Goal: Task Accomplishment & Management: Manage account settings

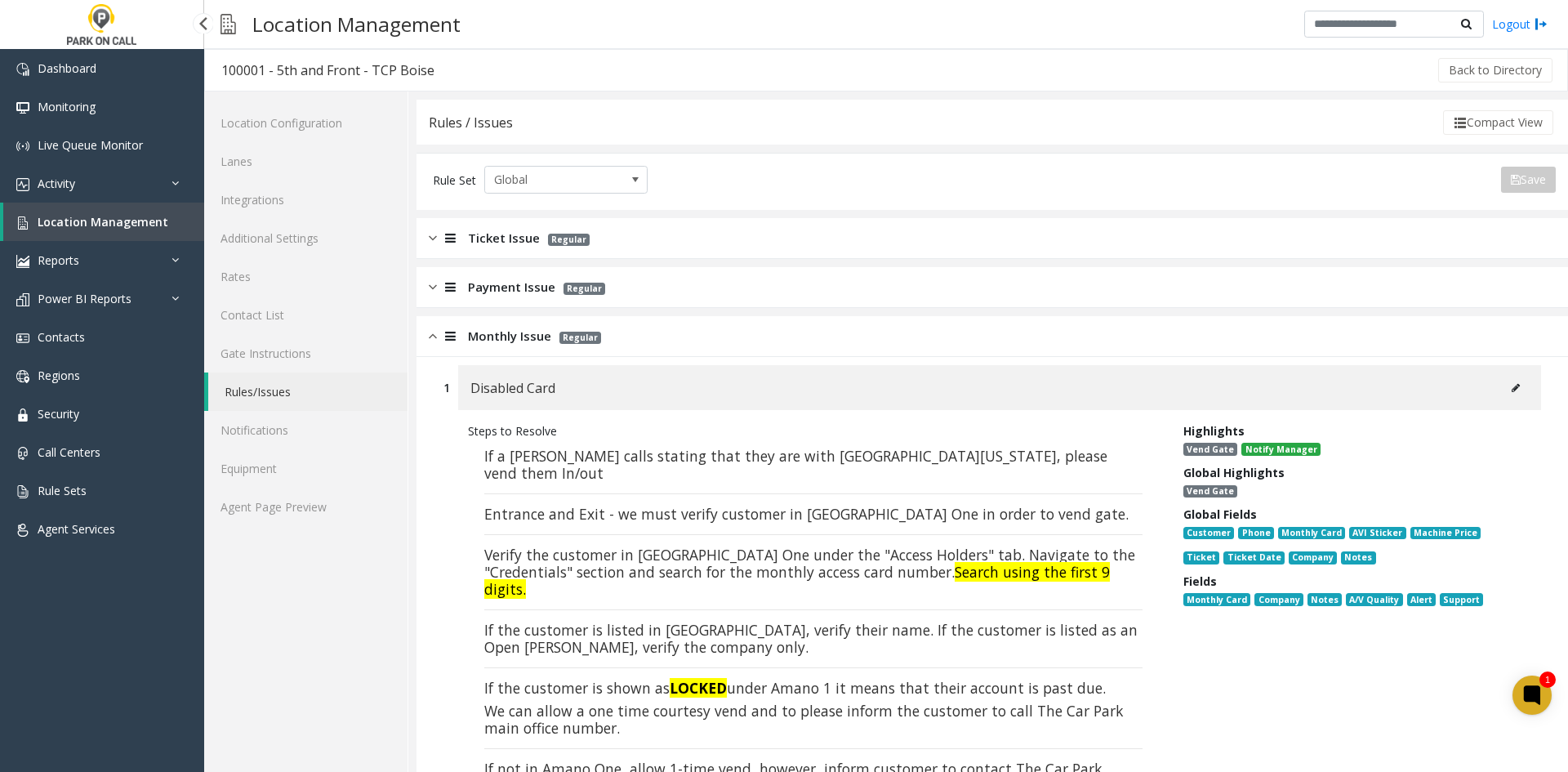
drag, startPoint x: 0, startPoint y: 0, endPoint x: 114, endPoint y: 217, distance: 245.1
click at [114, 217] on span "Location Management" at bounding box center [102, 221] width 131 height 15
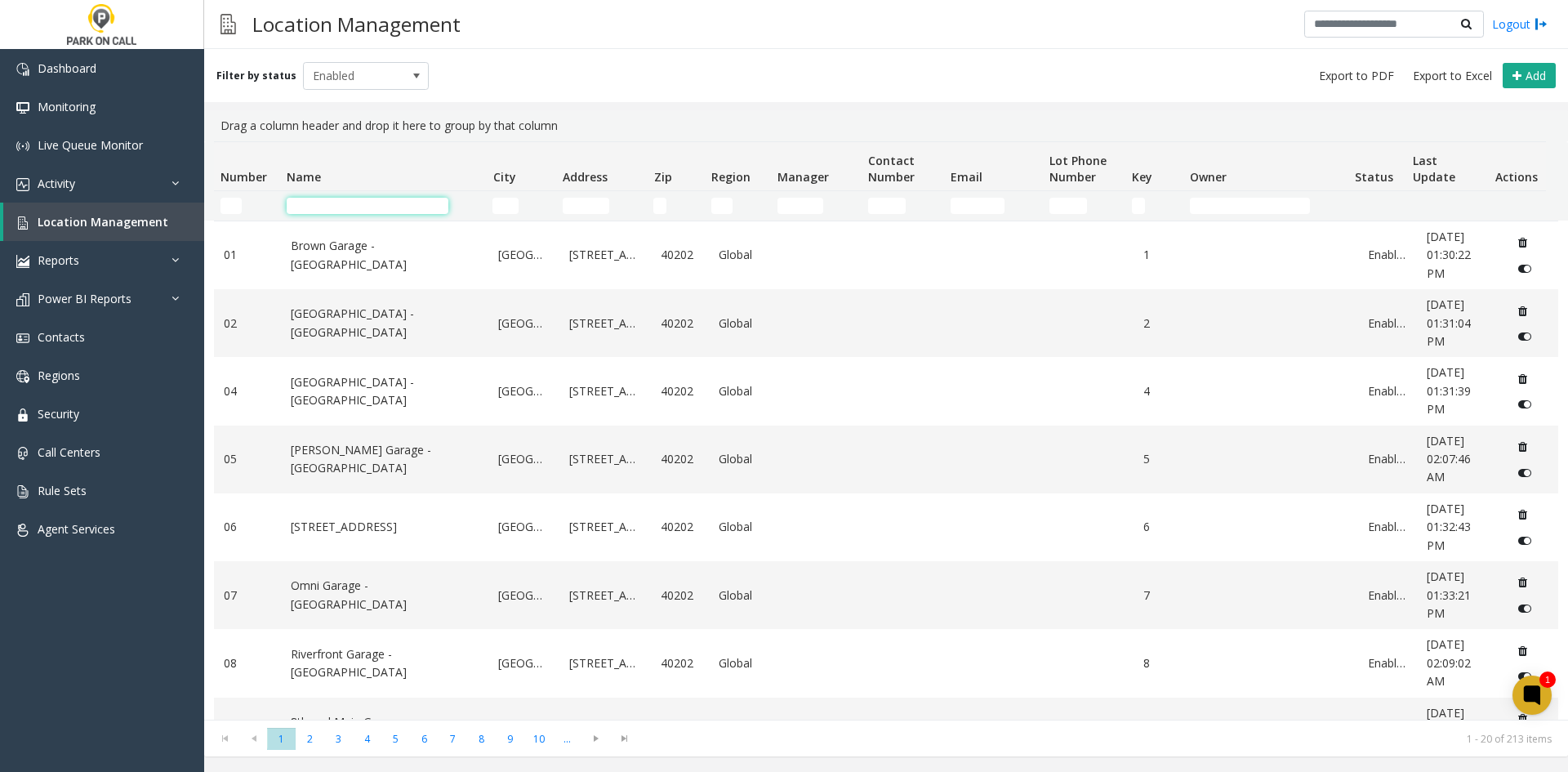
click at [402, 207] on input "Name Filter" at bounding box center [367, 205] width 162 height 16
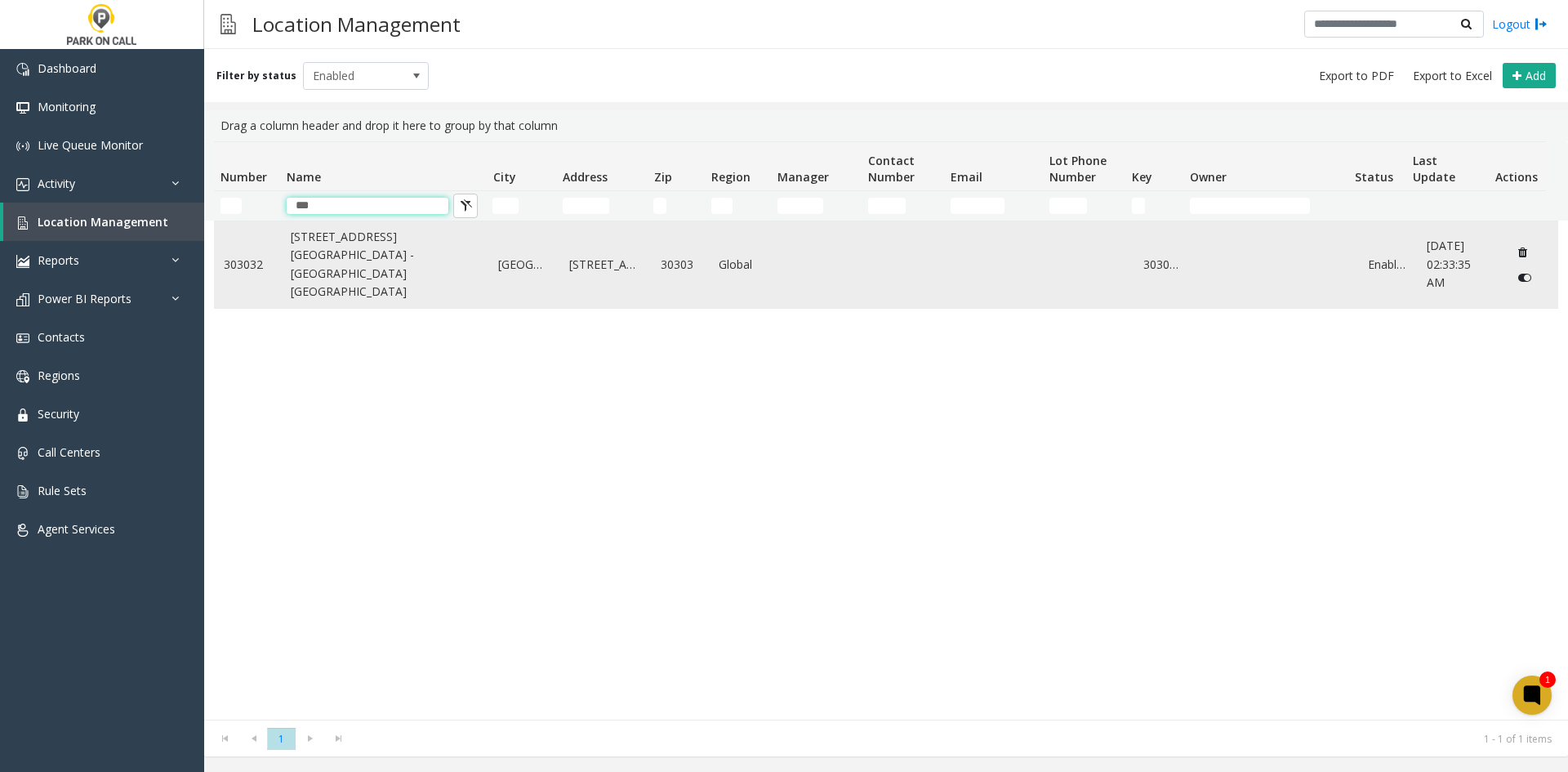
type input "***"
click at [350, 269] on link "[STREET_ADDRESS][GEOGRAPHIC_DATA] - [GEOGRAPHIC_DATA] [GEOGRAPHIC_DATA]" at bounding box center [385, 264] width 189 height 74
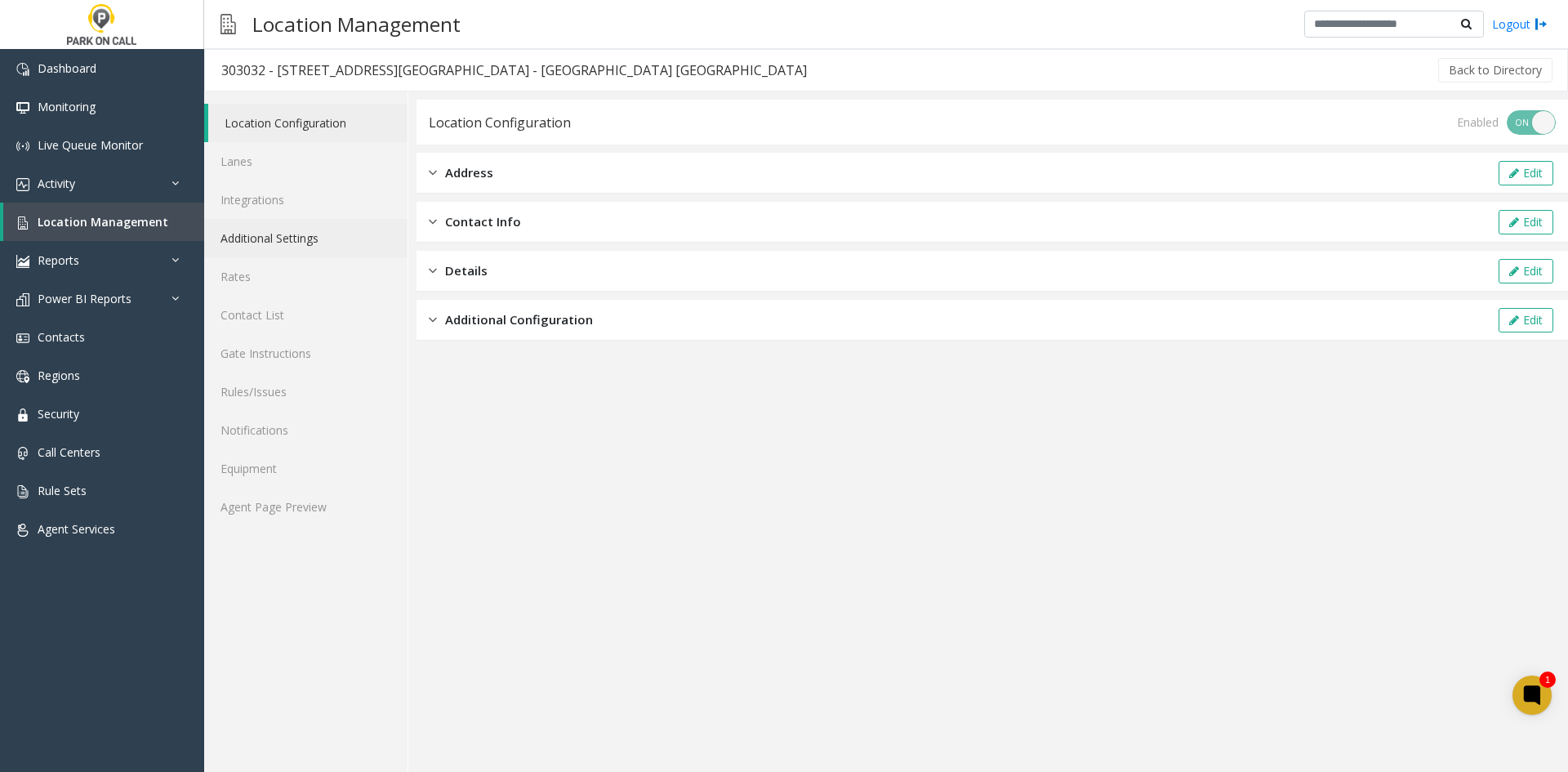
click at [301, 242] on link "Additional Settings" at bounding box center [306, 237] width 204 height 38
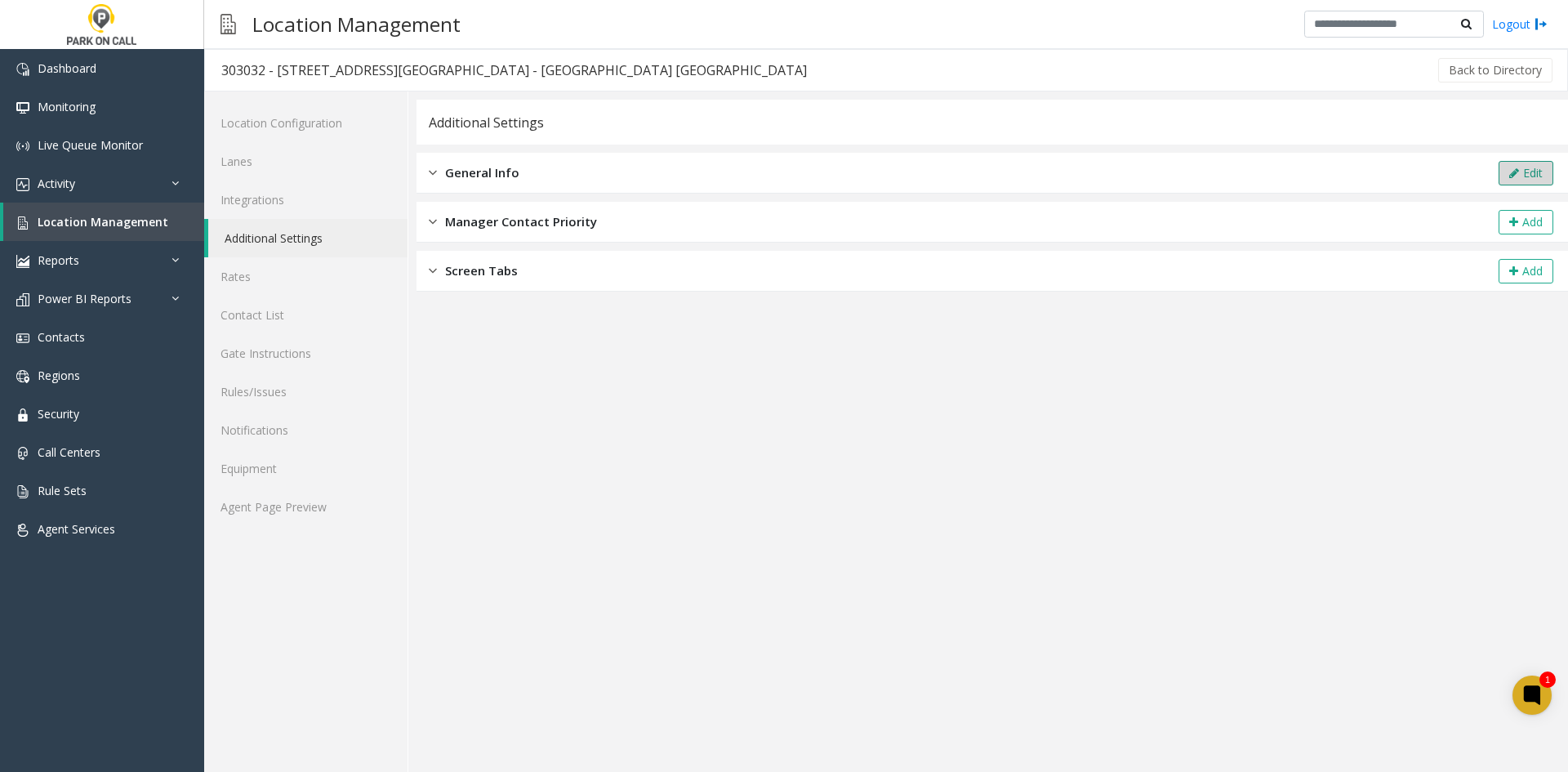
click at [1499, 173] on button "Edit" at bounding box center [1526, 173] width 55 height 25
click at [1544, 181] on button "Edit" at bounding box center [1526, 173] width 55 height 25
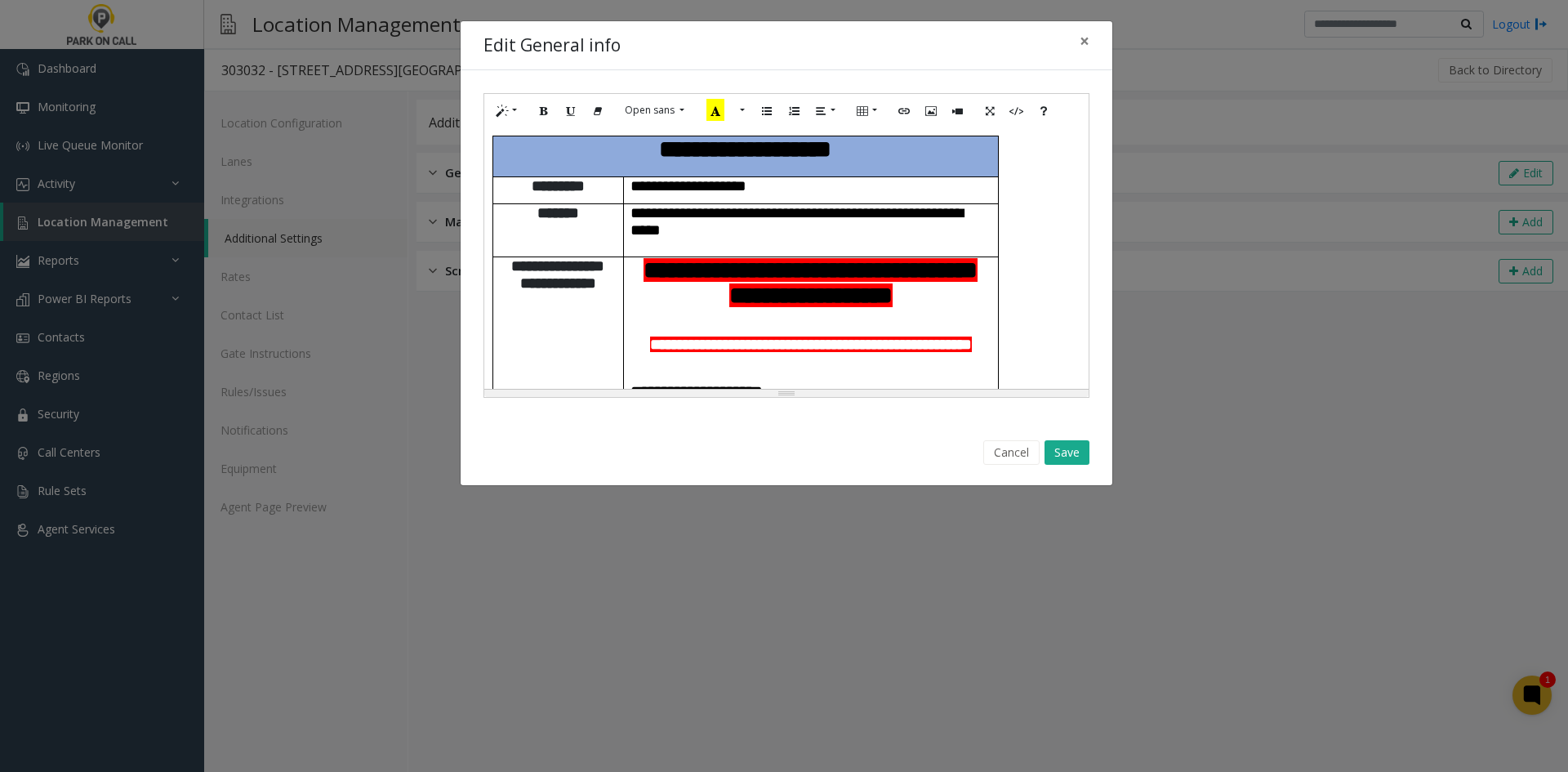
click at [874, 289] on p "**********" at bounding box center [811, 282] width 362 height 51
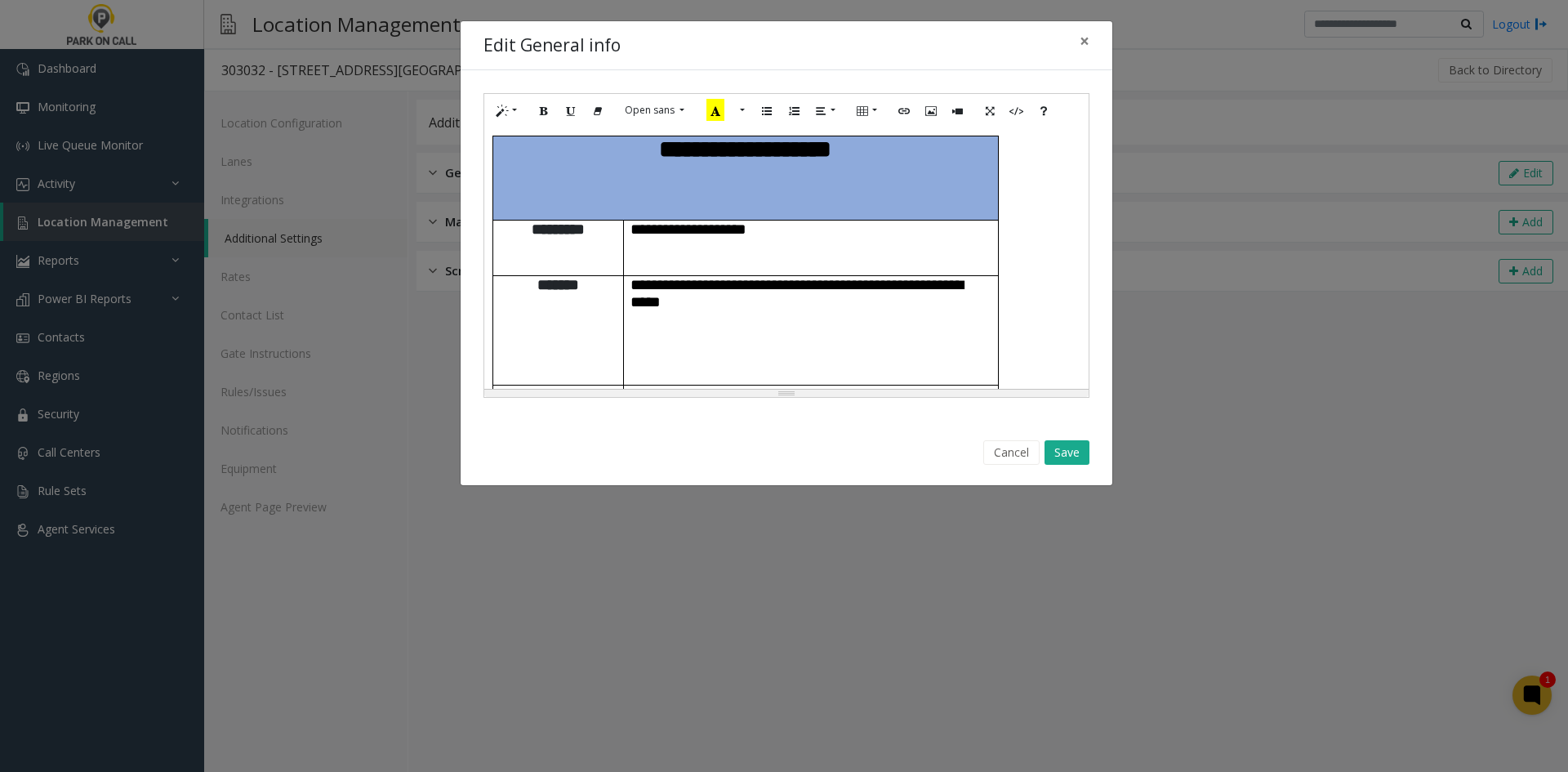
scroll to position [1975, 0]
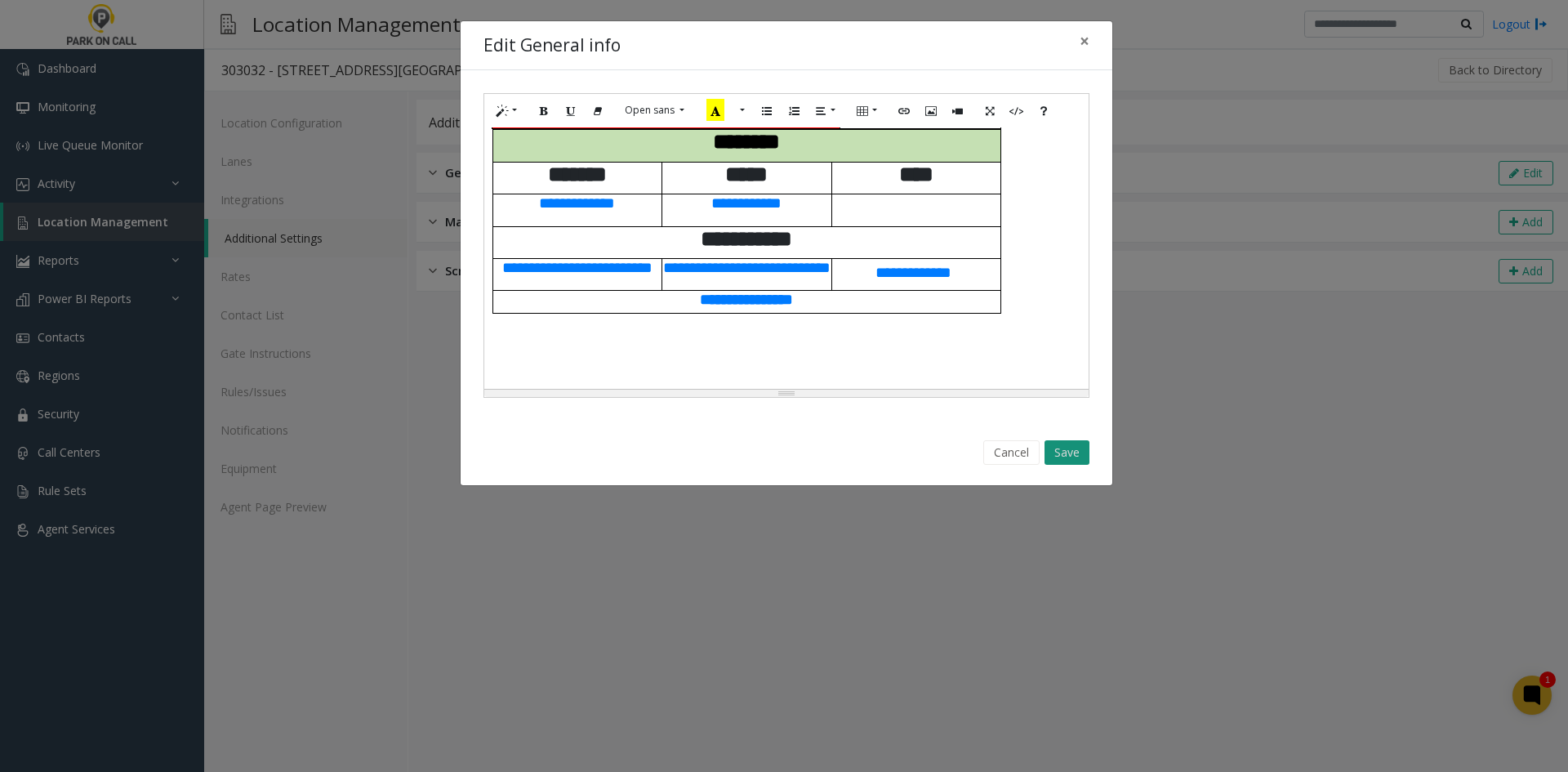
click at [1063, 456] on button "Save" at bounding box center [1066, 453] width 45 height 25
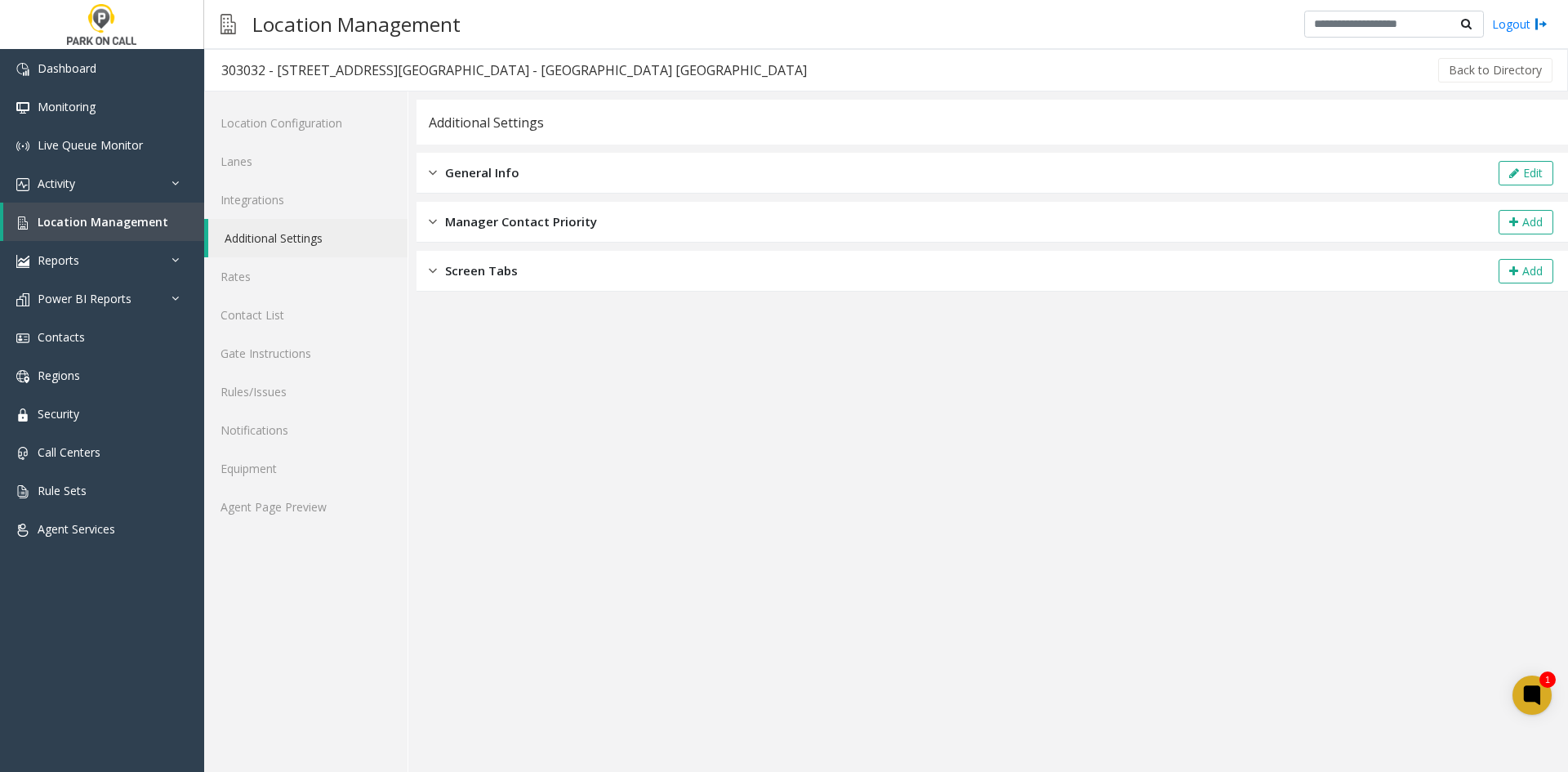
click at [257, 527] on div "Location Configuration Lanes Integrations Additional Settings Rates Contact Lis…" at bounding box center [307, 431] width 205 height 680
click at [257, 525] on link "Agent Page Preview" at bounding box center [306, 506] width 204 height 38
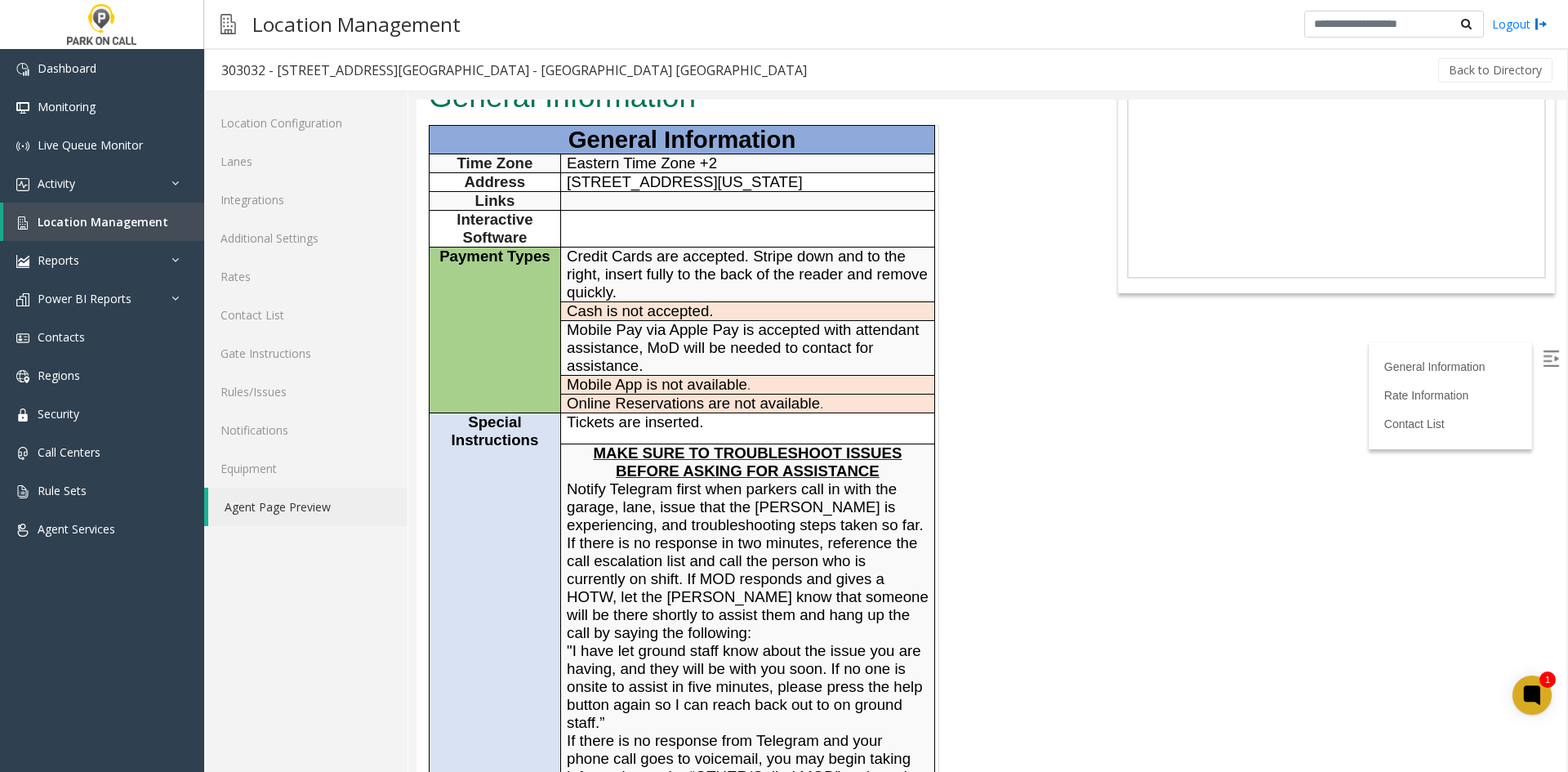
scroll to position [245, 0]
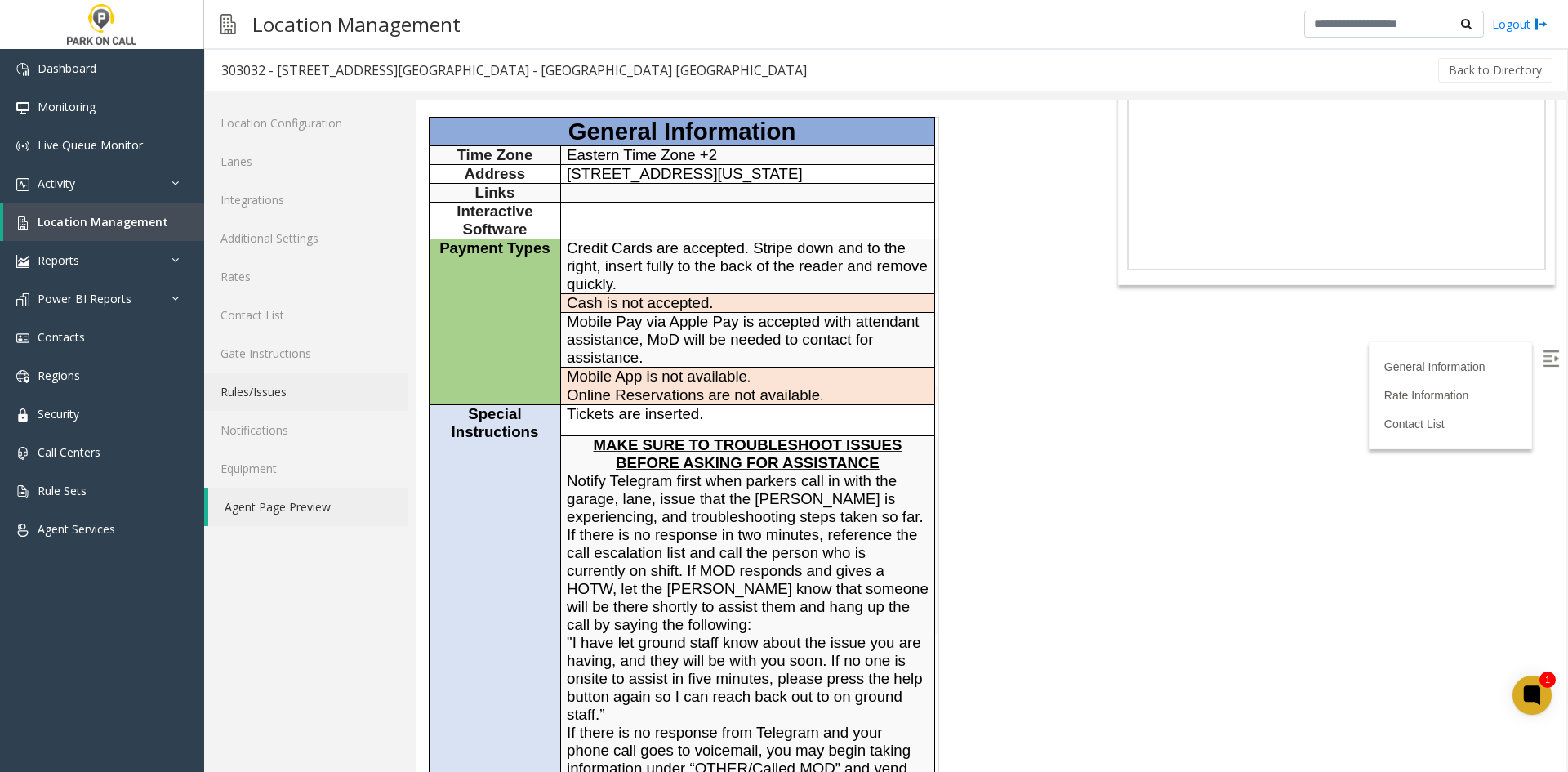
click at [297, 379] on link "Rules/Issues" at bounding box center [306, 391] width 204 height 38
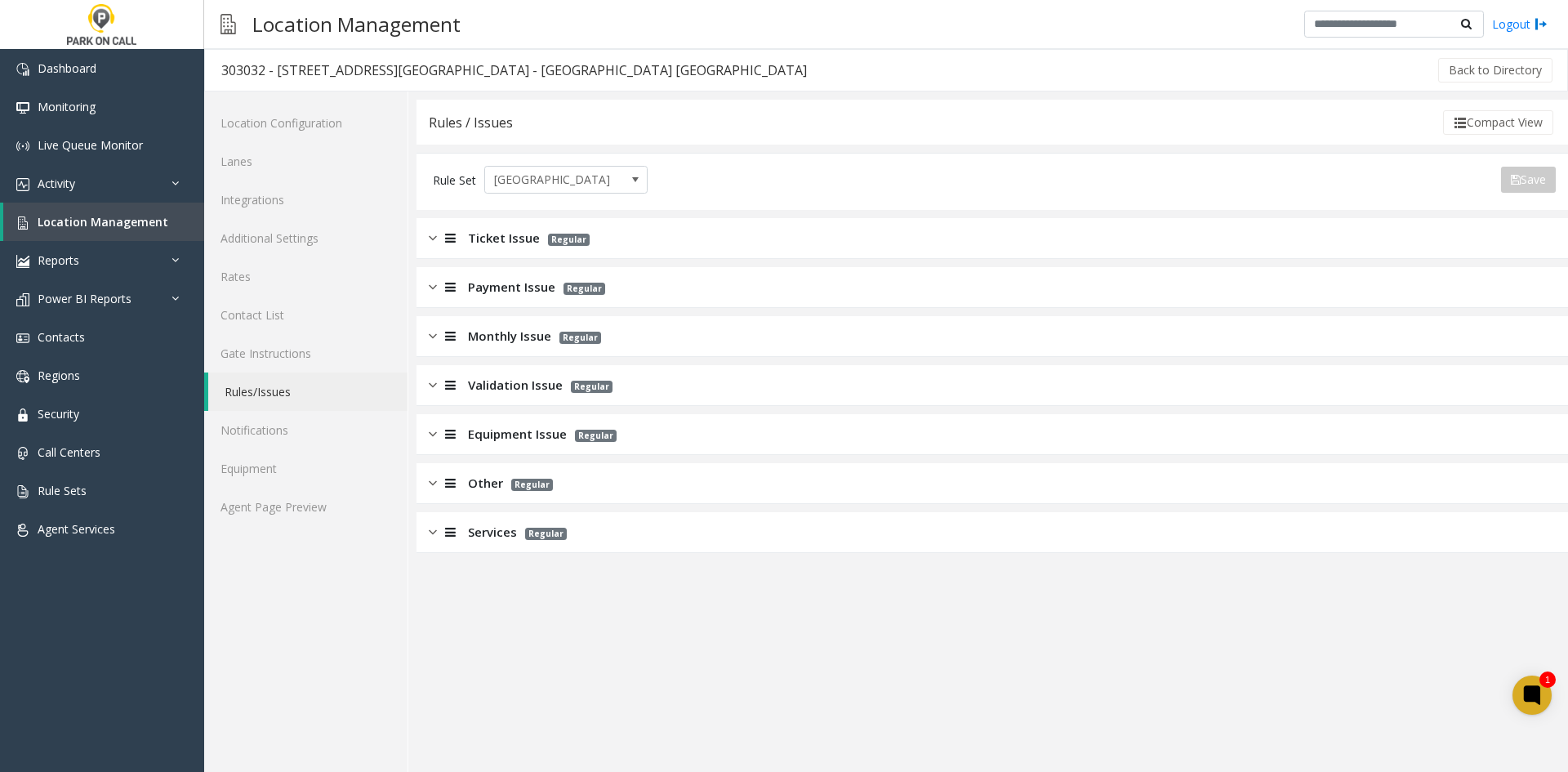
click at [522, 236] on span "Ticket Issue" at bounding box center [503, 237] width 72 height 19
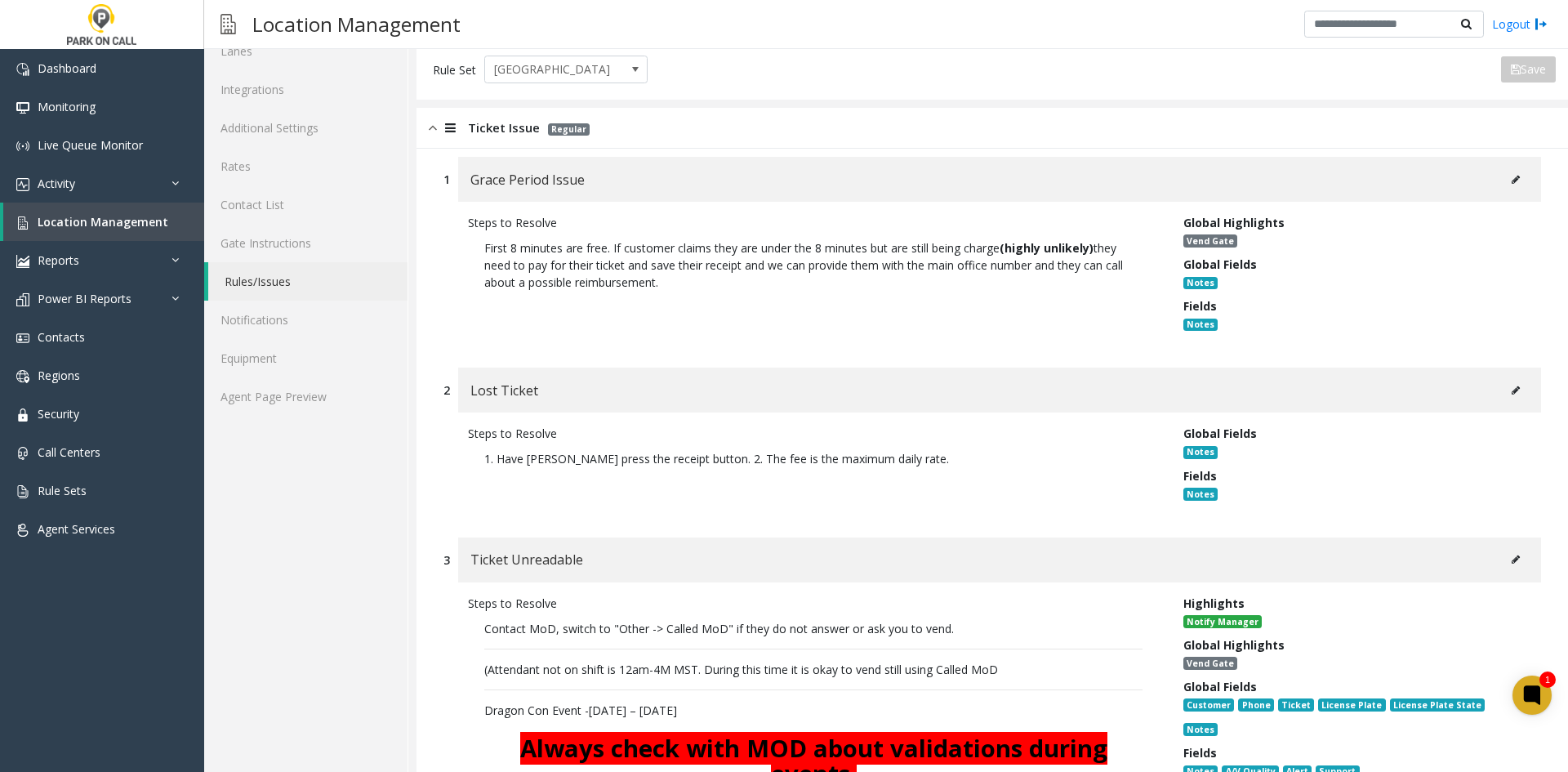
scroll to position [408, 0]
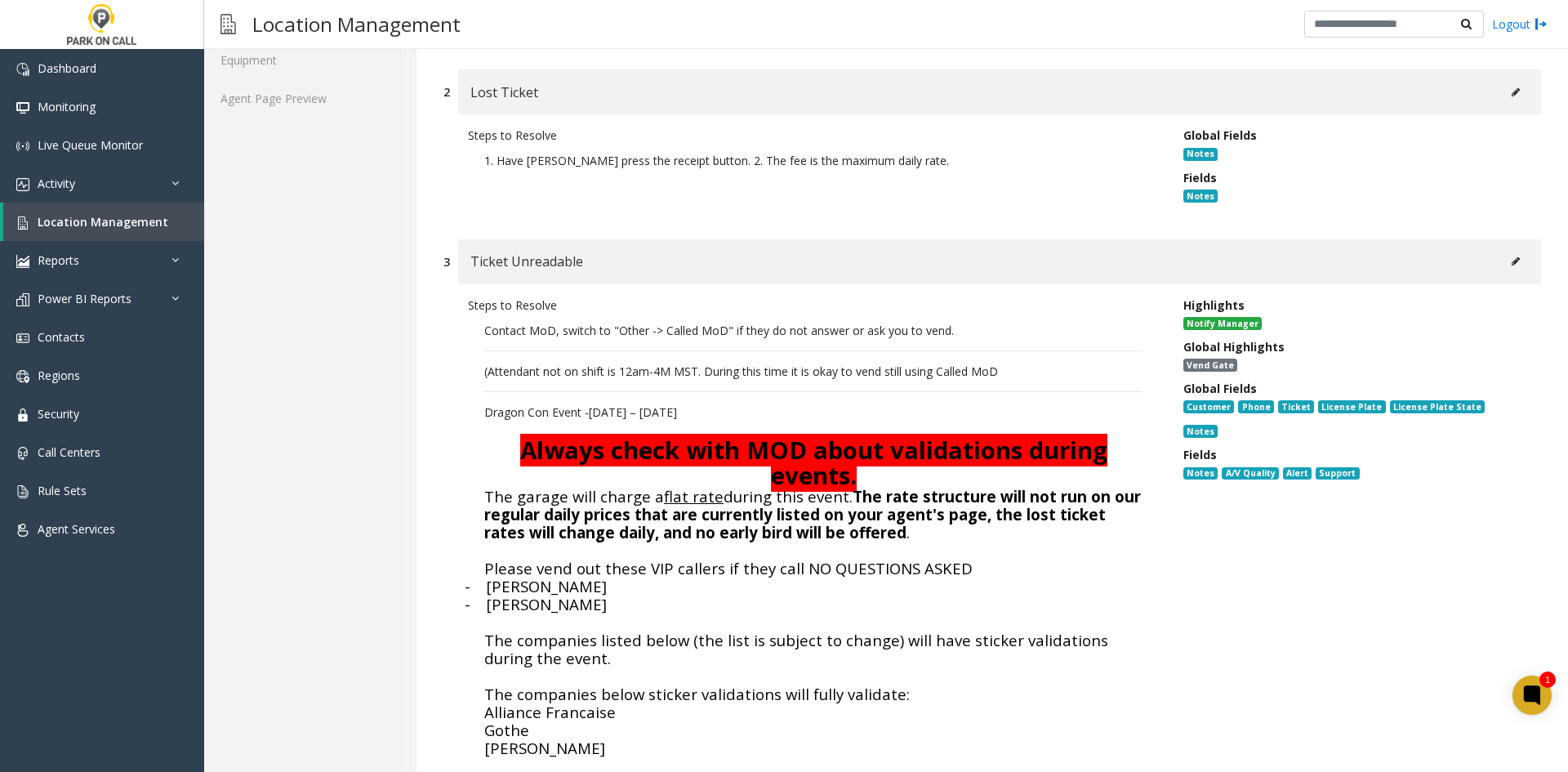
click at [1502, 264] on button at bounding box center [1515, 261] width 26 height 25
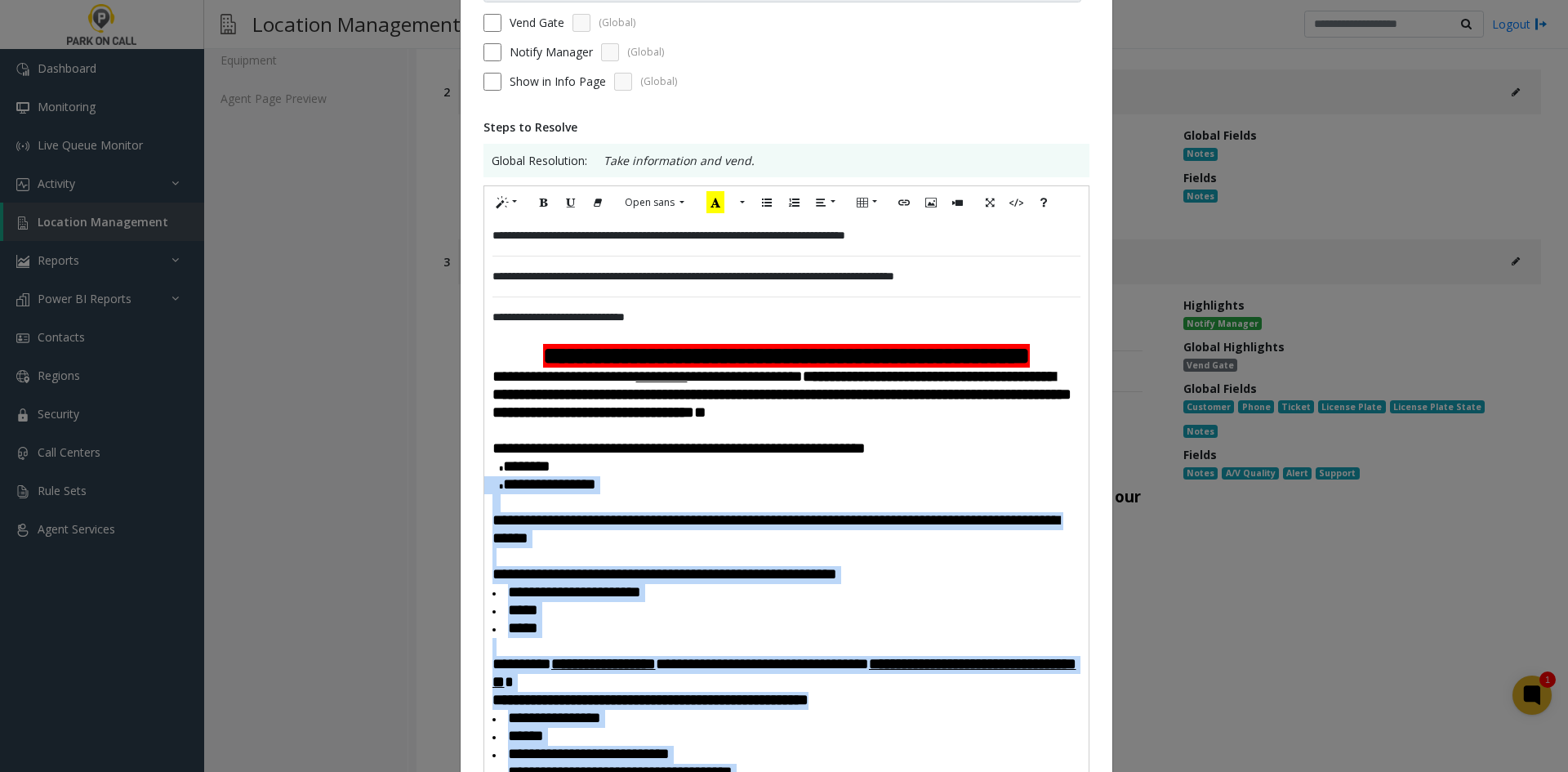
scroll to position [164, 0]
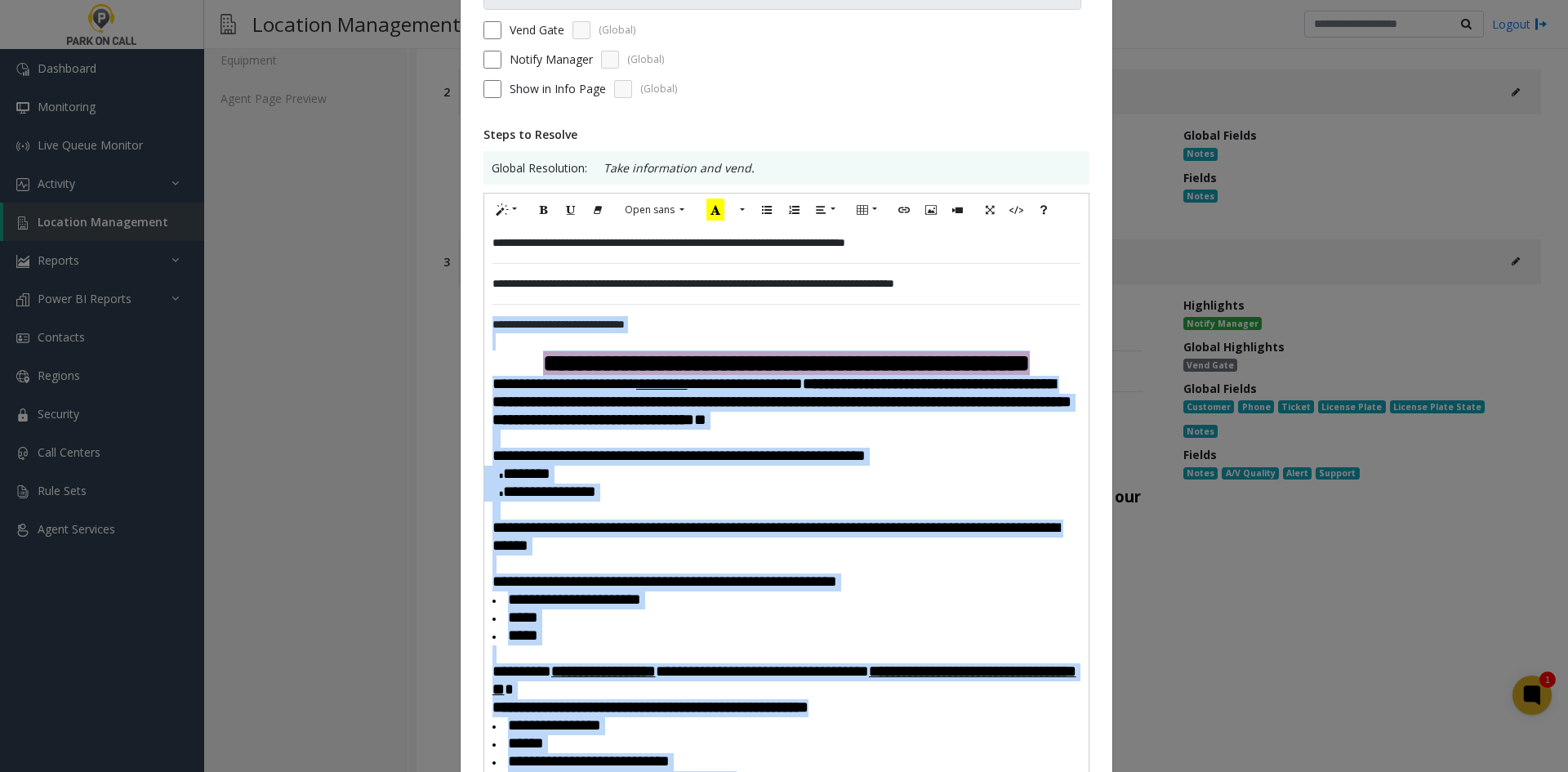
drag, startPoint x: 671, startPoint y: 602, endPoint x: 478, endPoint y: 325, distance: 337.6
click at [484, 325] on div "**********" at bounding box center [785, 574] width 604 height 696
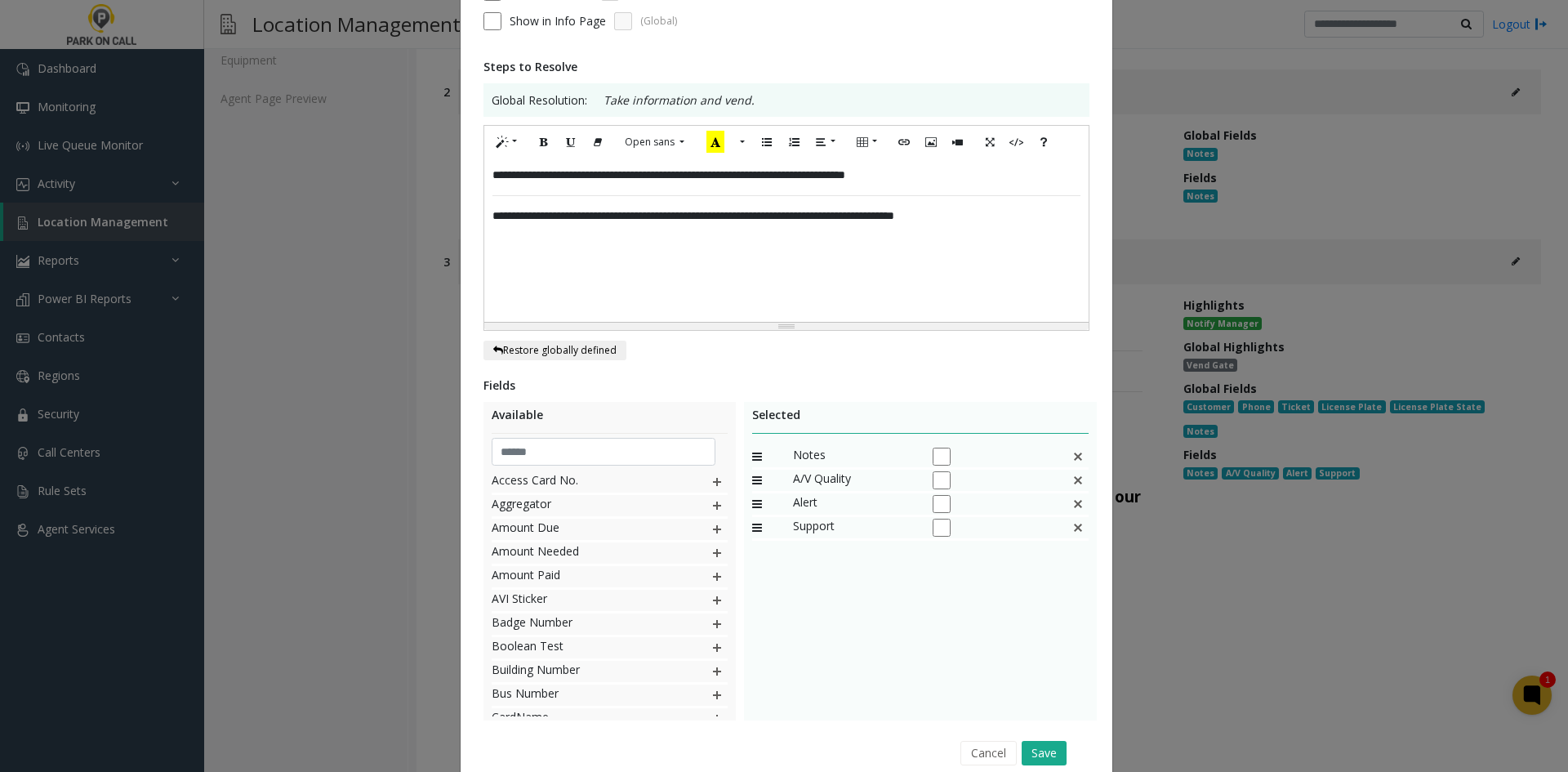
scroll to position [302, 0]
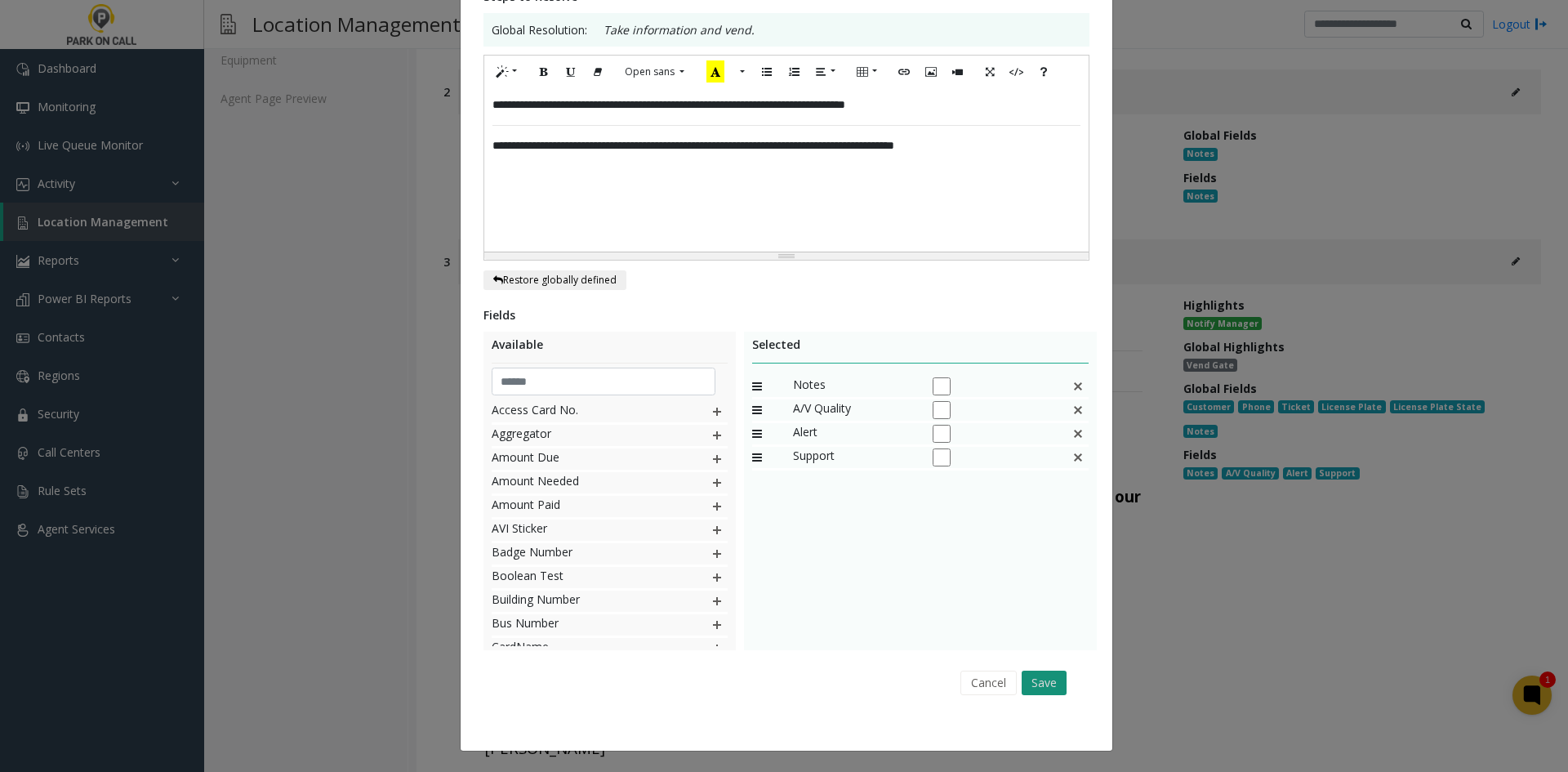
click at [1061, 680] on div "Cancel Save" at bounding box center [786, 682] width 583 height 42
click at [1053, 680] on button "Save" at bounding box center [1044, 683] width 45 height 25
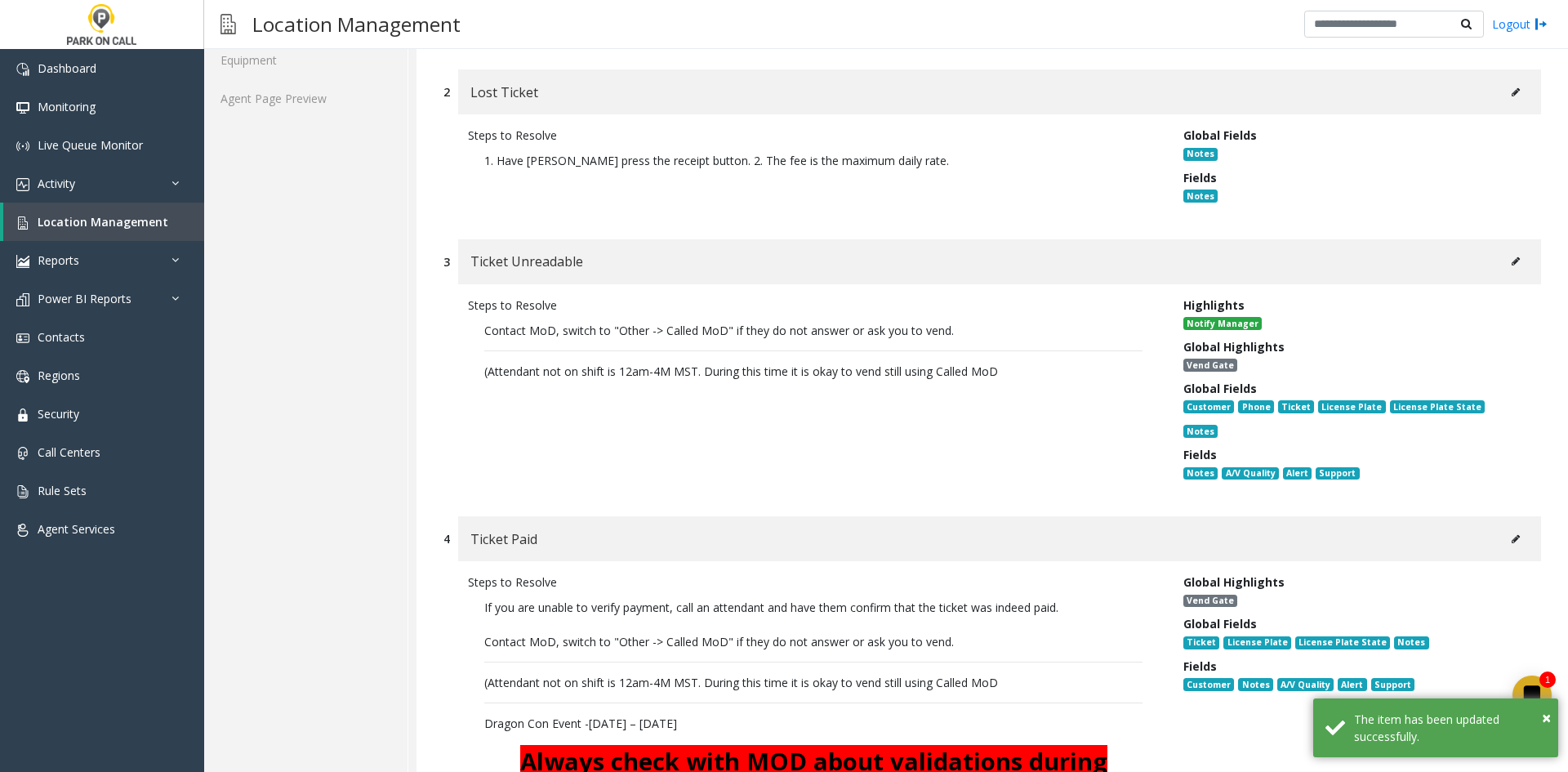
scroll to position [735, 0]
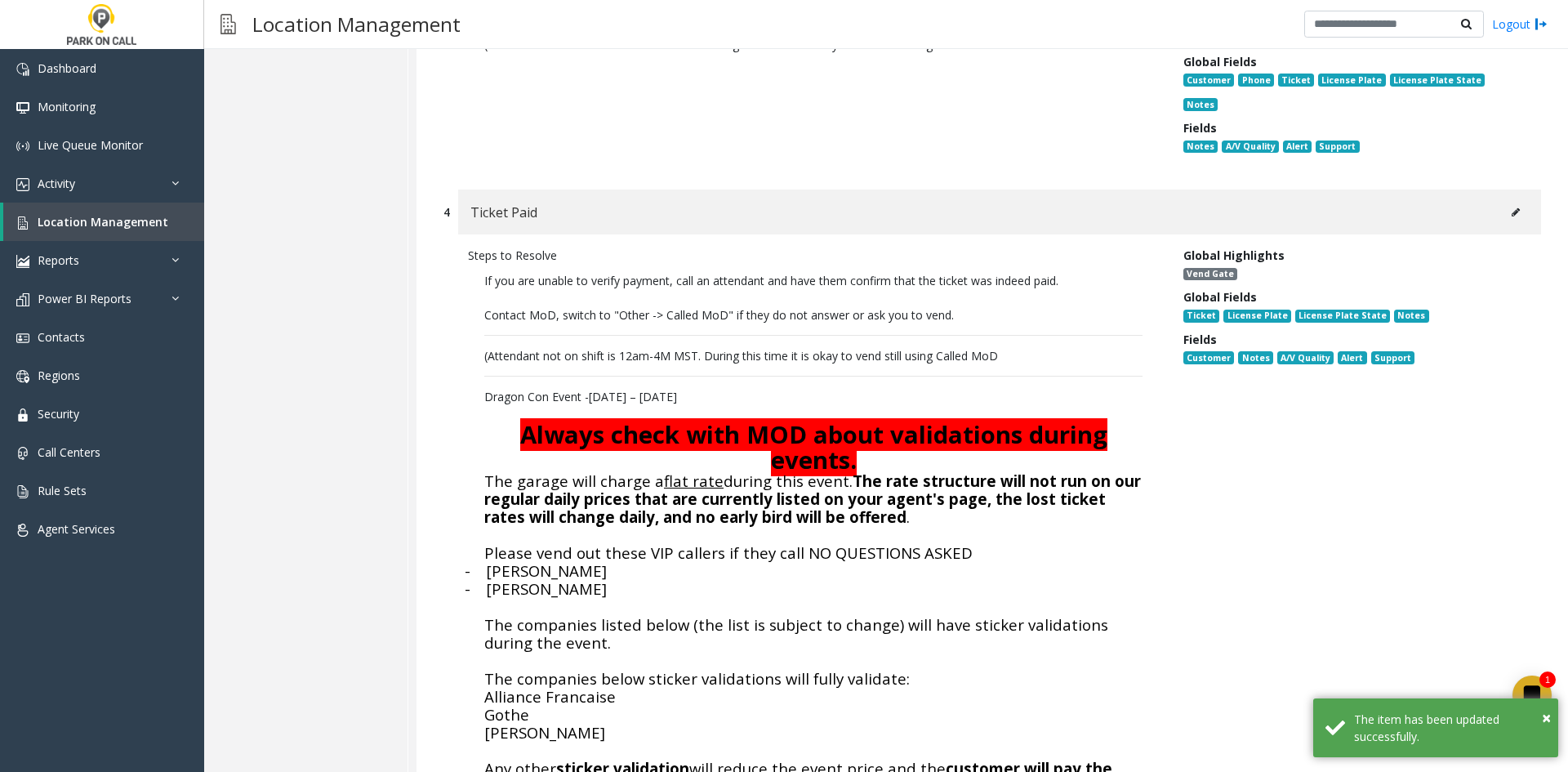
click at [1511, 200] on button at bounding box center [1515, 213] width 26 height 25
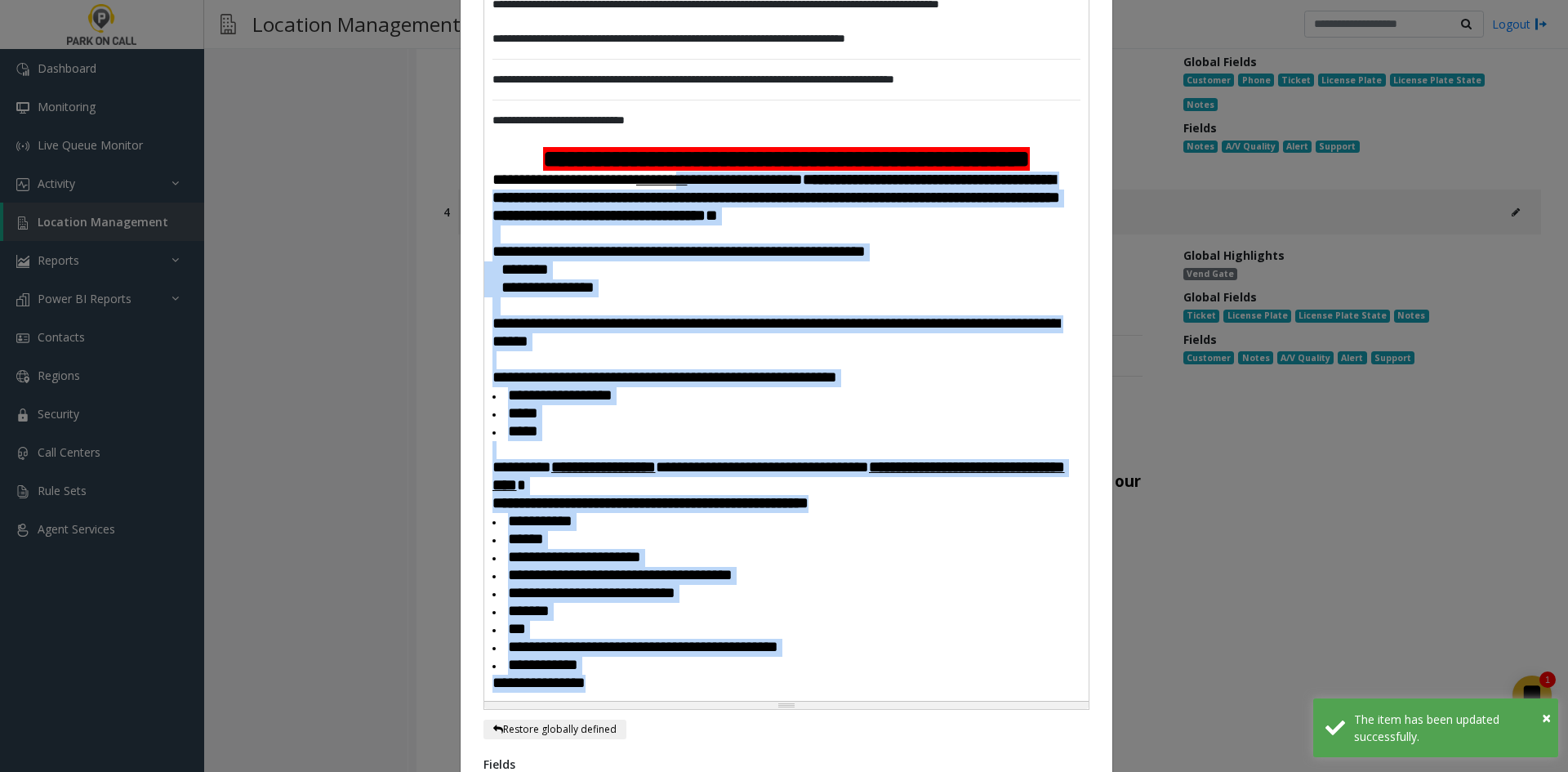
scroll to position [245, 0]
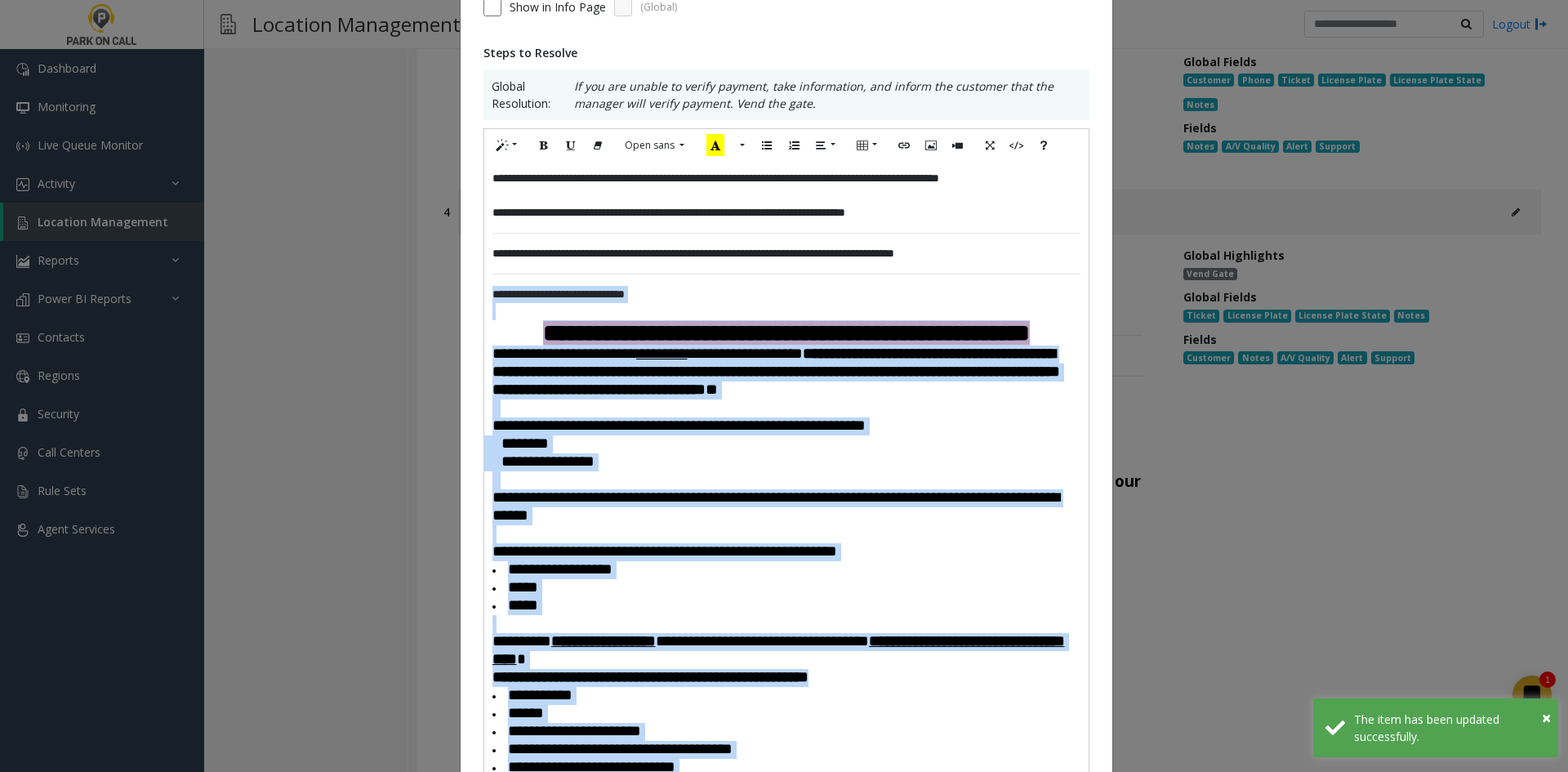
drag, startPoint x: 754, startPoint y: 454, endPoint x: 462, endPoint y: 302, distance: 329.2
click at [462, 302] on div "**********" at bounding box center [786, 599] width 652 height 1548
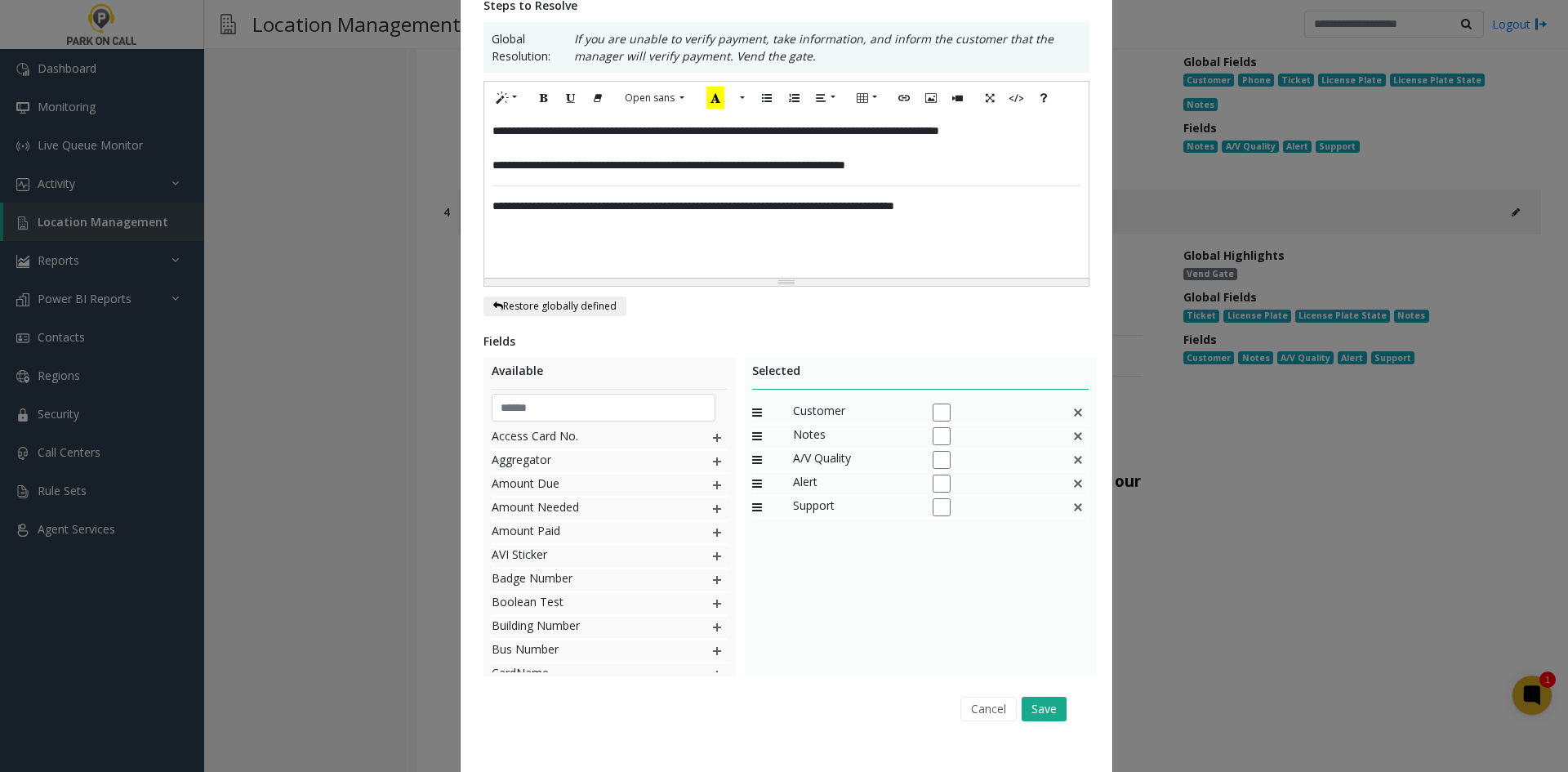
scroll to position [318, 0]
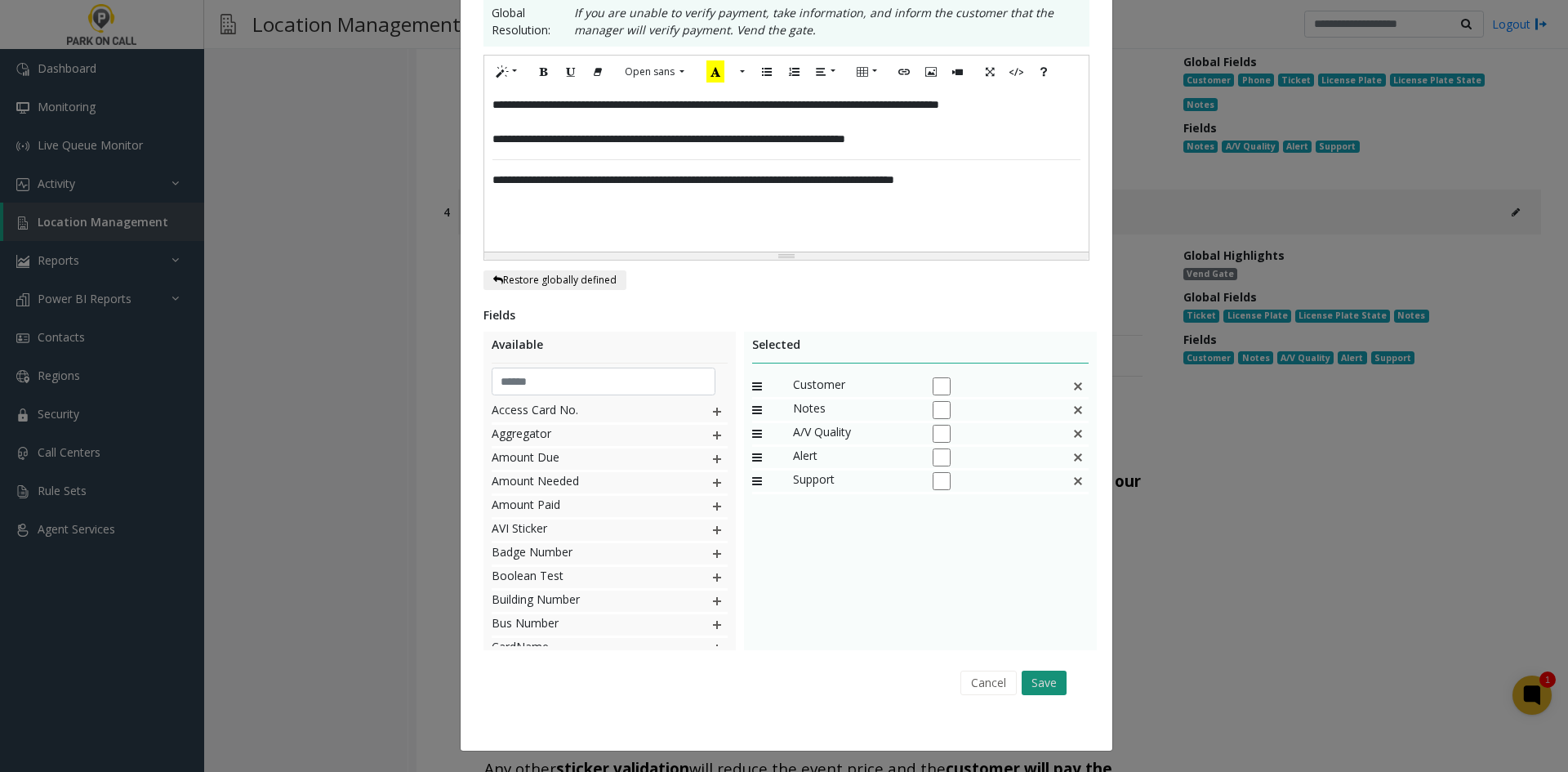
click at [1046, 684] on button "Save" at bounding box center [1044, 683] width 45 height 25
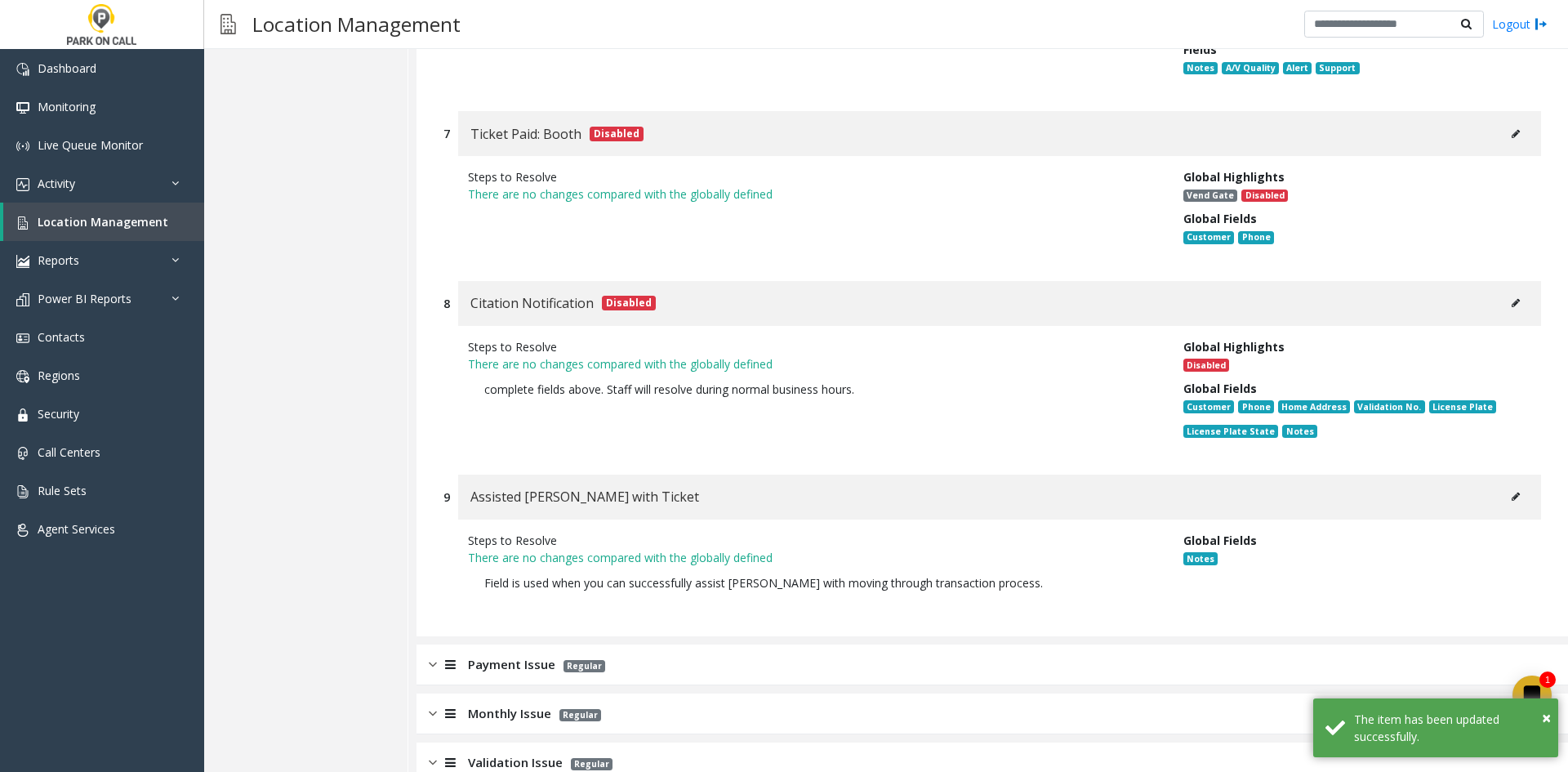
scroll to position [1685, 0]
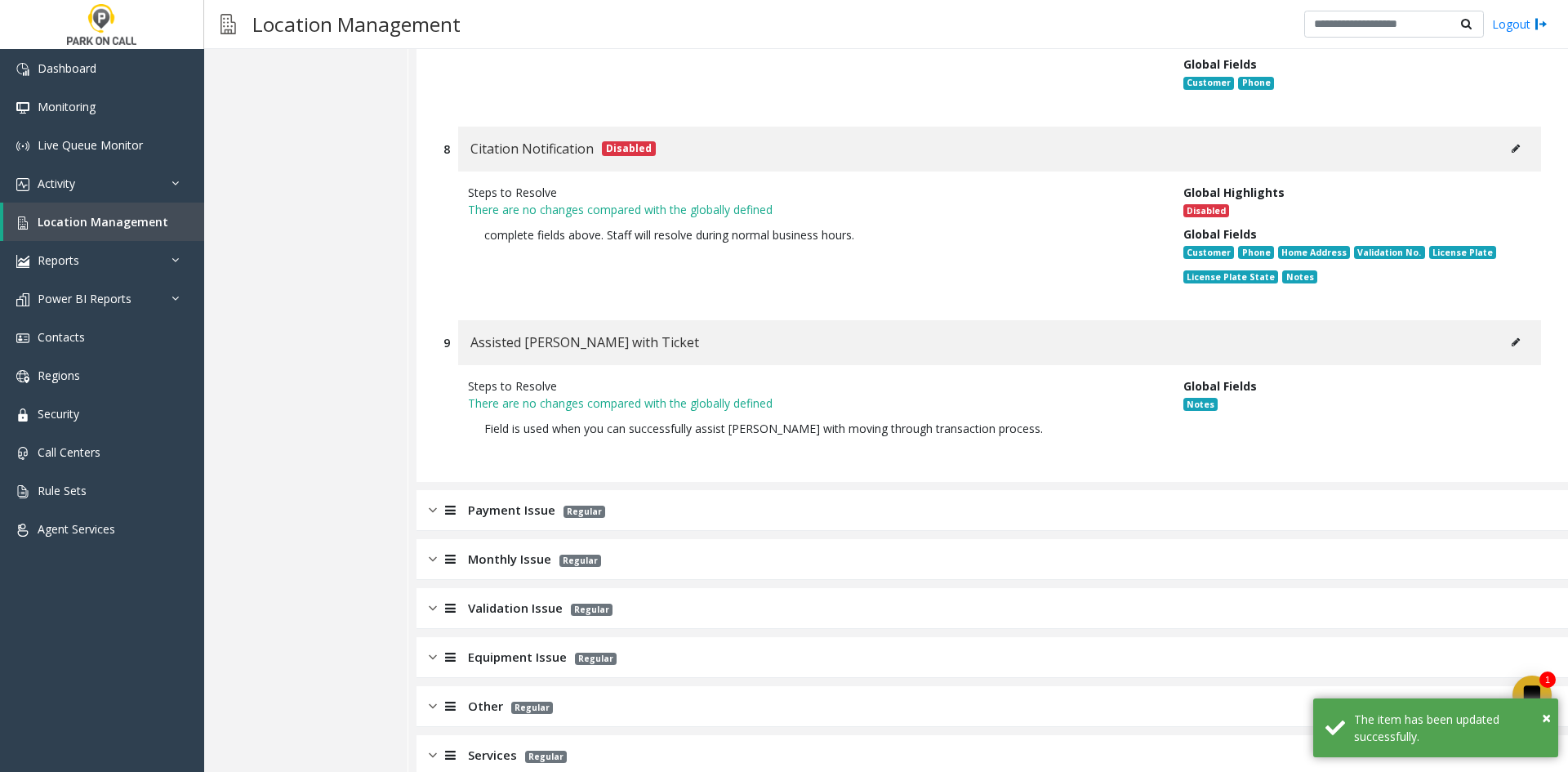
click at [745, 490] on div "Payment Issue Regular" at bounding box center [992, 511] width 1152 height 41
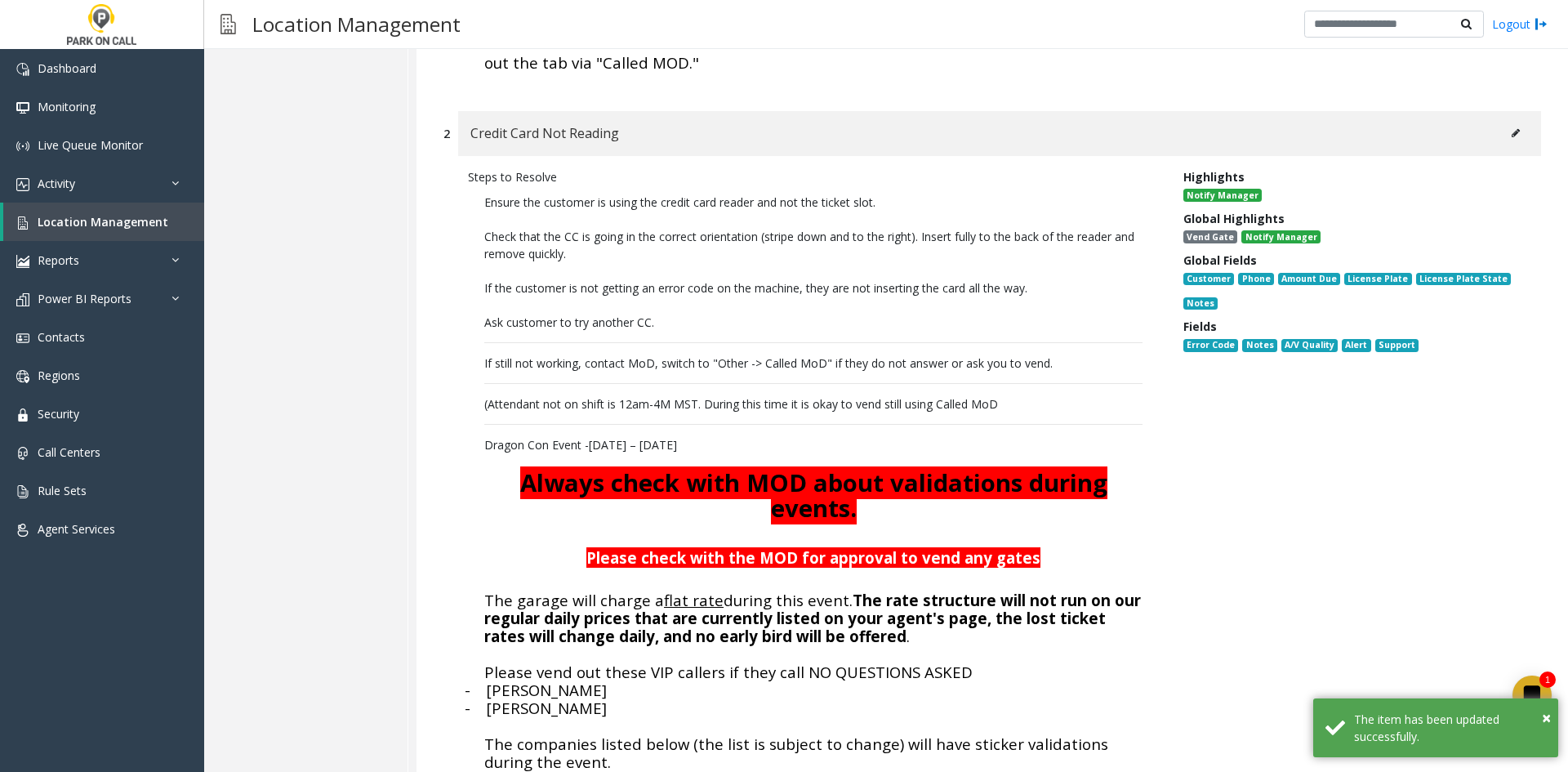
scroll to position [2256, 0]
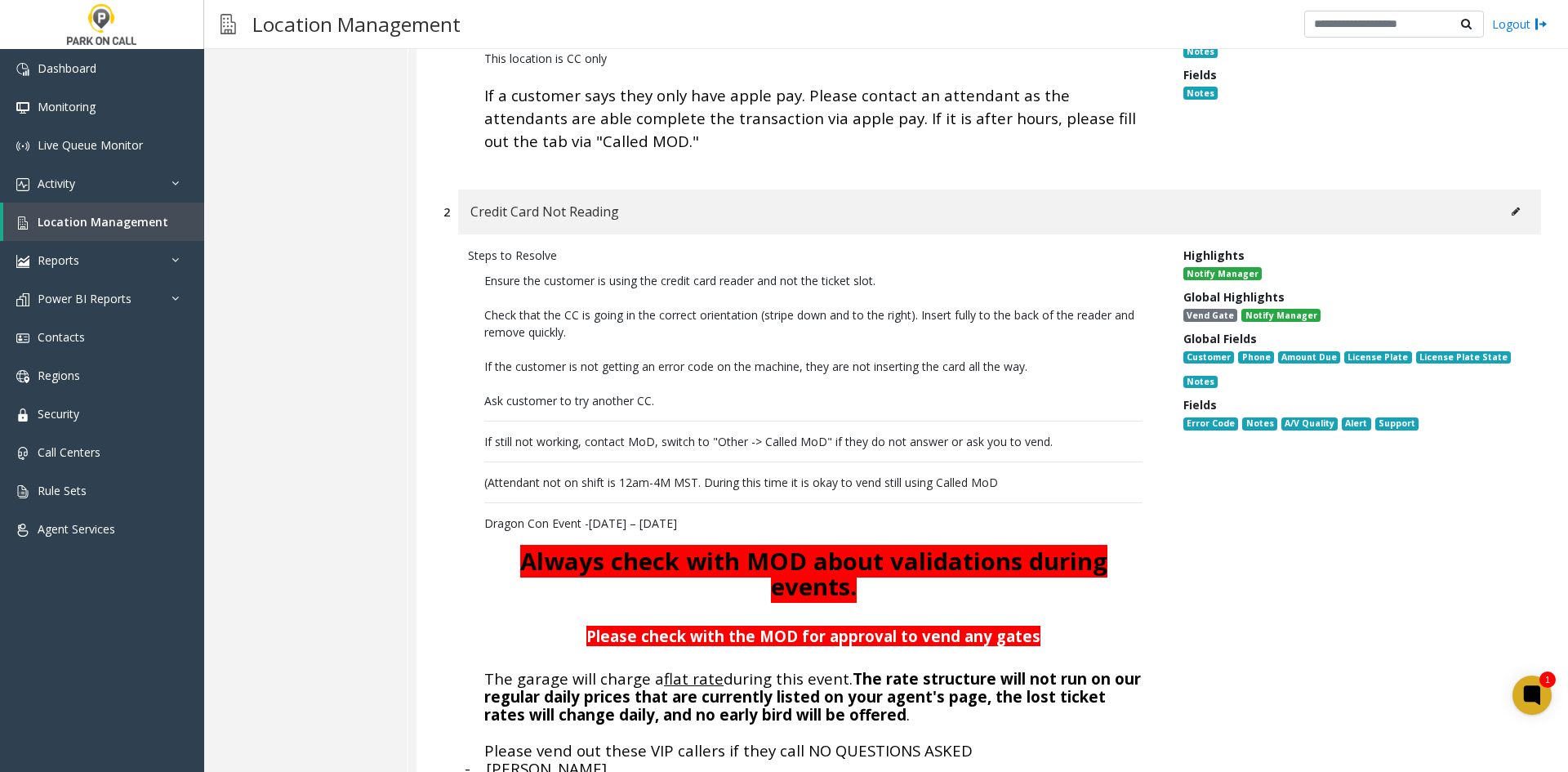
click at [1505, 199] on button at bounding box center [1515, 212] width 26 height 25
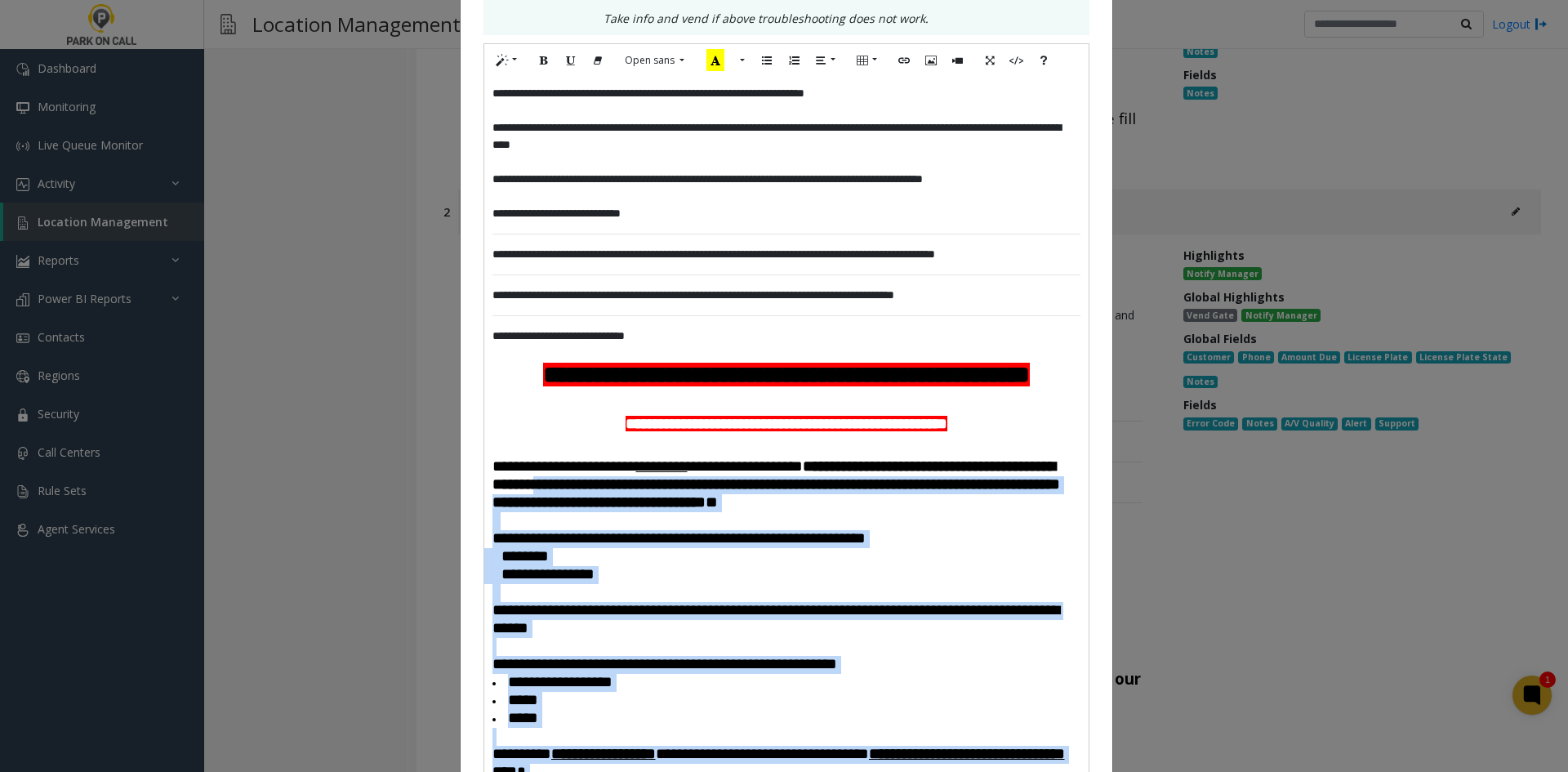
scroll to position [408, 0]
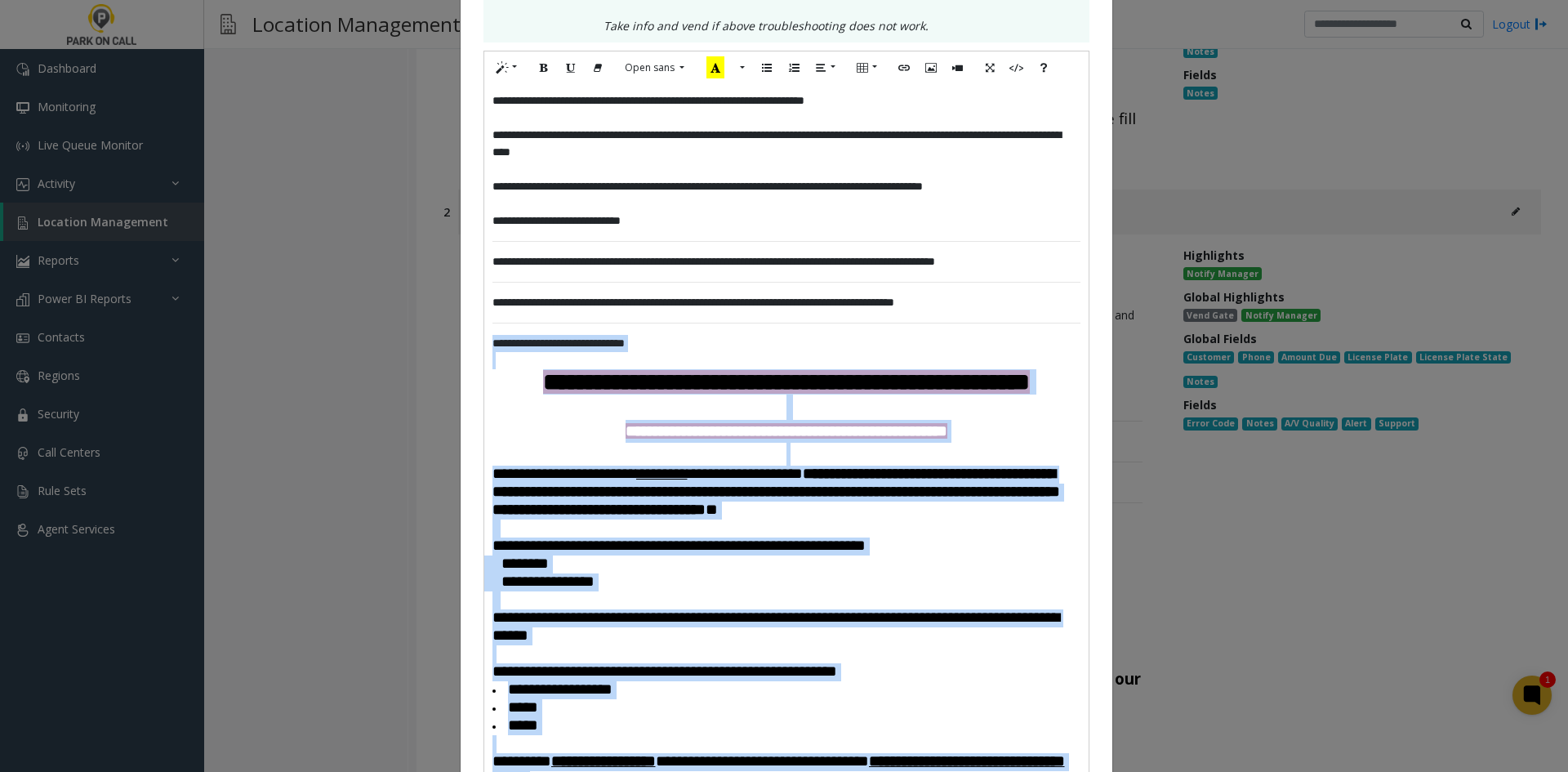
drag, startPoint x: 692, startPoint y: 670, endPoint x: 487, endPoint y: 334, distance: 393.6
click at [487, 334] on div "**********" at bounding box center [785, 540] width 604 height 911
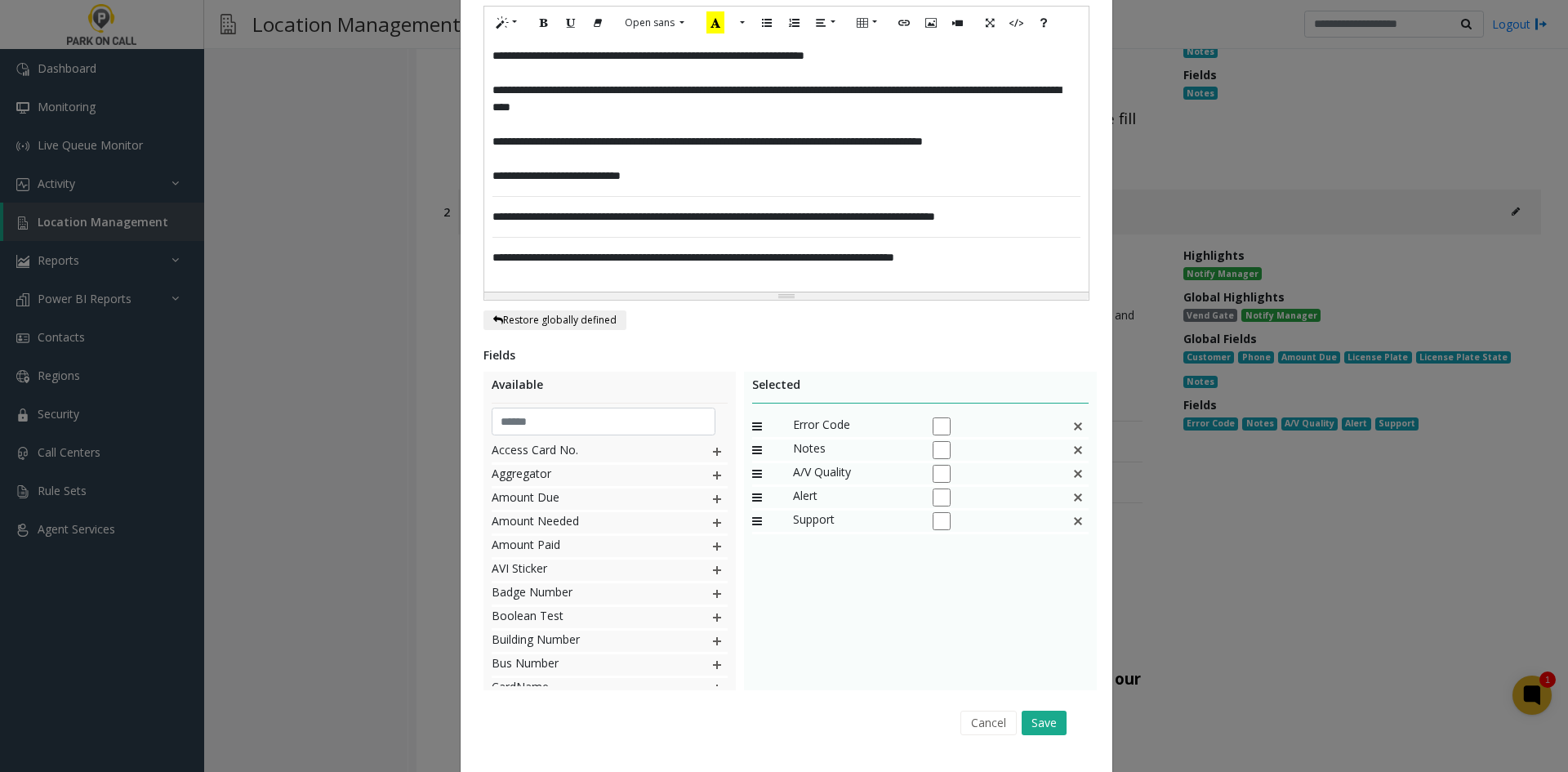
scroll to position [494, 0]
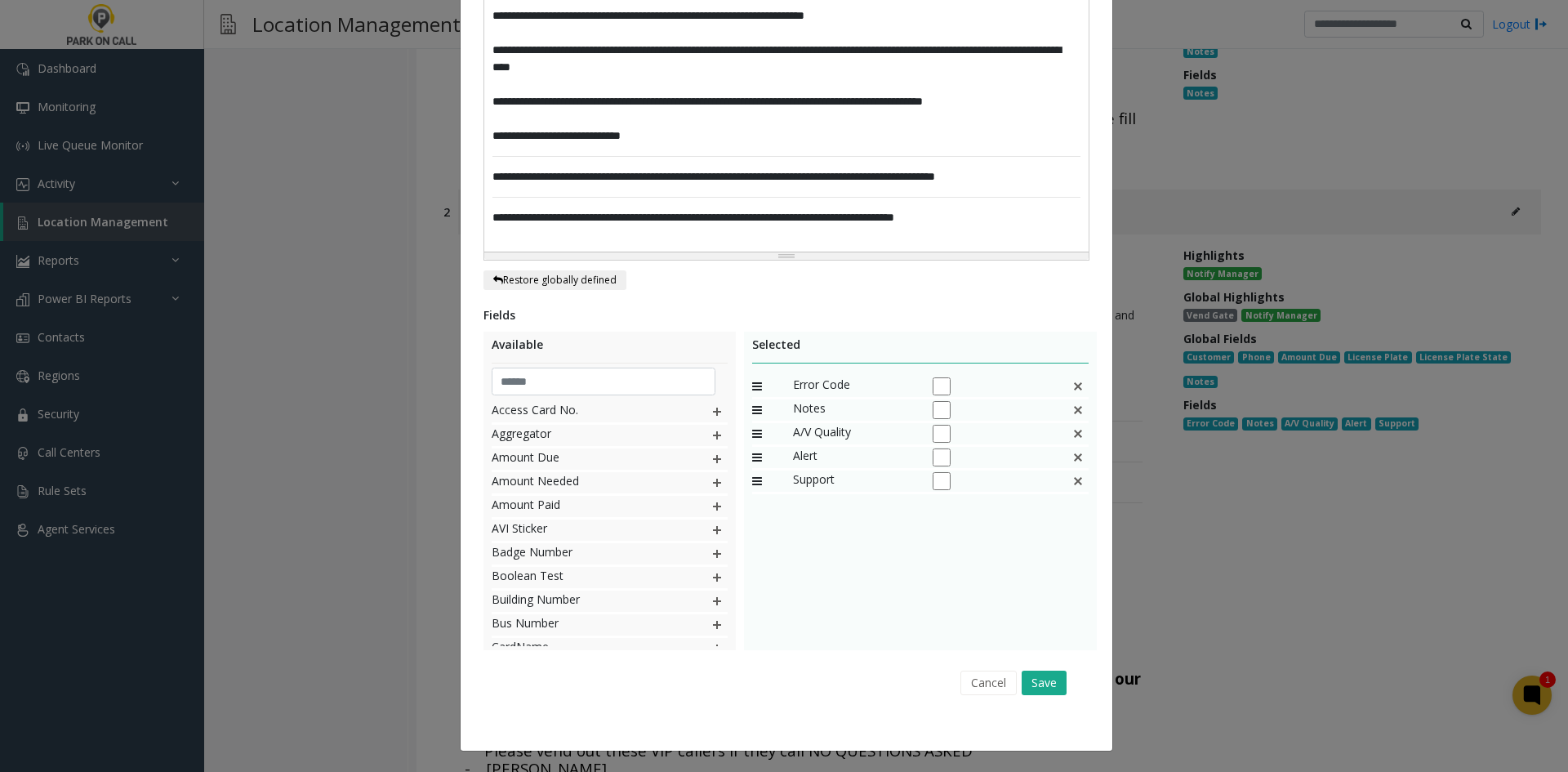
click at [1040, 696] on div "Cancel Save" at bounding box center [786, 682] width 583 height 42
click at [1049, 680] on button "Save" at bounding box center [1044, 683] width 45 height 25
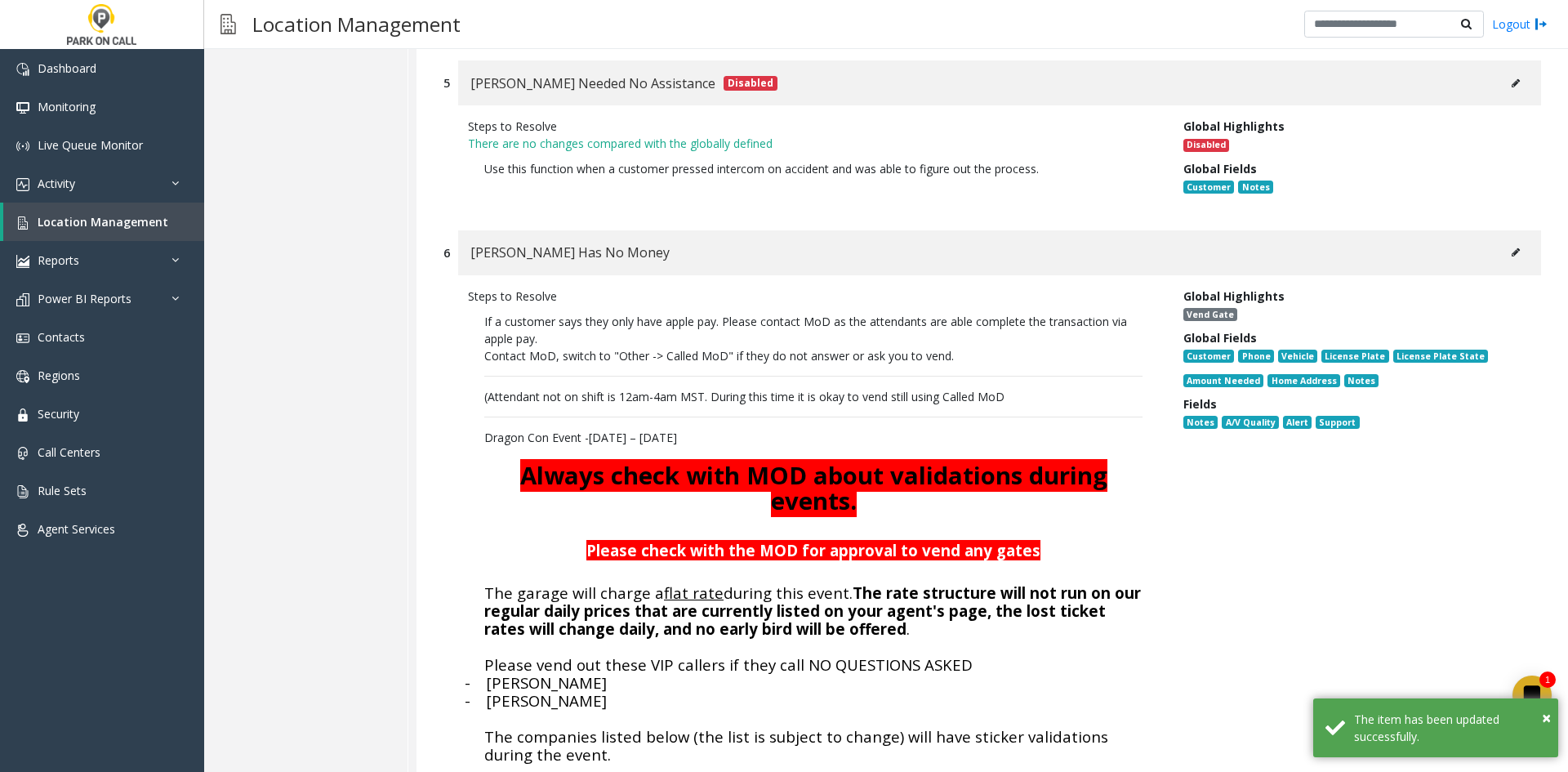
scroll to position [3237, 0]
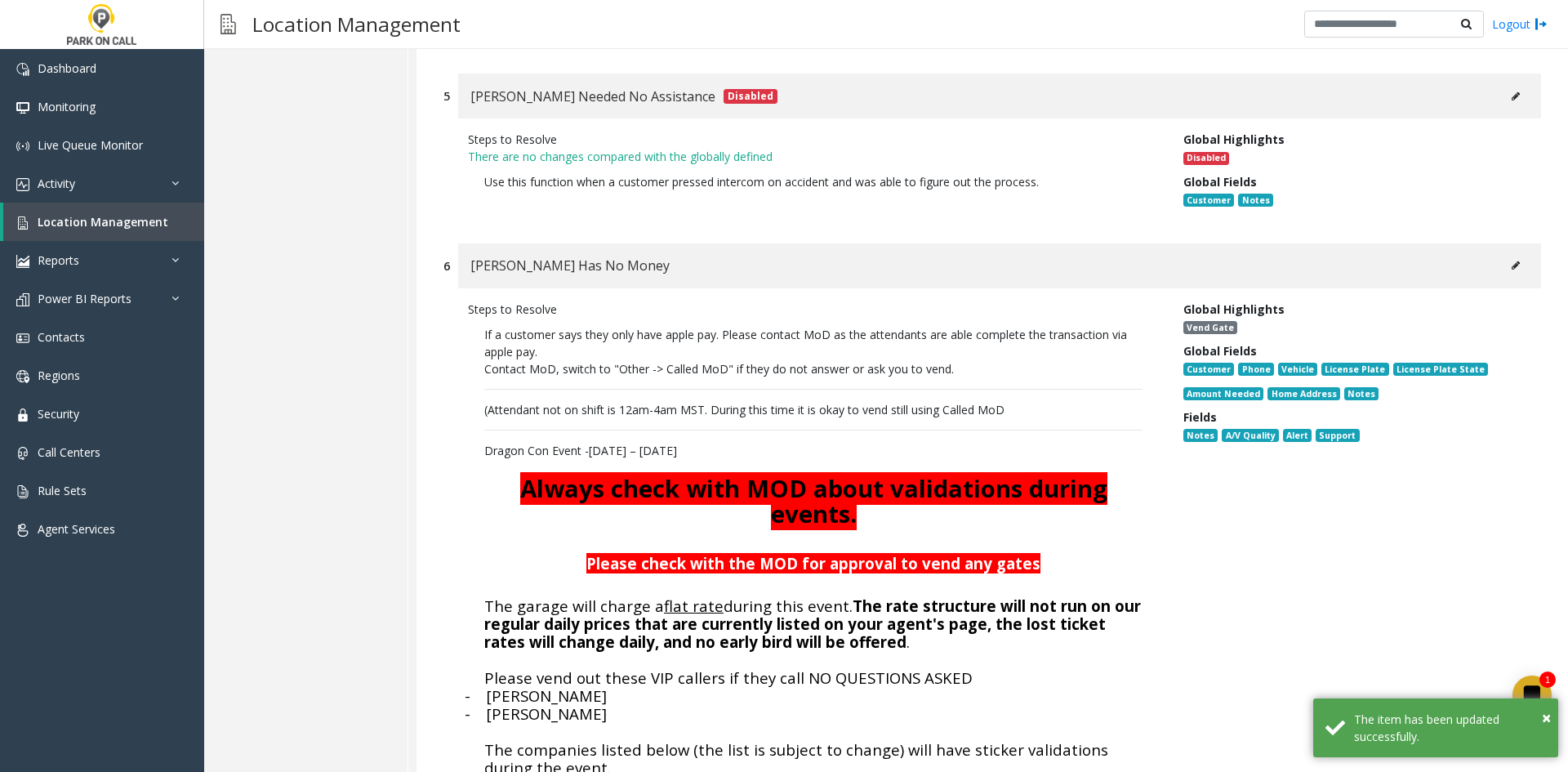
click at [1511, 253] on button at bounding box center [1515, 266] width 26 height 25
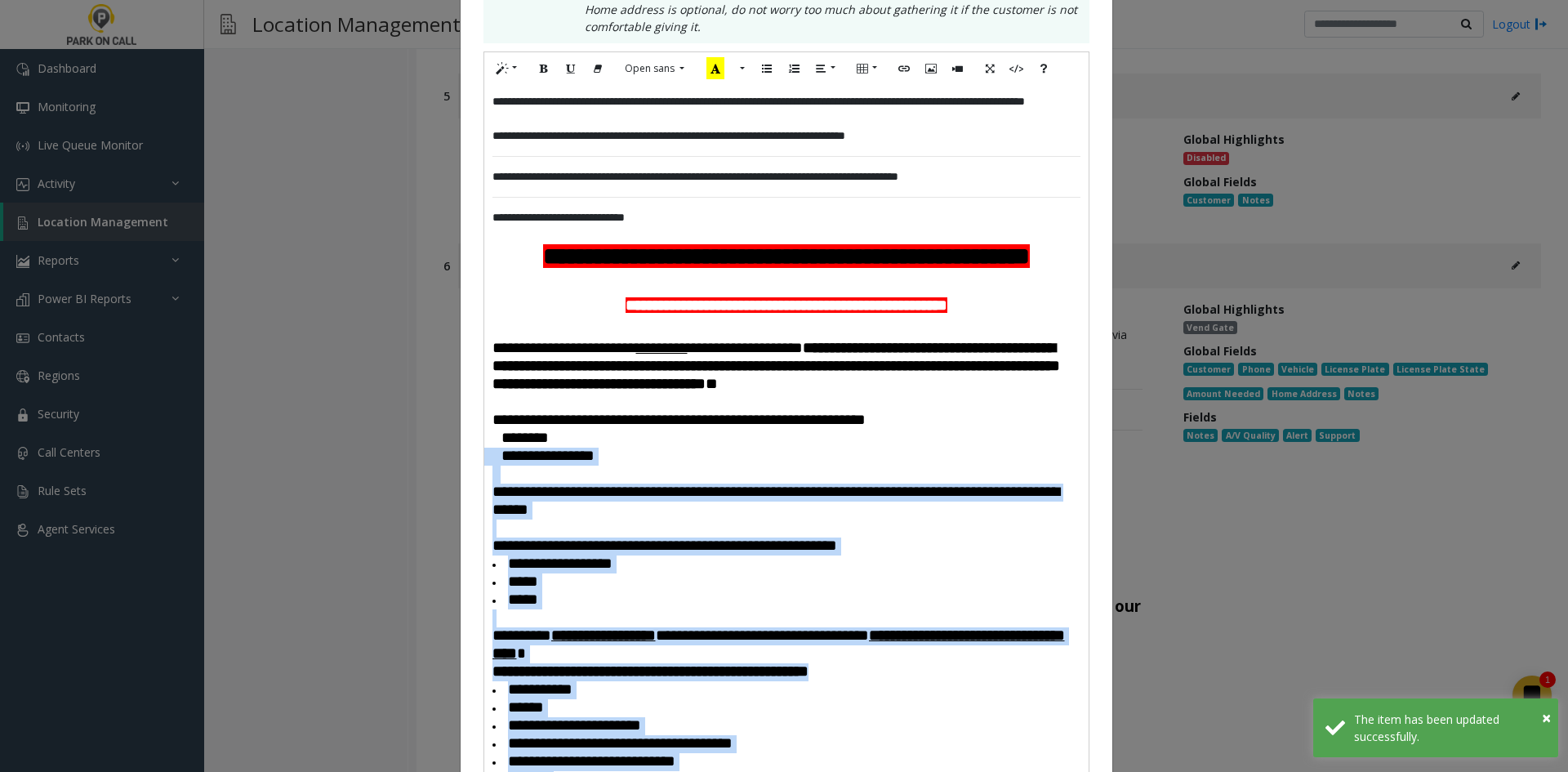
scroll to position [345, 0]
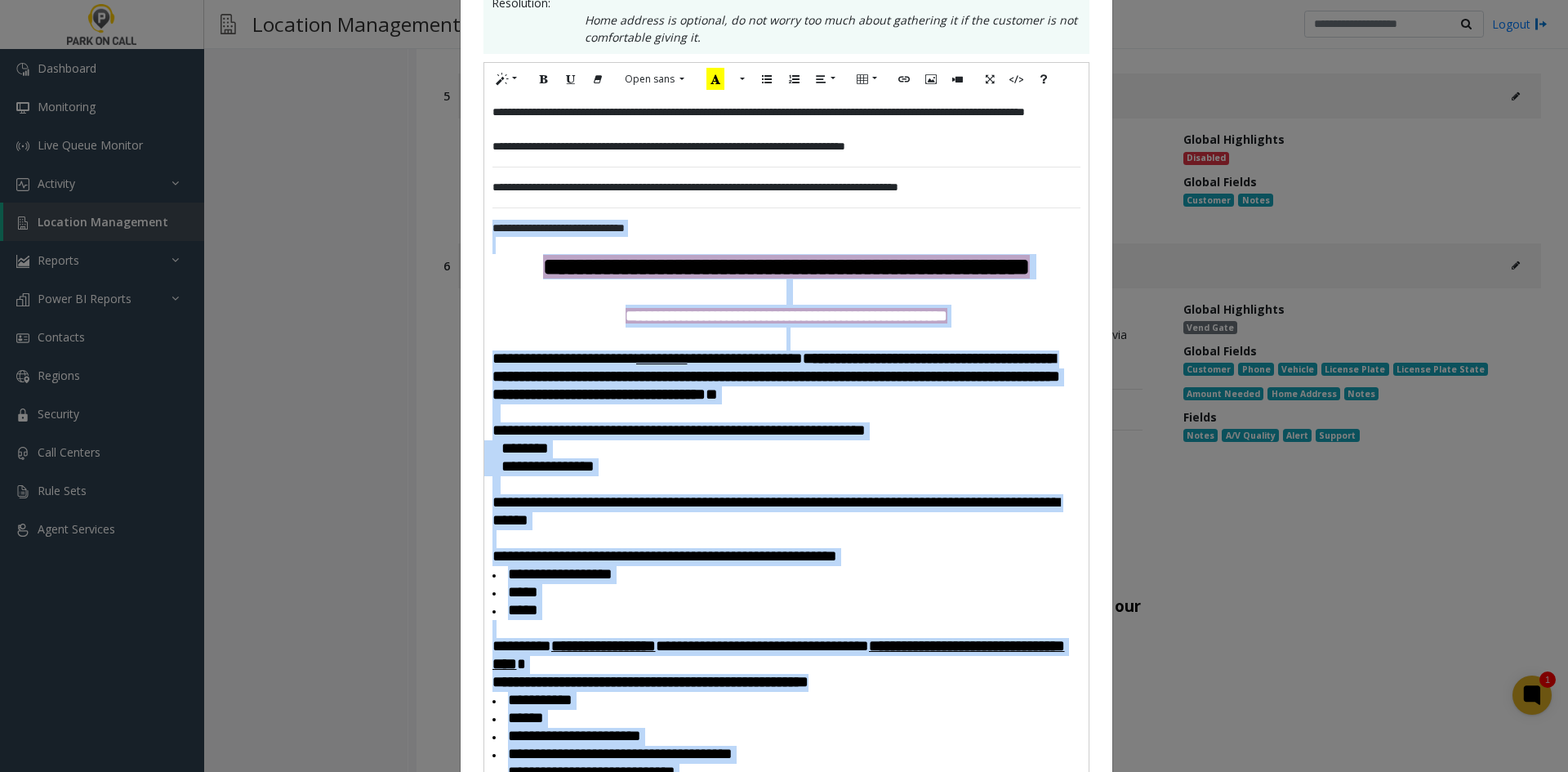
drag, startPoint x: 663, startPoint y: 573, endPoint x: 448, endPoint y: 235, distance: 400.6
click at [448, 235] on div "**********" at bounding box center [784, 386] width 1568 height 772
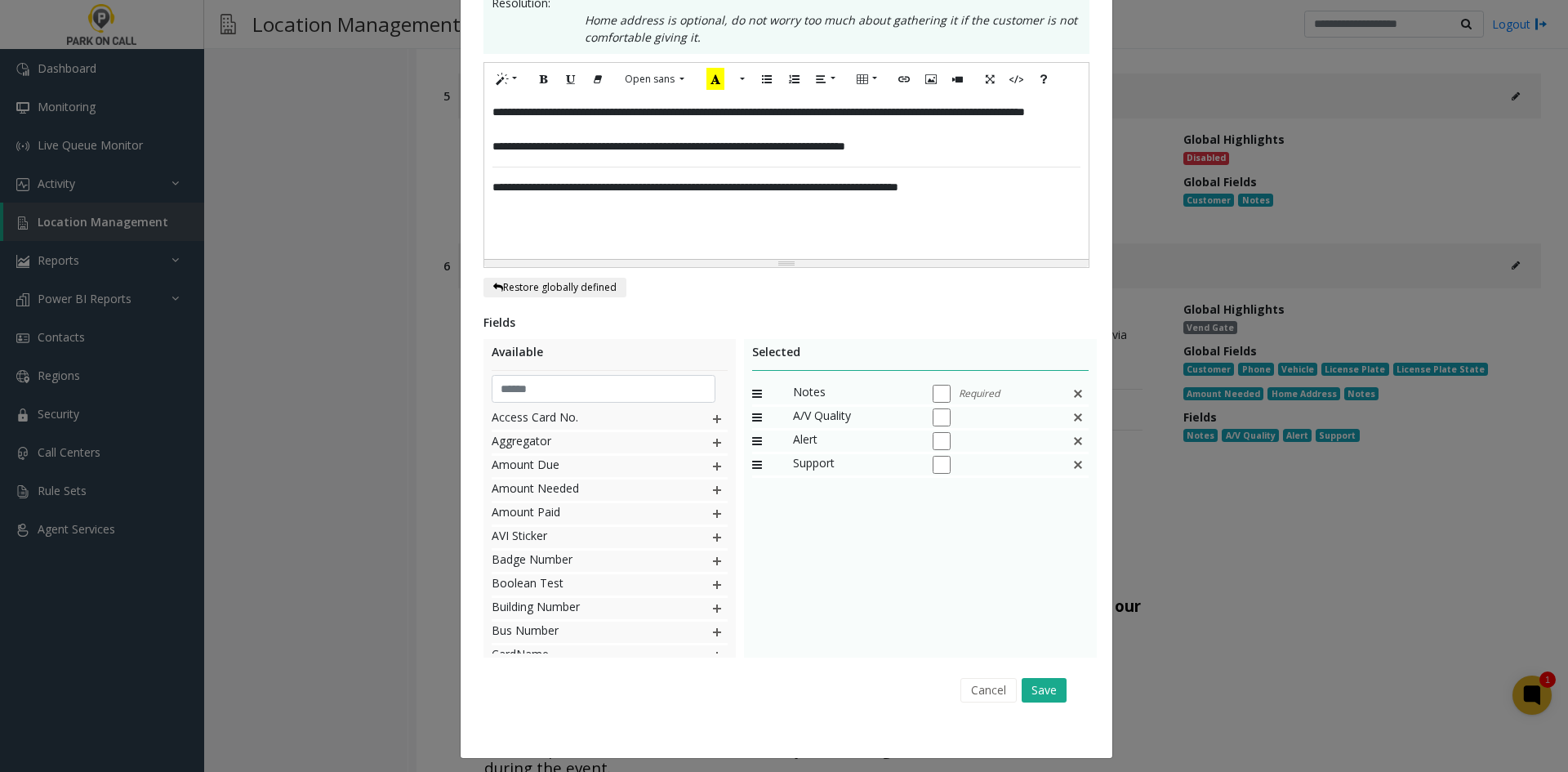
click at [1042, 703] on div "Cancel Save" at bounding box center [786, 689] width 583 height 42
click at [1047, 691] on button "Save" at bounding box center [1044, 690] width 45 height 25
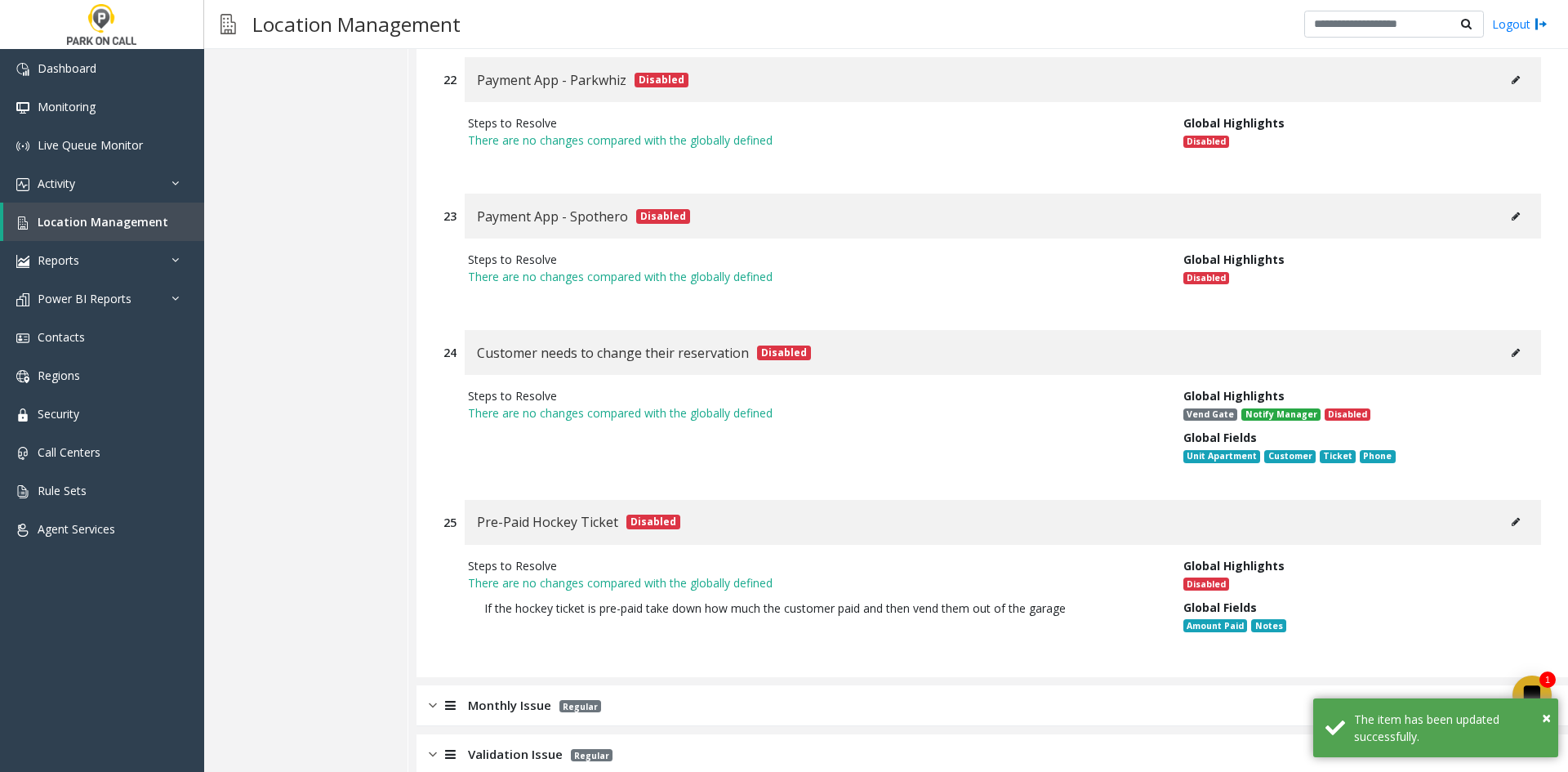
scroll to position [6454, 0]
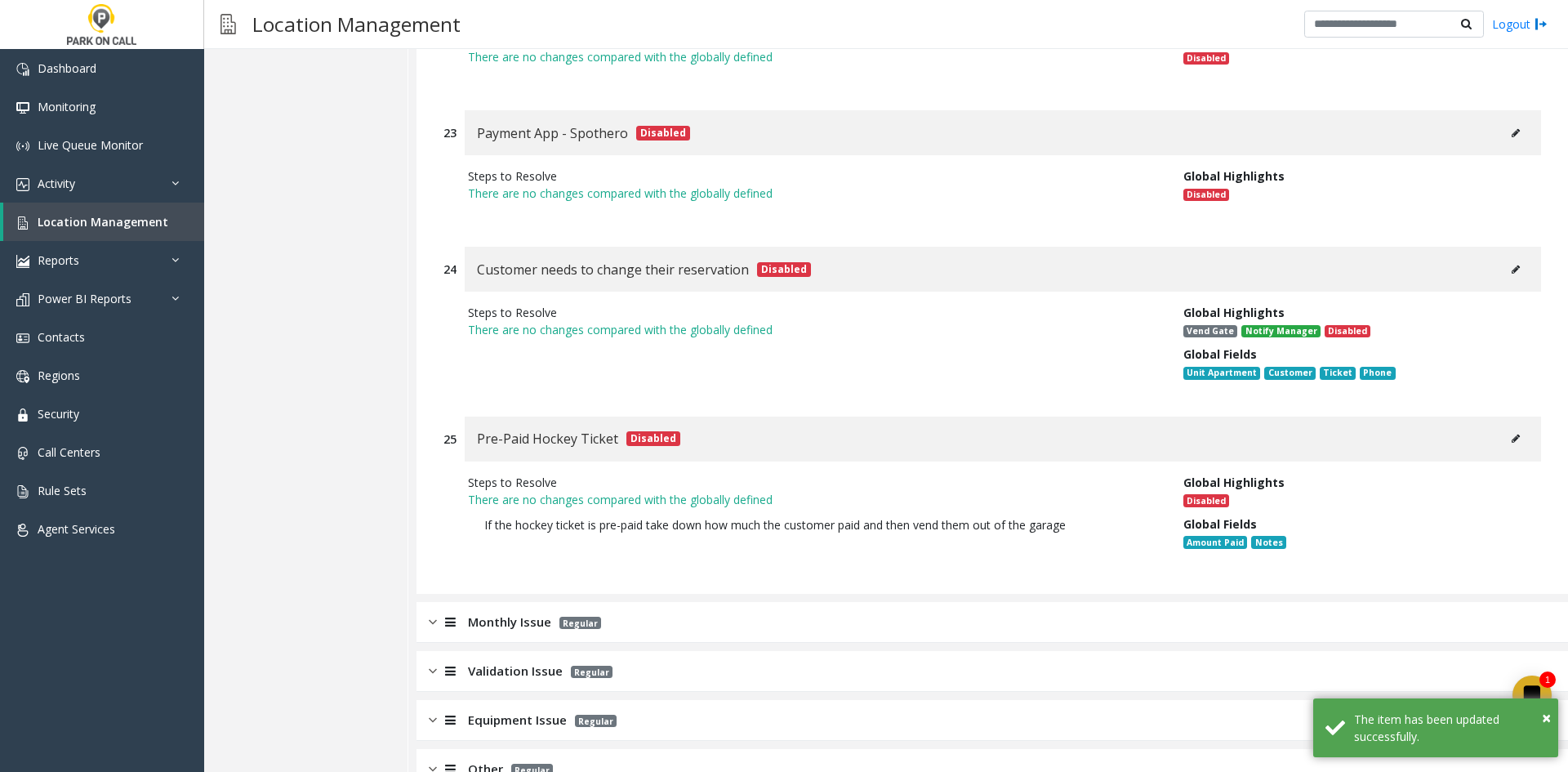
click at [782, 602] on div "Monthly Issue Regular" at bounding box center [992, 623] width 1152 height 41
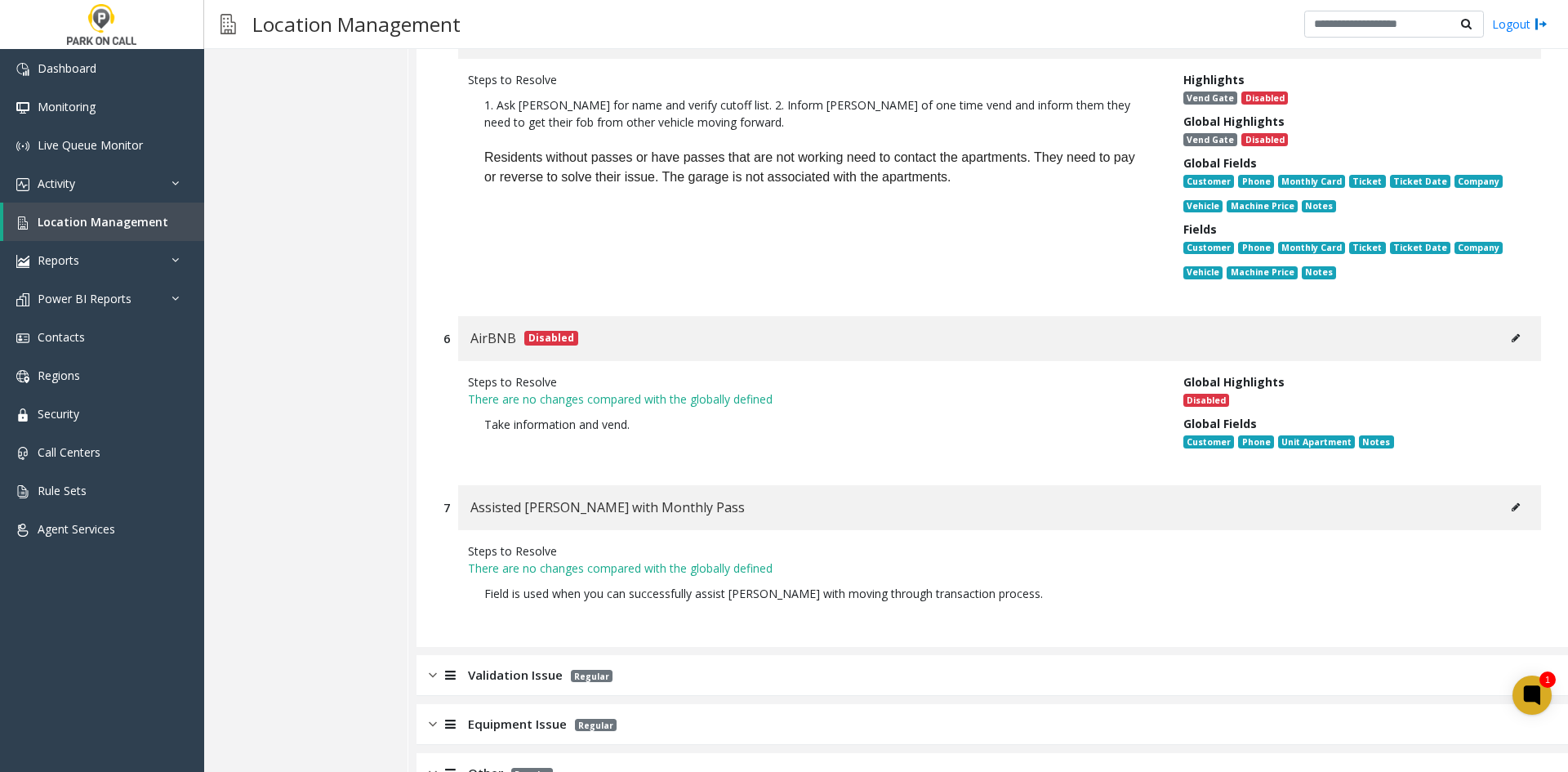
scroll to position [8268, 0]
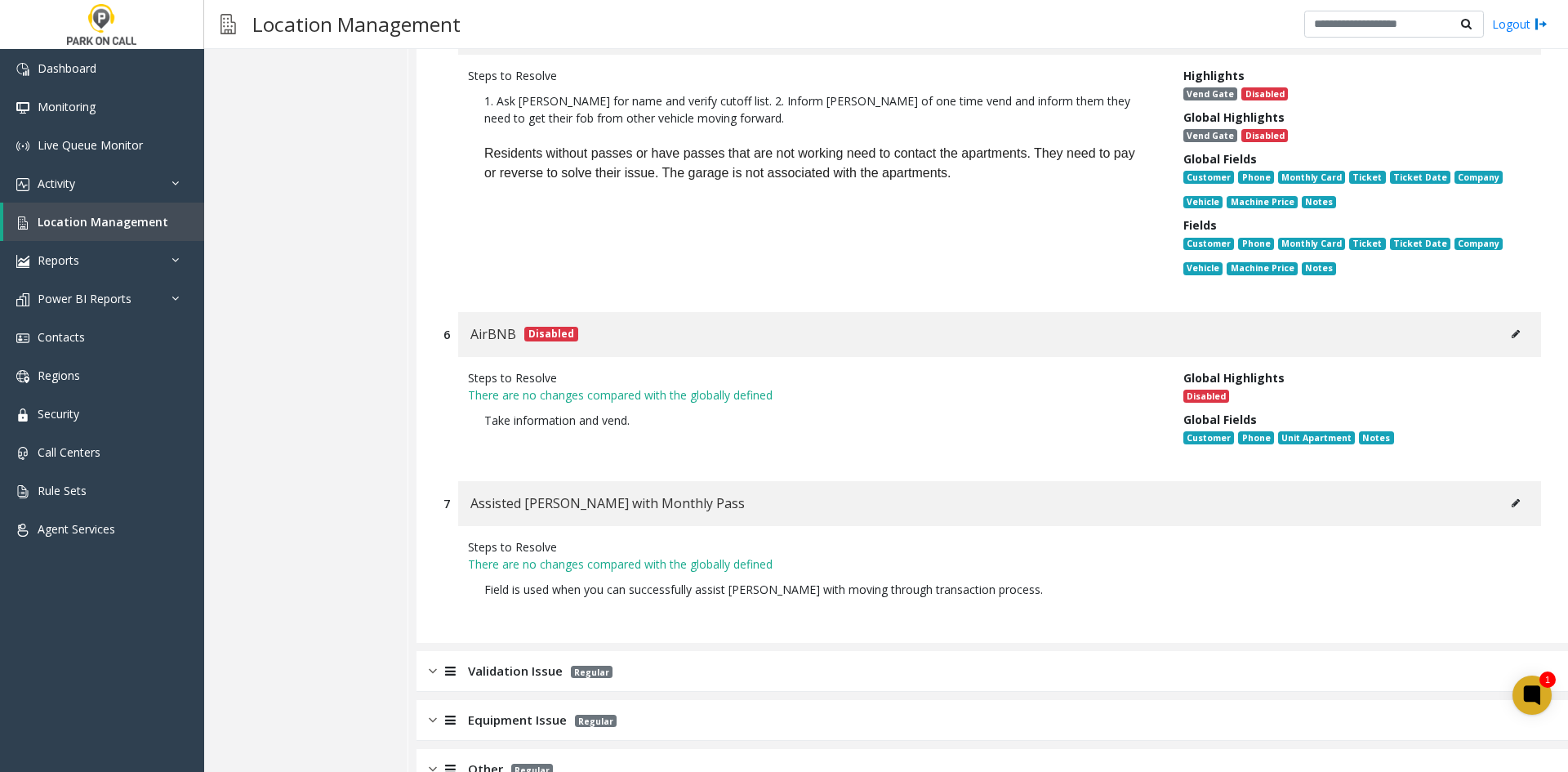
click at [587, 665] on span "Regular" at bounding box center [591, 671] width 42 height 12
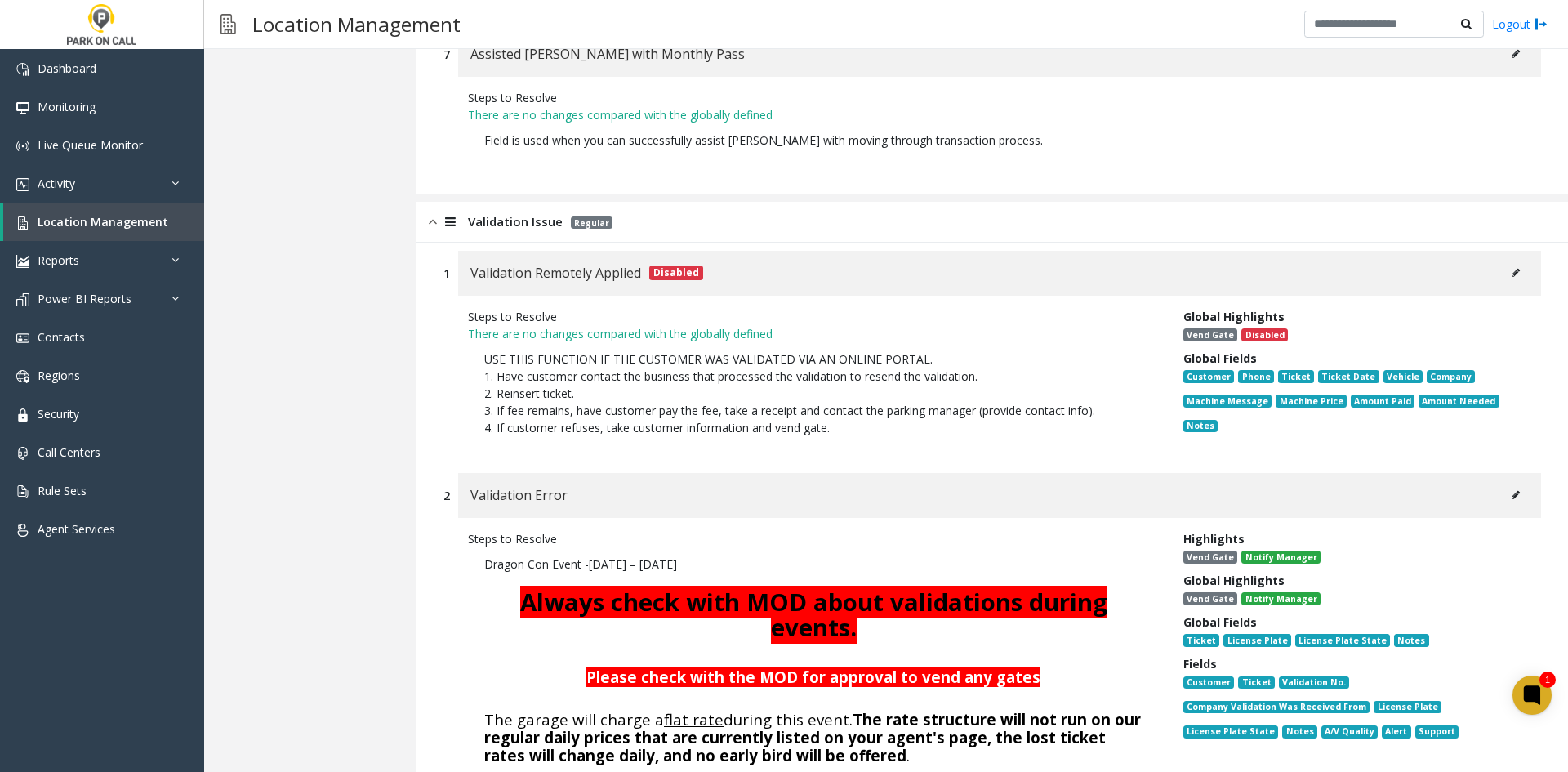
scroll to position [8676, 0]
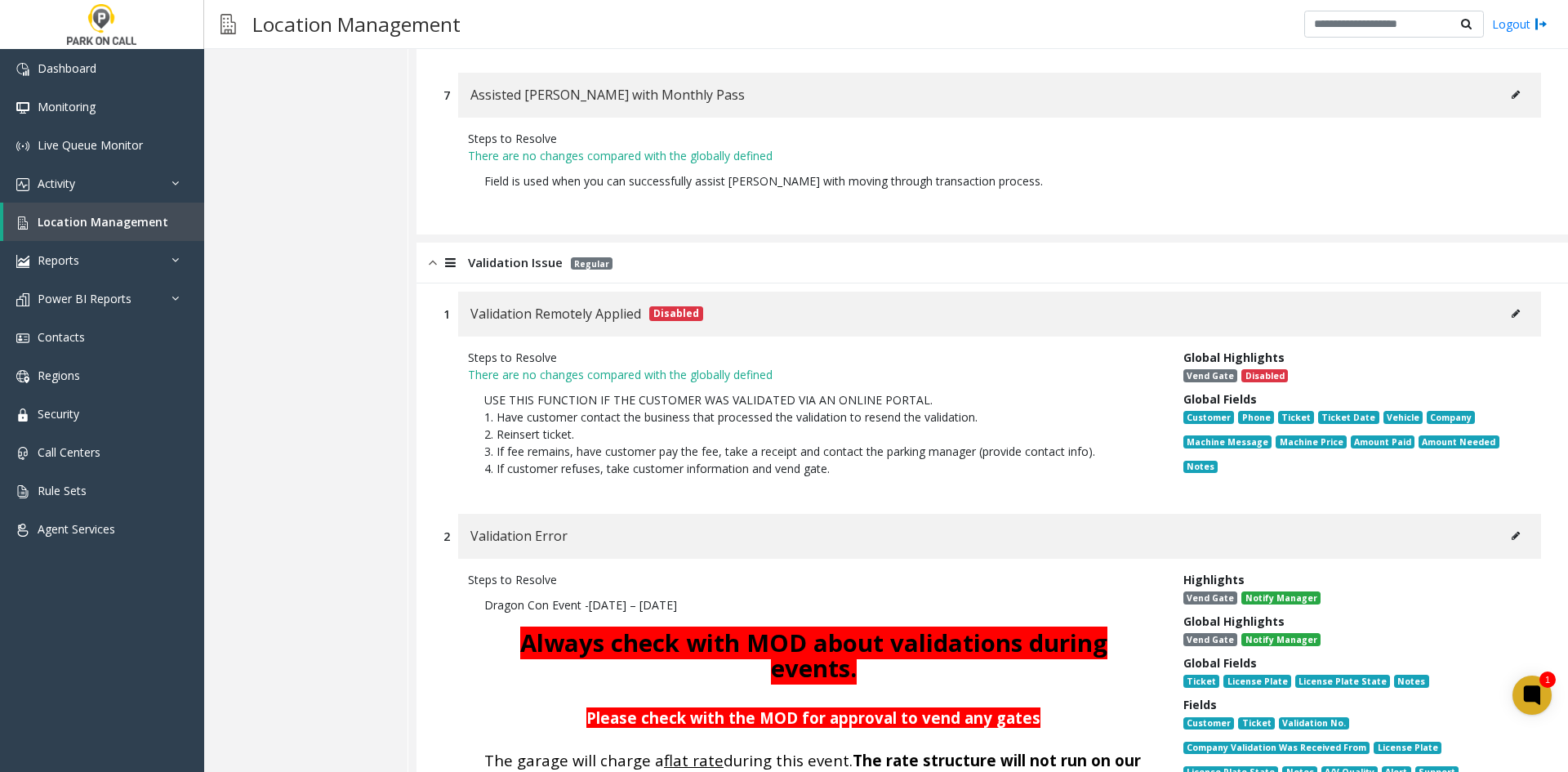
click at [1503, 407] on div "Customer Phone Ticket Ticket Date Vehicle Company Machine Message Machine Price…" at bounding box center [1349, 444] width 334 height 74
click at [1481, 514] on div "Validation Error" at bounding box center [1000, 536] width 1083 height 45
click at [1512, 531] on icon at bounding box center [1516, 535] width 8 height 10
type input "**********"
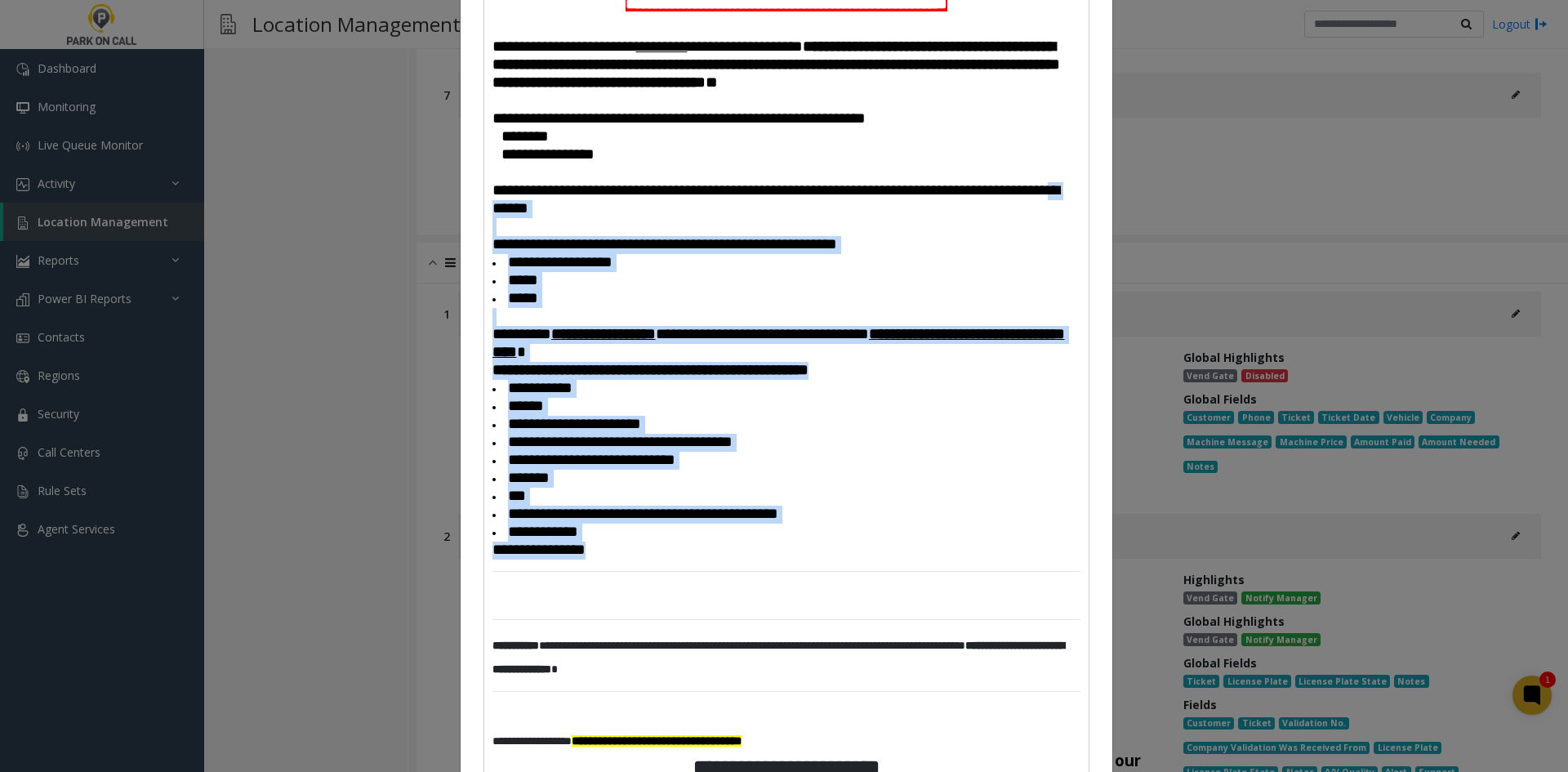
scroll to position [82, 0]
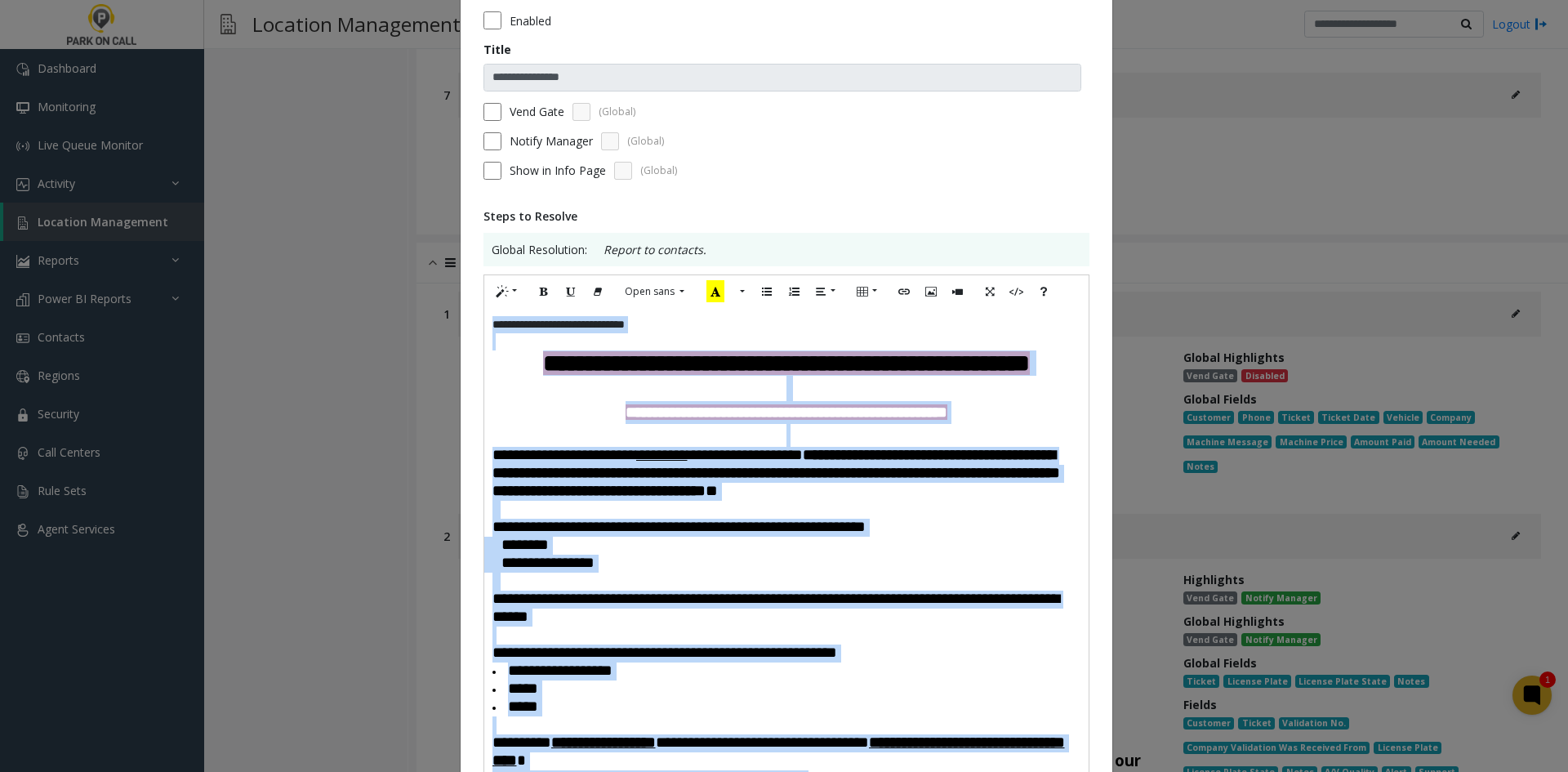
drag, startPoint x: 661, startPoint y: 371, endPoint x: 354, endPoint y: 312, distance: 312.6
click at [354, 312] on div "**********" at bounding box center [784, 386] width 1568 height 772
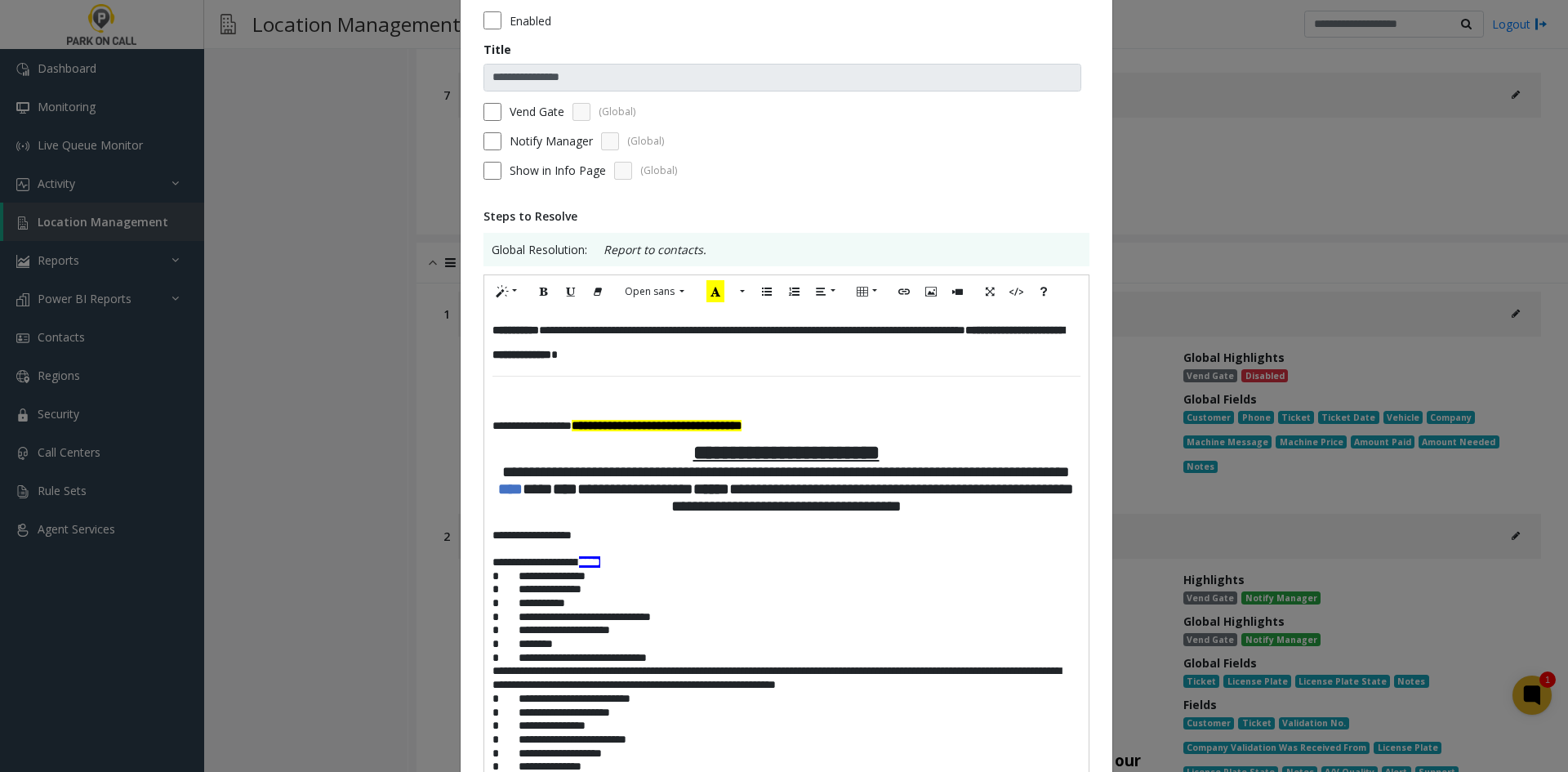
scroll to position [654, 0]
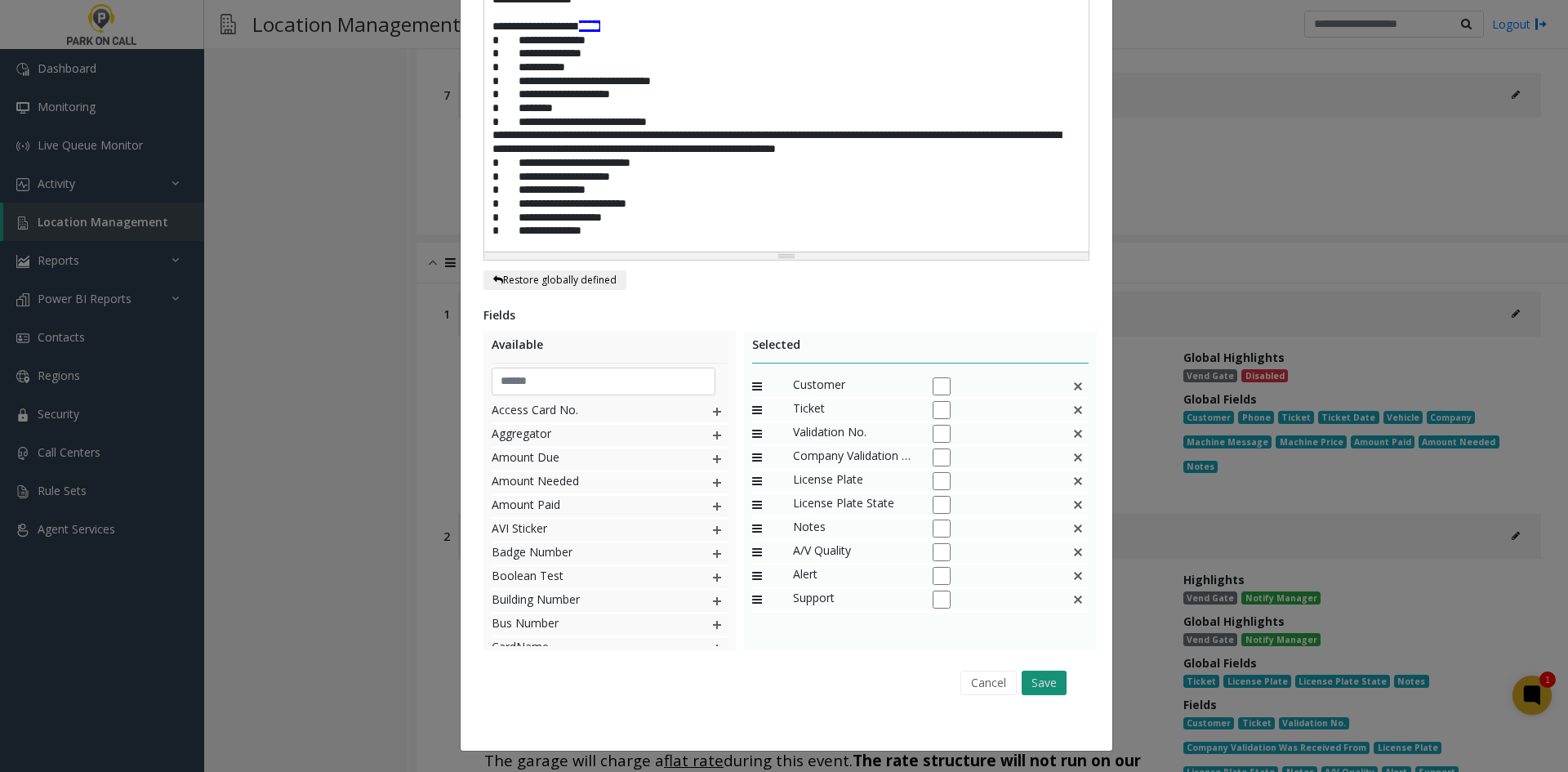
click at [1036, 680] on button "Save" at bounding box center [1044, 683] width 45 height 25
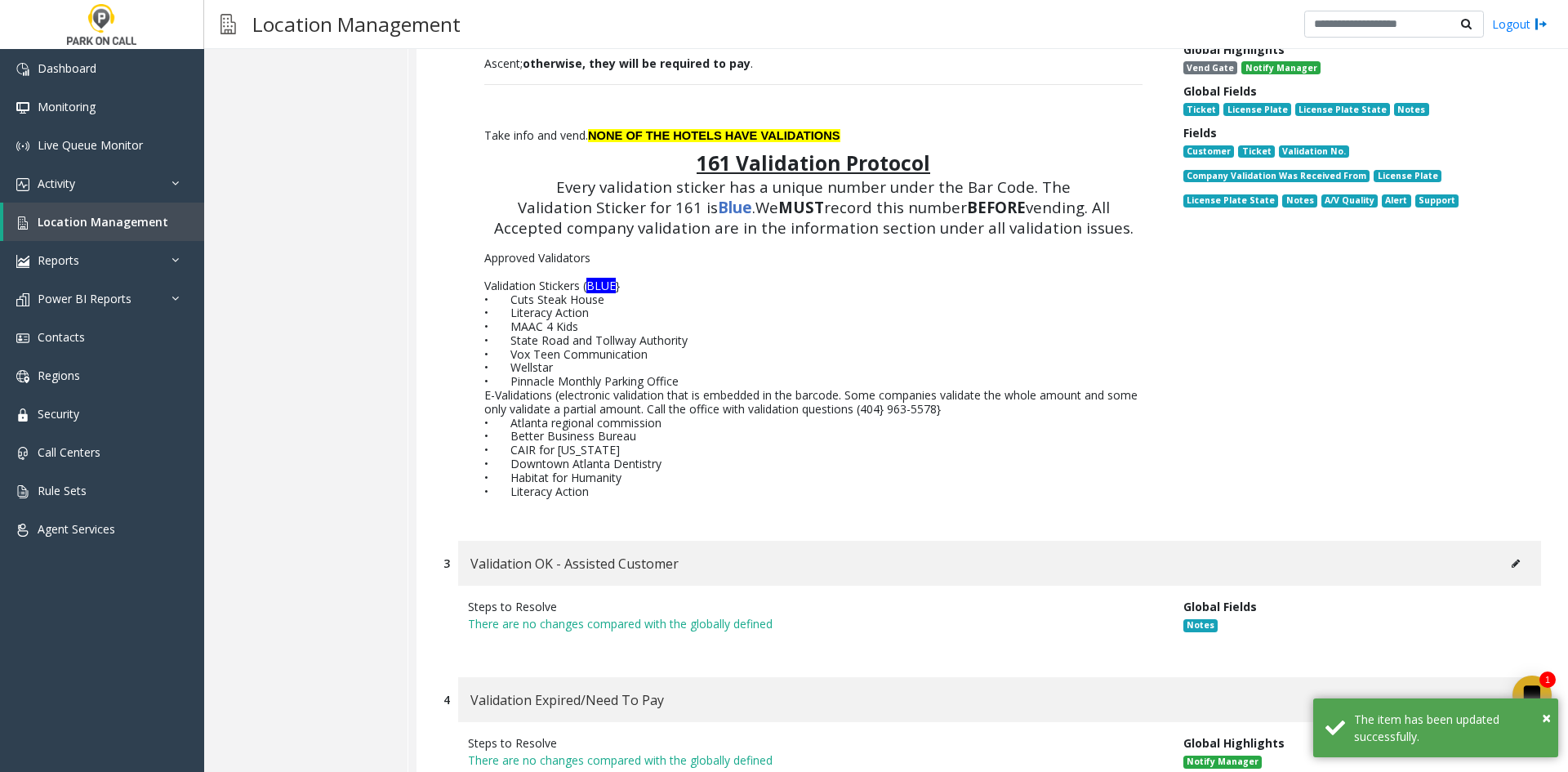
scroll to position [9887, 0]
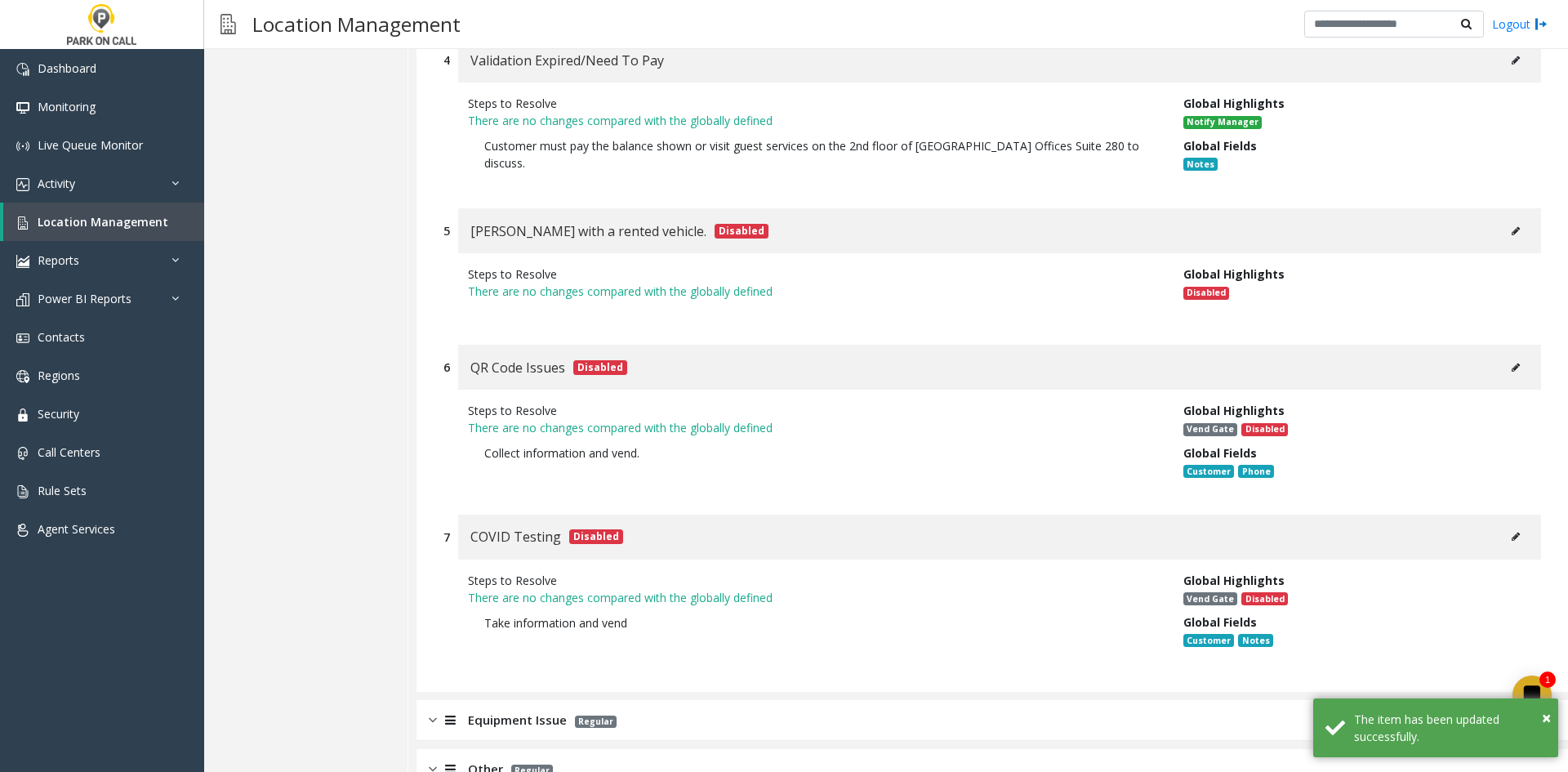
click at [727, 700] on div "Equipment Issue Regular" at bounding box center [992, 720] width 1152 height 41
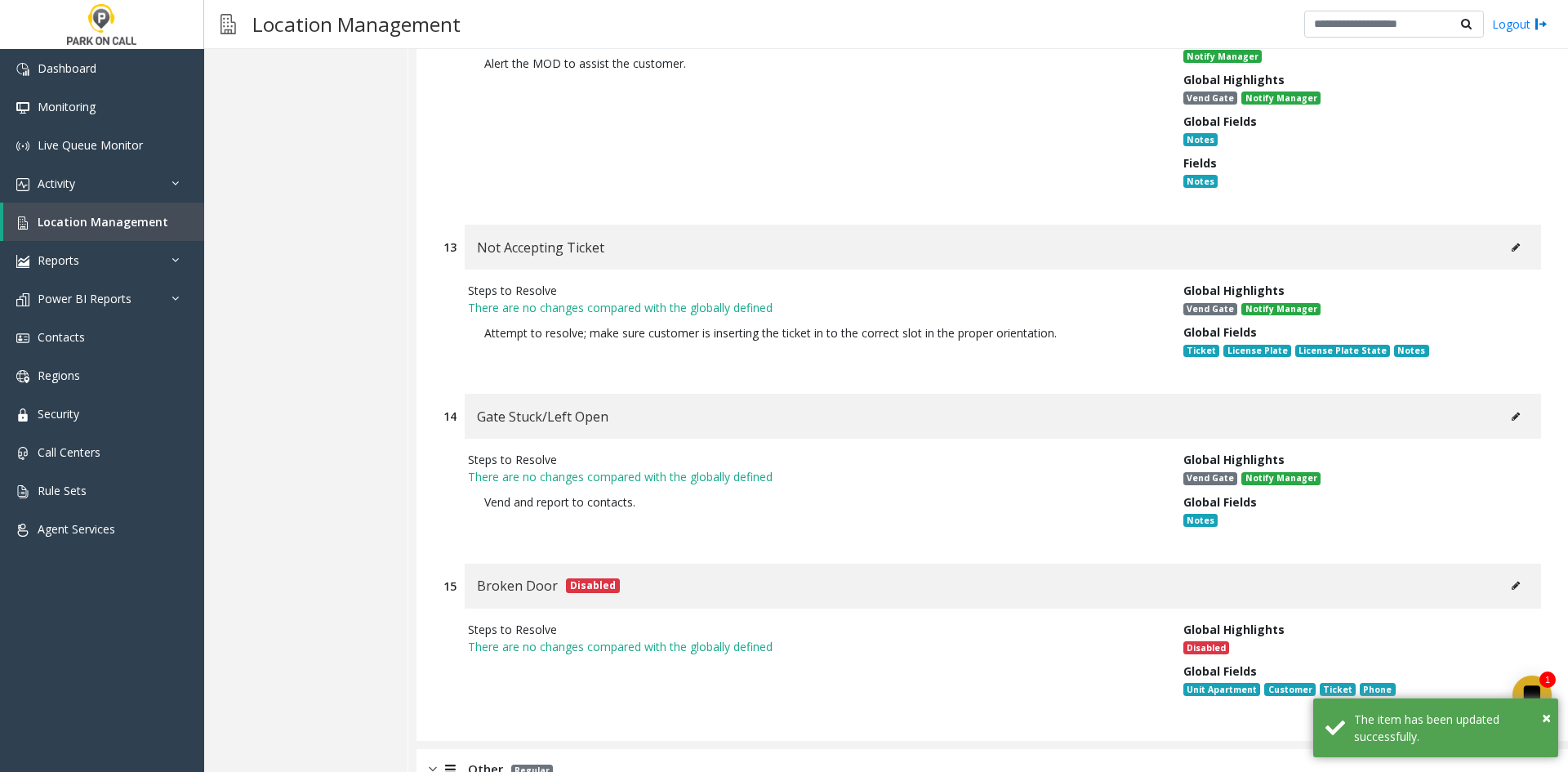
click at [694, 749] on div "Other Regular" at bounding box center [992, 769] width 1152 height 41
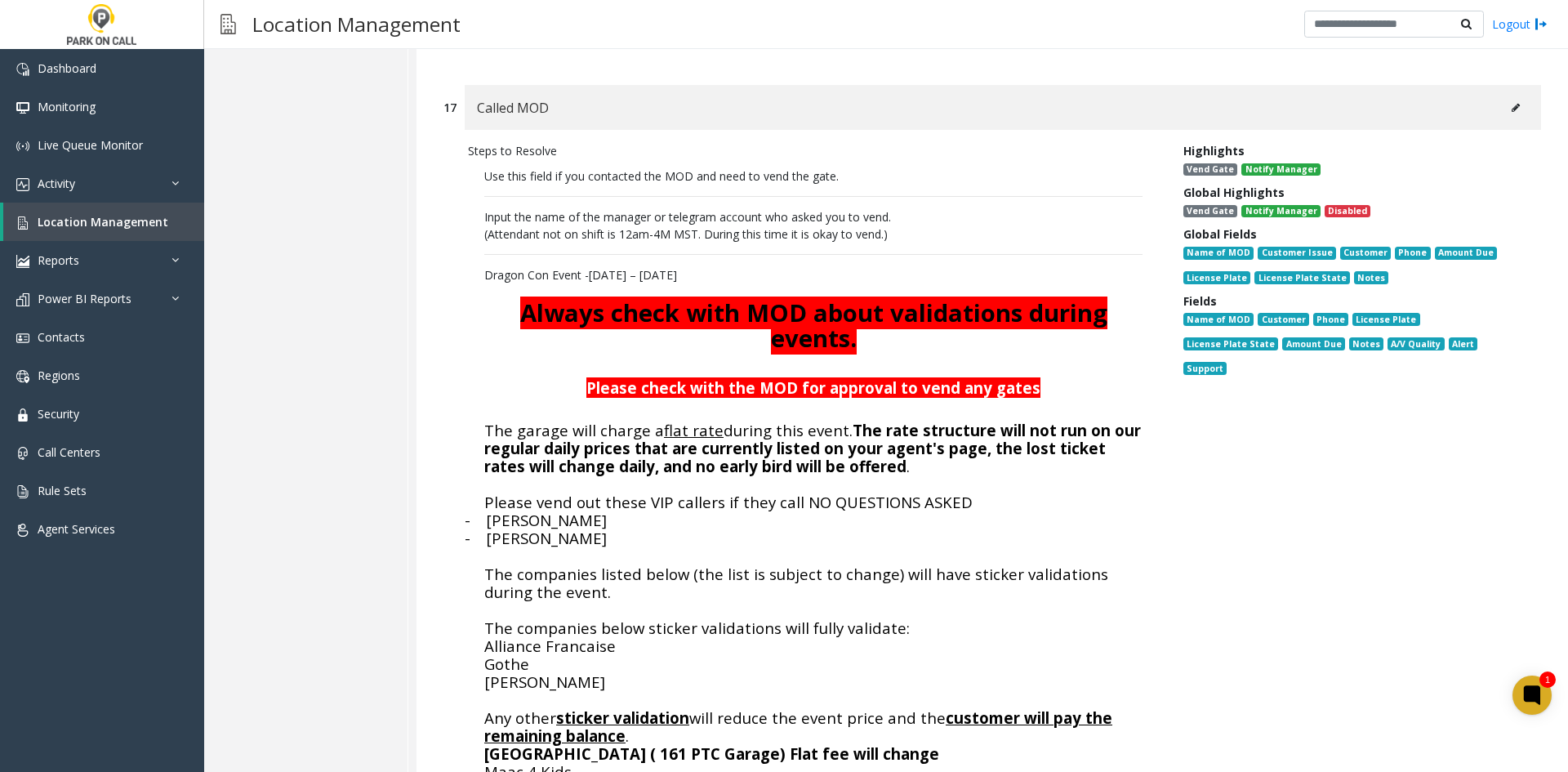
scroll to position [16546, 0]
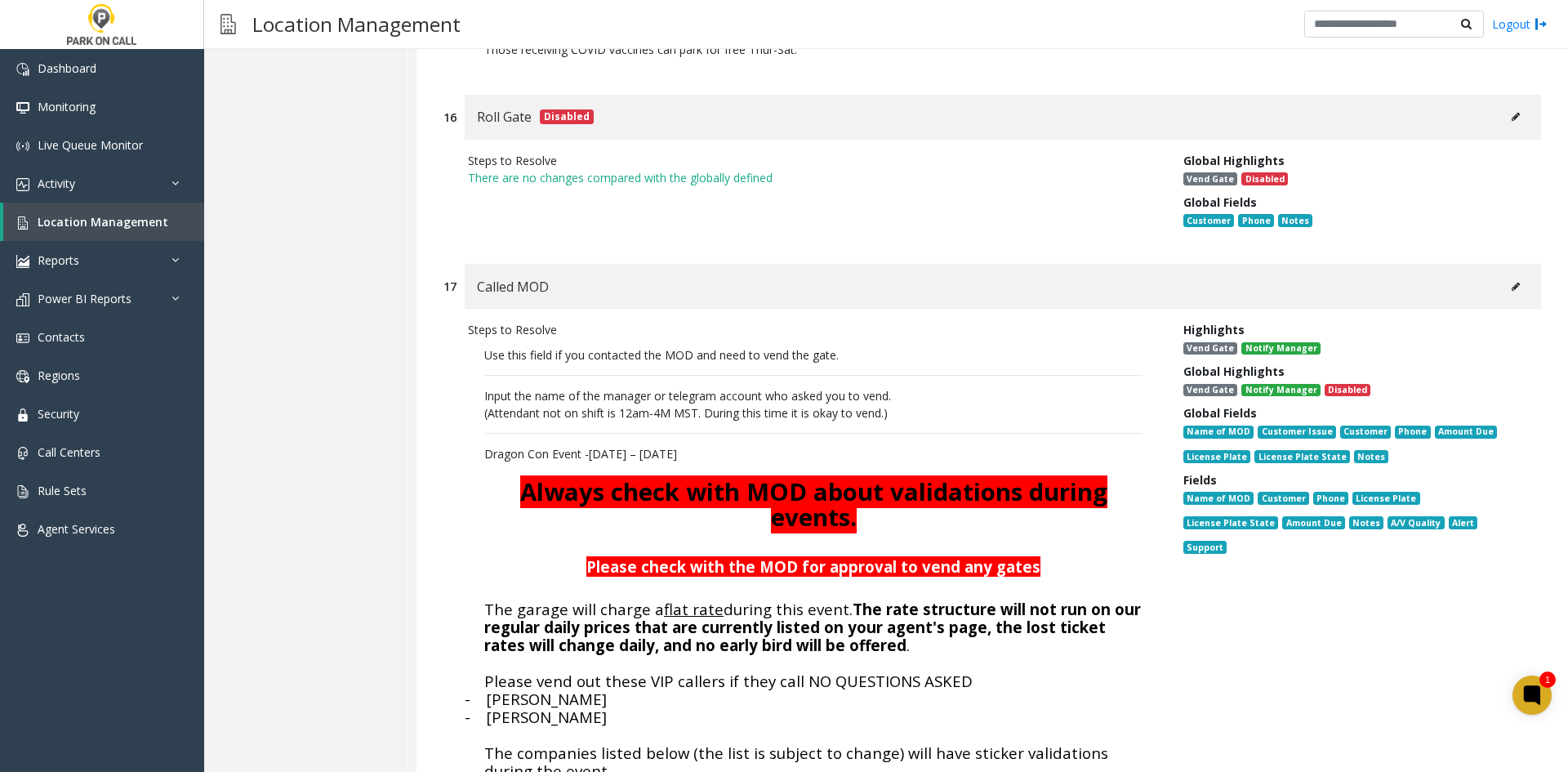
drag, startPoint x: 1523, startPoint y: 196, endPoint x: 1506, endPoint y: 195, distance: 17.0
click at [1518, 264] on div "Called MOD" at bounding box center [1002, 286] width 1076 height 45
click at [1512, 282] on icon at bounding box center [1516, 286] width 8 height 10
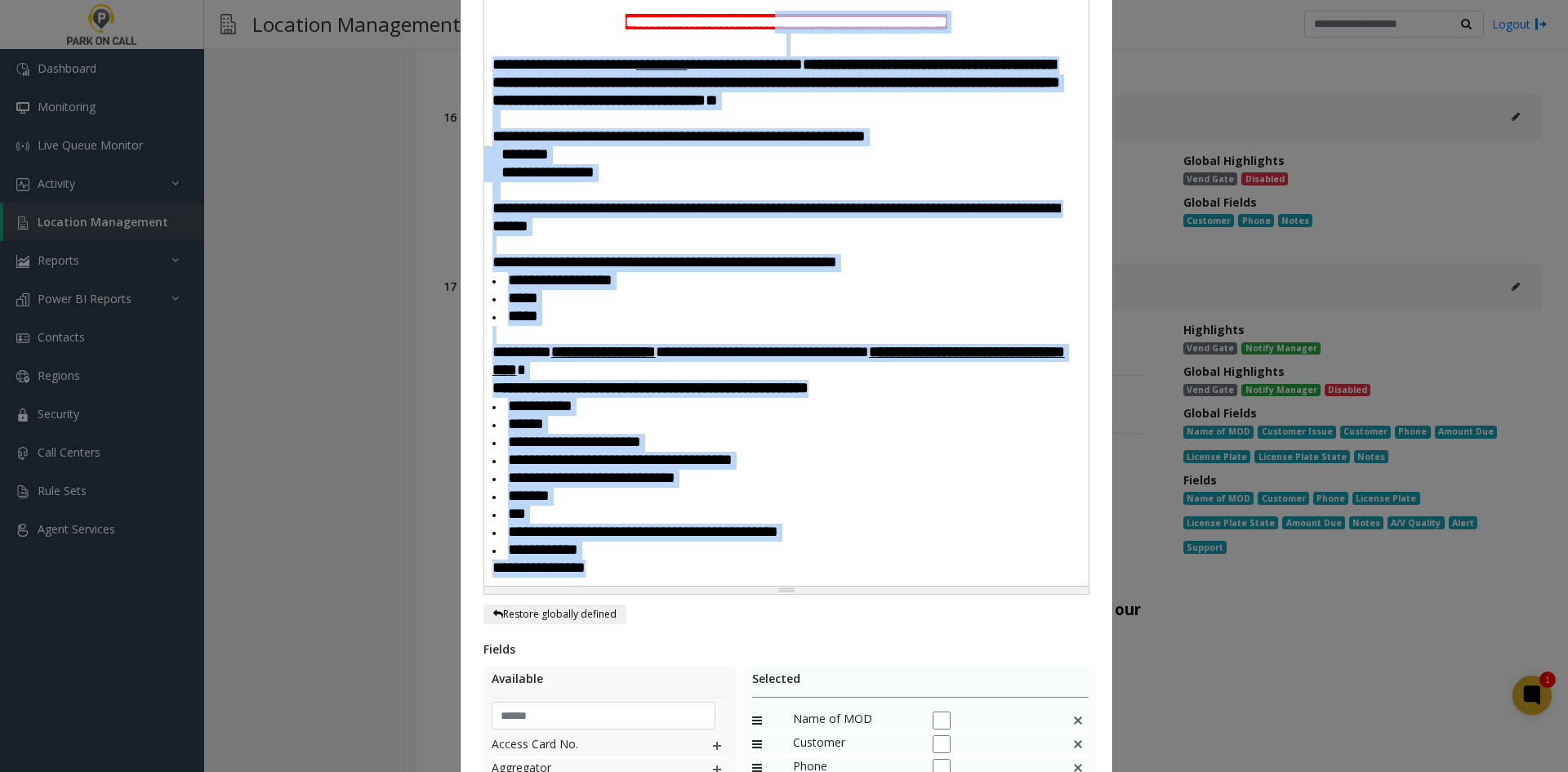
scroll to position [245, 0]
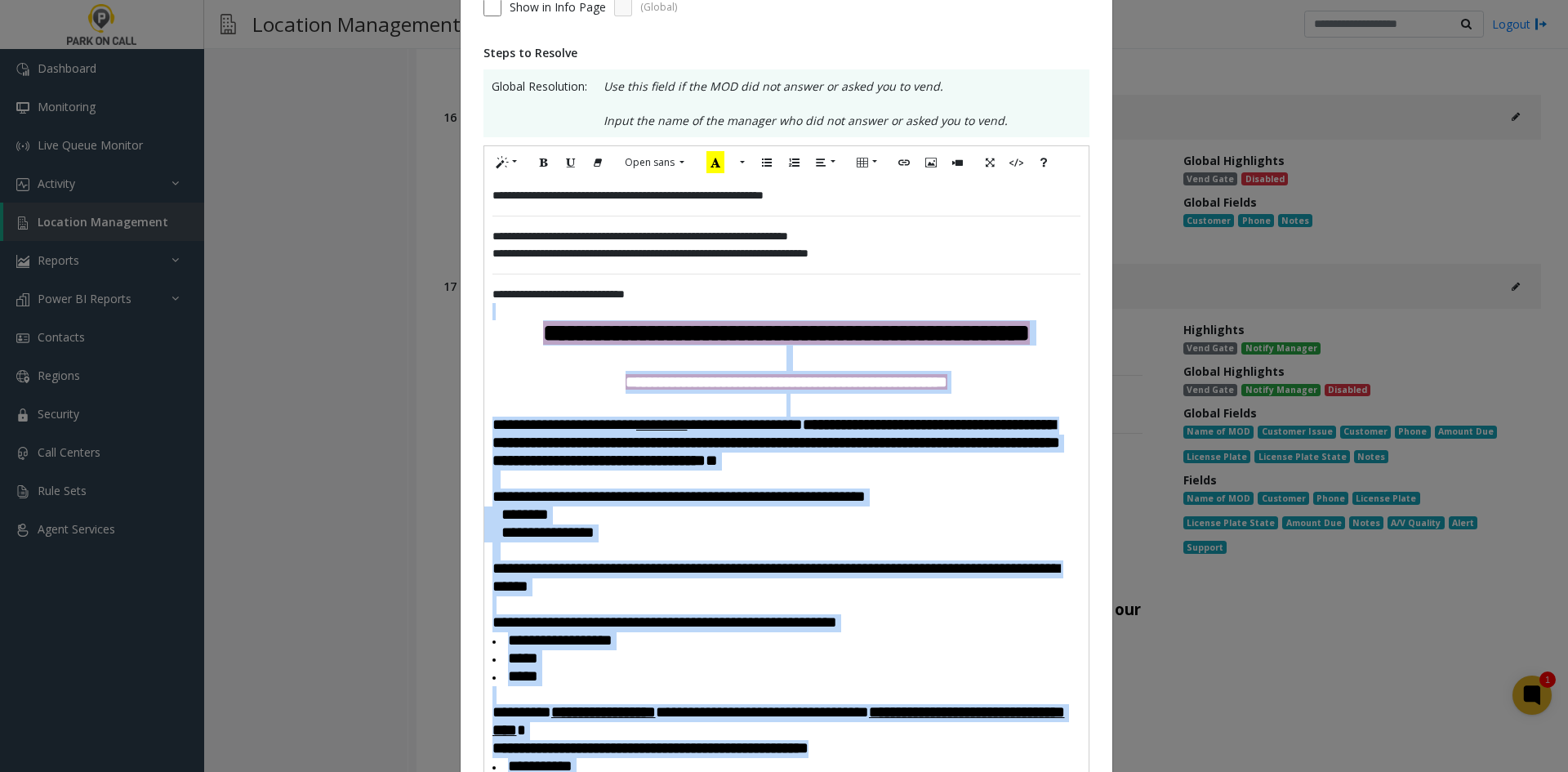
drag, startPoint x: 792, startPoint y: 460, endPoint x: 462, endPoint y: 310, distance: 362.5
click at [462, 310] on div "**********" at bounding box center [786, 635] width 652 height 1620
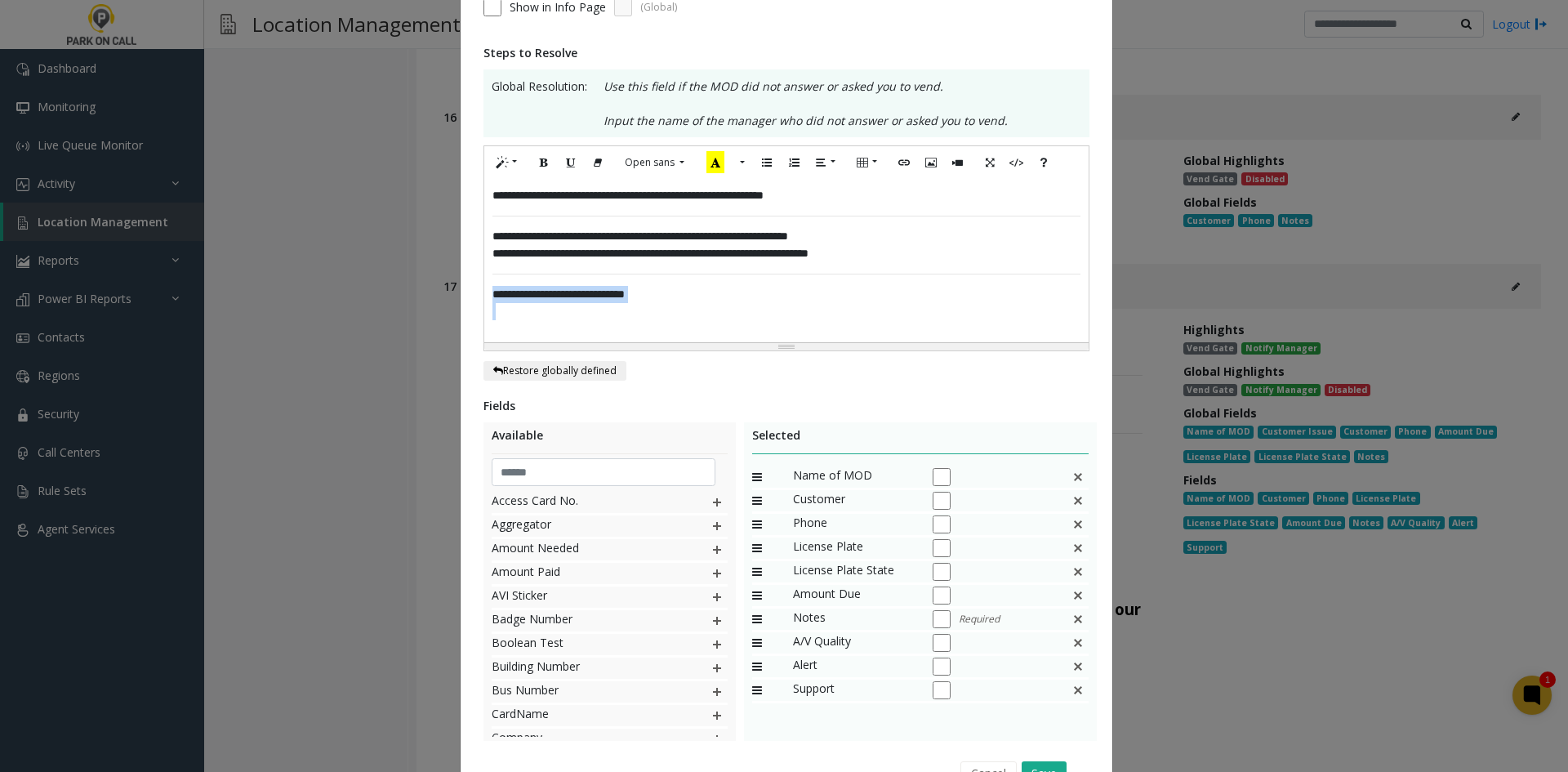
drag, startPoint x: 524, startPoint y: 321, endPoint x: 484, endPoint y: 287, distance: 52.5
click at [484, 287] on div "**********" at bounding box center [785, 261] width 604 height 164
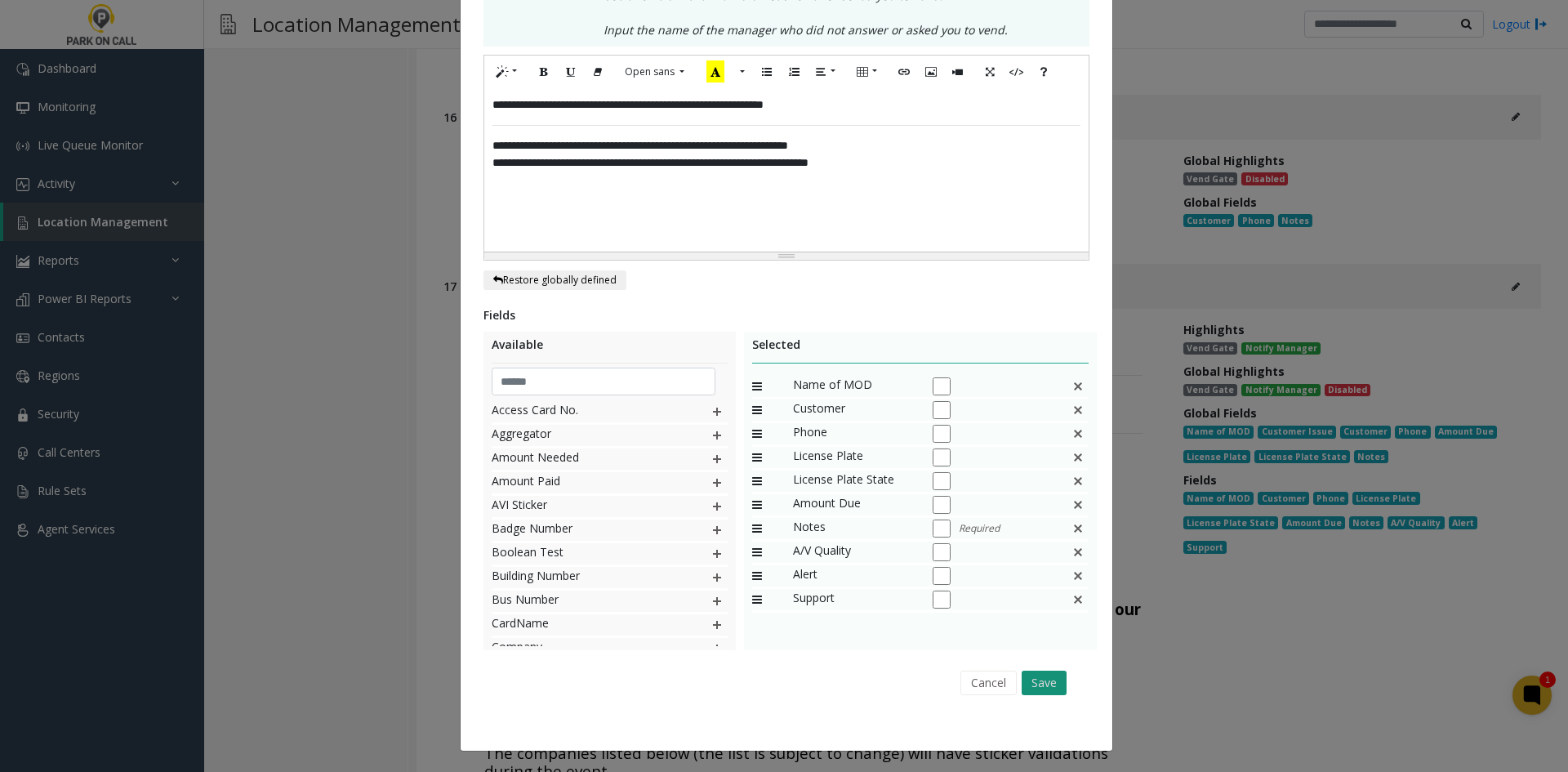
click at [1043, 693] on button "Save" at bounding box center [1044, 683] width 45 height 25
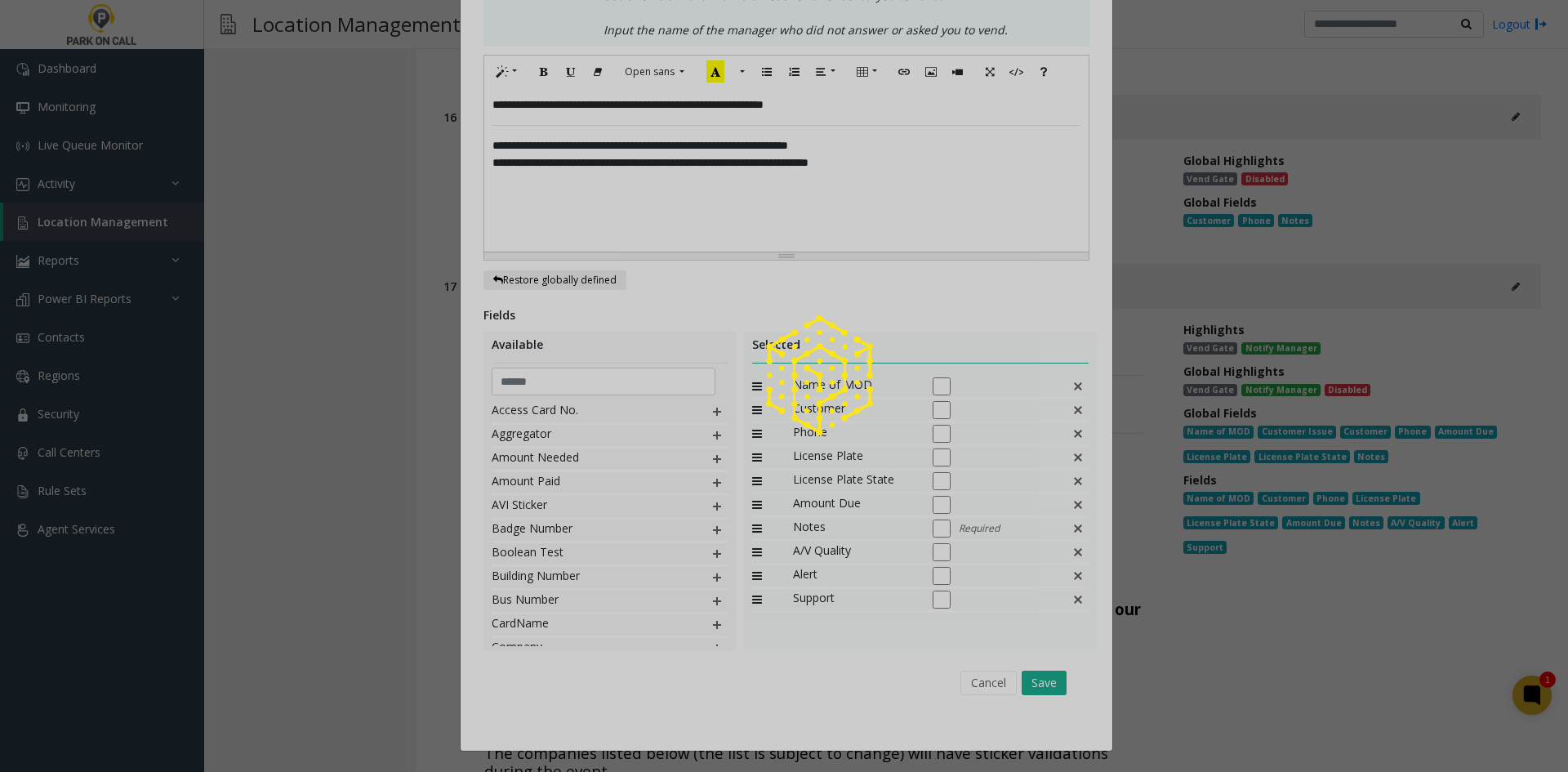
scroll to position [16329, 0]
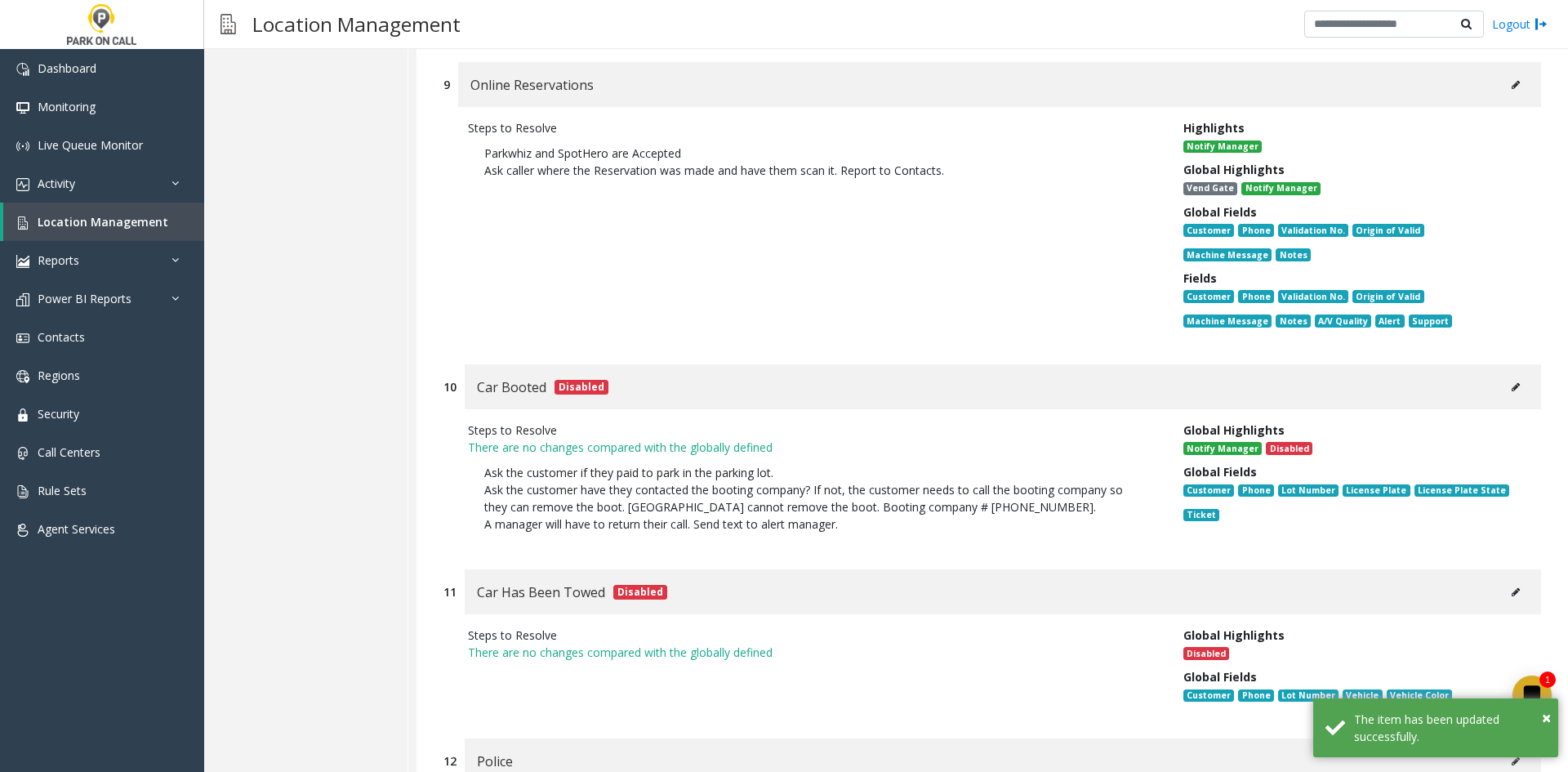
scroll to position [19039, 0]
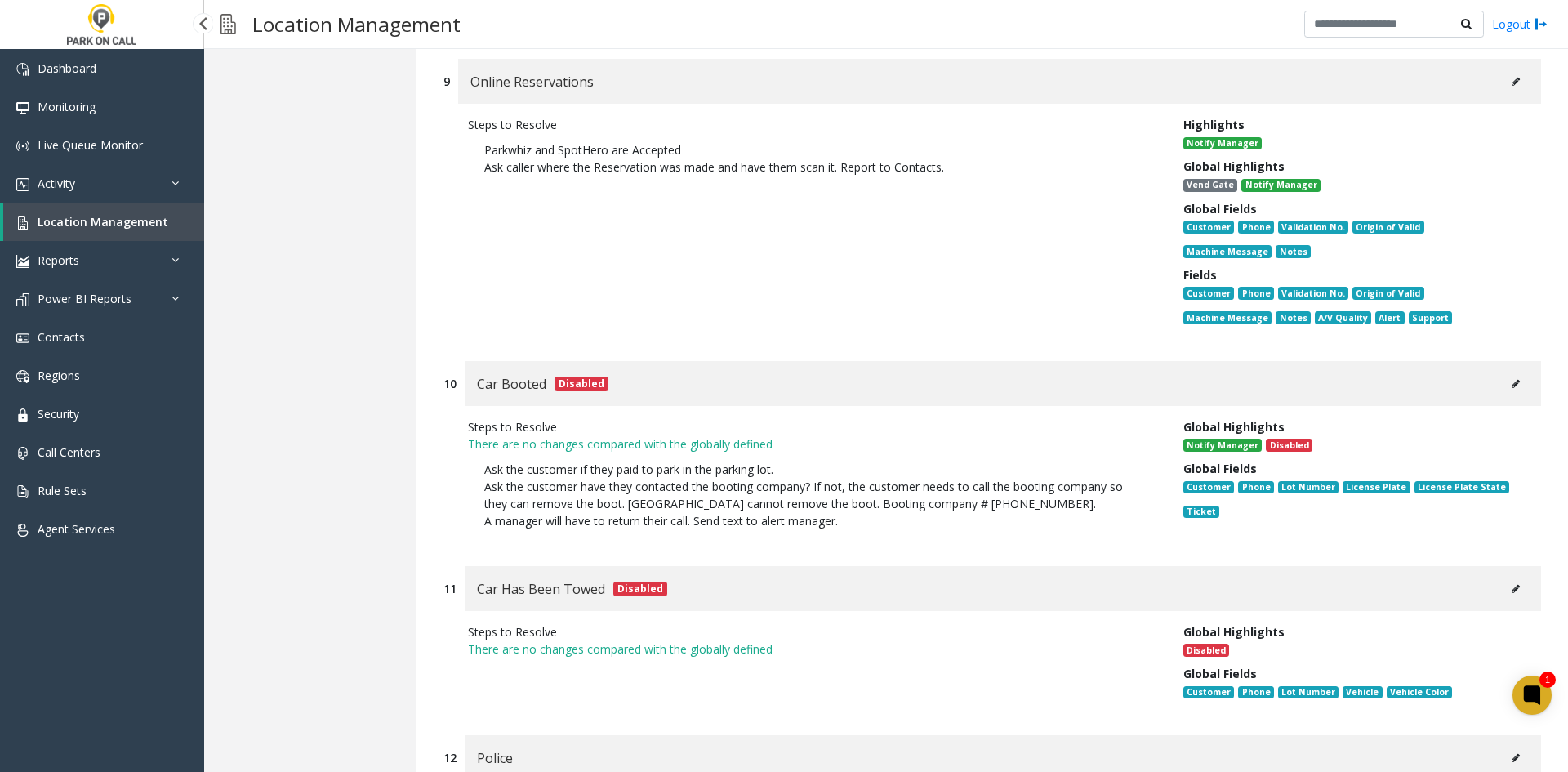
click at [123, 221] on span "Location Management" at bounding box center [102, 221] width 131 height 15
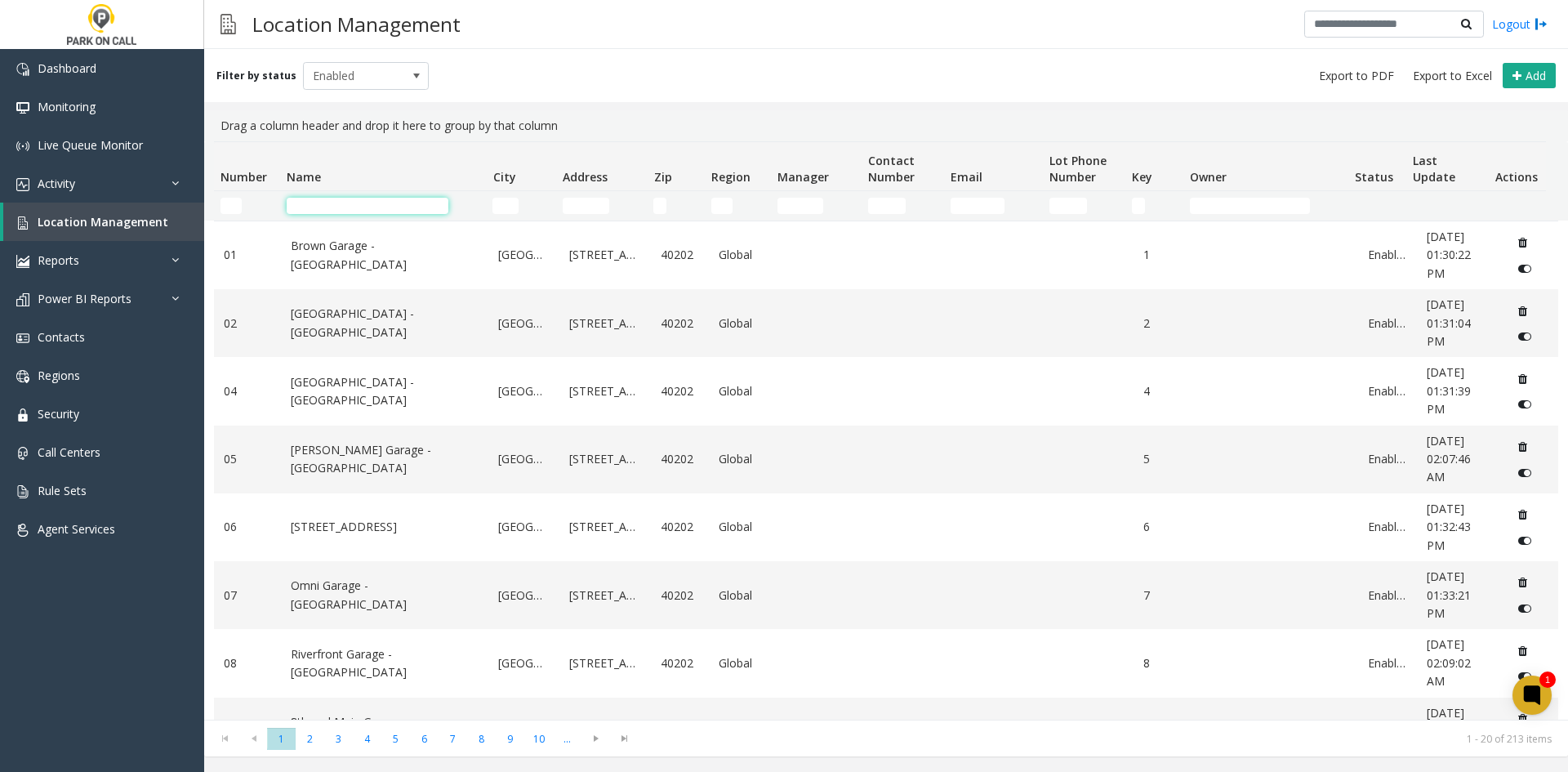
click at [306, 205] on input "Name Filter" at bounding box center [367, 205] width 162 height 16
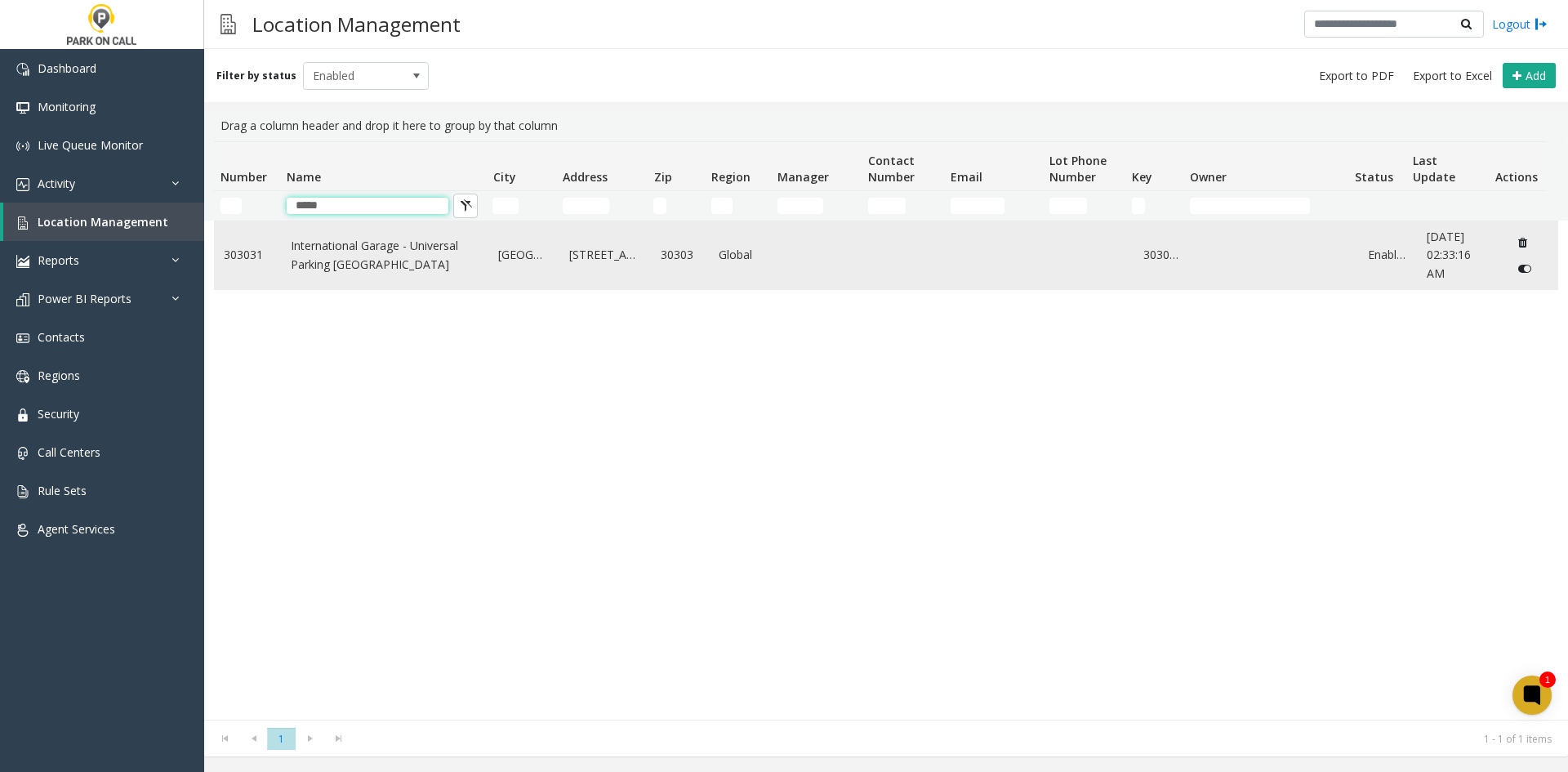
type input "*****"
click at [310, 252] on link "International Garage - Universal Parking [GEOGRAPHIC_DATA]" at bounding box center [385, 254] width 189 height 36
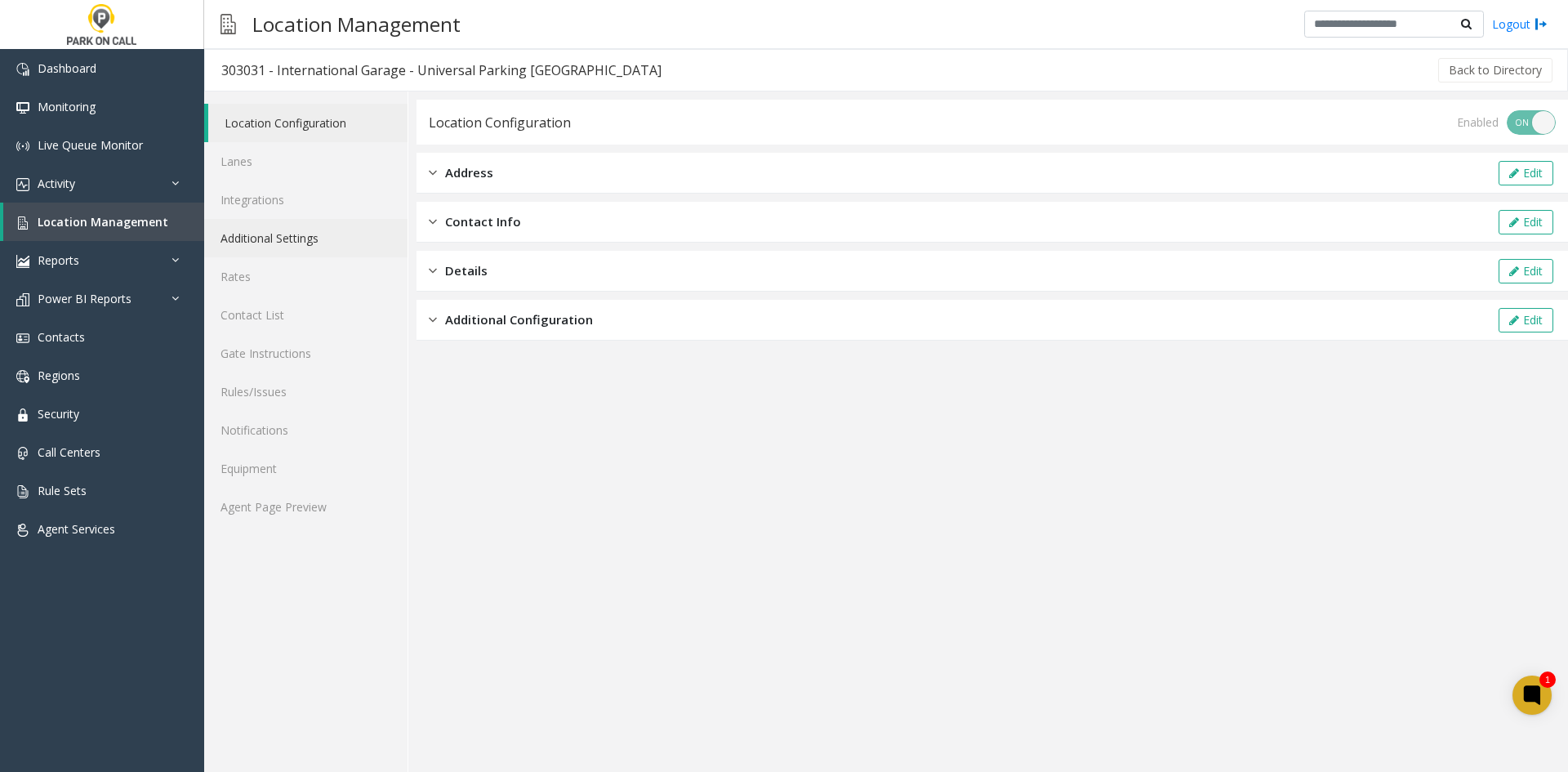
click at [303, 239] on link "Additional Settings" at bounding box center [306, 237] width 204 height 38
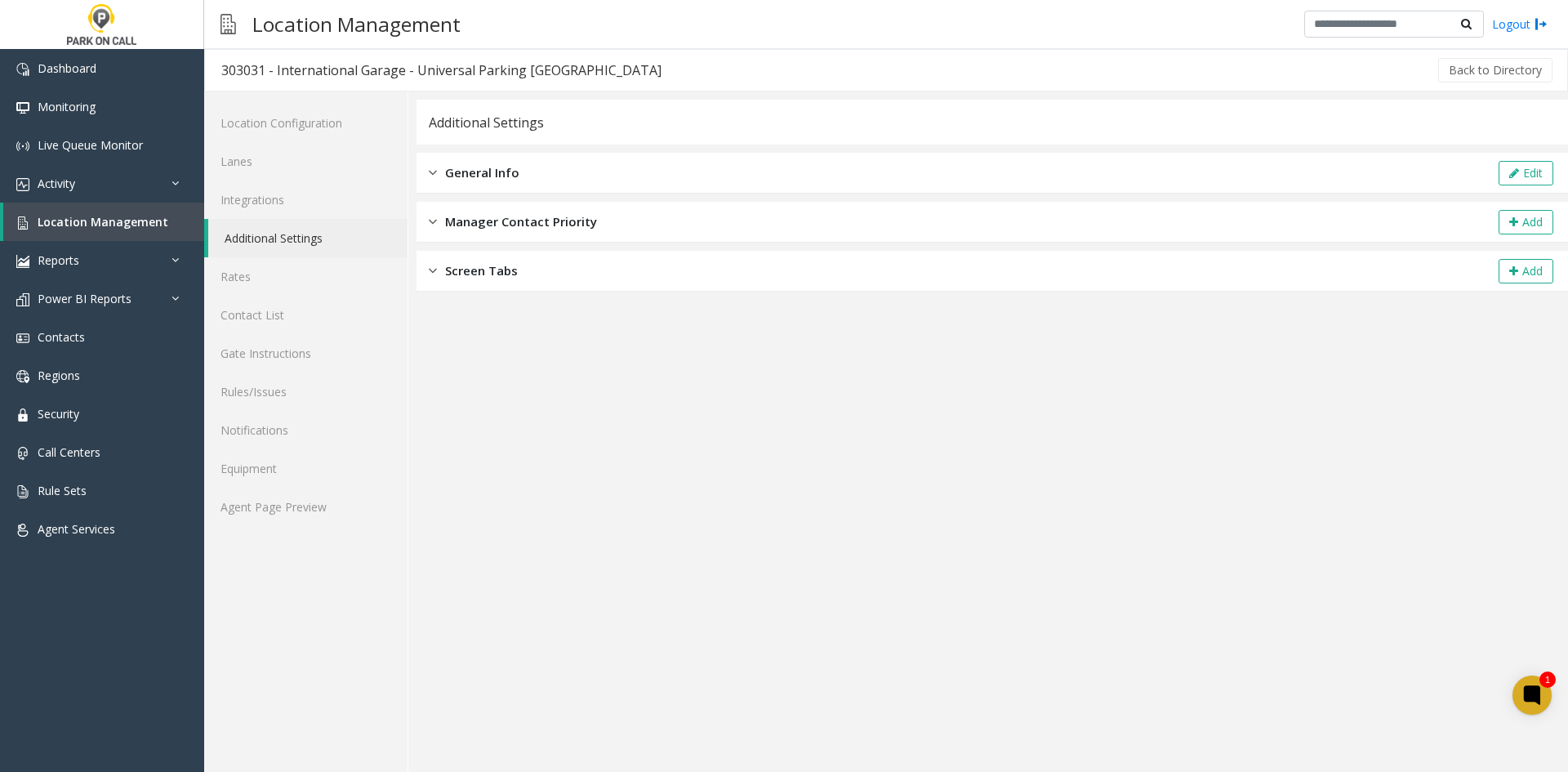
click at [1524, 185] on div "General Info Edit" at bounding box center [992, 173] width 1152 height 41
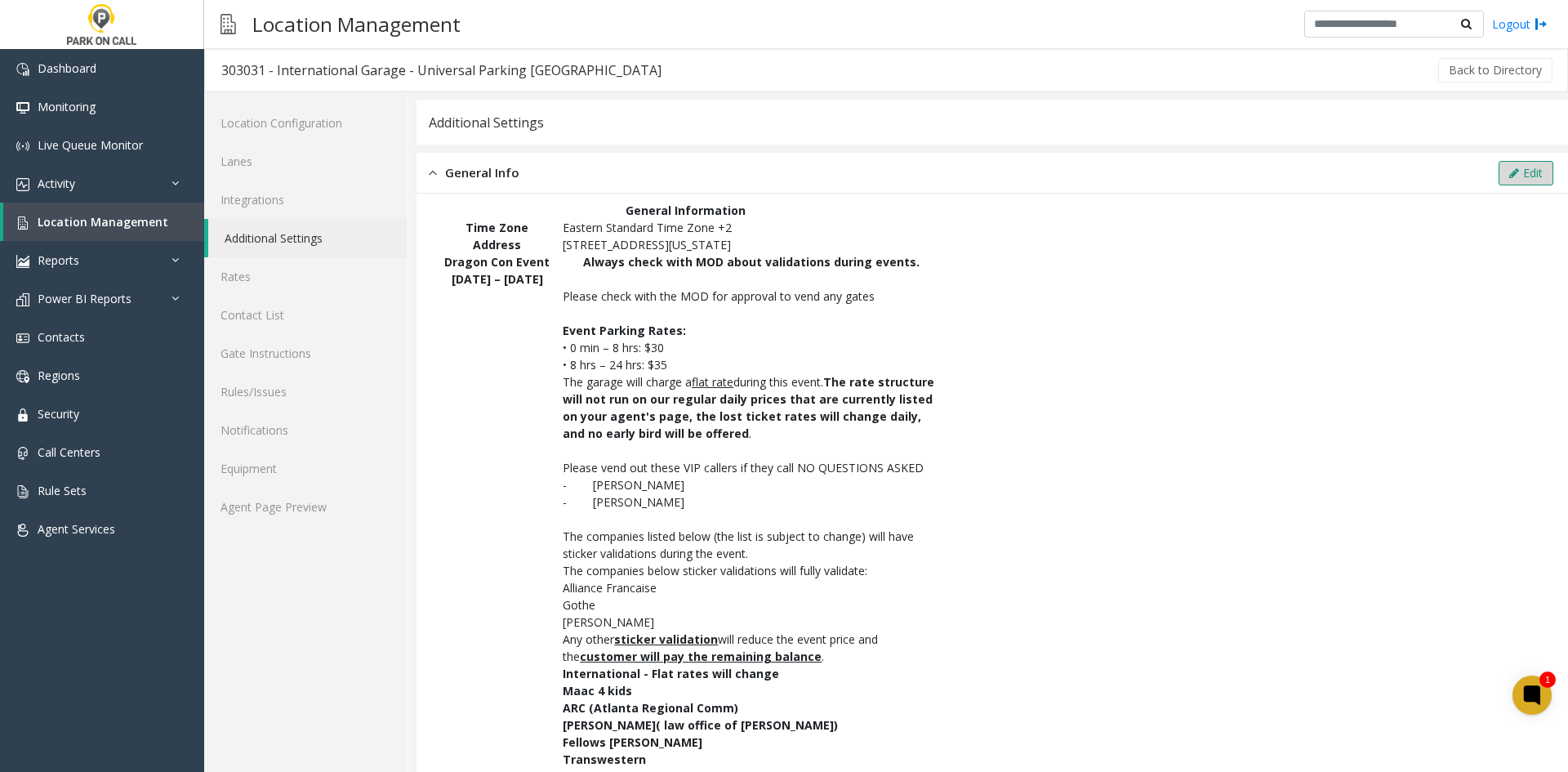
click at [1517, 176] on button "Edit" at bounding box center [1526, 173] width 55 height 25
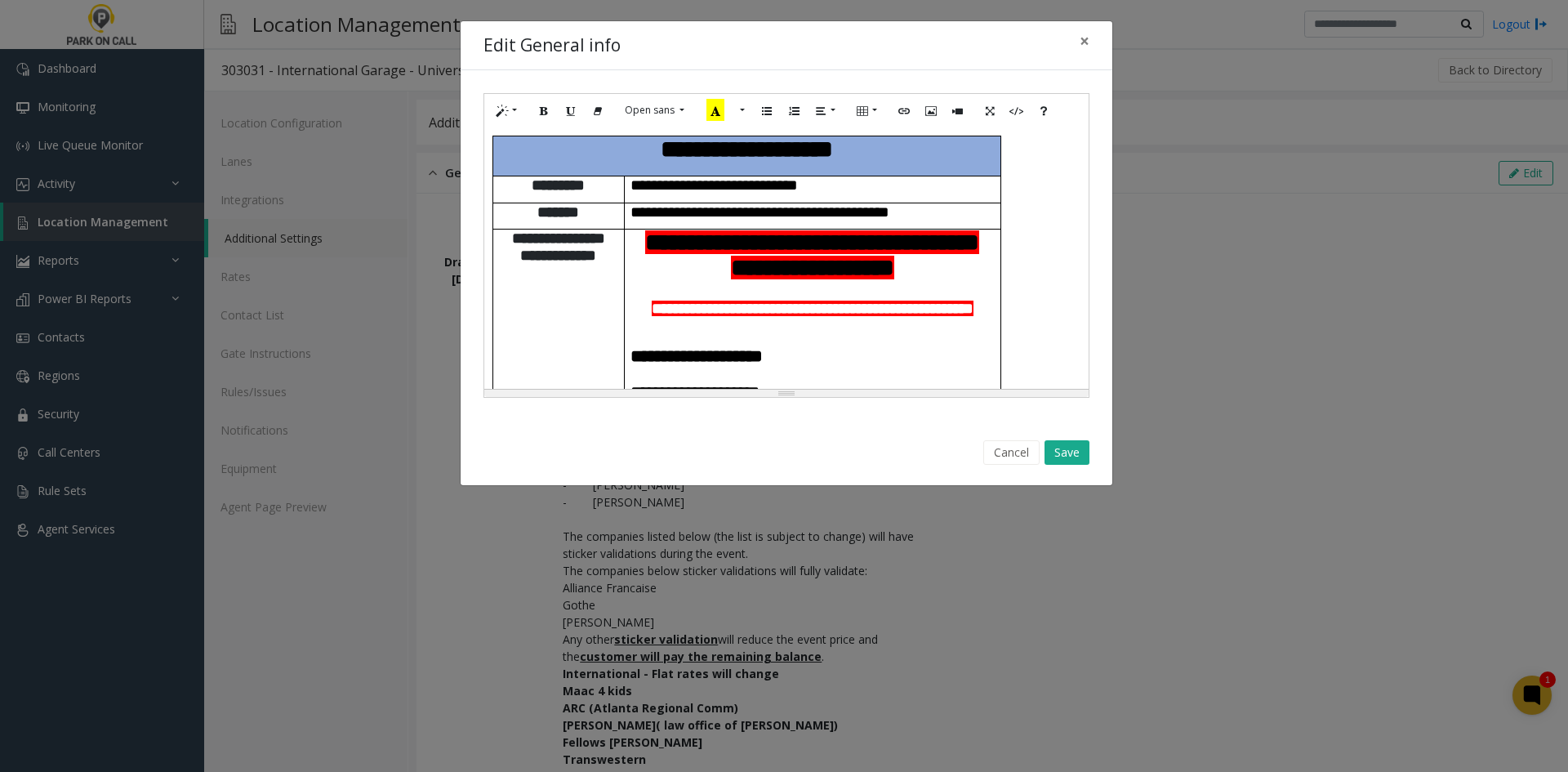
click at [741, 307] on p "**********" at bounding box center [813, 309] width 365 height 23
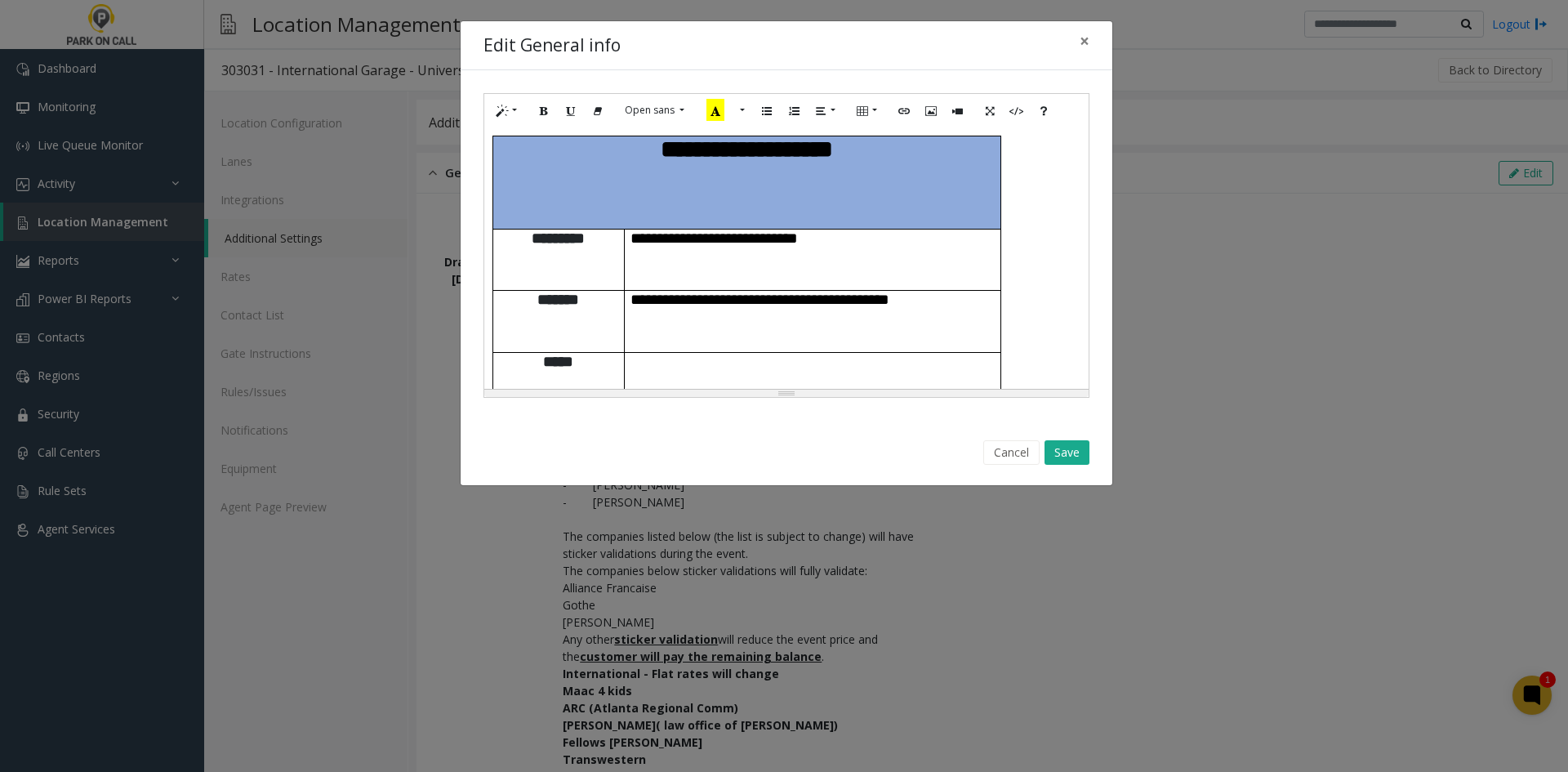
scroll to position [1682, 0]
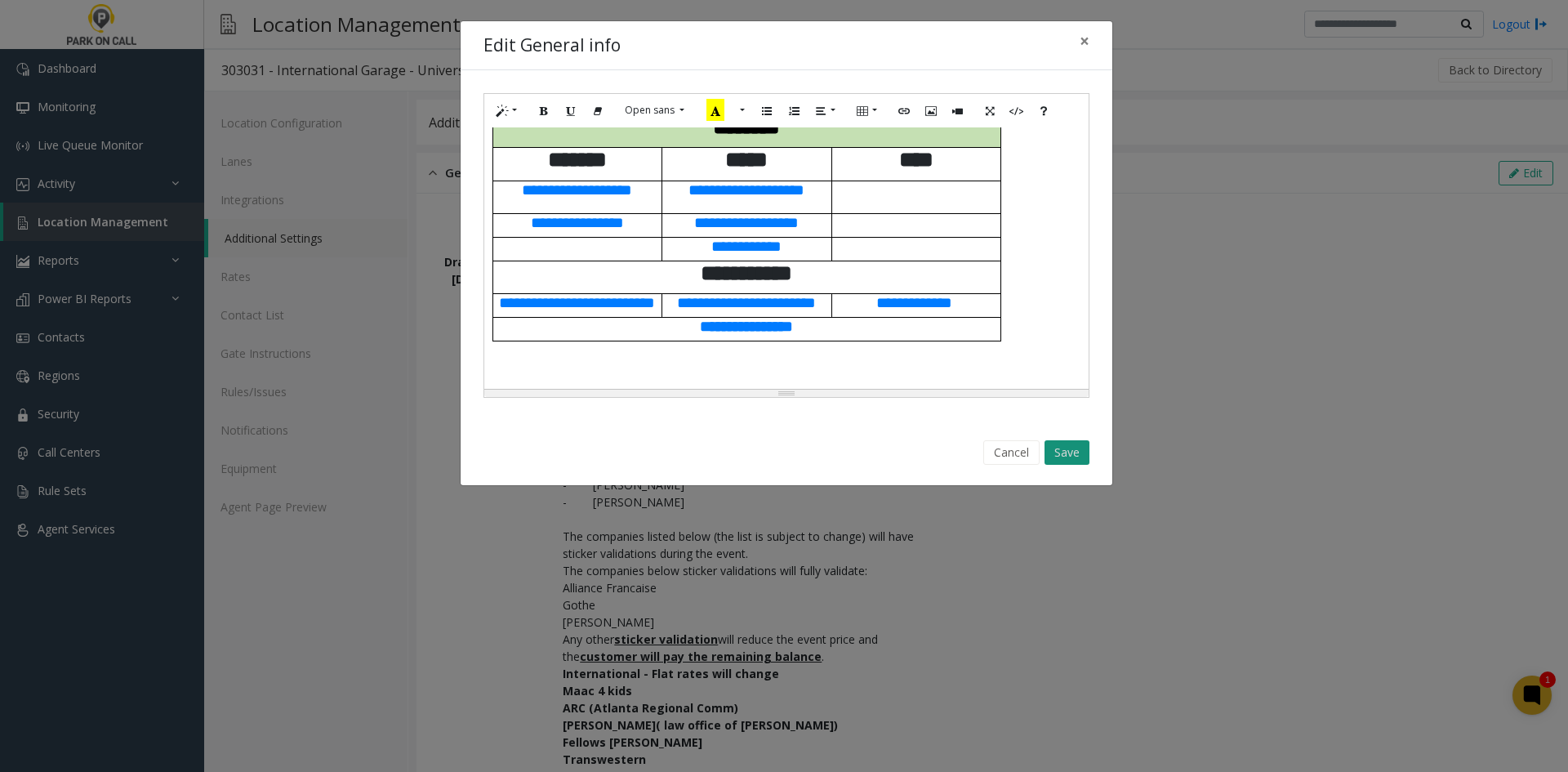
click at [1062, 454] on button "Save" at bounding box center [1066, 453] width 45 height 25
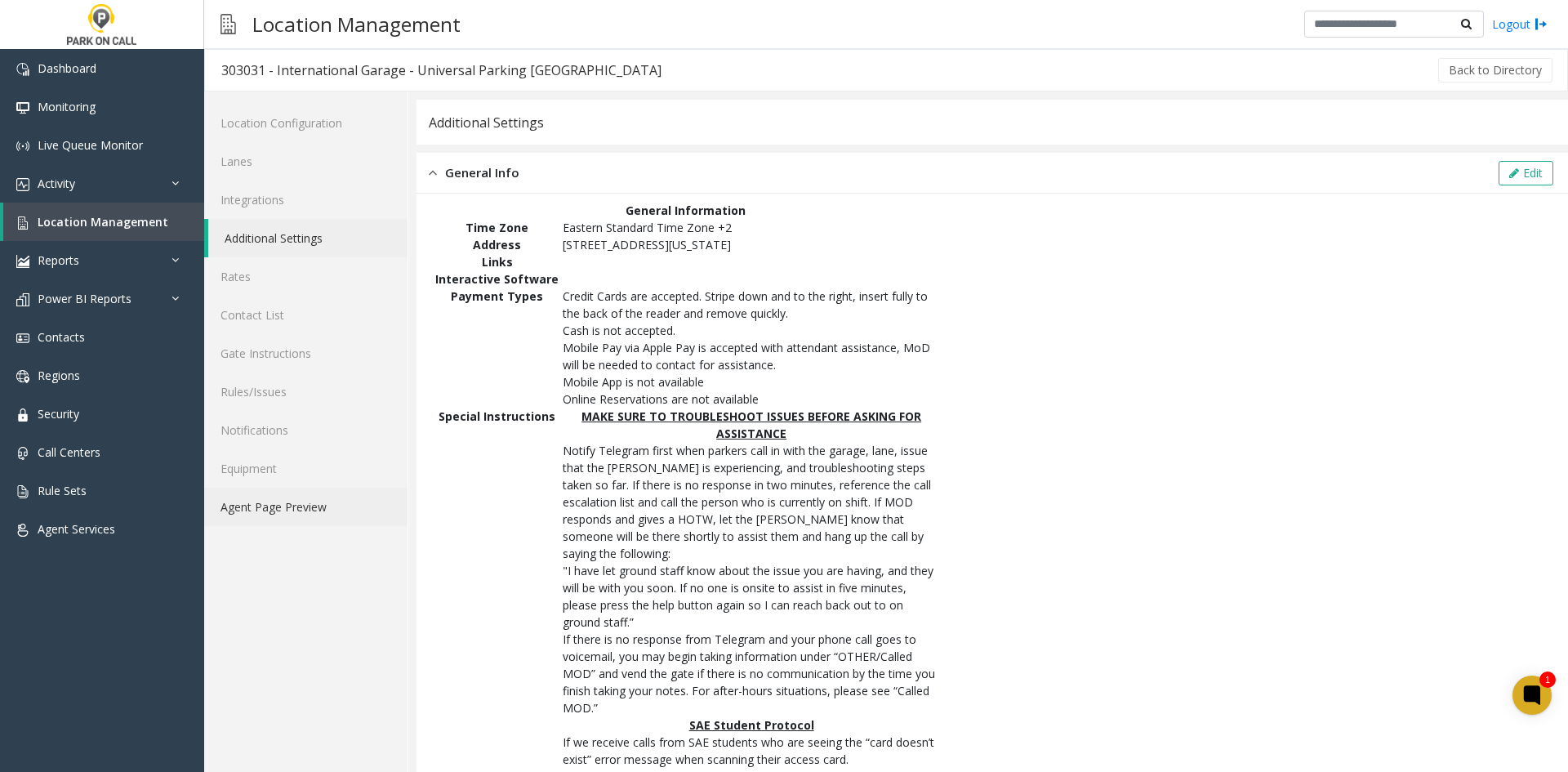
click at [338, 510] on link "Agent Page Preview" at bounding box center [306, 506] width 204 height 38
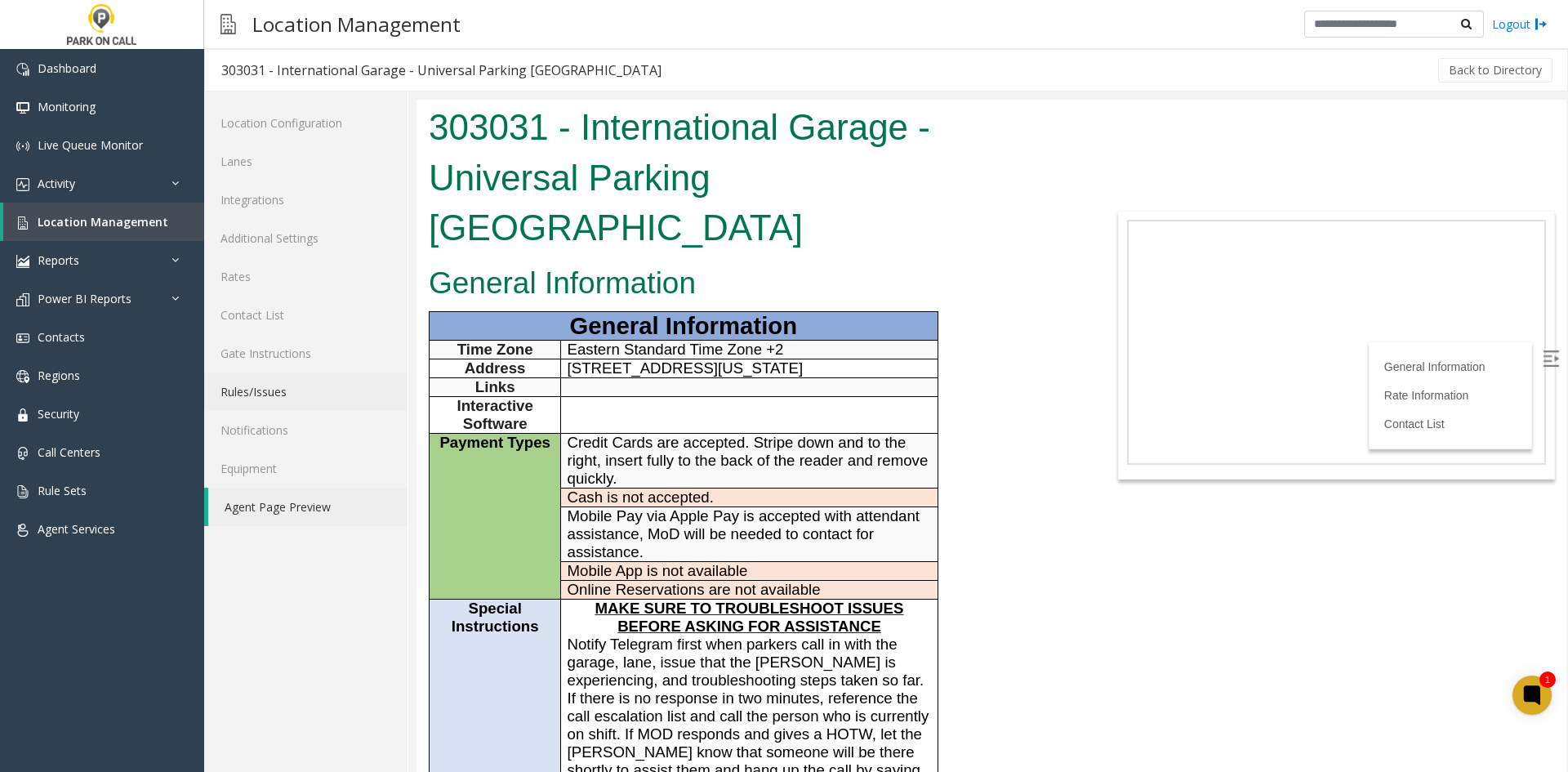
click at [322, 407] on link "Rules/Issues" at bounding box center [306, 391] width 204 height 38
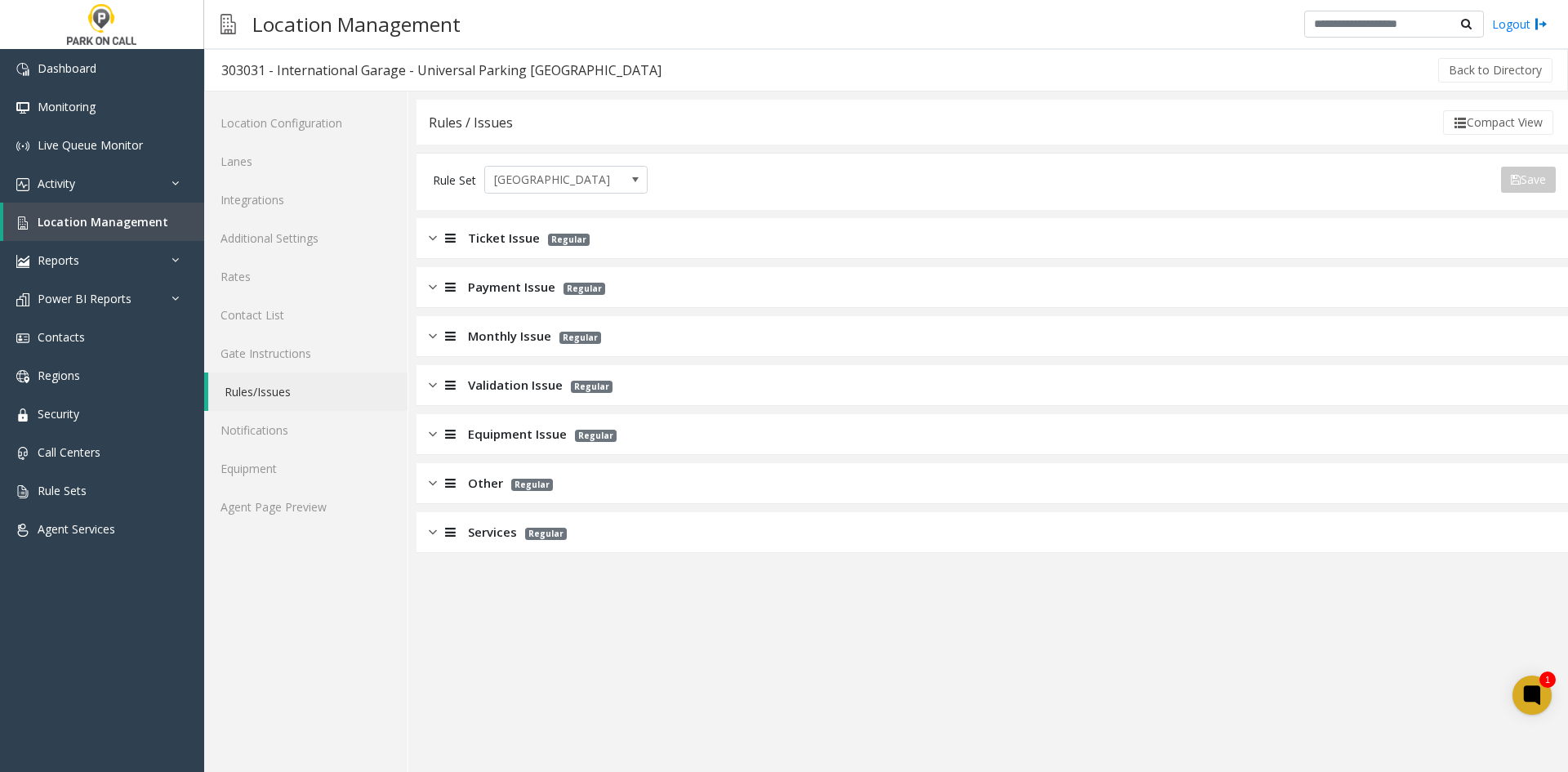
click at [530, 259] on app-rules-listview "Ticket Issue Regular Payment Issue Regular Monthly Issue Regular Validation Iss…" at bounding box center [992, 385] width 1152 height 334
click at [515, 242] on span "Ticket Issue" at bounding box center [503, 237] width 72 height 19
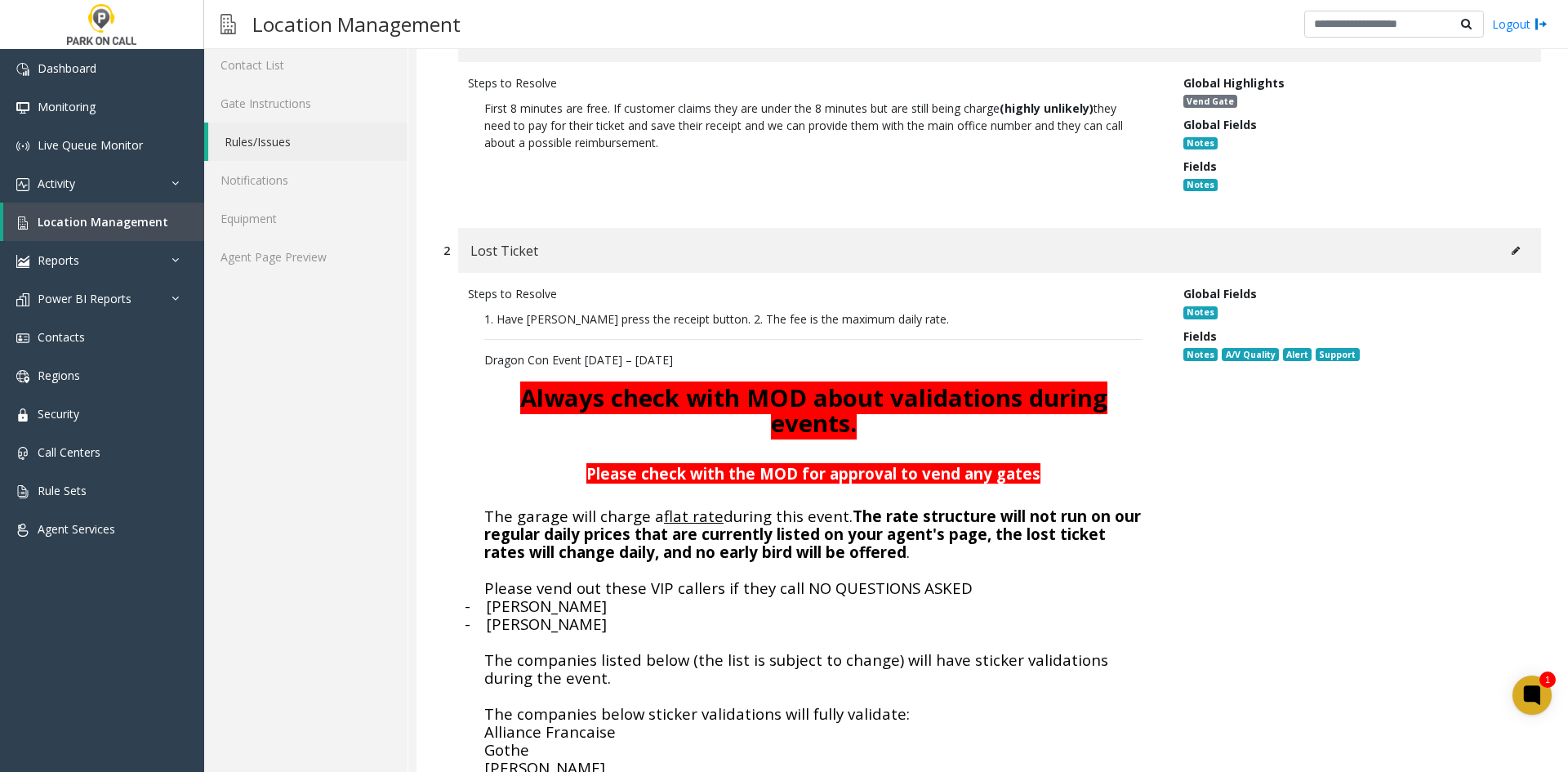
scroll to position [245, 0]
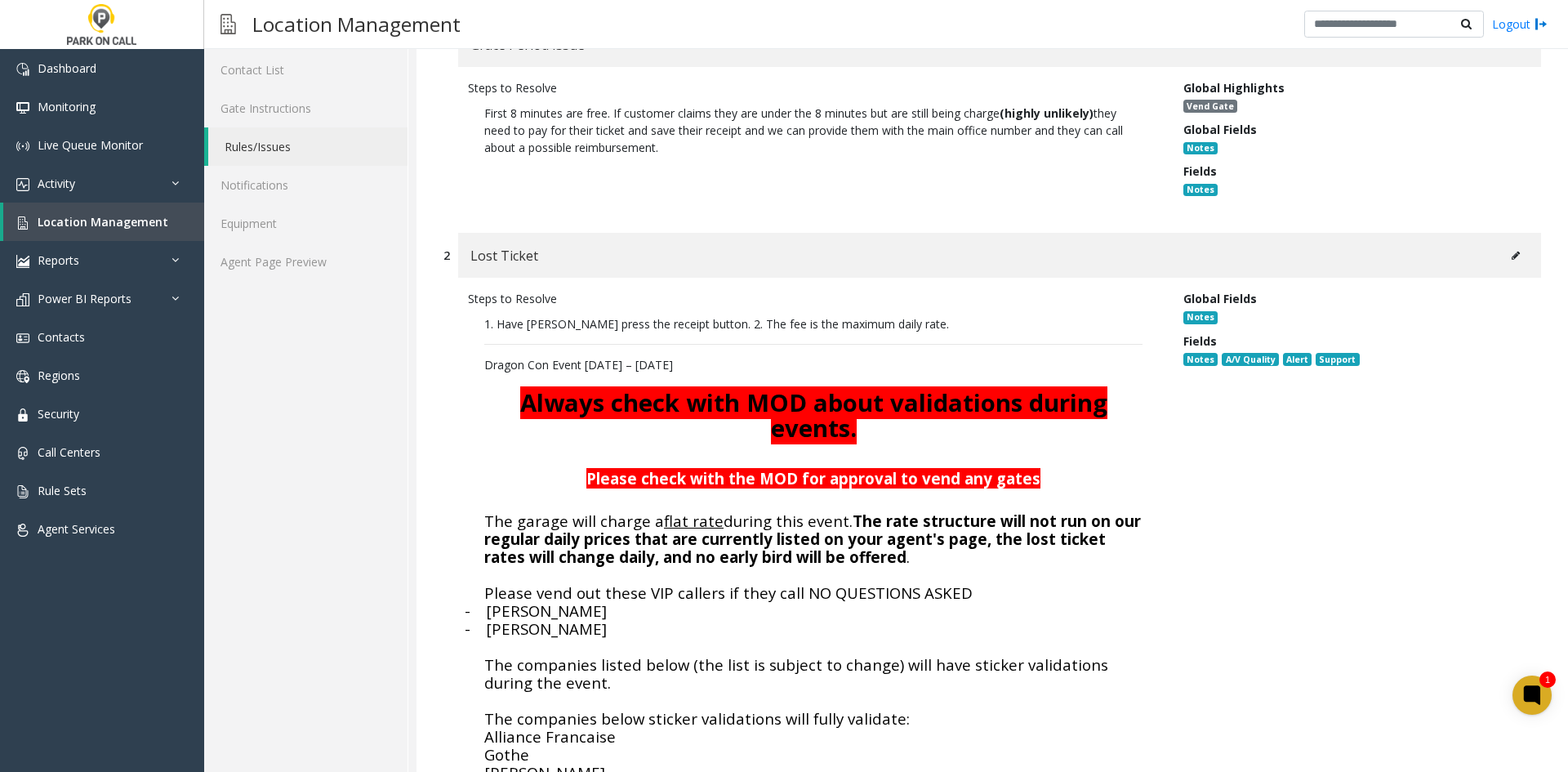
click at [1503, 273] on div "Lost Ticket" at bounding box center [1000, 255] width 1083 height 45
click at [1502, 264] on button at bounding box center [1515, 256] width 26 height 25
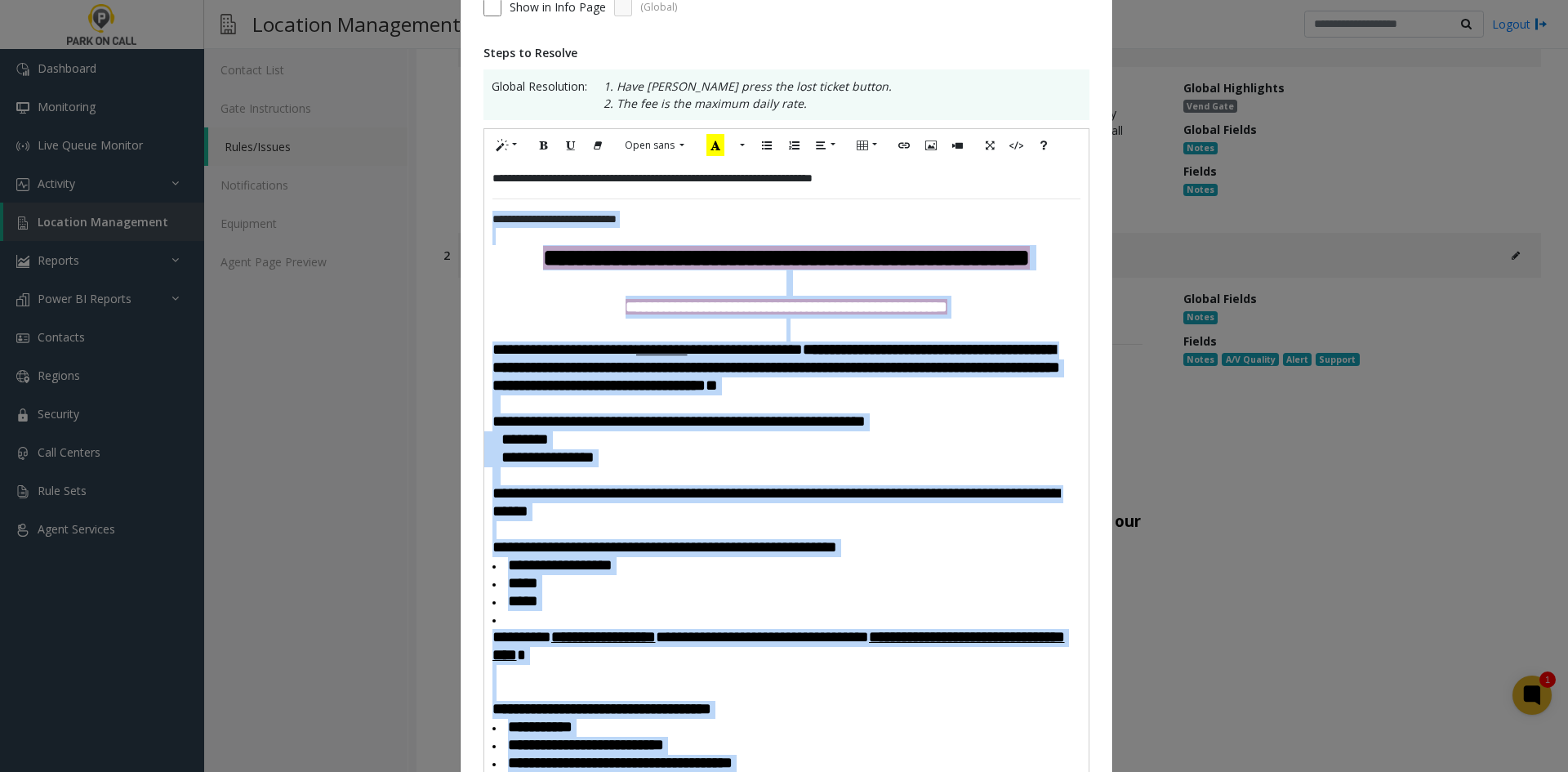
drag, startPoint x: 631, startPoint y: 468, endPoint x: 474, endPoint y: 225, distance: 289.3
click at [474, 225] on div "**********" at bounding box center [786, 647] width 652 height 1642
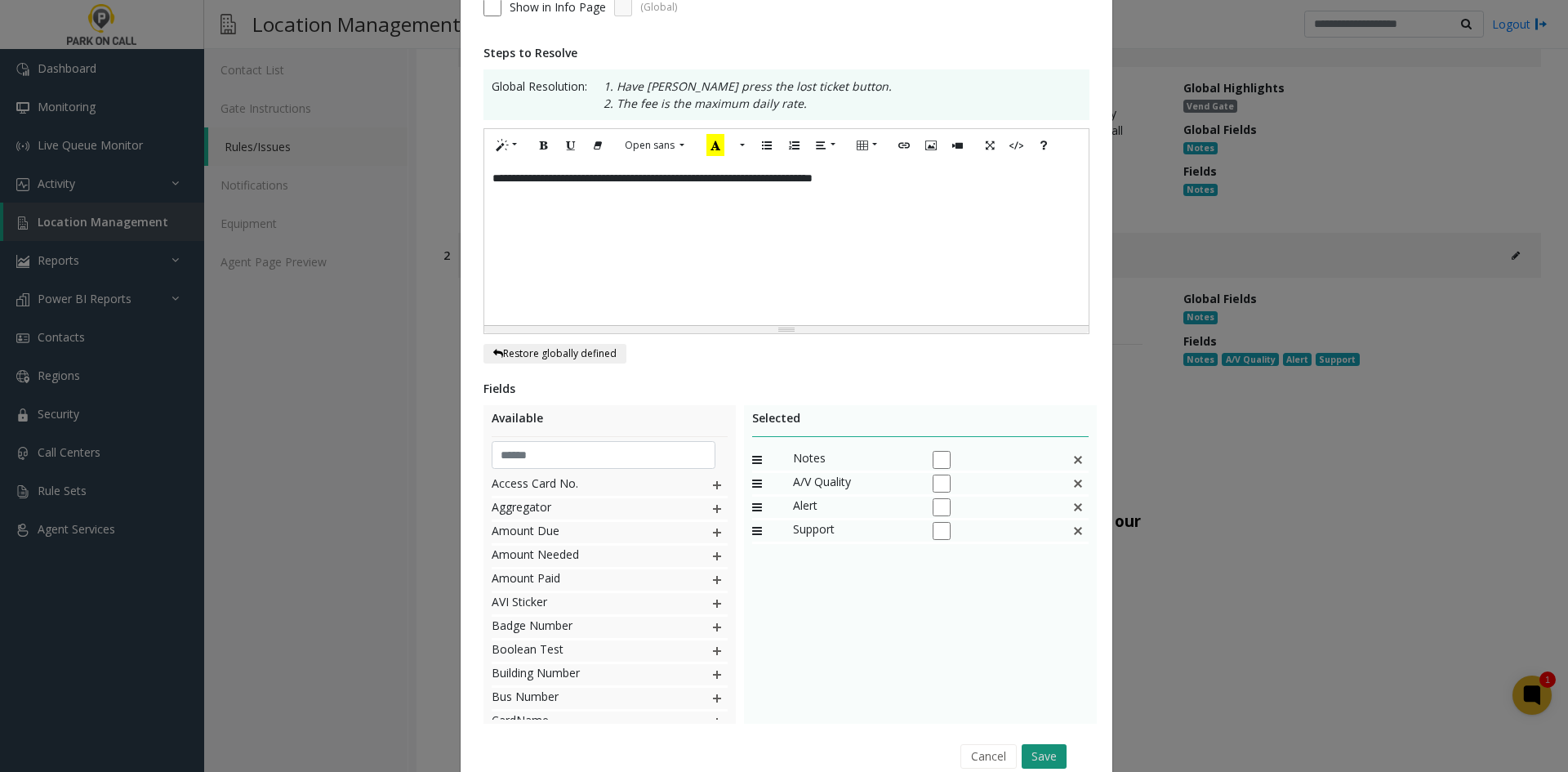
click at [1045, 756] on button "Save" at bounding box center [1044, 756] width 45 height 25
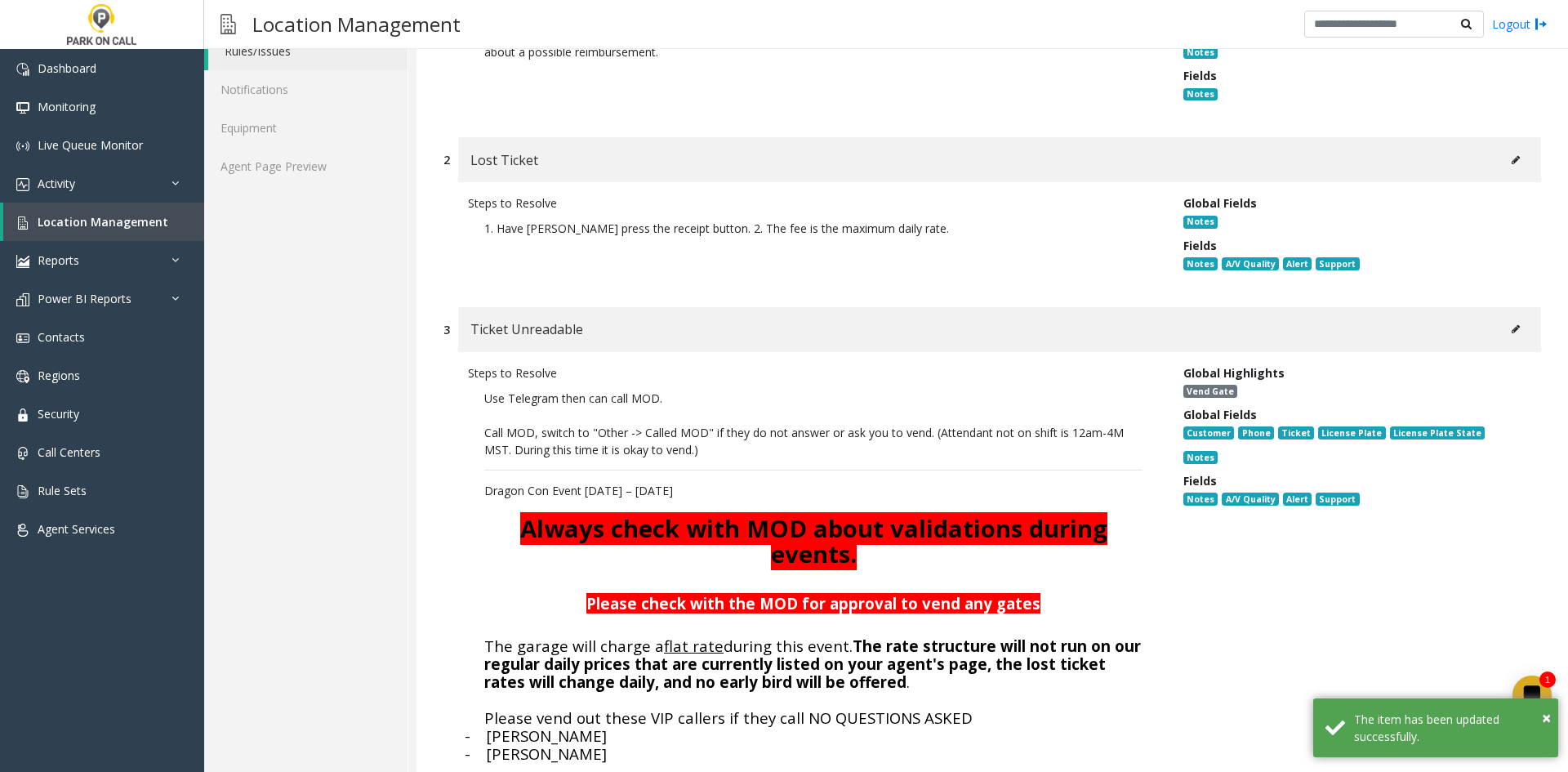
scroll to position [490, 0]
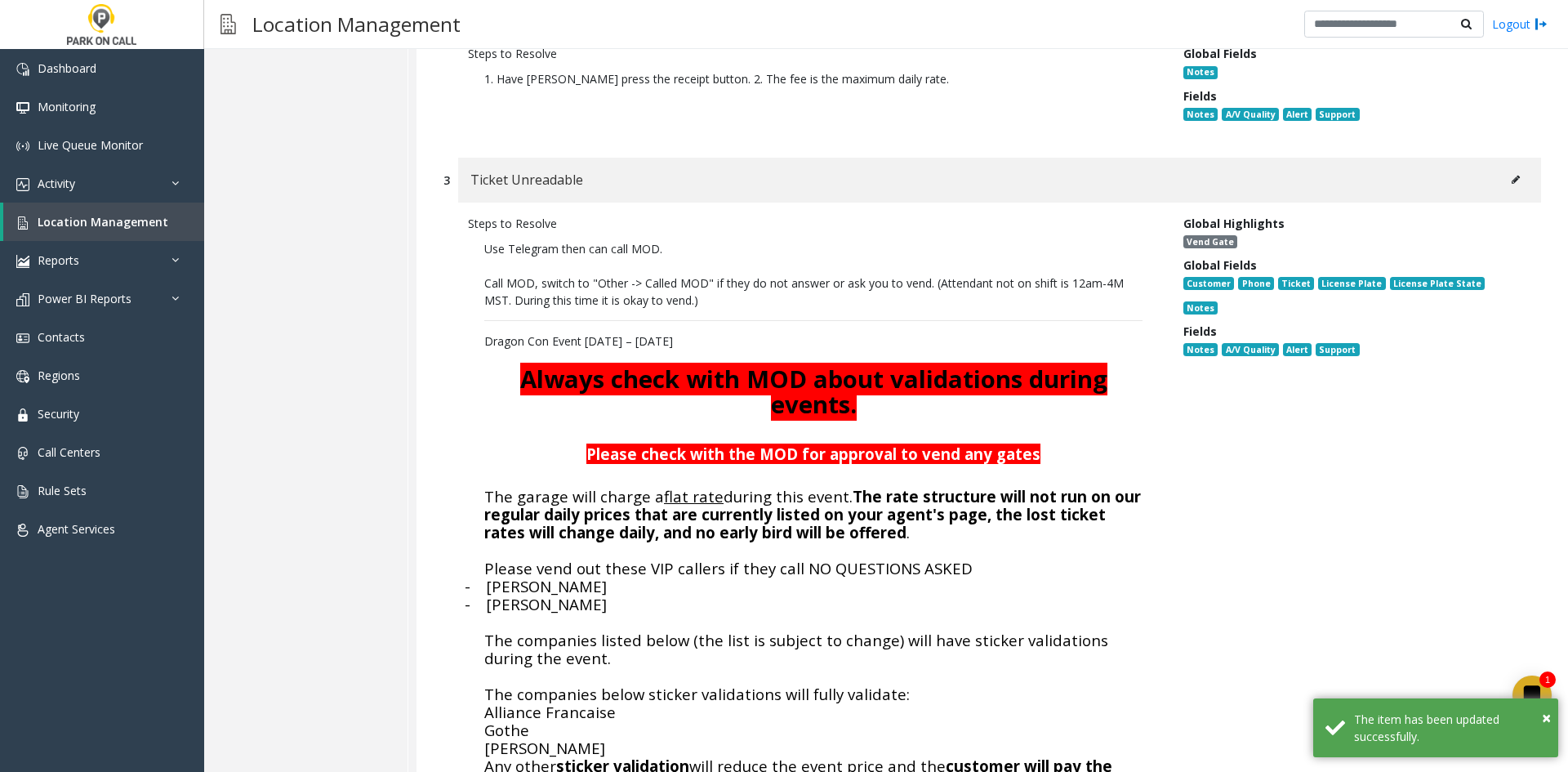
click at [1505, 173] on button at bounding box center [1515, 180] width 26 height 25
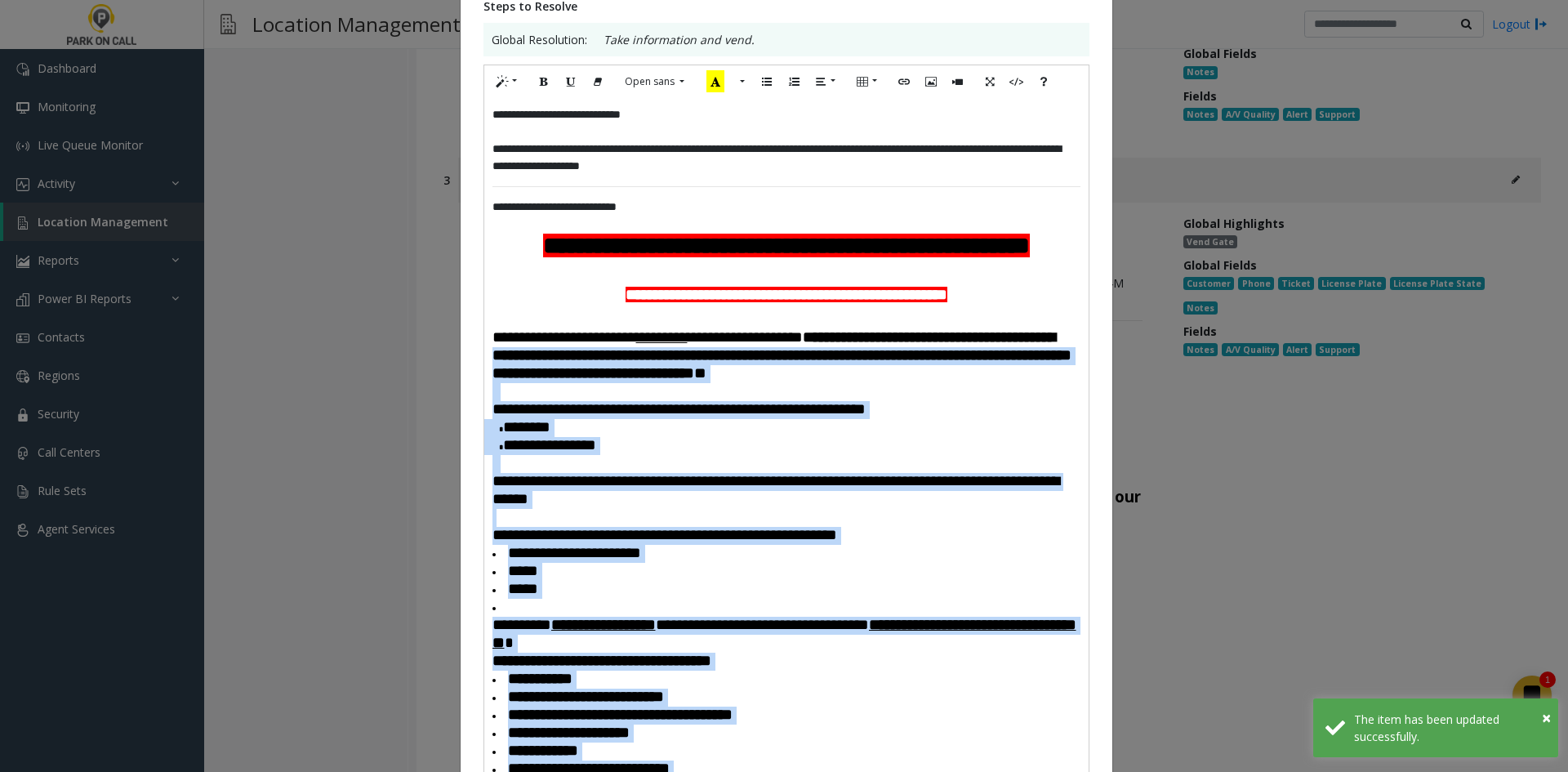
scroll to position [245, 0]
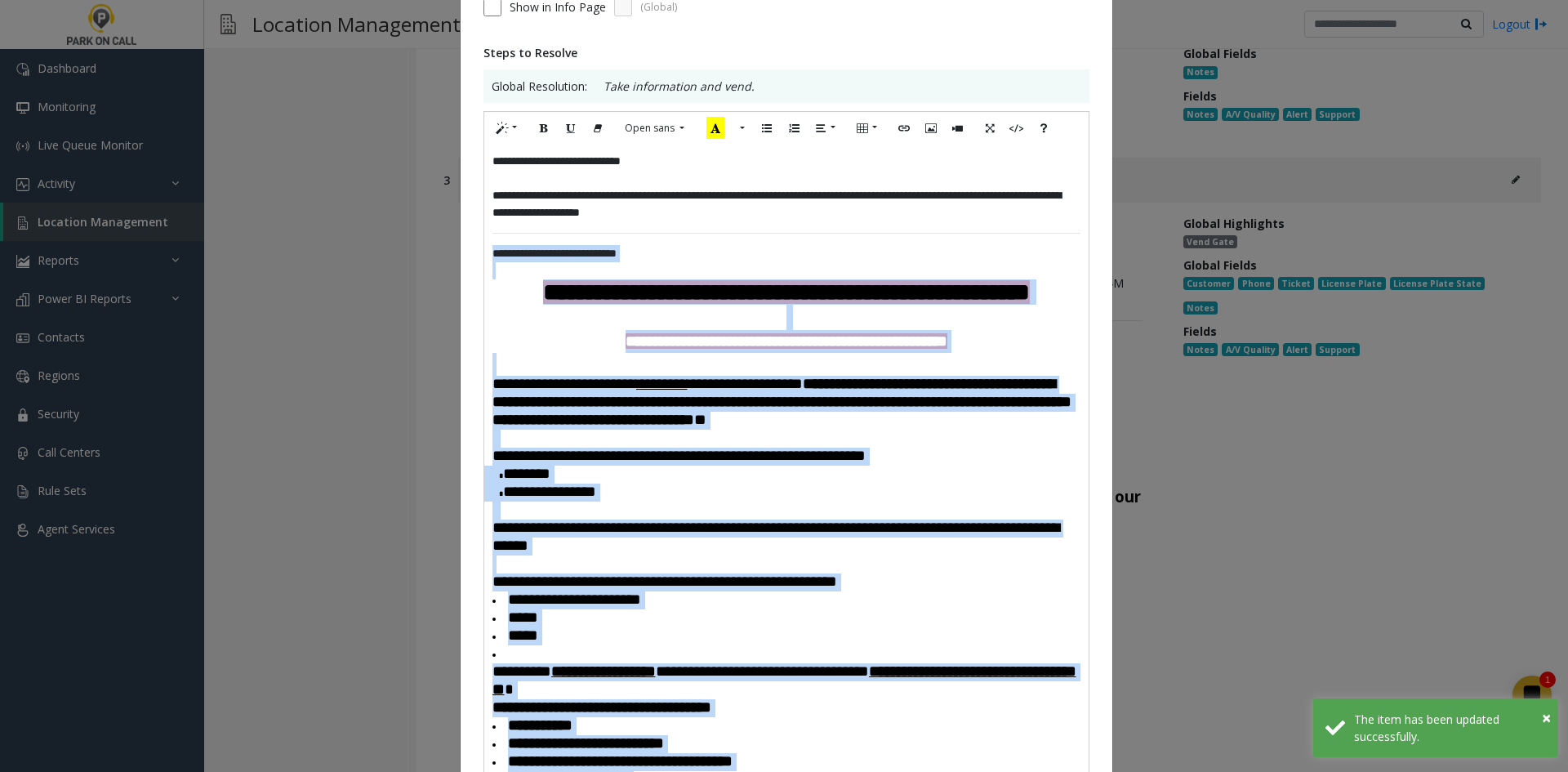
drag, startPoint x: 673, startPoint y: 546, endPoint x: 464, endPoint y: 246, distance: 365.6
click at [464, 246] on div "**********" at bounding box center [786, 646] width 652 height 1640
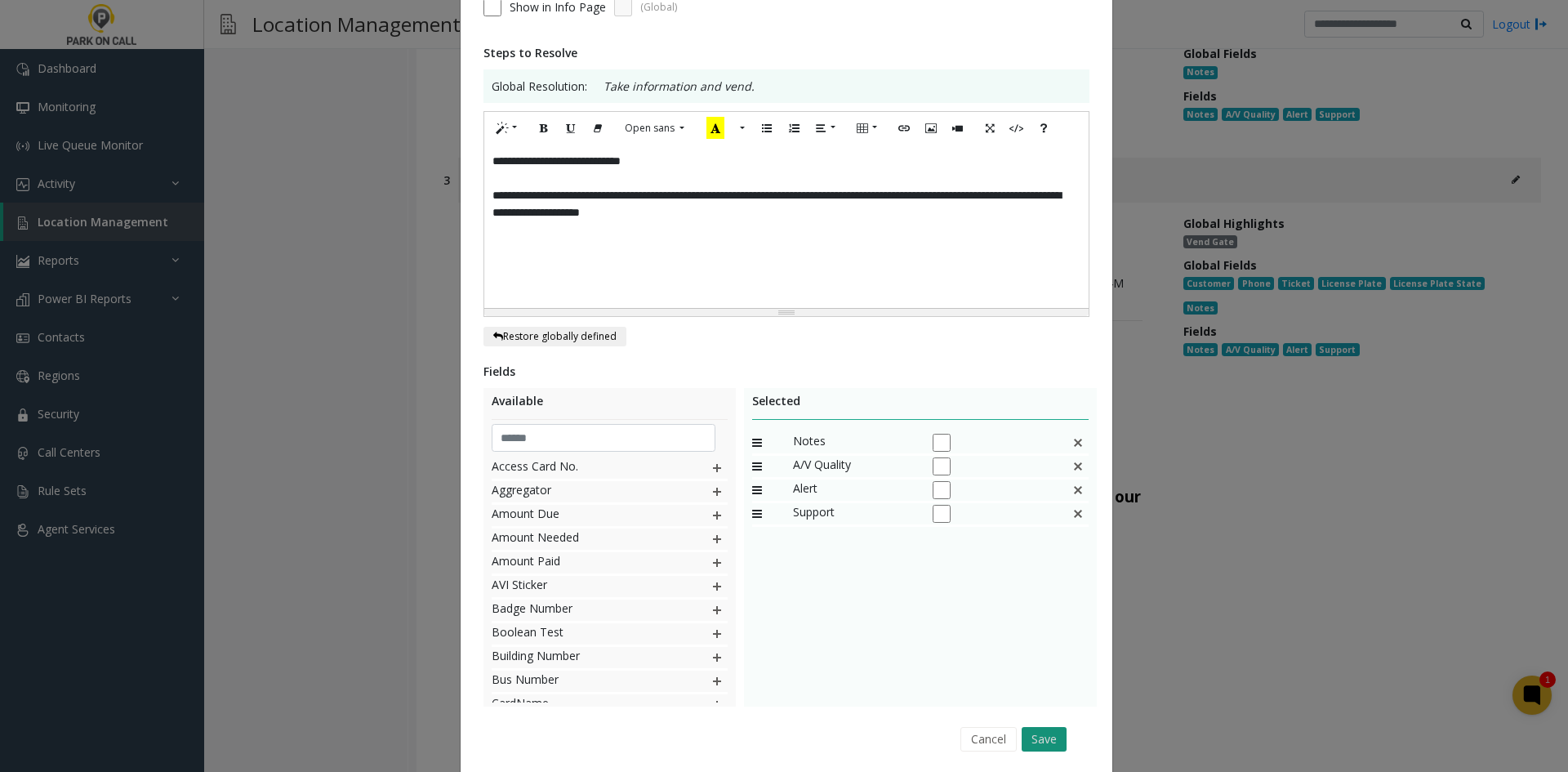
click at [1040, 732] on button "Save" at bounding box center [1044, 739] width 45 height 25
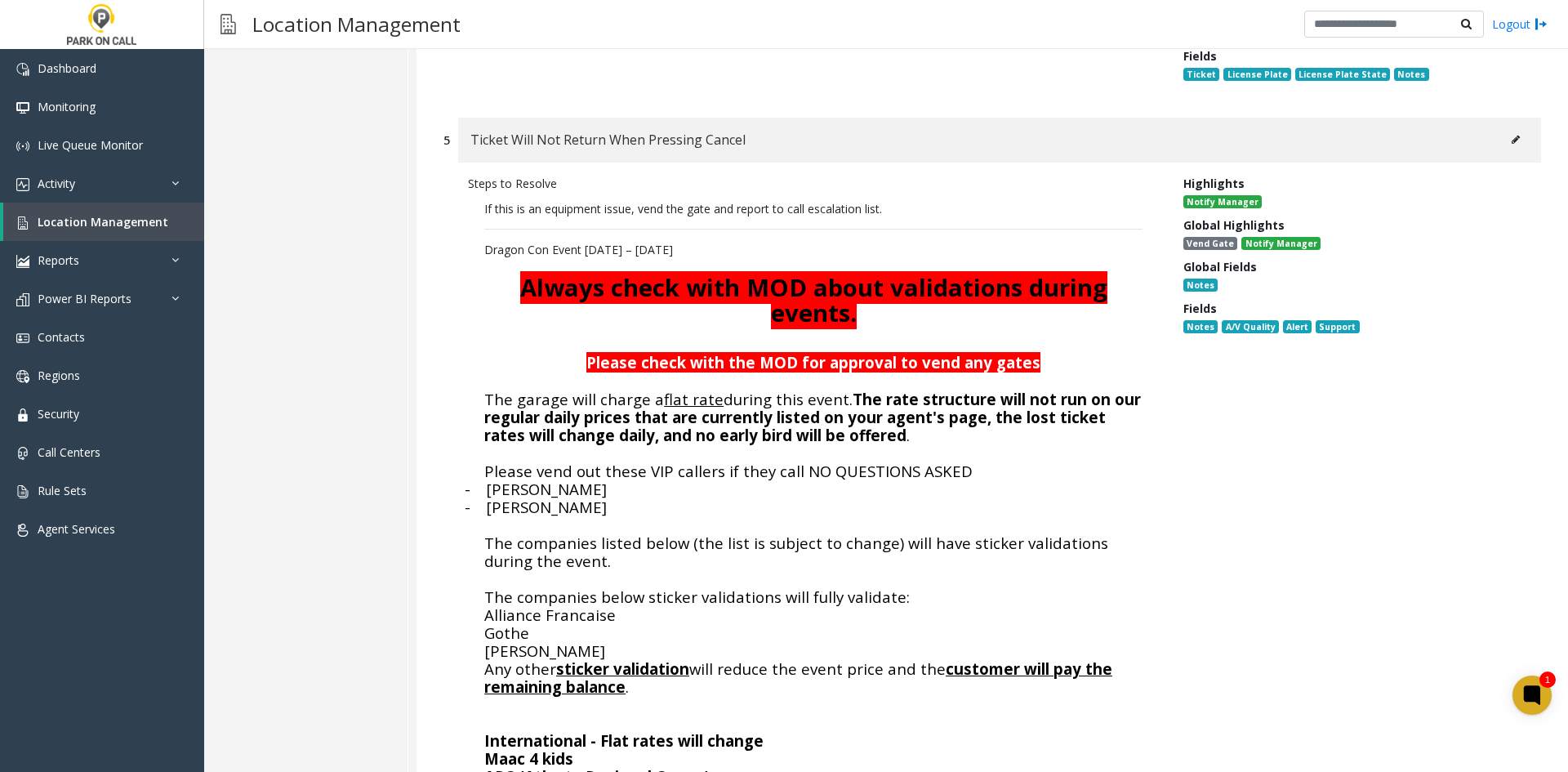
scroll to position [898, 0]
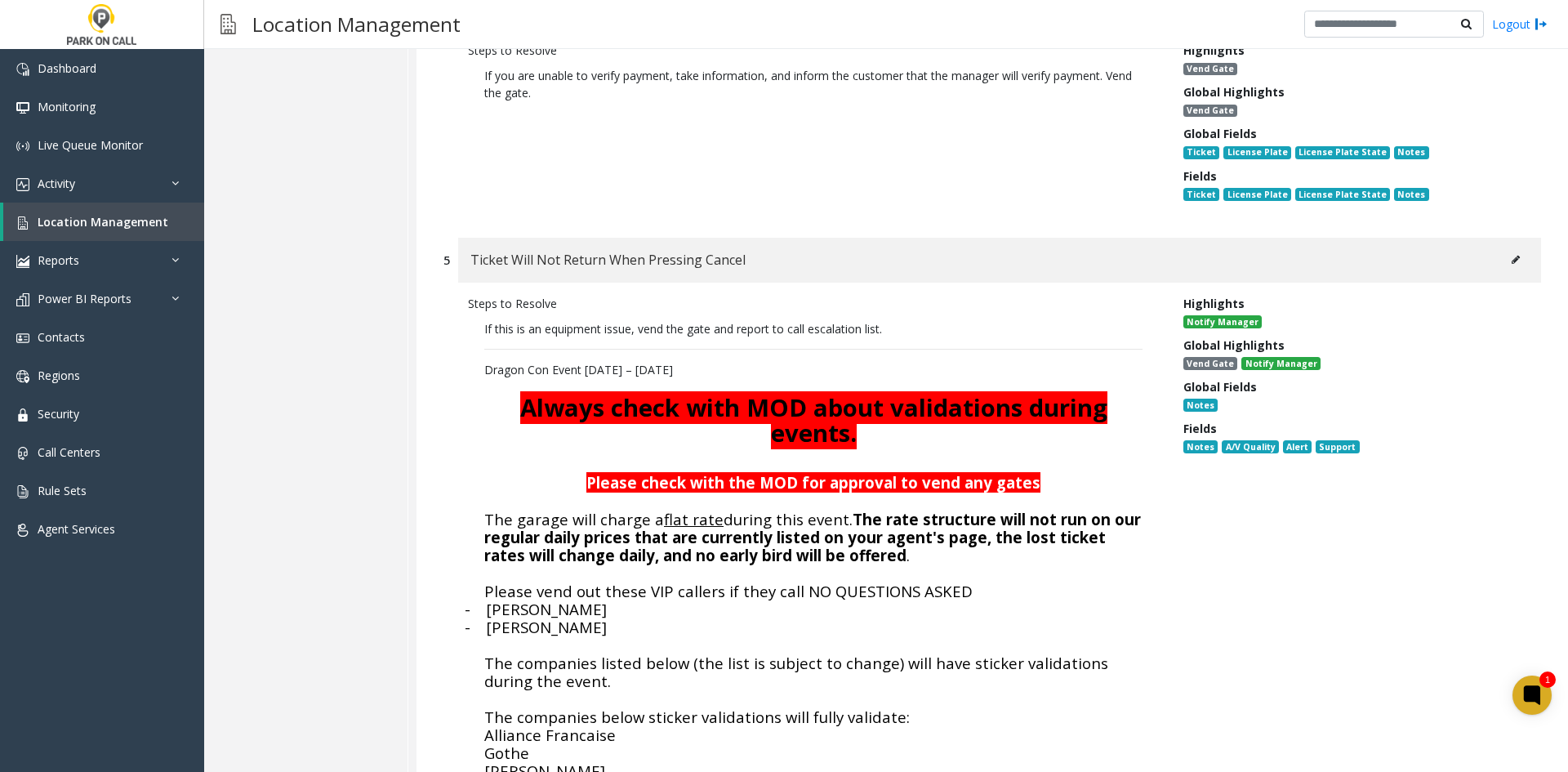
click at [1512, 254] on icon at bounding box center [1516, 259] width 8 height 10
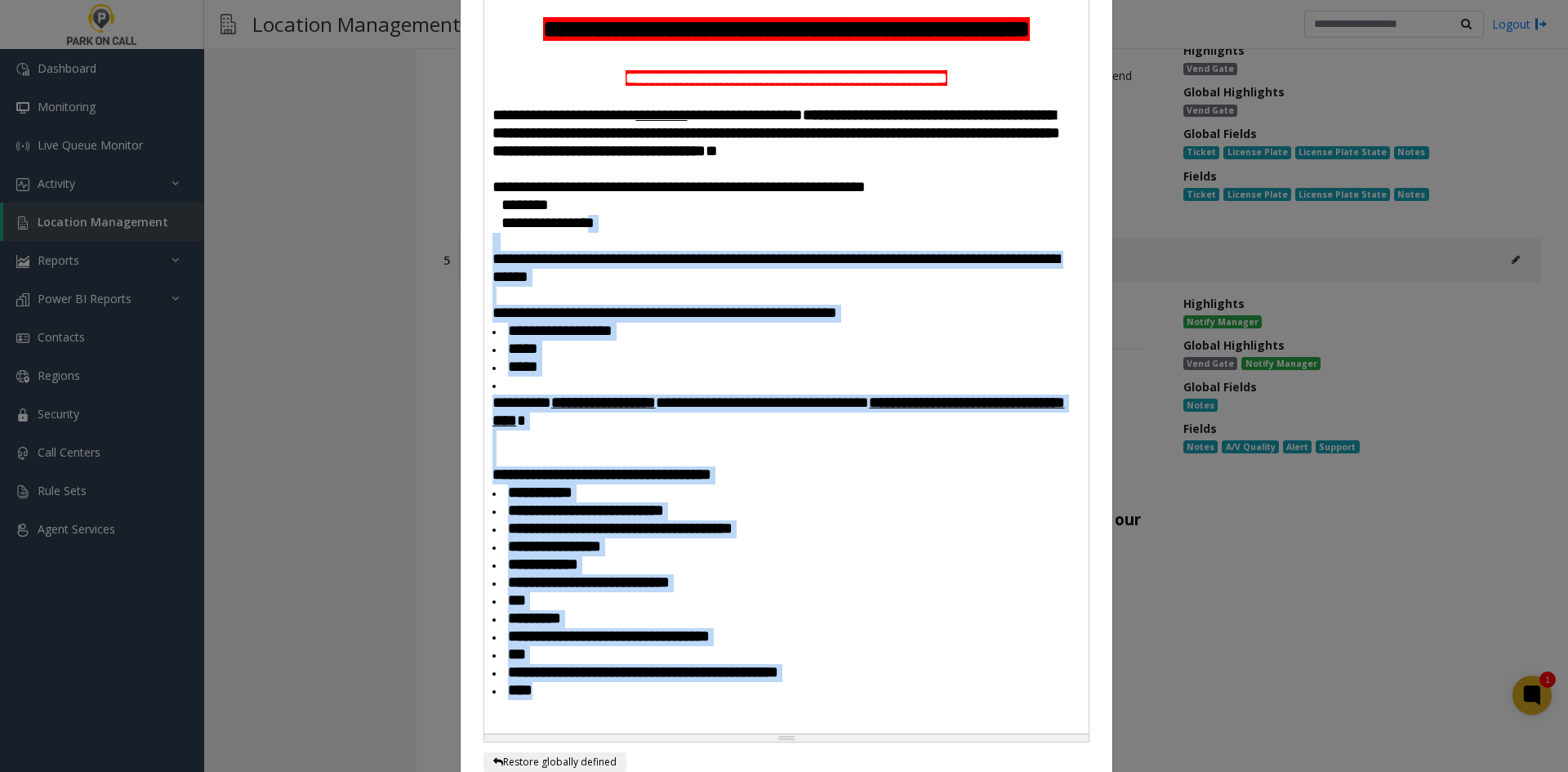
scroll to position [204, 0]
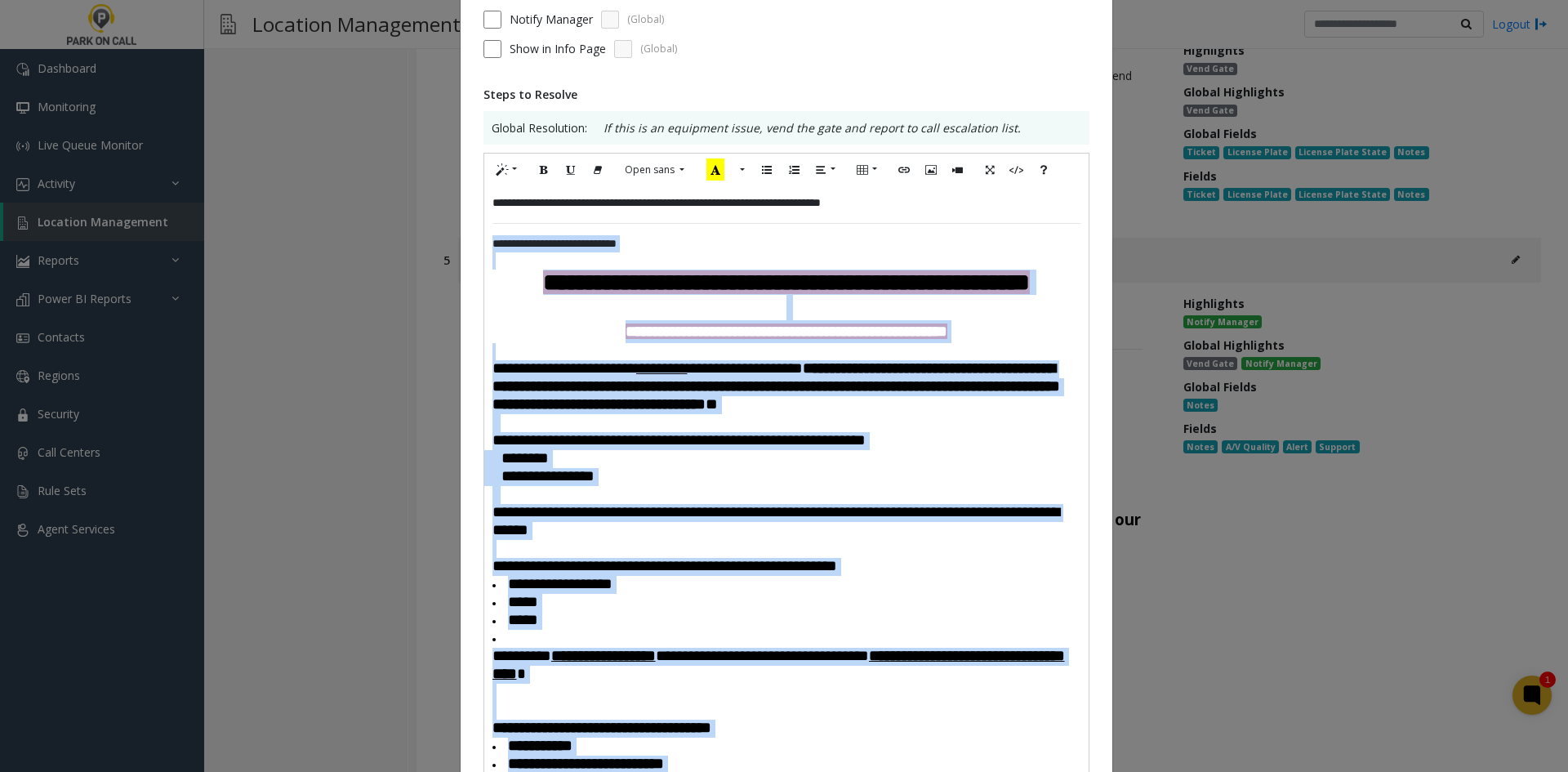
drag, startPoint x: 612, startPoint y: 478, endPoint x: 475, endPoint y: 240, distance: 274.6
click at [475, 240] on div "**********" at bounding box center [786, 676] width 652 height 1619
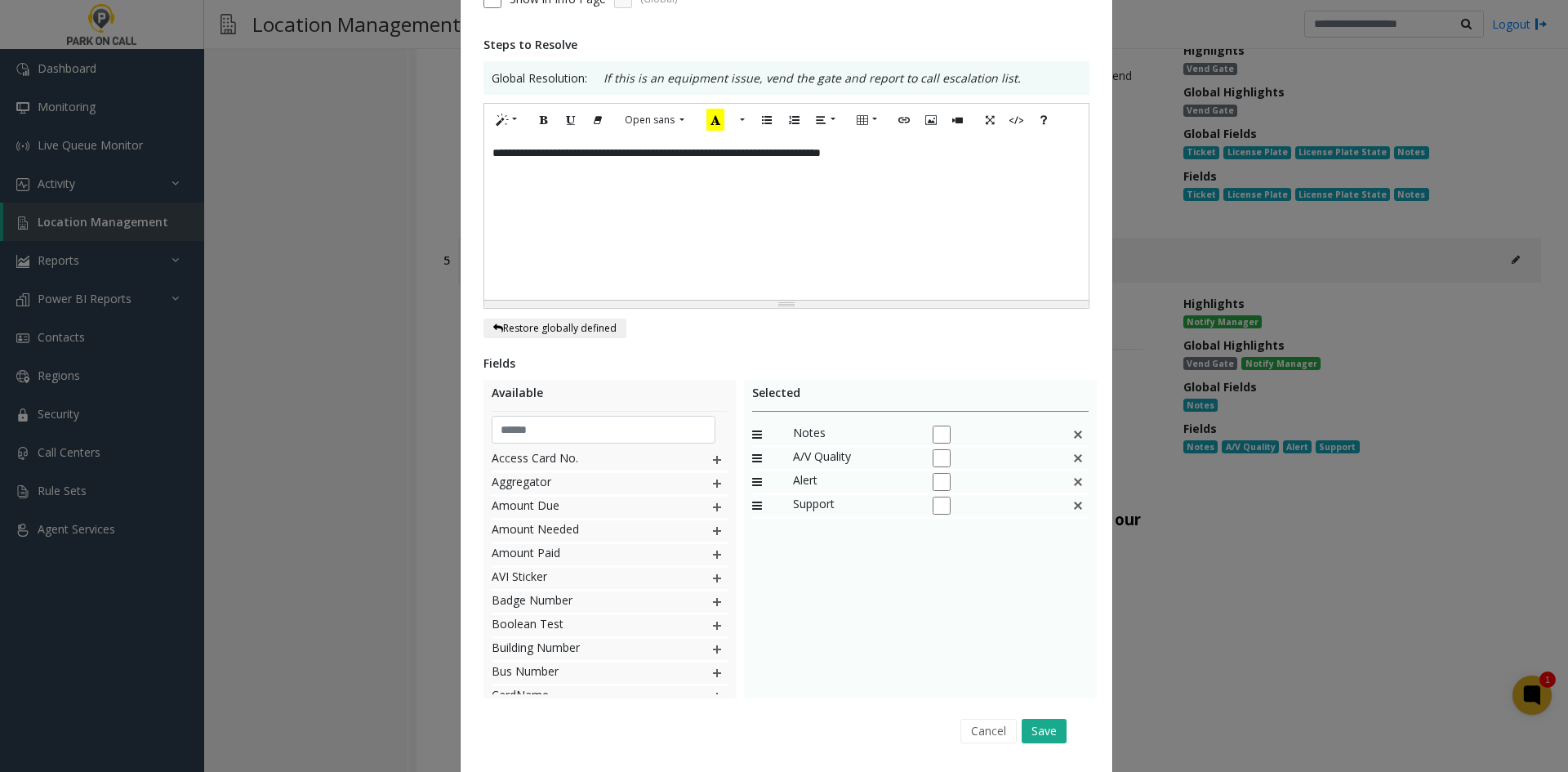
scroll to position [302, 0]
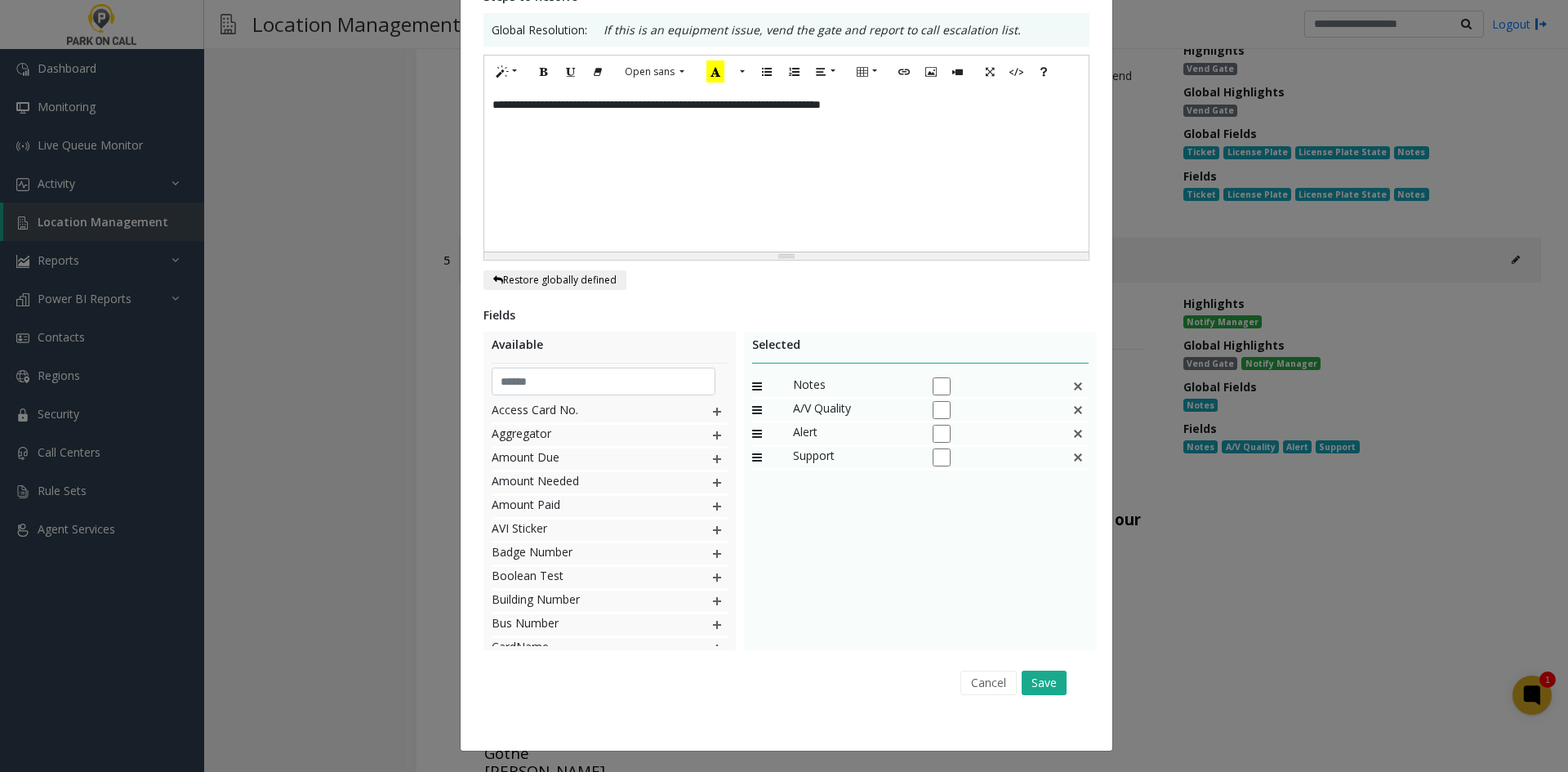
drag, startPoint x: 1037, startPoint y: 684, endPoint x: 1041, endPoint y: 668, distance: 16.5
click at [1036, 684] on button "Save" at bounding box center [1044, 683] width 45 height 25
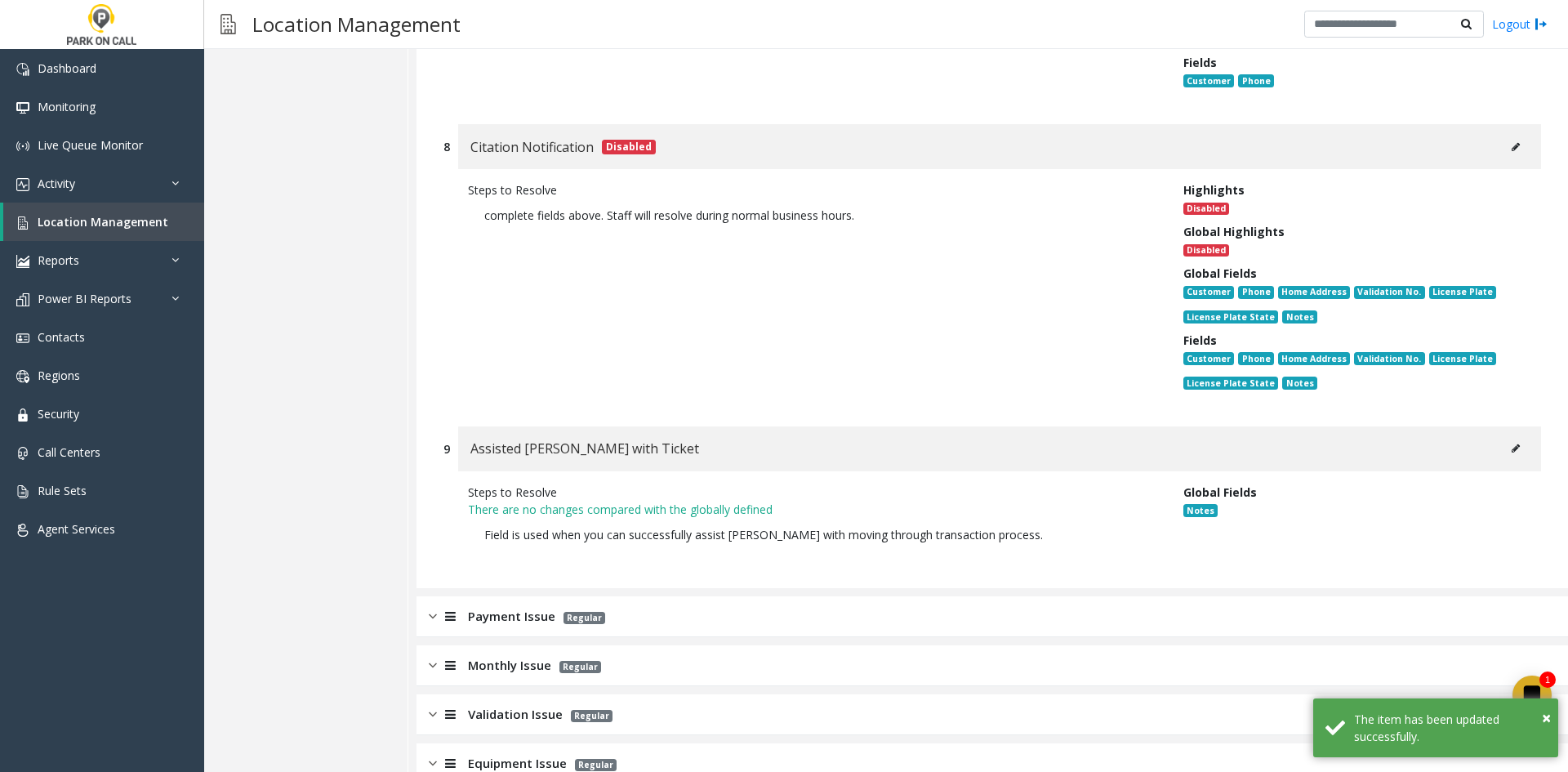
scroll to position [1876, 0]
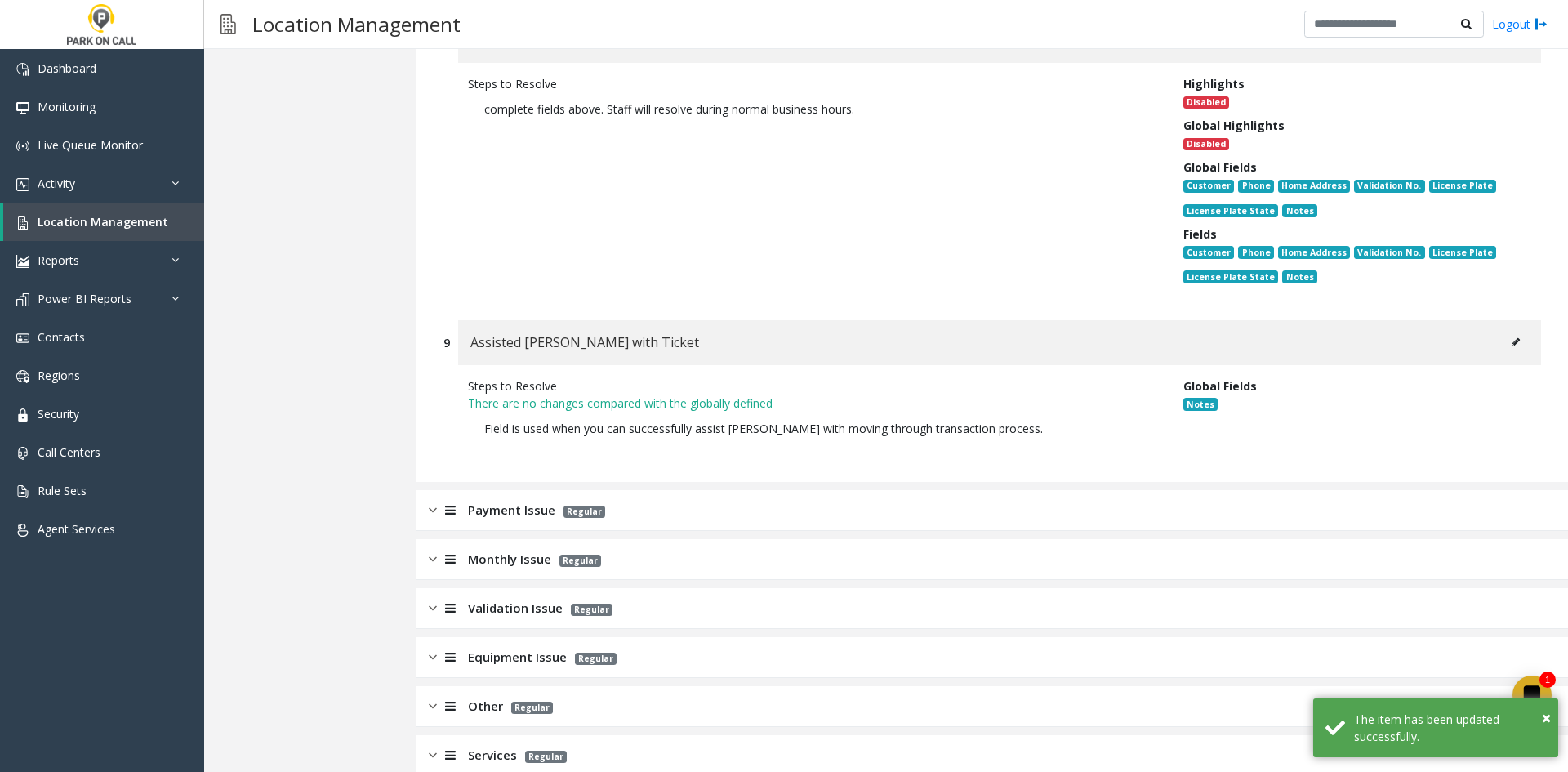
click at [520, 501] on span "Payment Issue" at bounding box center [511, 510] width 87 height 19
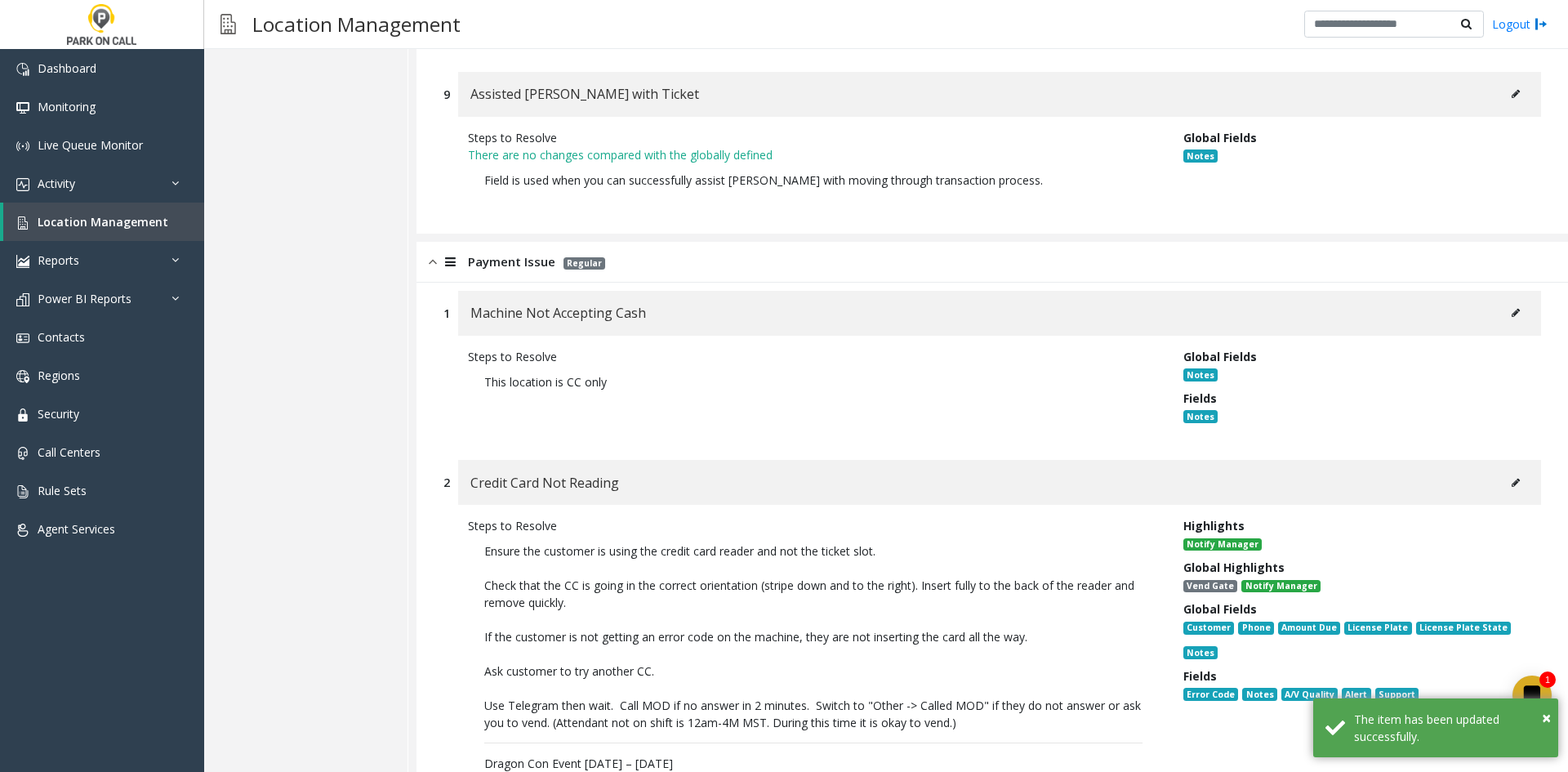
scroll to position [2284, 0]
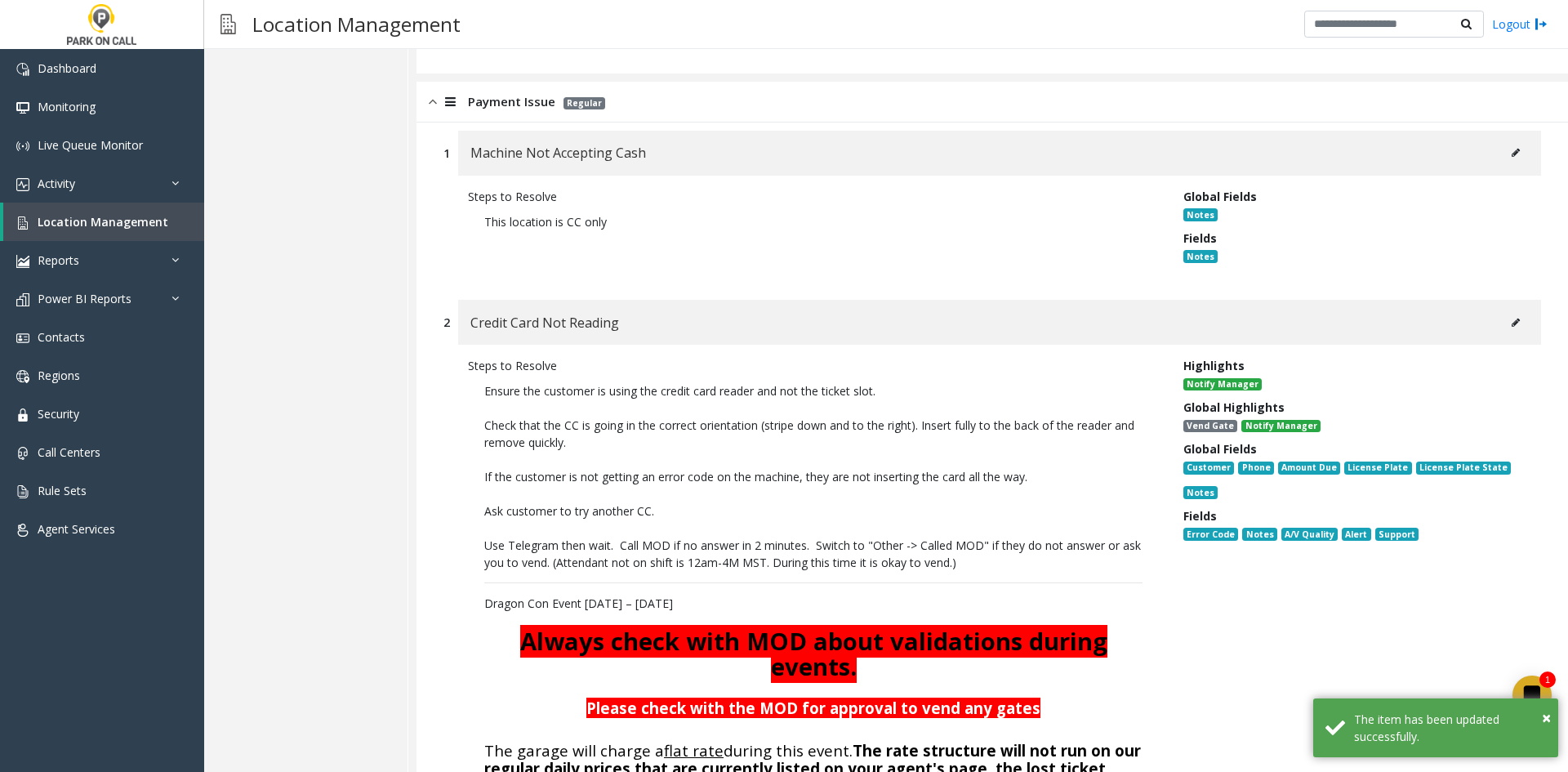
drag, startPoint x: 916, startPoint y: 439, endPoint x: 922, endPoint y: 453, distance: 15.2
click at [1507, 310] on button at bounding box center [1515, 323] width 26 height 25
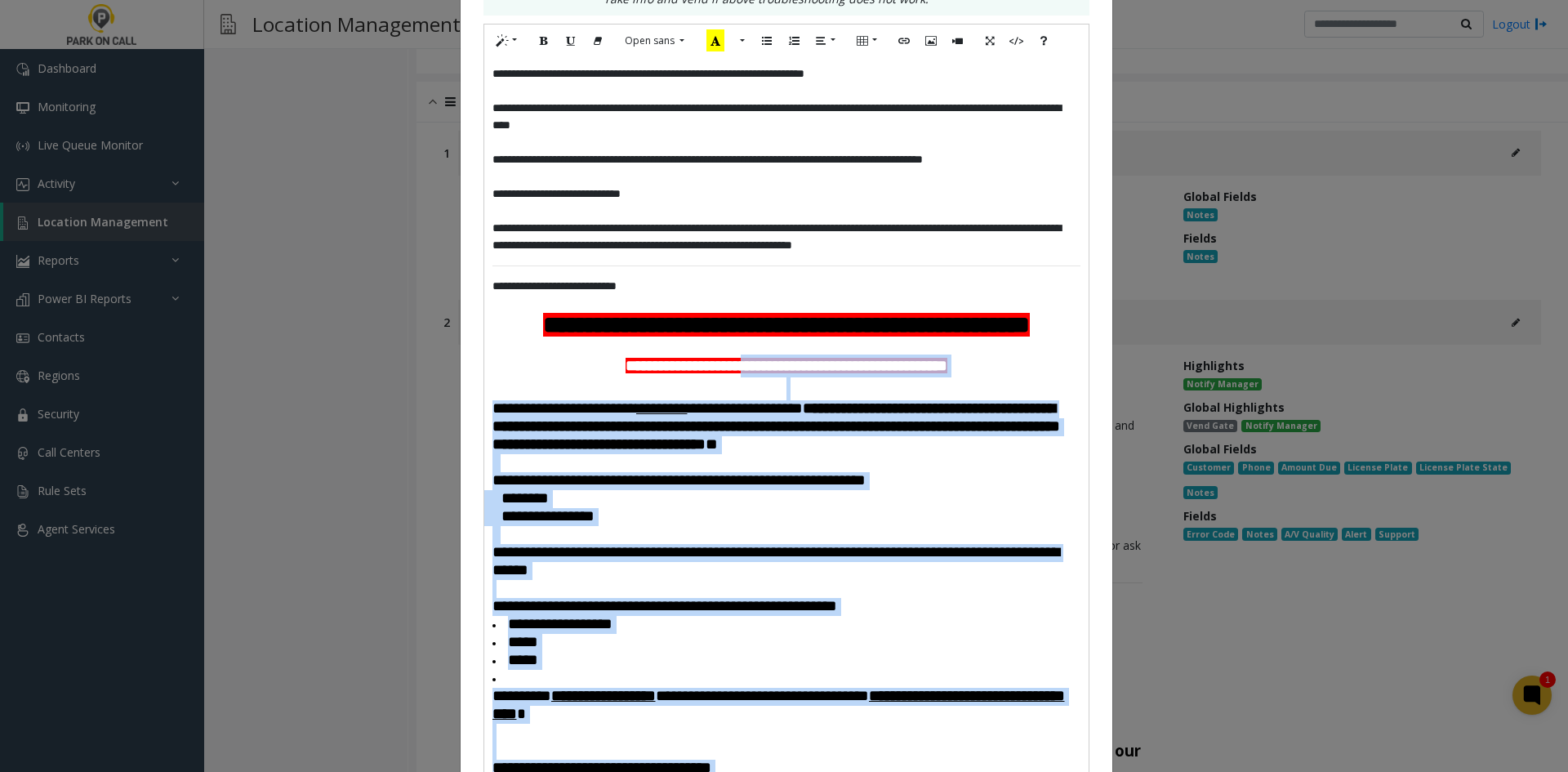
scroll to position [326, 0]
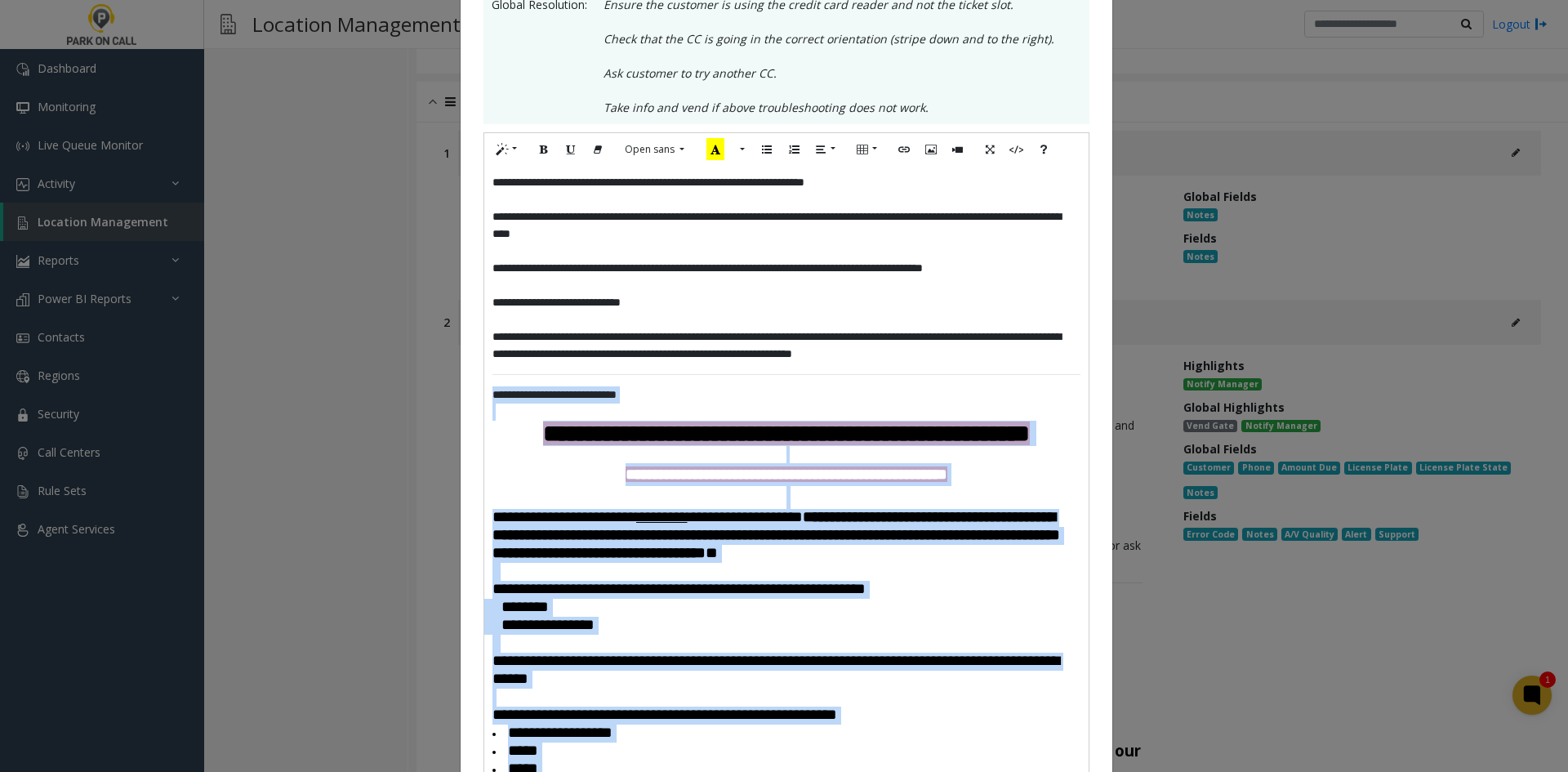
drag, startPoint x: 686, startPoint y: 560, endPoint x: 446, endPoint y: 400, distance: 288.4
click at [446, 400] on div "**********" at bounding box center [784, 386] width 1568 height 772
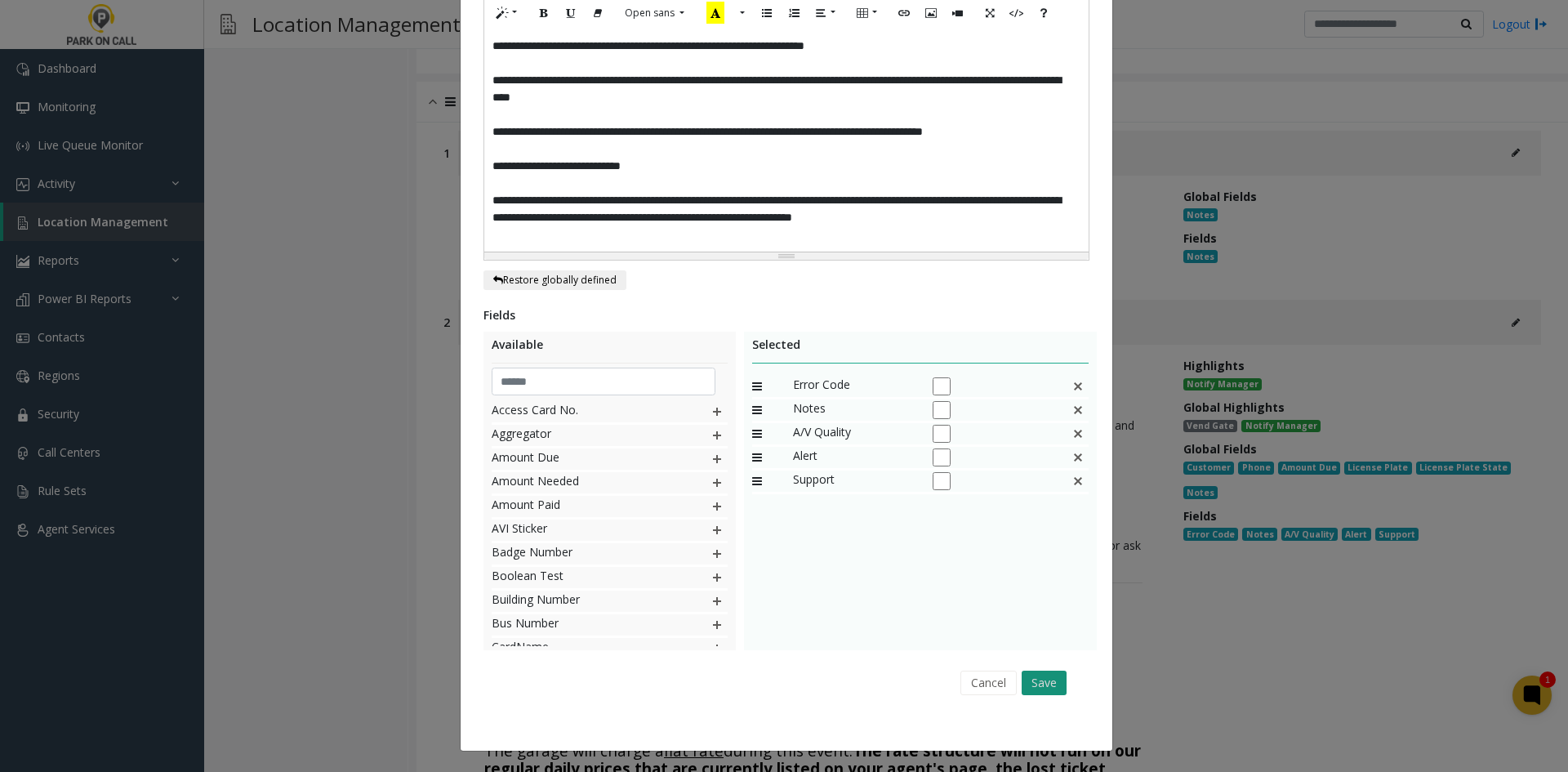
scroll to position [446, 0]
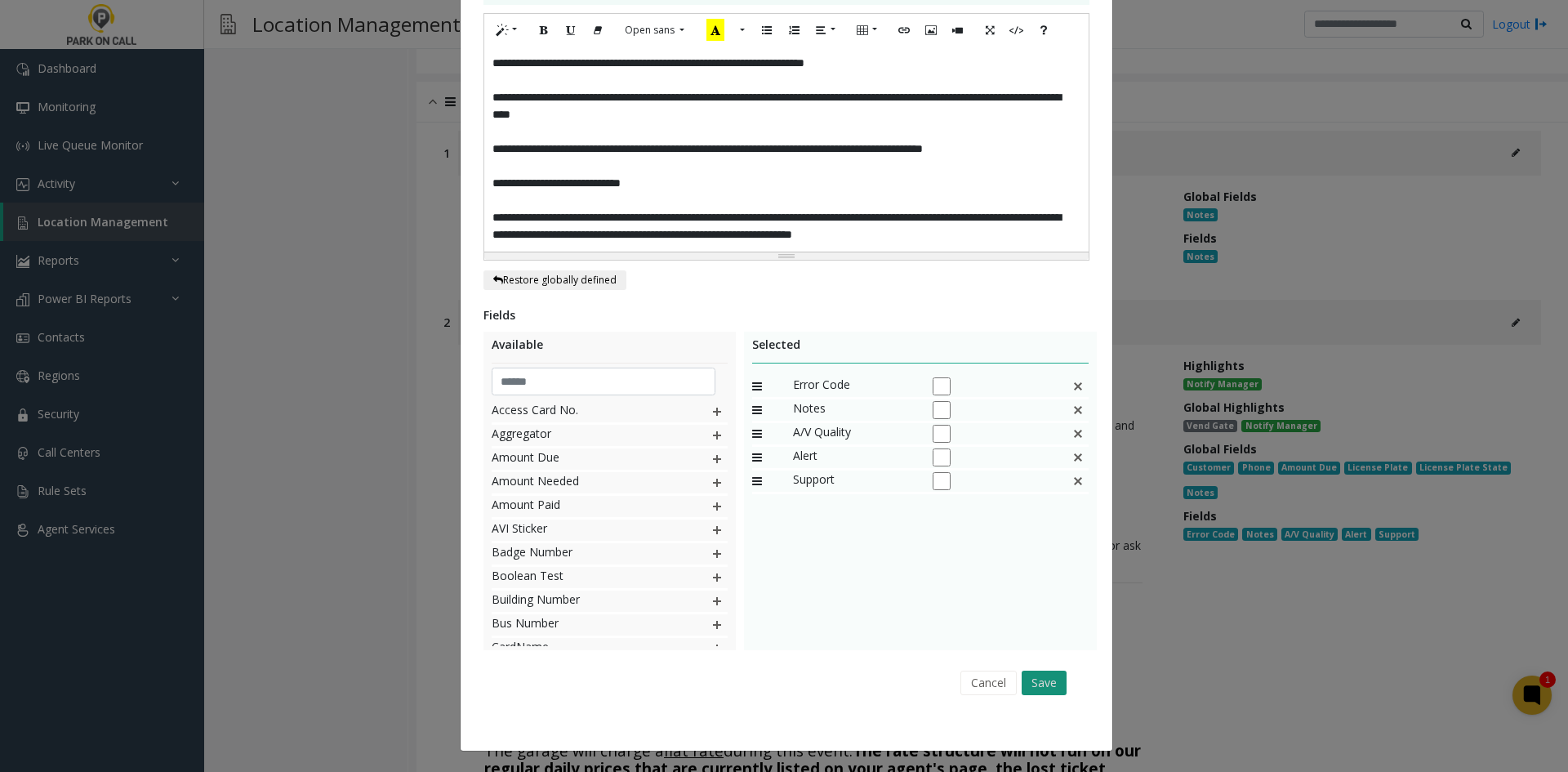
click at [1057, 684] on button "Save" at bounding box center [1044, 683] width 45 height 25
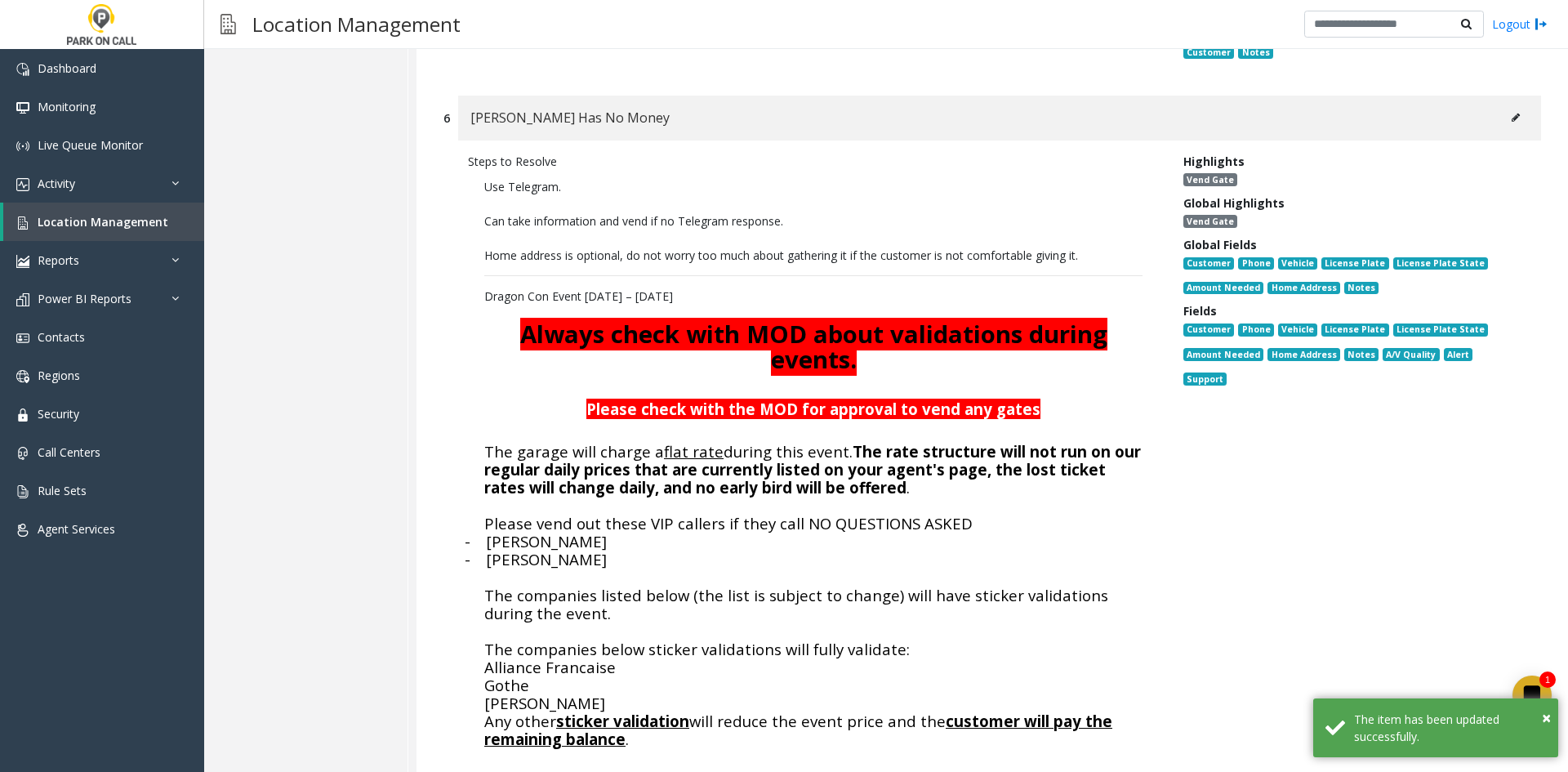
scroll to position [3510, 0]
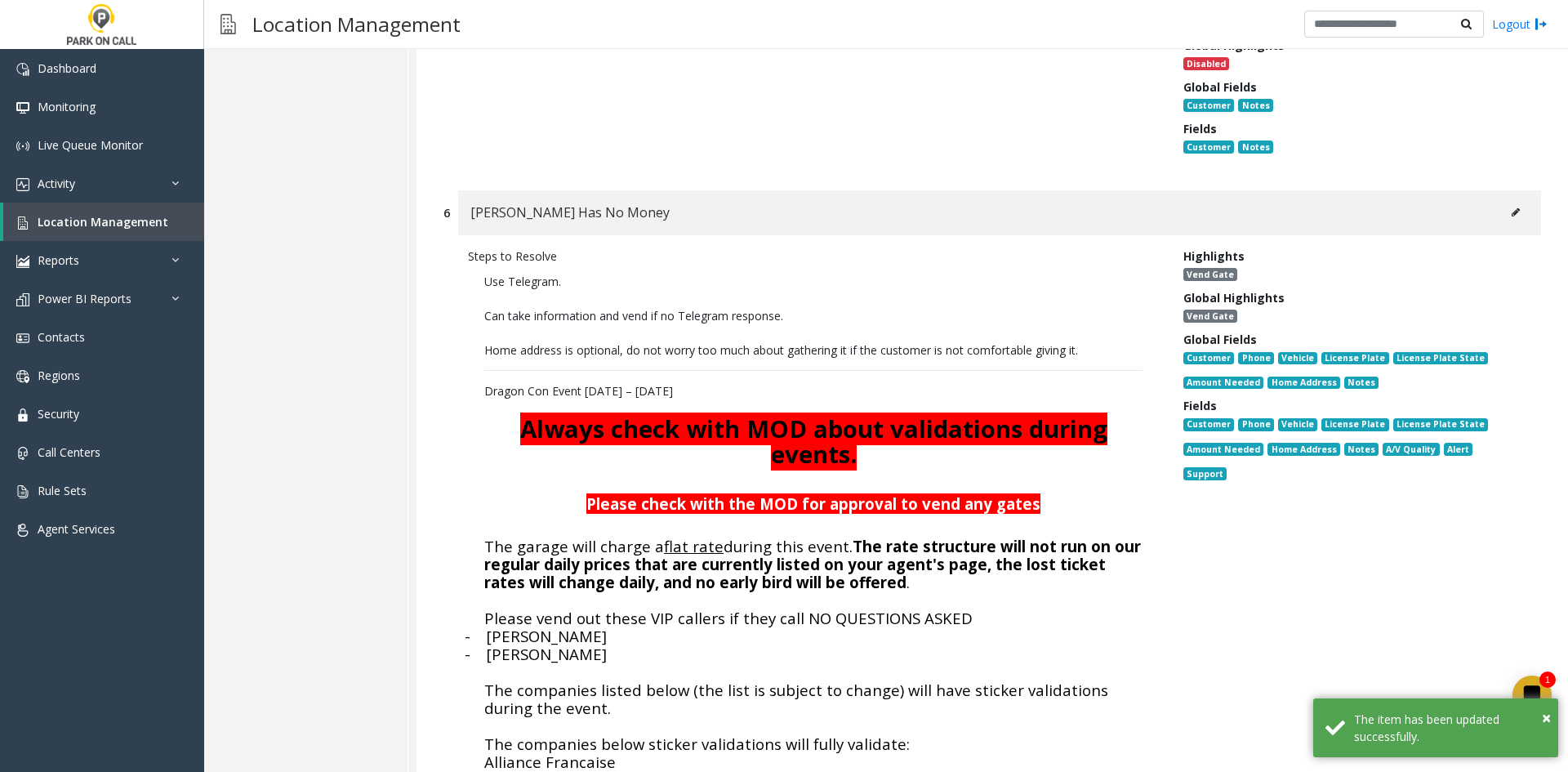
click at [1508, 200] on button at bounding box center [1515, 213] width 26 height 25
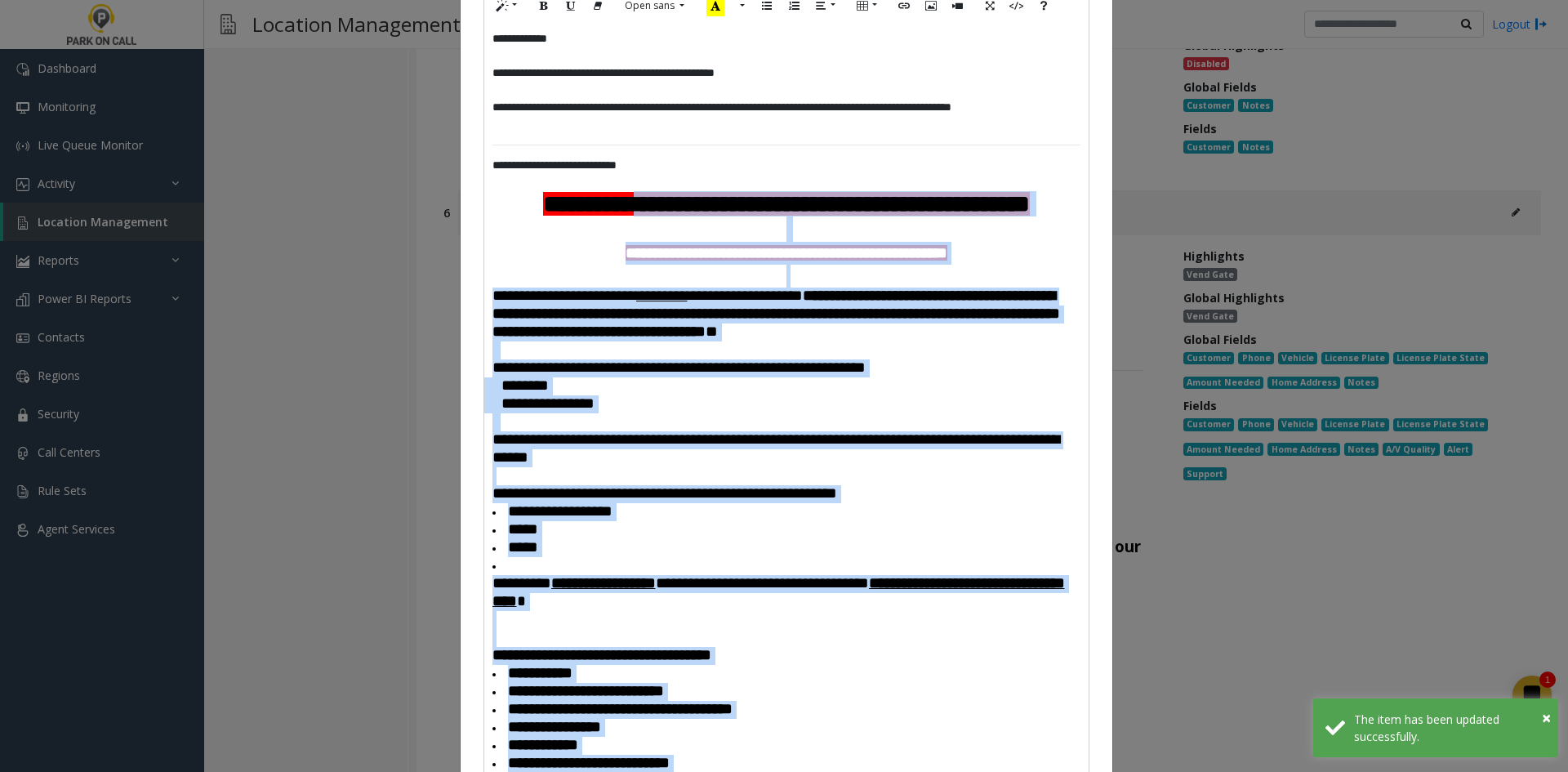
scroll to position [164, 0]
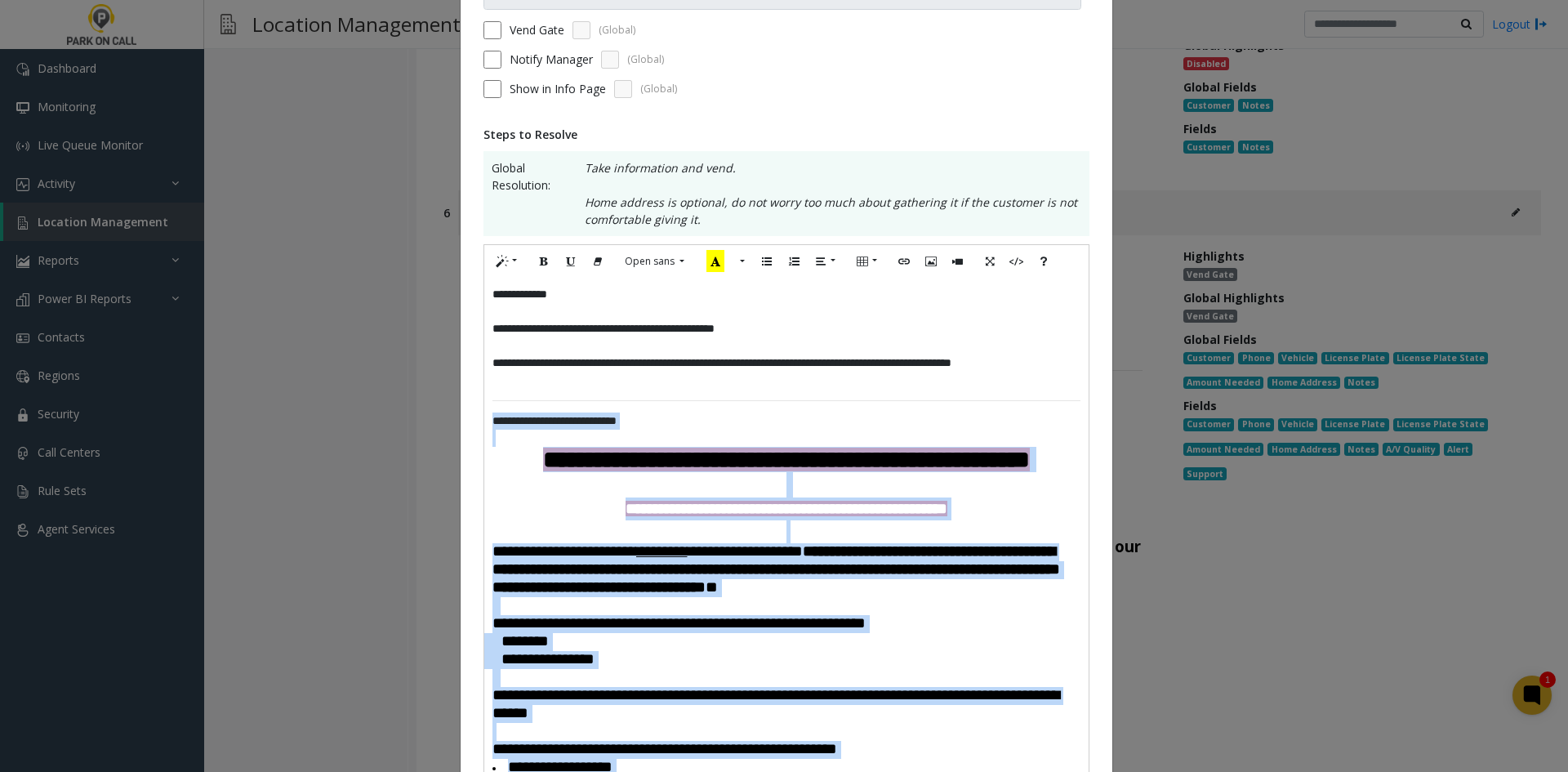
drag, startPoint x: 612, startPoint y: 430, endPoint x: 447, endPoint y: 422, distance: 165.2
click at [447, 422] on div "**********" at bounding box center [784, 386] width 1568 height 772
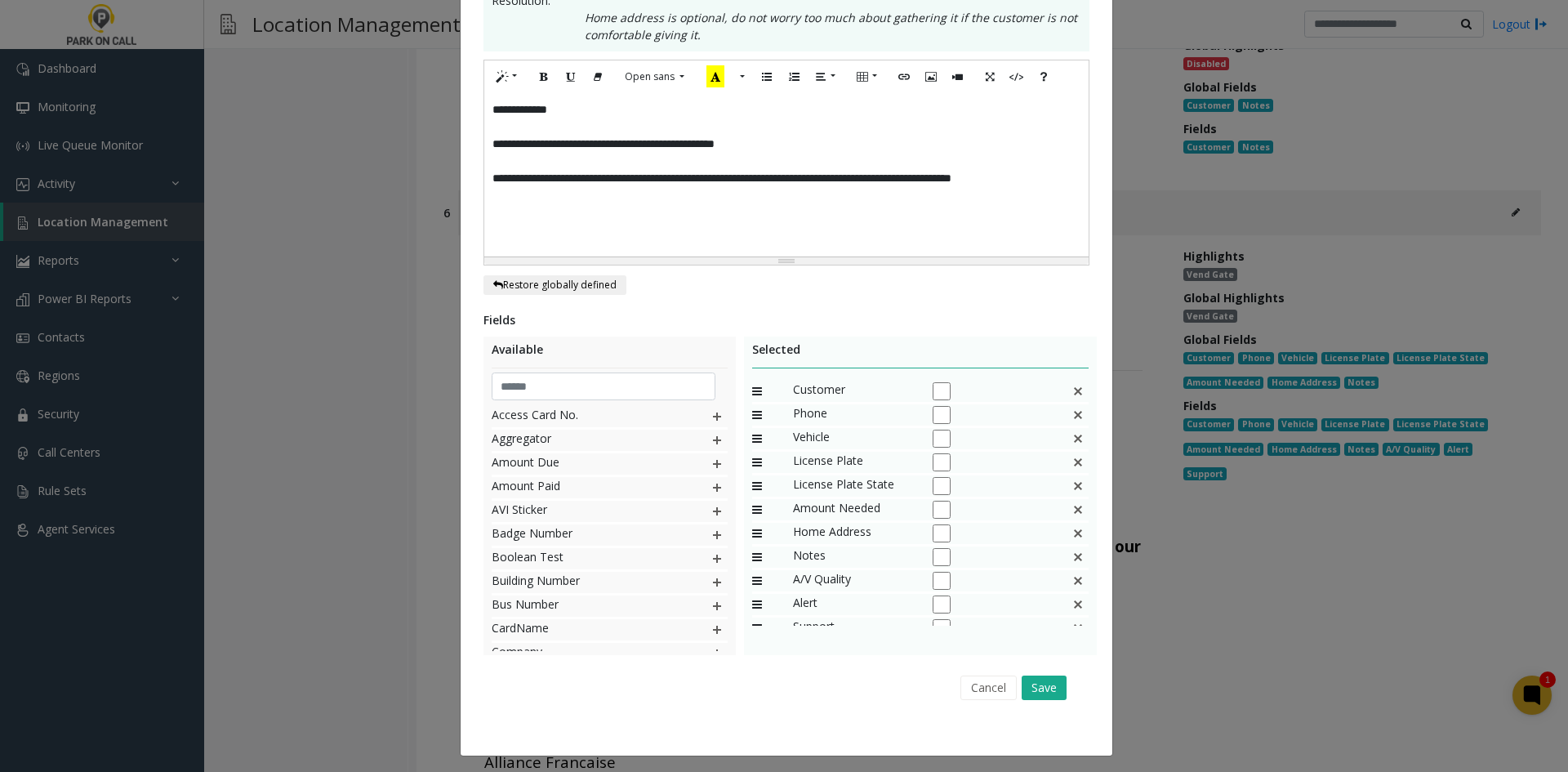
scroll to position [353, 0]
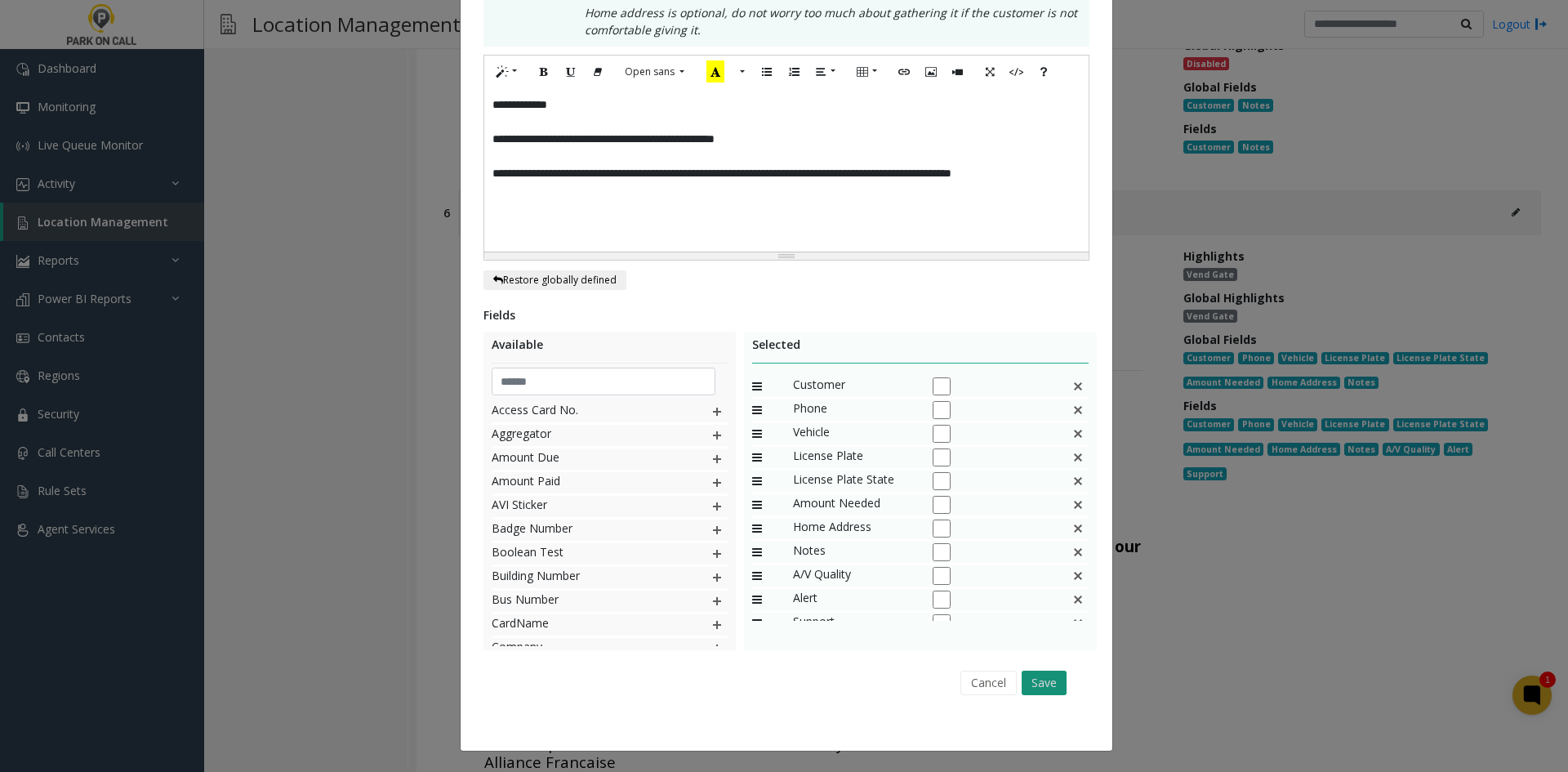
click at [1043, 681] on button "Save" at bounding box center [1044, 683] width 45 height 25
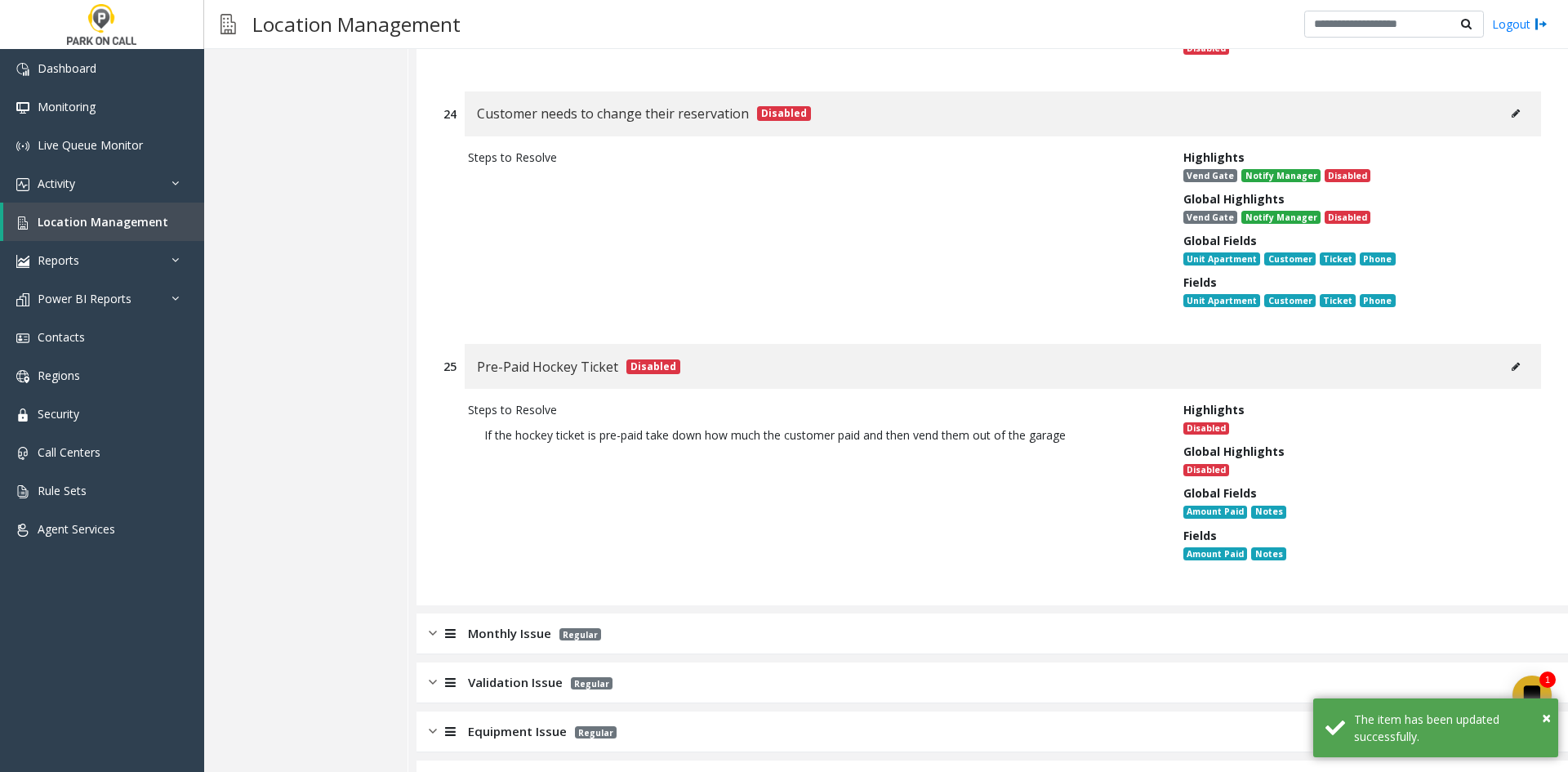
click at [767, 614] on div "Monthly Issue Regular" at bounding box center [992, 634] width 1152 height 41
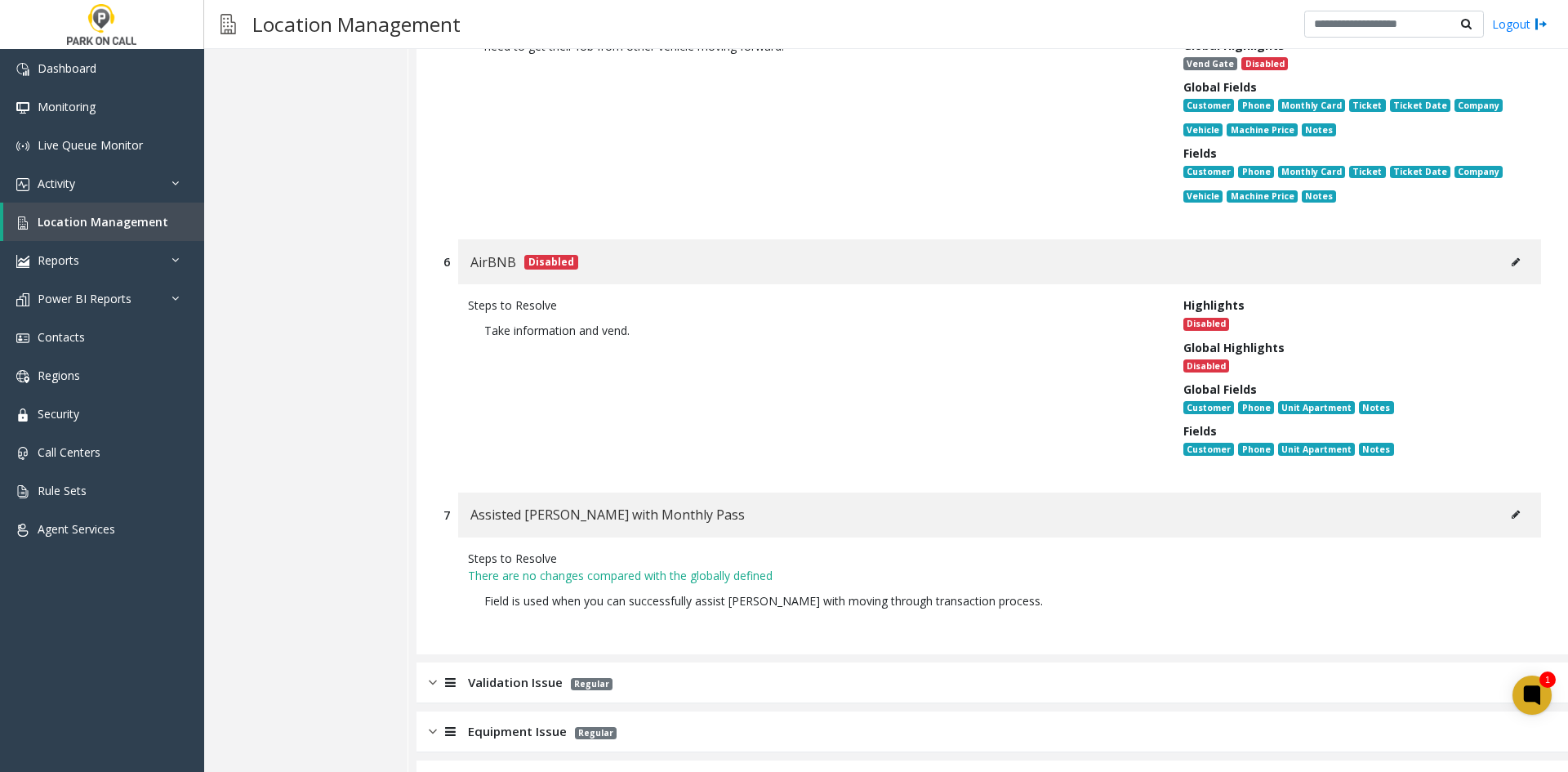
click at [765, 663] on div "Validation Issue Regular" at bounding box center [992, 683] width 1152 height 41
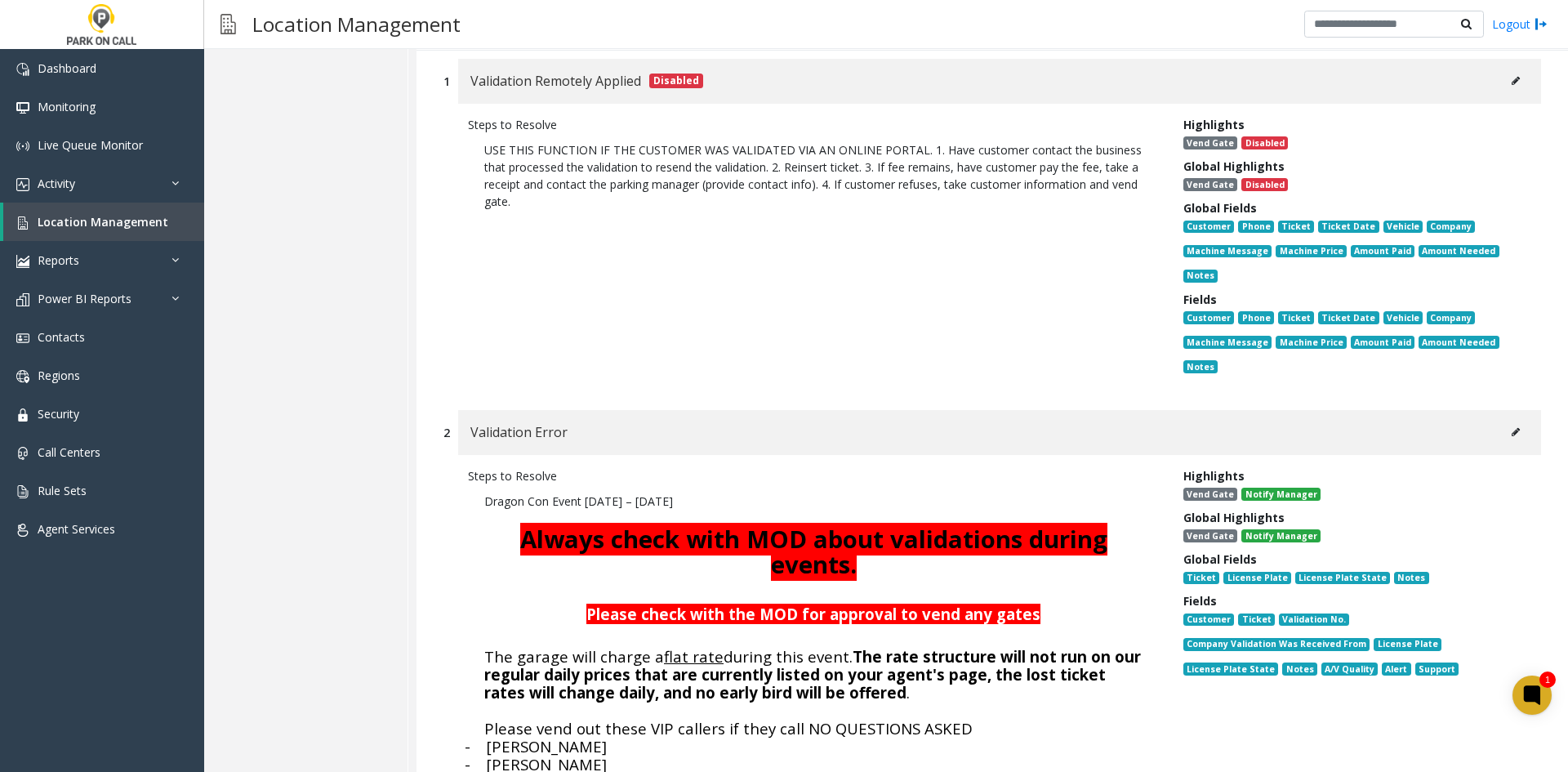
scroll to position [10717, 0]
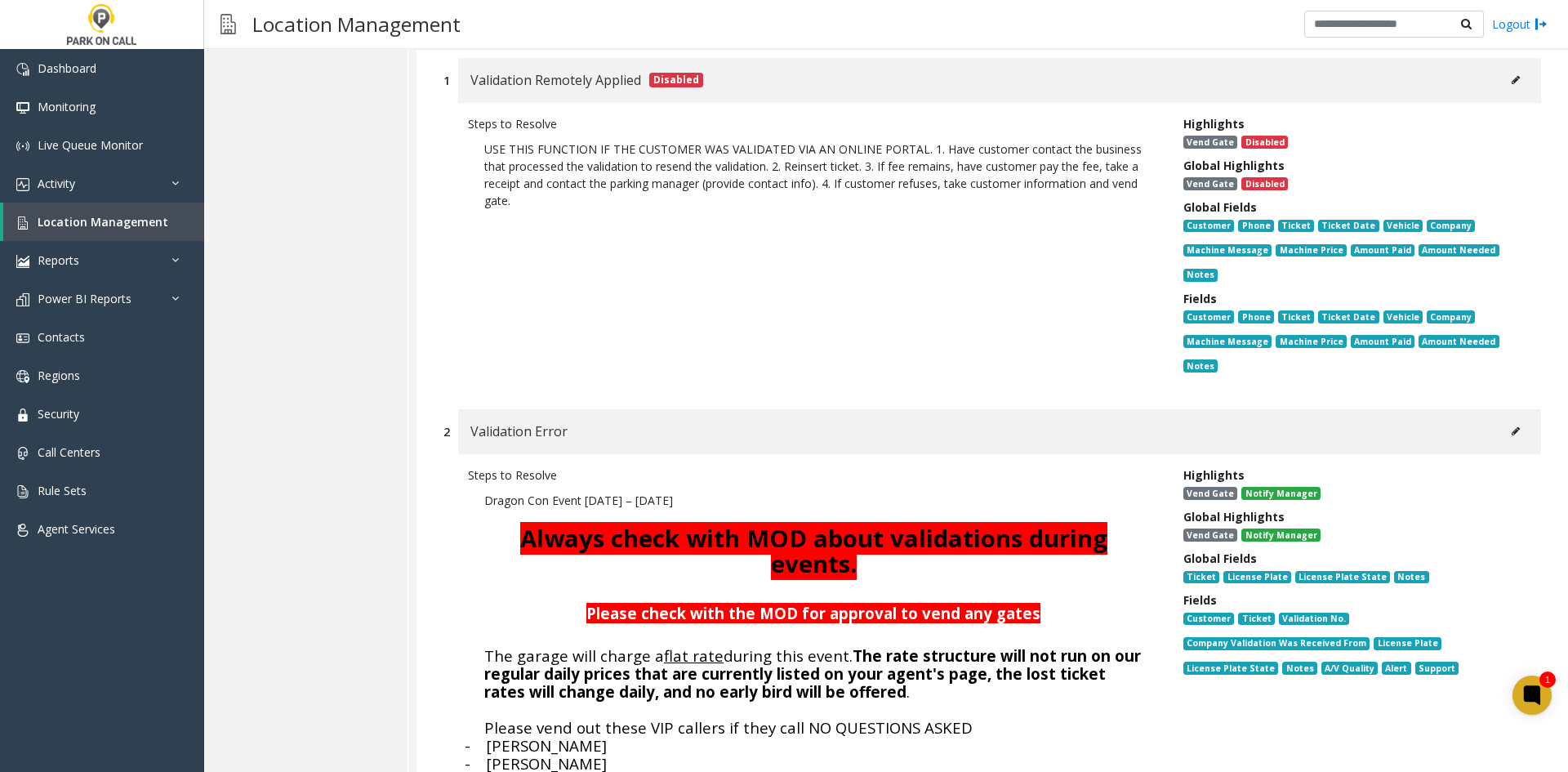
click at [1502, 419] on button at bounding box center [1515, 431] width 26 height 25
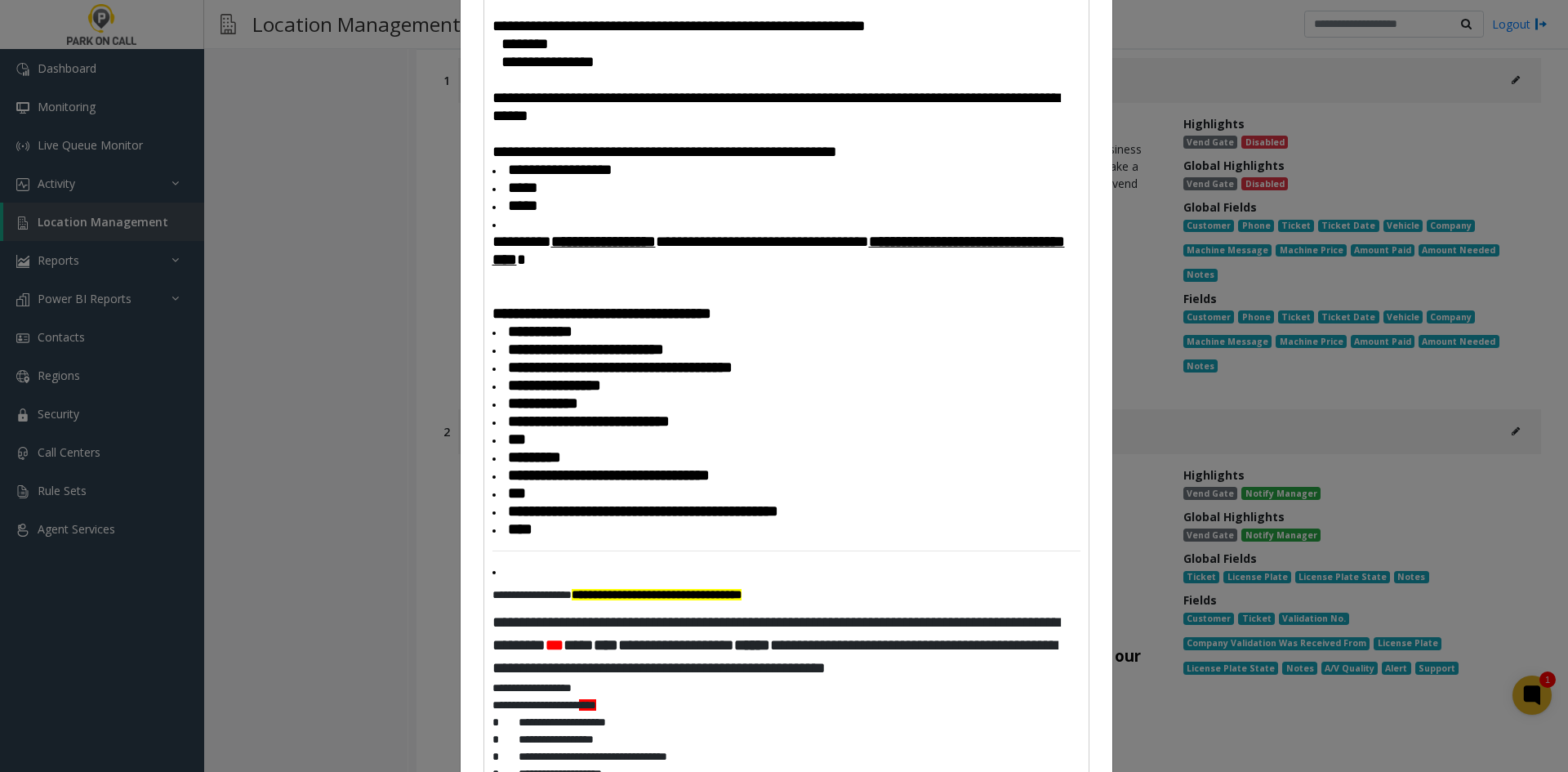
scroll to position [654, 0]
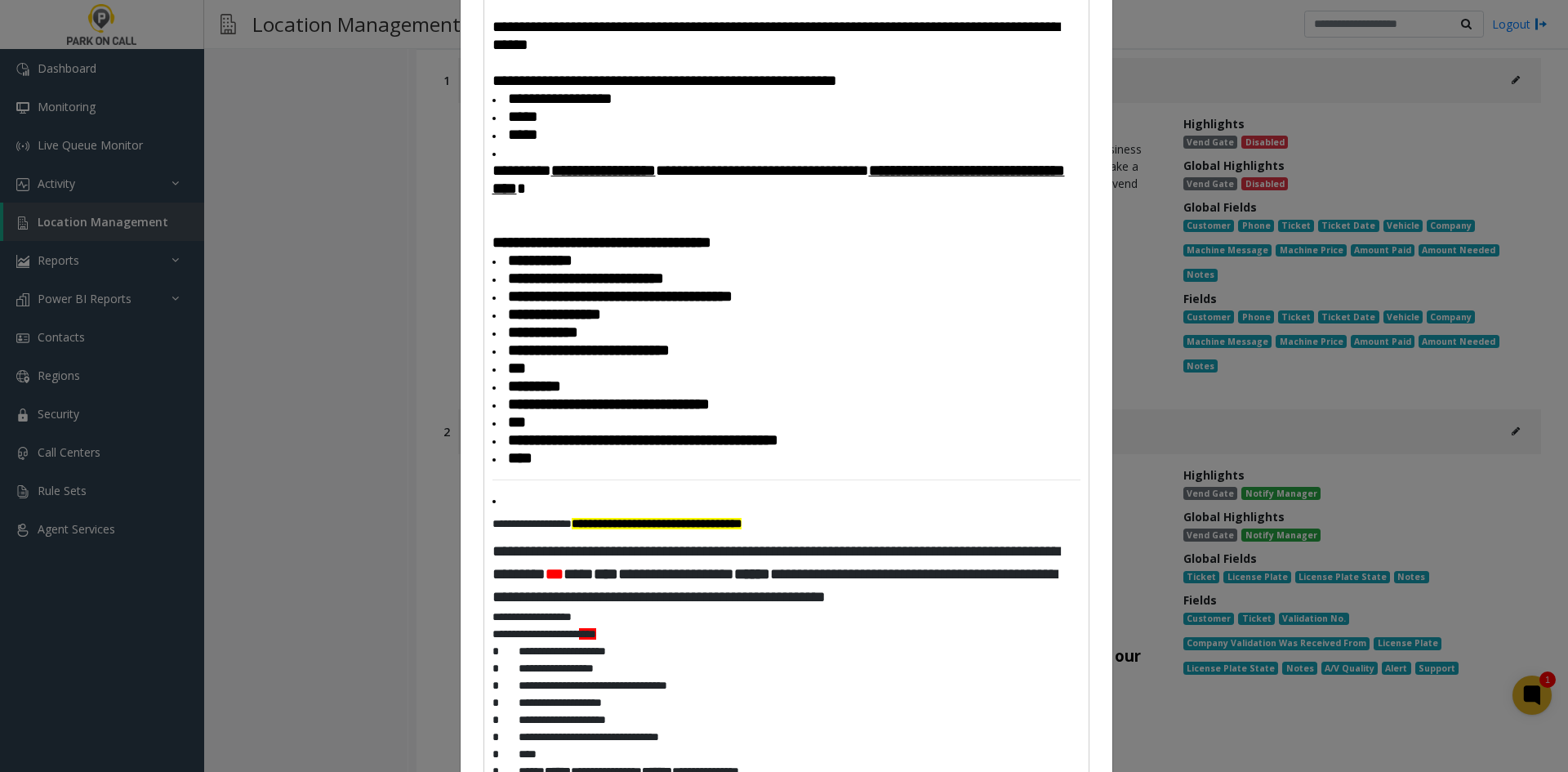
drag, startPoint x: 739, startPoint y: 492, endPoint x: 732, endPoint y: 484, distance: 10.6
click at [732, 468] on li "****" at bounding box center [786, 459] width 588 height 18
drag, startPoint x: 539, startPoint y: 538, endPoint x: 537, endPoint y: 454, distance: 84.0
click at [537, 454] on div "**********" at bounding box center [785, 517] width 604 height 1563
click at [514, 510] on li at bounding box center [786, 501] width 588 height 18
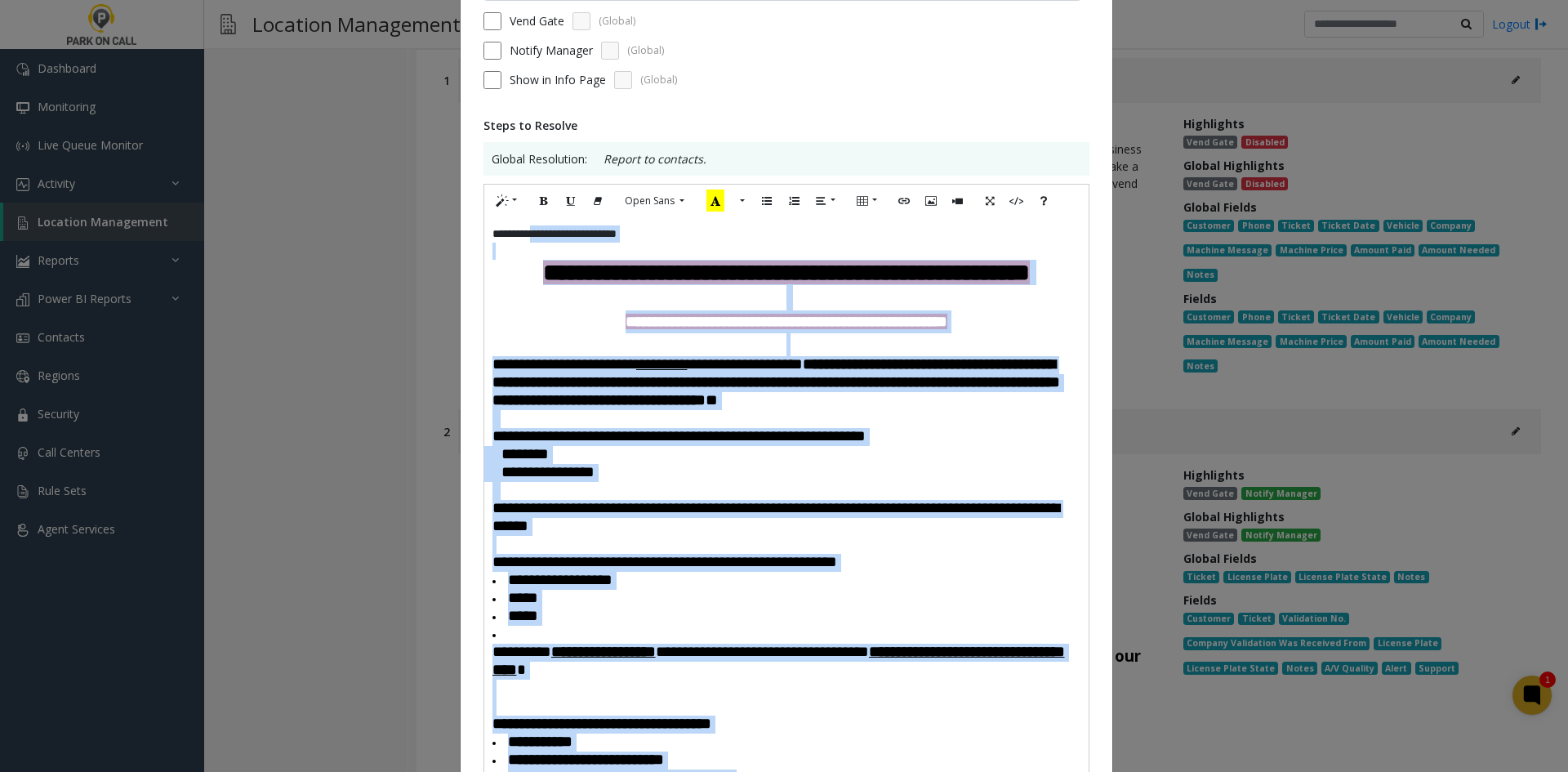
scroll to position [0, 0]
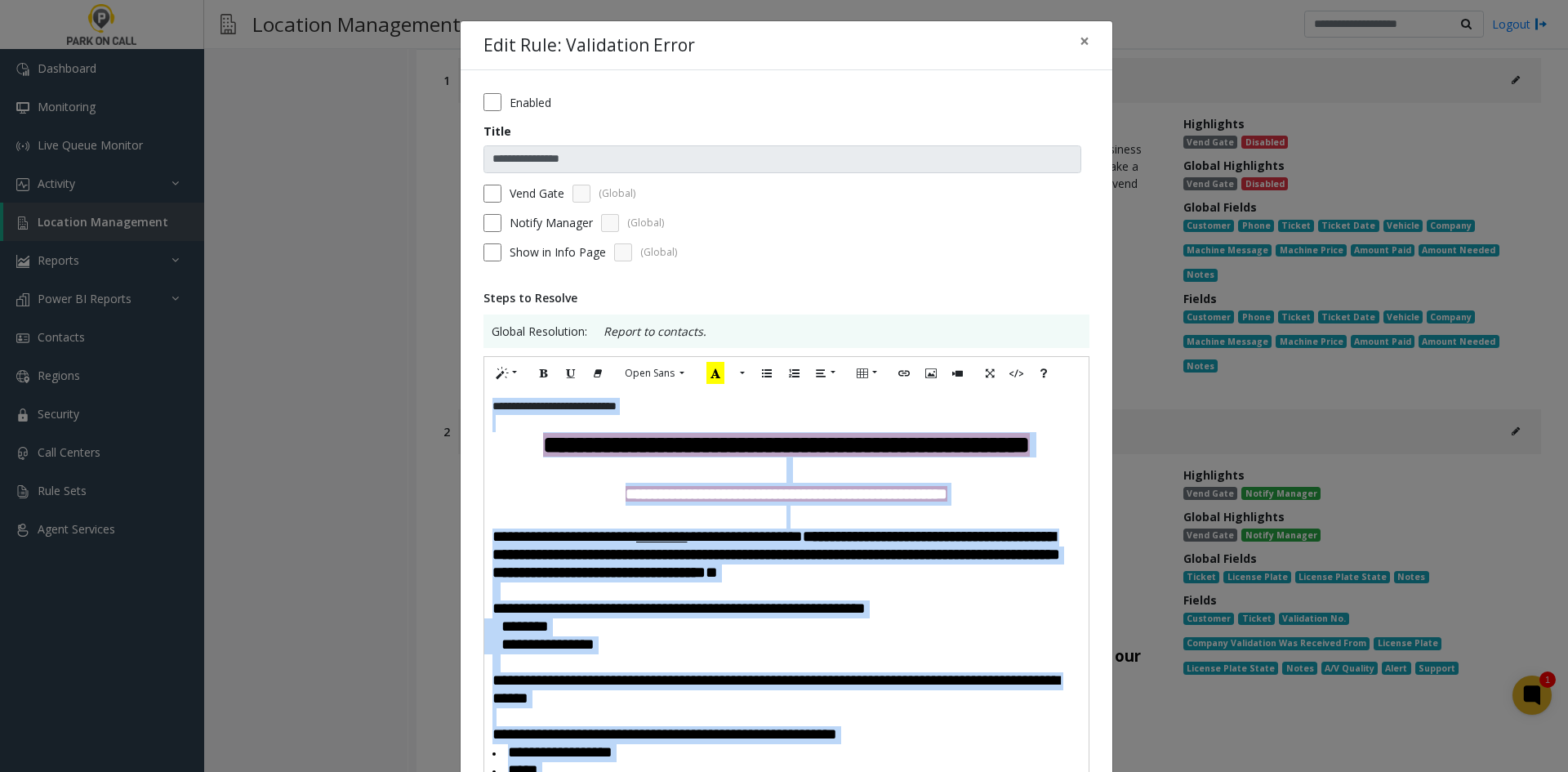
drag, startPoint x: 506, startPoint y: 524, endPoint x: 435, endPoint y: 304, distance: 231.2
click at [435, 304] on div "**********" at bounding box center [784, 386] width 1568 height 772
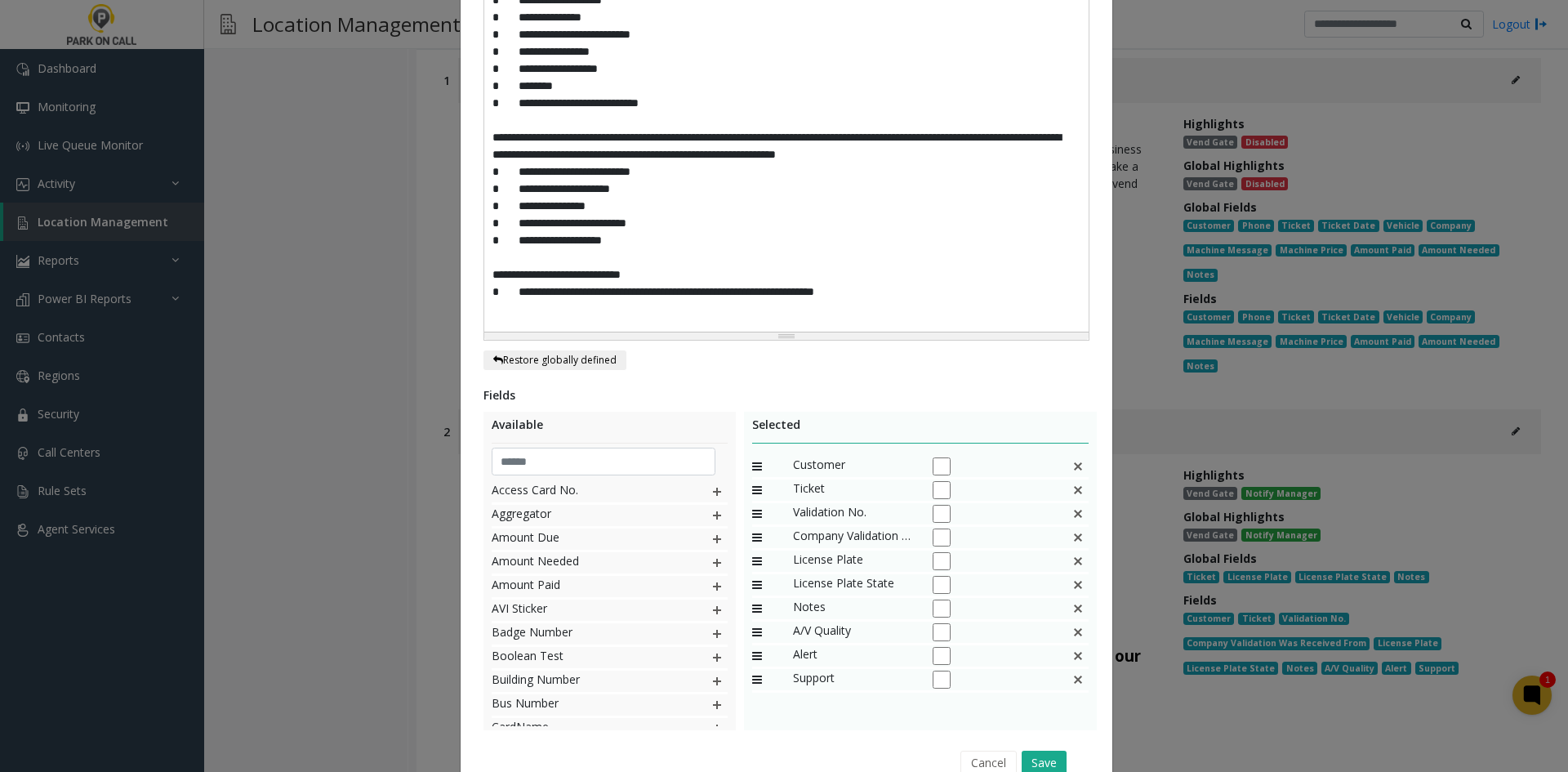
scroll to position [898, 0]
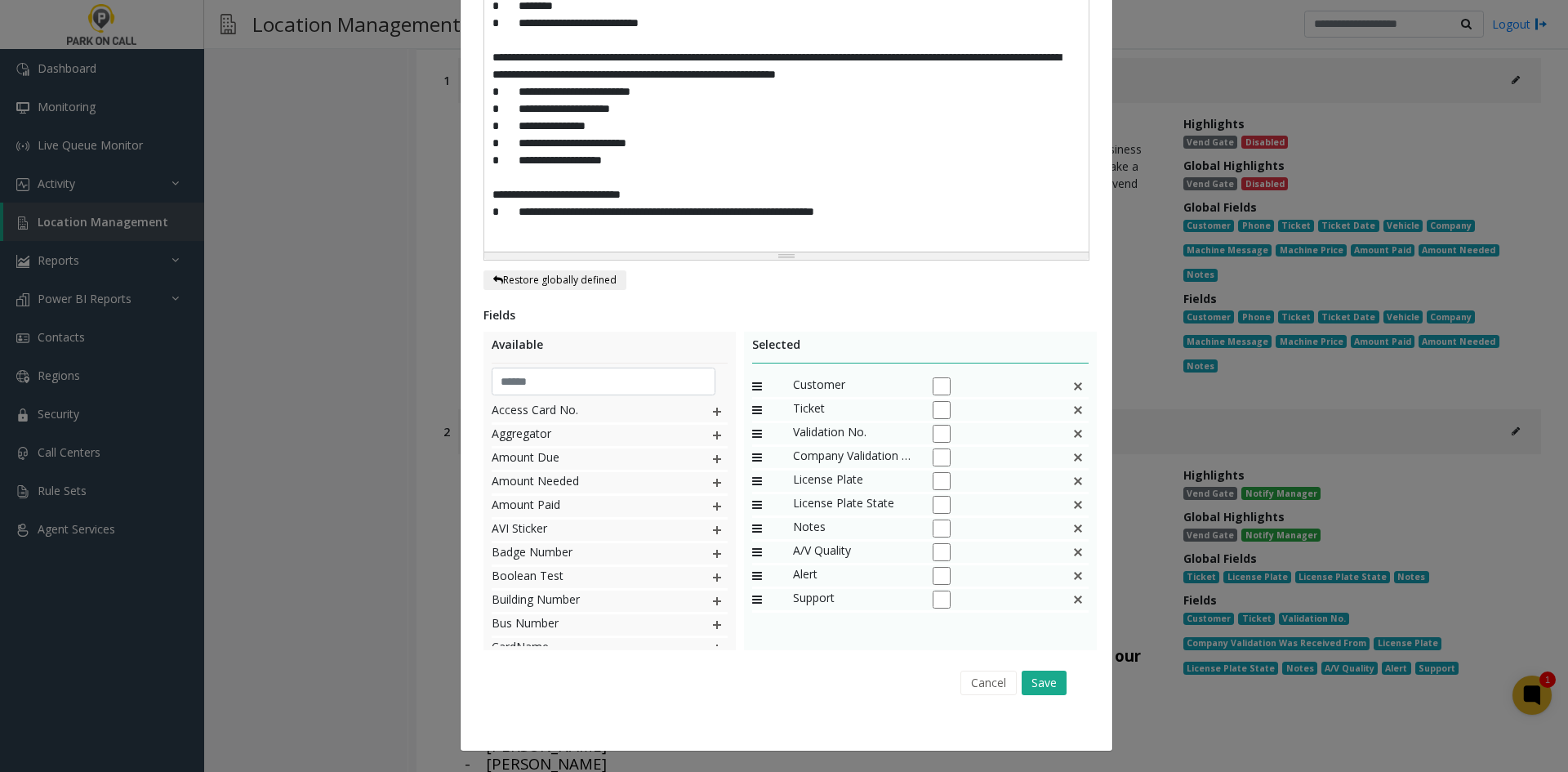
click at [1041, 696] on div "Cancel Save" at bounding box center [786, 682] width 583 height 42
click at [1051, 683] on button "Save" at bounding box center [1044, 683] width 45 height 25
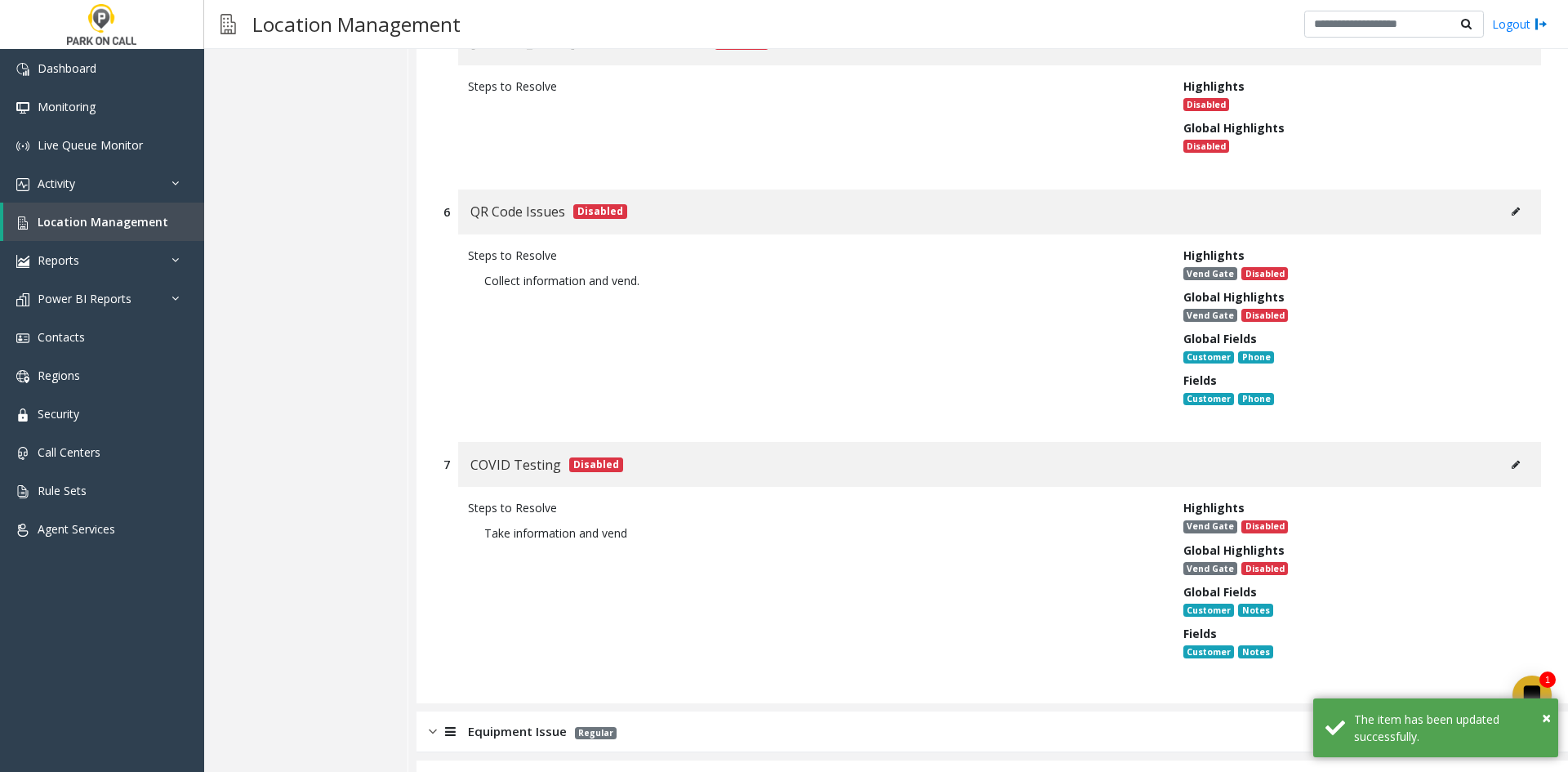
click at [705, 712] on div "Equipment Issue Regular" at bounding box center [992, 732] width 1152 height 41
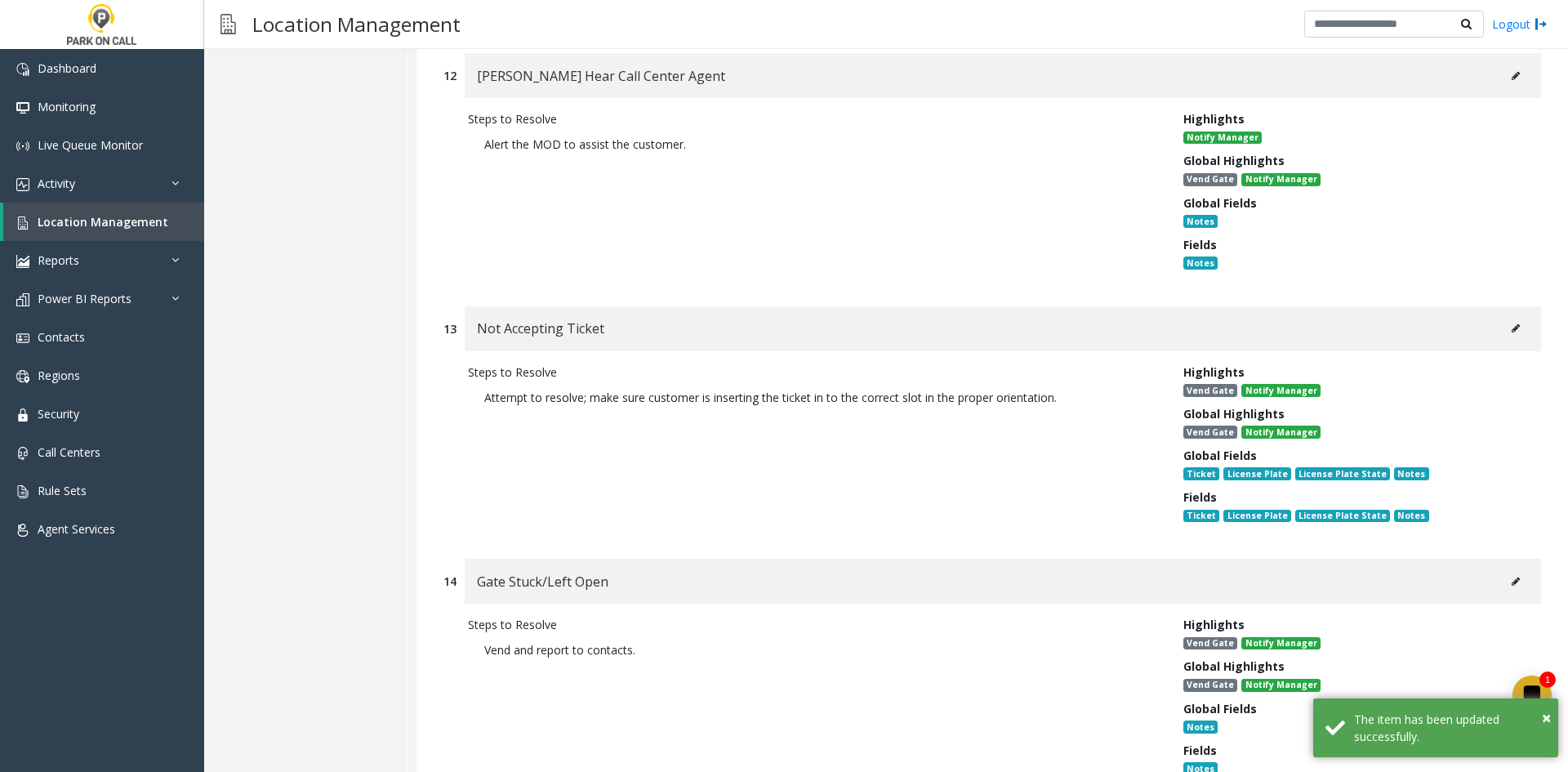
scroll to position [16331, 0]
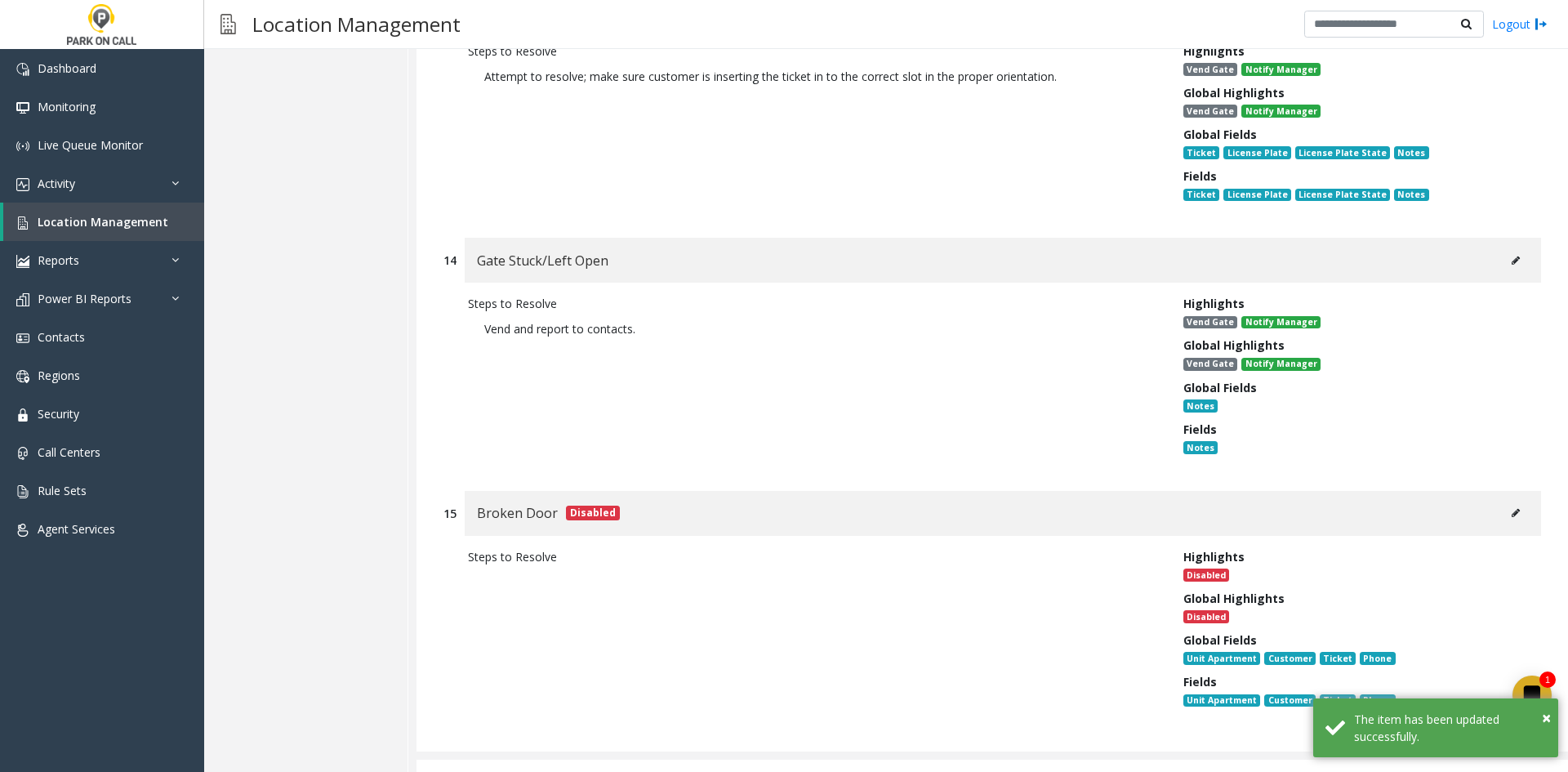
click at [765, 760] on div "Other Regular" at bounding box center [992, 780] width 1152 height 41
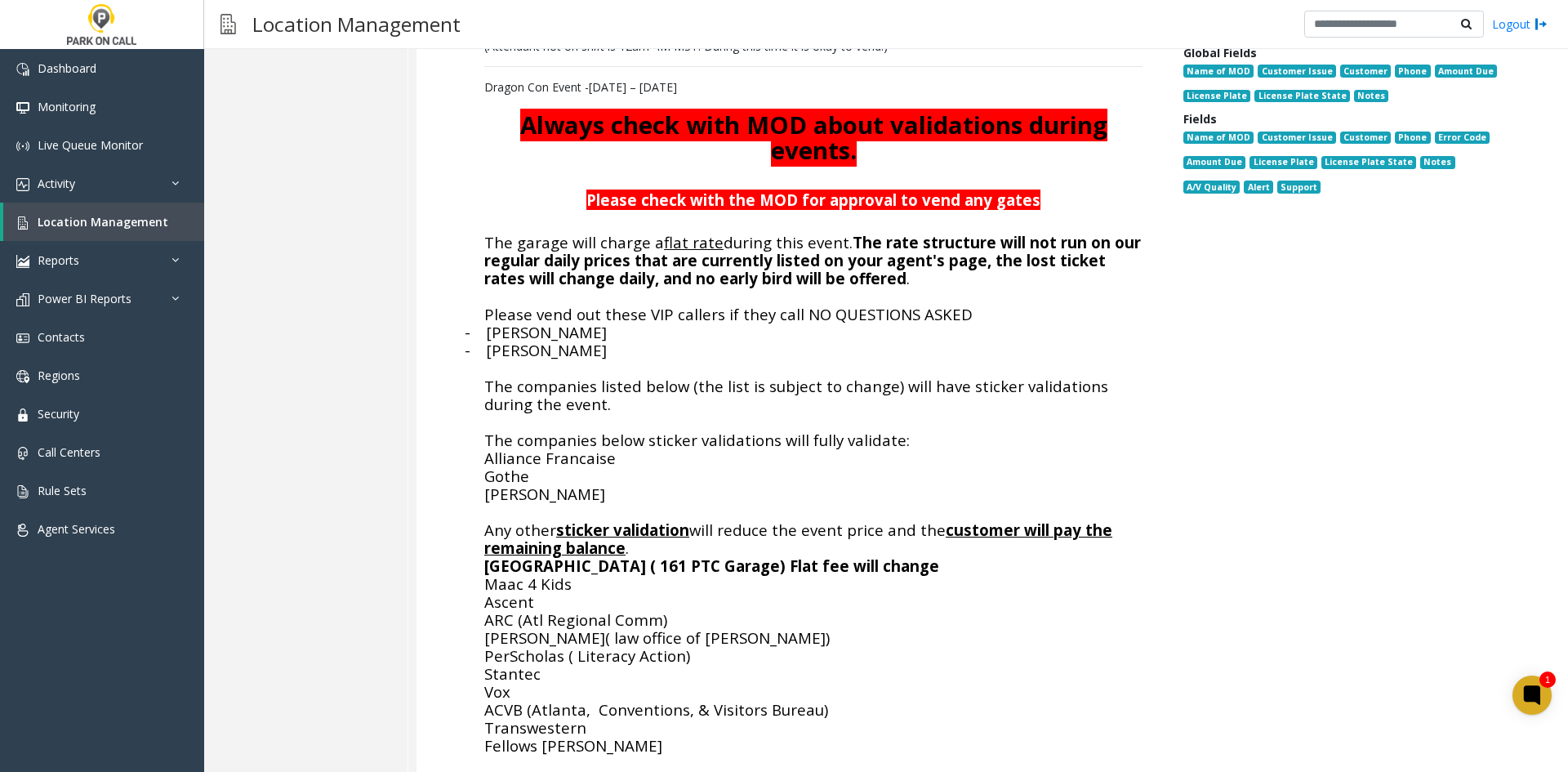
scroll to position [20121, 0]
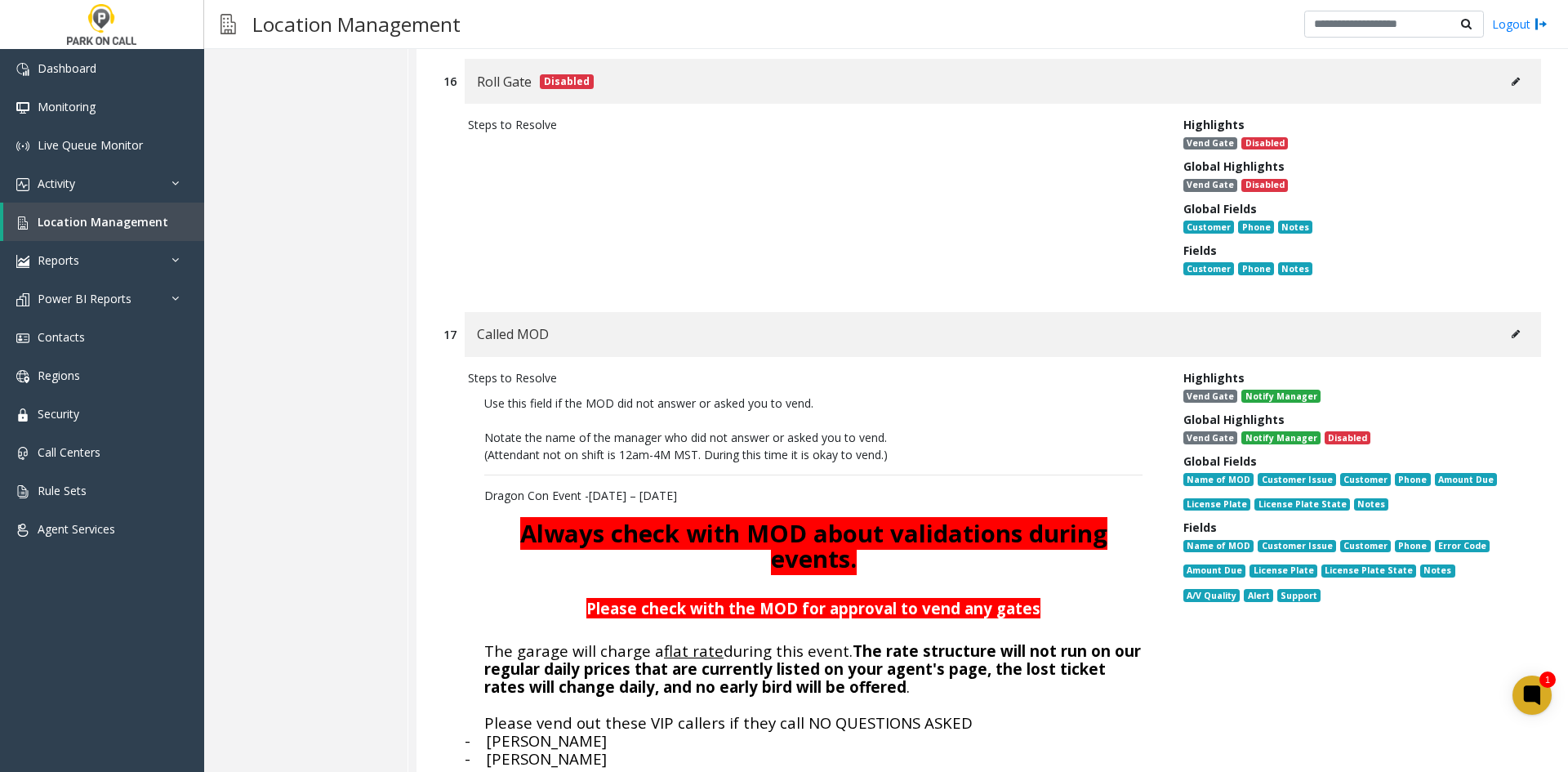
click at [1508, 322] on button at bounding box center [1515, 334] width 26 height 25
type input "**********"
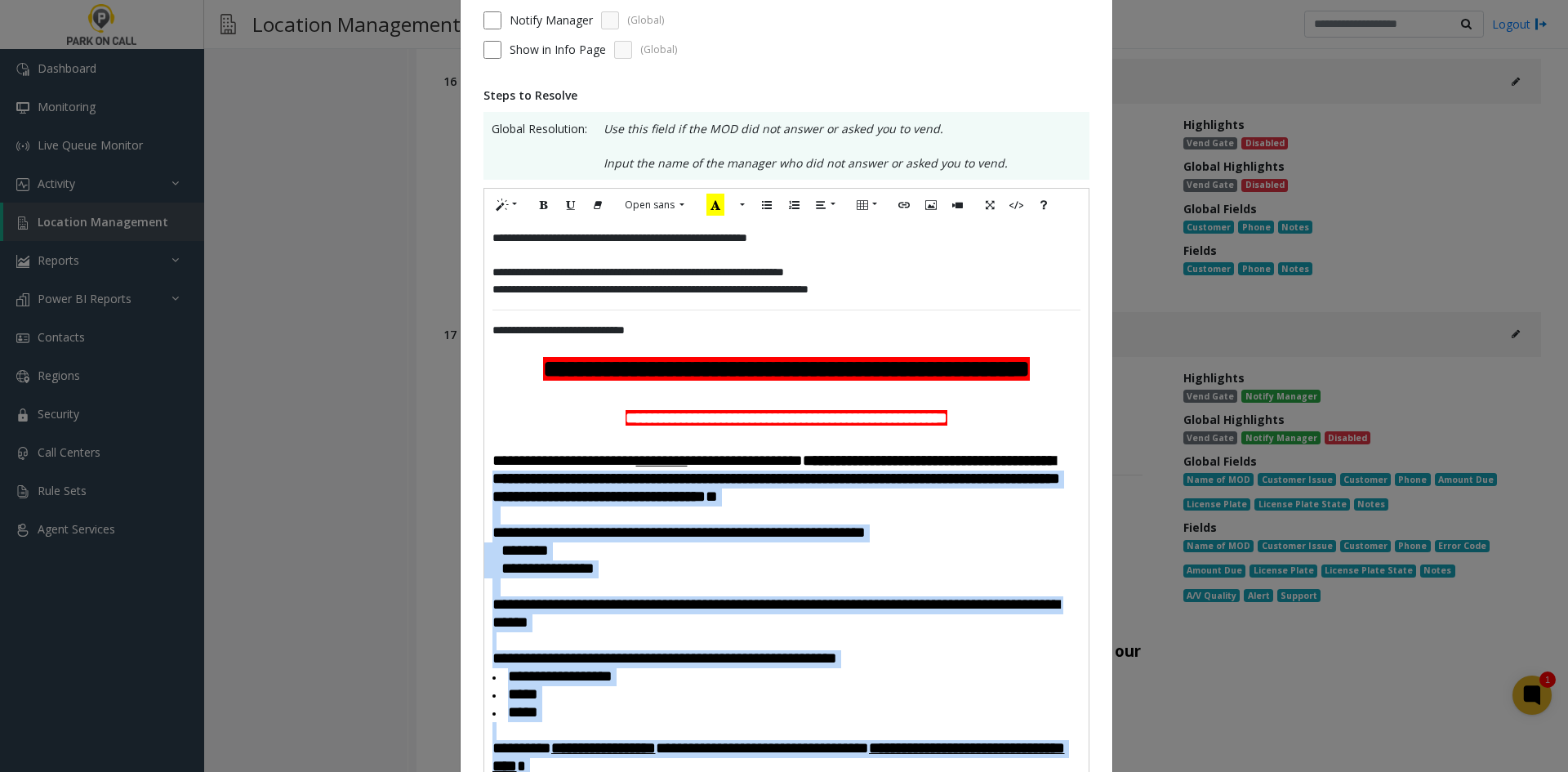
scroll to position [164, 0]
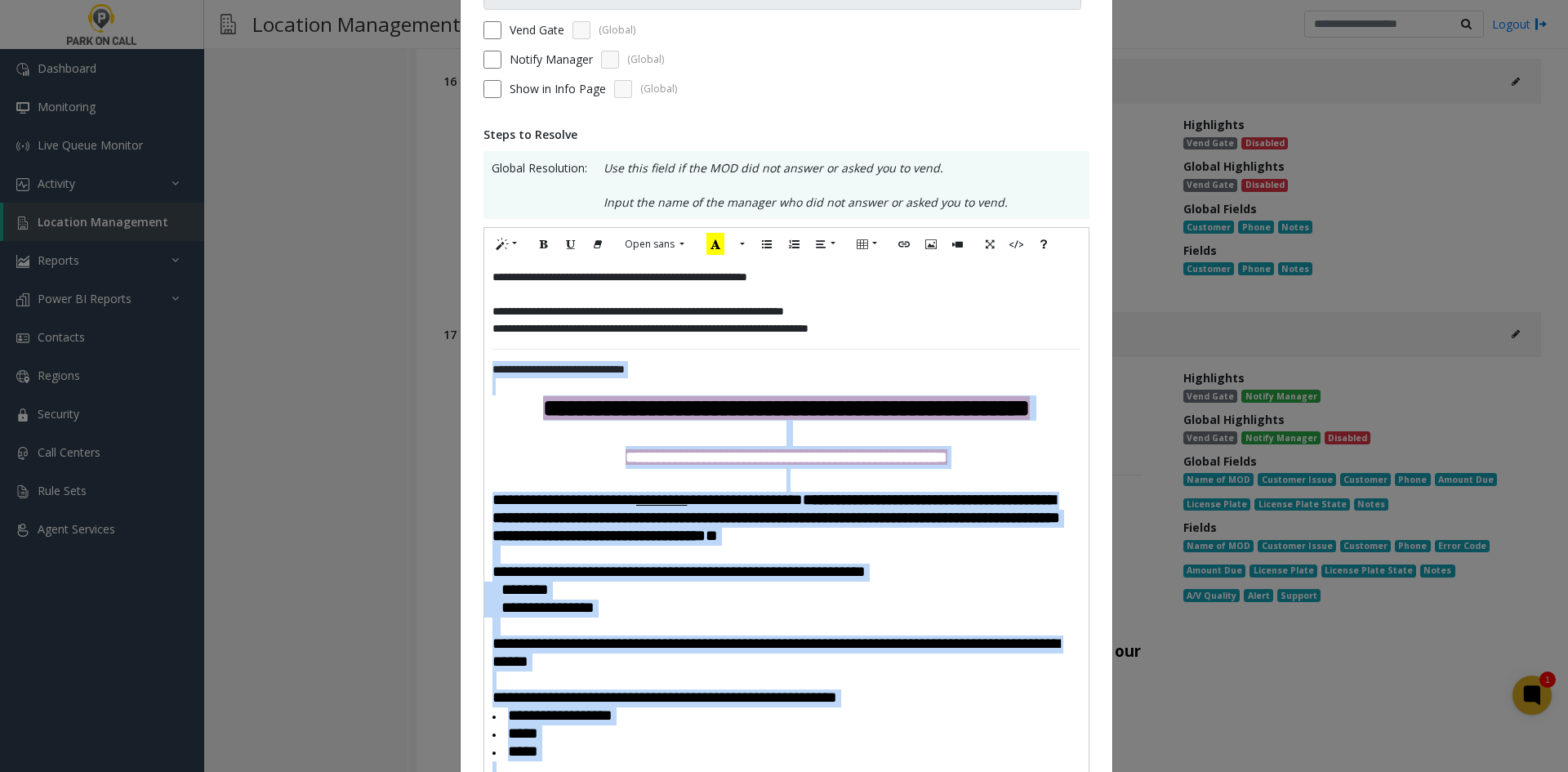
drag, startPoint x: 650, startPoint y: 626, endPoint x: 447, endPoint y: 373, distance: 324.4
click at [447, 373] on div "**********" at bounding box center [784, 386] width 1568 height 772
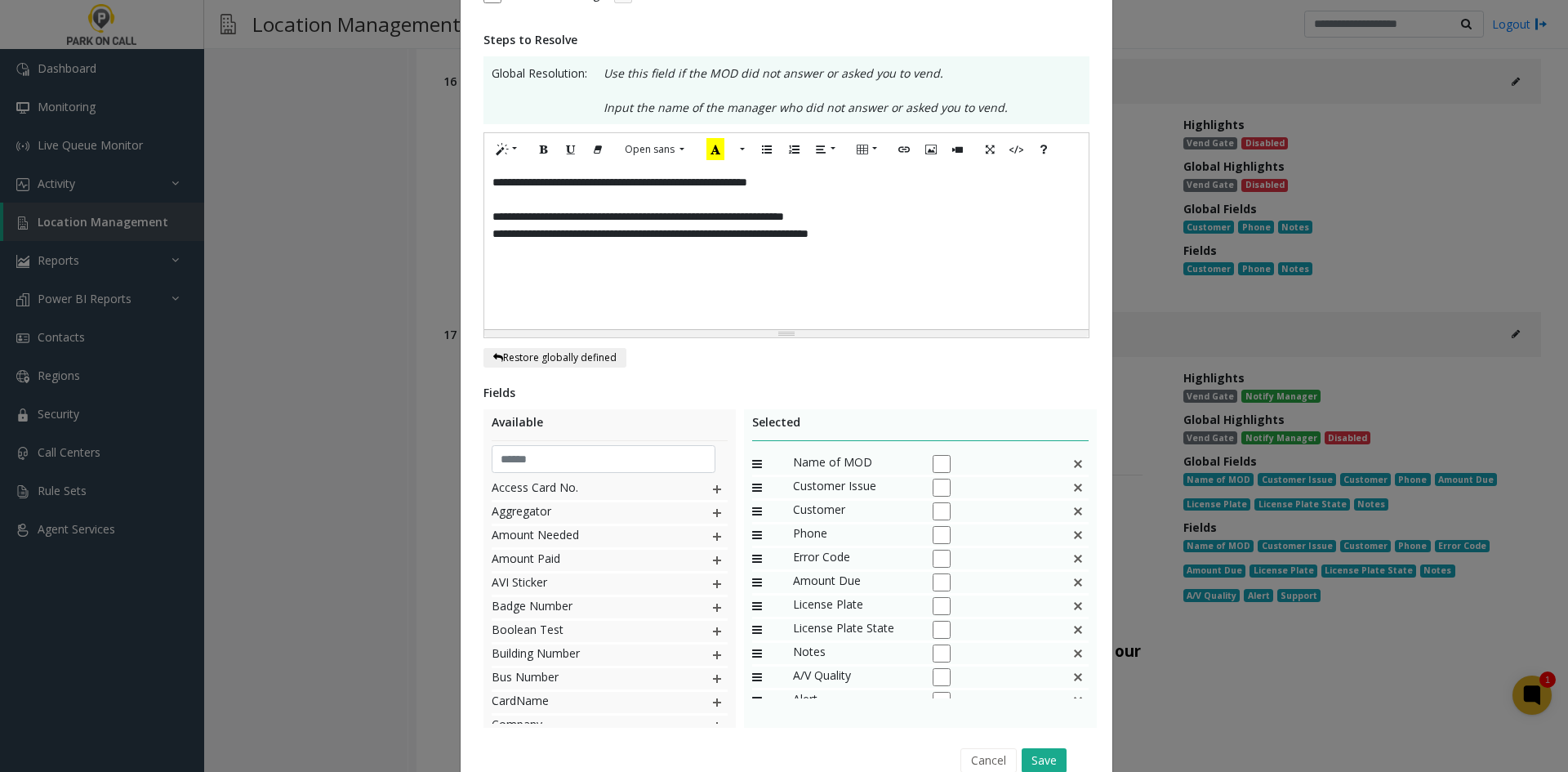
scroll to position [335, 0]
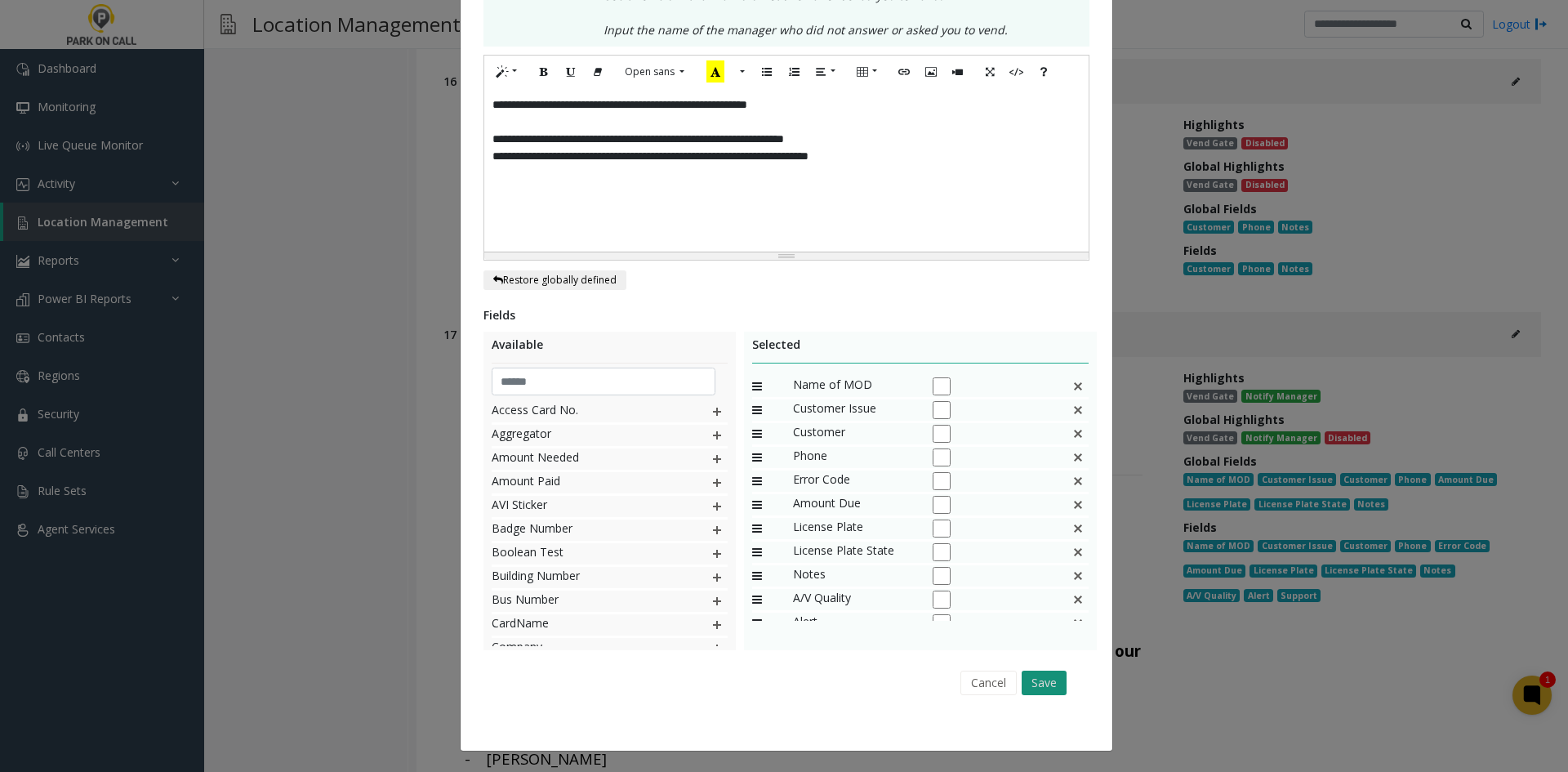
click at [1044, 680] on button "Save" at bounding box center [1044, 683] width 45 height 25
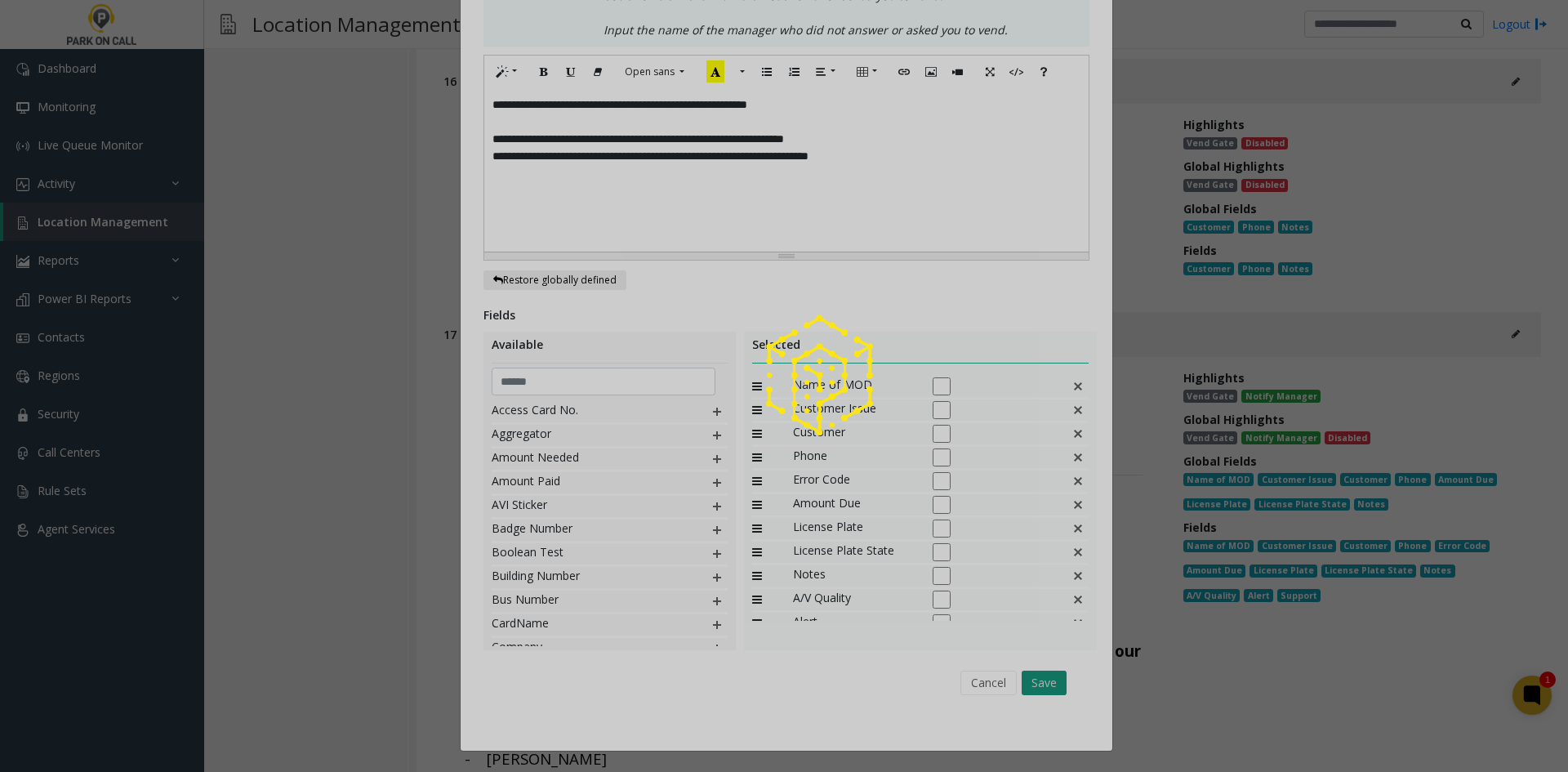
scroll to position [19966, 0]
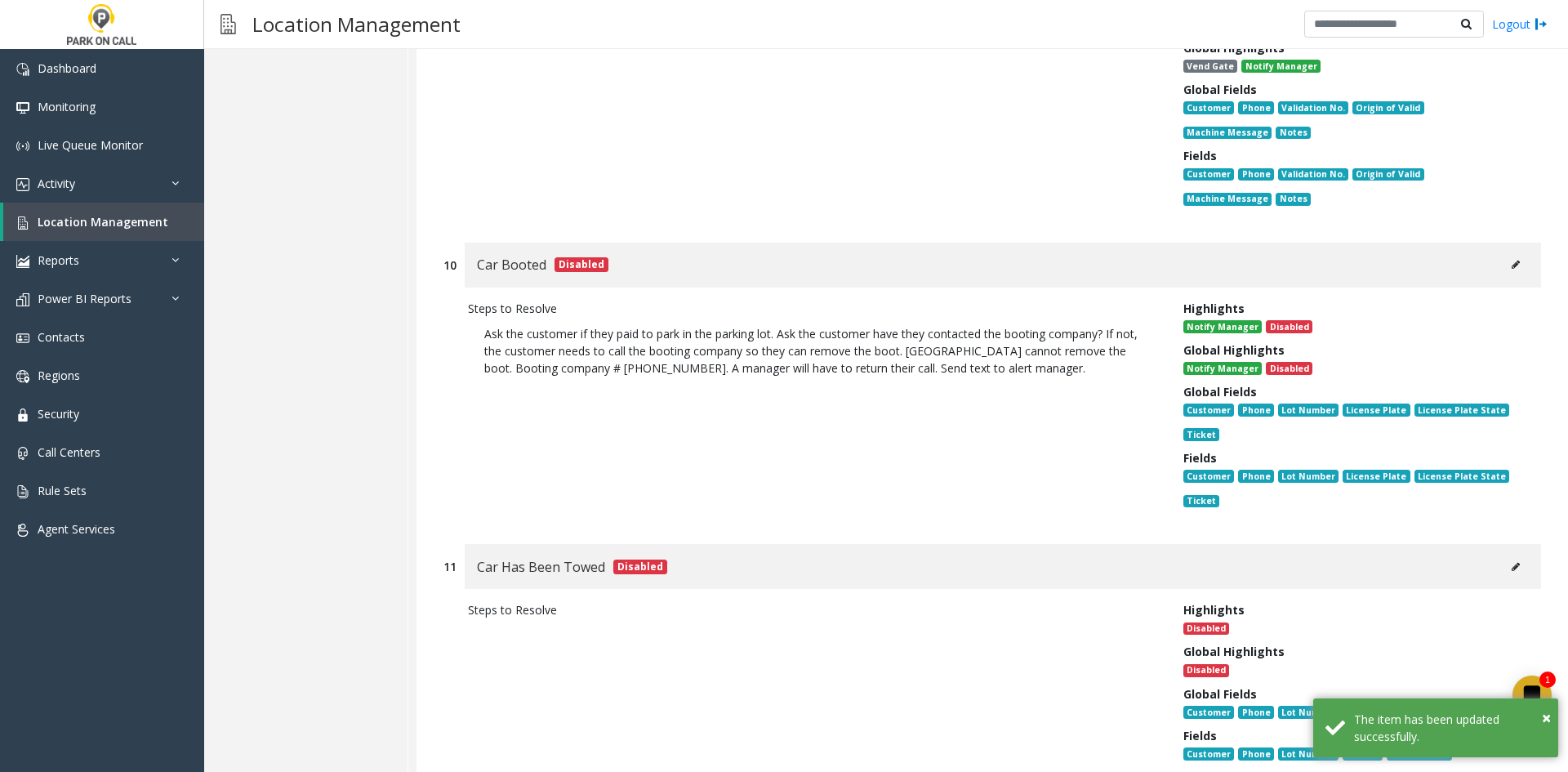
scroll to position [23220, 0]
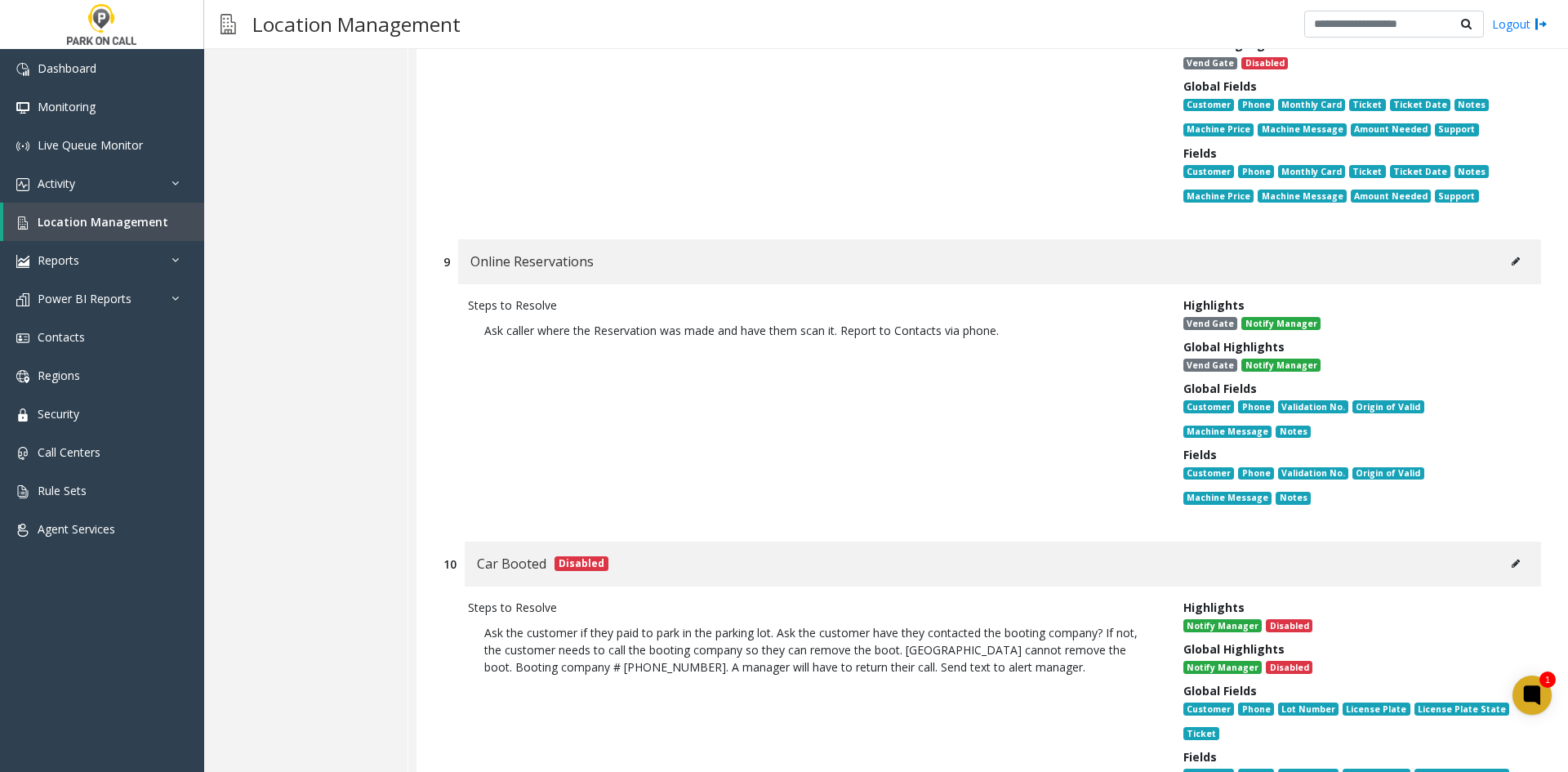
drag, startPoint x: 934, startPoint y: 625, endPoint x: 912, endPoint y: 200, distance: 425.6
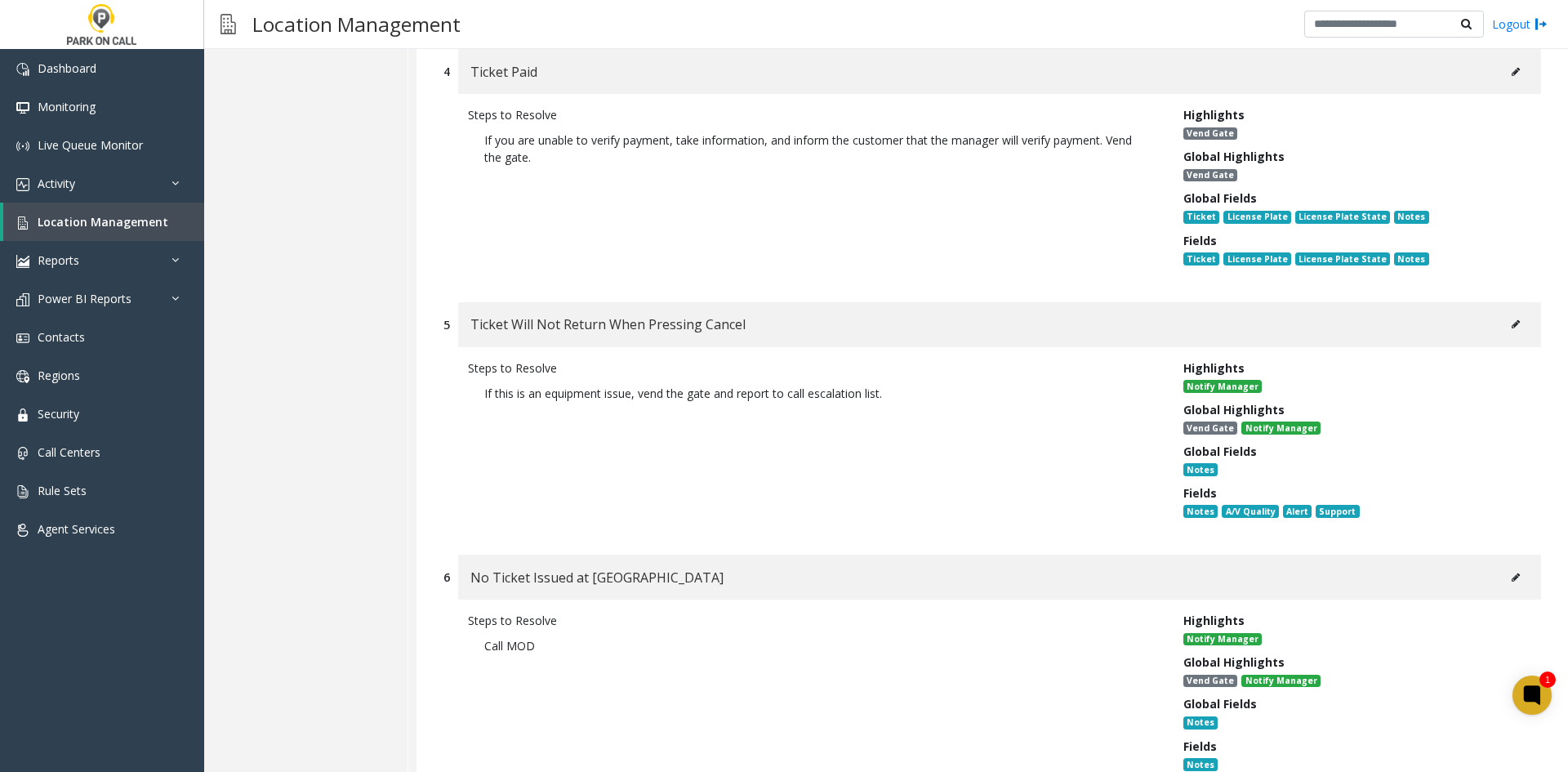
scroll to position [0, 0]
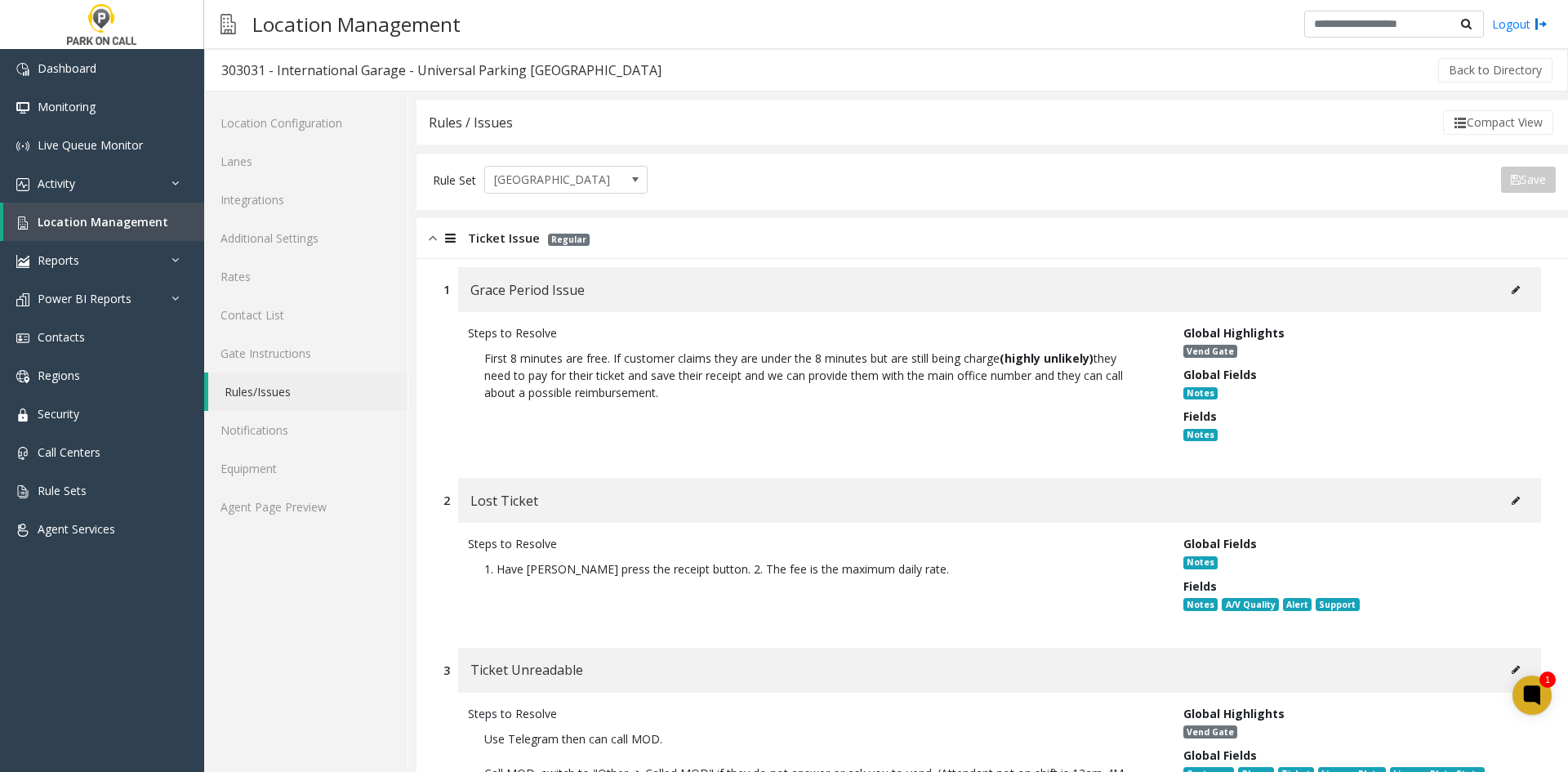
drag, startPoint x: 754, startPoint y: 681, endPoint x: 803, endPoint y: 235, distance: 448.7
click at [804, 324] on div "Steps to Resolve First 8 minutes are free. If customer claims they are under th…" at bounding box center [993, 387] width 1098 height 149
click at [76, 228] on span "Location Management" at bounding box center [102, 221] width 131 height 15
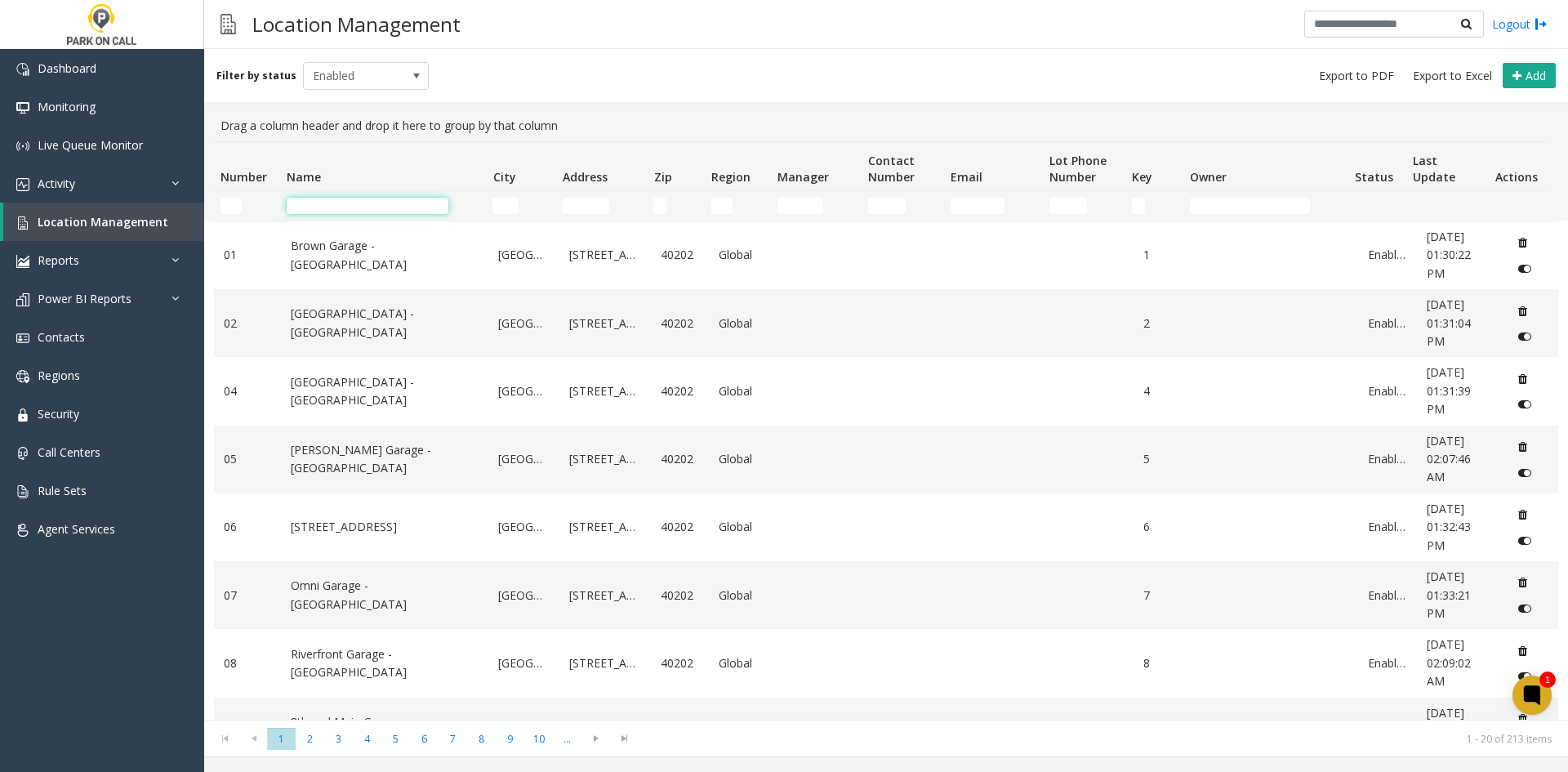
click at [348, 209] on input "Name Filter" at bounding box center [367, 205] width 162 height 16
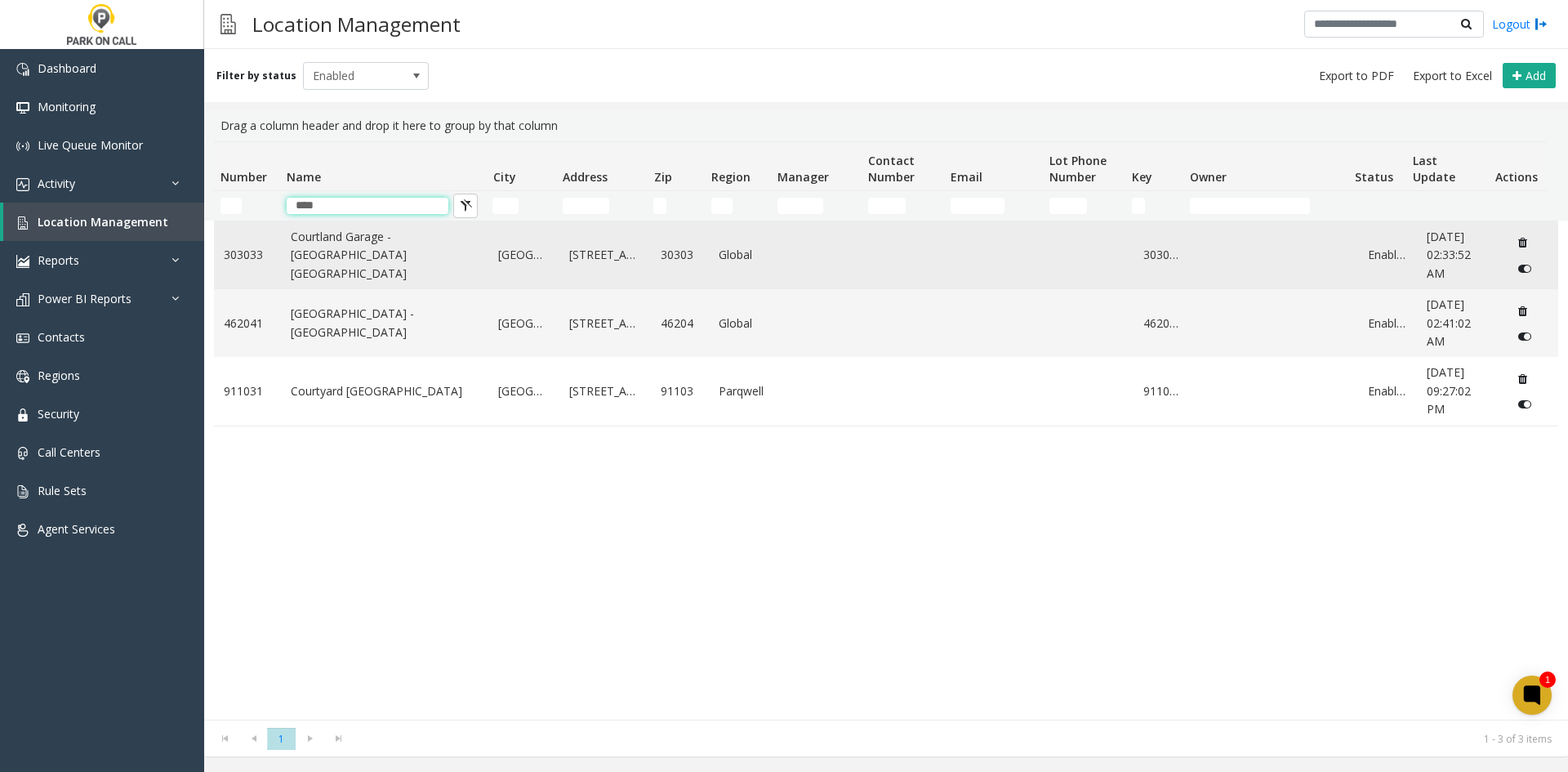
type input "****"
click at [337, 253] on link "Courtland Garage - [GEOGRAPHIC_DATA] [GEOGRAPHIC_DATA]" at bounding box center [385, 255] width 189 height 55
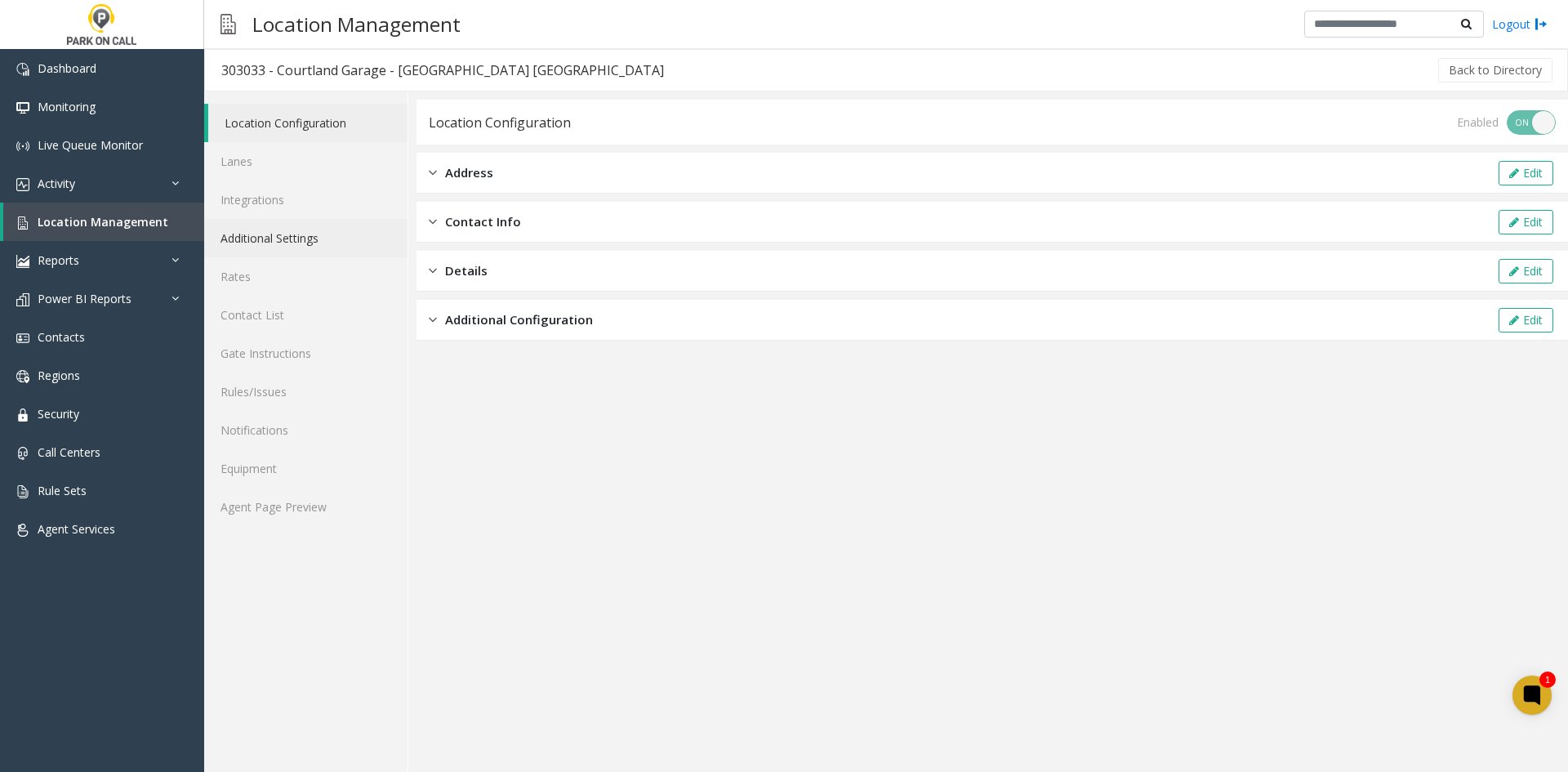
click at [274, 238] on link "Additional Settings" at bounding box center [306, 237] width 204 height 38
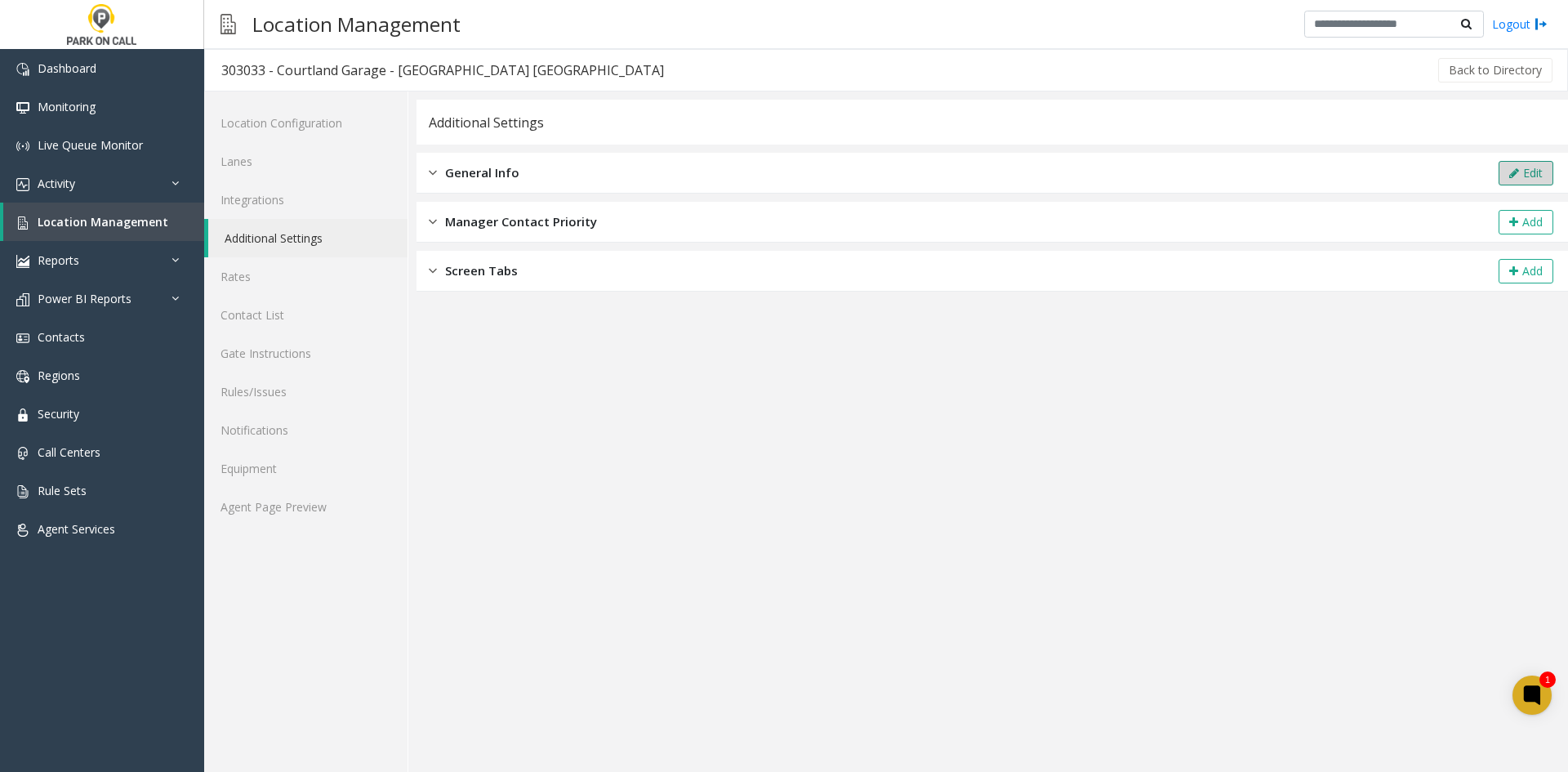
click at [1523, 181] on button "Edit" at bounding box center [1526, 173] width 55 height 25
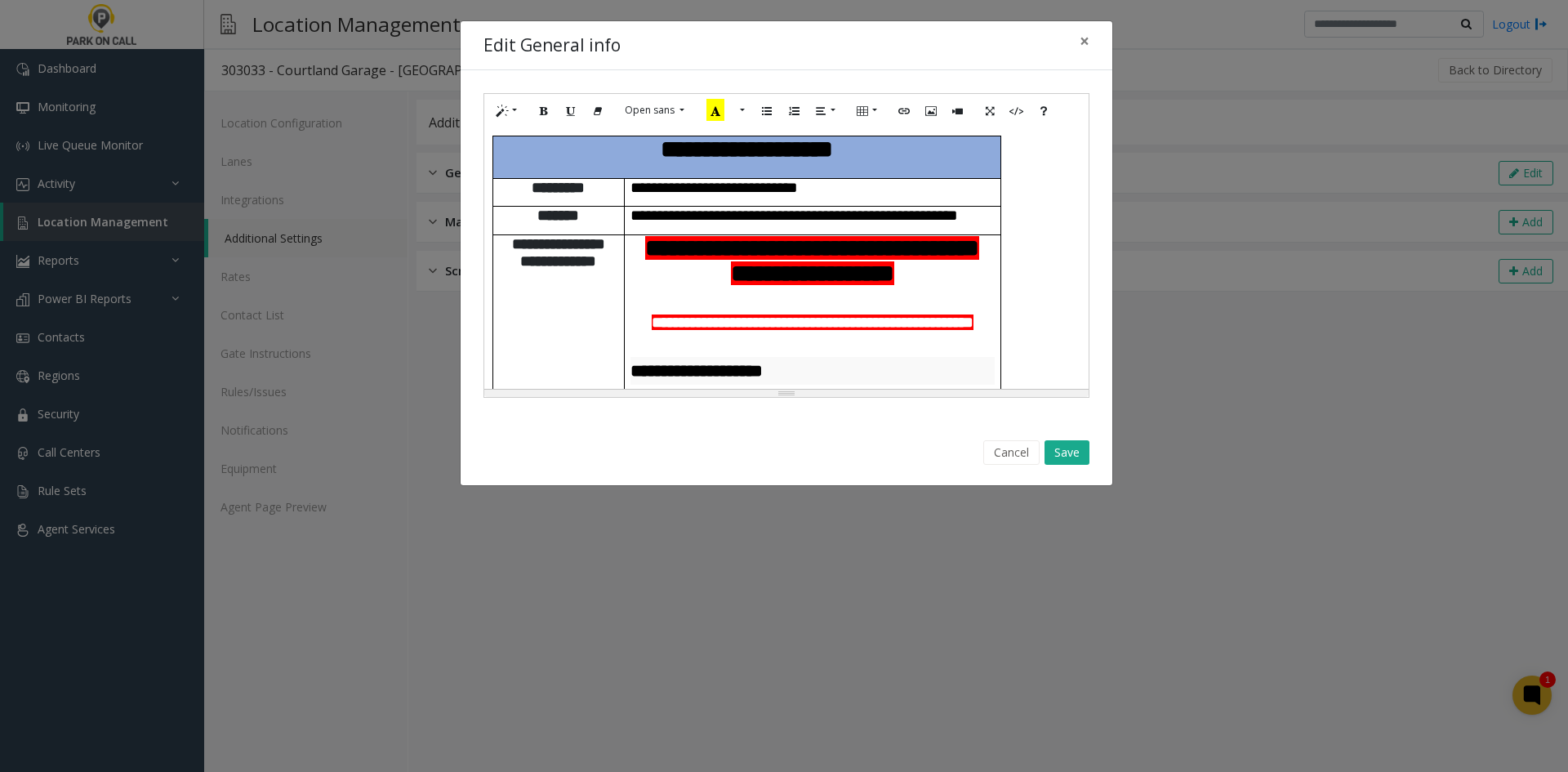
click at [763, 315] on span "**********" at bounding box center [813, 322] width 322 height 15
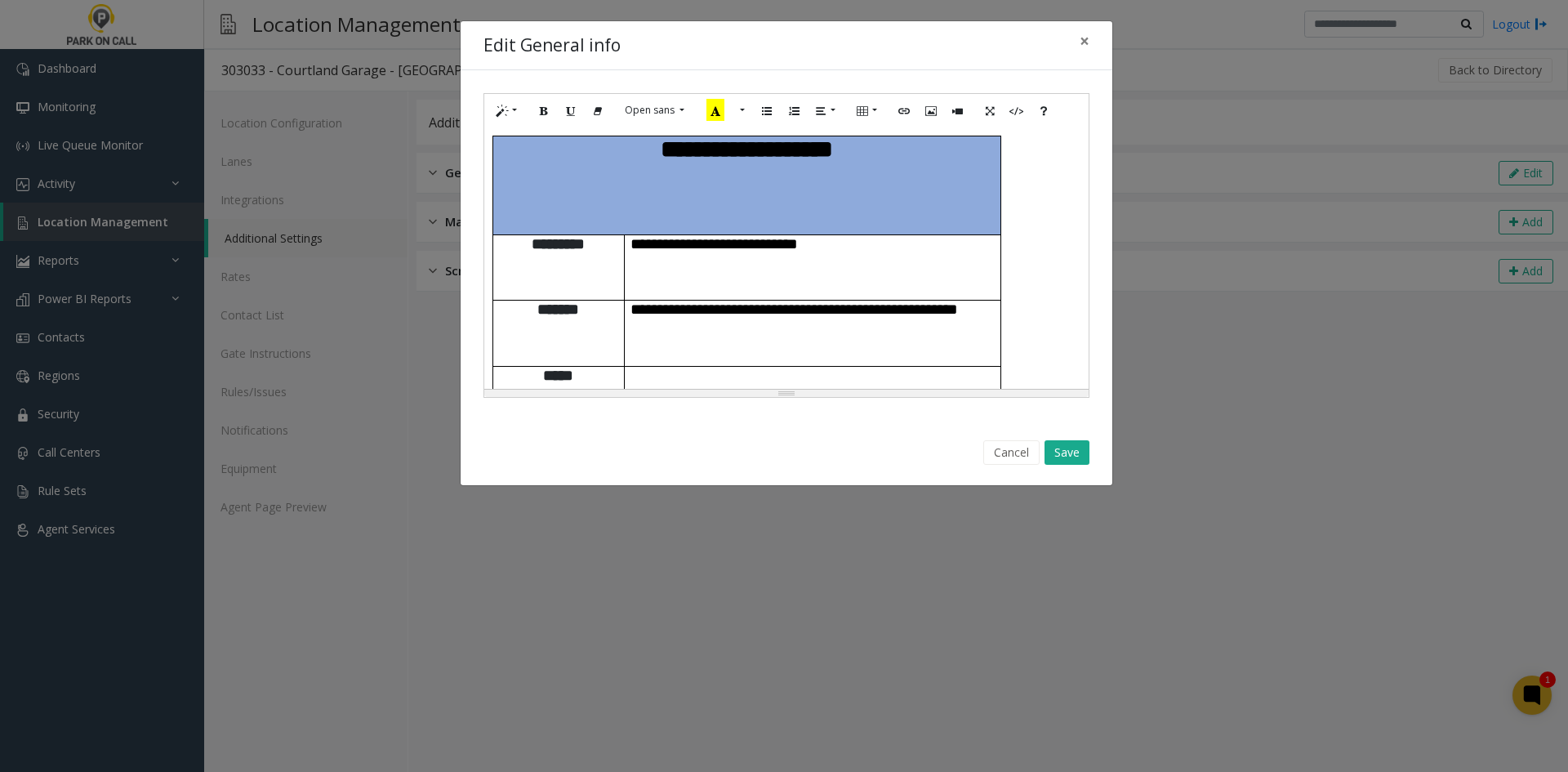
scroll to position [1887, 0]
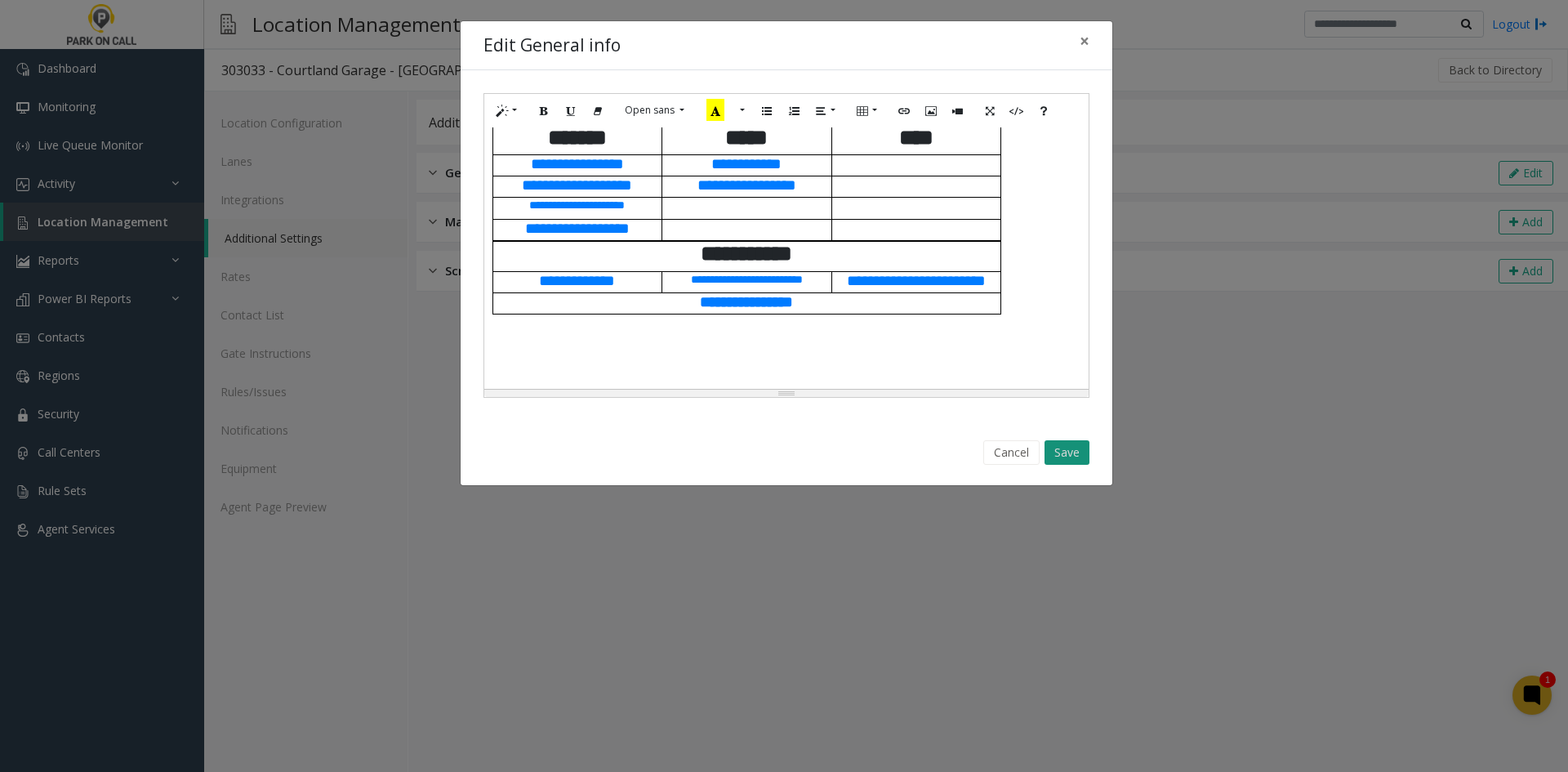
click at [1063, 451] on button "Save" at bounding box center [1066, 453] width 45 height 25
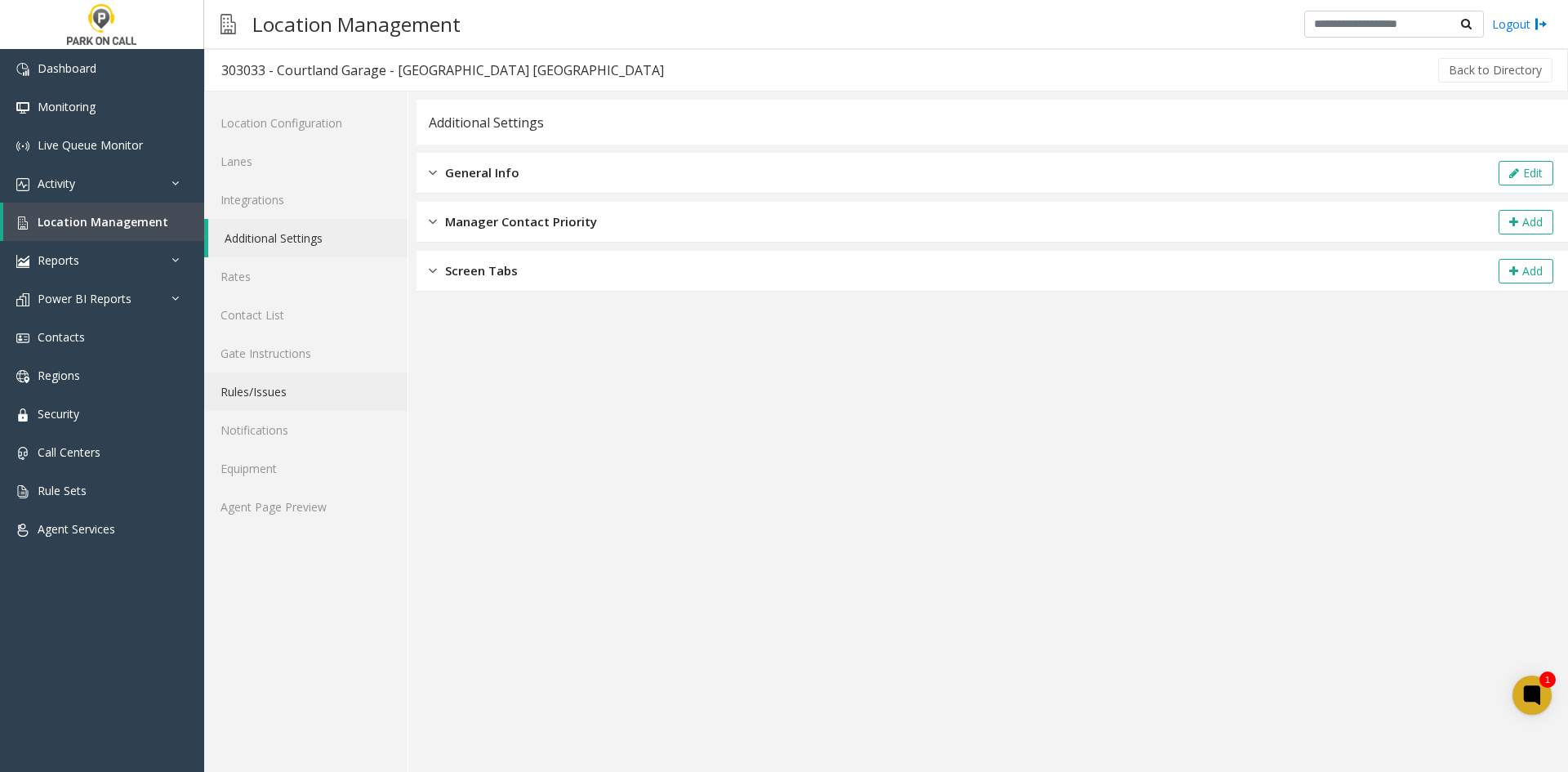
click at [313, 405] on link "Rules/Issues" at bounding box center [306, 391] width 204 height 38
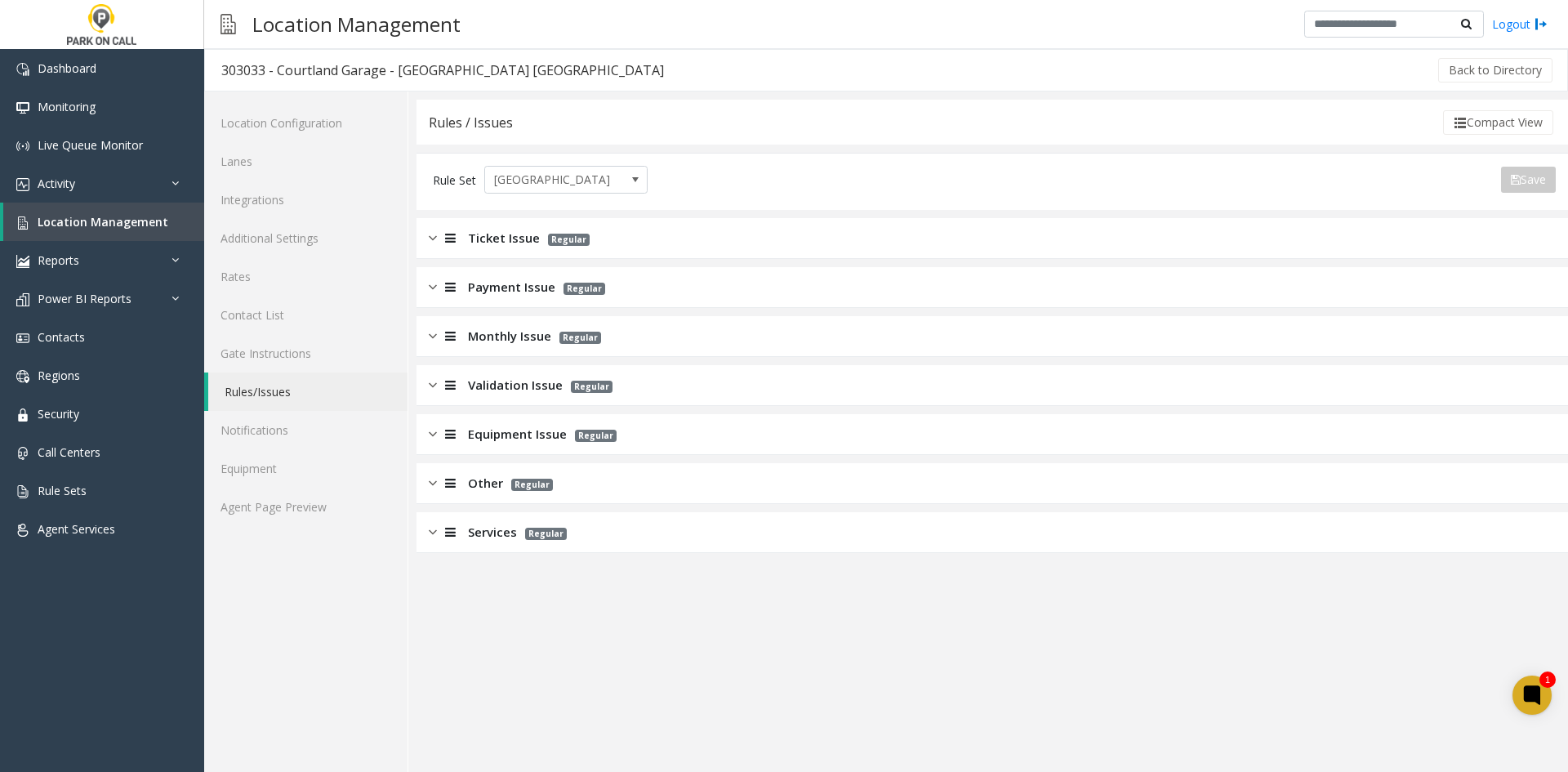
click at [539, 222] on div "Ticket Issue Regular" at bounding box center [992, 238] width 1152 height 41
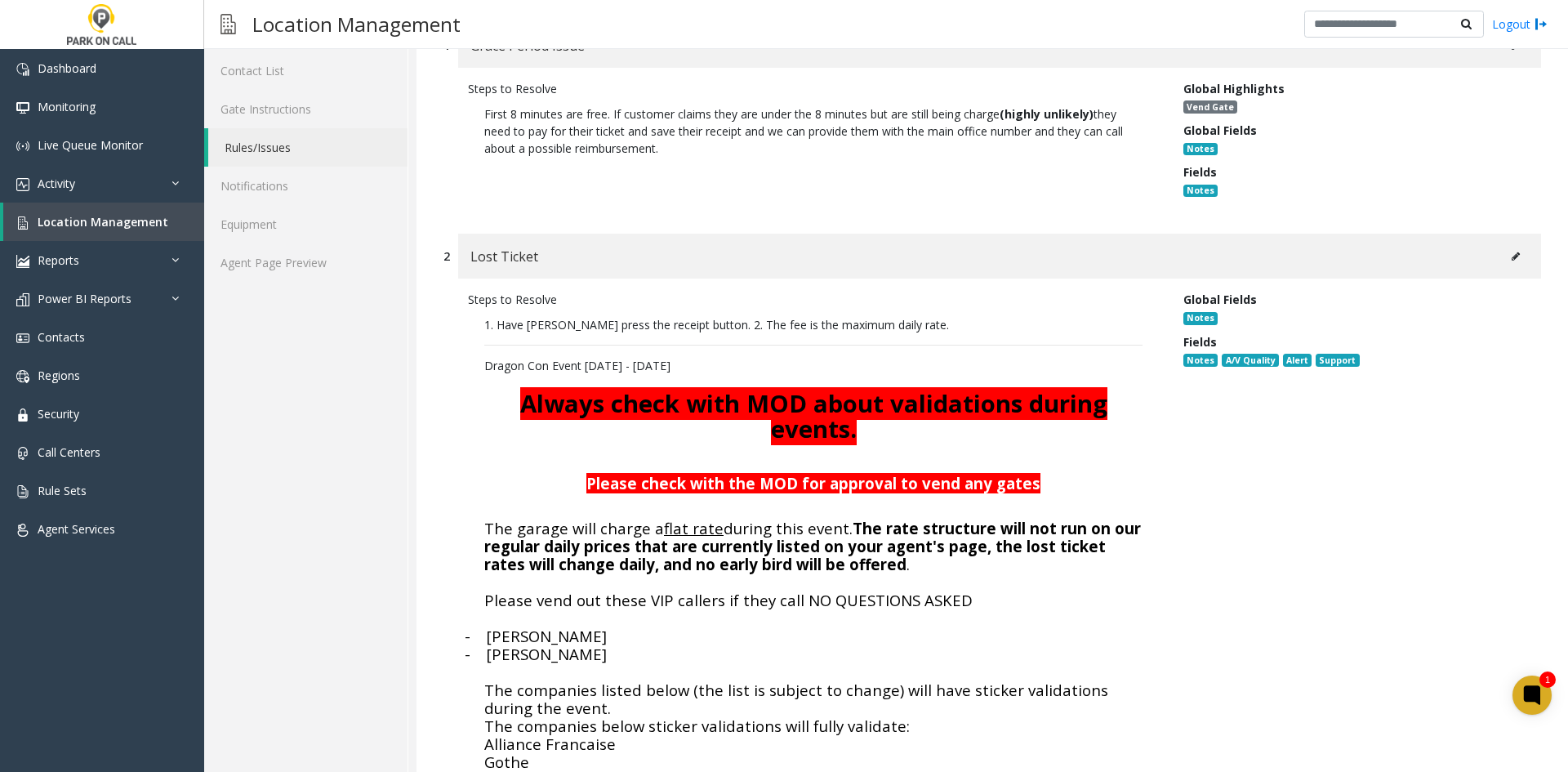
scroll to position [245, 0]
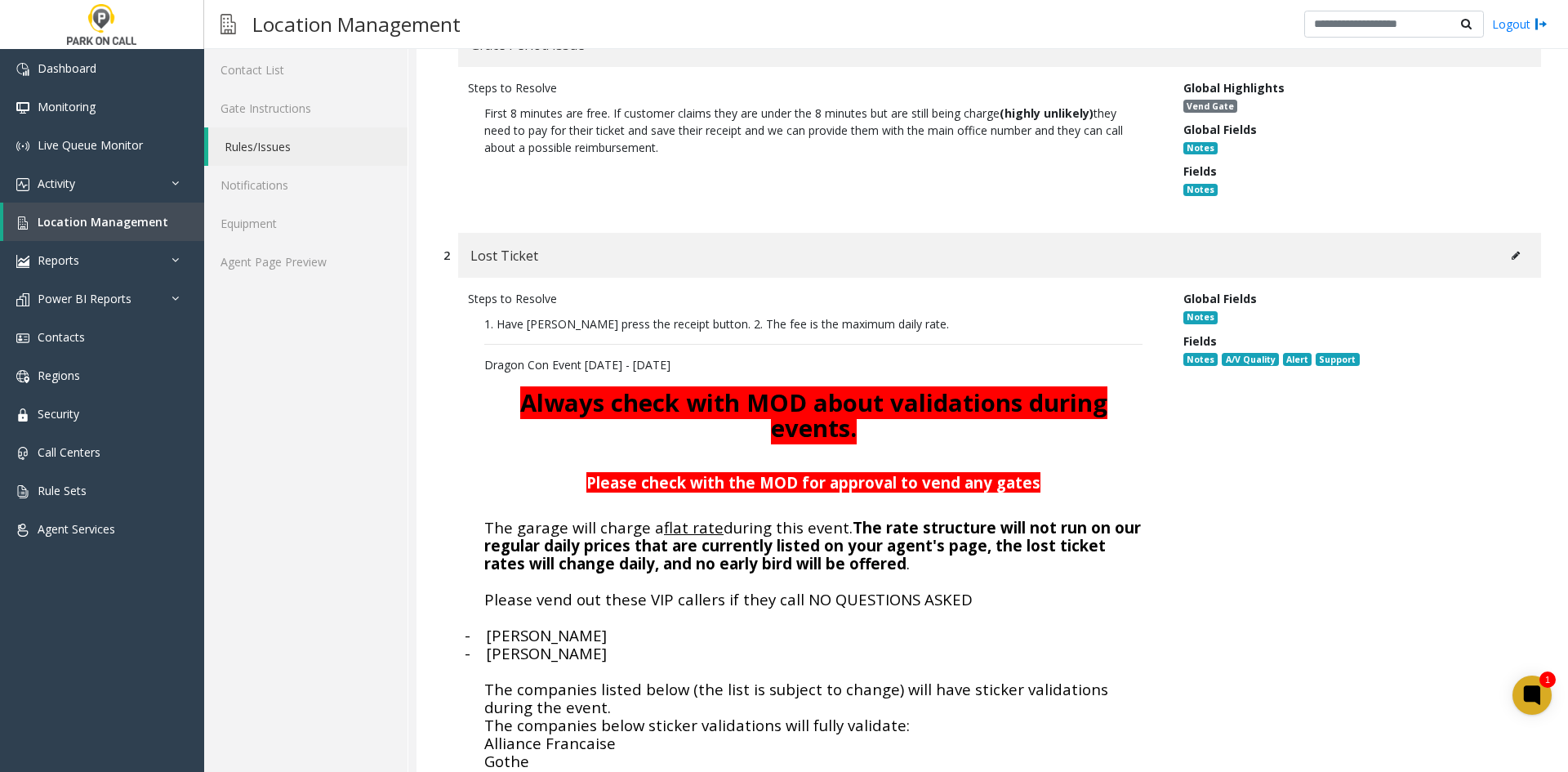
click at [1524, 268] on div "Lost Ticket" at bounding box center [1000, 255] width 1083 height 45
click at [1513, 258] on button at bounding box center [1515, 256] width 26 height 25
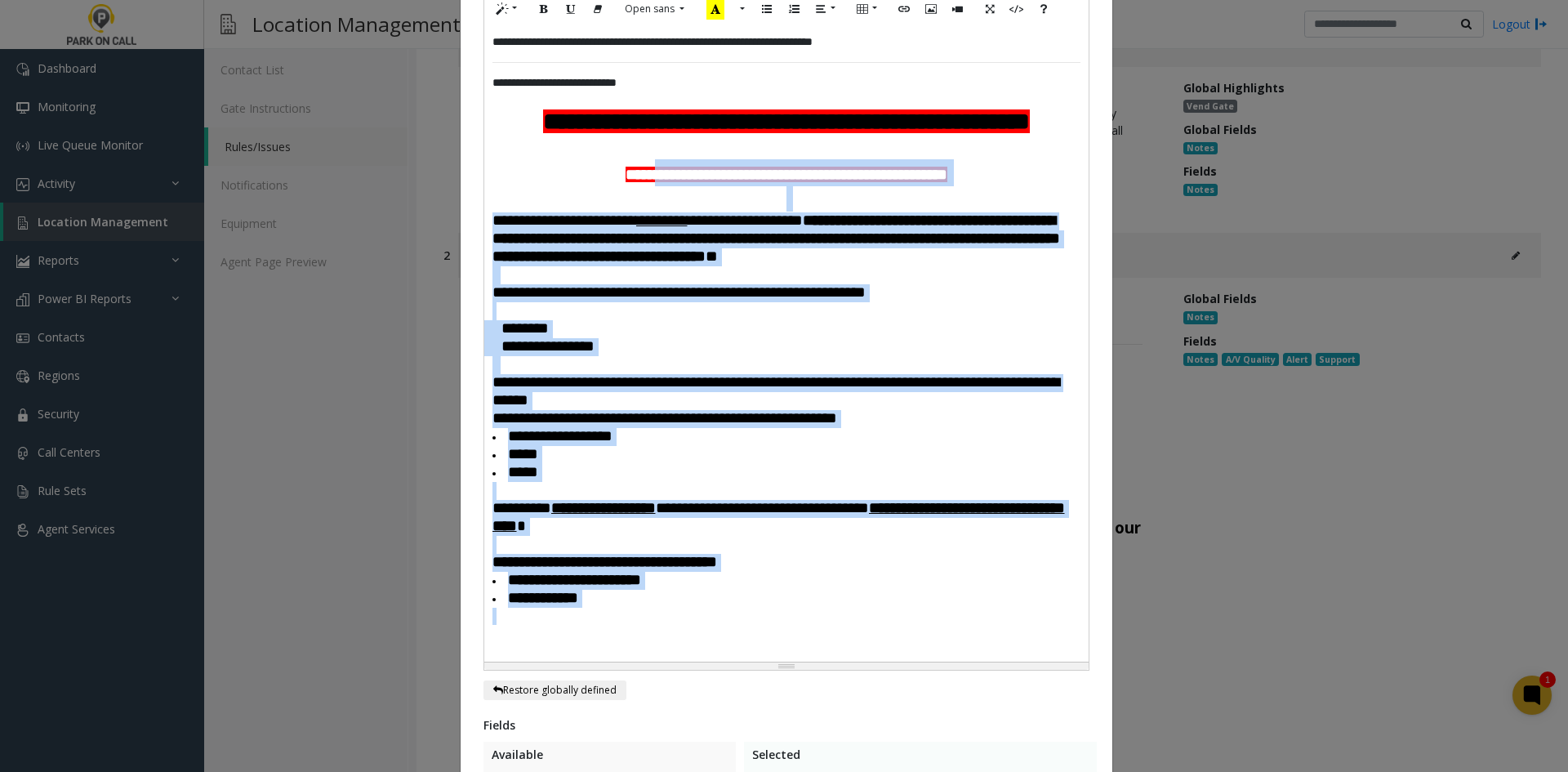
scroll to position [82, 0]
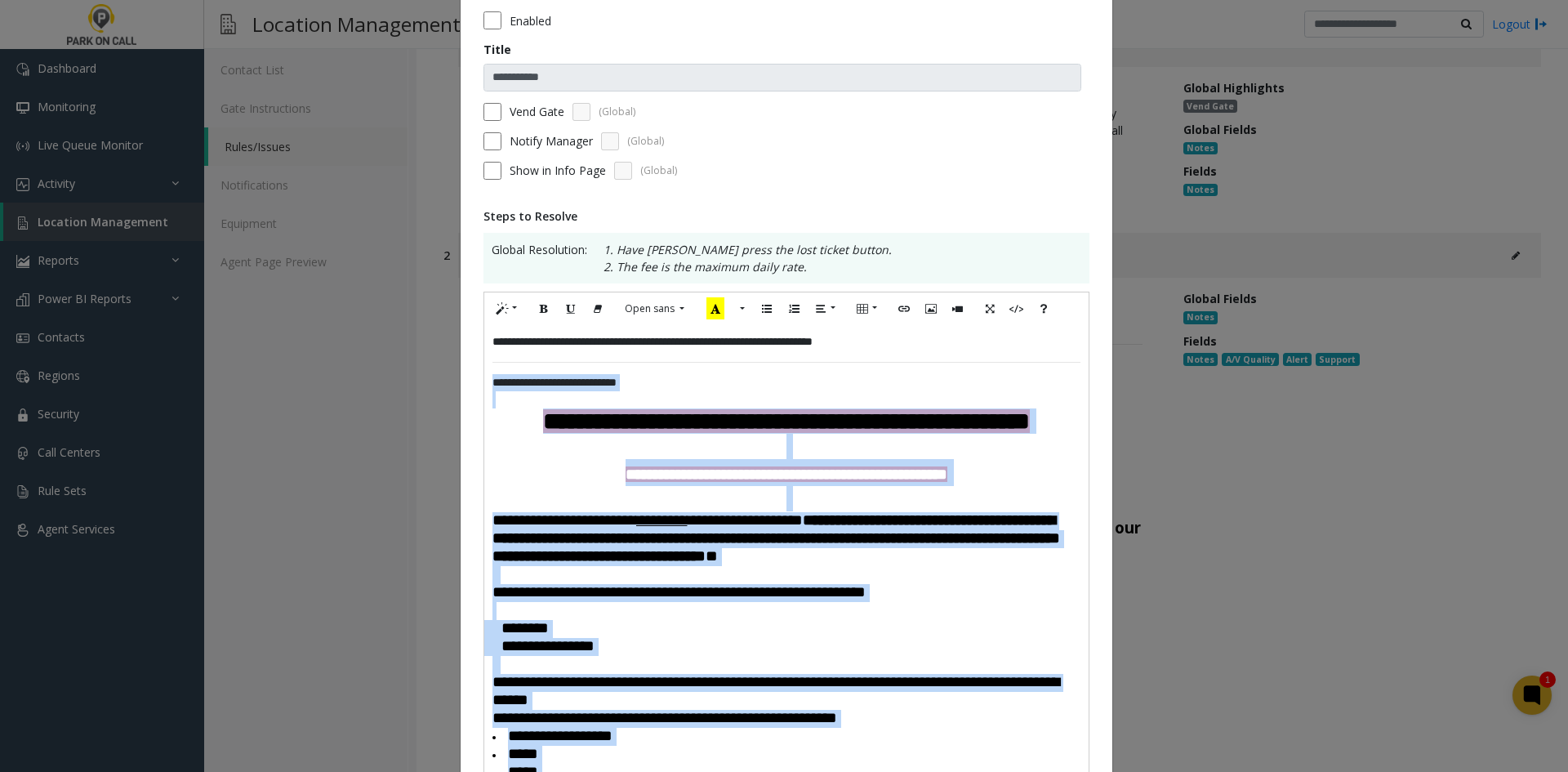
drag, startPoint x: 703, startPoint y: 550, endPoint x: 469, endPoint y: 375, distance: 292.2
click at [469, 375] on div "**********" at bounding box center [786, 724] width 652 height 1472
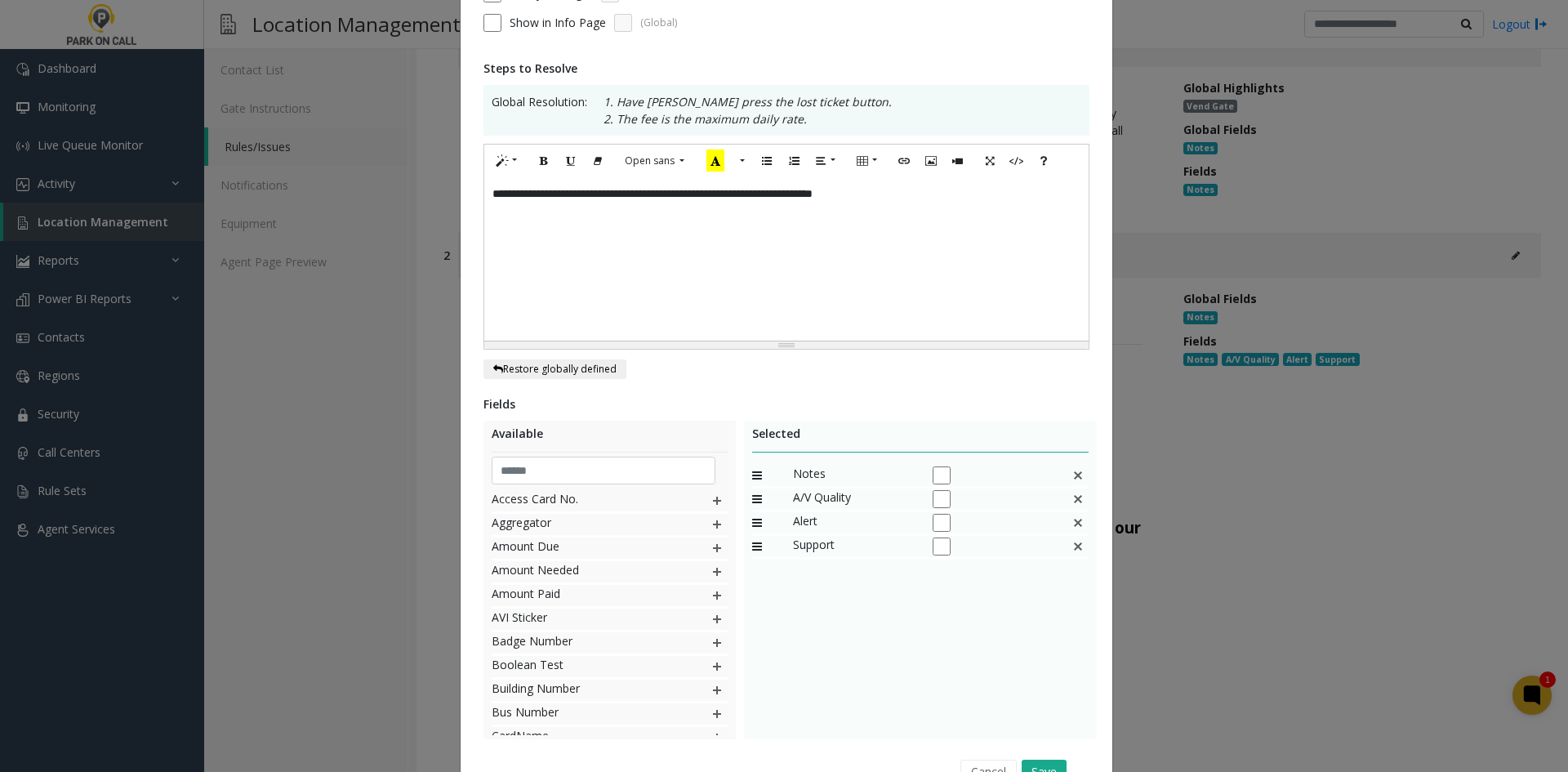
scroll to position [318, 0]
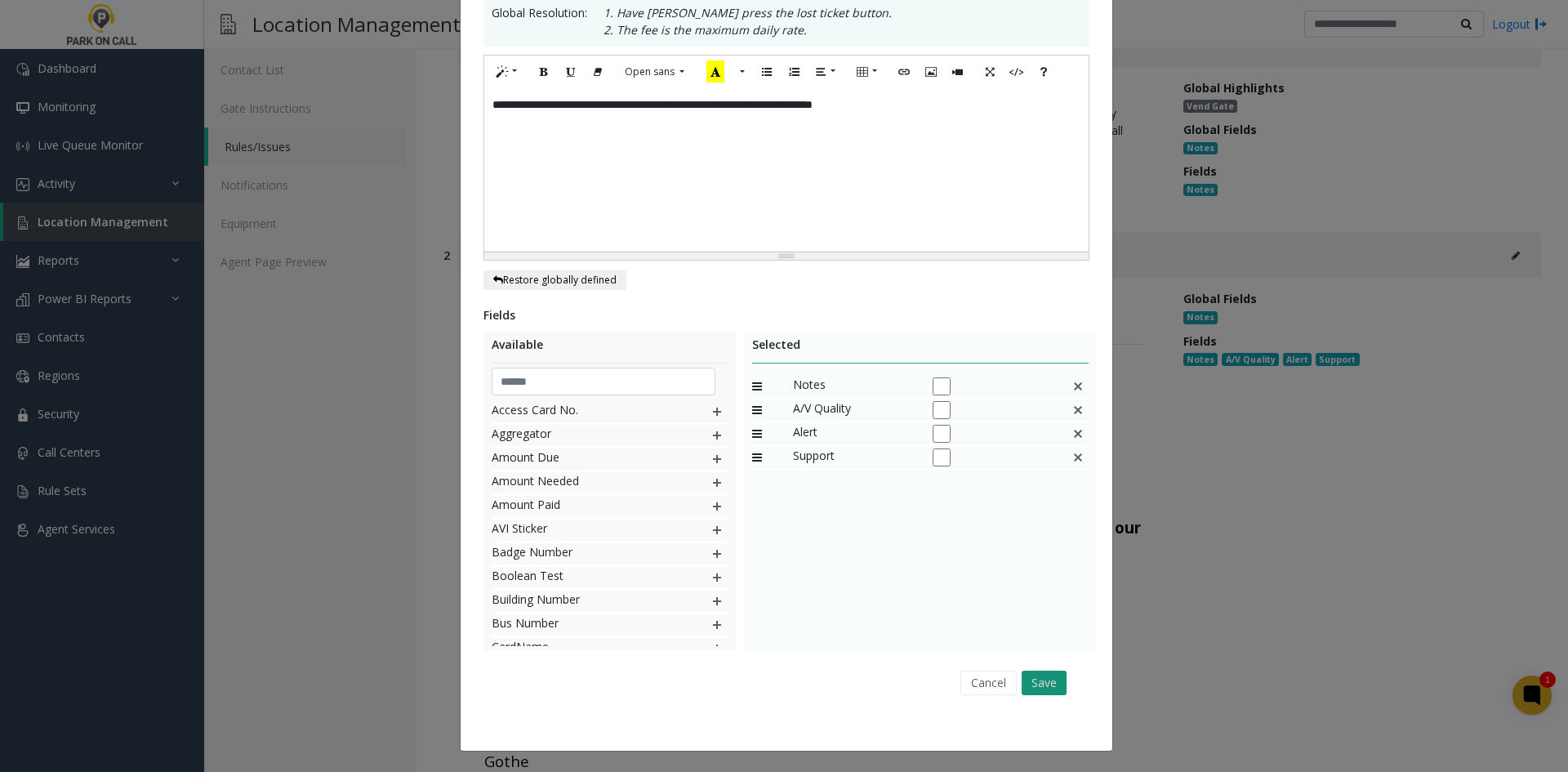
click at [1042, 680] on button "Save" at bounding box center [1044, 683] width 45 height 25
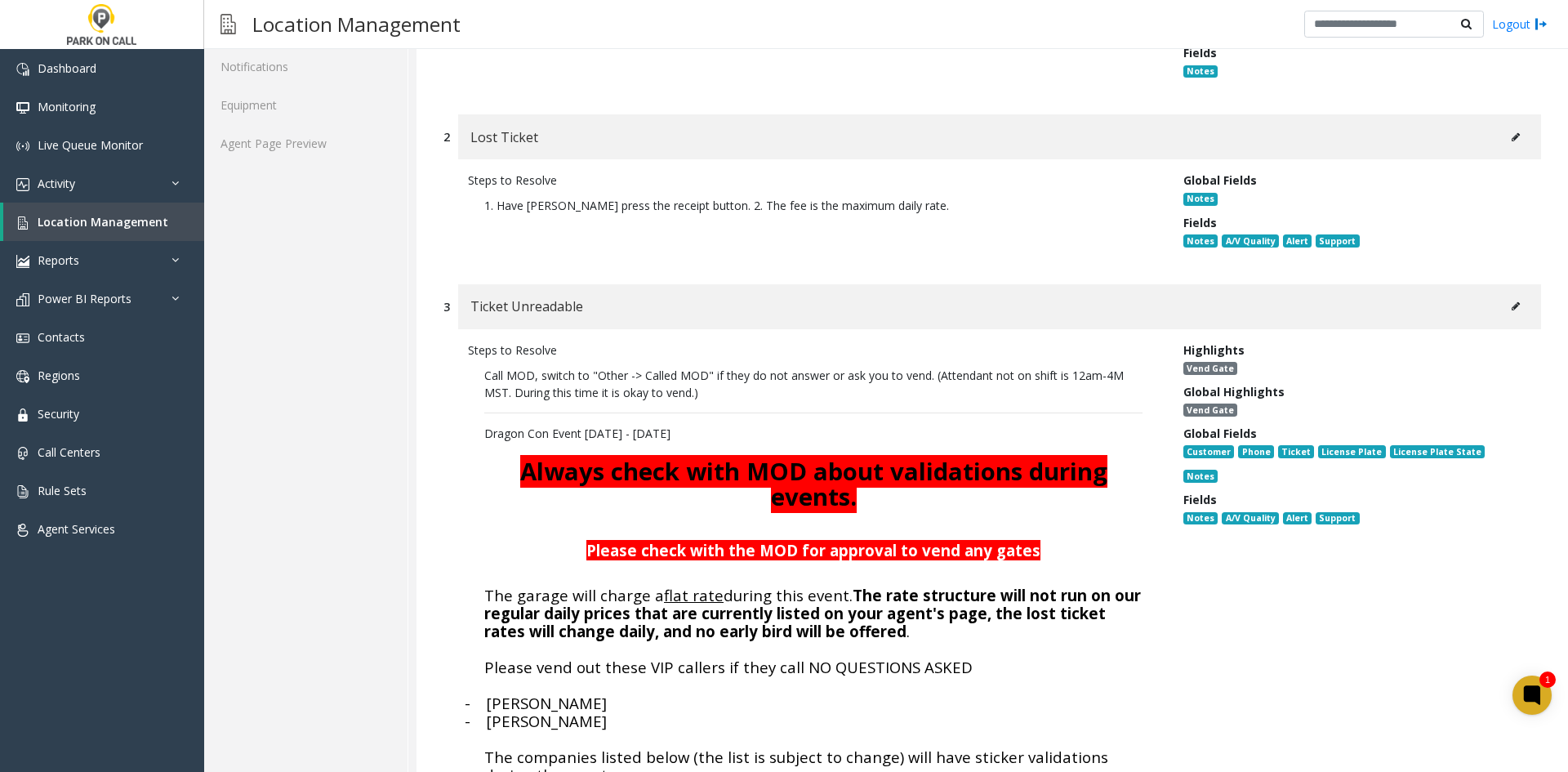
scroll to position [490, 0]
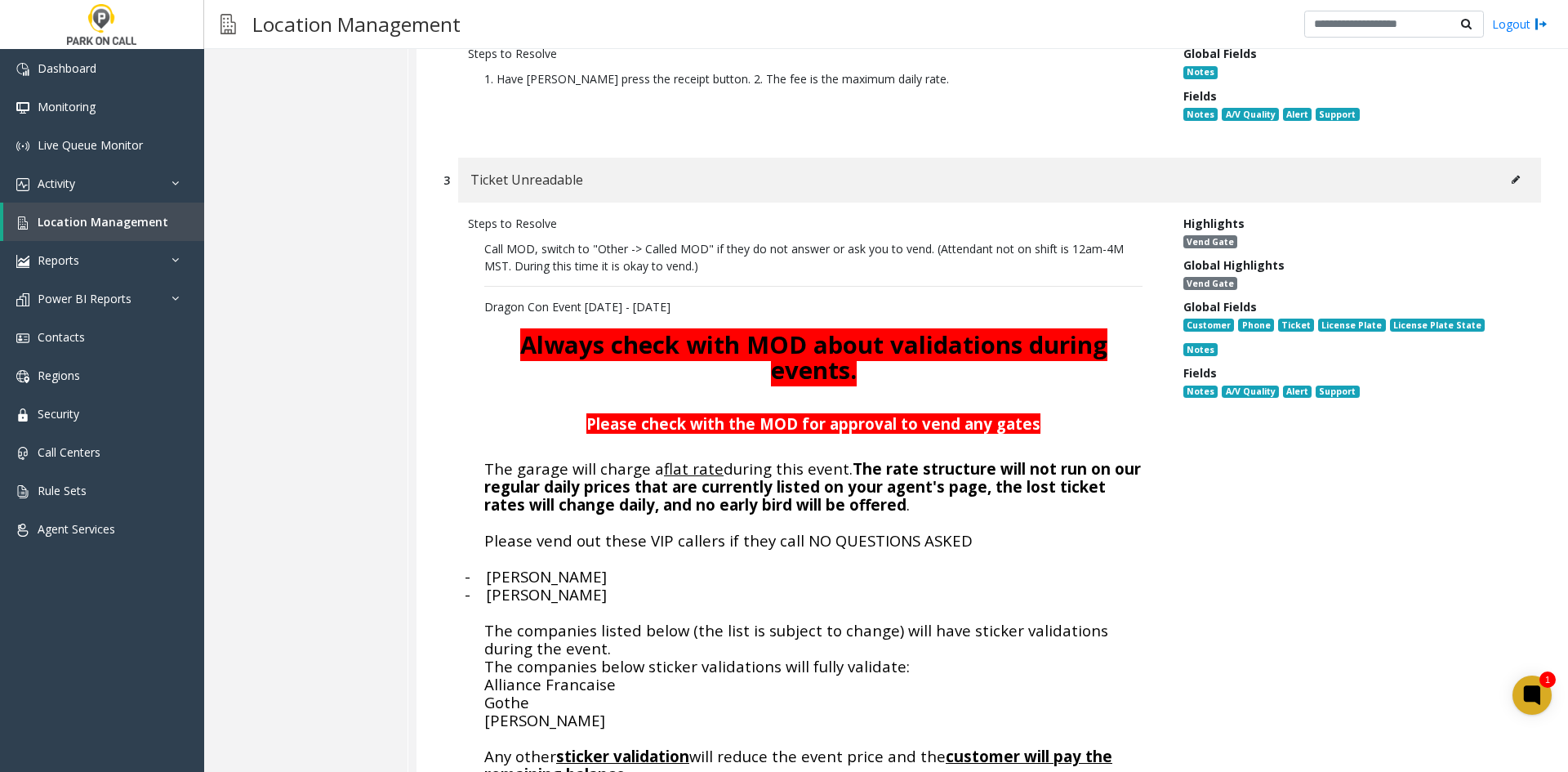
click at [1503, 171] on button at bounding box center [1515, 180] width 26 height 25
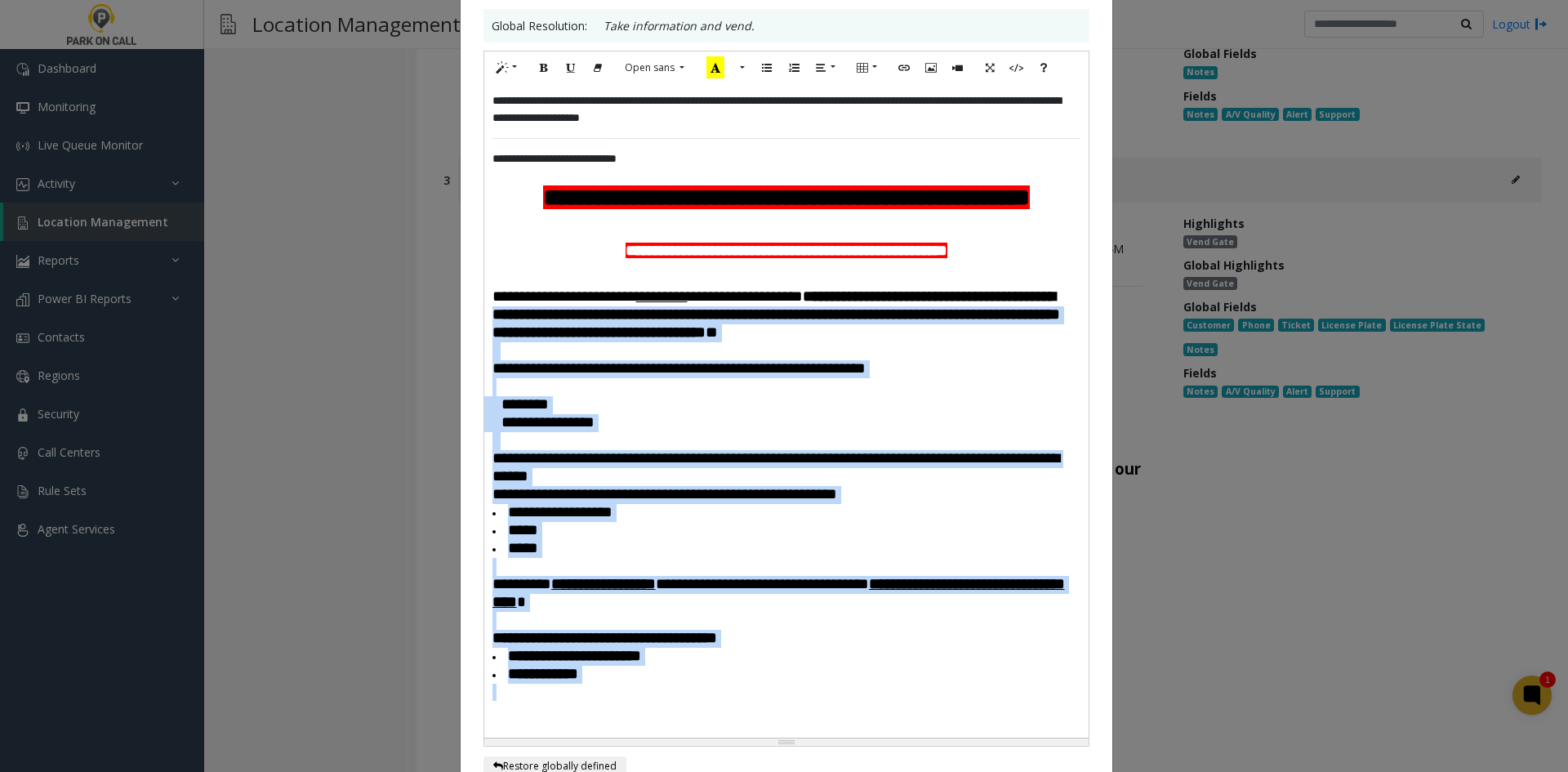
scroll to position [164, 0]
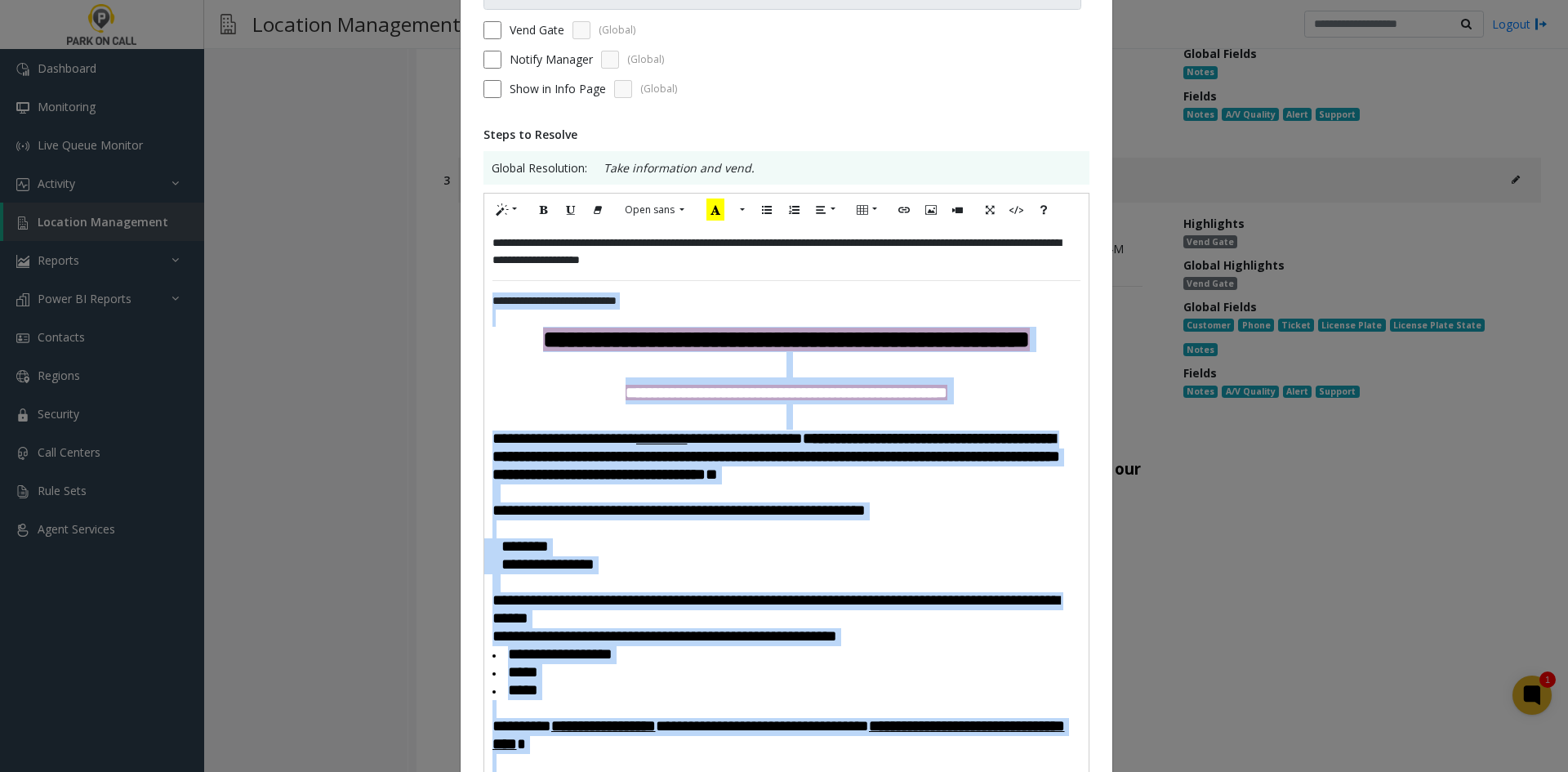
drag, startPoint x: 647, startPoint y: 626, endPoint x: 466, endPoint y: 310, distance: 364.2
click at [466, 310] on div "**********" at bounding box center [786, 642] width 652 height 1472
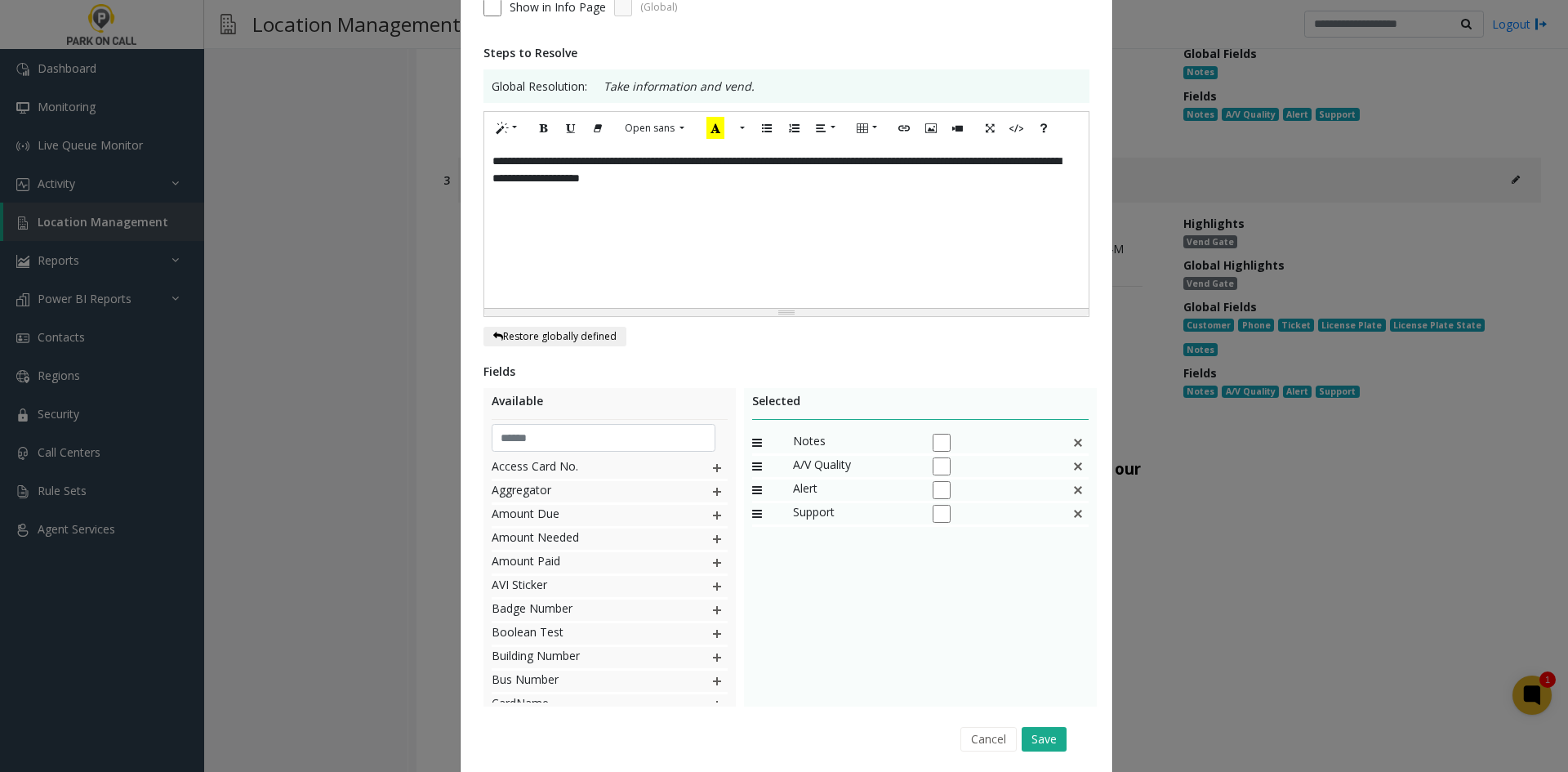
scroll to position [302, 0]
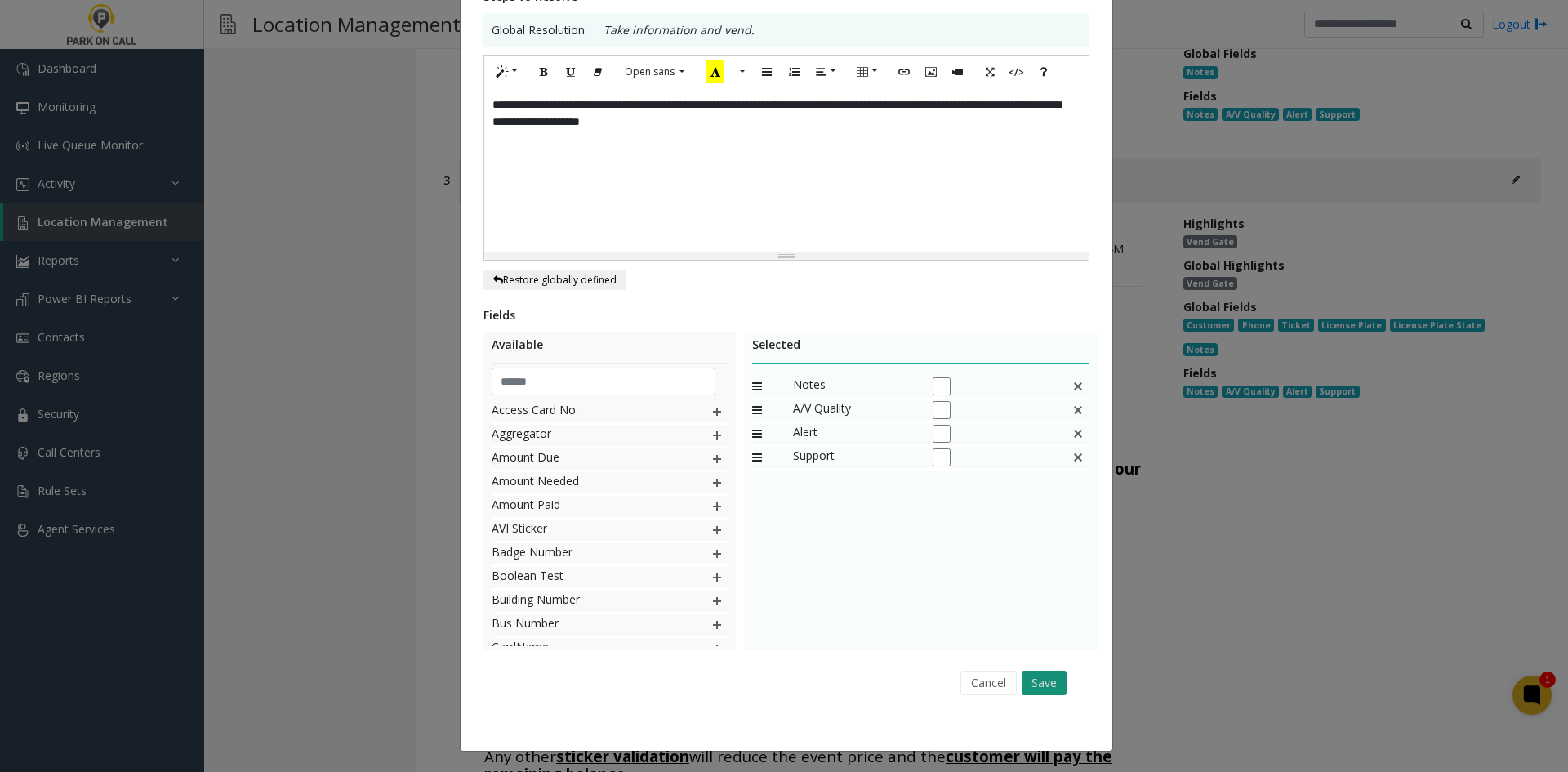
click at [1024, 672] on button "Save" at bounding box center [1044, 683] width 45 height 25
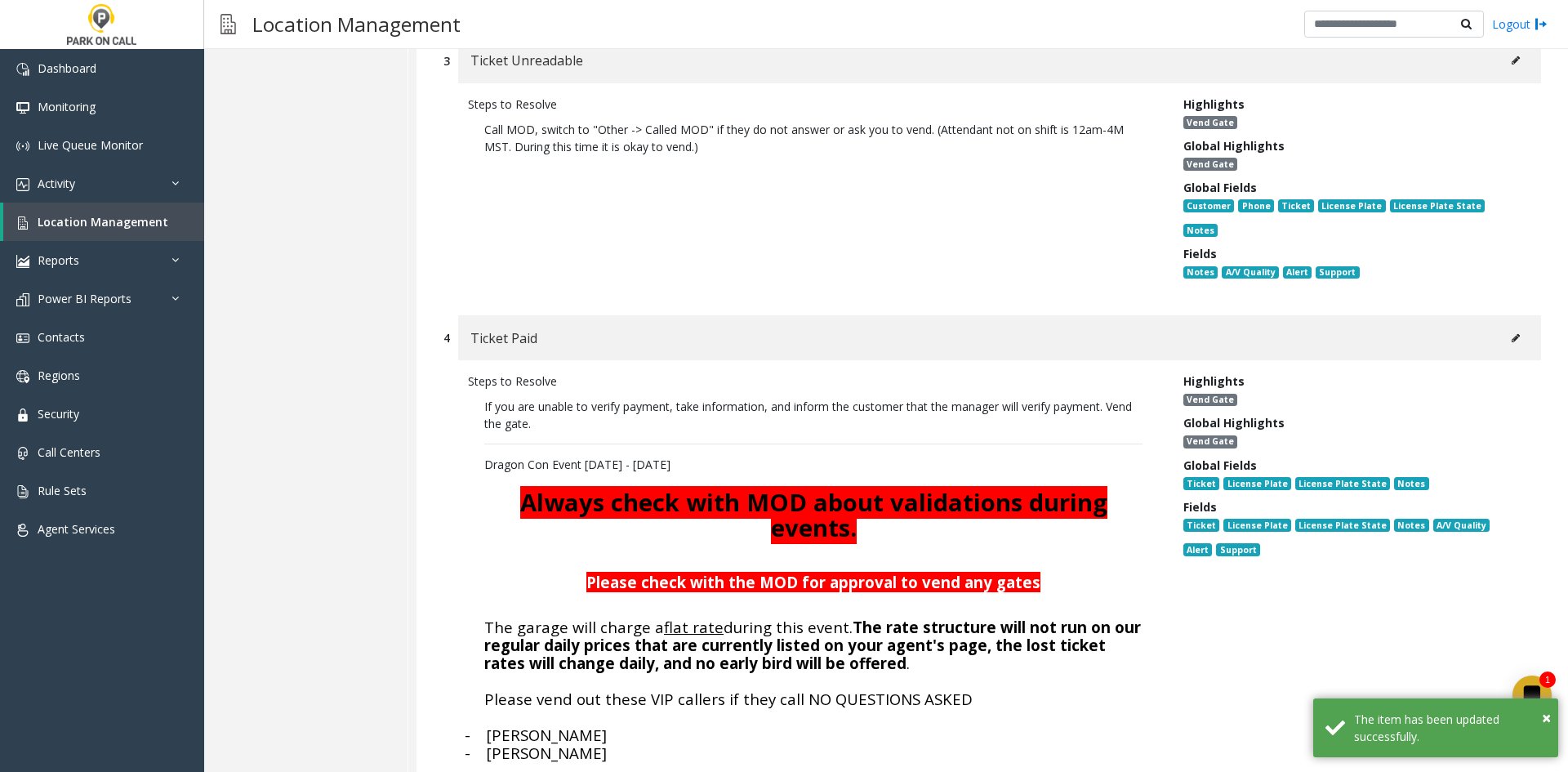
scroll to position [735, 0]
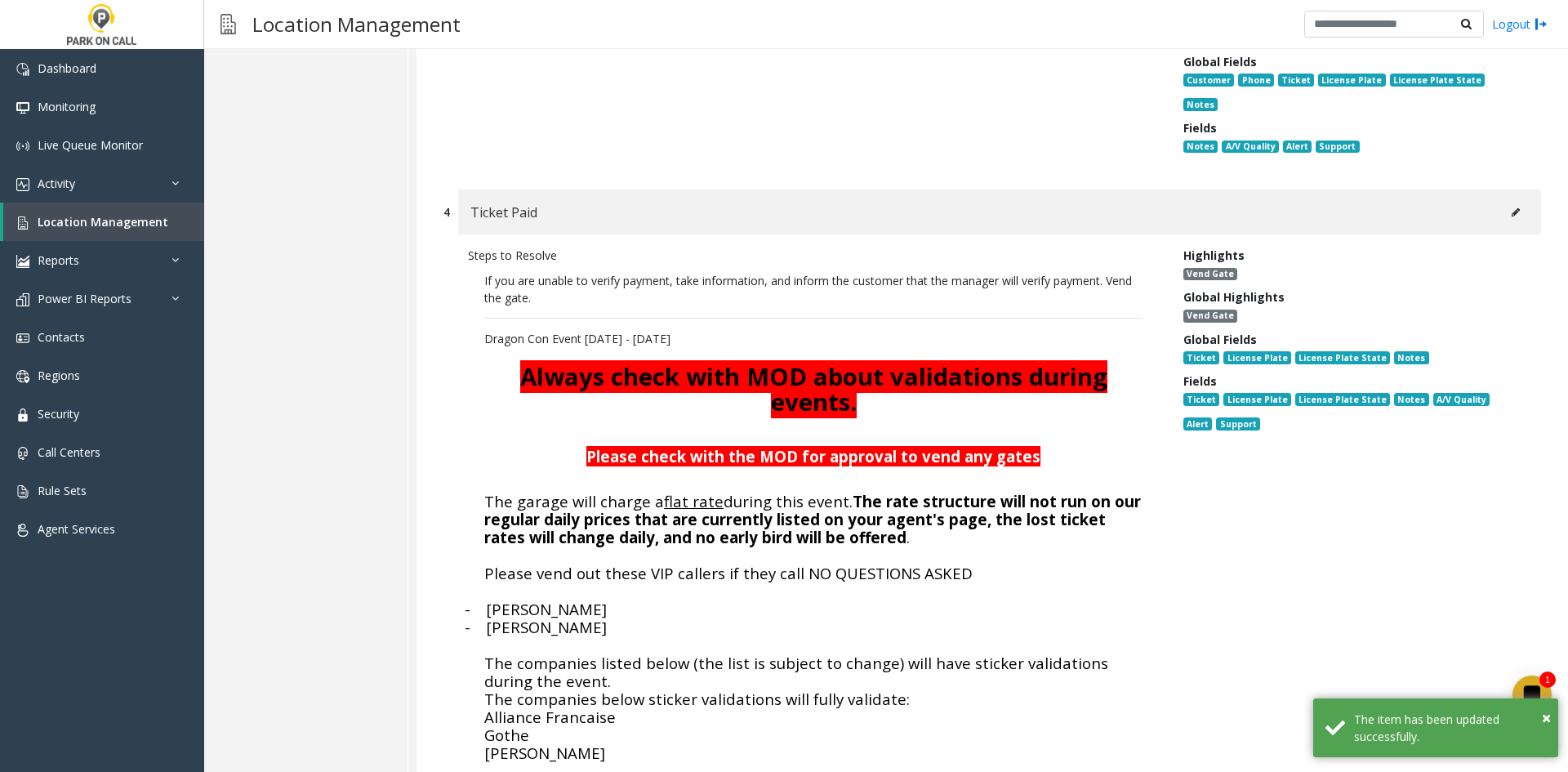
click at [1505, 200] on button at bounding box center [1515, 213] width 26 height 25
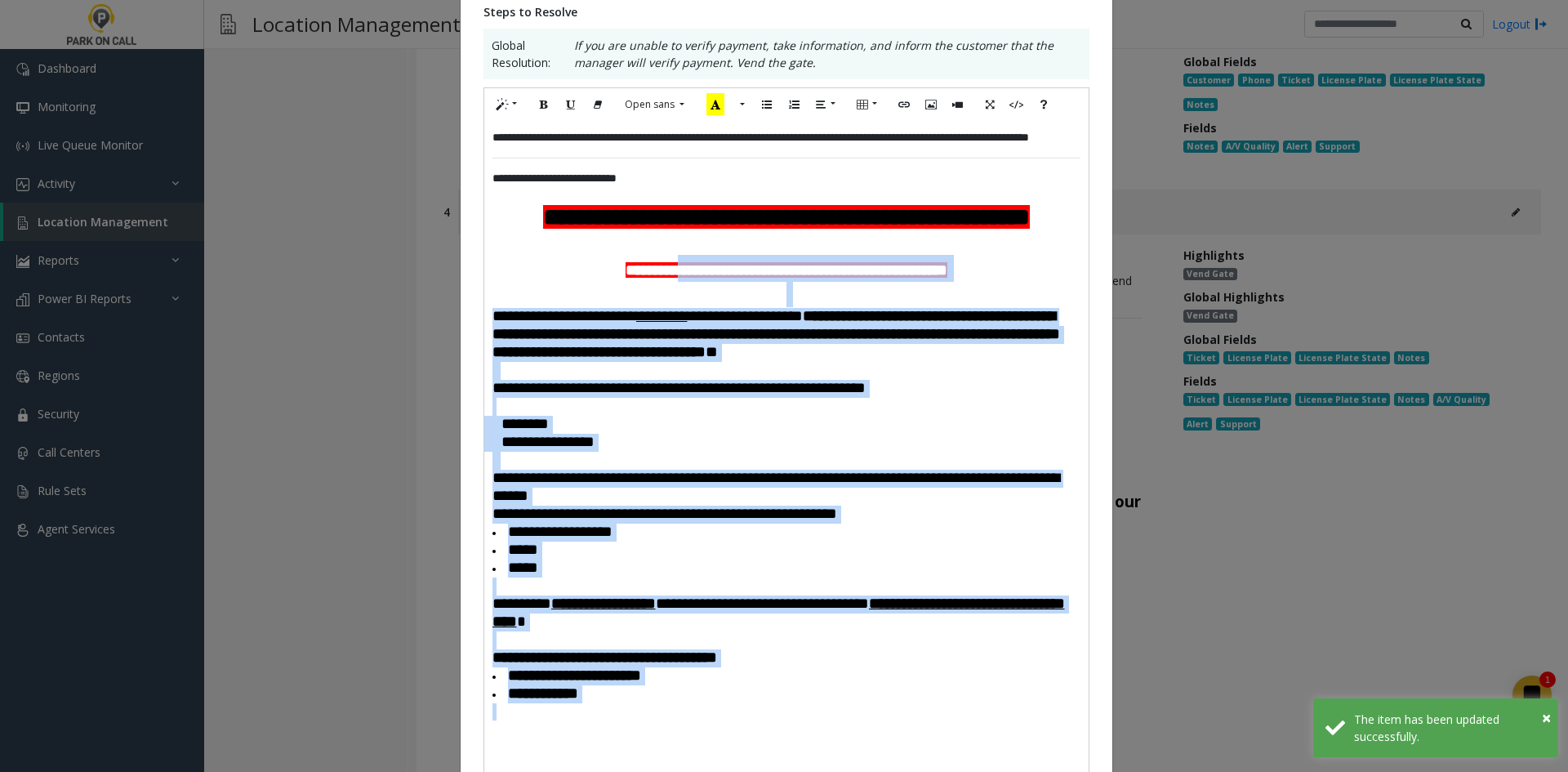
scroll to position [245, 0]
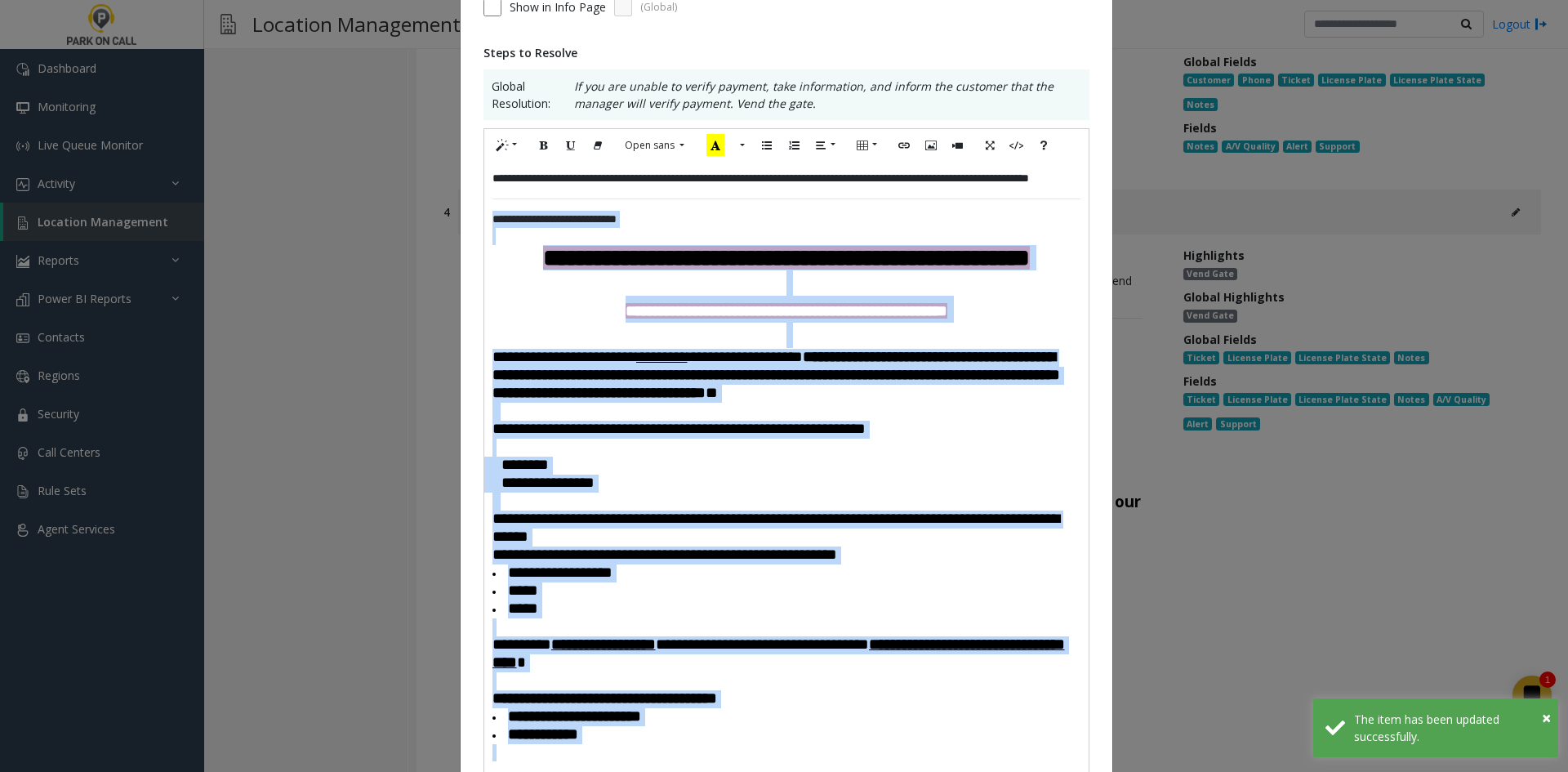
drag, startPoint x: 647, startPoint y: 414, endPoint x: 478, endPoint y: 227, distance: 252.1
click at [484, 227] on div "**********" at bounding box center [785, 488] width 604 height 653
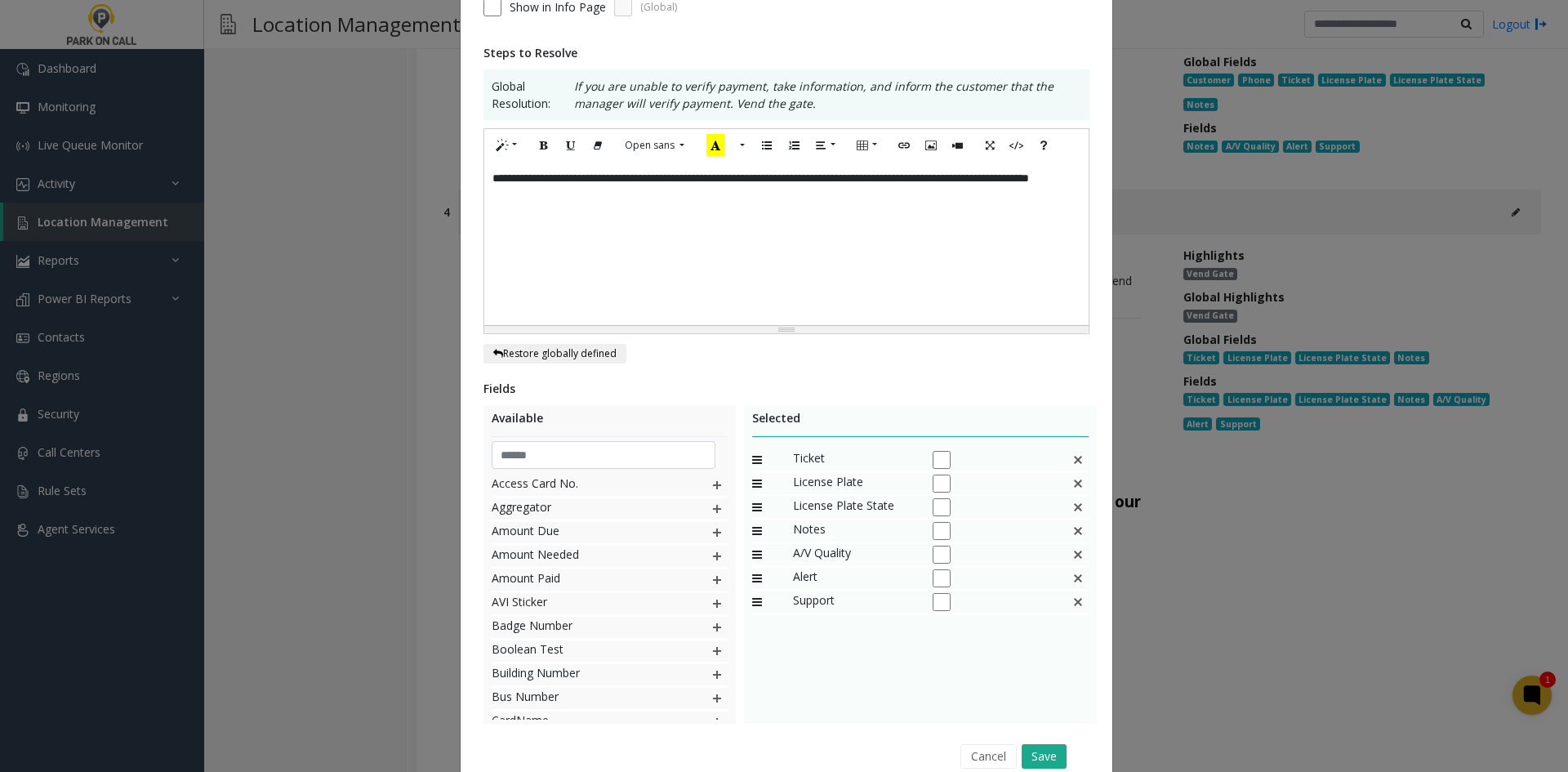
scroll to position [318, 0]
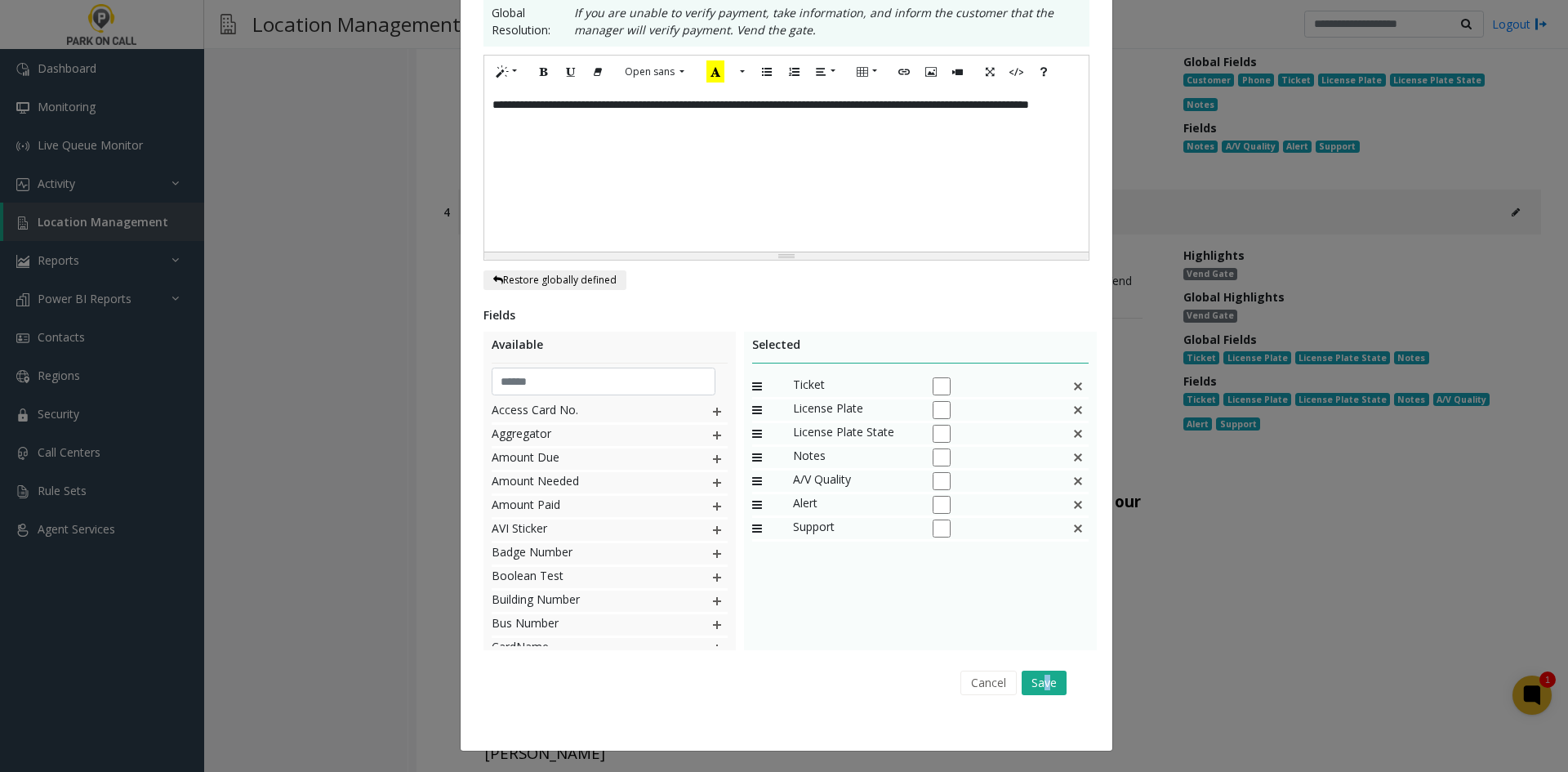
click at [1041, 666] on div "Cancel Save" at bounding box center [786, 682] width 583 height 42
click at [1041, 671] on button "Save" at bounding box center [1044, 683] width 45 height 25
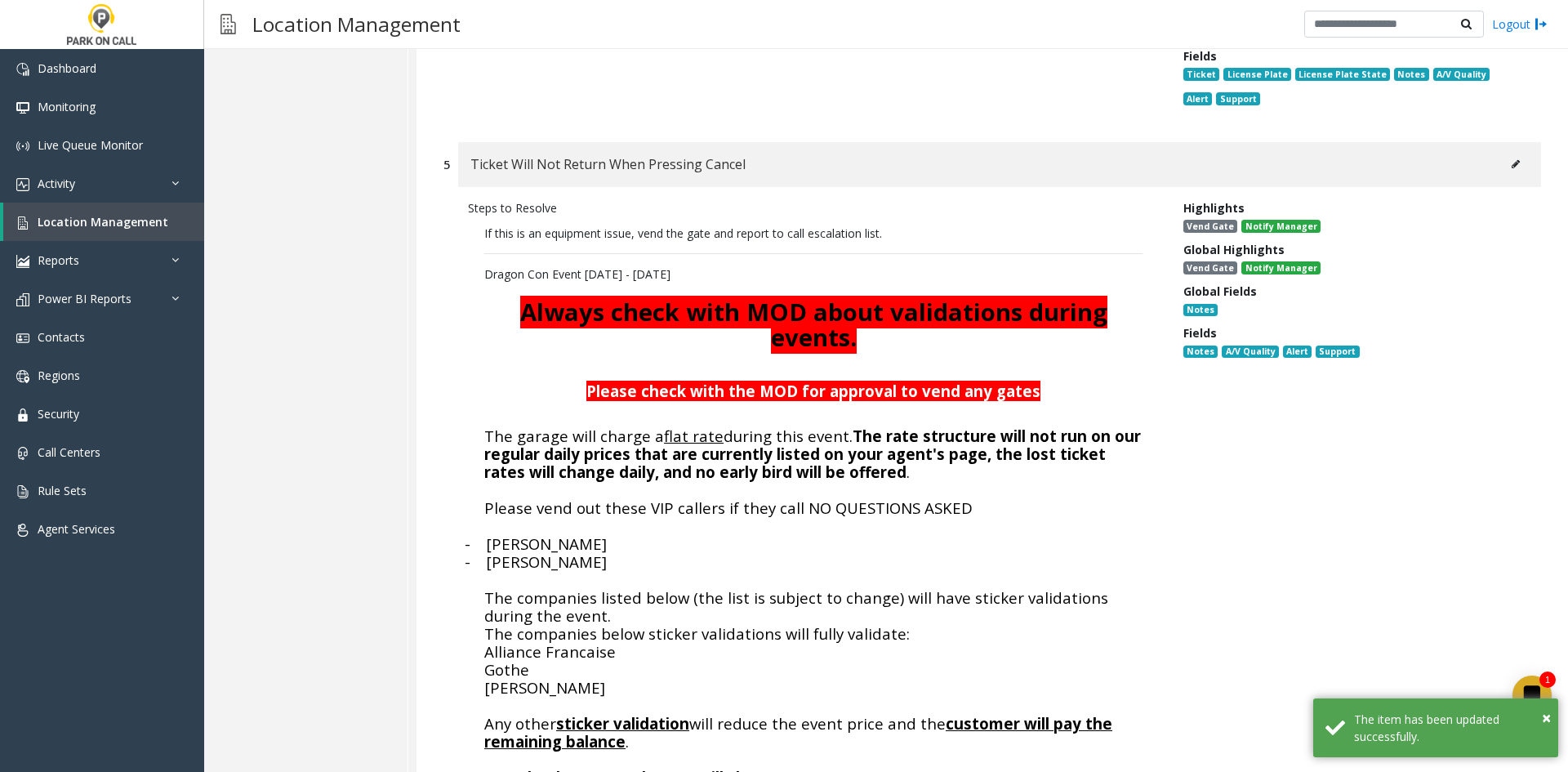
scroll to position [980, 0]
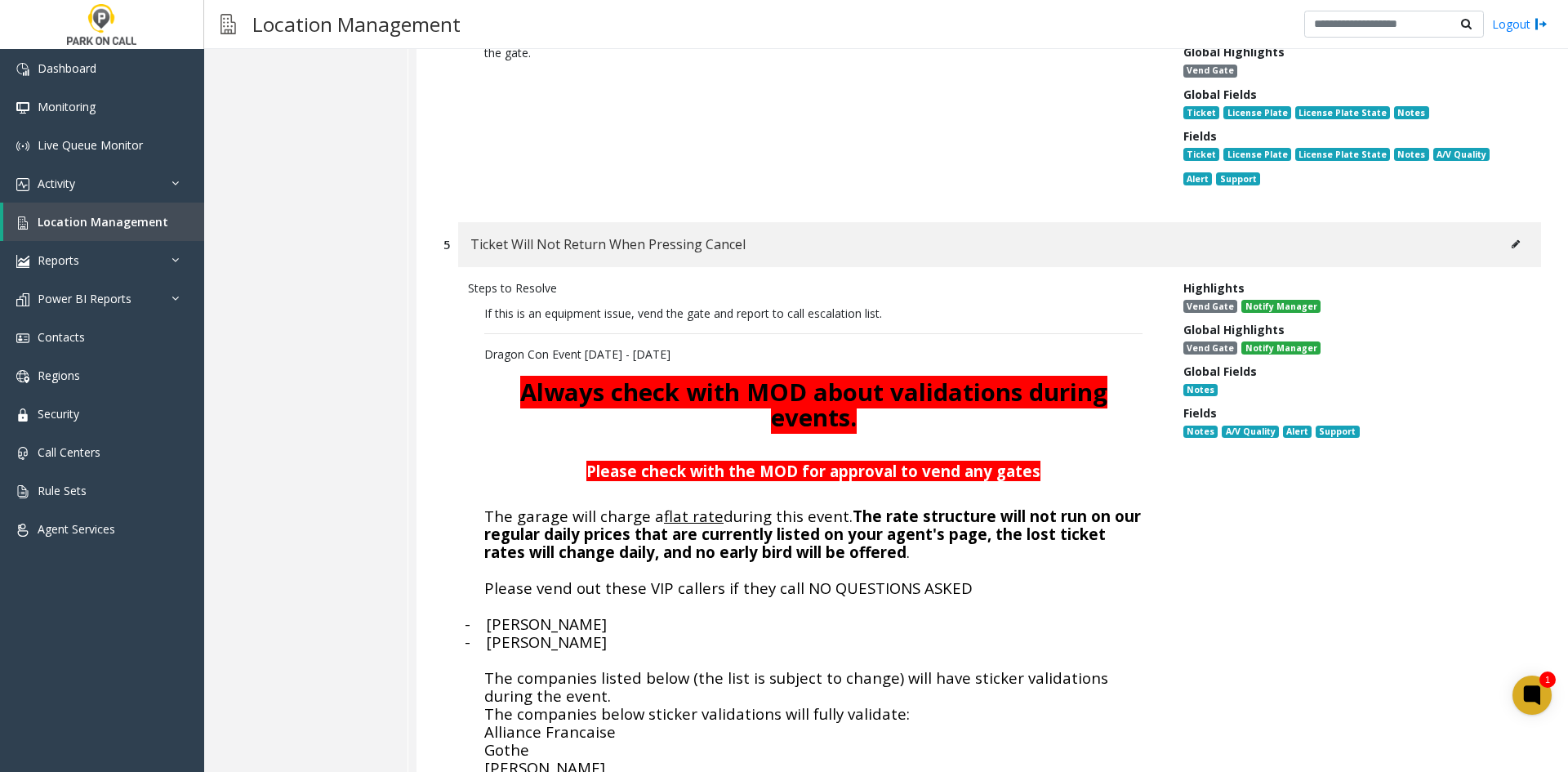
click at [1505, 234] on div "Ticket Will Not Return When Pressing Cancel" at bounding box center [1000, 245] width 1083 height 45
click at [1502, 232] on button at bounding box center [1515, 245] width 26 height 25
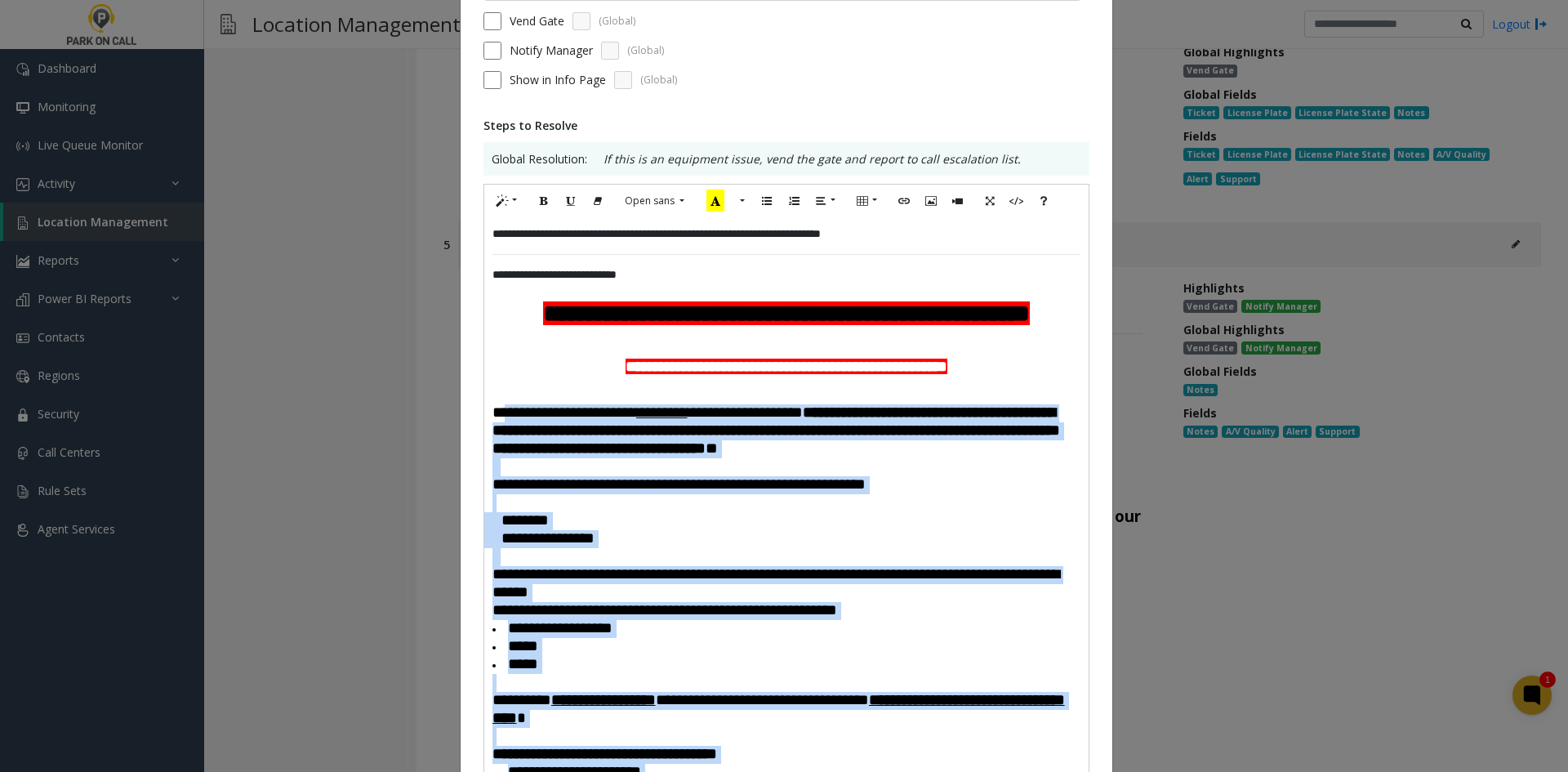
scroll to position [164, 0]
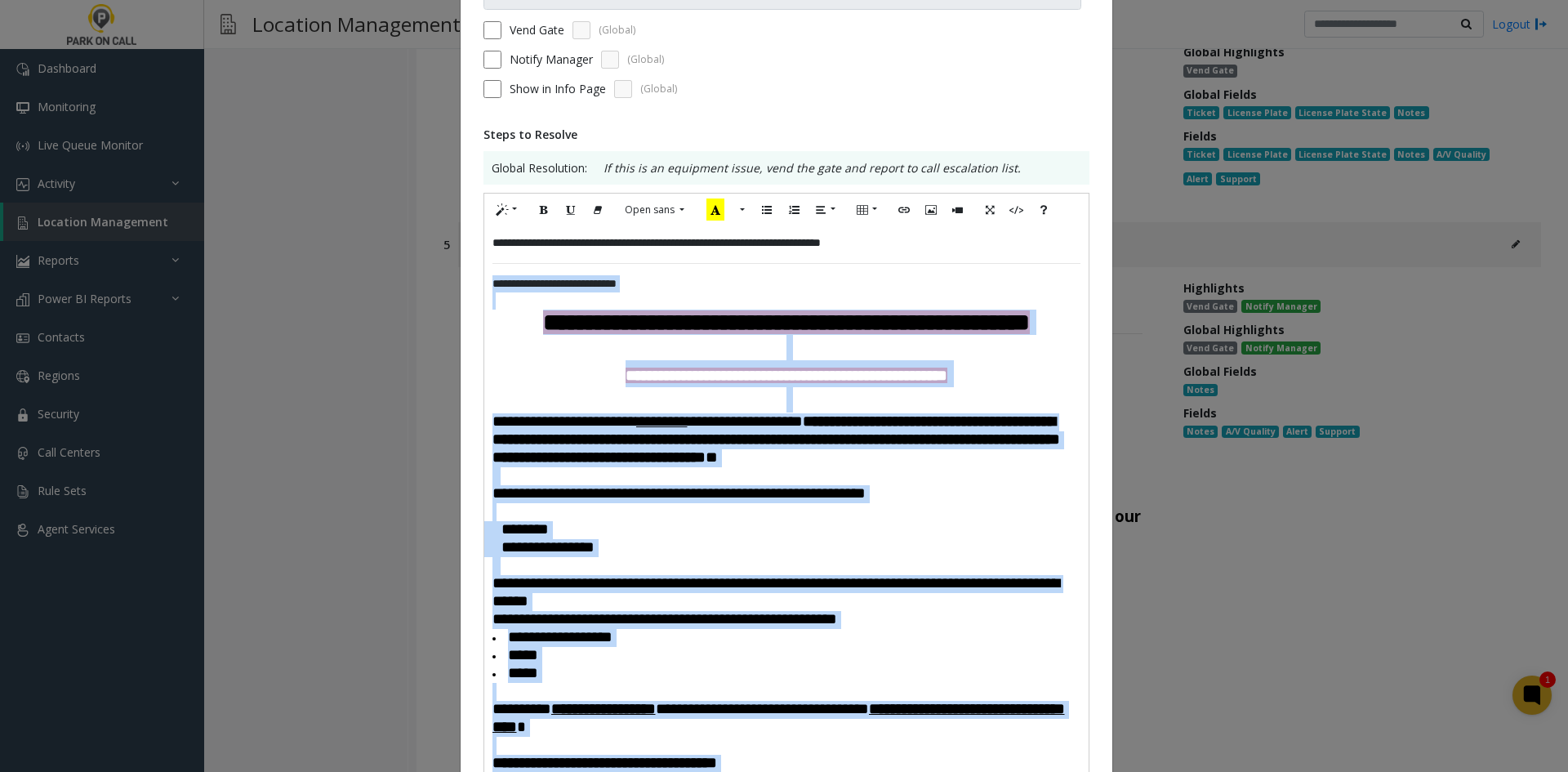
drag, startPoint x: 566, startPoint y: 613, endPoint x: 430, endPoint y: 288, distance: 352.3
click at [430, 288] on div "**********" at bounding box center [784, 386] width 1568 height 772
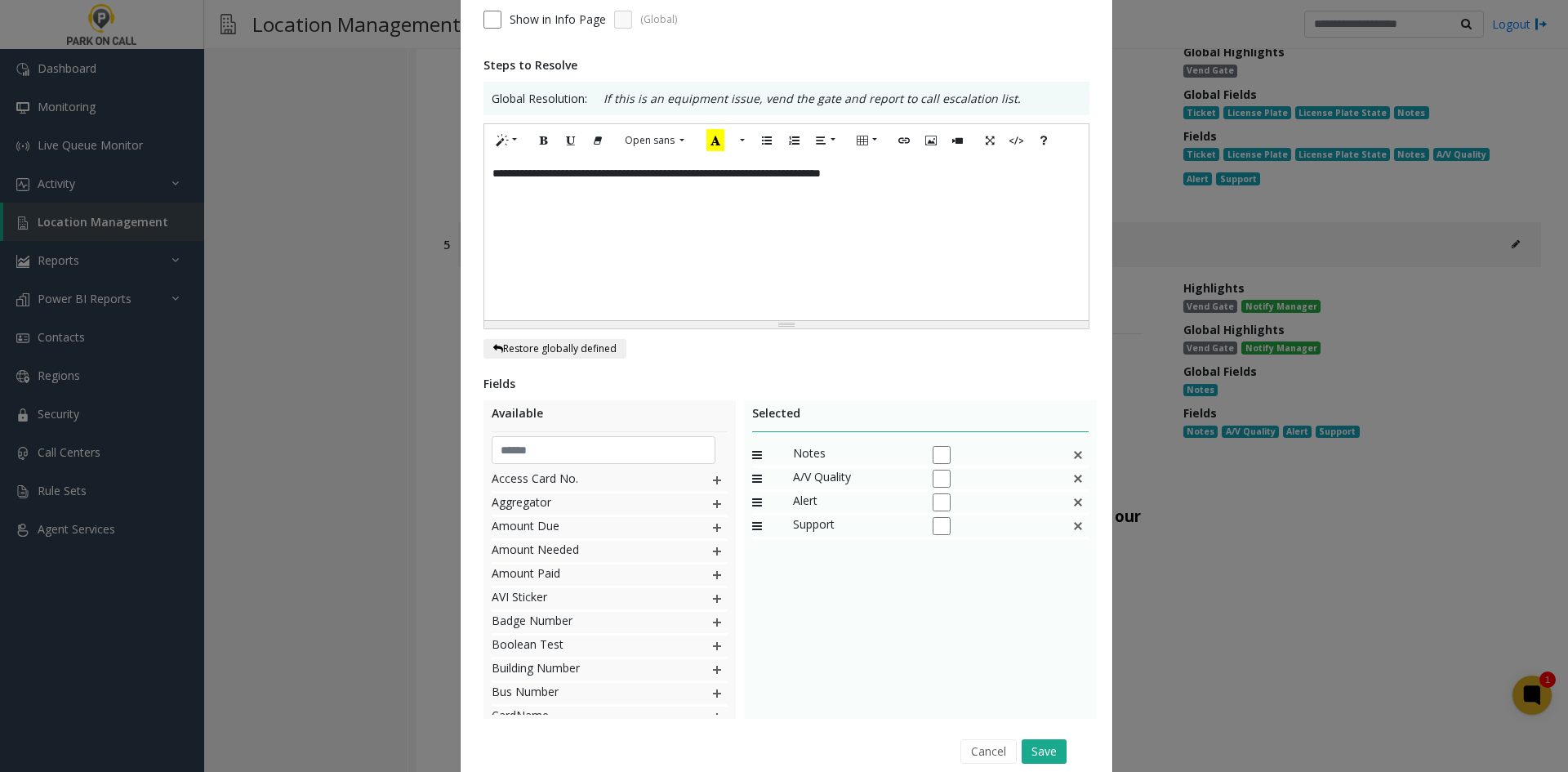
scroll to position [302, 0]
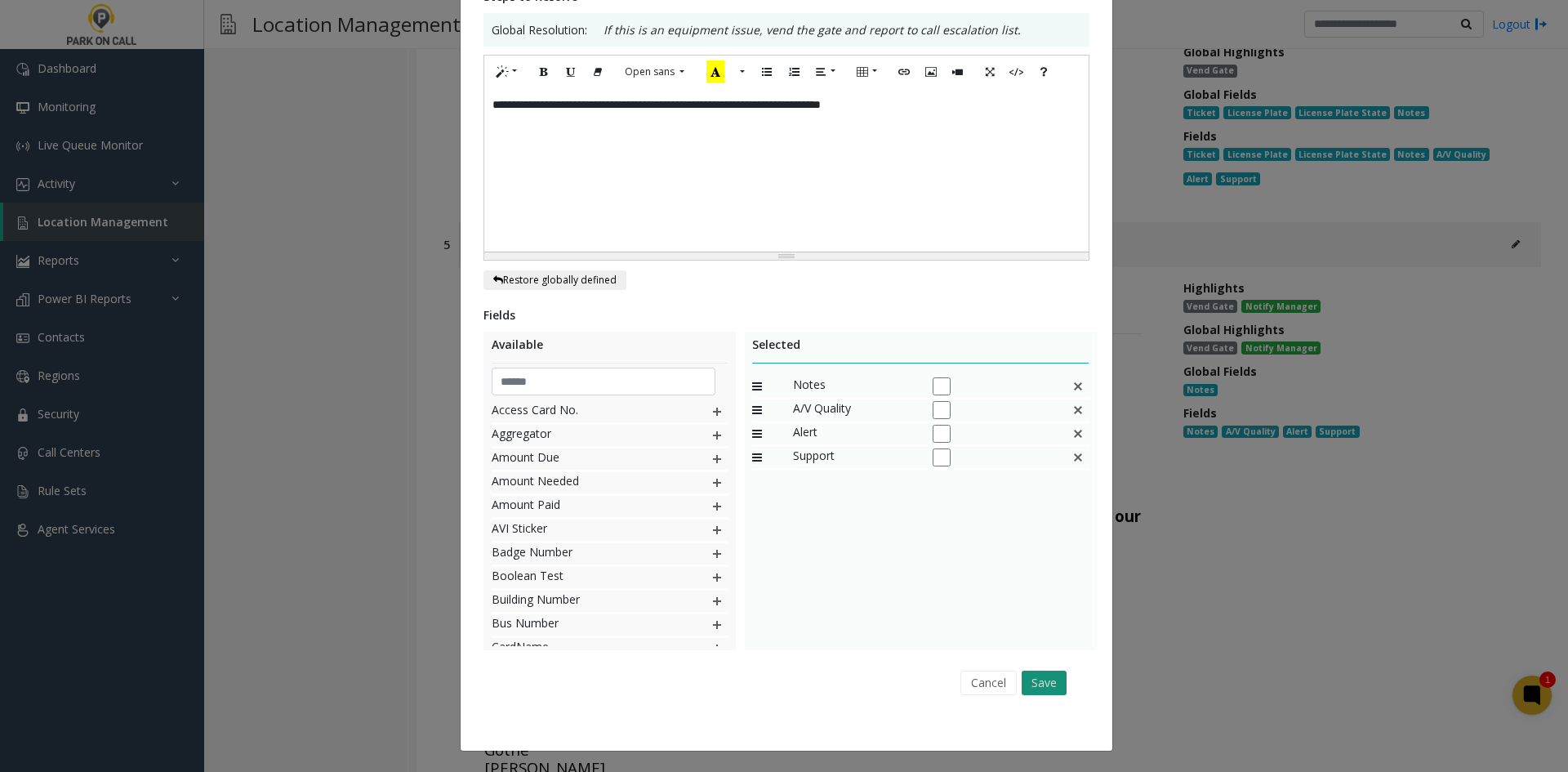
click at [1033, 693] on button "Save" at bounding box center [1044, 683] width 45 height 25
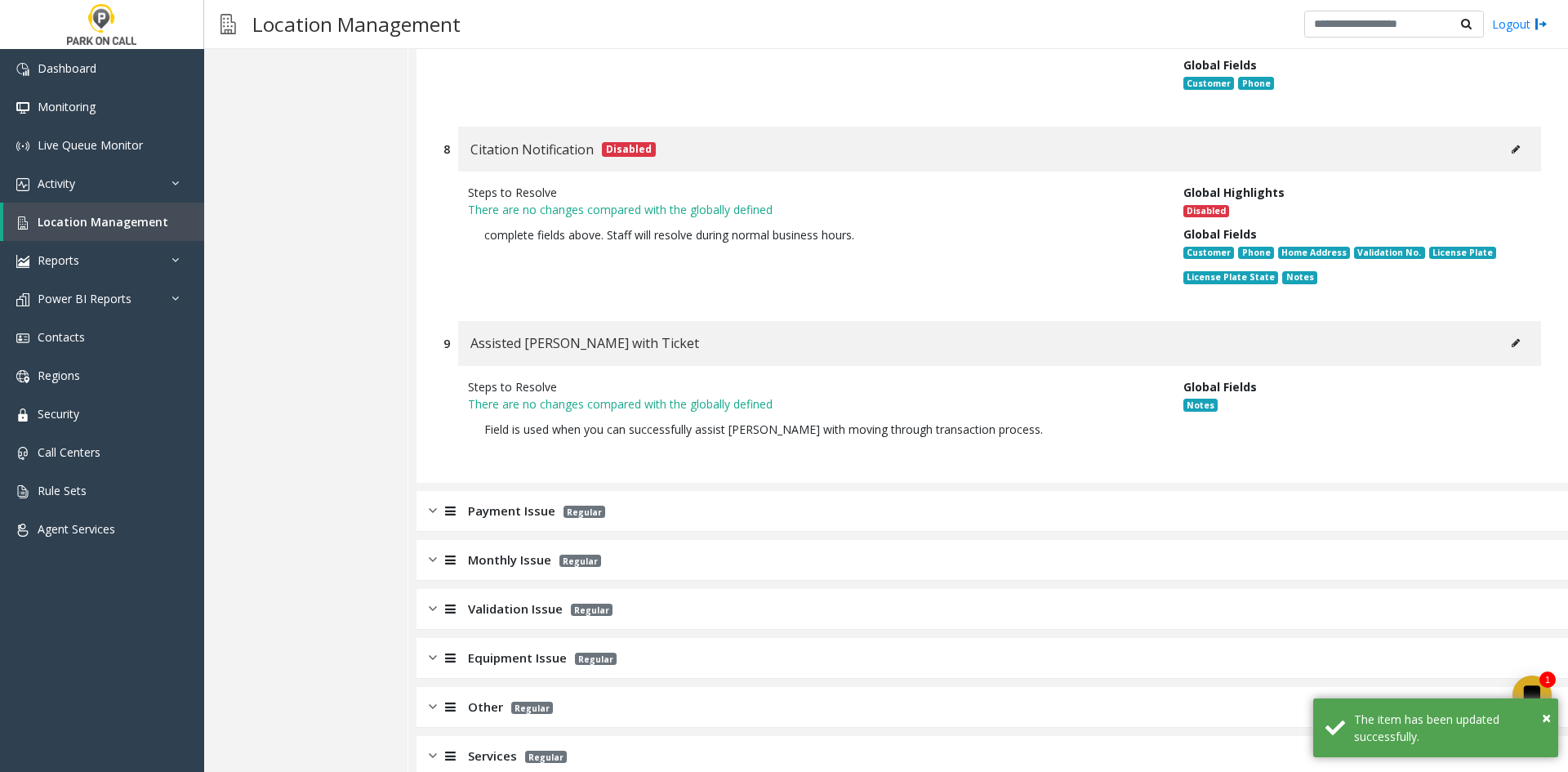
click at [626, 491] on div "Payment Issue Regular" at bounding box center [992, 511] width 1152 height 41
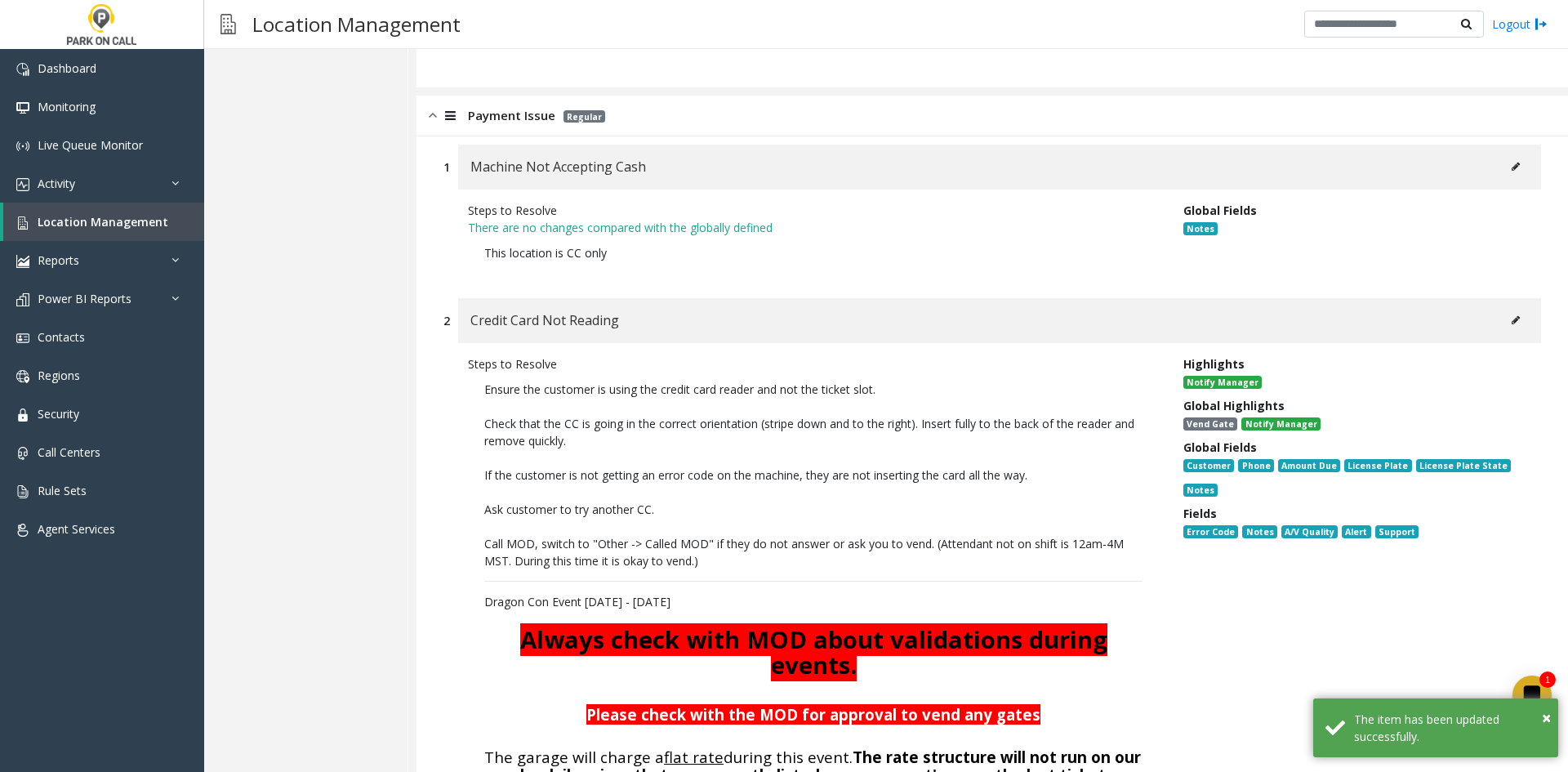
scroll to position [2159, 0]
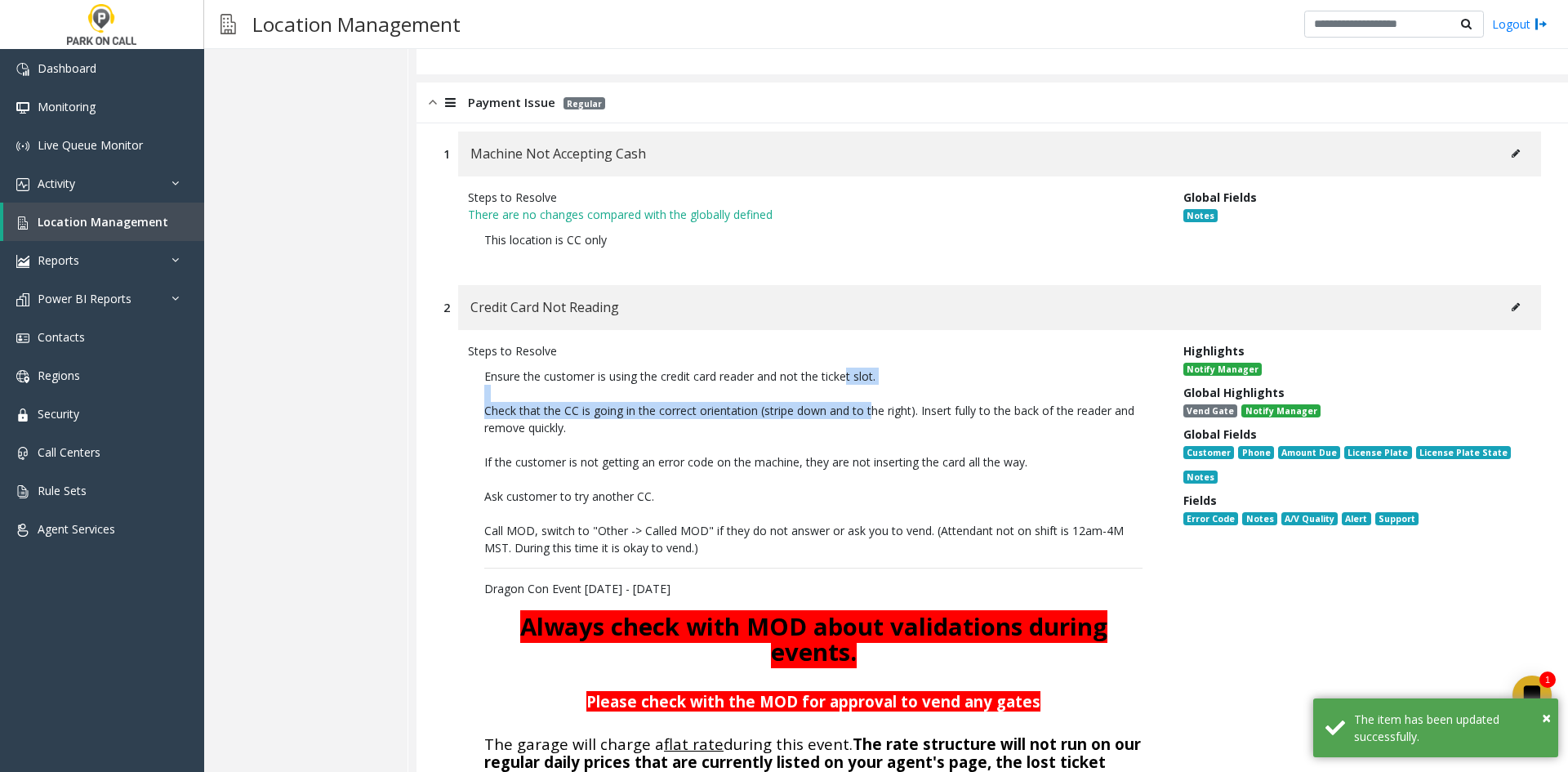
drag, startPoint x: 860, startPoint y: 358, endPoint x: 870, endPoint y: 386, distance: 29.7
click at [872, 379] on p "Ensure the customer is using the credit card reader and not the ticket slot. Ch…" at bounding box center [813, 760] width 691 height 800
click at [882, 454] on p "If the customer is not getting an error code on the machine, they are not inser…" at bounding box center [813, 462] width 658 height 17
click at [1513, 294] on button at bounding box center [1515, 307] width 26 height 25
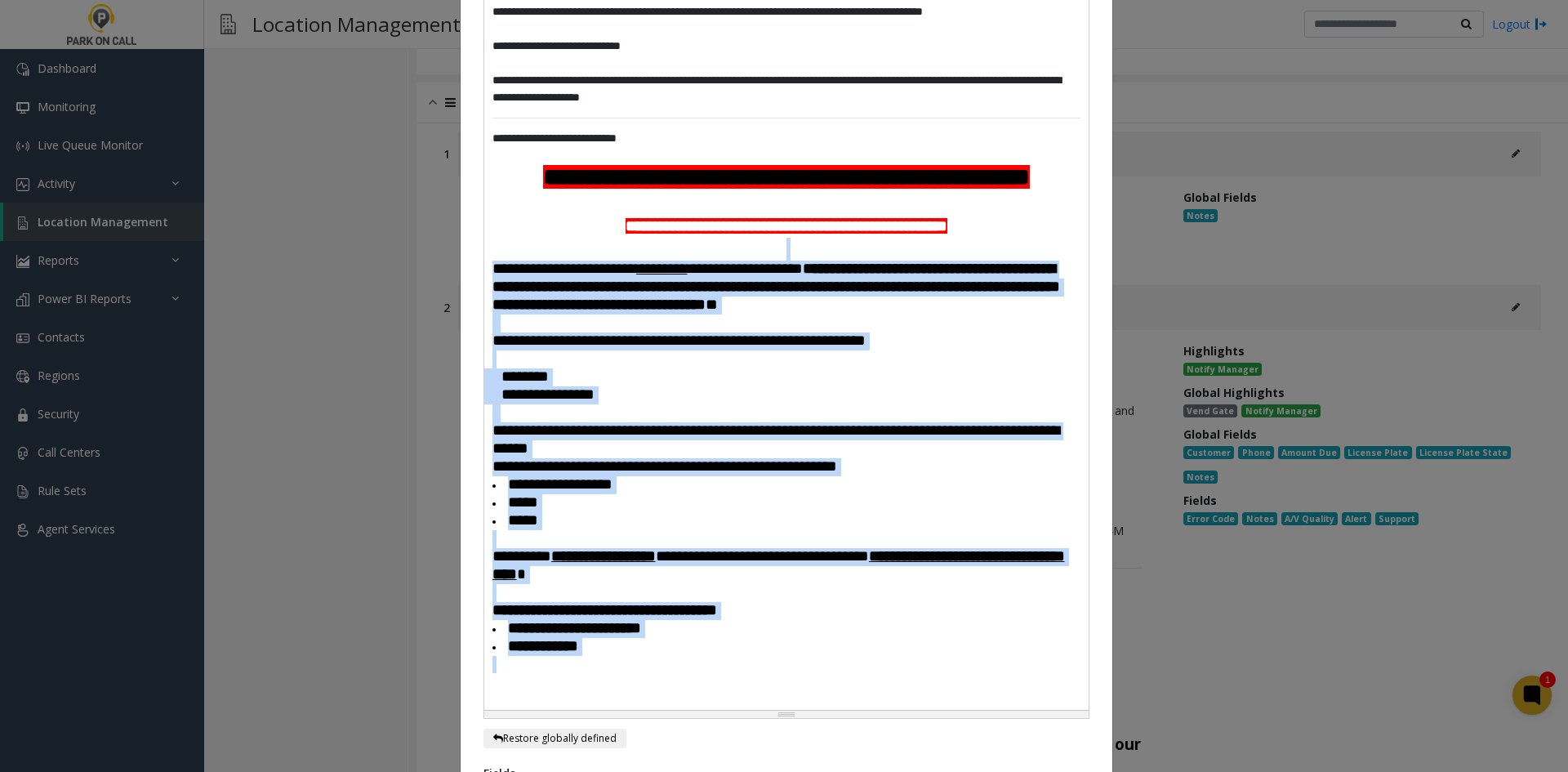
scroll to position [490, 0]
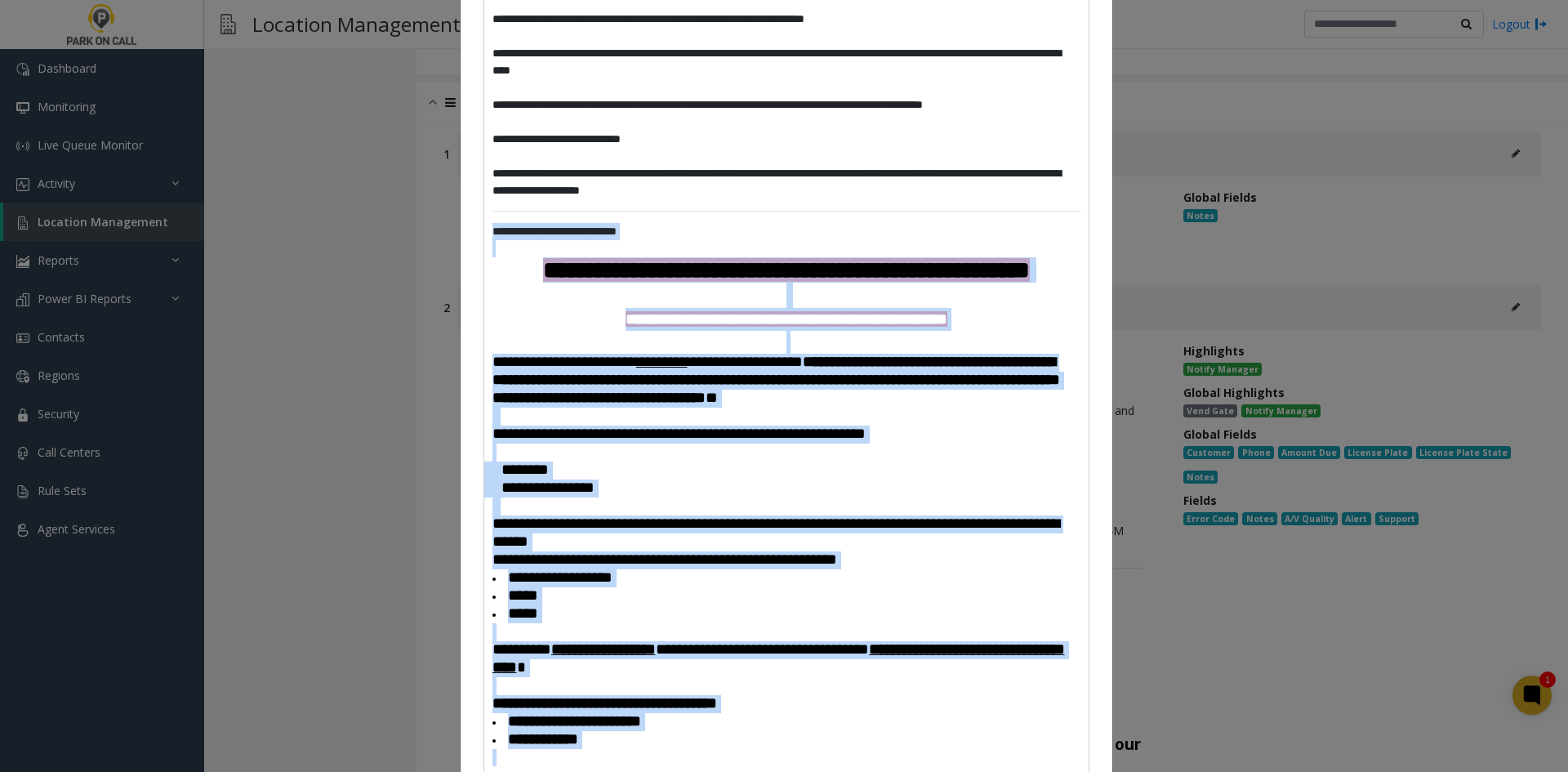
drag, startPoint x: 610, startPoint y: 470, endPoint x: 474, endPoint y: 229, distance: 276.7
click at [474, 229] on div "**********" at bounding box center [786, 441] width 652 height 1722
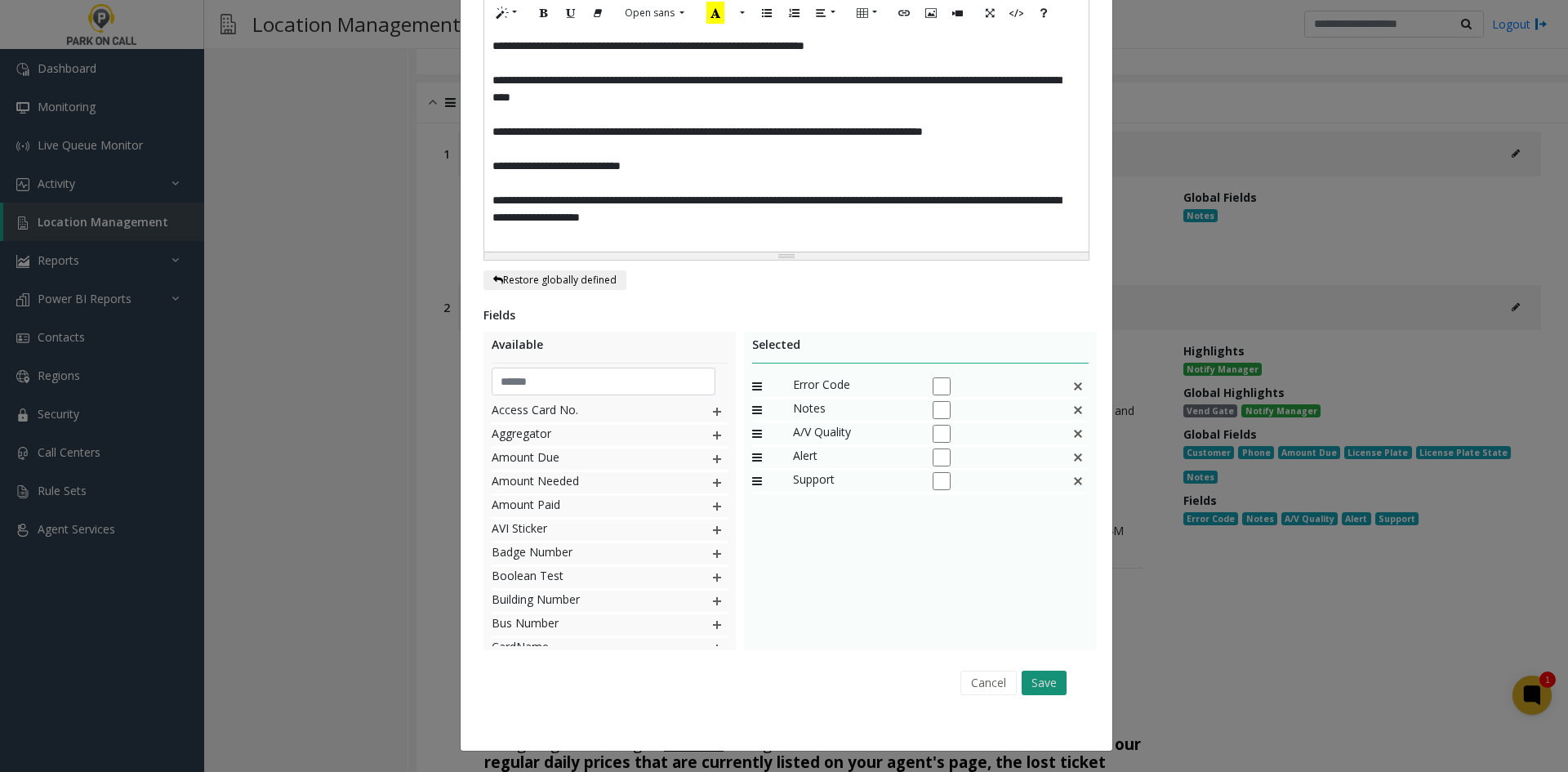
scroll to position [446, 0]
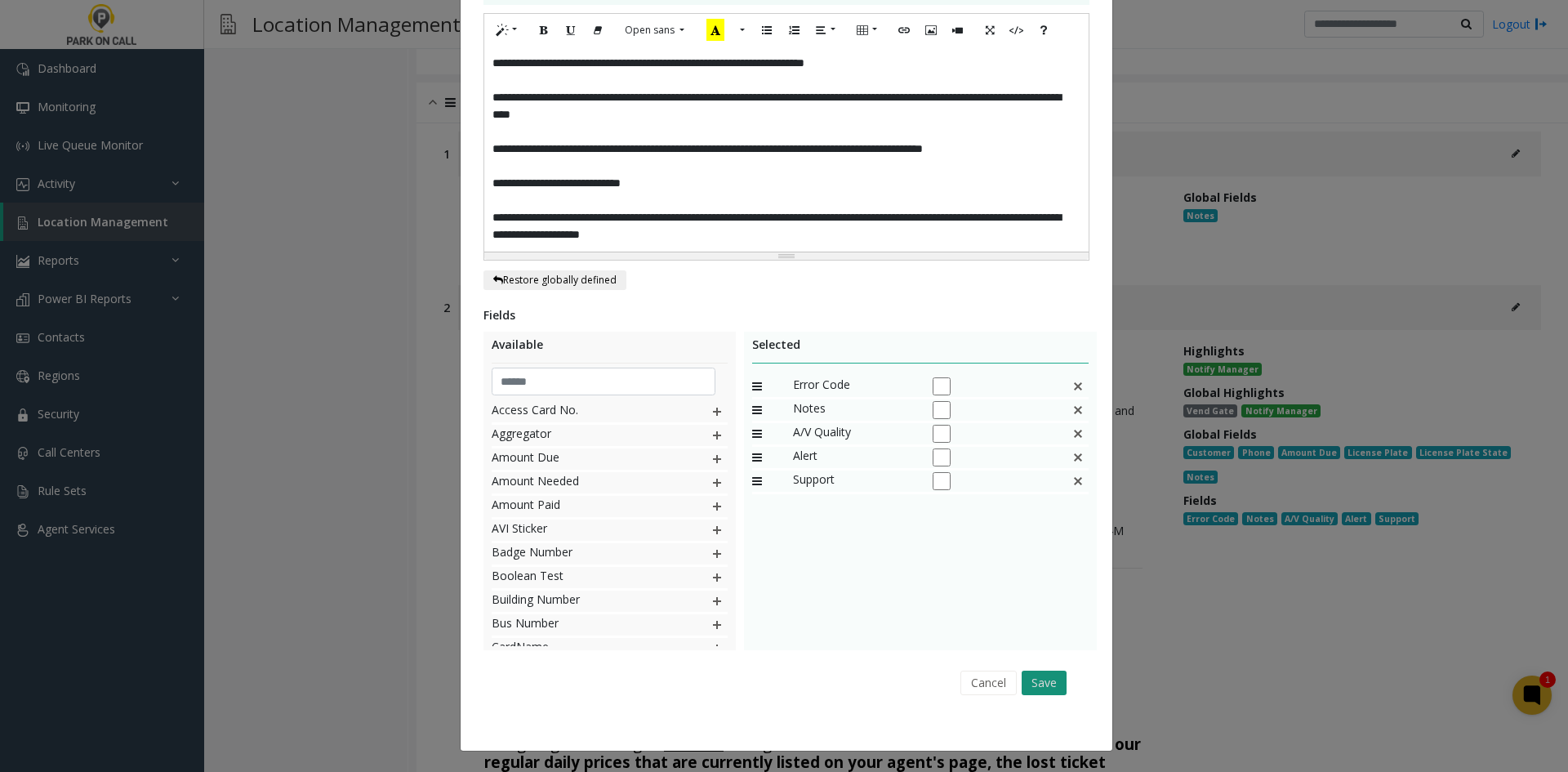
click at [1035, 689] on button "Save" at bounding box center [1044, 683] width 45 height 25
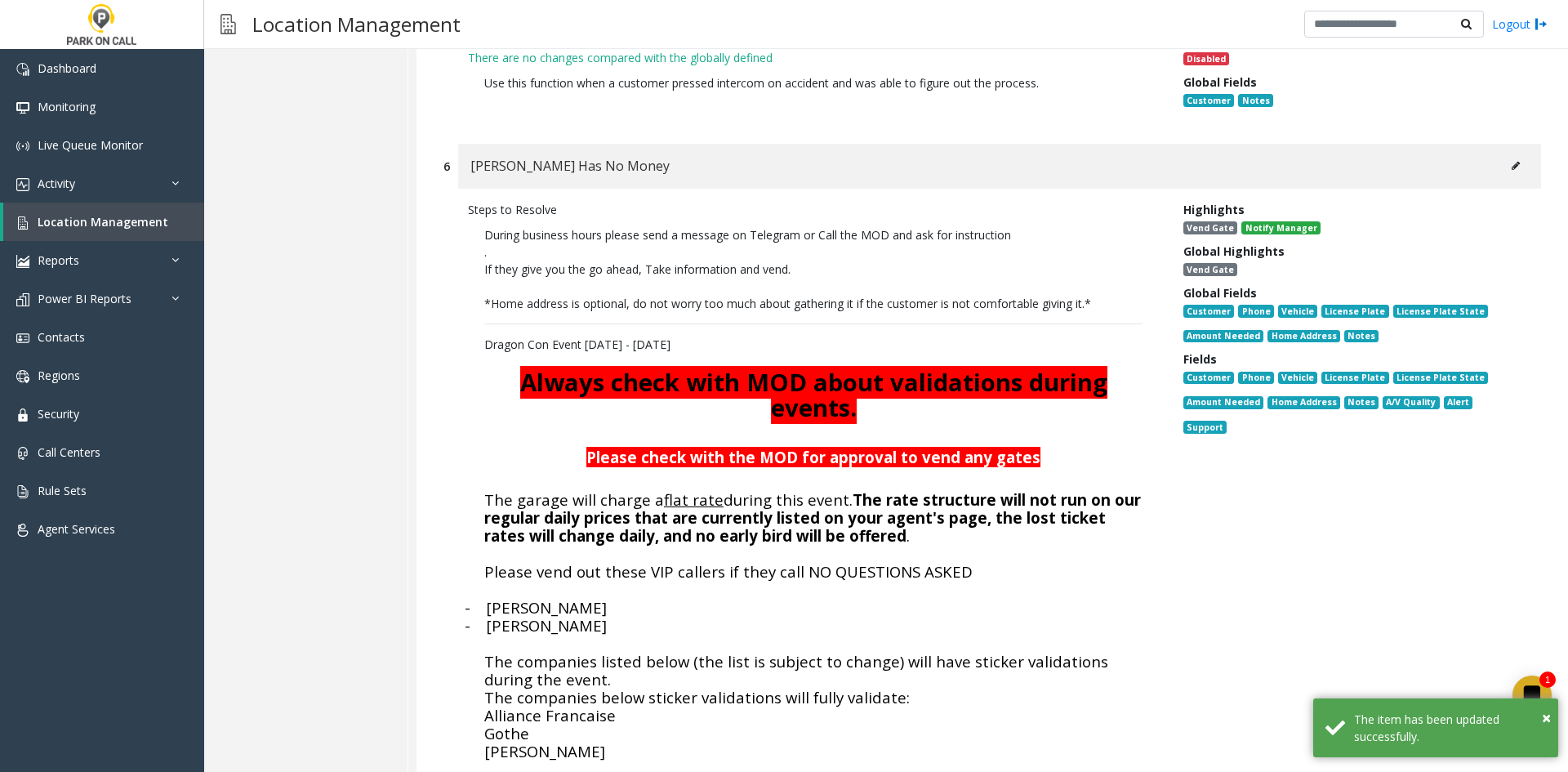
scroll to position [3220, 0]
click at [1512, 162] on icon at bounding box center [1516, 166] width 8 height 10
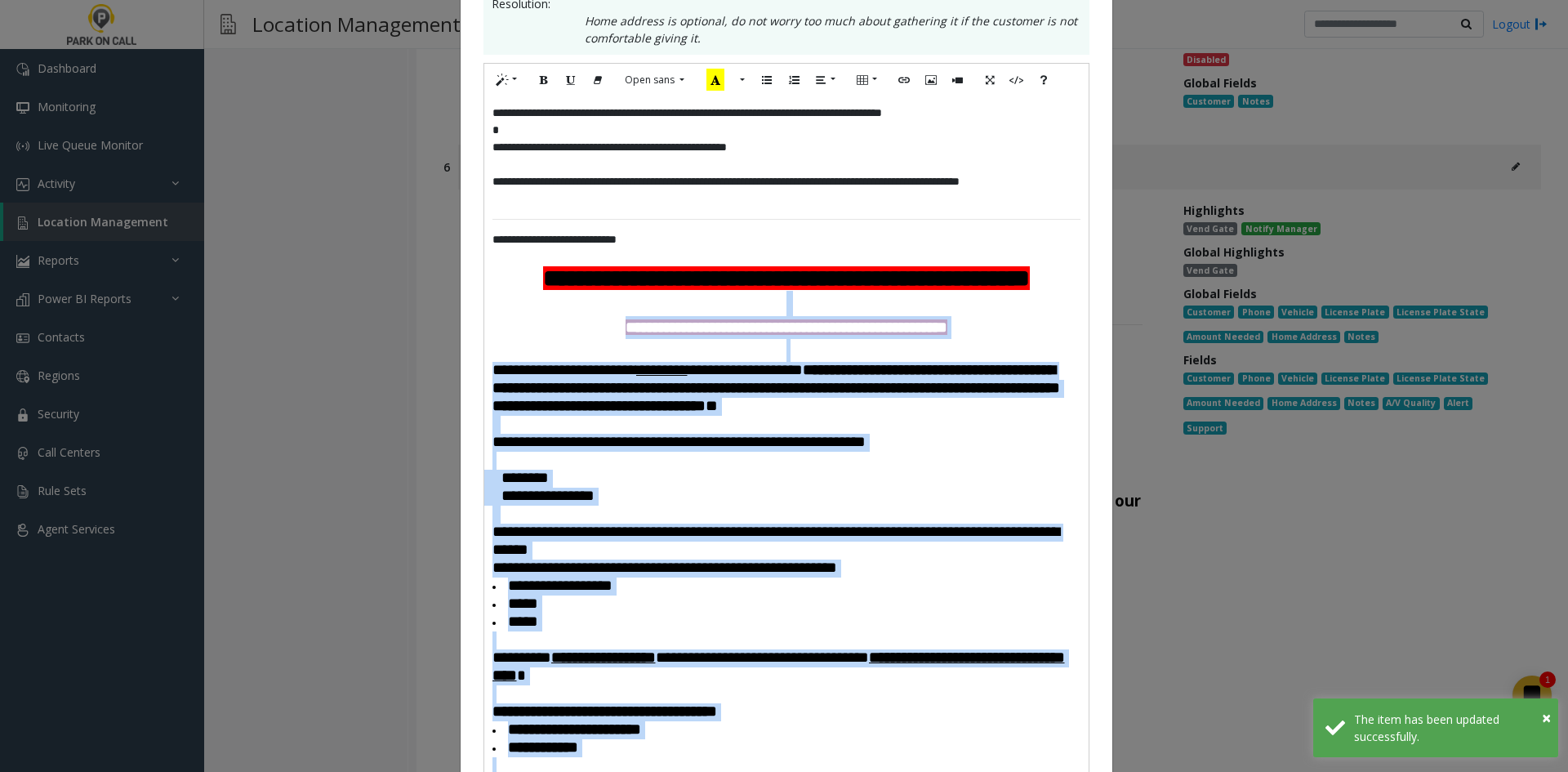
scroll to position [326, 0]
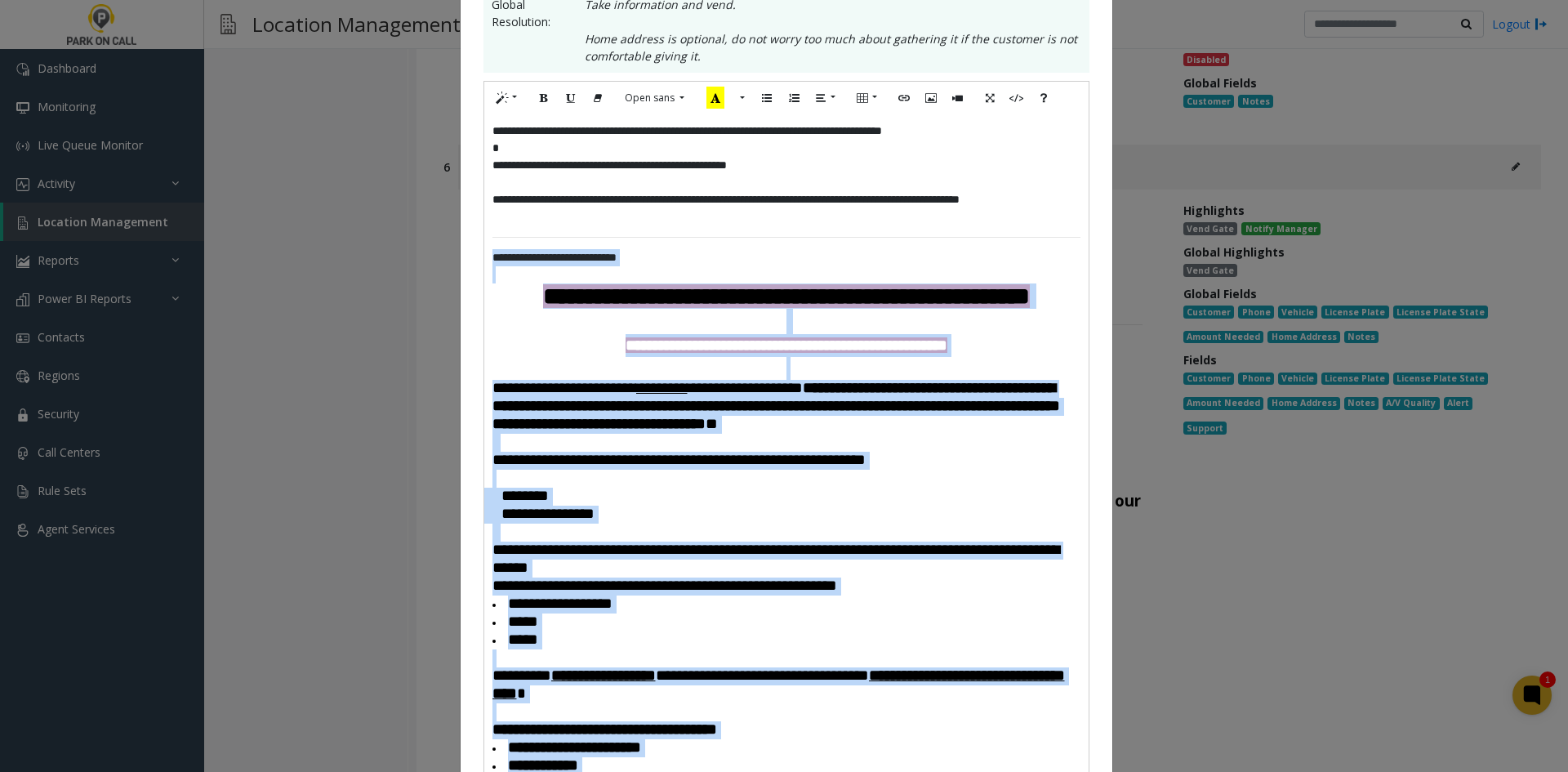
drag, startPoint x: 671, startPoint y: 434, endPoint x: 485, endPoint y: 265, distance: 251.3
click at [485, 265] on div "**********" at bounding box center [785, 471] width 604 height 714
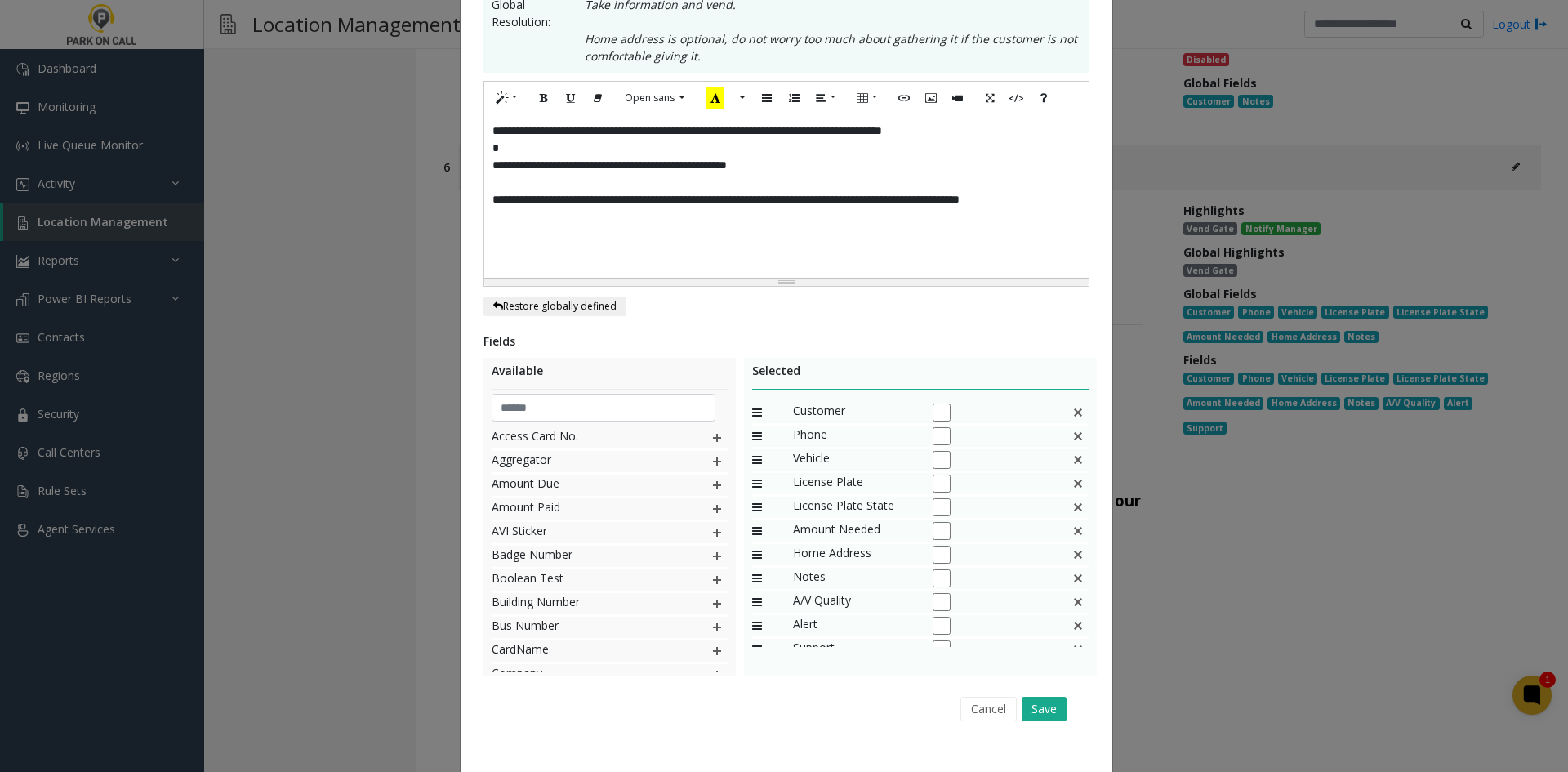
click at [1057, 723] on div "Cancel Save" at bounding box center [786, 708] width 583 height 42
click at [1047, 714] on button "Save" at bounding box center [1044, 709] width 45 height 25
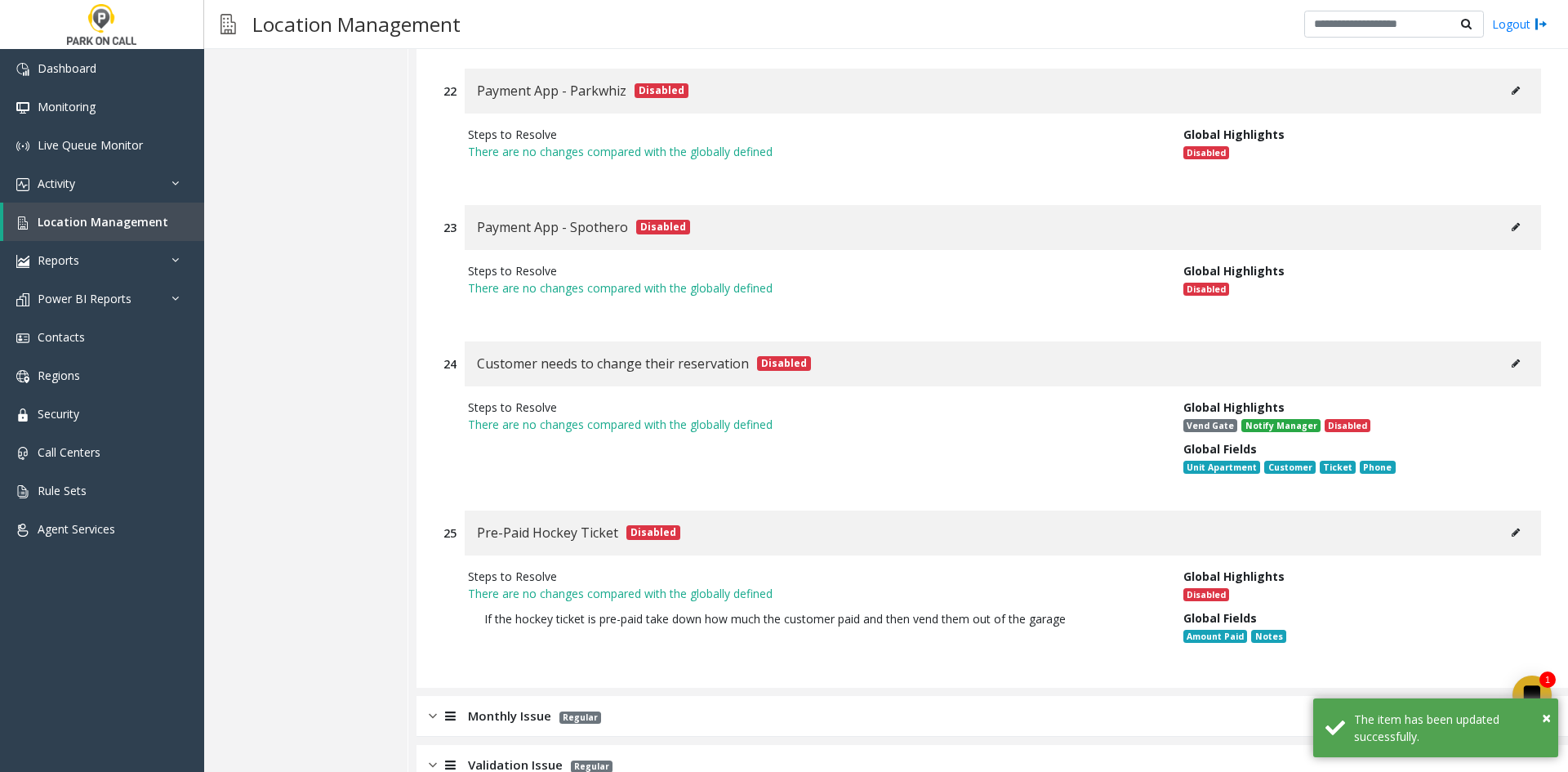
scroll to position [6284, 0]
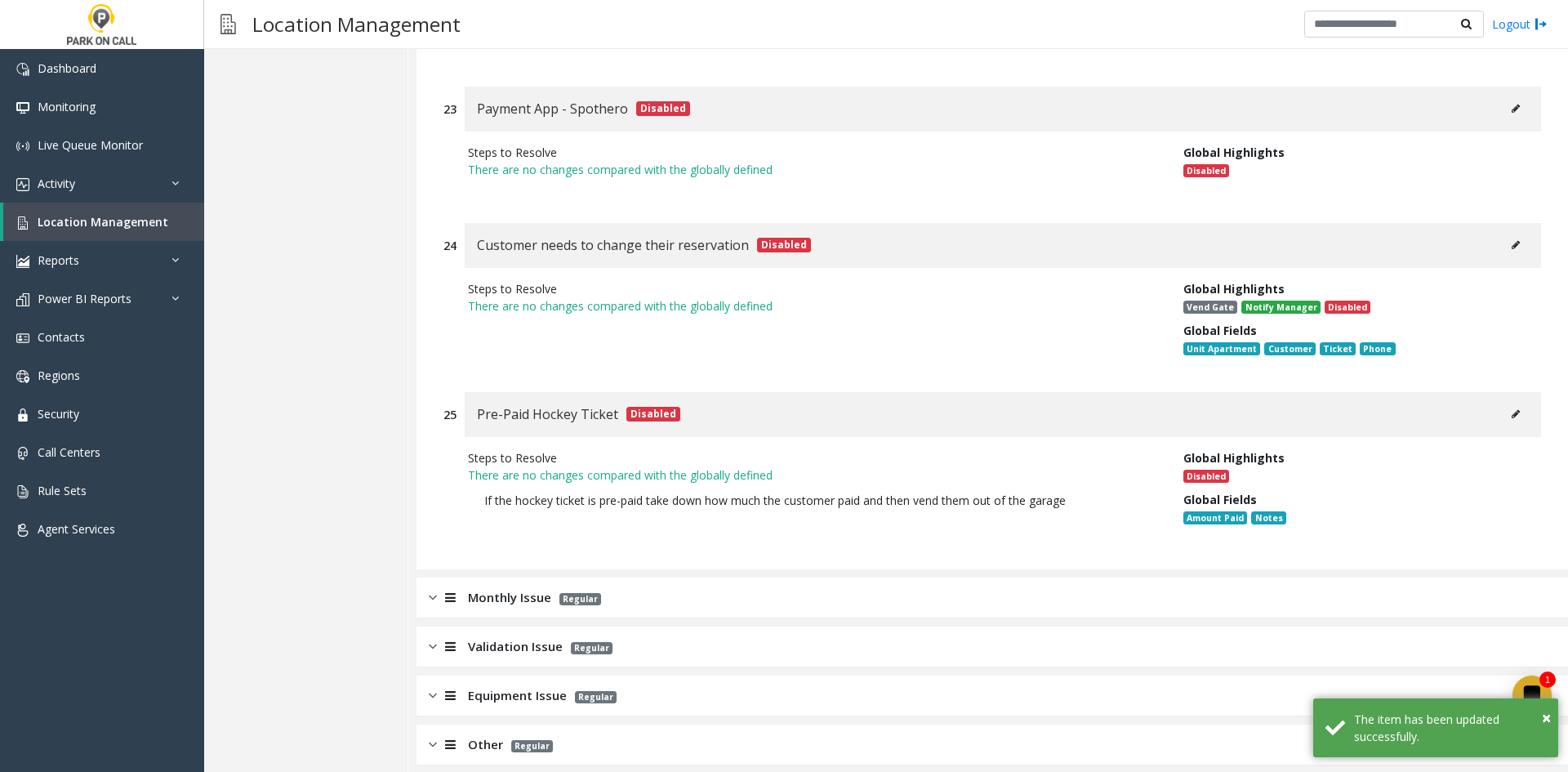
click at [687, 577] on div "Monthly Issue Regular" at bounding box center [992, 598] width 1152 height 41
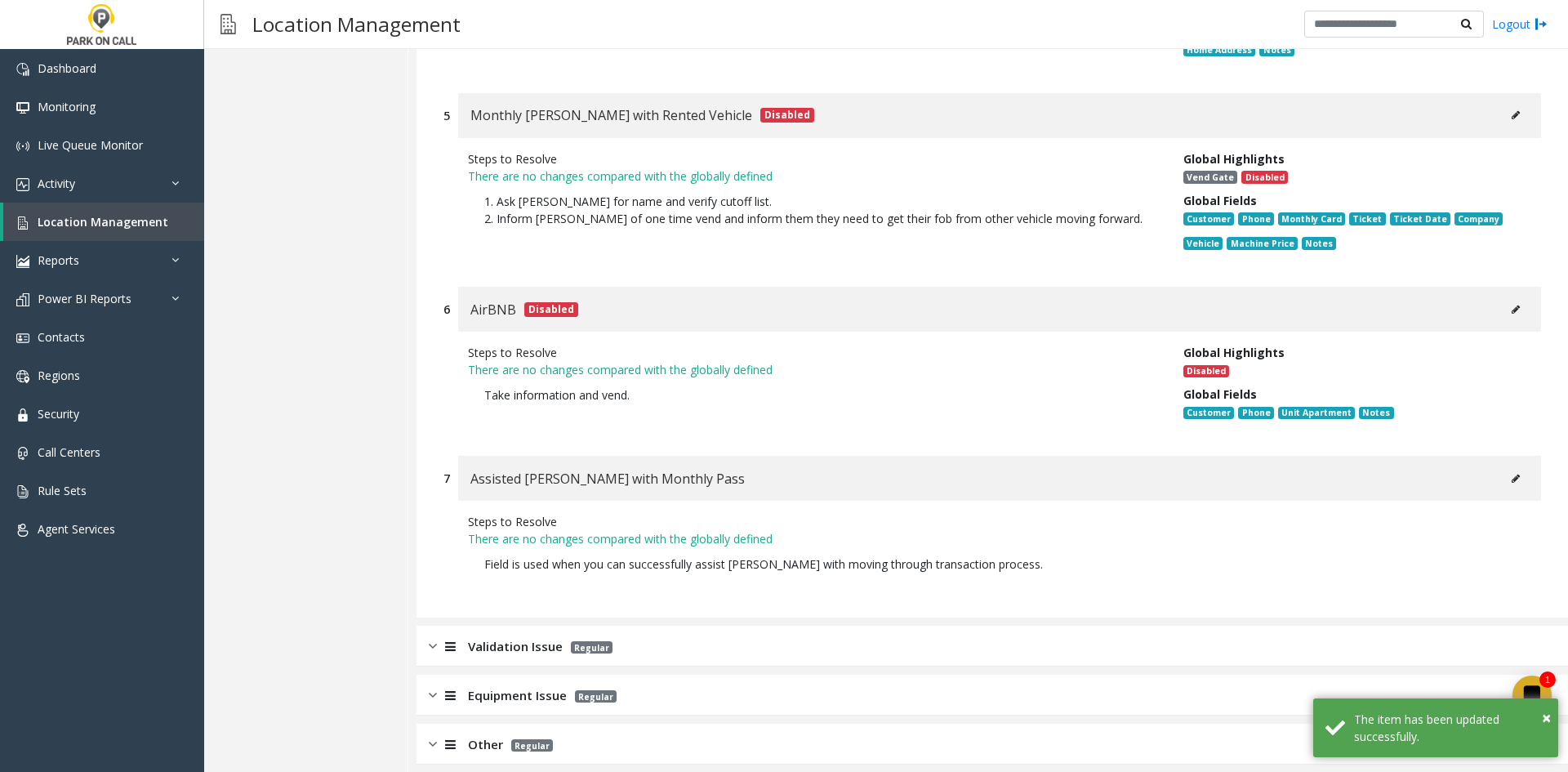
click at [644, 625] on div "Validation Issue Regular" at bounding box center [992, 646] width 1152 height 41
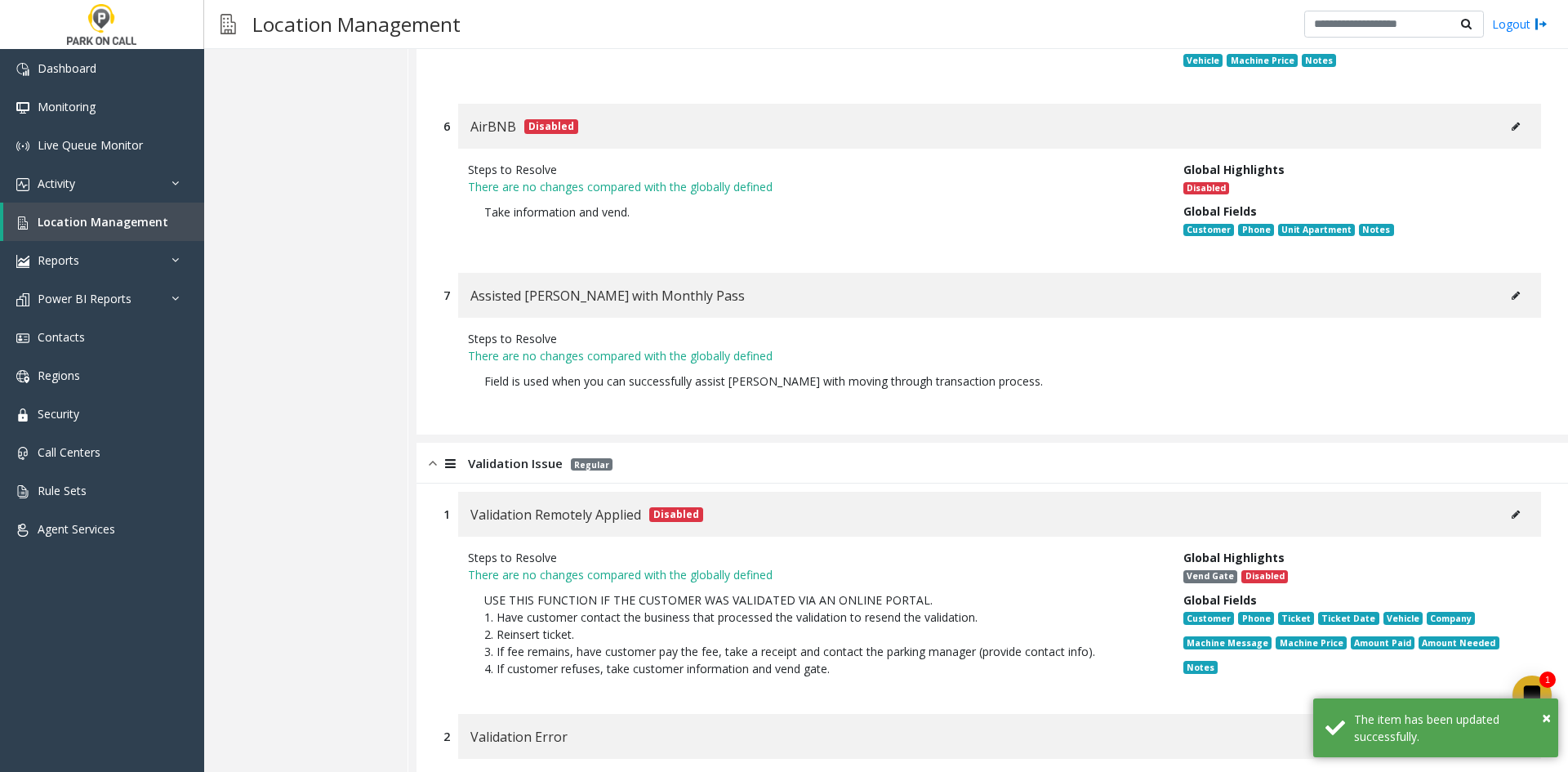
scroll to position [8488, 0]
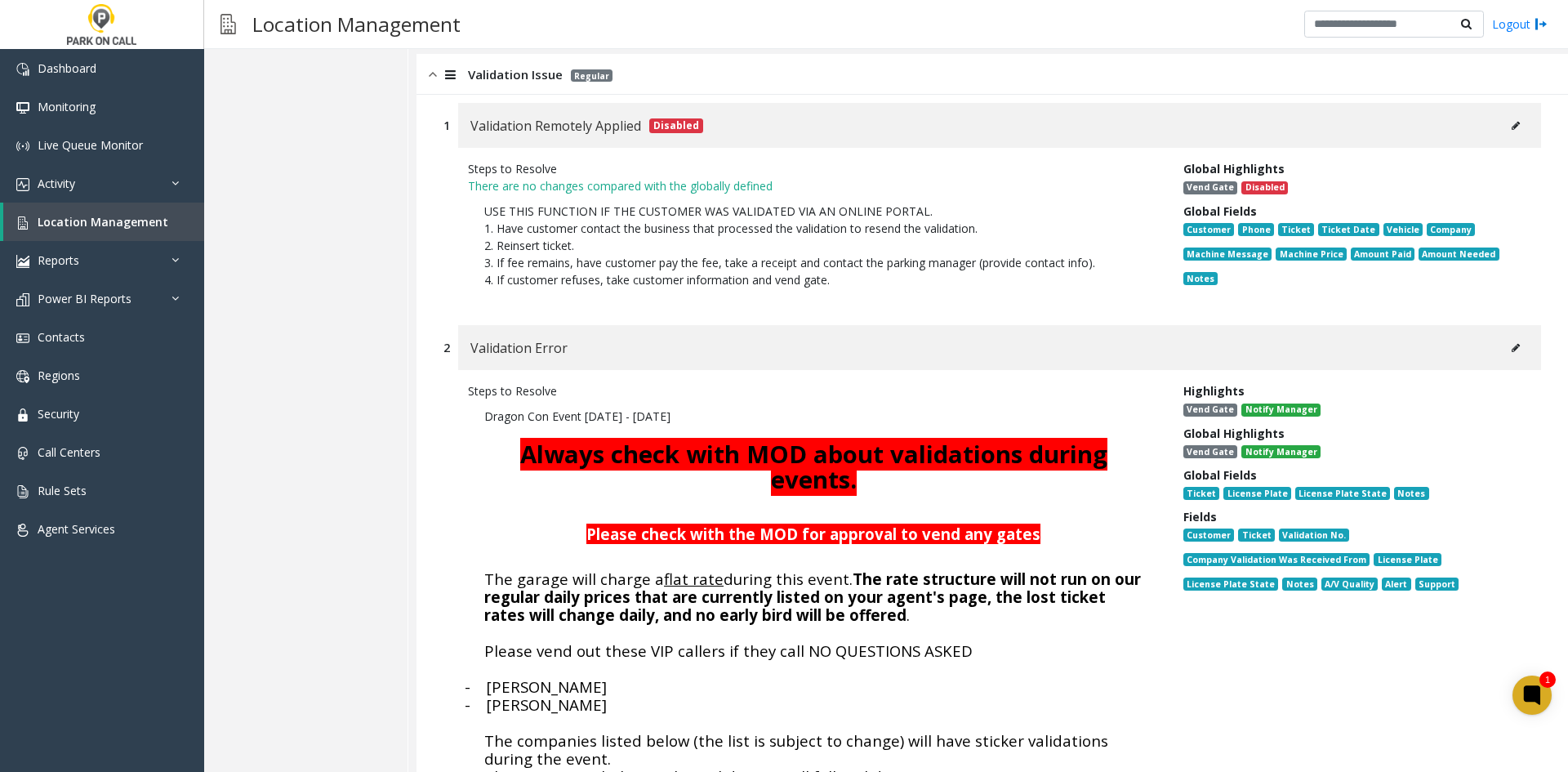
click at [1502, 335] on button at bounding box center [1515, 348] width 26 height 25
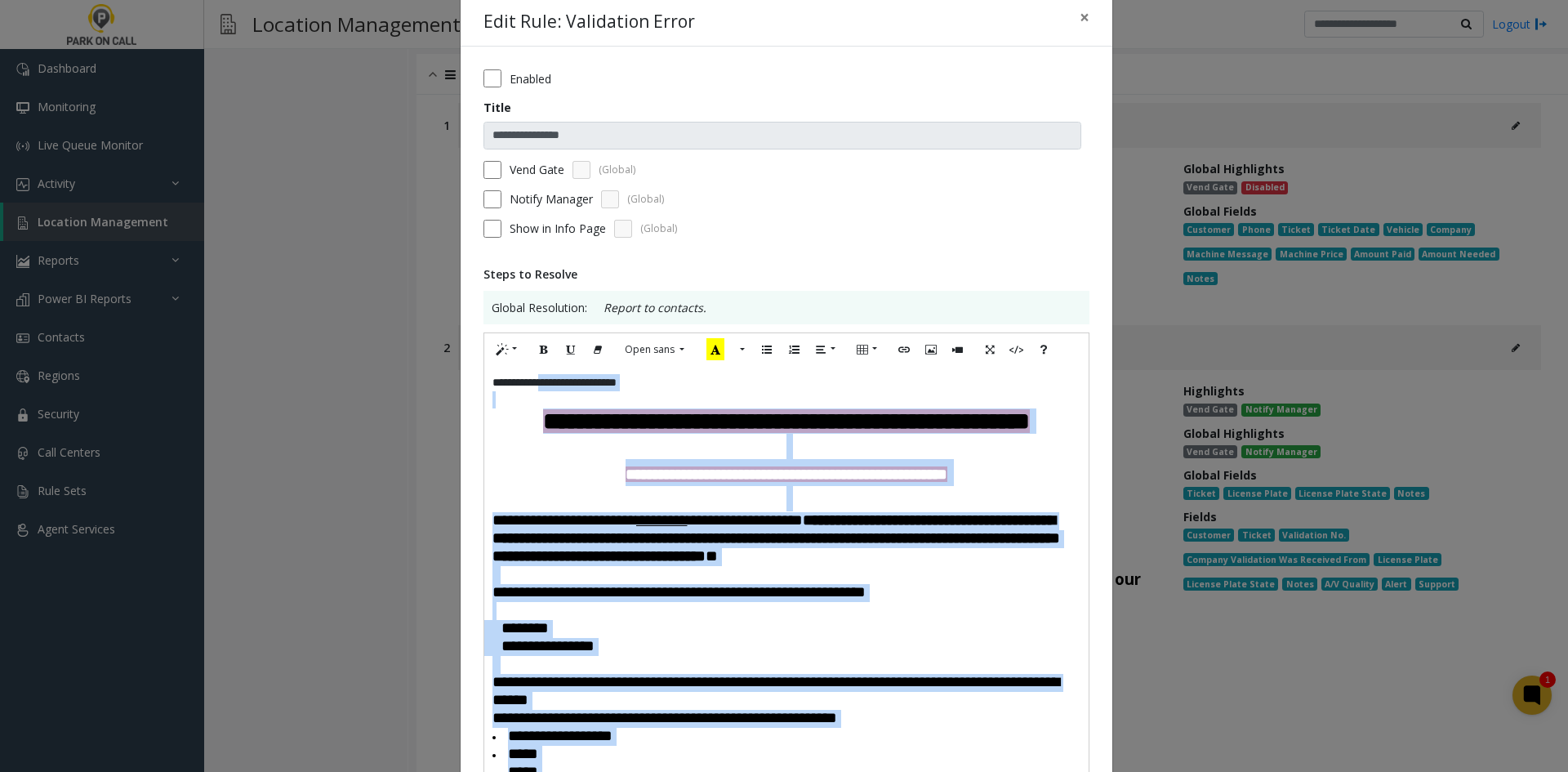
scroll to position [0, 0]
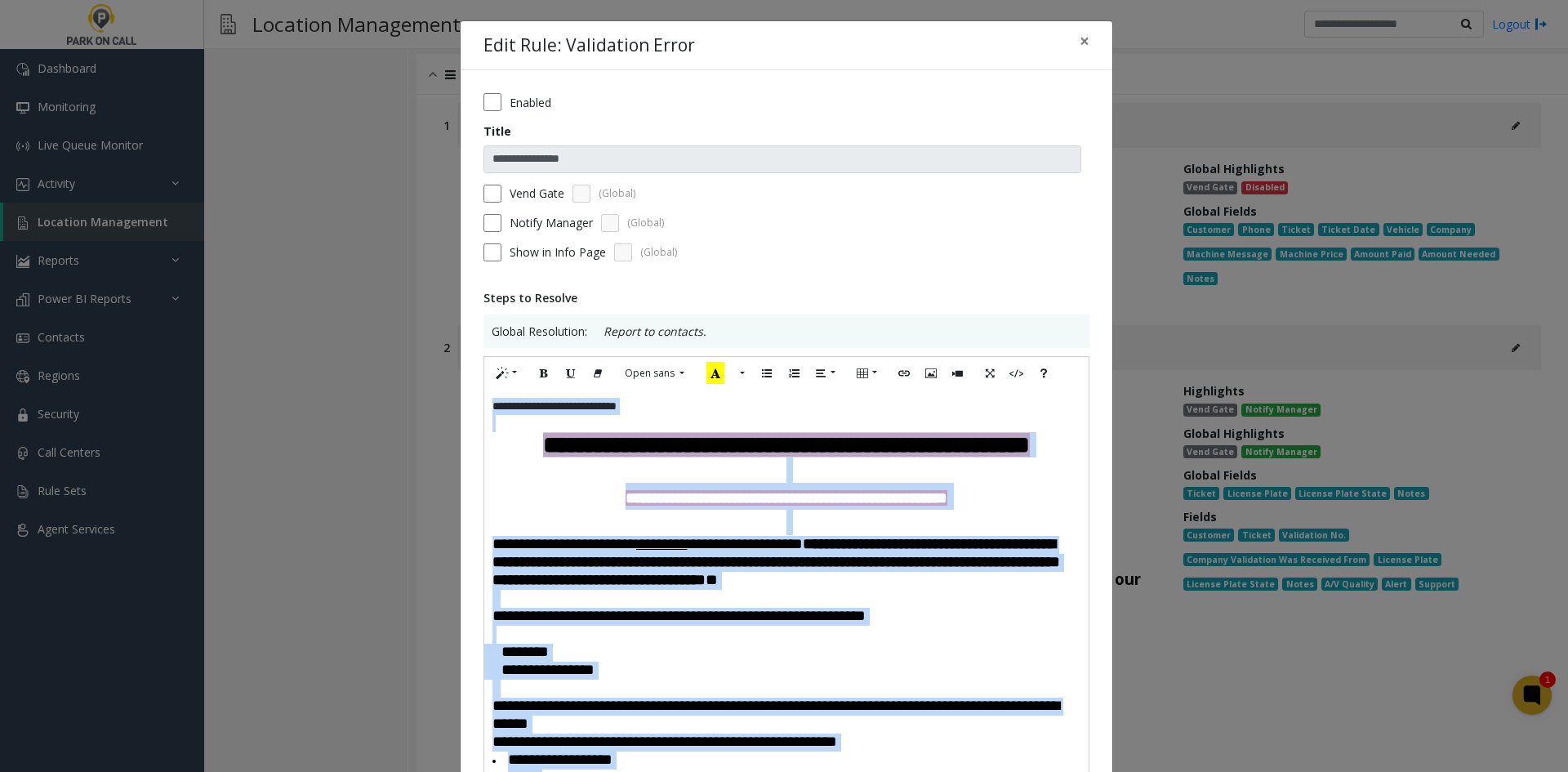
drag, startPoint x: 564, startPoint y: 453, endPoint x: 390, endPoint y: 317, distance: 220.8
click at [390, 317] on div "**********" at bounding box center [784, 386] width 1568 height 772
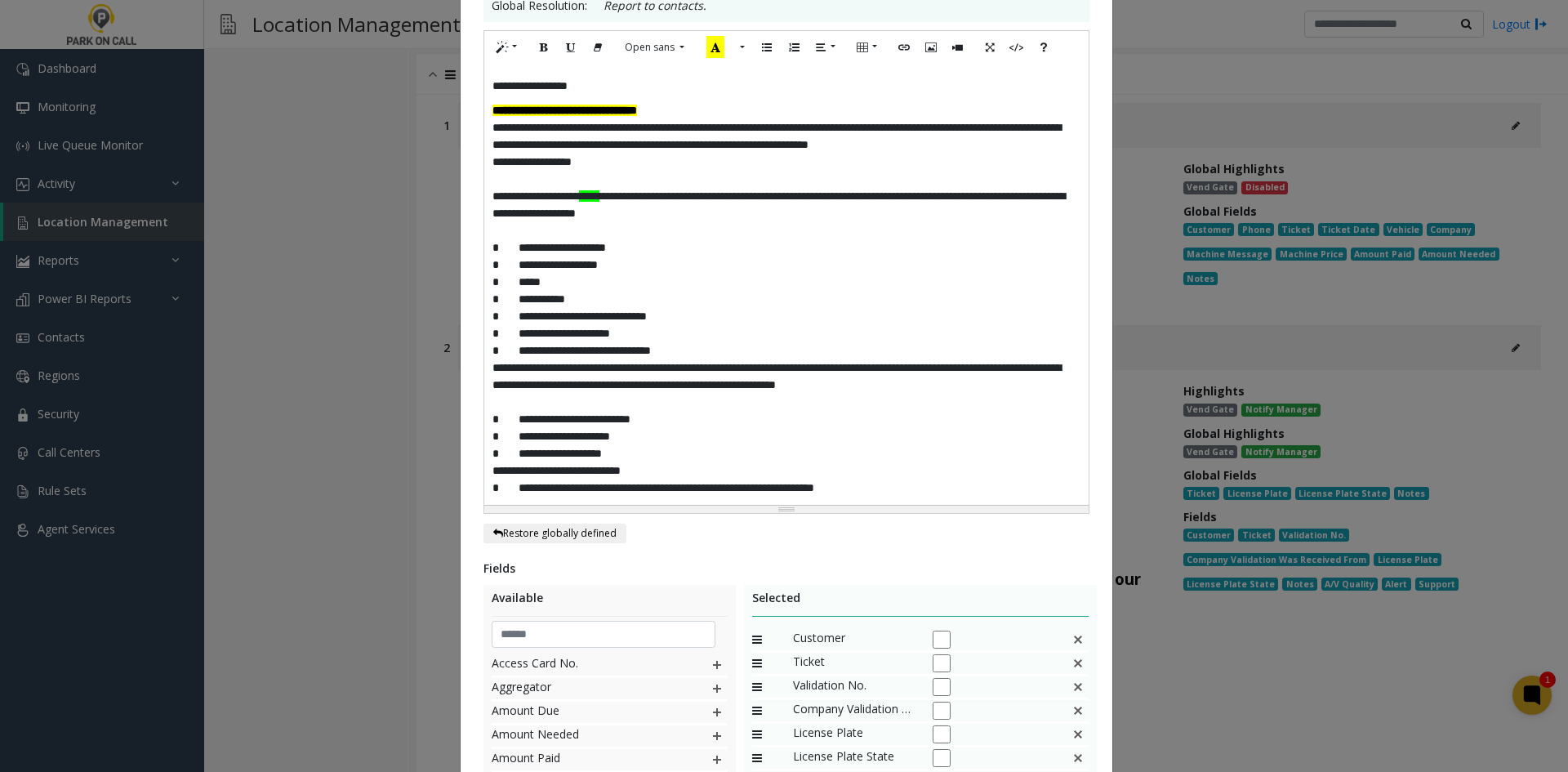
scroll to position [578, 0]
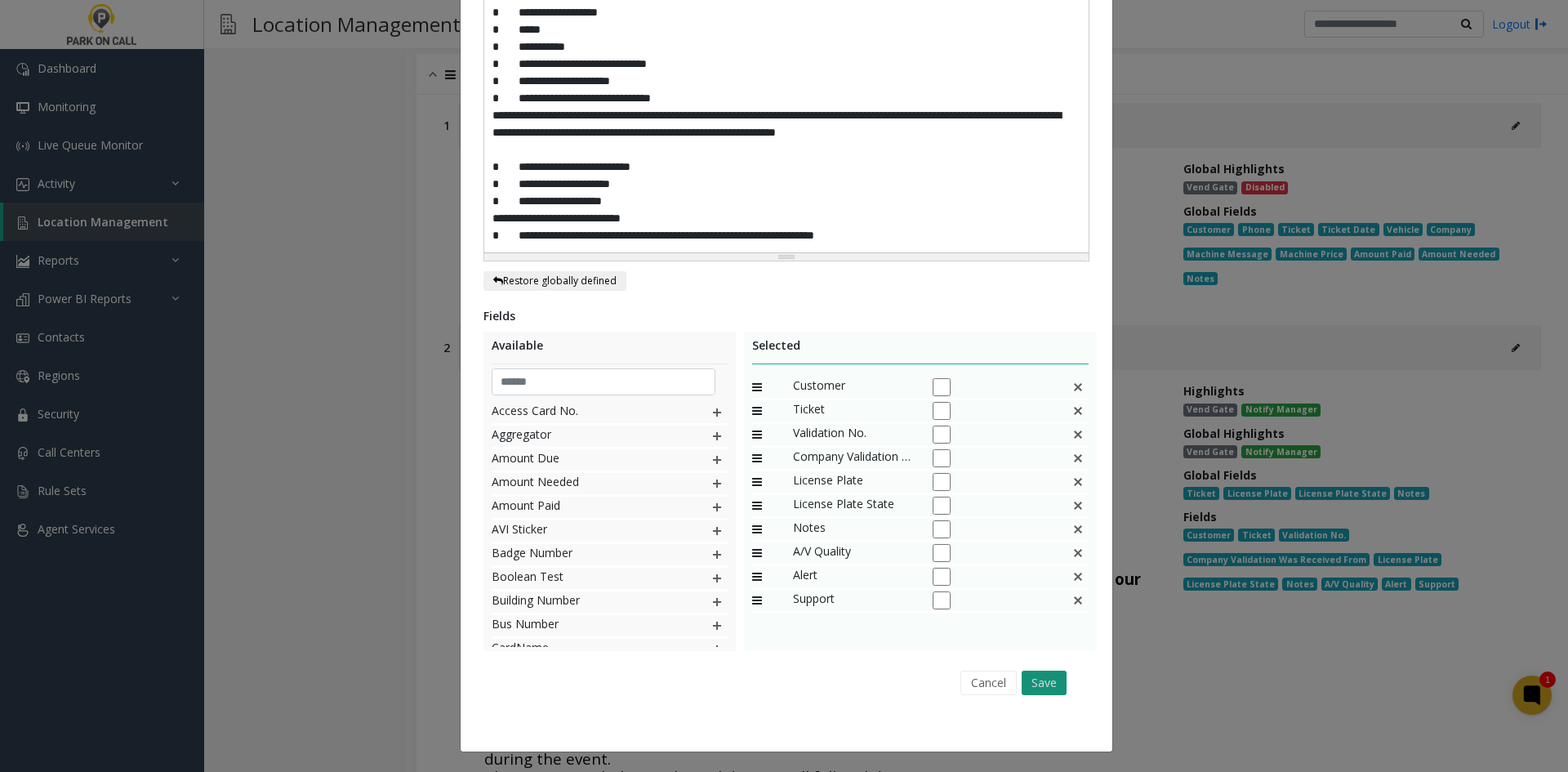
click at [1041, 678] on button "Save" at bounding box center [1044, 683] width 45 height 25
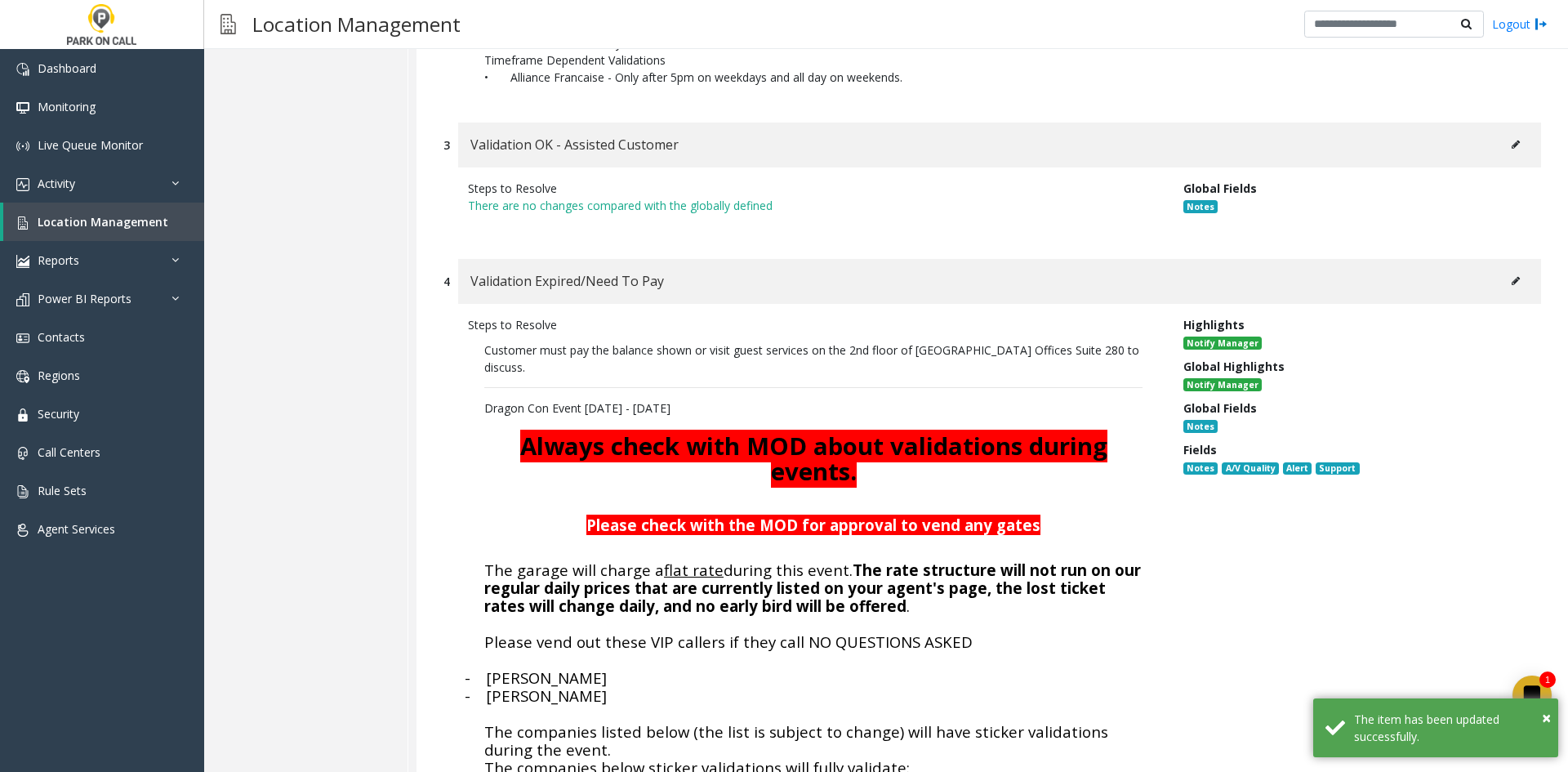
scroll to position [9387, 0]
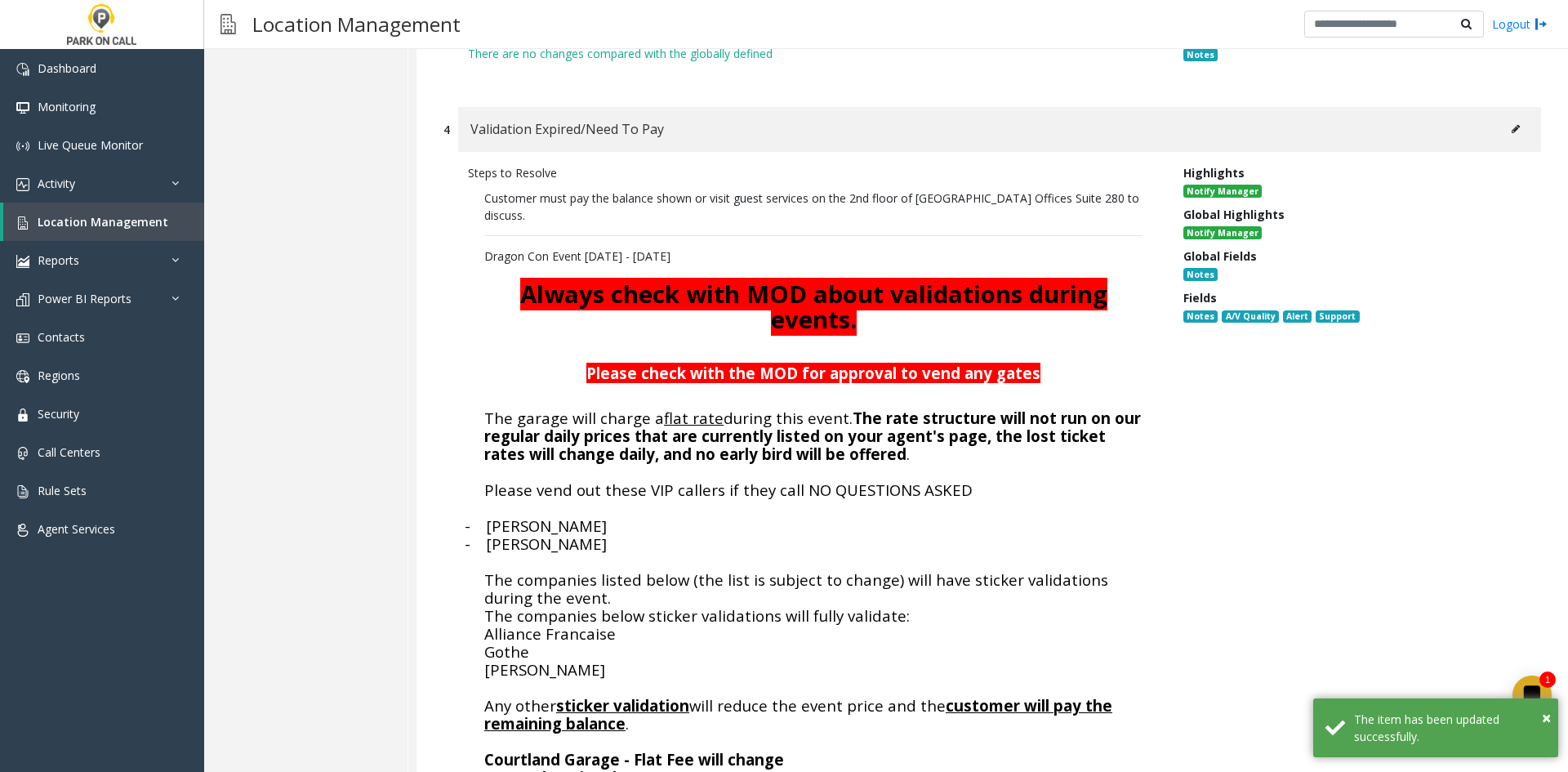
click at [1502, 117] on button at bounding box center [1515, 129] width 26 height 25
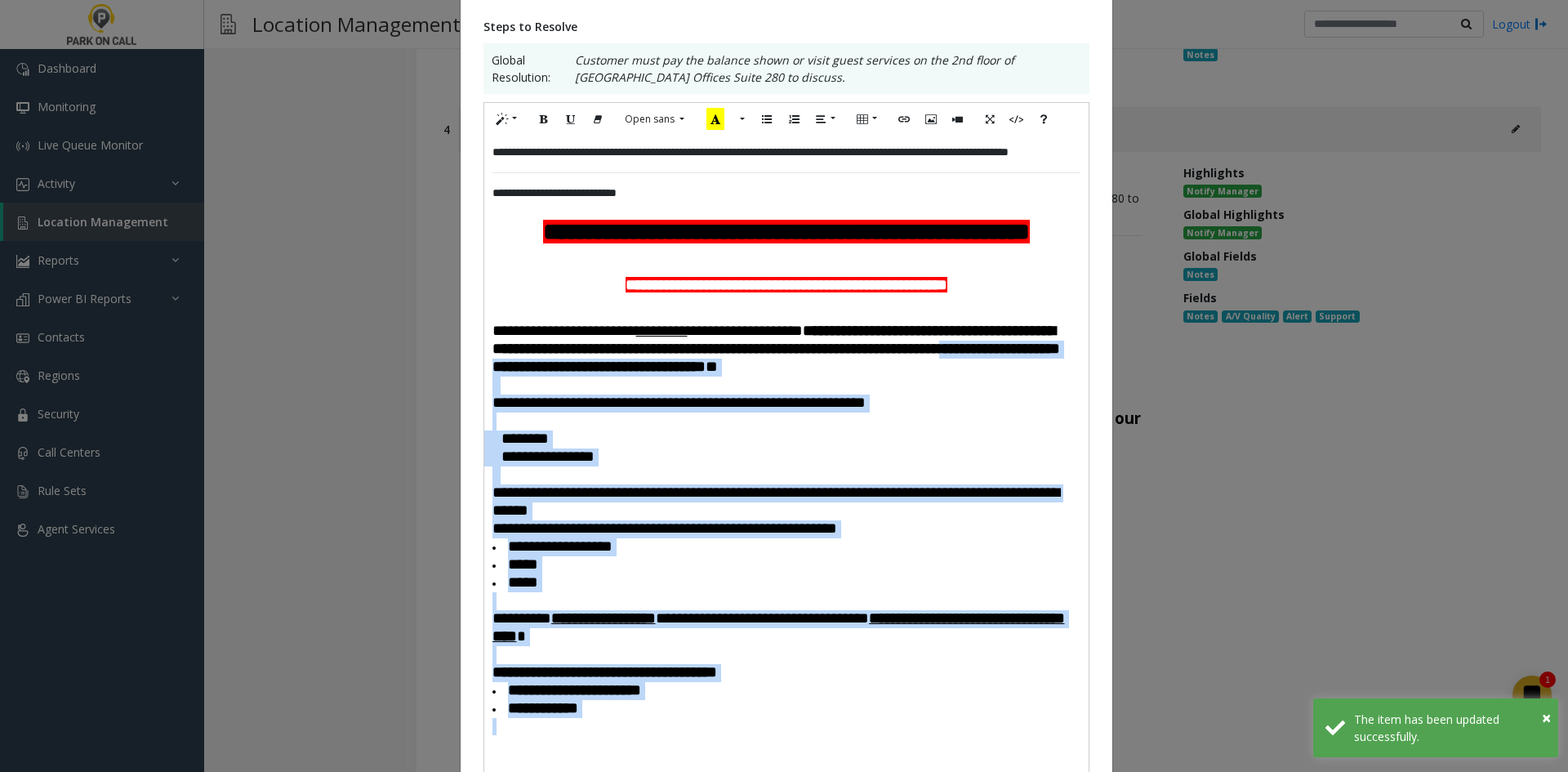
scroll to position [0, 0]
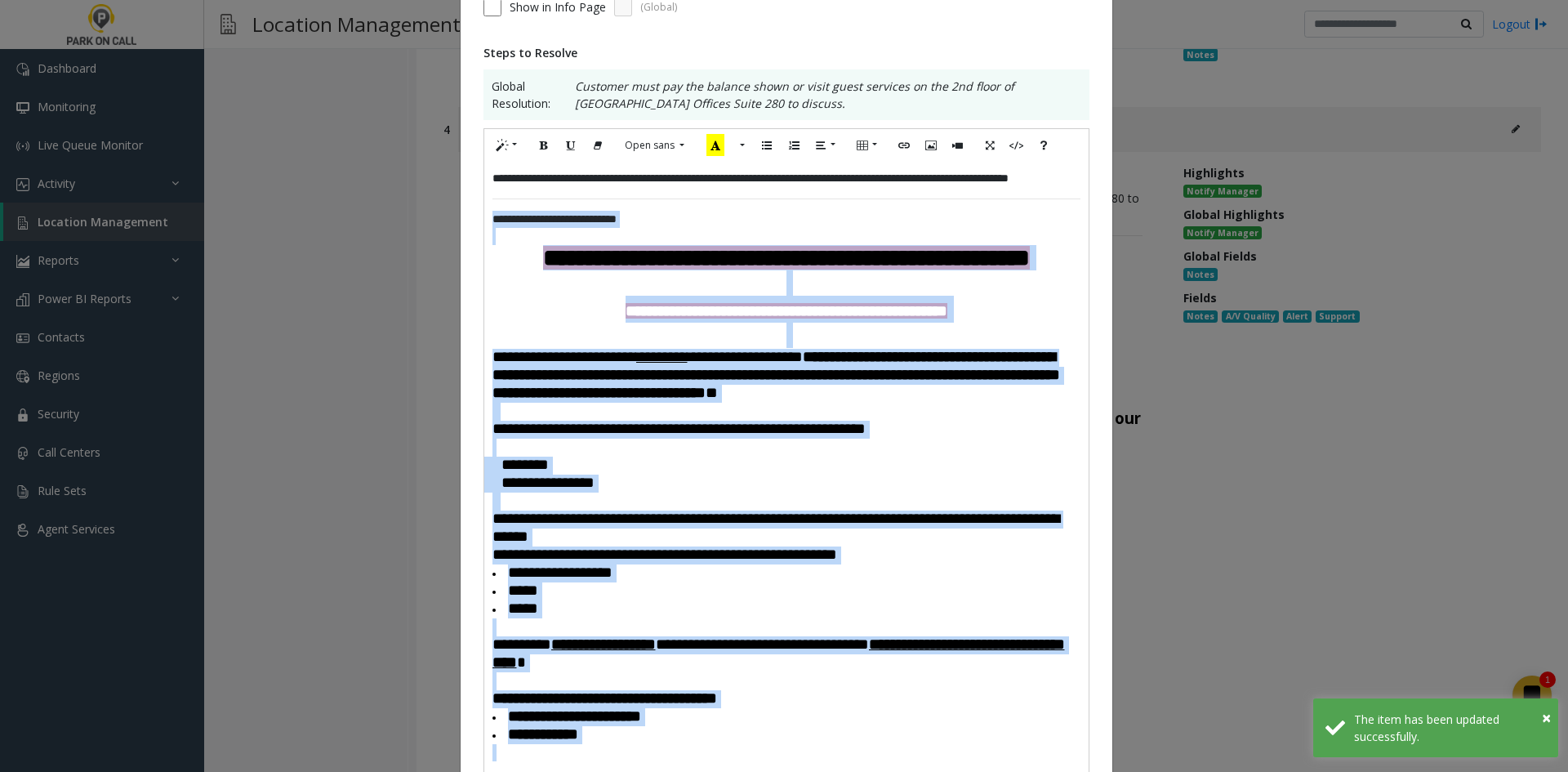
drag, startPoint x: 633, startPoint y: 709, endPoint x: 481, endPoint y: 223, distance: 509.2
click at [484, 223] on div "**********" at bounding box center [785, 488] width 604 height 653
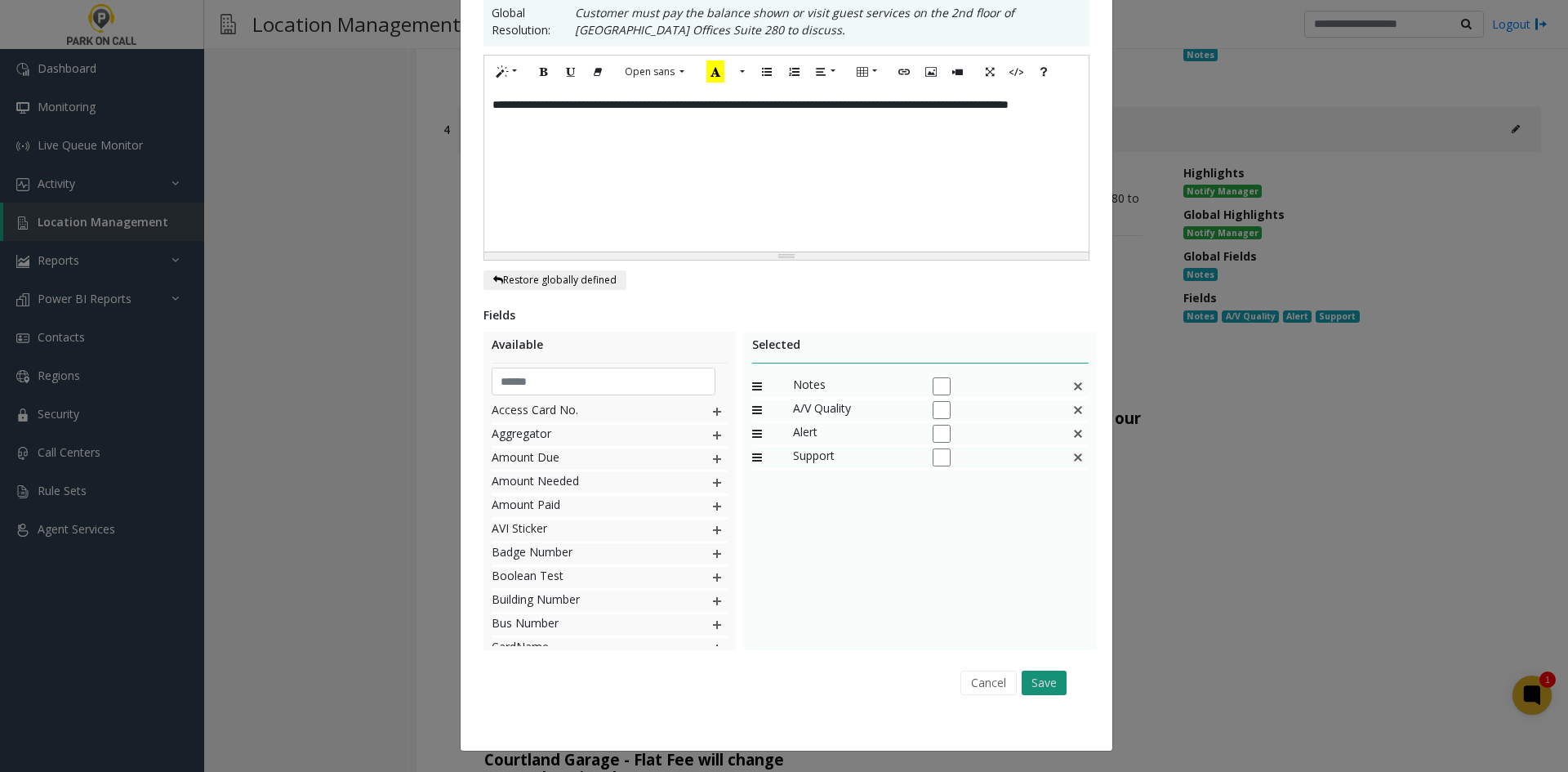
click at [1049, 688] on button "Save" at bounding box center [1044, 683] width 45 height 25
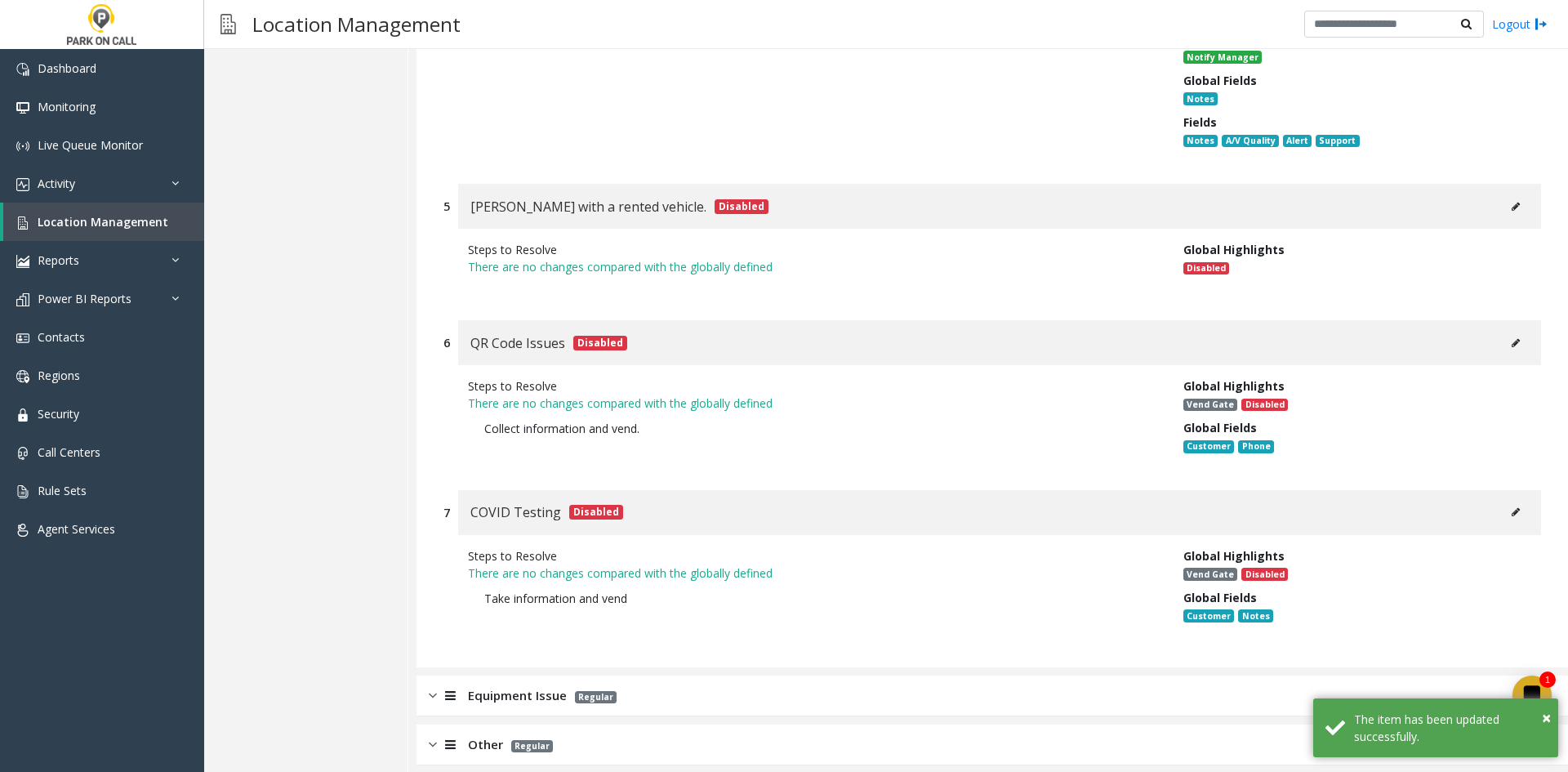
click at [686, 675] on div "Equipment Issue Regular" at bounding box center [992, 696] width 1152 height 41
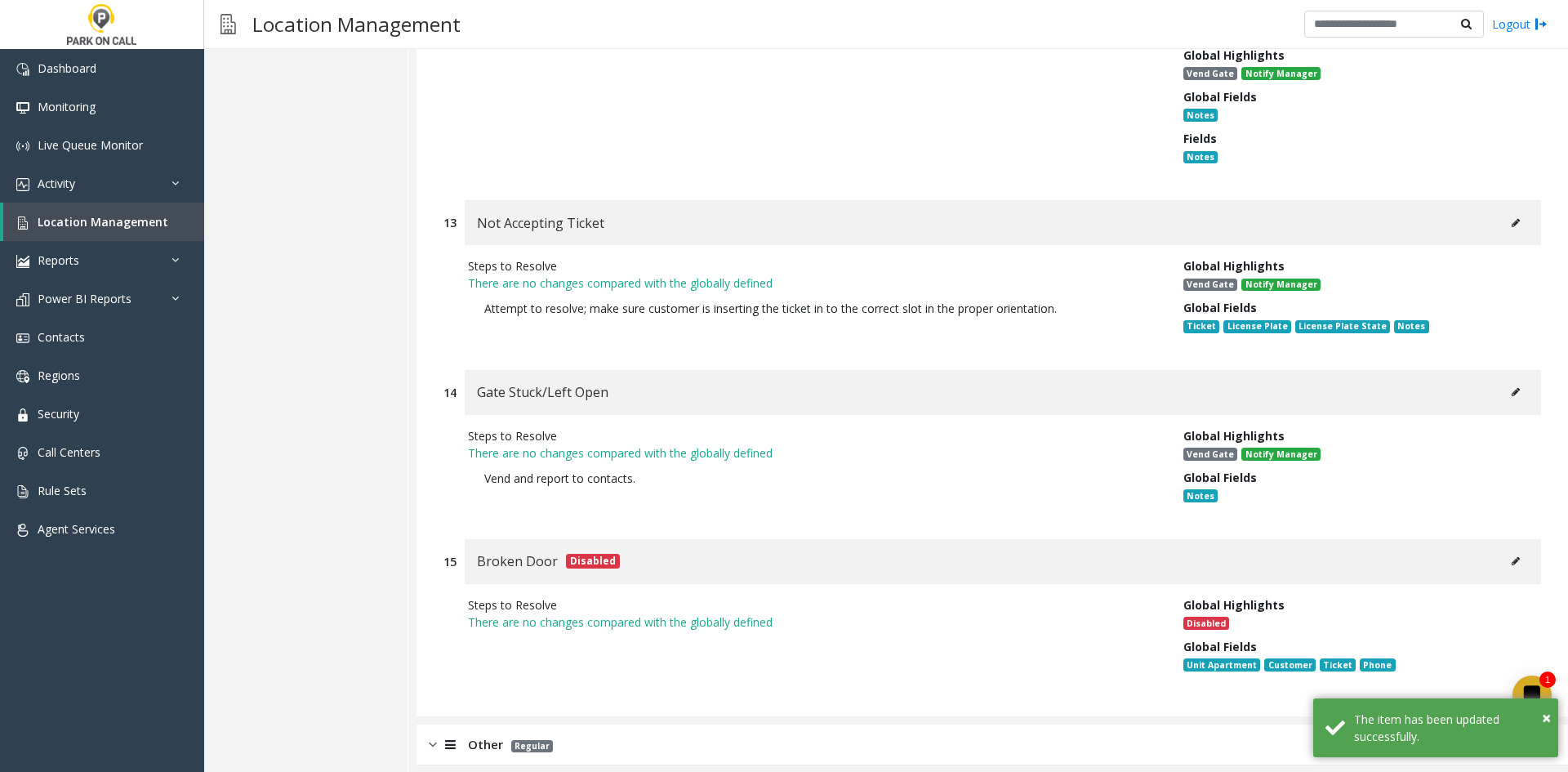
drag, startPoint x: 655, startPoint y: 673, endPoint x: 685, endPoint y: 634, distance: 49.2
click at [657, 724] on div "Other Regular" at bounding box center [992, 744] width 1152 height 41
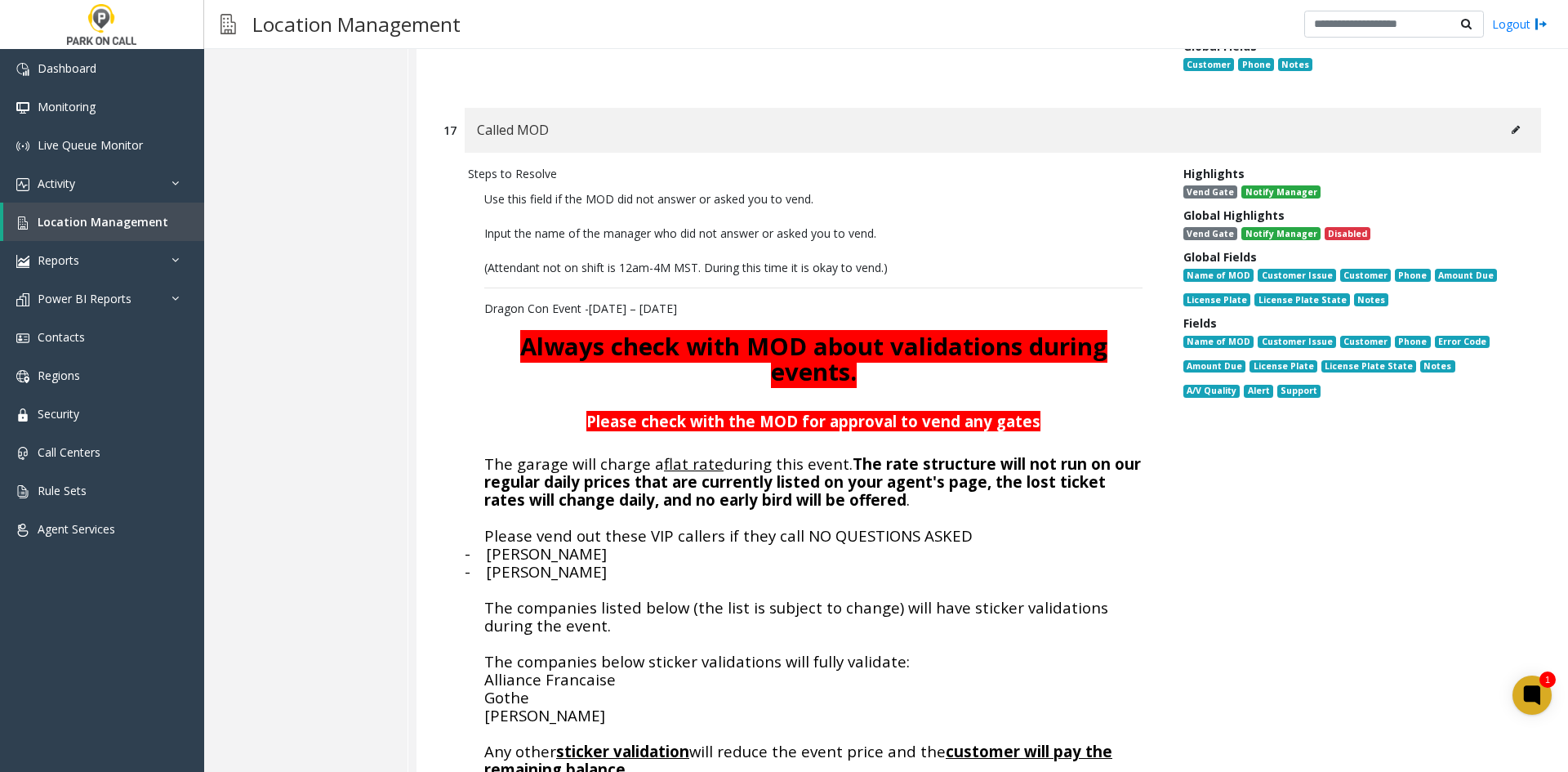
scroll to position [15472, 0]
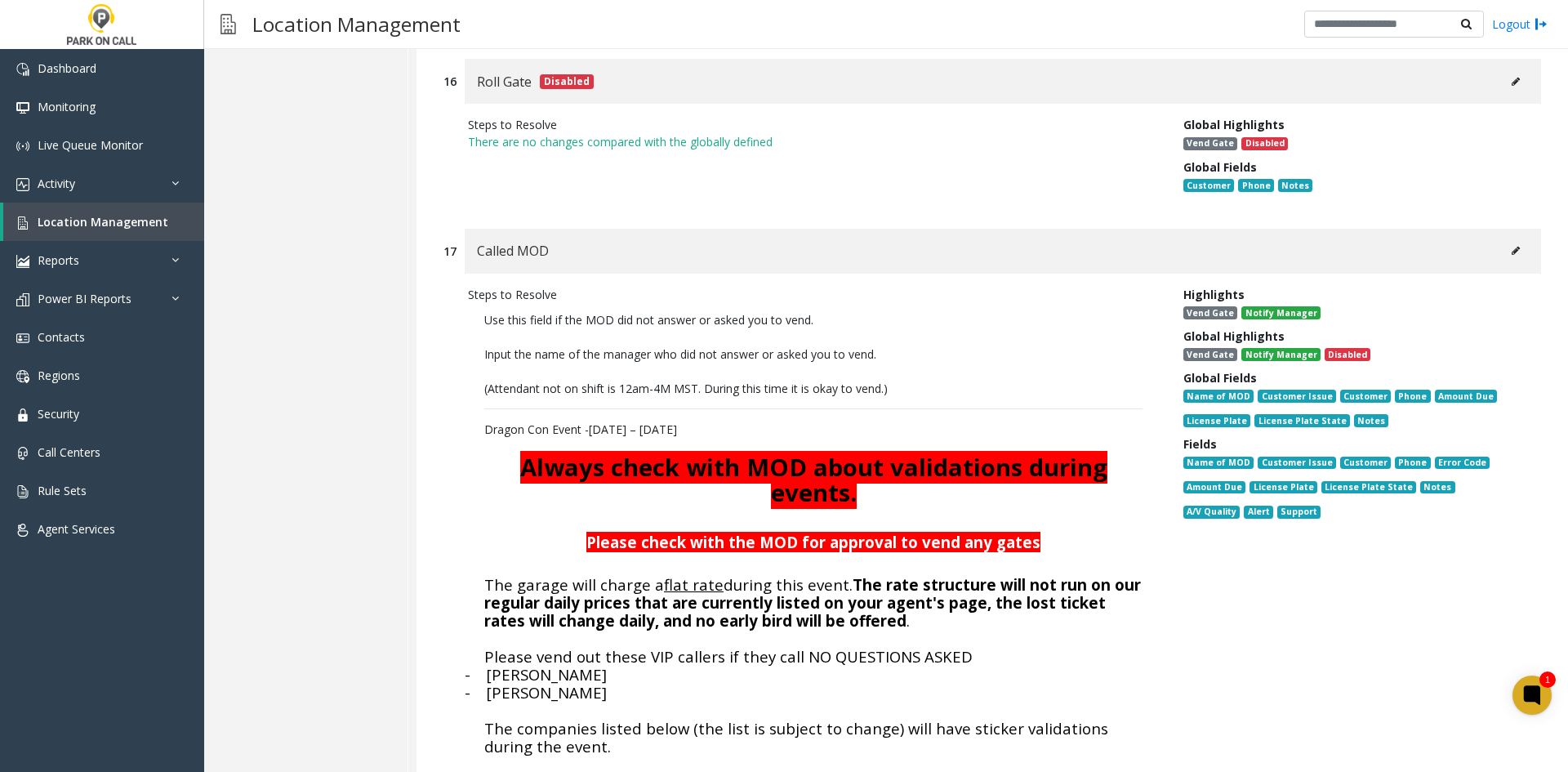
click at [1508, 238] on button at bounding box center [1515, 251] width 26 height 25
type input "**********"
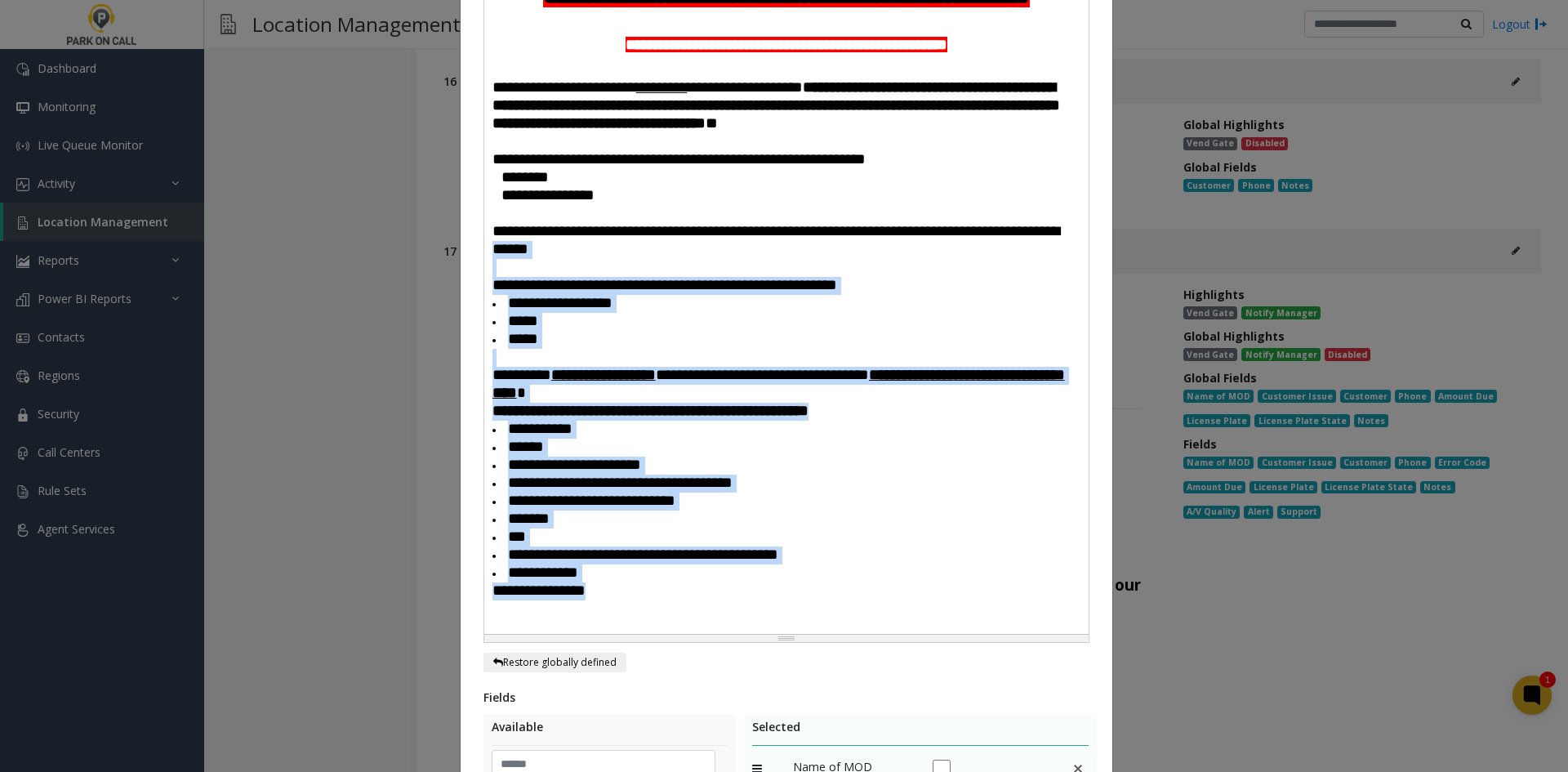
scroll to position [408, 0]
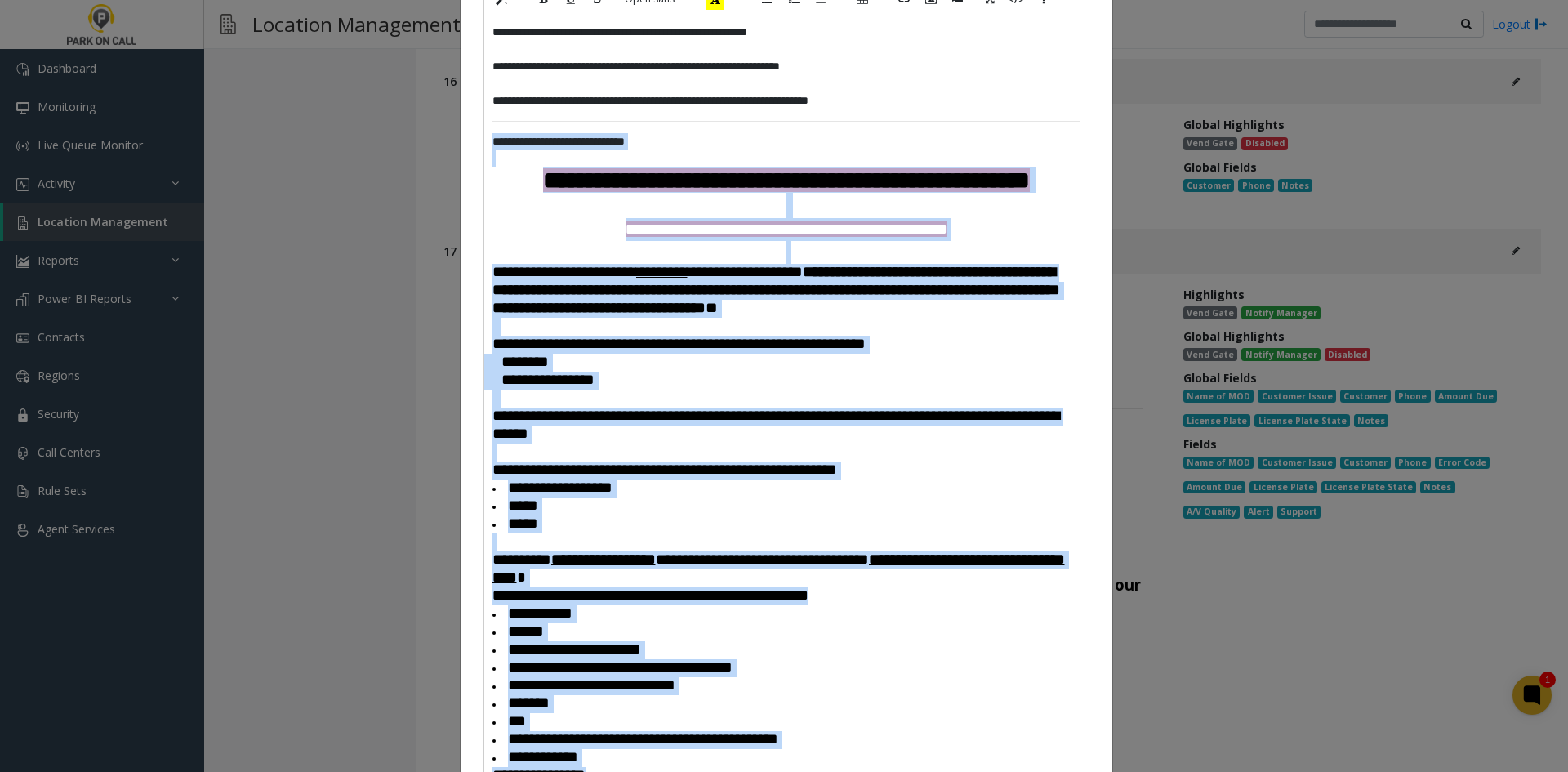
drag, startPoint x: 688, startPoint y: 556, endPoint x: 478, endPoint y: 136, distance: 469.6
click at [484, 136] on div "**********" at bounding box center [785, 416] width 604 height 803
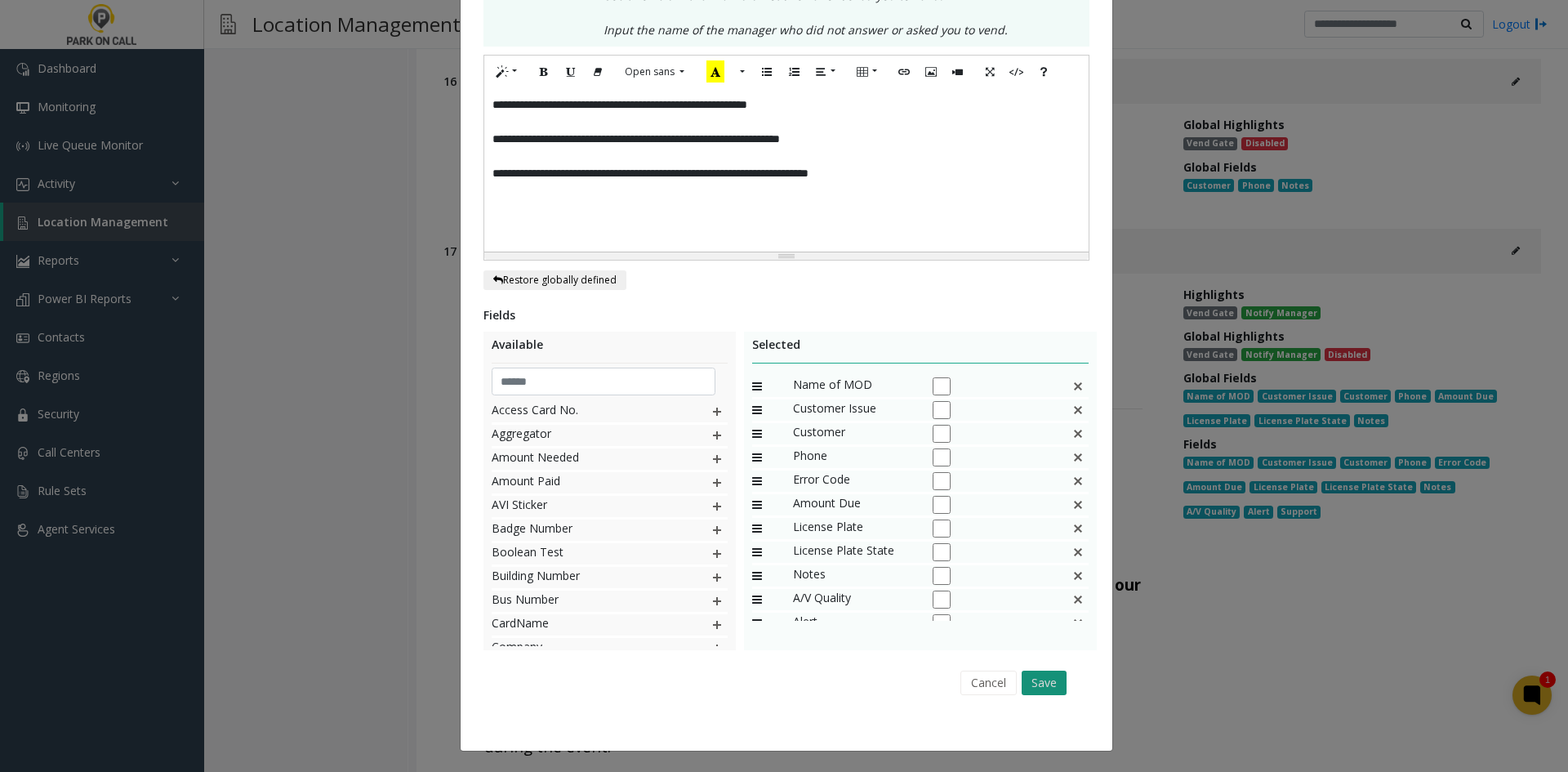
click at [1033, 694] on button "Save" at bounding box center [1044, 683] width 45 height 25
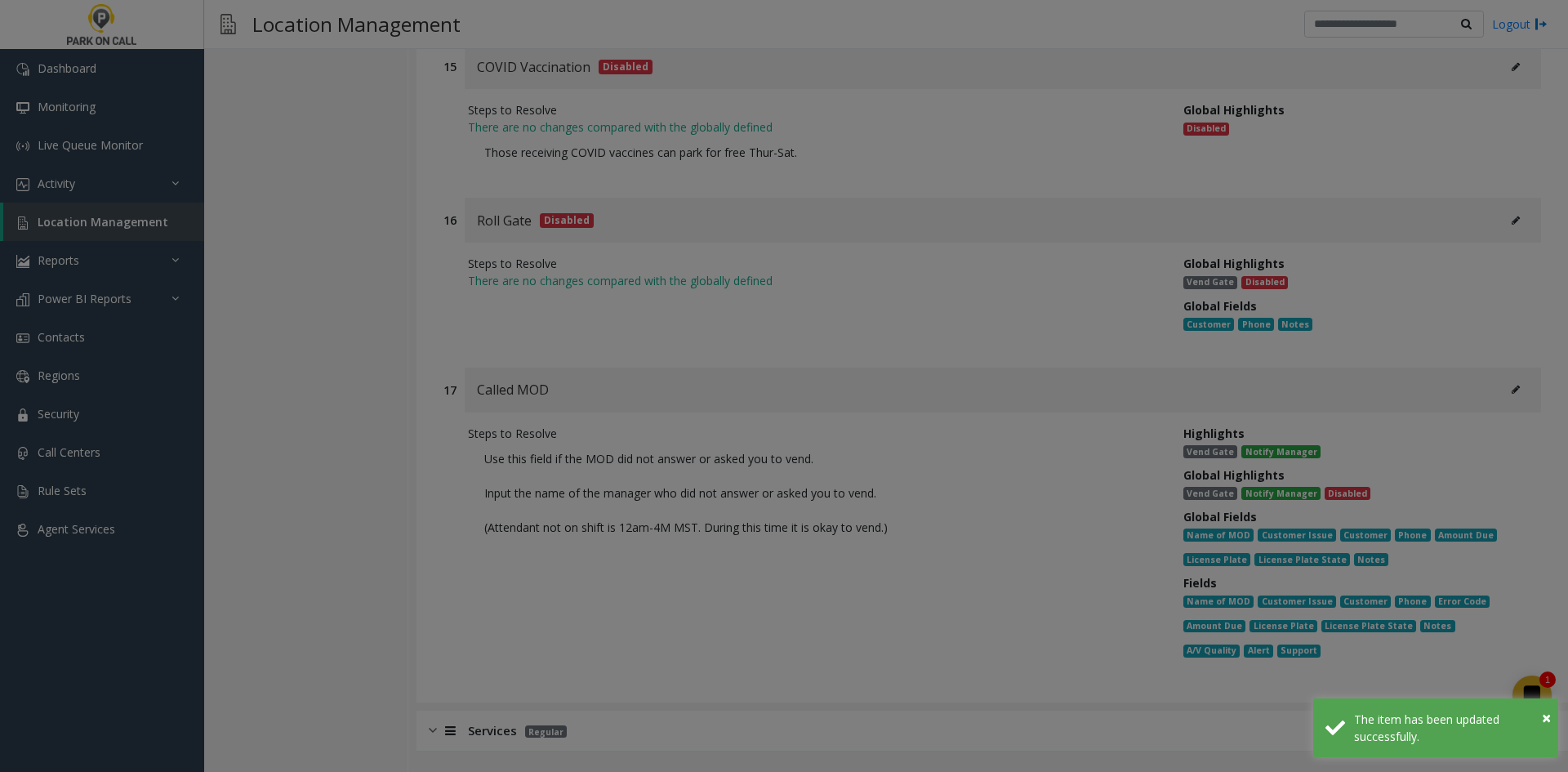
scroll to position [15270, 0]
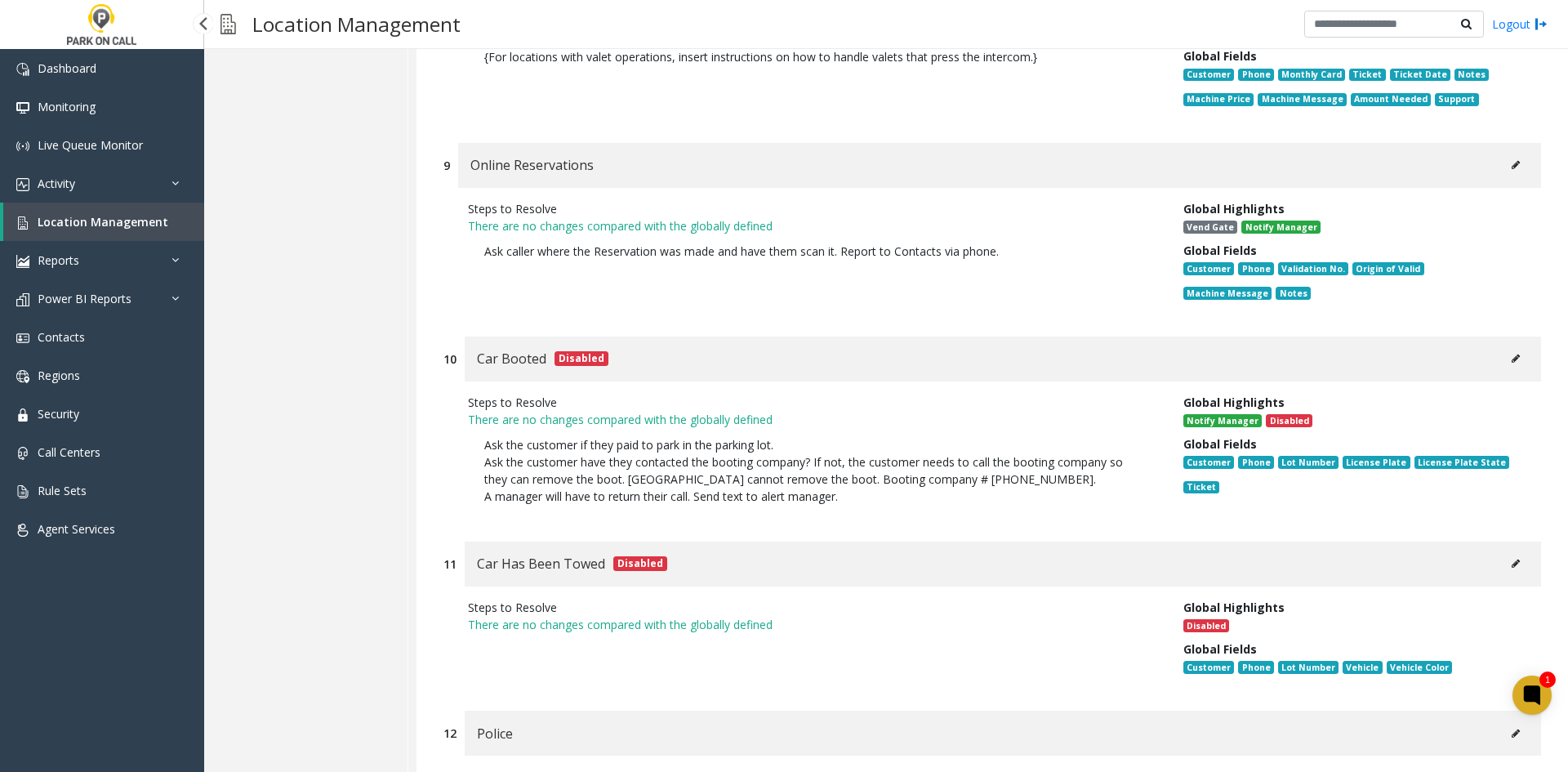
click at [109, 210] on link "Location Management" at bounding box center [104, 221] width 201 height 38
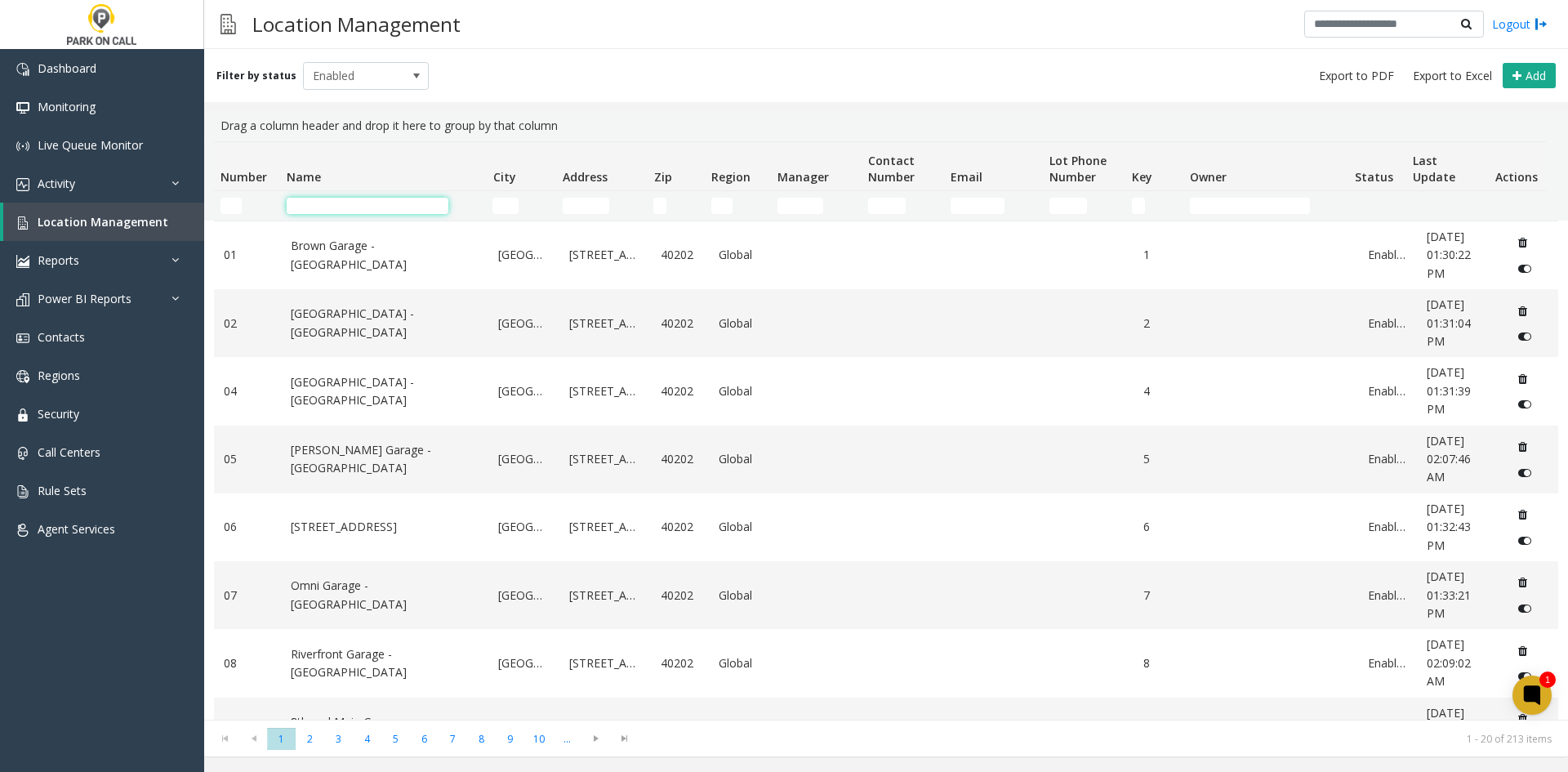
click at [348, 202] on input "Name Filter" at bounding box center [367, 205] width 162 height 16
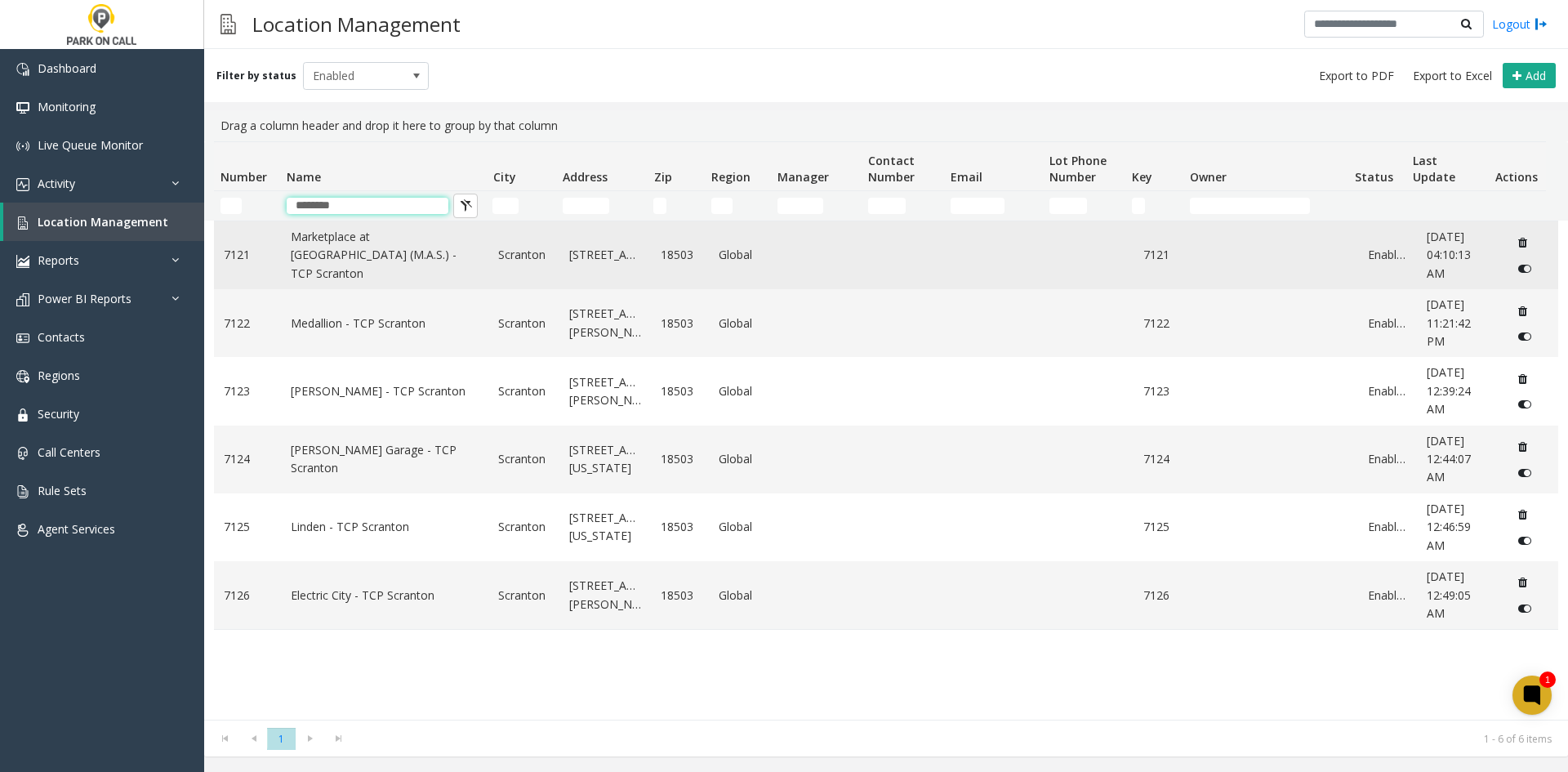
type input "********"
click at [351, 251] on link "Marketplace at [GEOGRAPHIC_DATA] (M.A.S.) - TCP Scranton" at bounding box center [385, 255] width 189 height 55
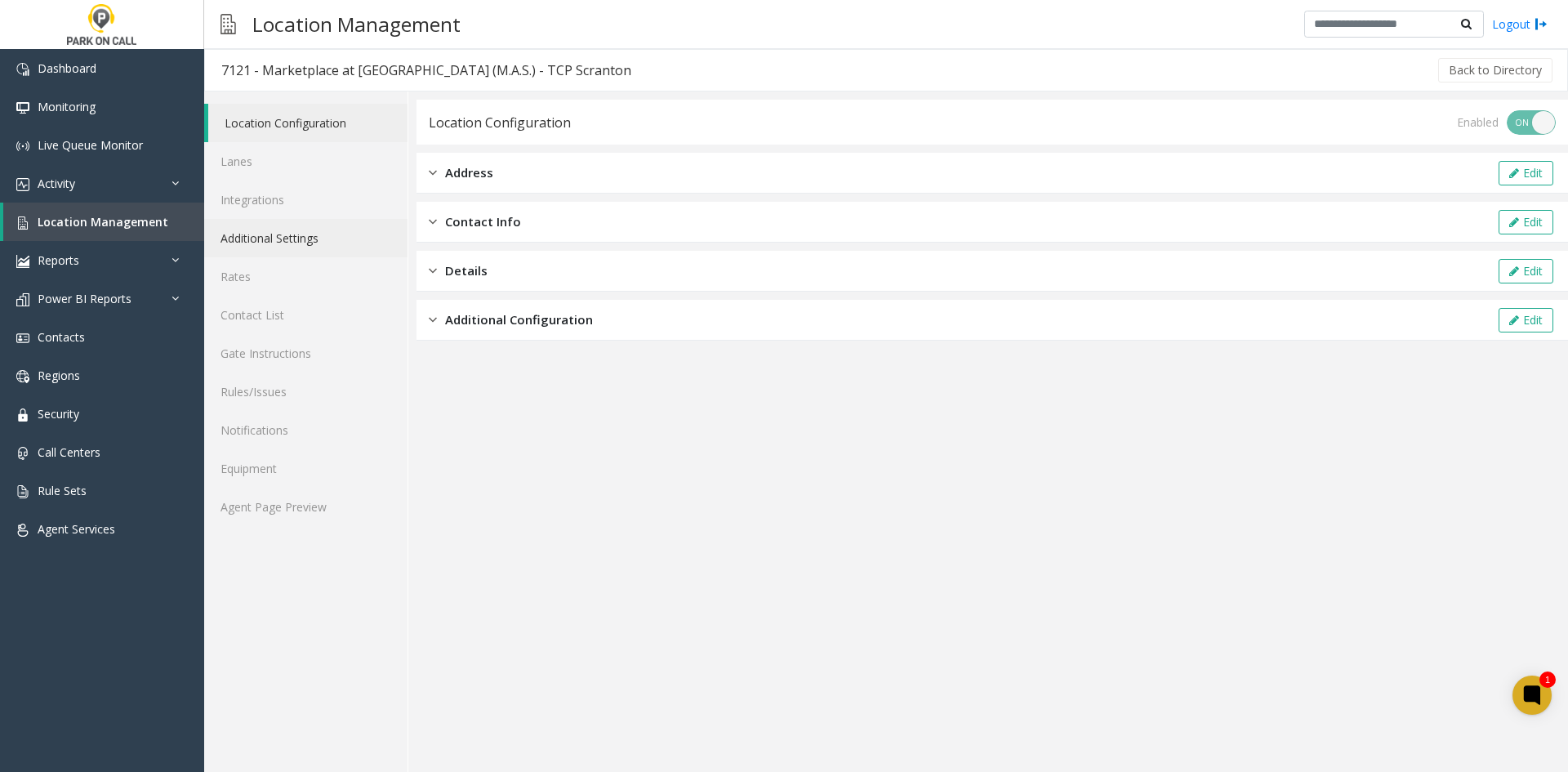
click at [331, 235] on link "Additional Settings" at bounding box center [306, 237] width 204 height 38
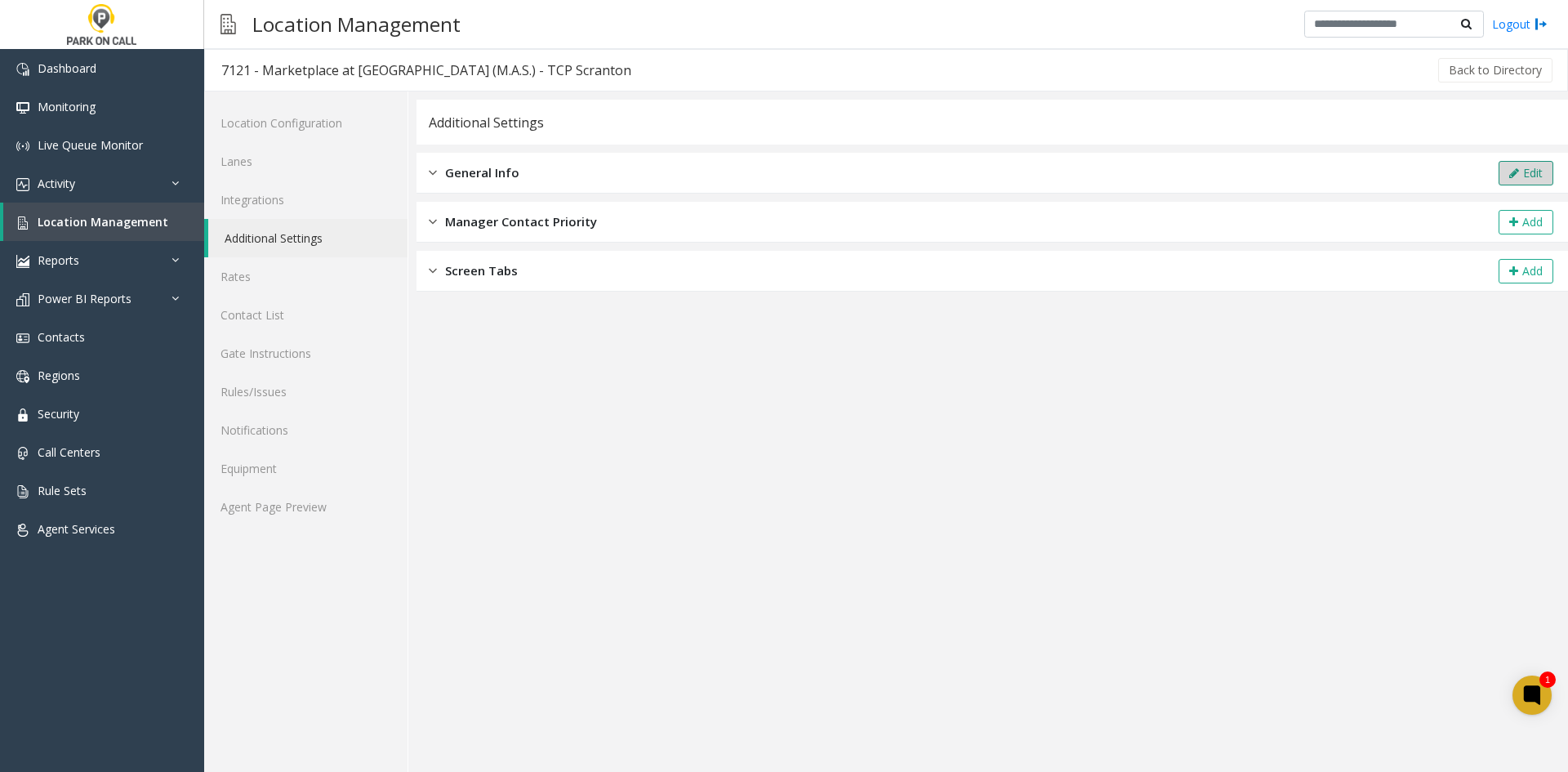
click at [1492, 176] on div "General Info Edit" at bounding box center [992, 173] width 1152 height 41
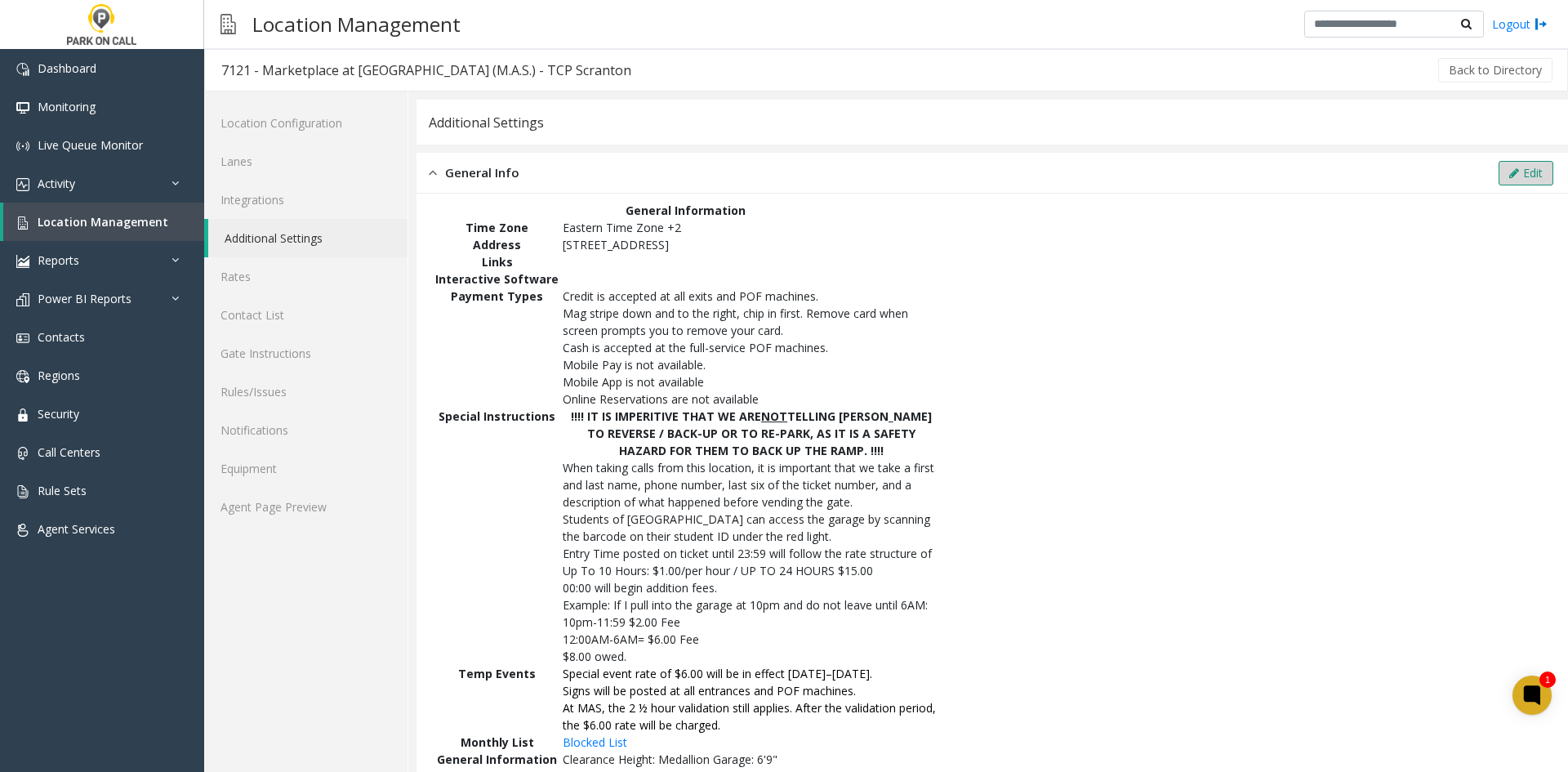
click at [1518, 173] on button "Edit" at bounding box center [1526, 173] width 55 height 25
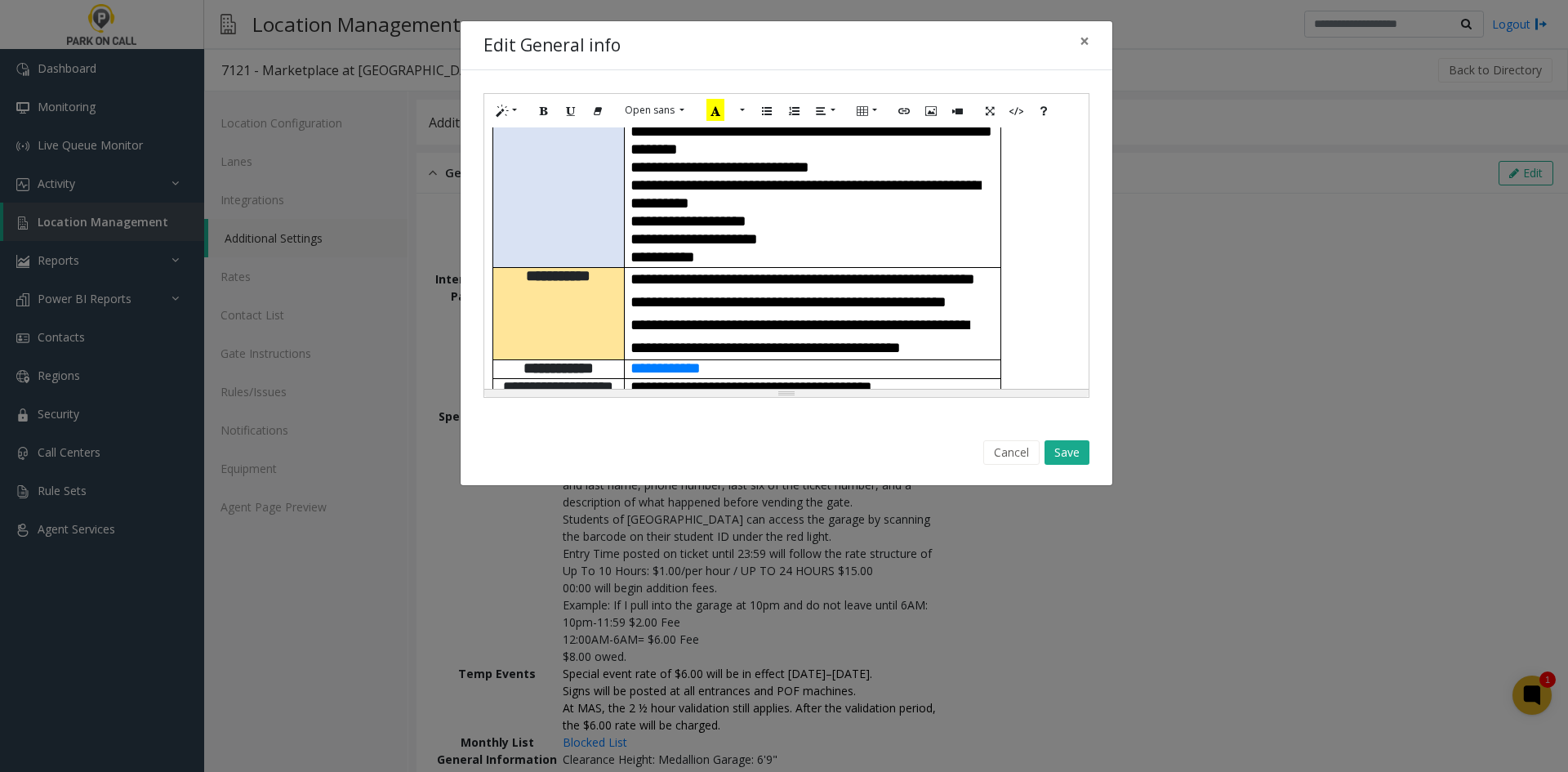
scroll to position [572, 0]
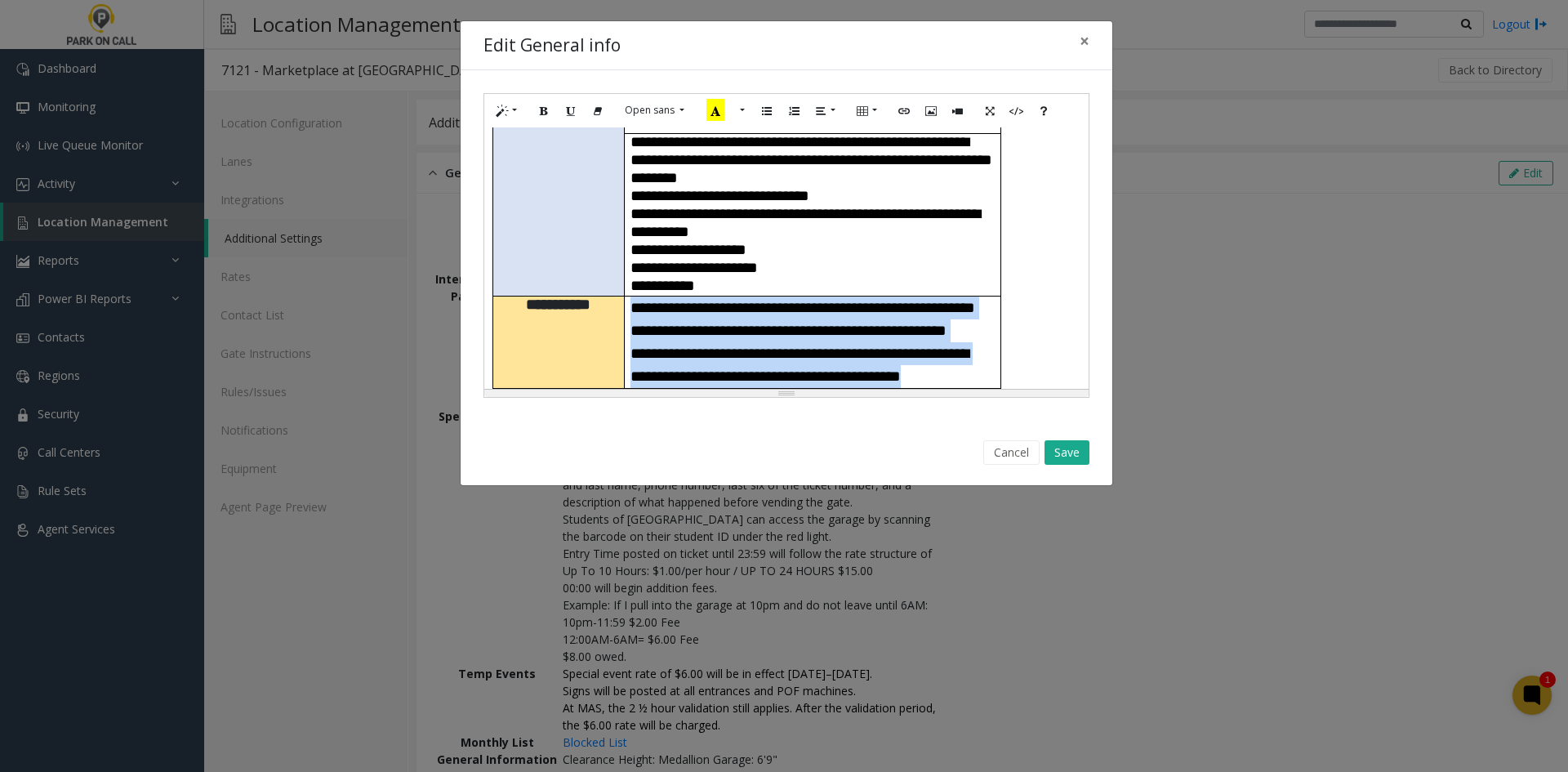
drag, startPoint x: 724, startPoint y: 359, endPoint x: 633, endPoint y: 223, distance: 163.6
click at [633, 296] on td "**********" at bounding box center [812, 342] width 376 height 92
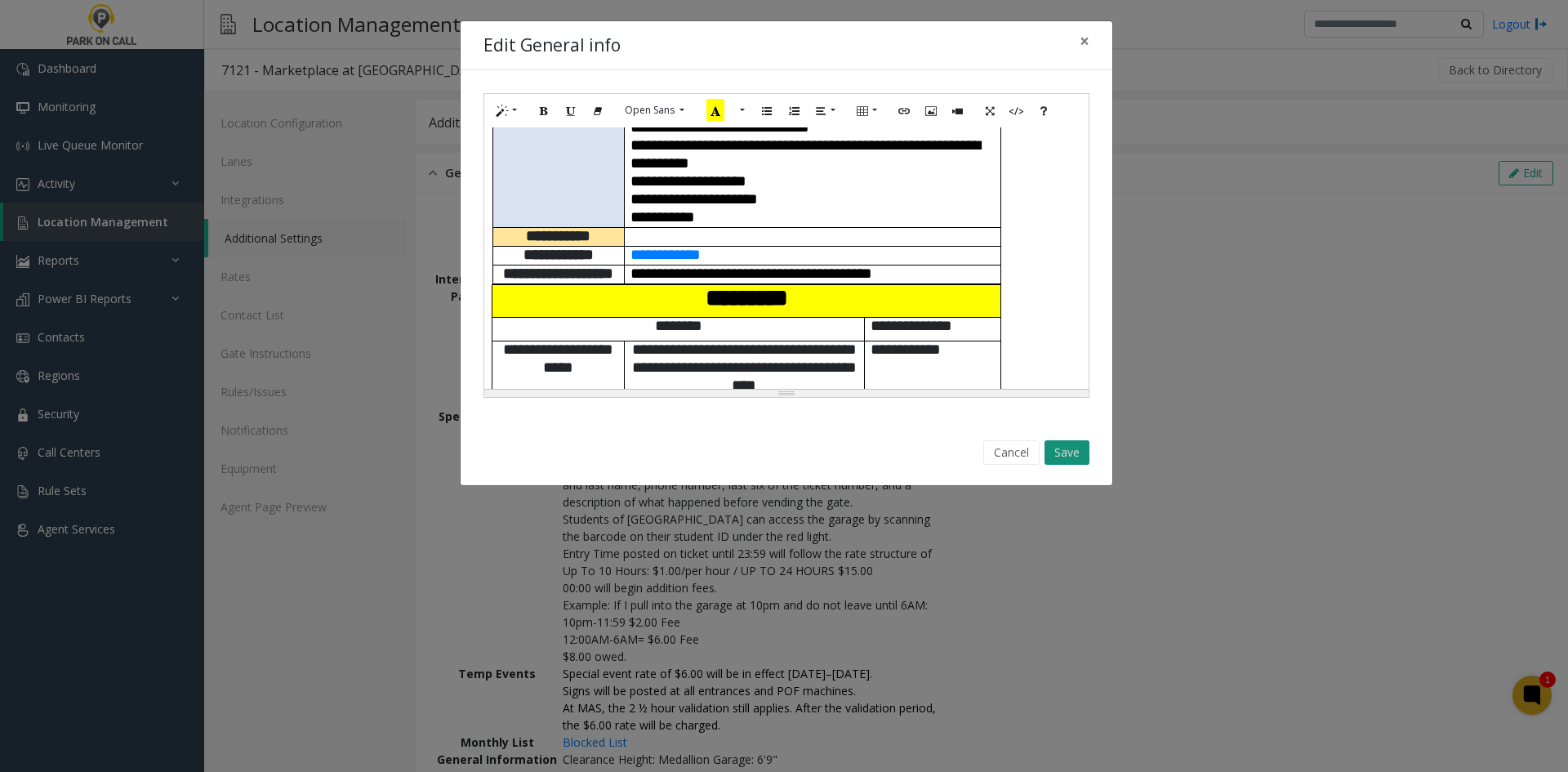
click at [1064, 451] on button "Save" at bounding box center [1066, 453] width 45 height 25
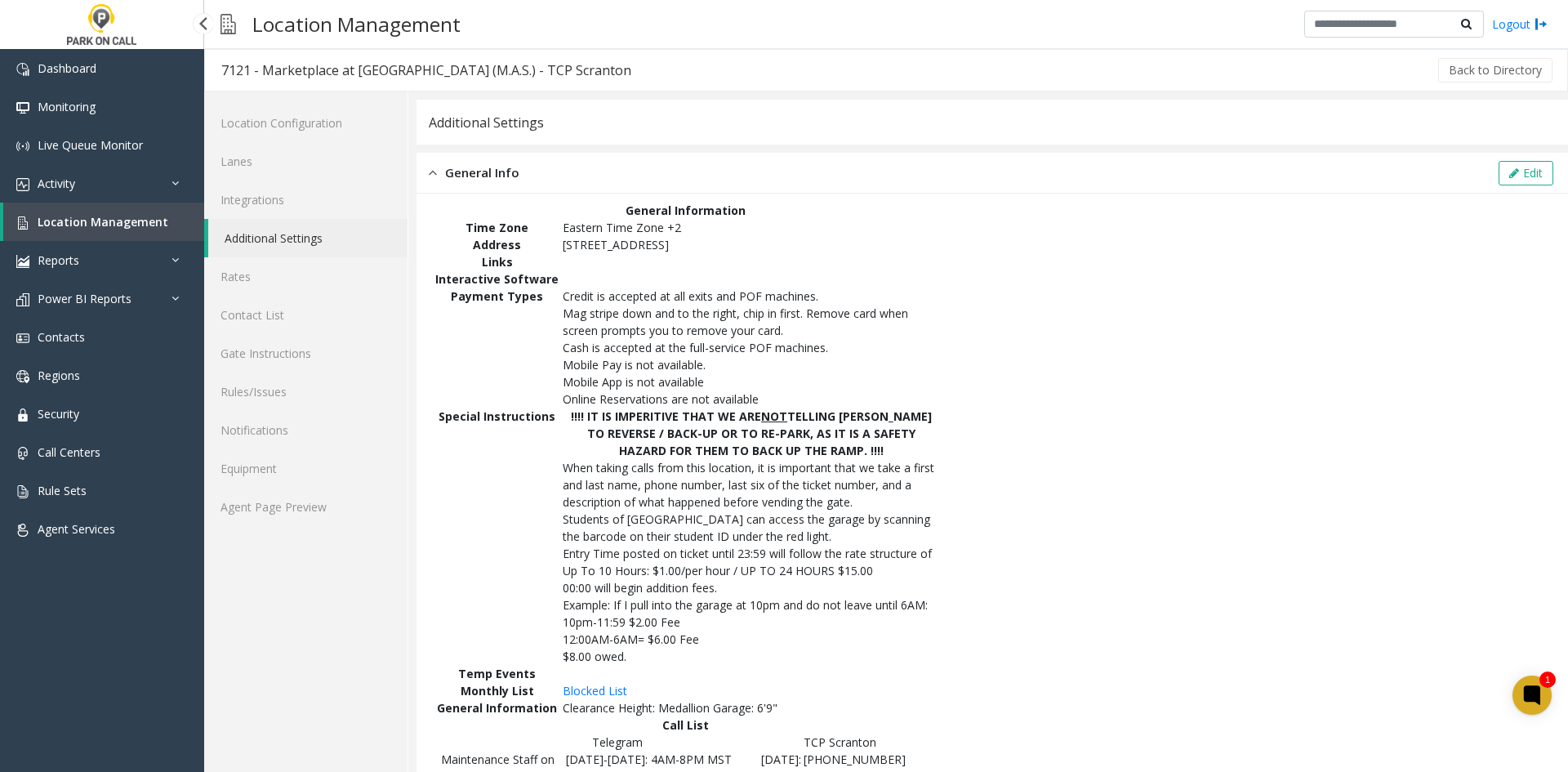
click at [140, 230] on link "Location Management" at bounding box center [104, 221] width 201 height 38
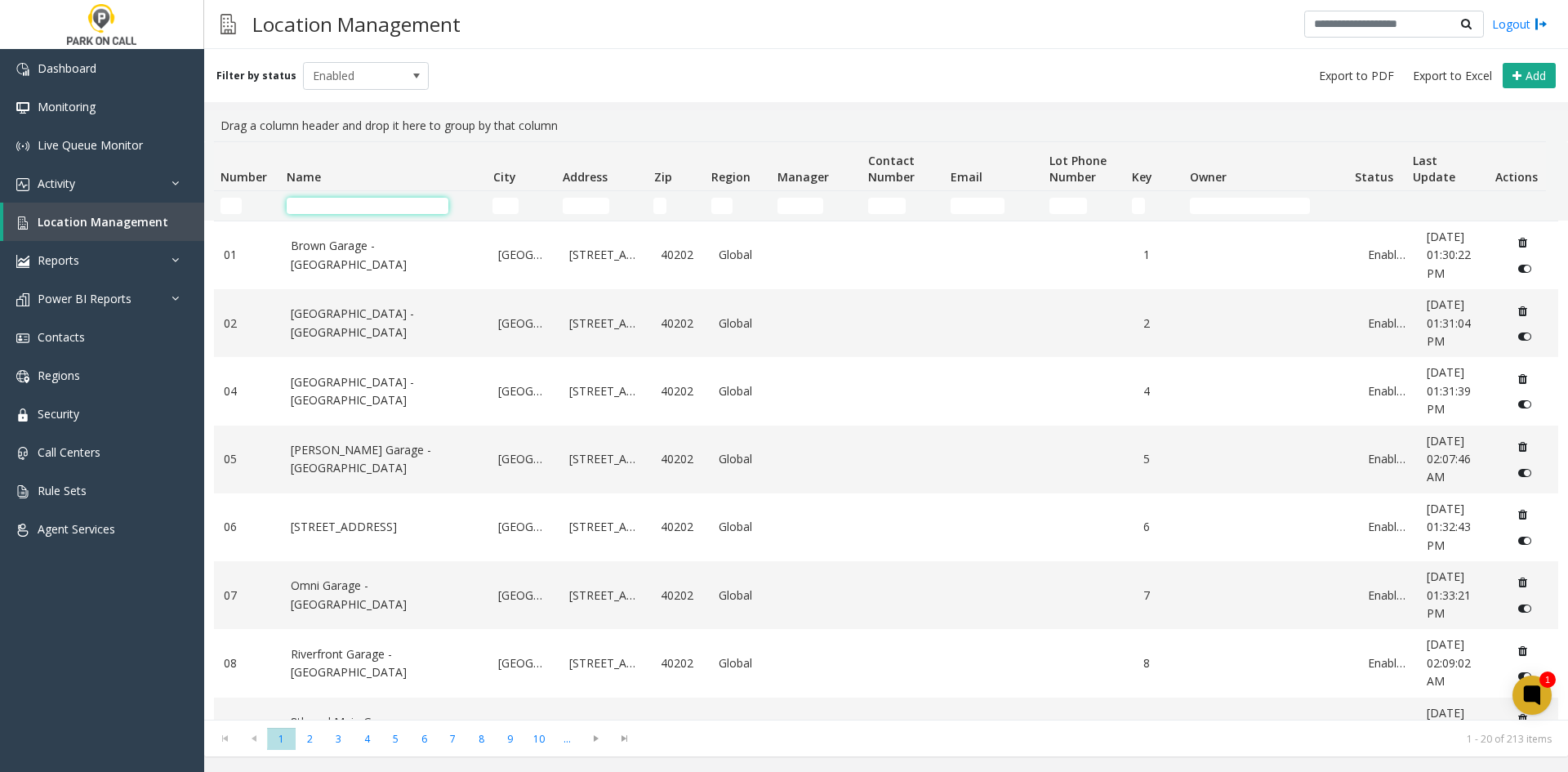
click at [338, 208] on input "Name Filter" at bounding box center [367, 205] width 162 height 16
paste input "********"
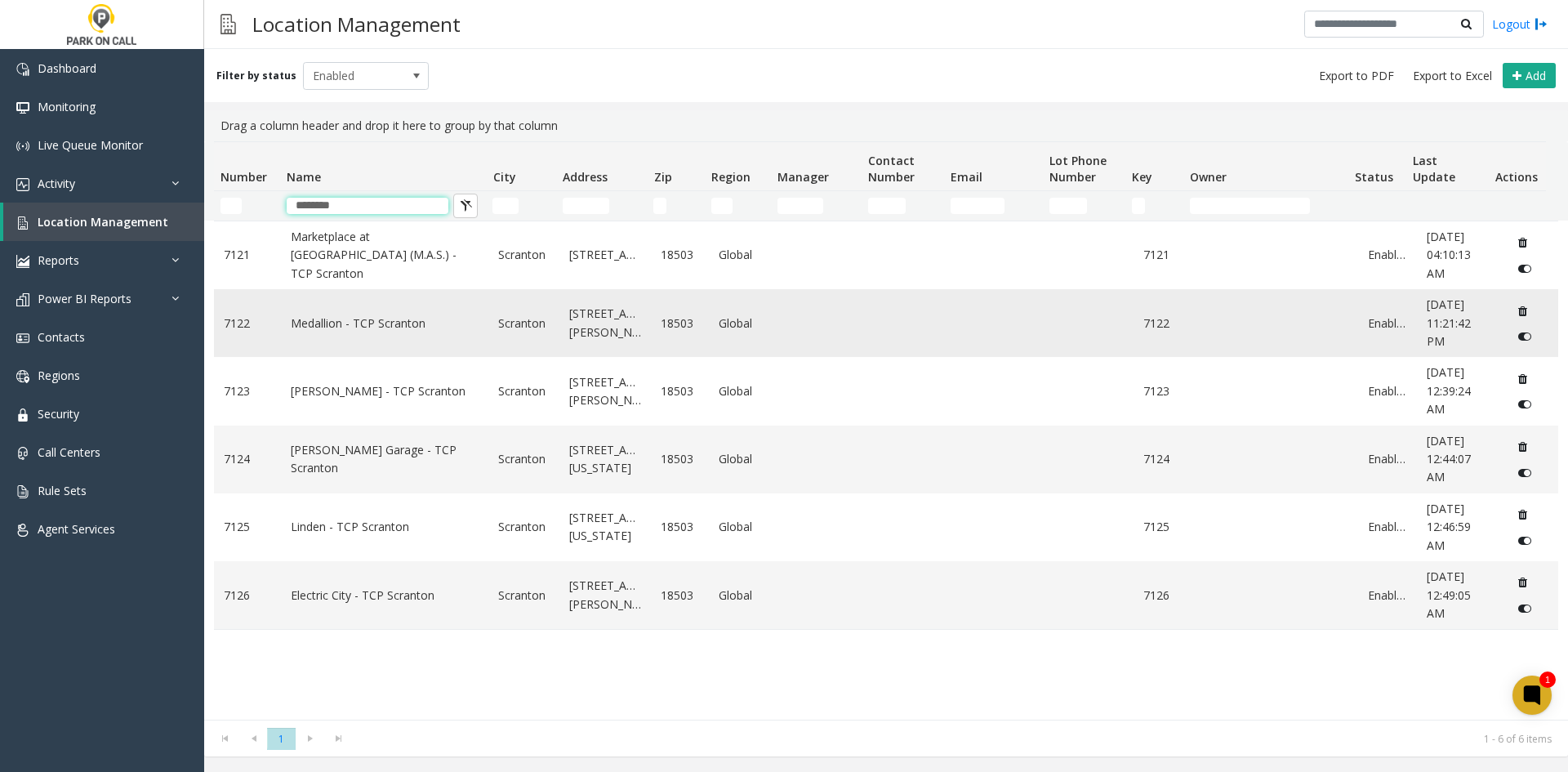
type input "********"
click at [325, 316] on link "Medallion - TCP Scranton" at bounding box center [385, 324] width 189 height 18
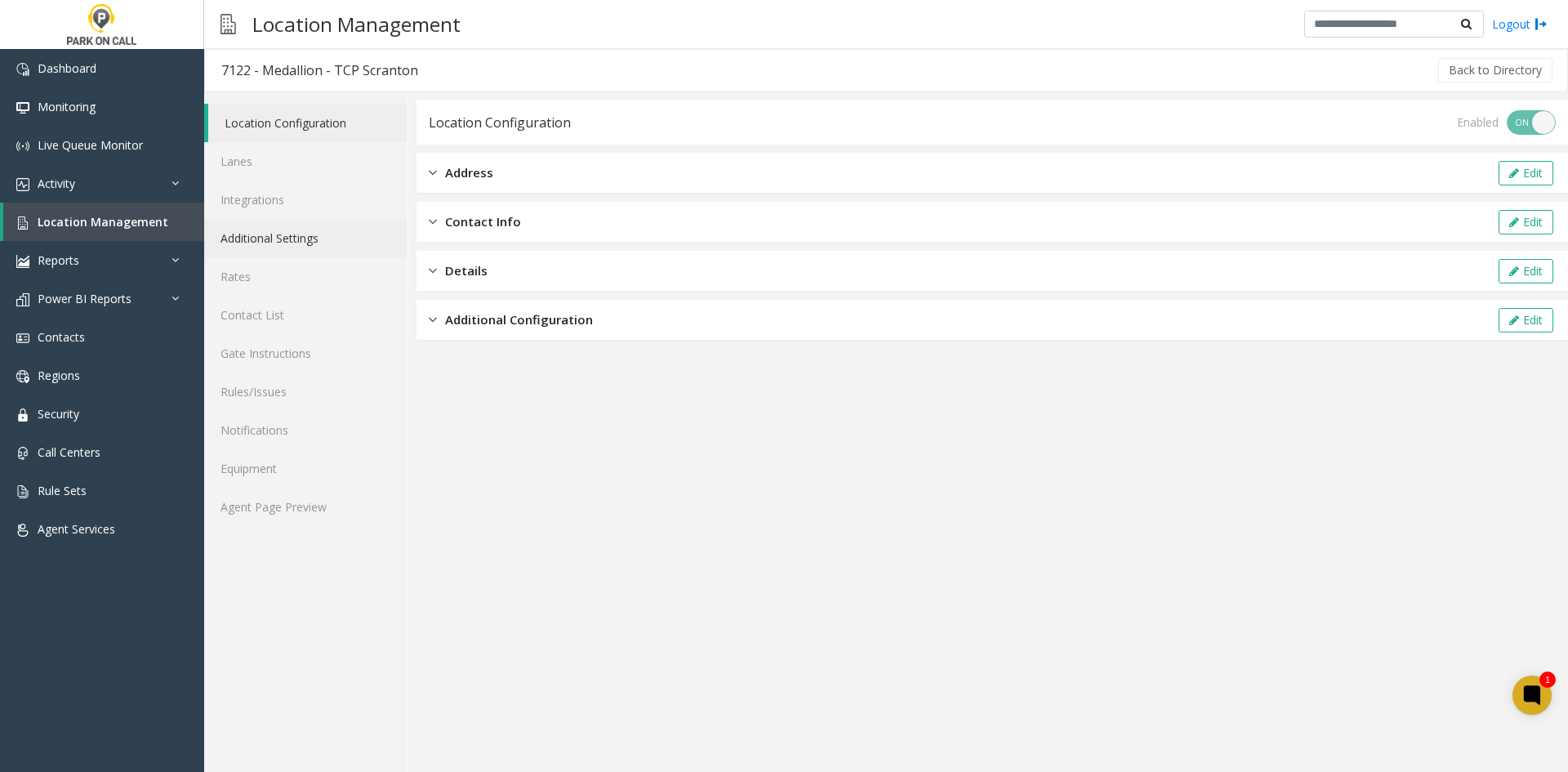
click at [304, 246] on link "Additional Settings" at bounding box center [306, 237] width 204 height 38
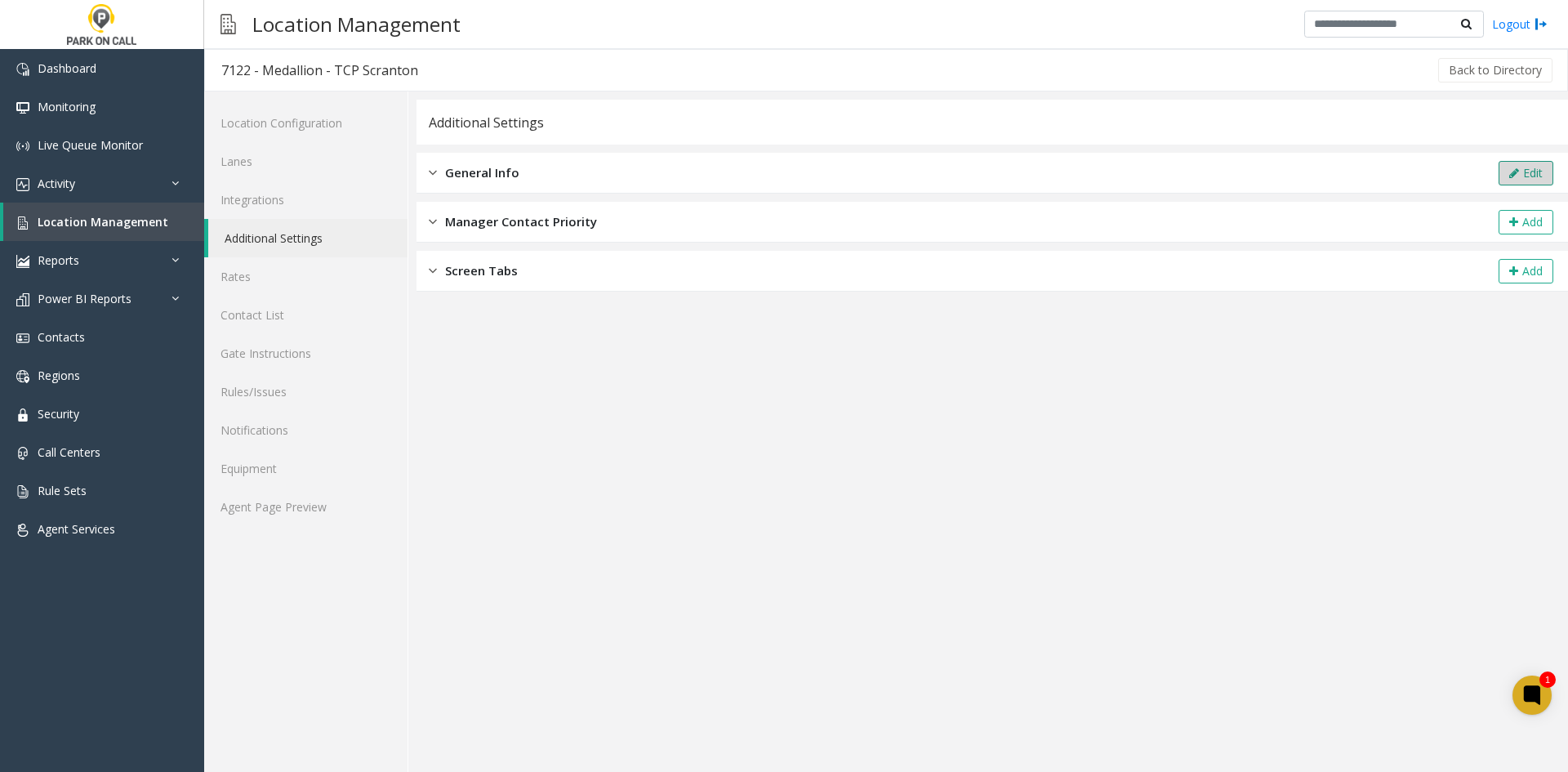
click at [1537, 165] on button "Edit" at bounding box center [1526, 173] width 55 height 25
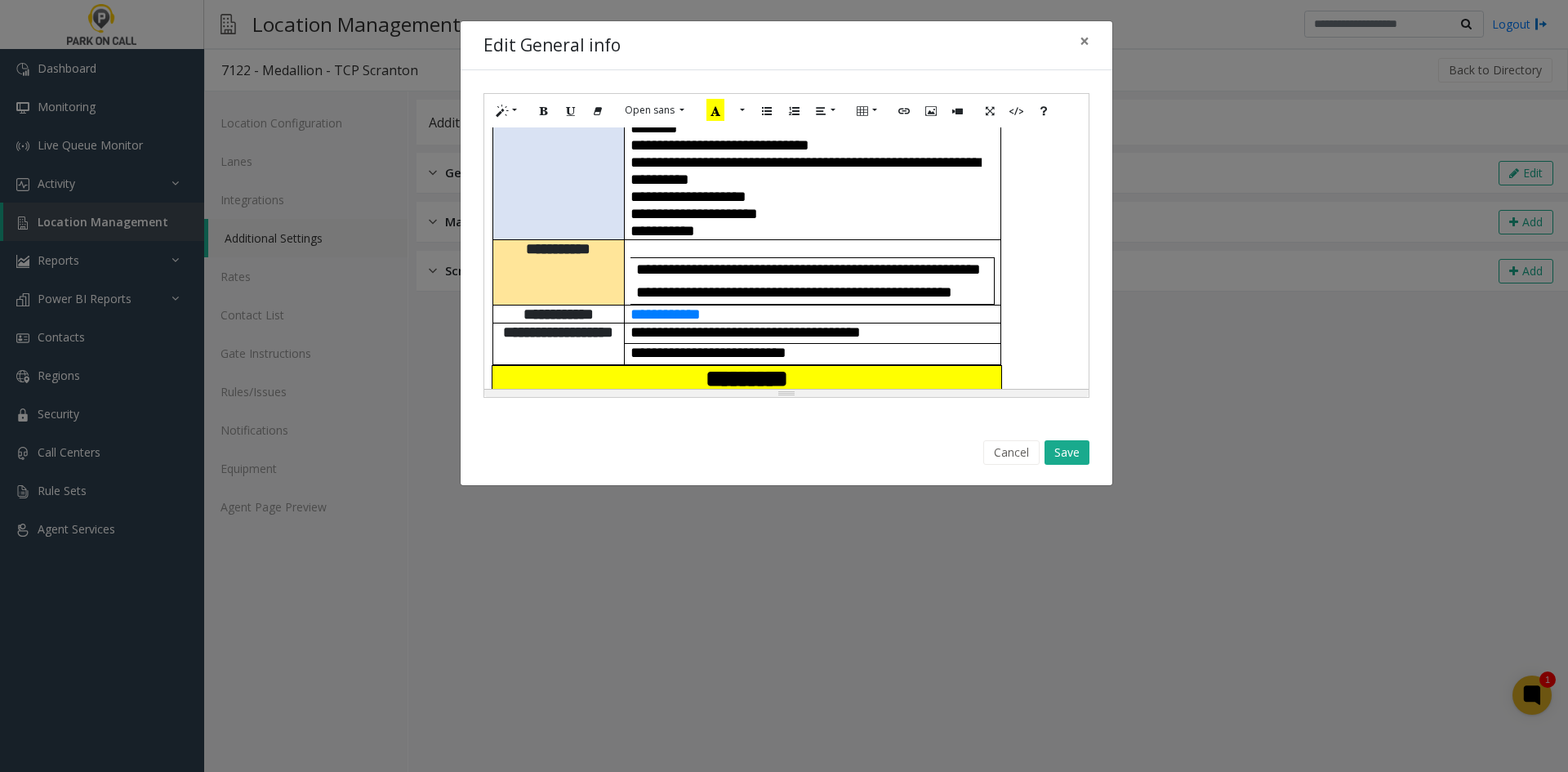
scroll to position [490, 0]
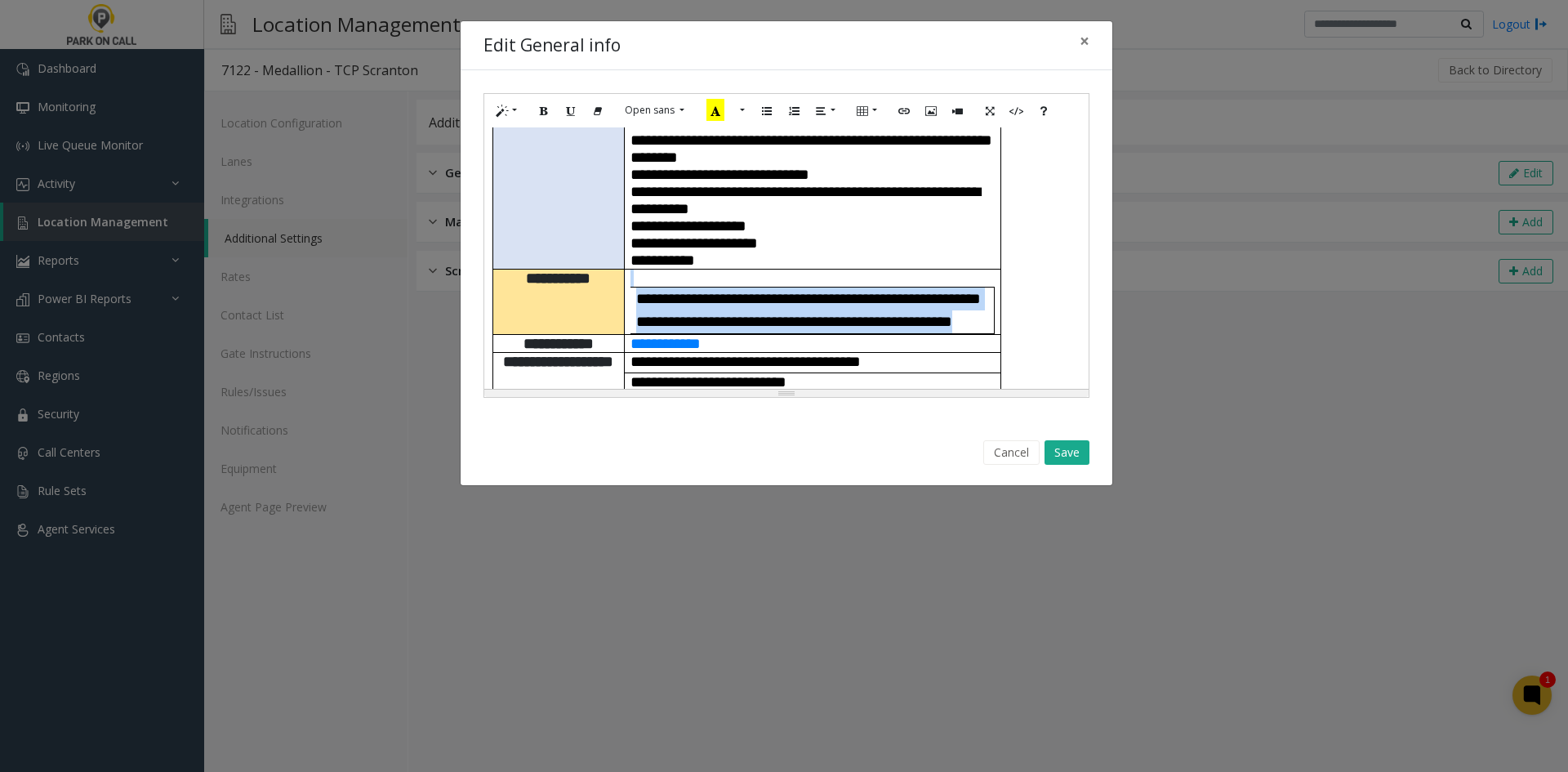
drag, startPoint x: 644, startPoint y: 235, endPoint x: 718, endPoint y: 321, distance: 113.5
click at [718, 321] on td "**********" at bounding box center [812, 301] width 376 height 65
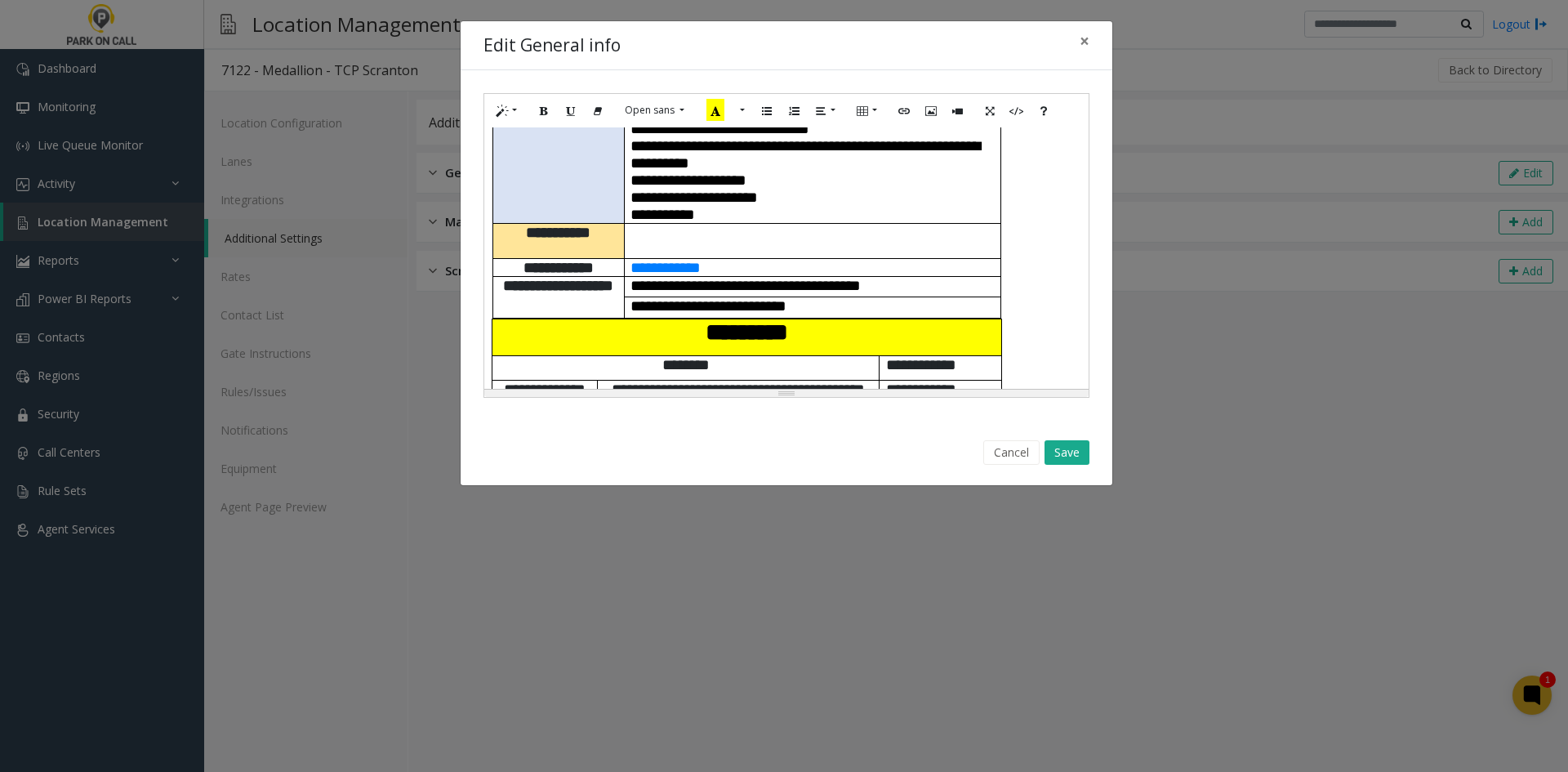
drag, startPoint x: 635, startPoint y: 231, endPoint x: 638, endPoint y: 249, distance: 18.2
click at [638, 249] on p at bounding box center [813, 241] width 365 height 35
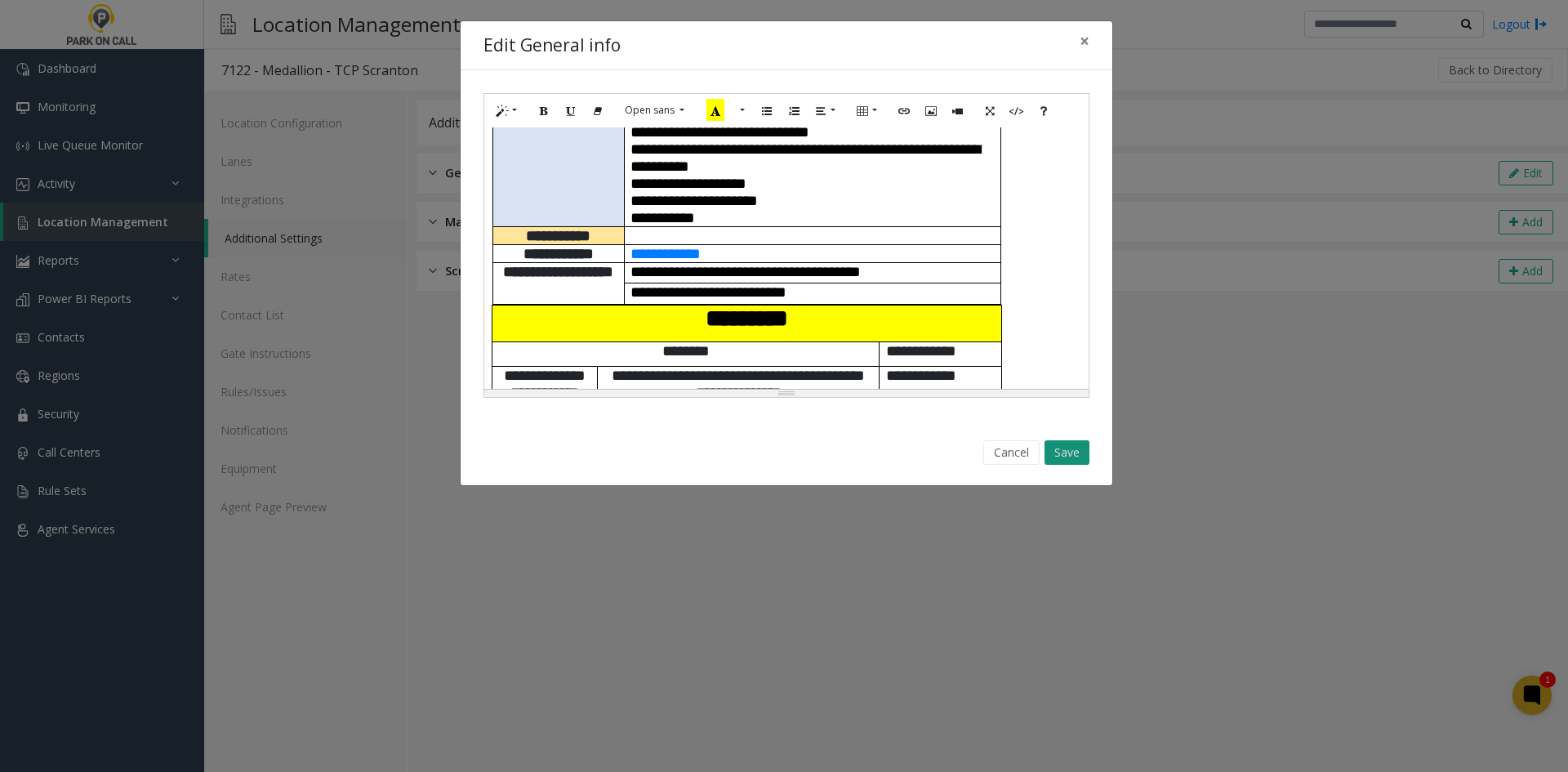
click at [1074, 447] on button "Save" at bounding box center [1066, 453] width 45 height 25
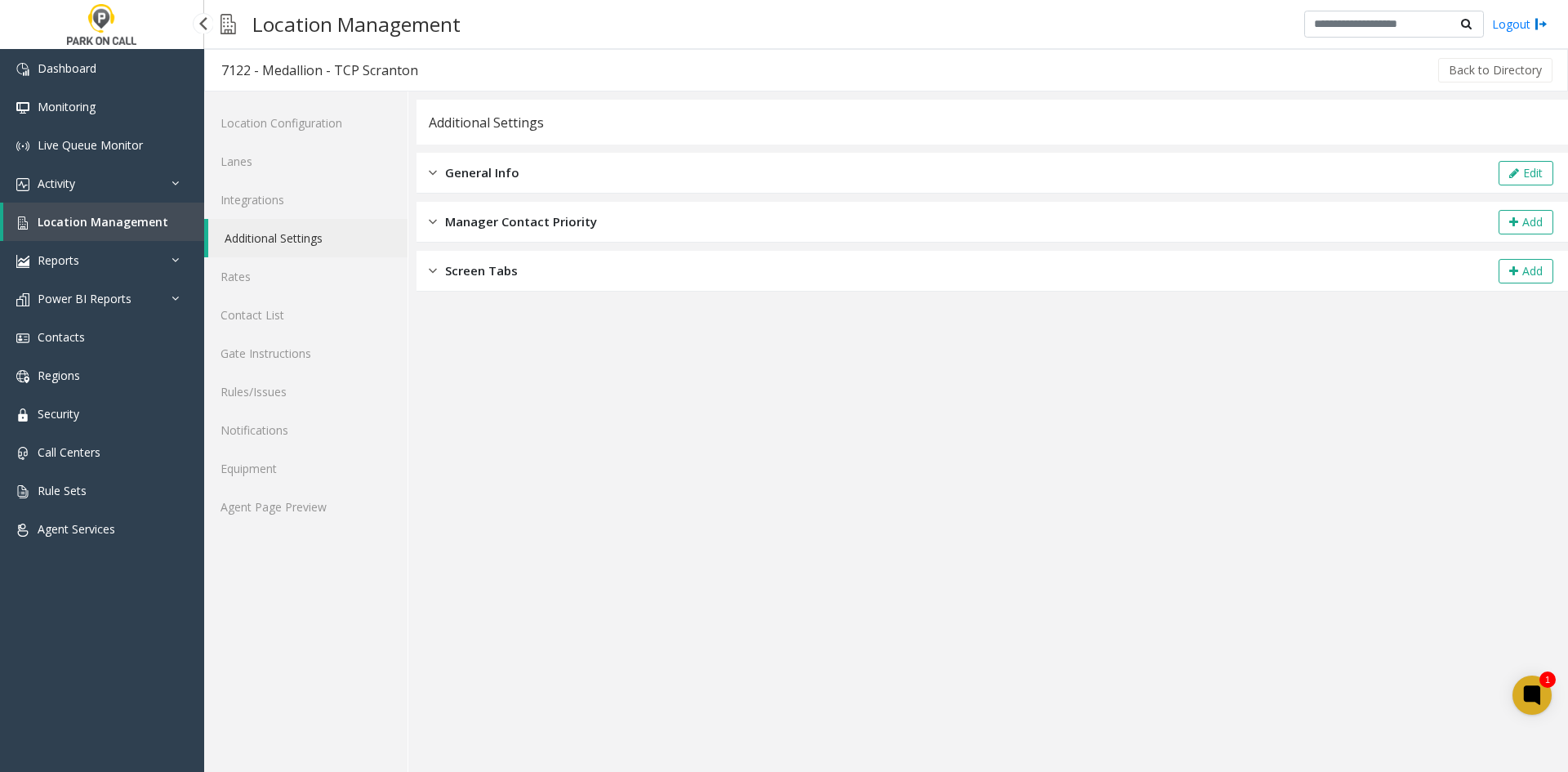
click at [92, 227] on span "Location Management" at bounding box center [102, 221] width 131 height 15
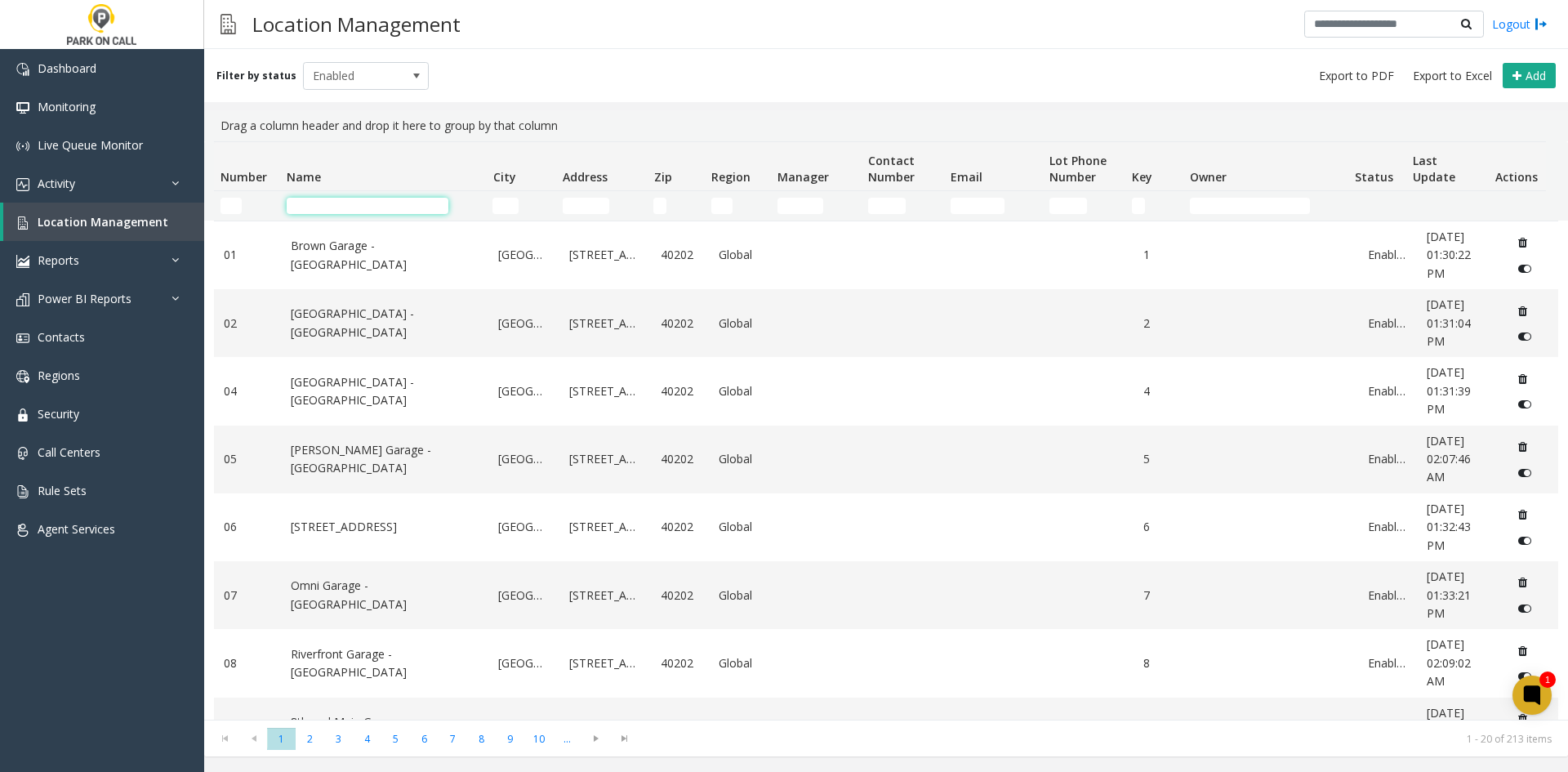
click at [350, 200] on input "Name Filter" at bounding box center [367, 205] width 162 height 16
paste input "********"
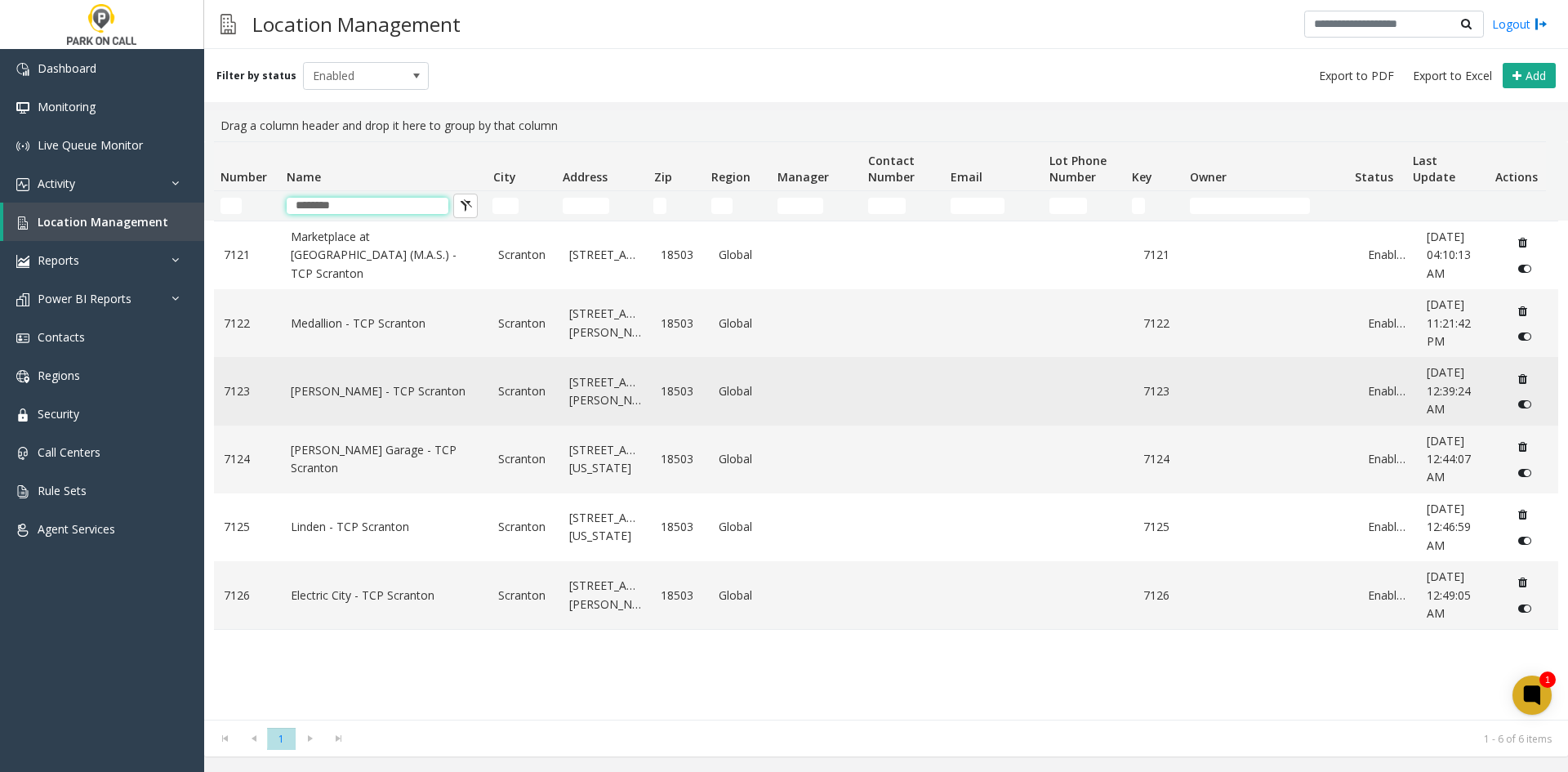
type input "********"
click at [316, 400] on link "[PERSON_NAME] - TCP Scranton" at bounding box center [385, 391] width 189 height 18
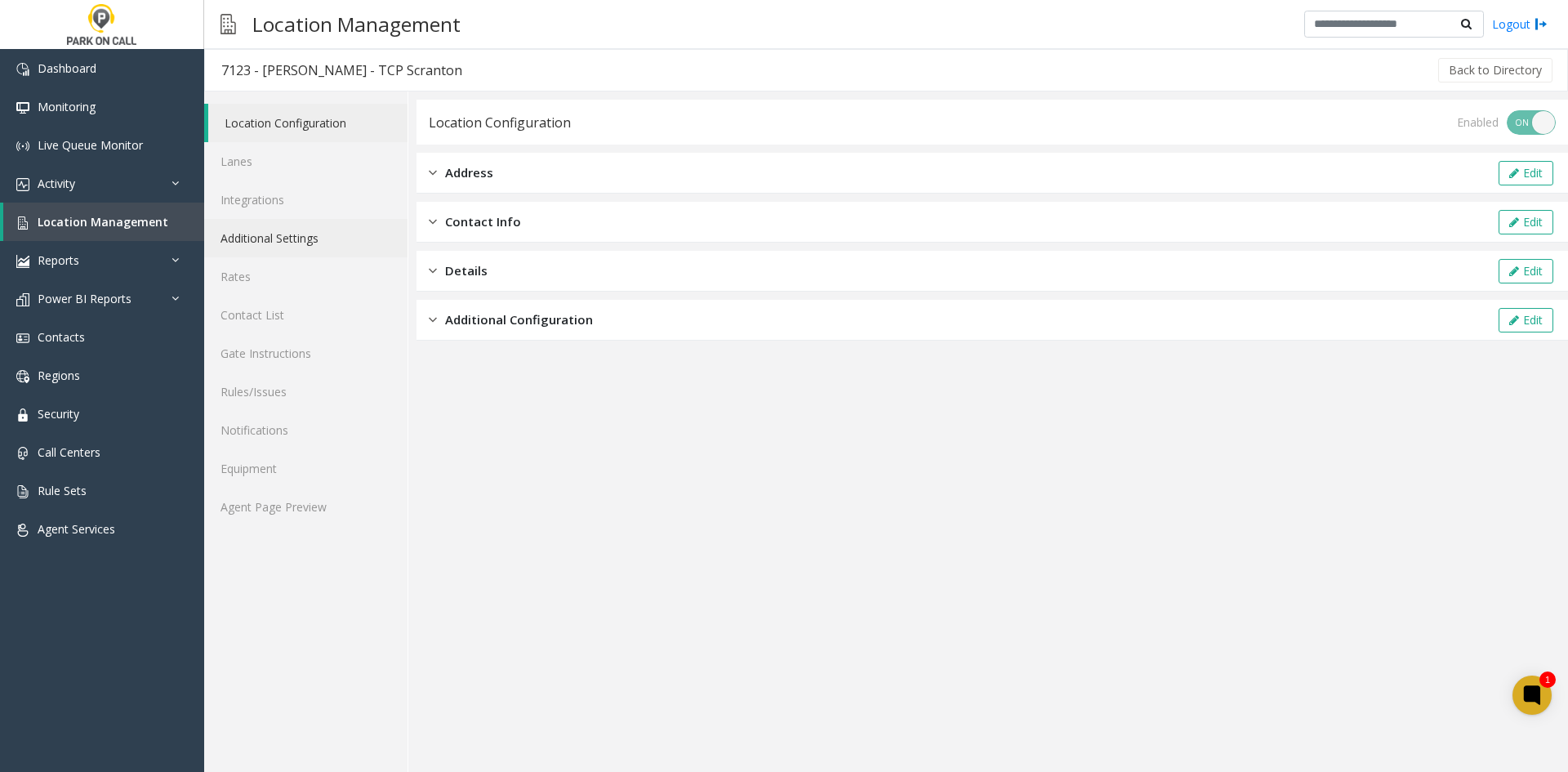
click at [284, 245] on link "Additional Settings" at bounding box center [306, 237] width 204 height 38
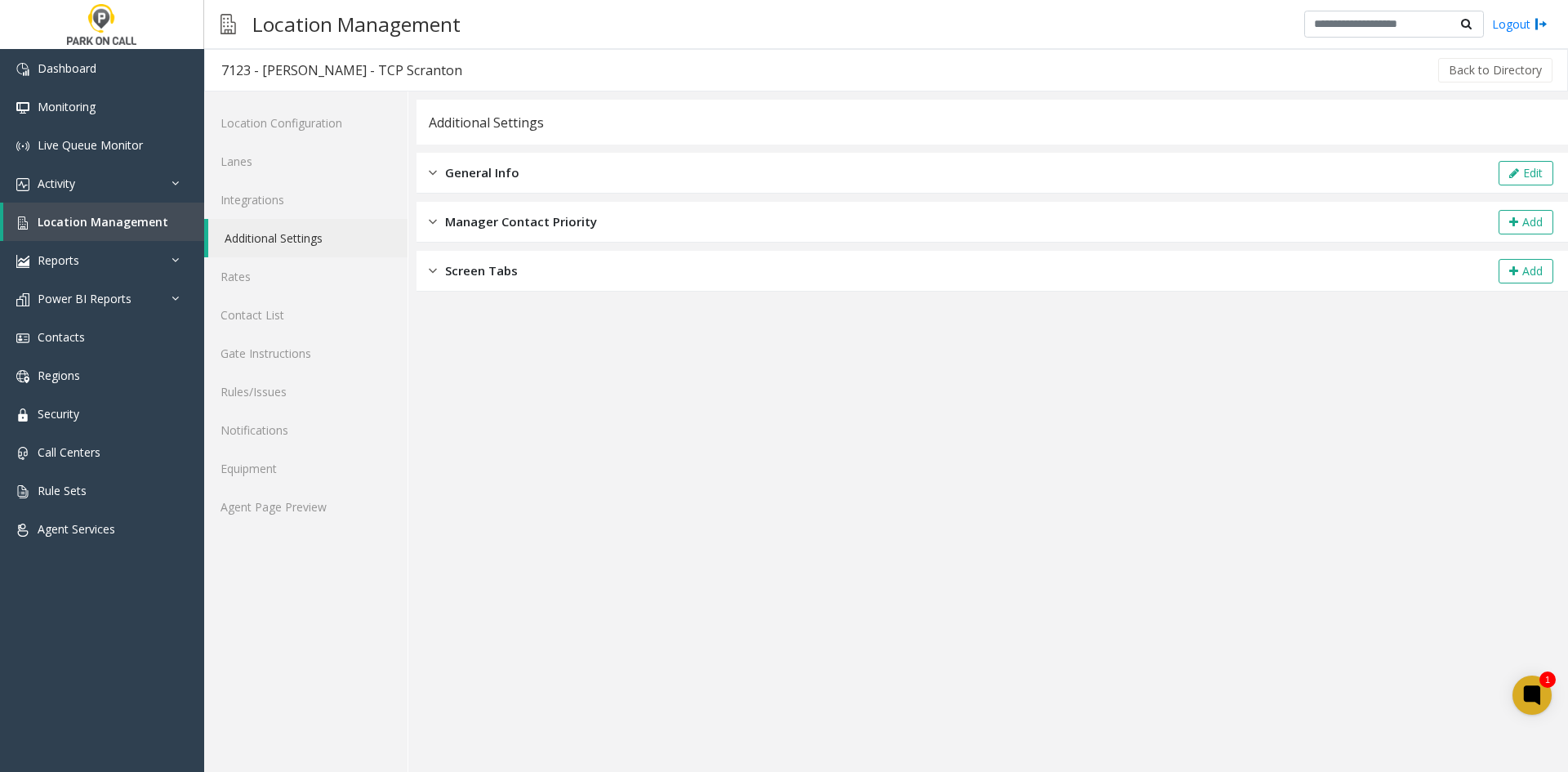
click at [1490, 171] on div "General Info Edit" at bounding box center [992, 173] width 1152 height 41
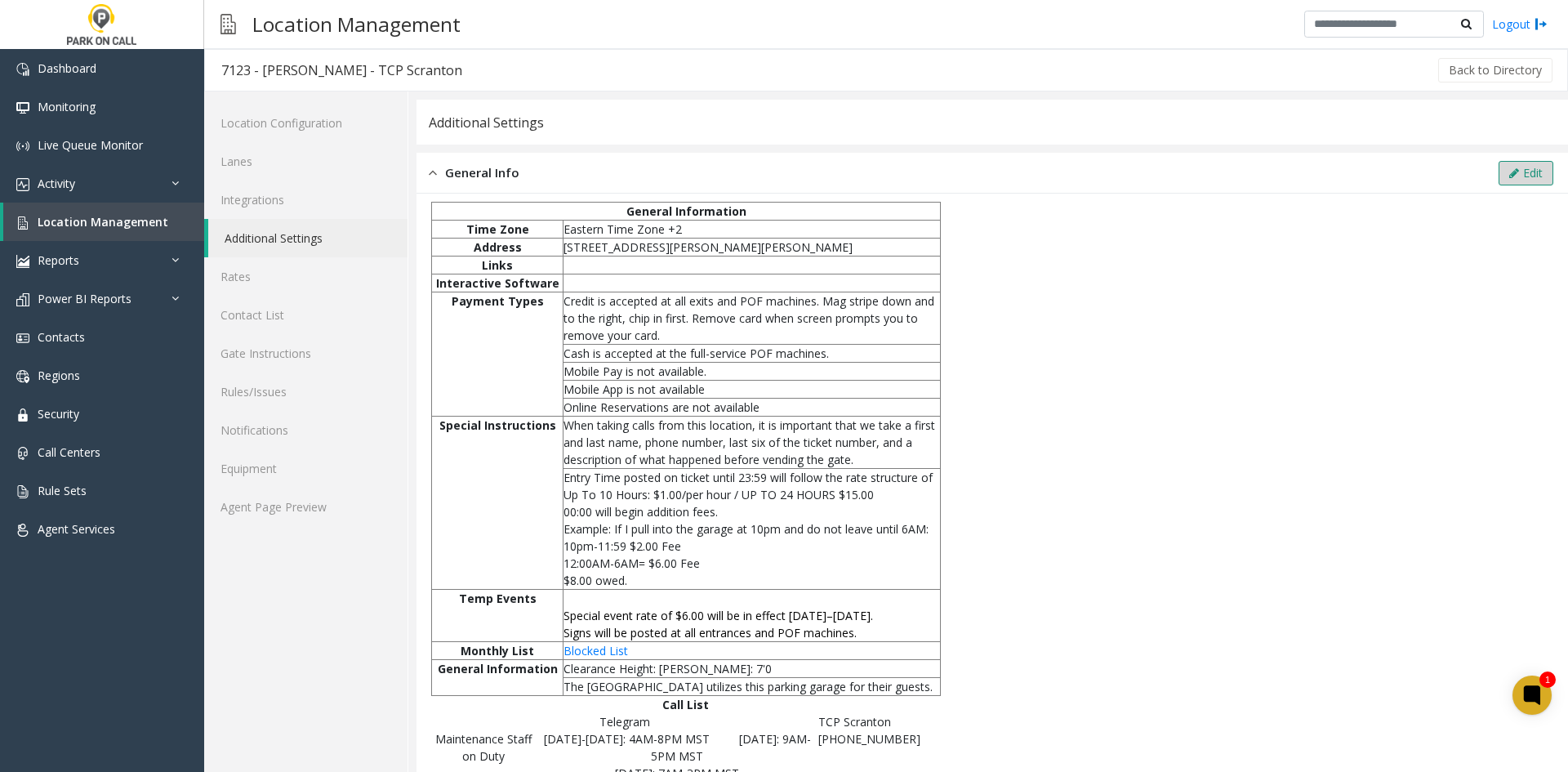
click at [1509, 167] on icon at bounding box center [1514, 173] width 10 height 12
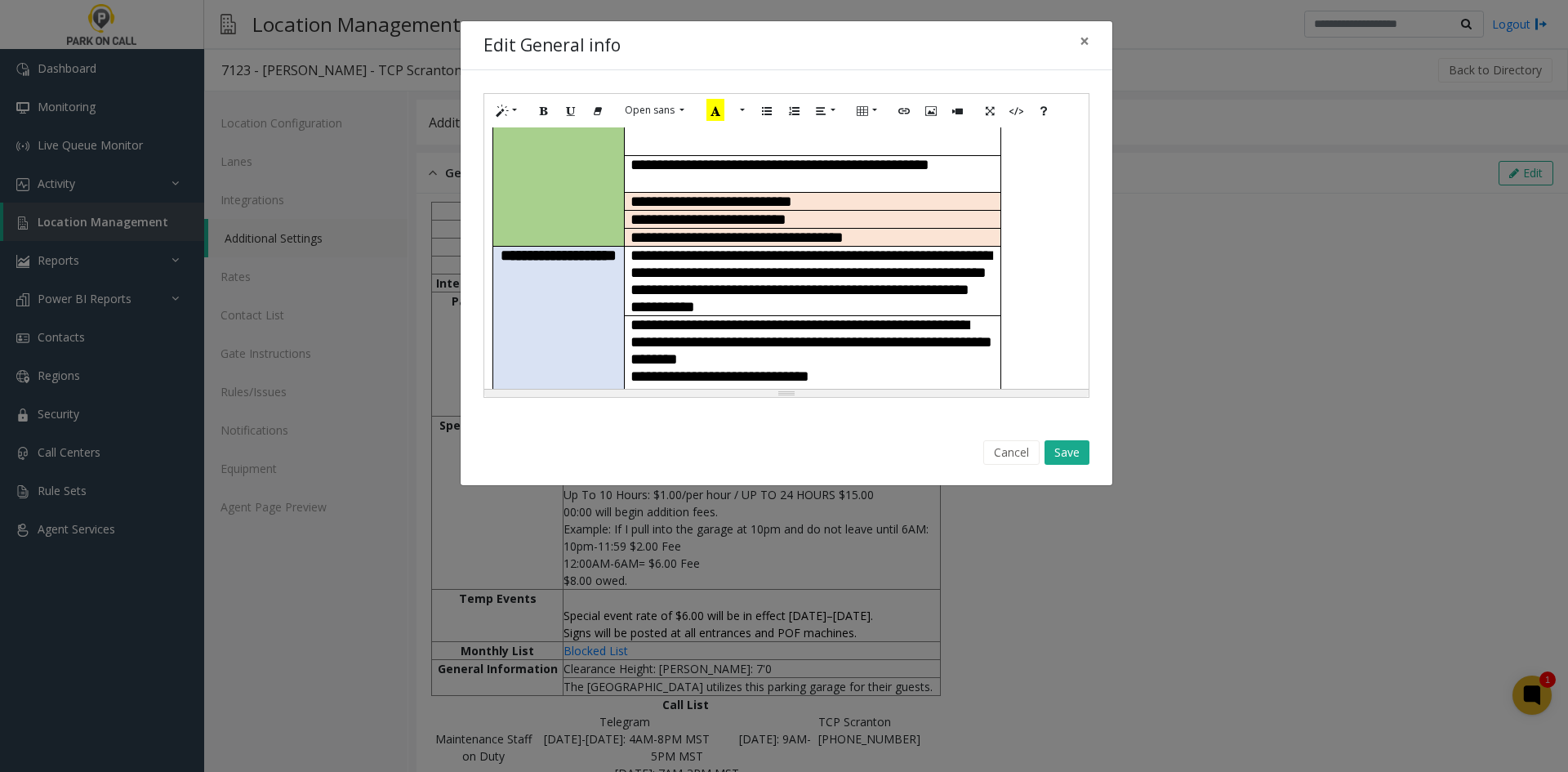
scroll to position [572, 0]
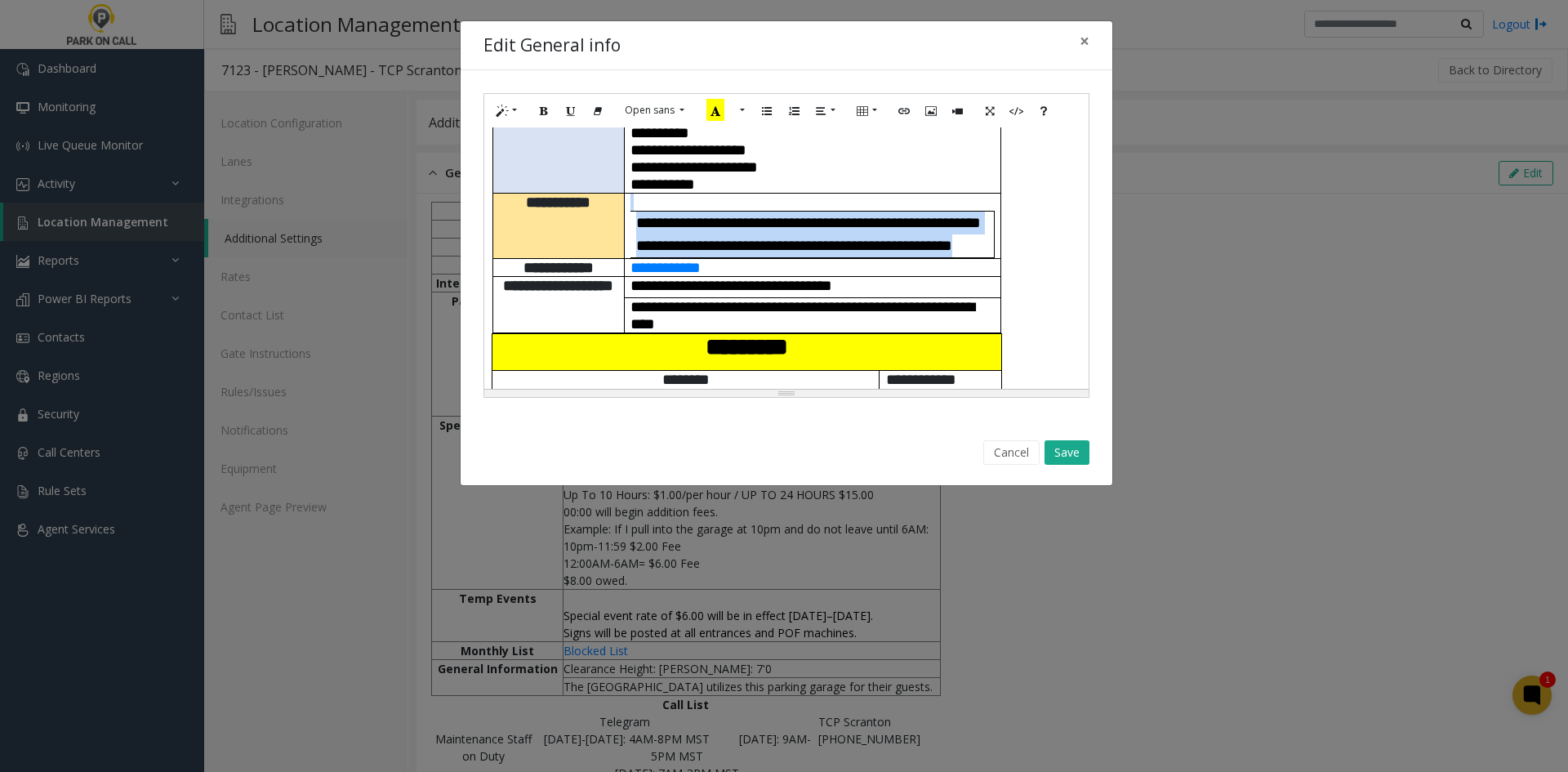
drag, startPoint x: 783, startPoint y: 238, endPoint x: 625, endPoint y: 147, distance: 182.3
click at [625, 194] on td "**********" at bounding box center [812, 226] width 376 height 65
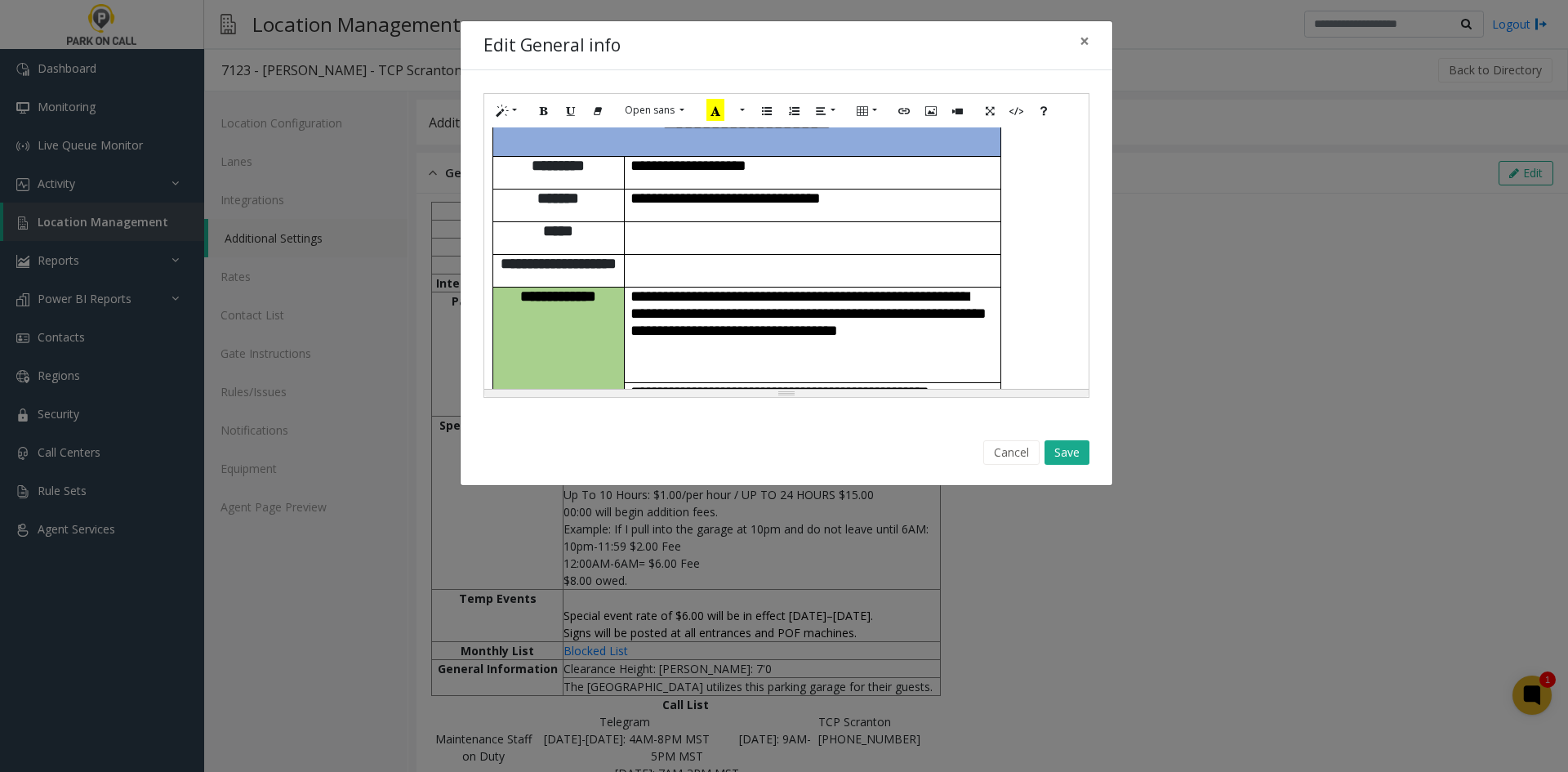
scroll to position [0, 0]
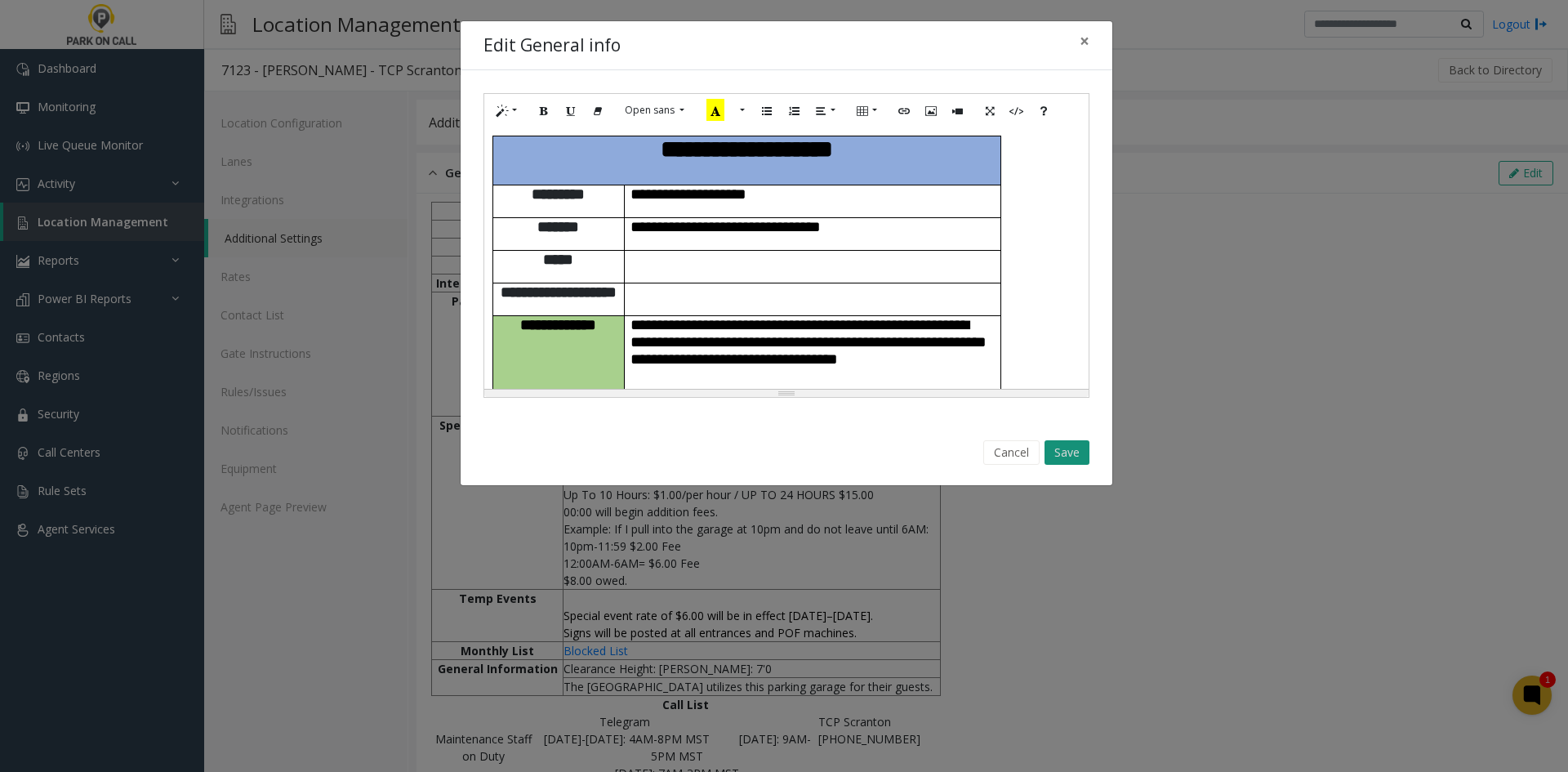
click at [1073, 446] on button "Save" at bounding box center [1066, 453] width 45 height 25
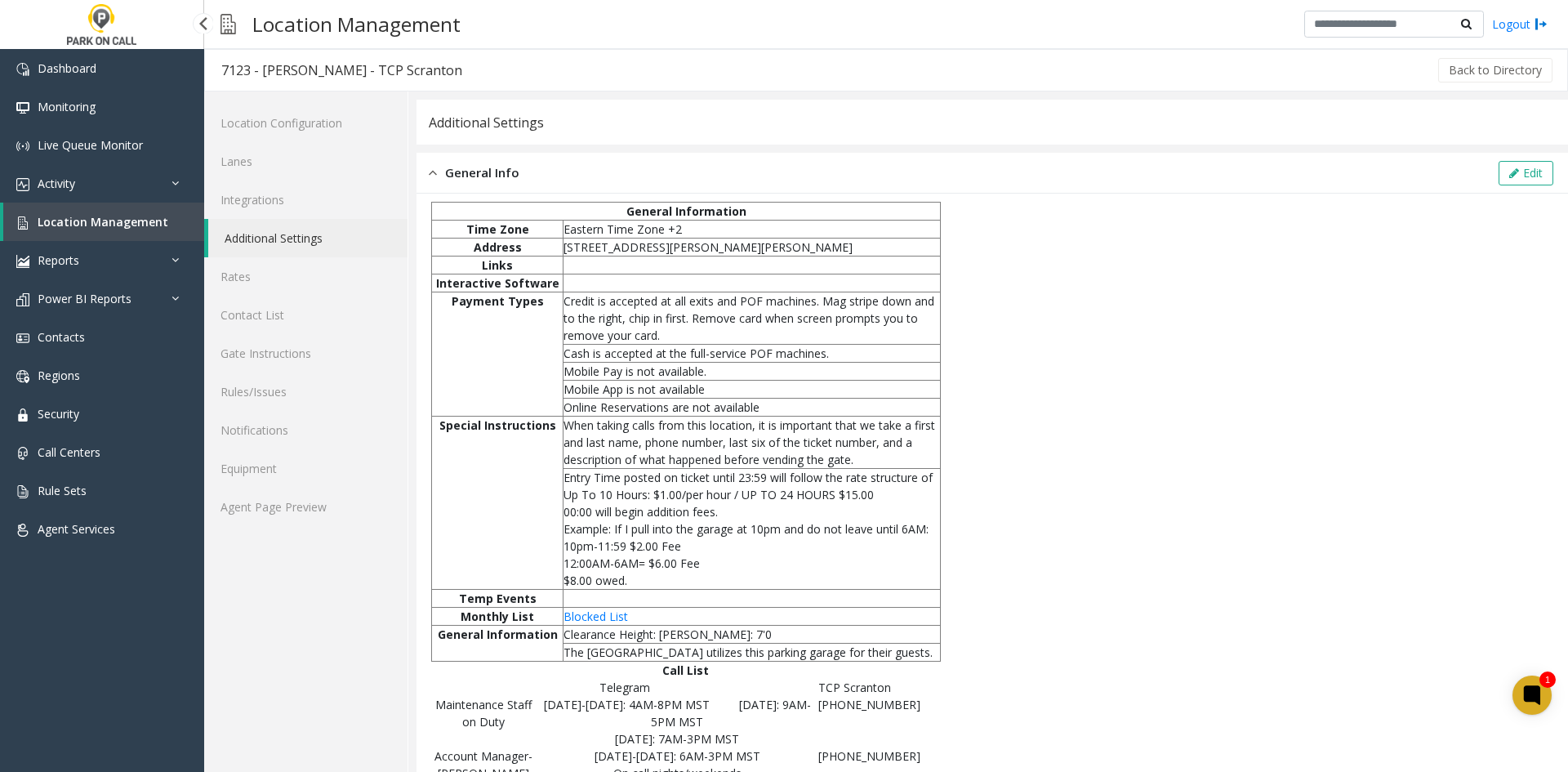
click at [105, 222] on span "Location Management" at bounding box center [102, 221] width 131 height 15
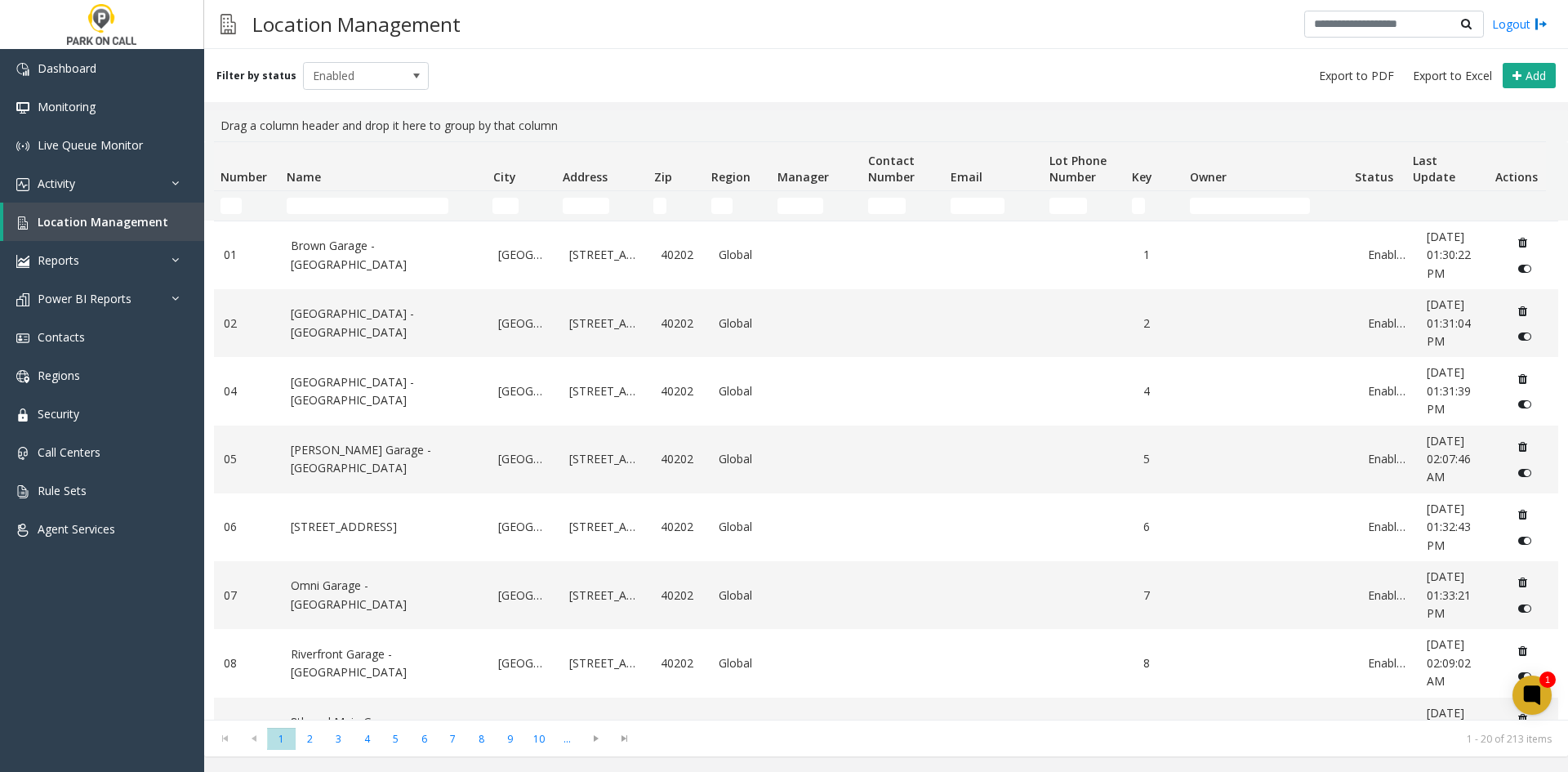
click at [321, 197] on td "Name Filter" at bounding box center [382, 205] width 205 height 29
click at [311, 205] on input "Name Filter" at bounding box center [367, 205] width 162 height 16
paste input "********"
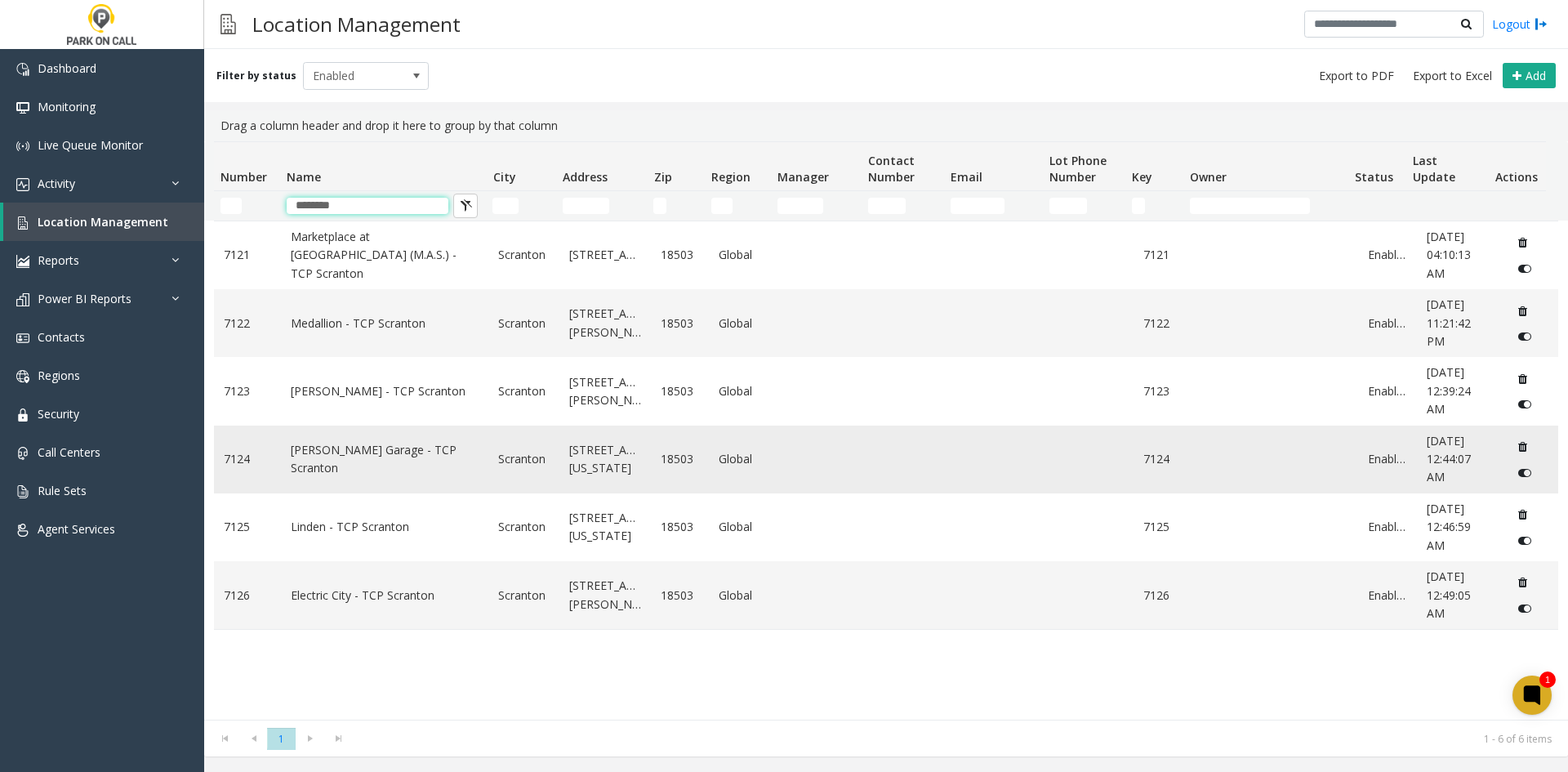
type input "********"
click at [441, 445] on td "[PERSON_NAME] Garage - TCP Scranton" at bounding box center [385, 459] width 208 height 68
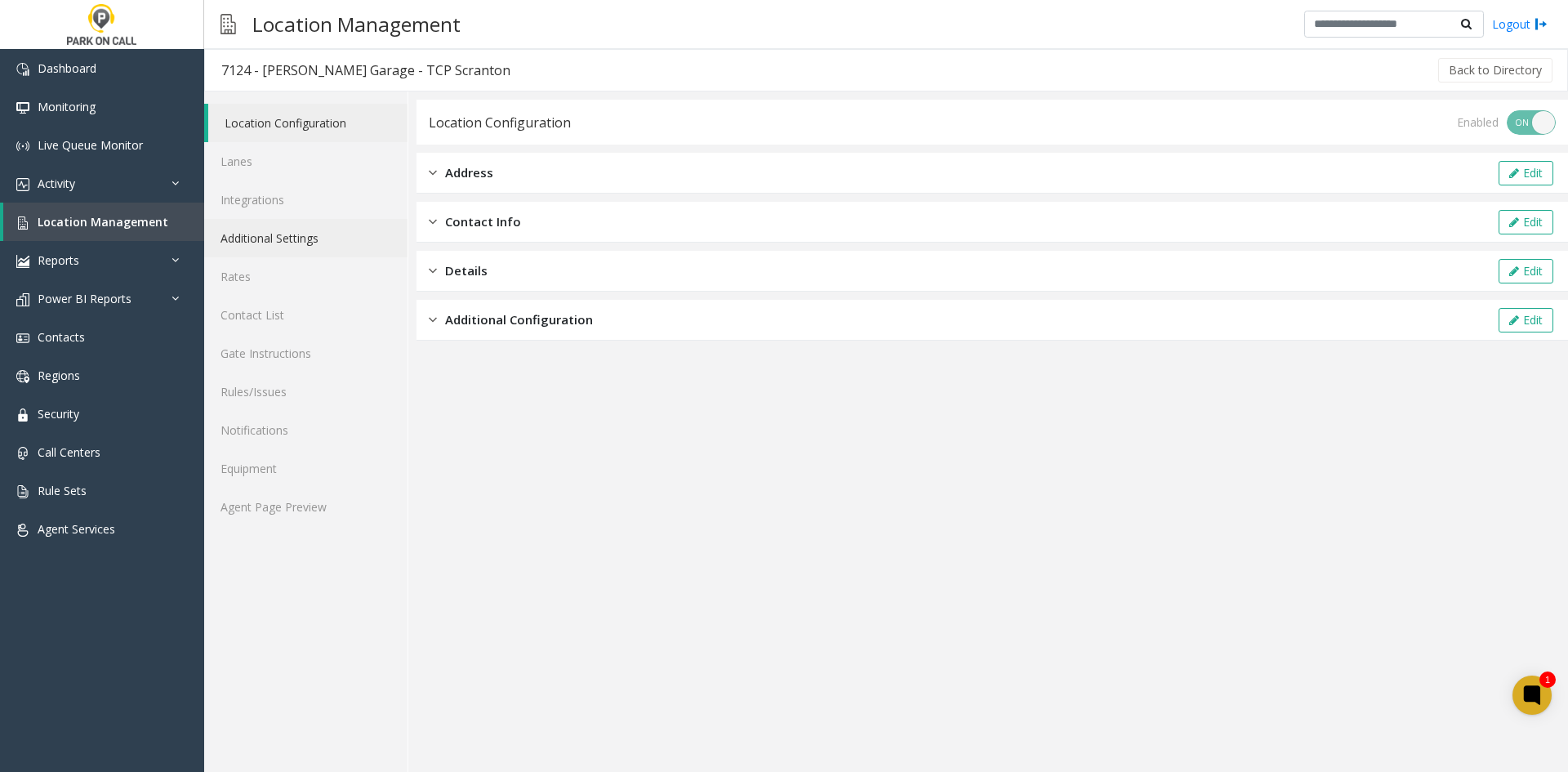
click at [326, 235] on link "Additional Settings" at bounding box center [306, 237] width 204 height 38
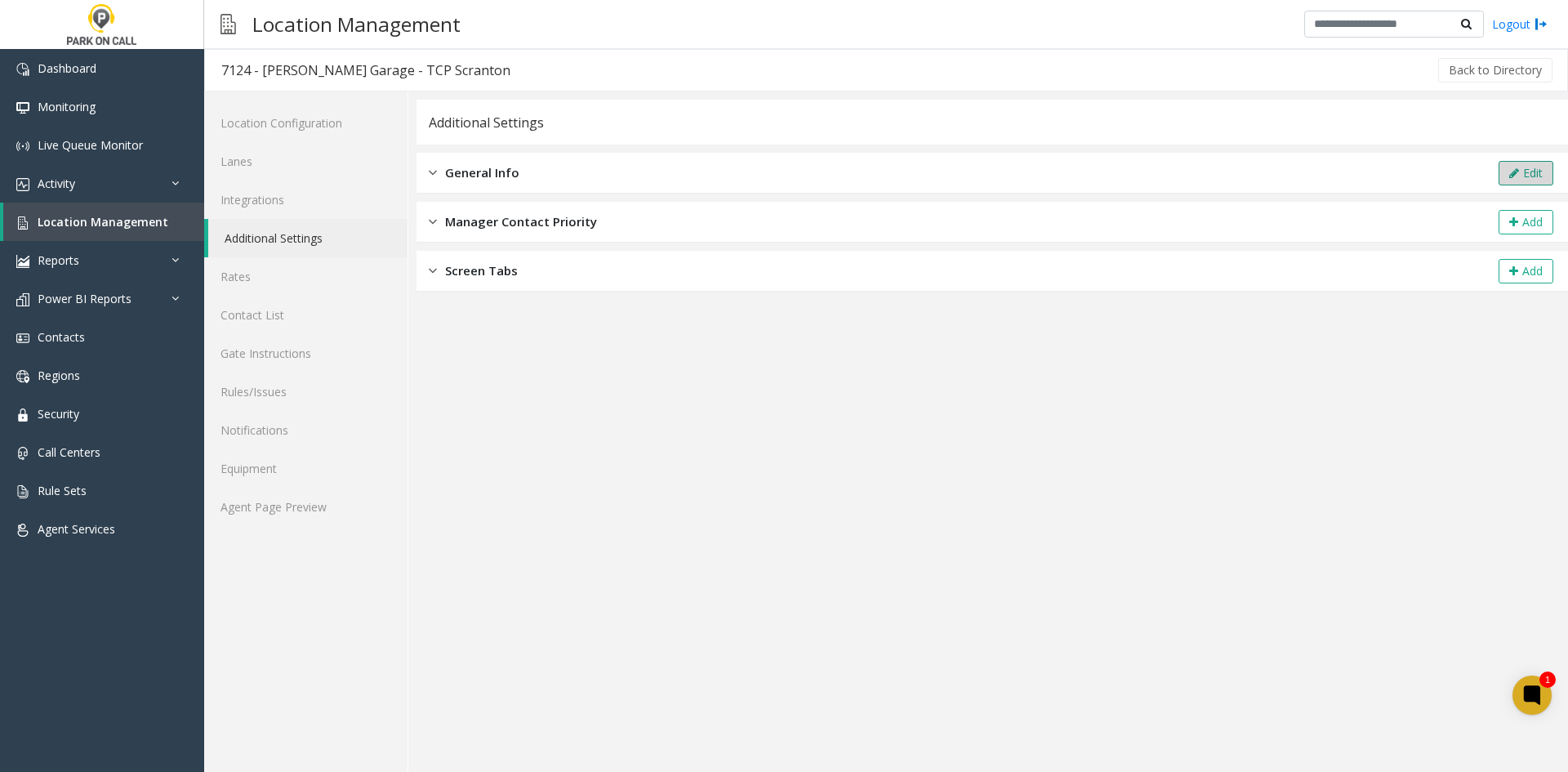
click at [1523, 169] on button "Edit" at bounding box center [1526, 173] width 55 height 25
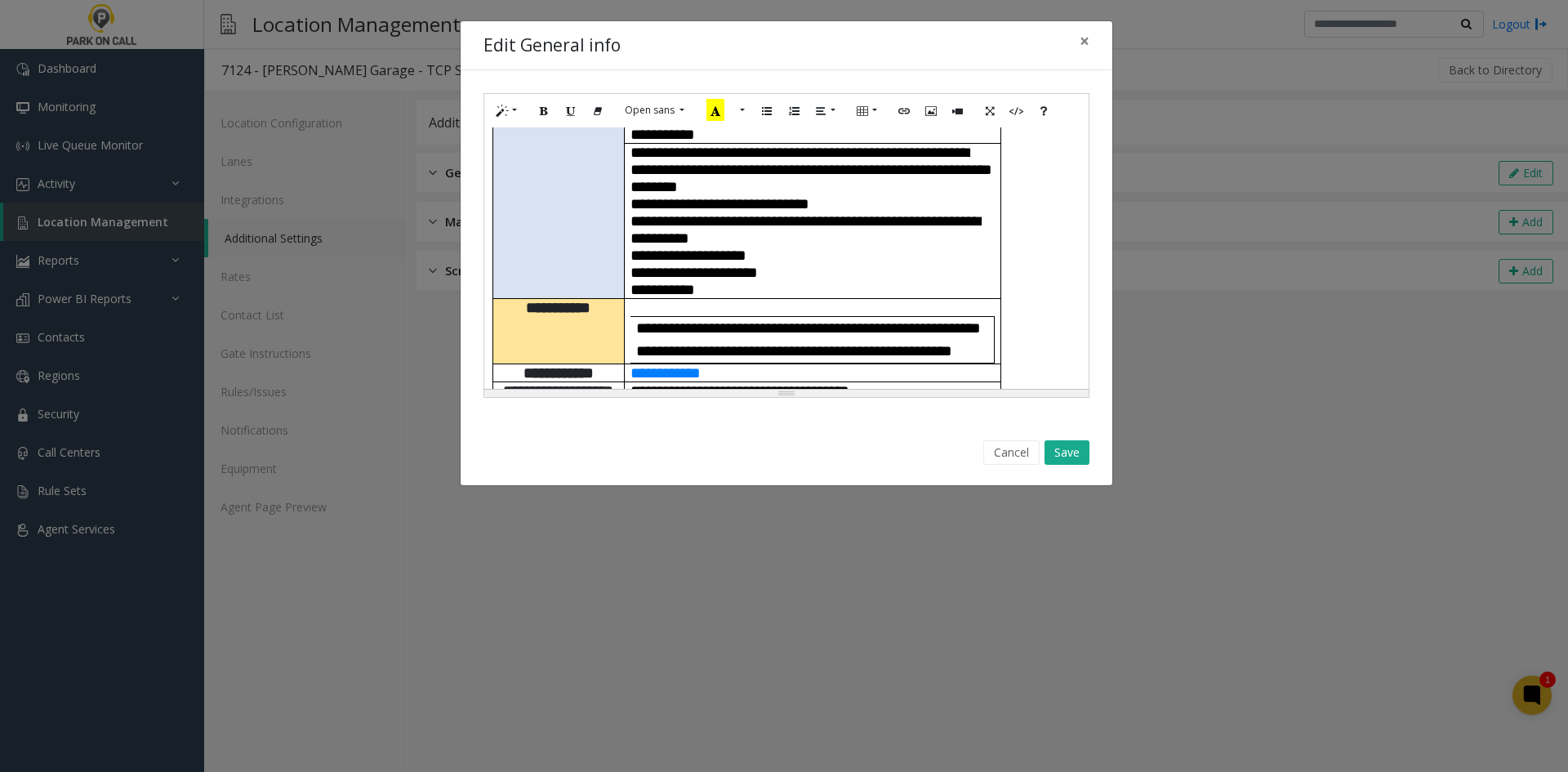
scroll to position [572, 0]
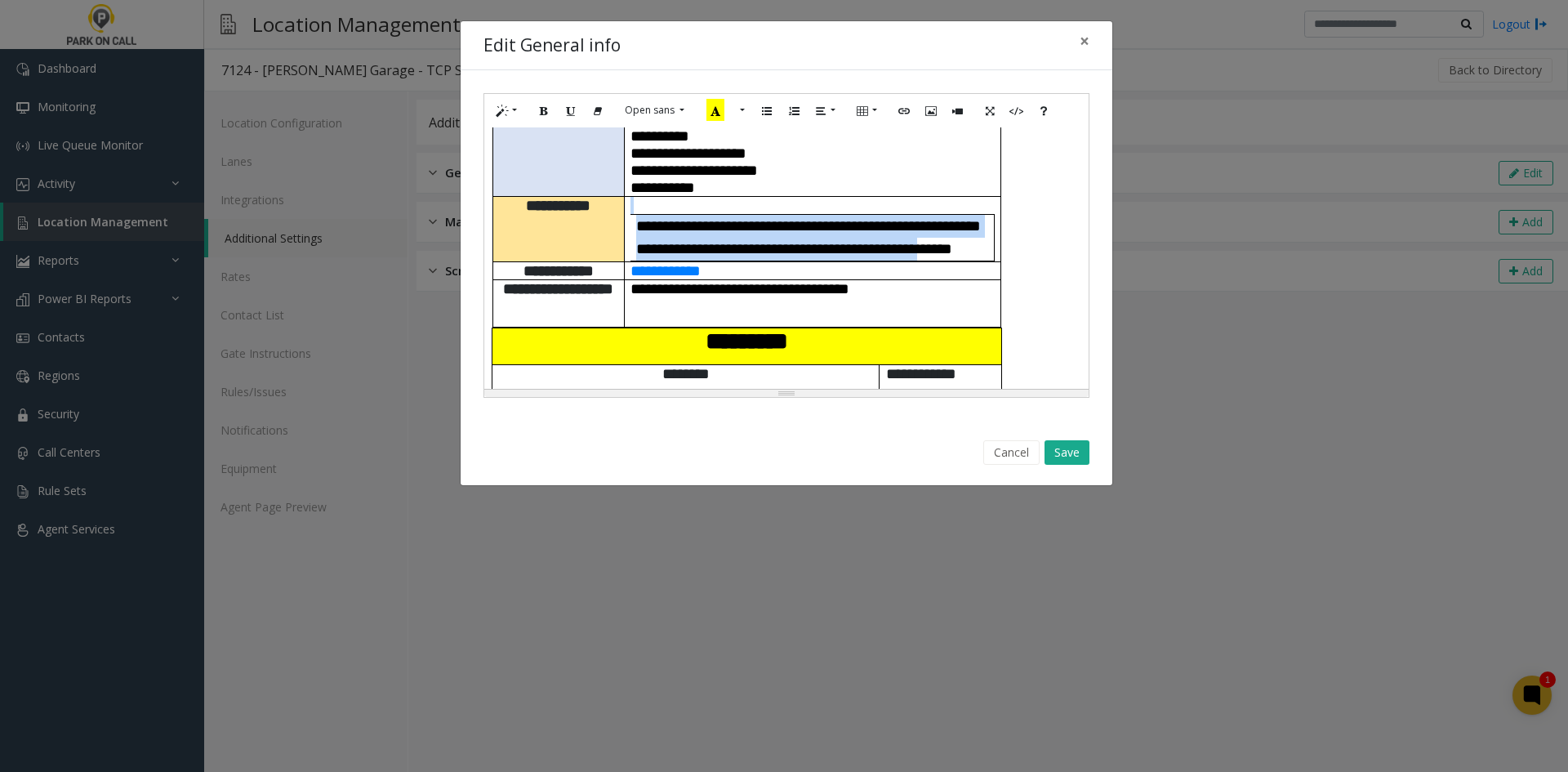
drag, startPoint x: 631, startPoint y: 145, endPoint x: 664, endPoint y: 235, distance: 95.9
click at [664, 235] on td "**********" at bounding box center [812, 228] width 376 height 65
click at [665, 241] on span "**********" at bounding box center [793, 248] width 316 height 15
click at [776, 241] on span "**********" at bounding box center [793, 248] width 316 height 15
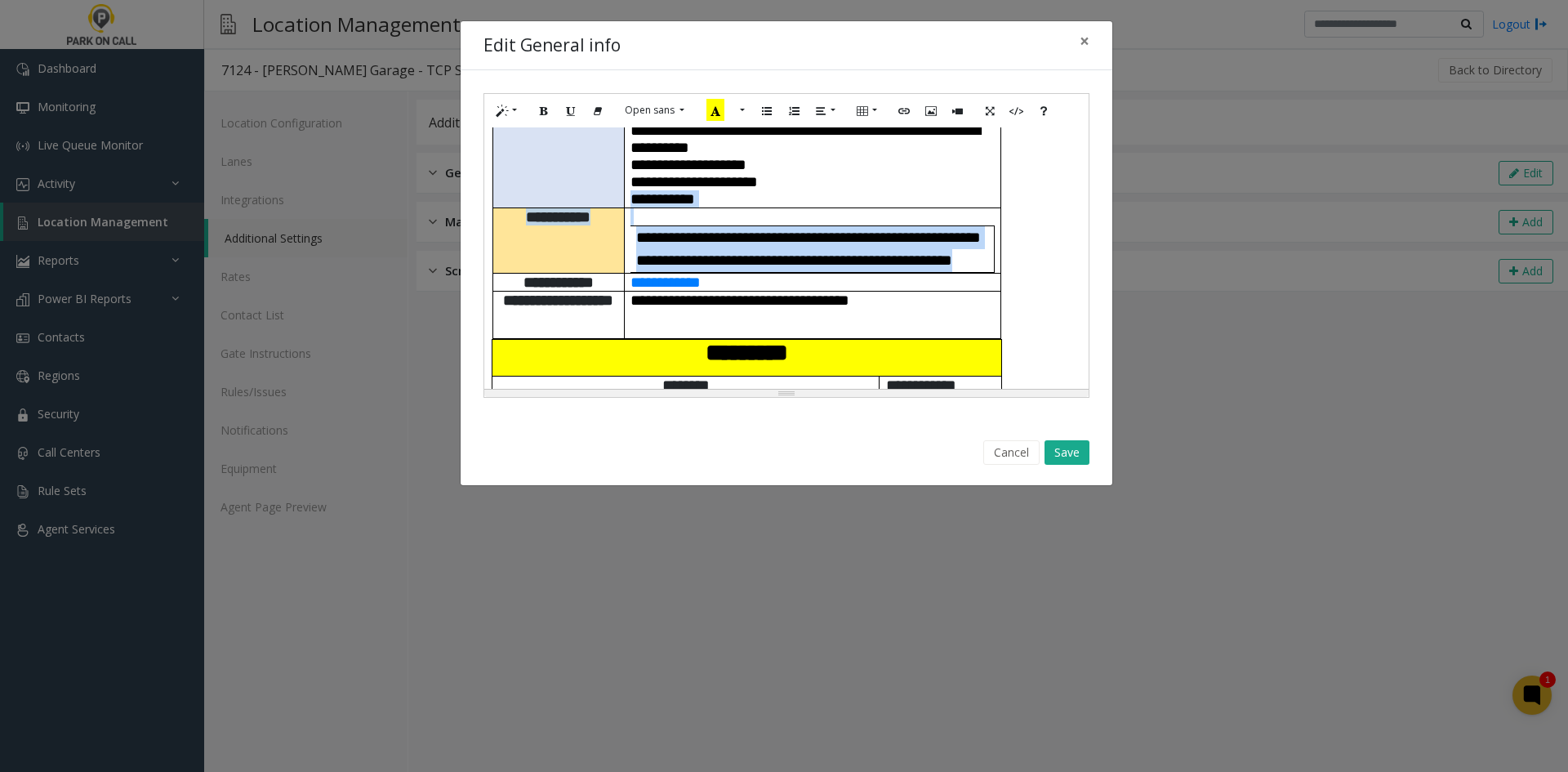
scroll to position [551, 0]
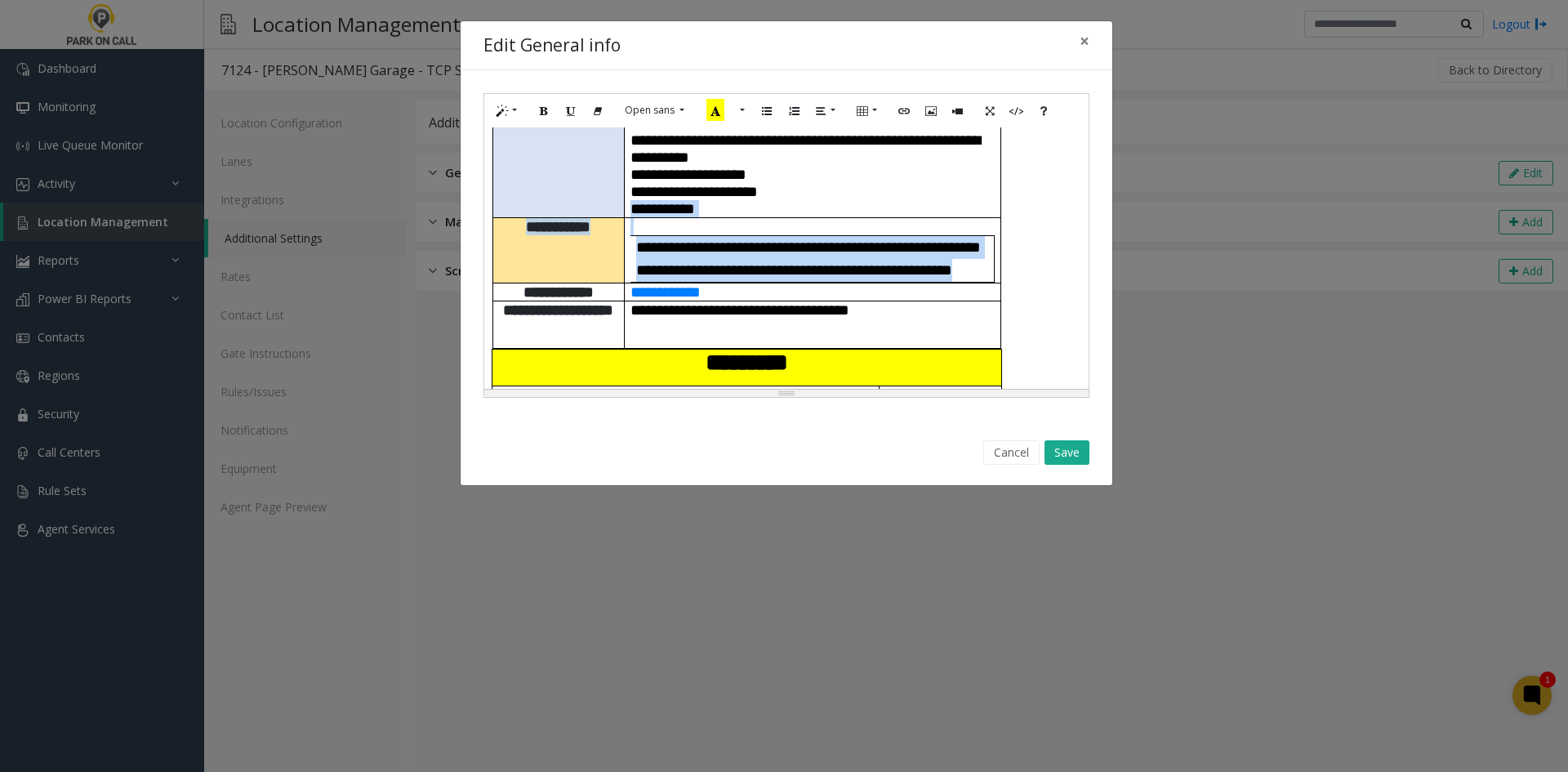
drag, startPoint x: 734, startPoint y: 243, endPoint x: 631, endPoint y: 142, distance: 144.3
click at [654, 239] on span "**********" at bounding box center [808, 246] width 344 height 15
drag, startPoint x: 640, startPoint y: 171, endPoint x: 726, endPoint y: 261, distance: 124.5
click at [726, 261] on td "**********" at bounding box center [812, 249] width 376 height 65
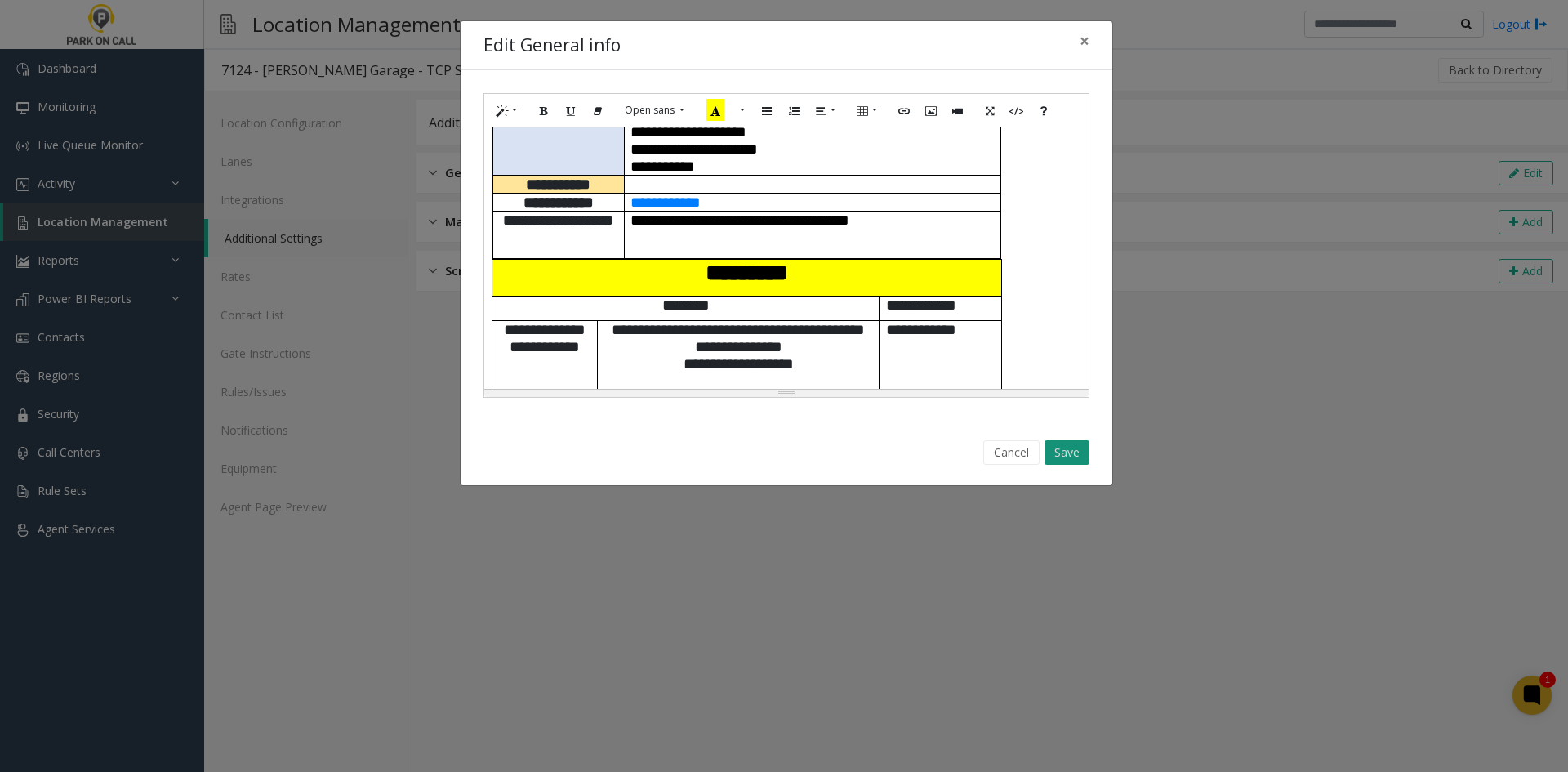
click at [1072, 448] on button "Save" at bounding box center [1066, 453] width 45 height 25
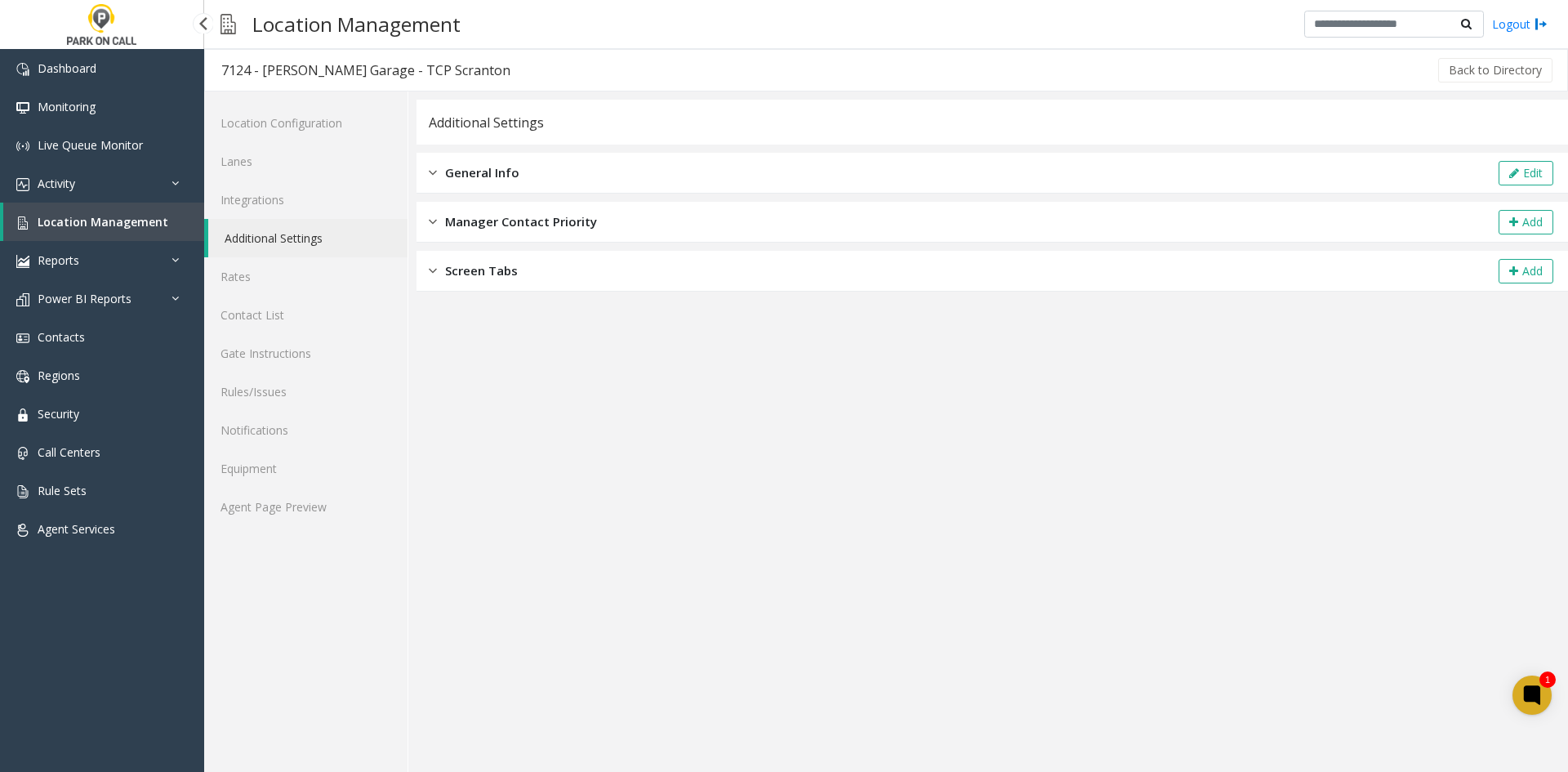
click at [163, 230] on link "Location Management" at bounding box center [104, 221] width 201 height 38
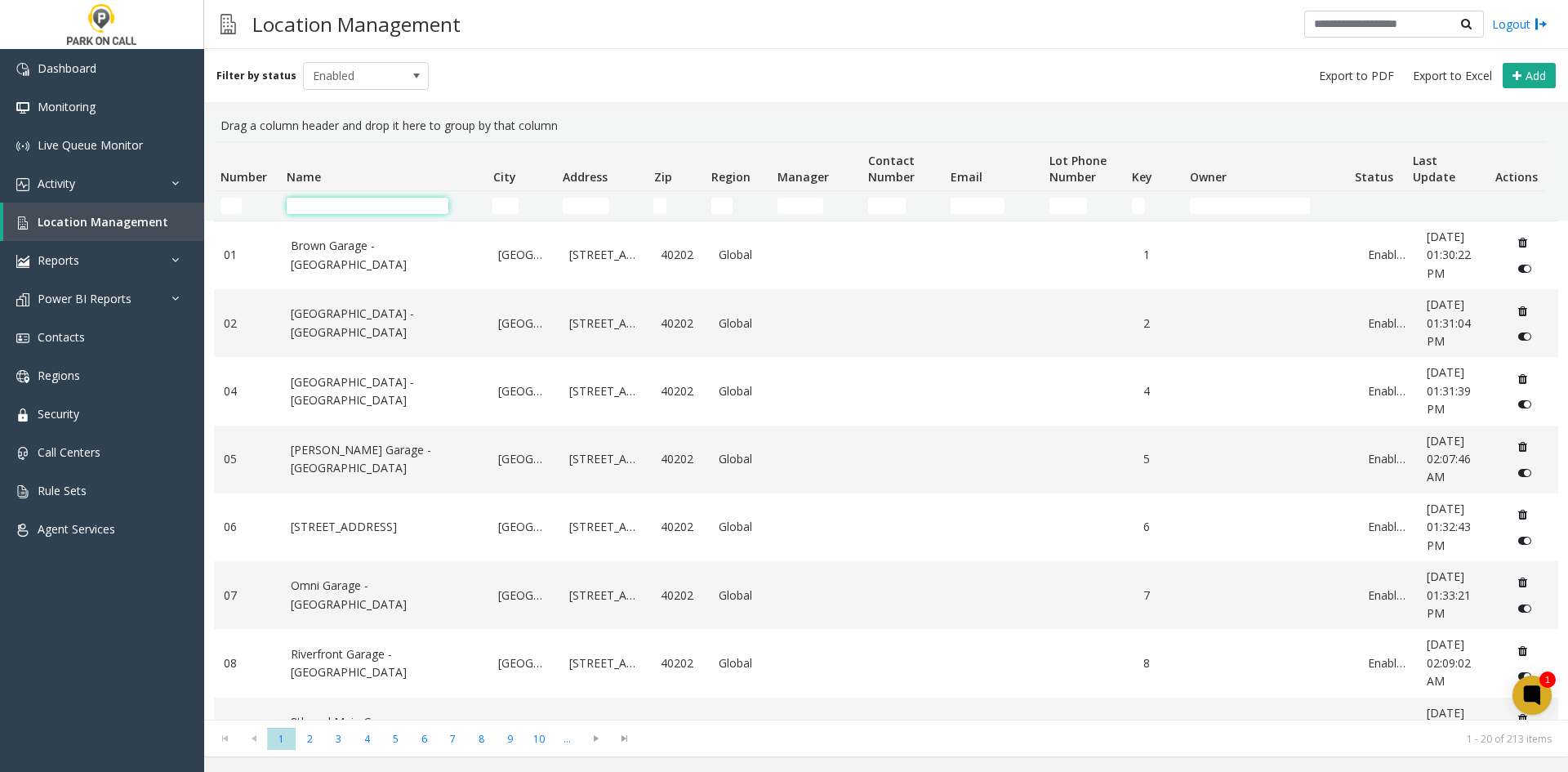
click at [366, 209] on input "Name Filter" at bounding box center [367, 205] width 162 height 16
paste input "********"
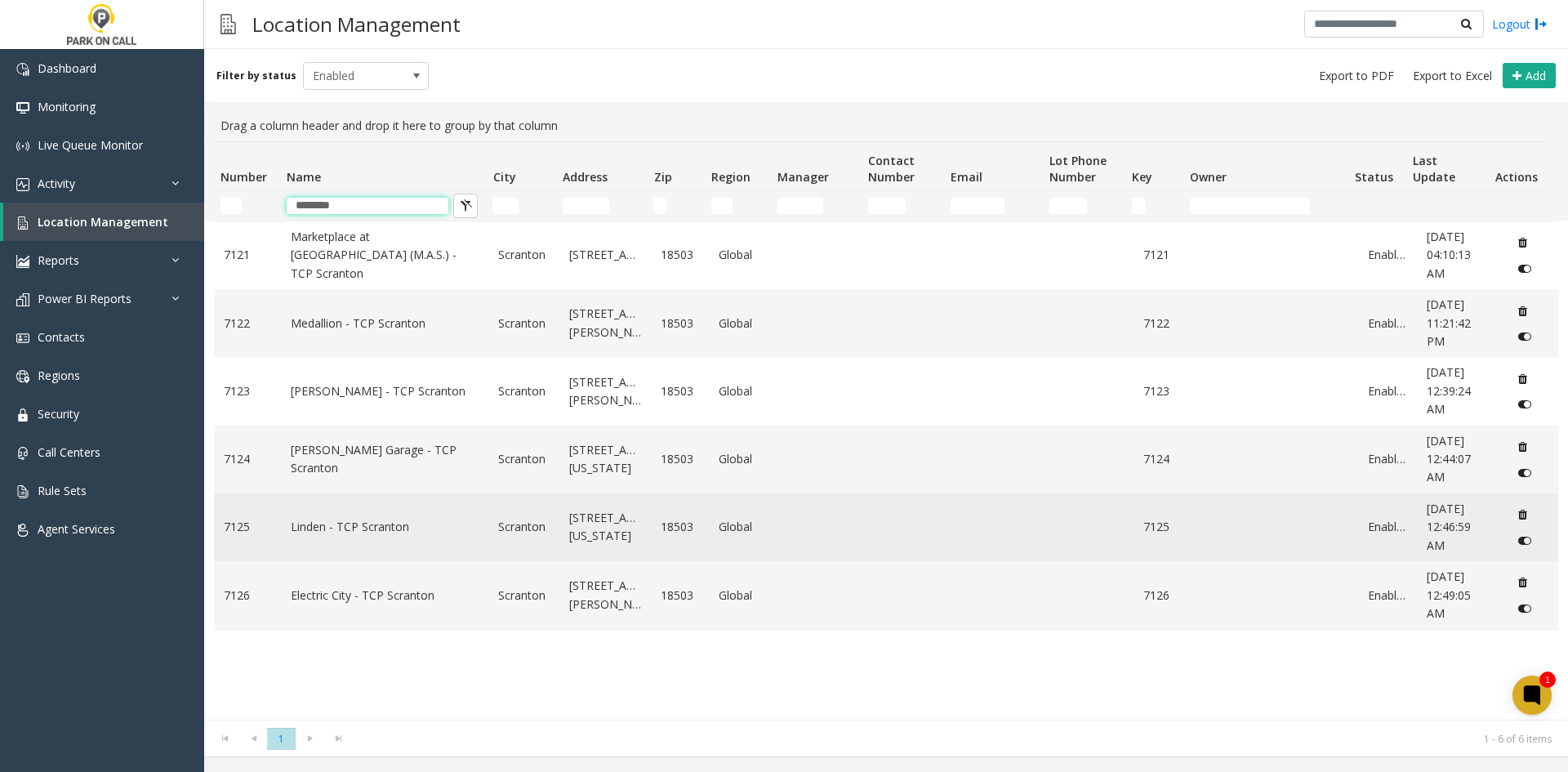
type input "********"
click at [394, 539] on td "Linden - TCP Scranton" at bounding box center [385, 527] width 208 height 68
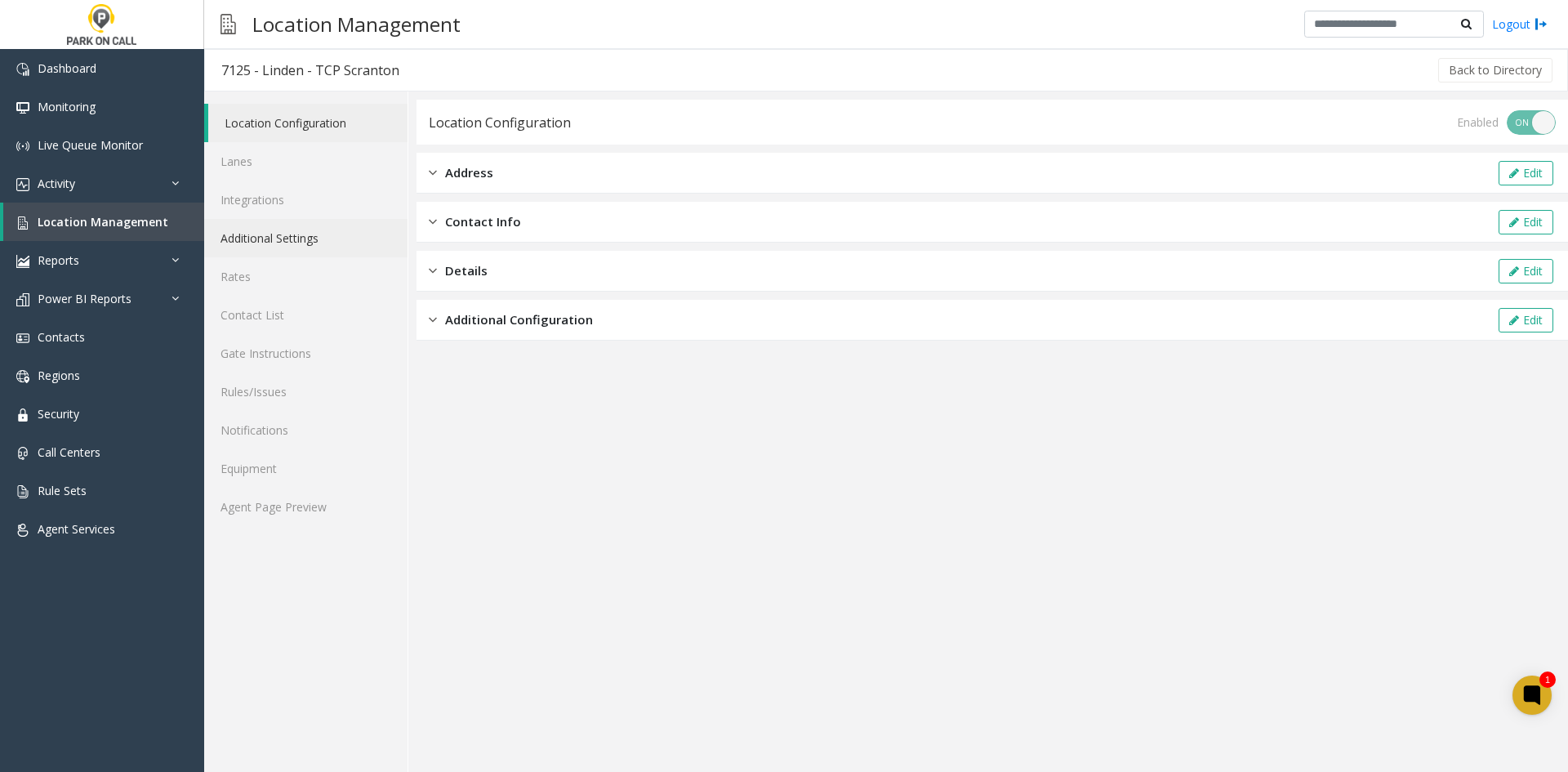
click at [342, 243] on link "Additional Settings" at bounding box center [306, 237] width 204 height 38
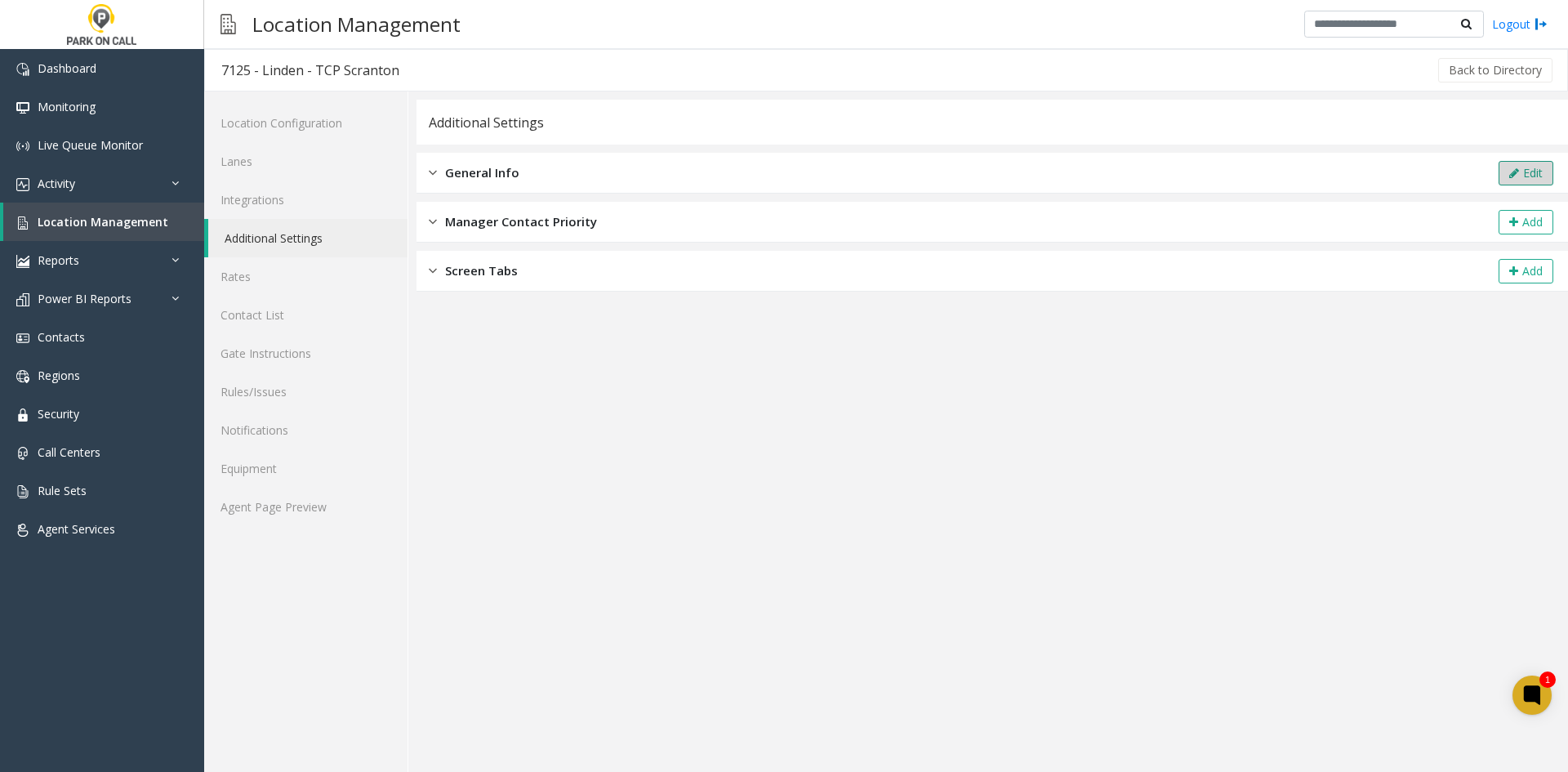
click at [1512, 175] on icon at bounding box center [1514, 173] width 10 height 12
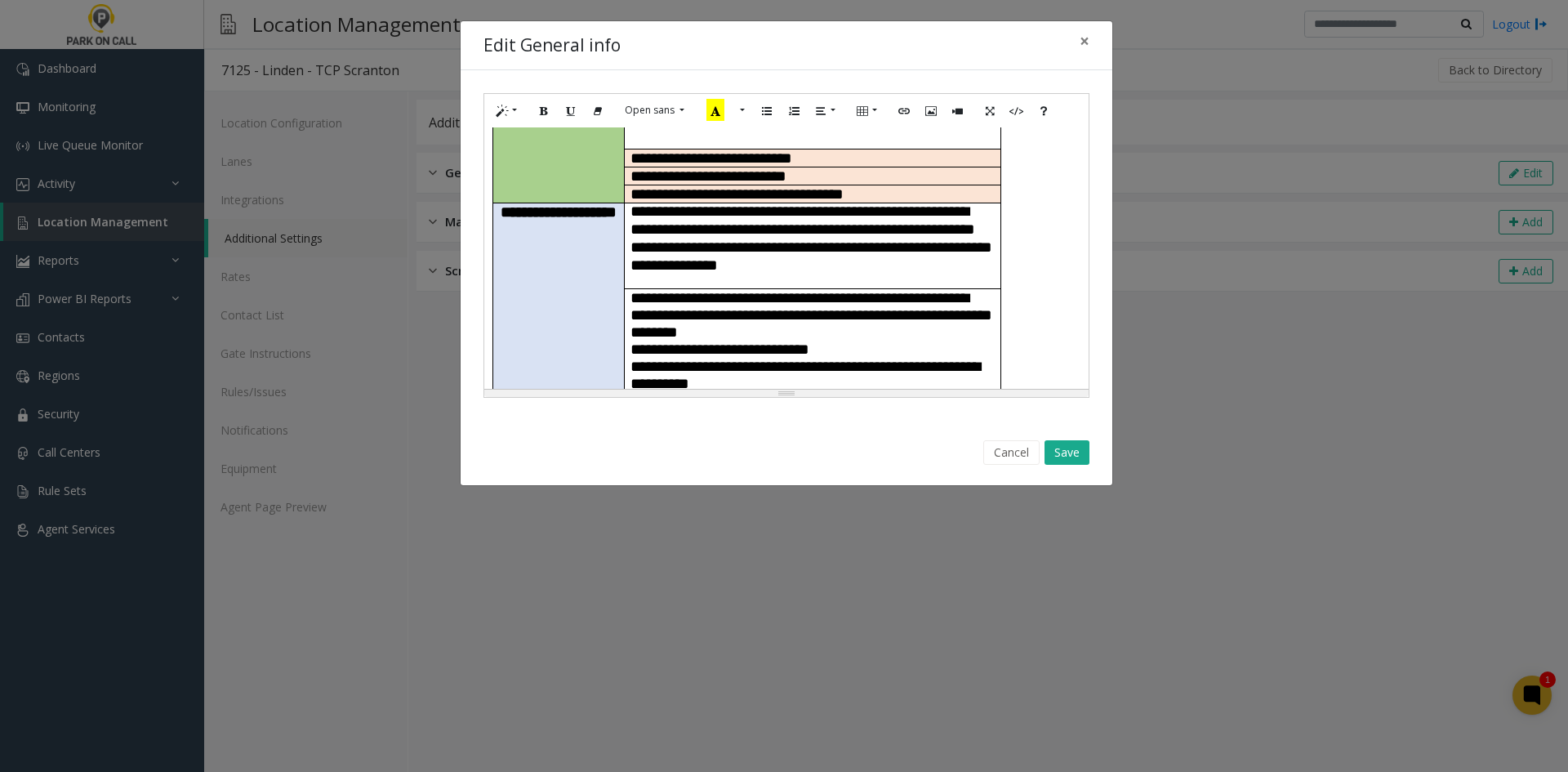
scroll to position [490, 0]
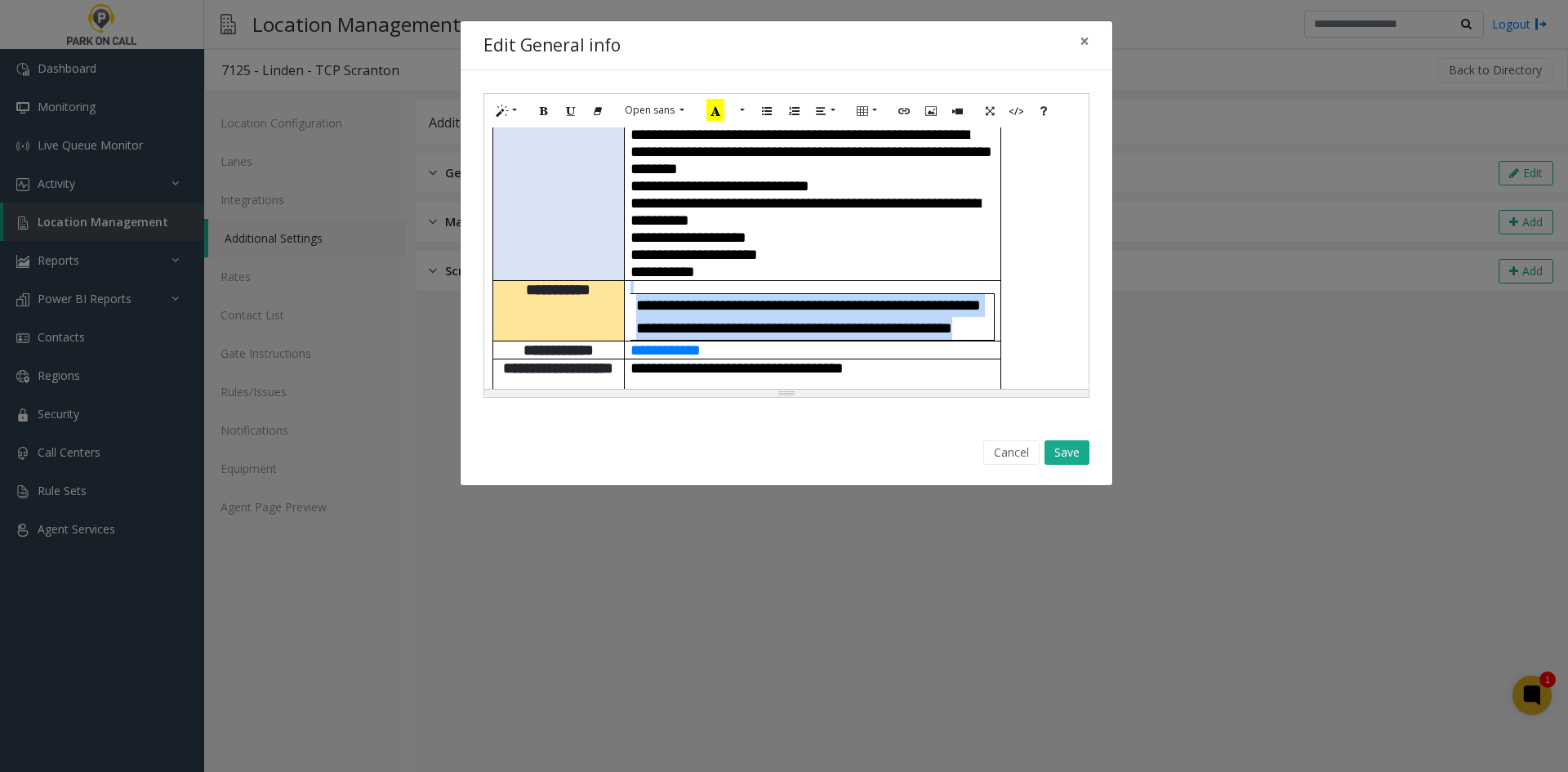
drag, startPoint x: 638, startPoint y: 230, endPoint x: 729, endPoint y: 315, distance: 124.5
click at [729, 315] on td "**********" at bounding box center [812, 311] width 376 height 60
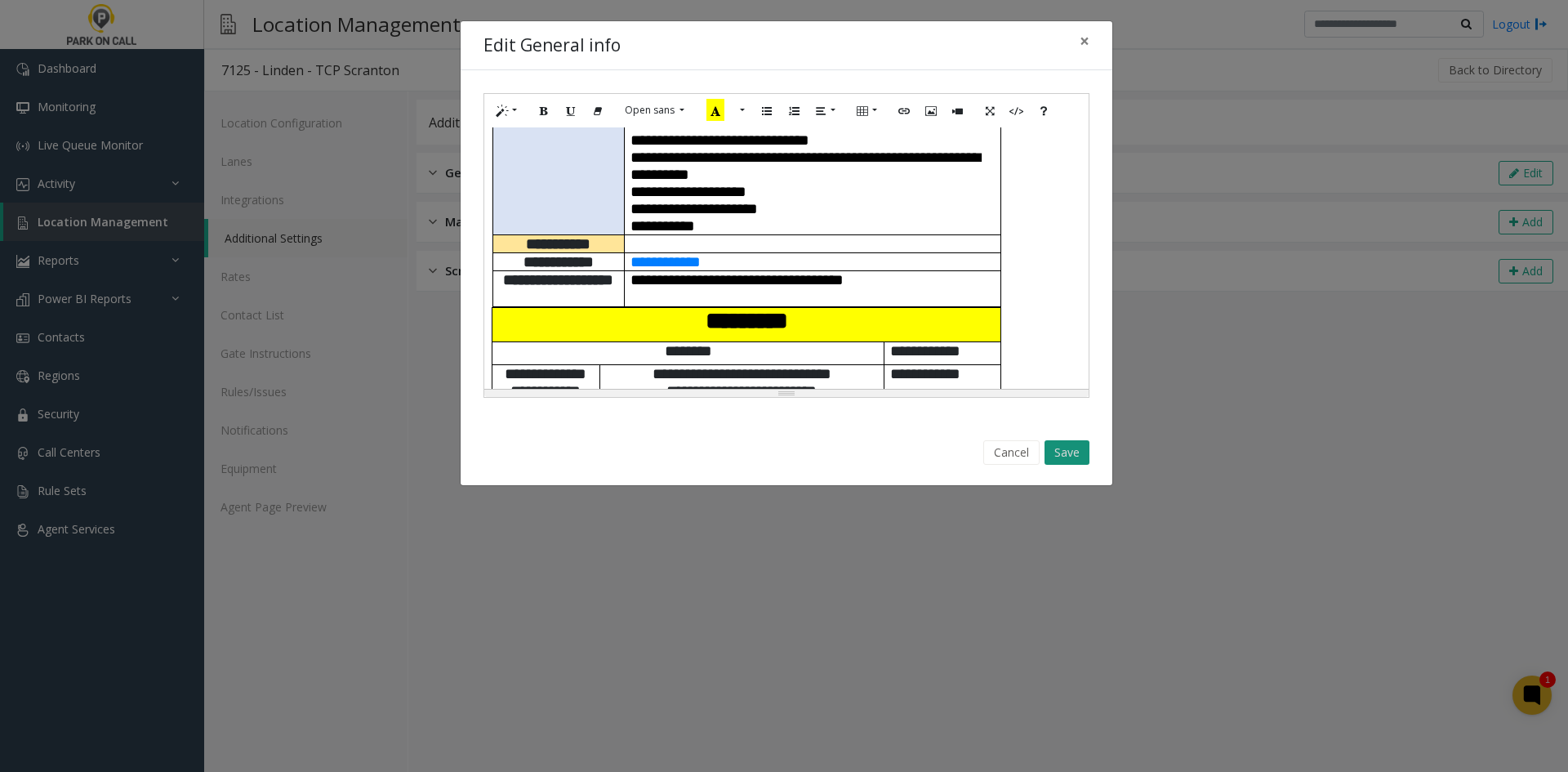
click at [1068, 445] on button "Save" at bounding box center [1066, 453] width 45 height 25
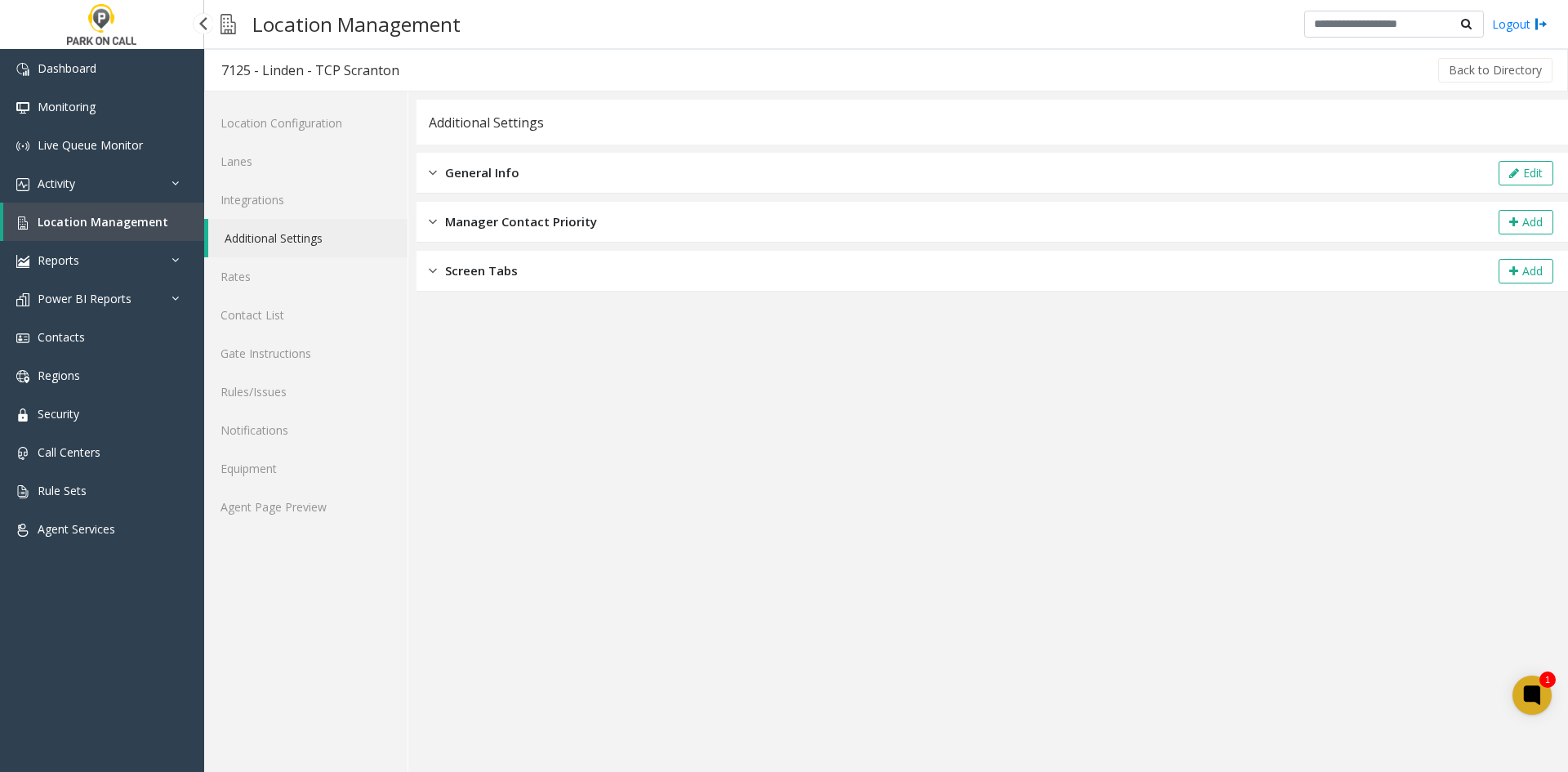
click at [130, 229] on link "Location Management" at bounding box center [104, 221] width 201 height 38
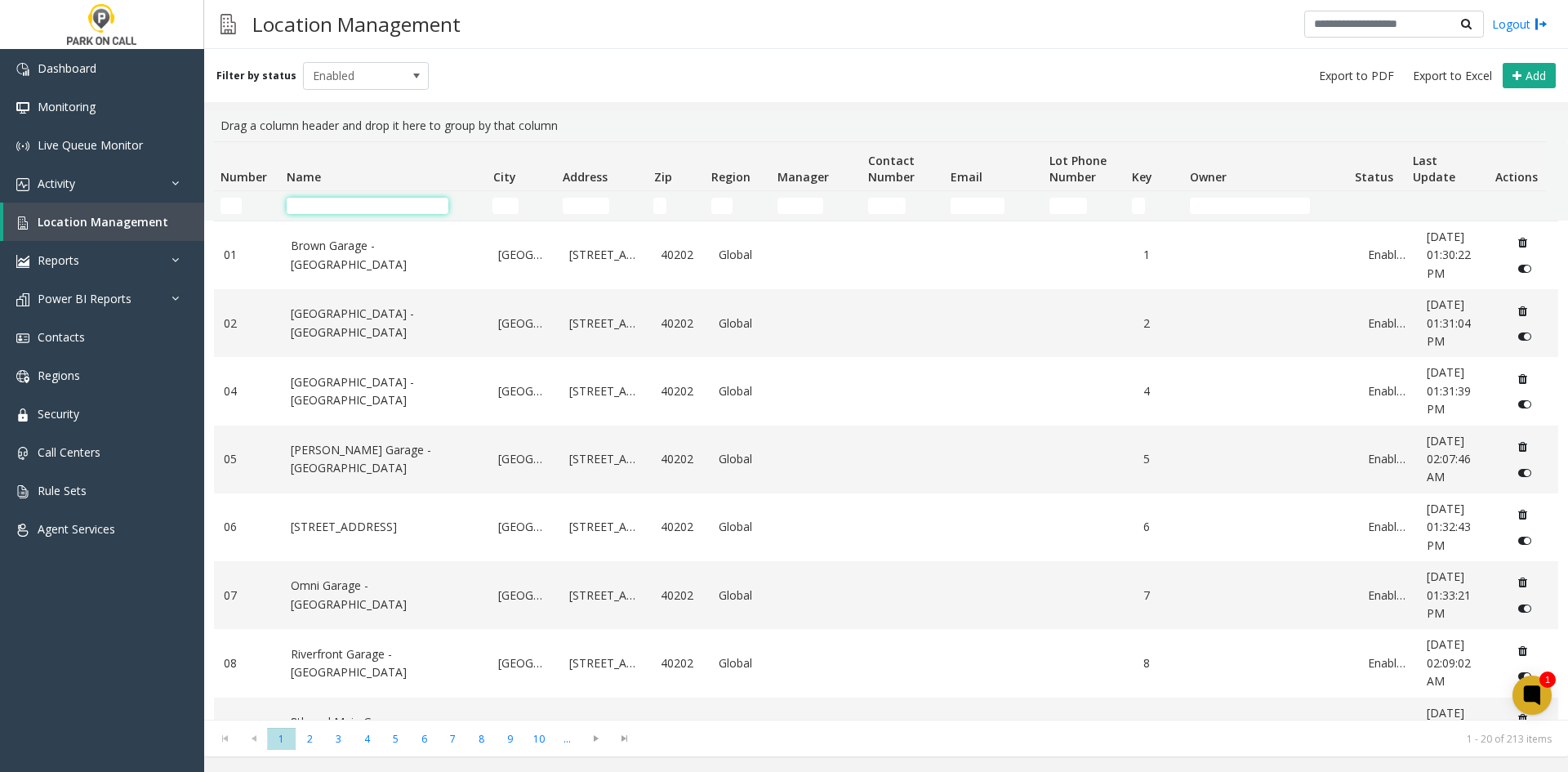
click at [368, 212] on input "Name Filter" at bounding box center [367, 205] width 162 height 16
paste input "********"
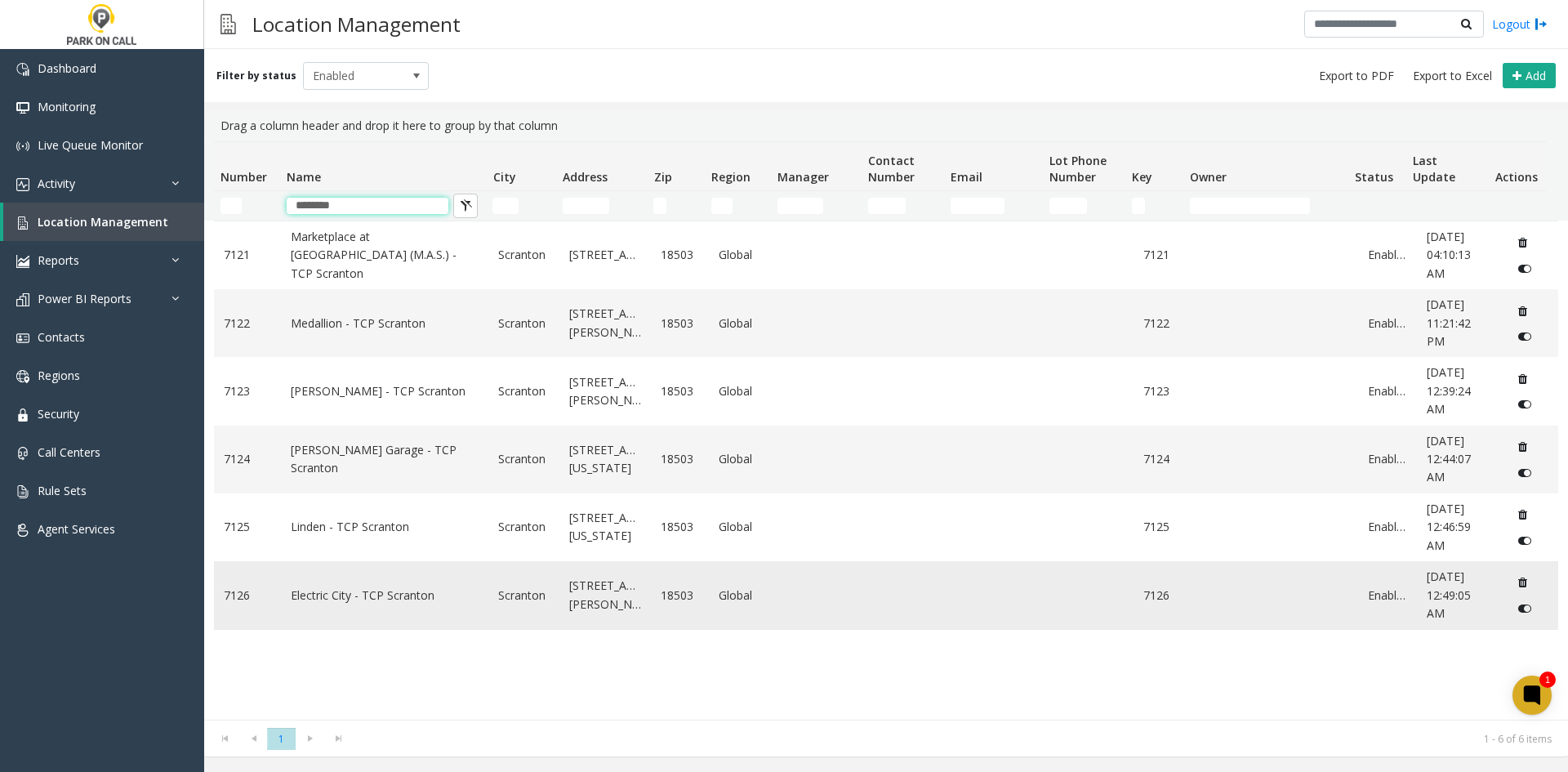
type input "********"
click at [389, 609] on td "Electric City - TCP Scranton" at bounding box center [385, 595] width 208 height 68
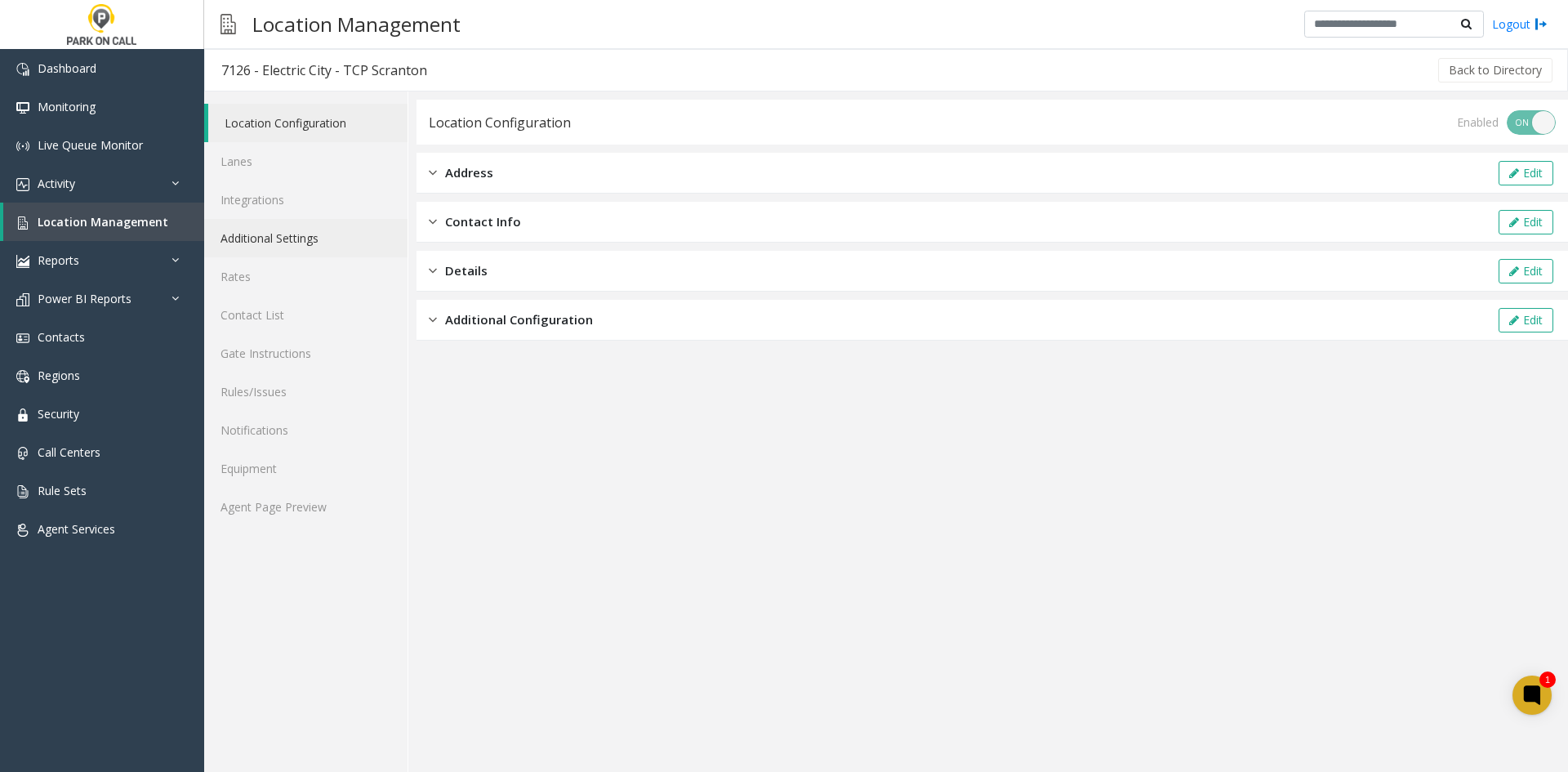
click at [324, 244] on link "Additional Settings" at bounding box center [306, 237] width 204 height 38
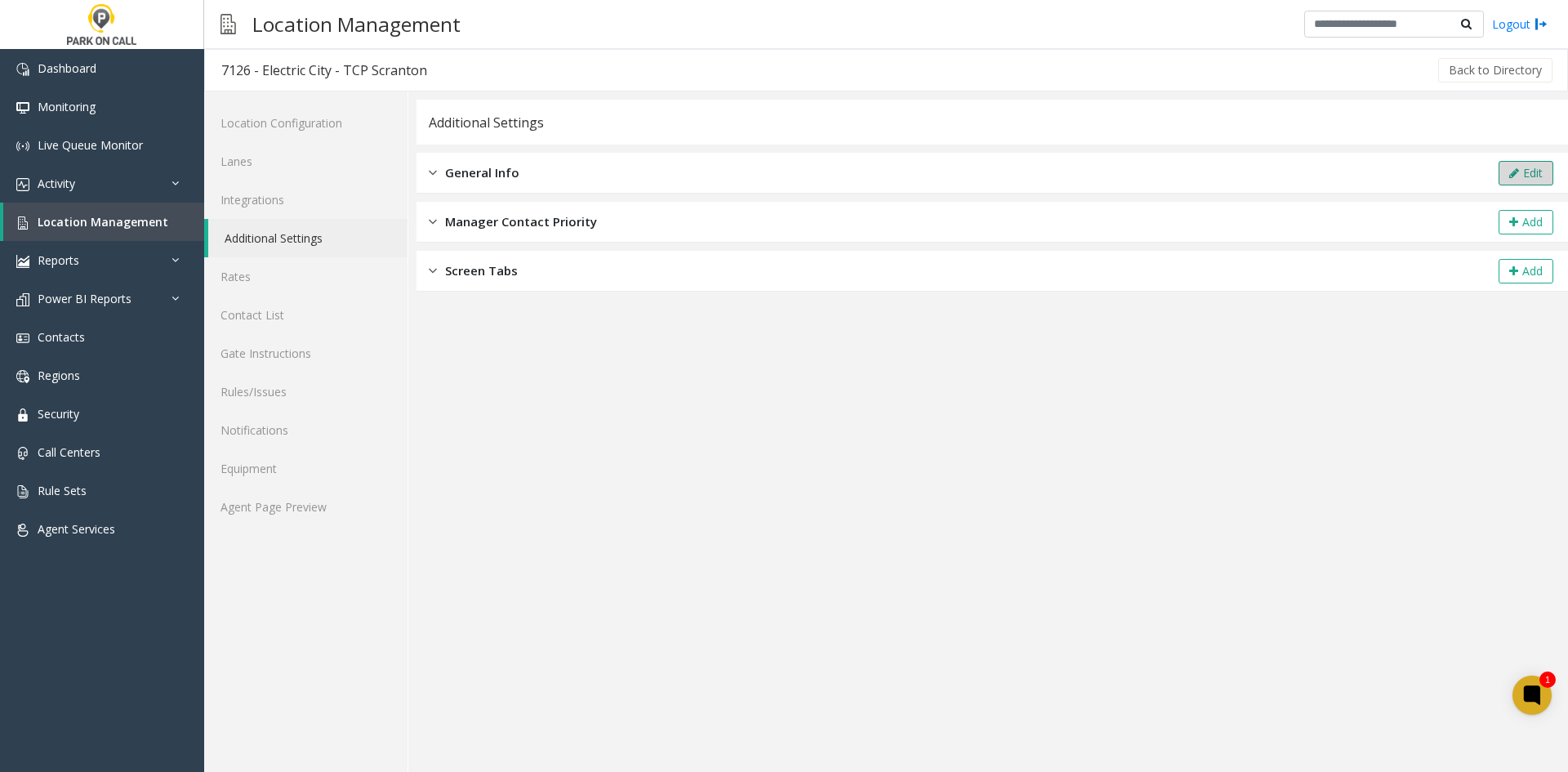
click at [1515, 179] on button "Edit" at bounding box center [1526, 173] width 55 height 25
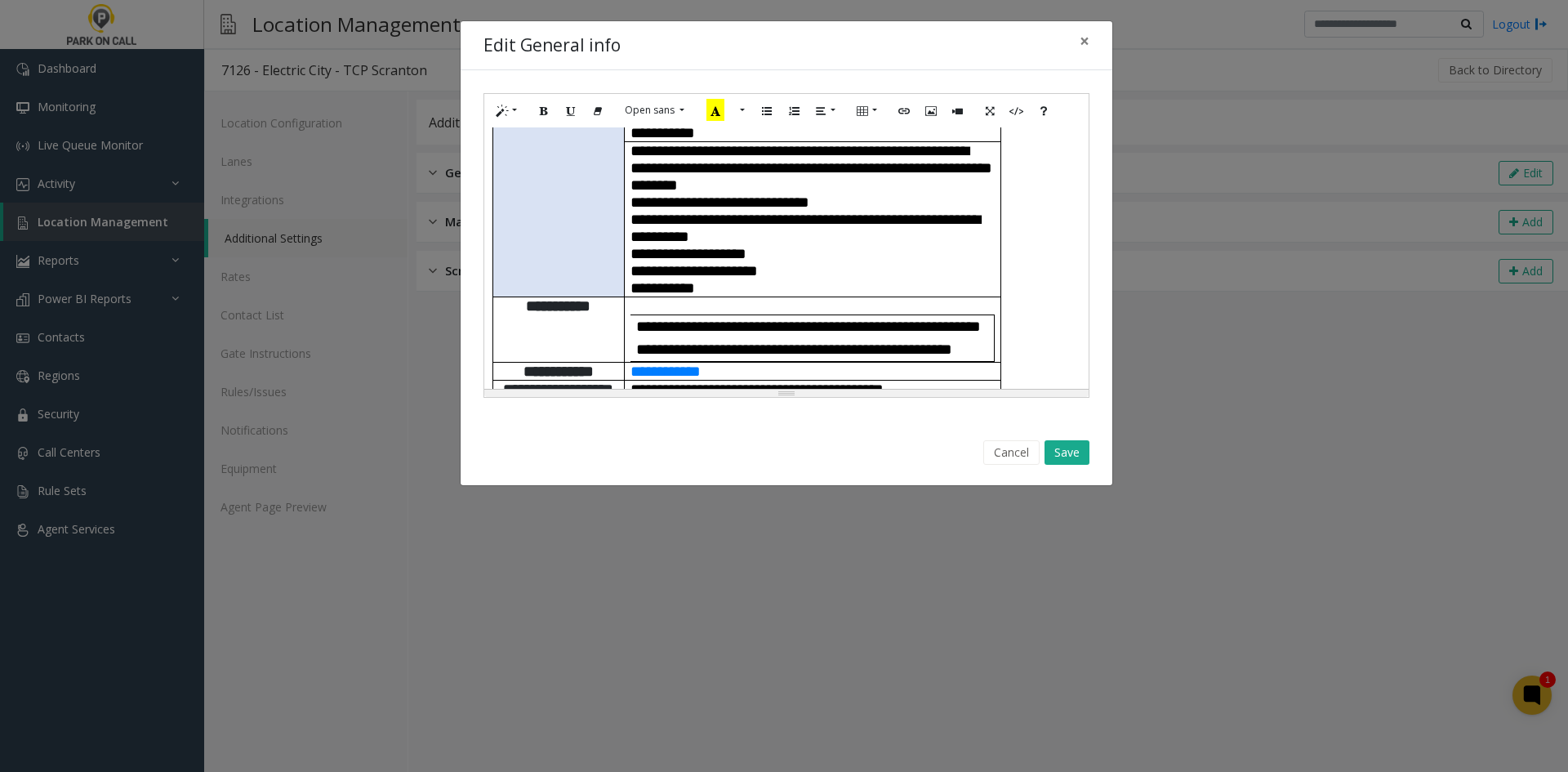
scroll to position [490, 0]
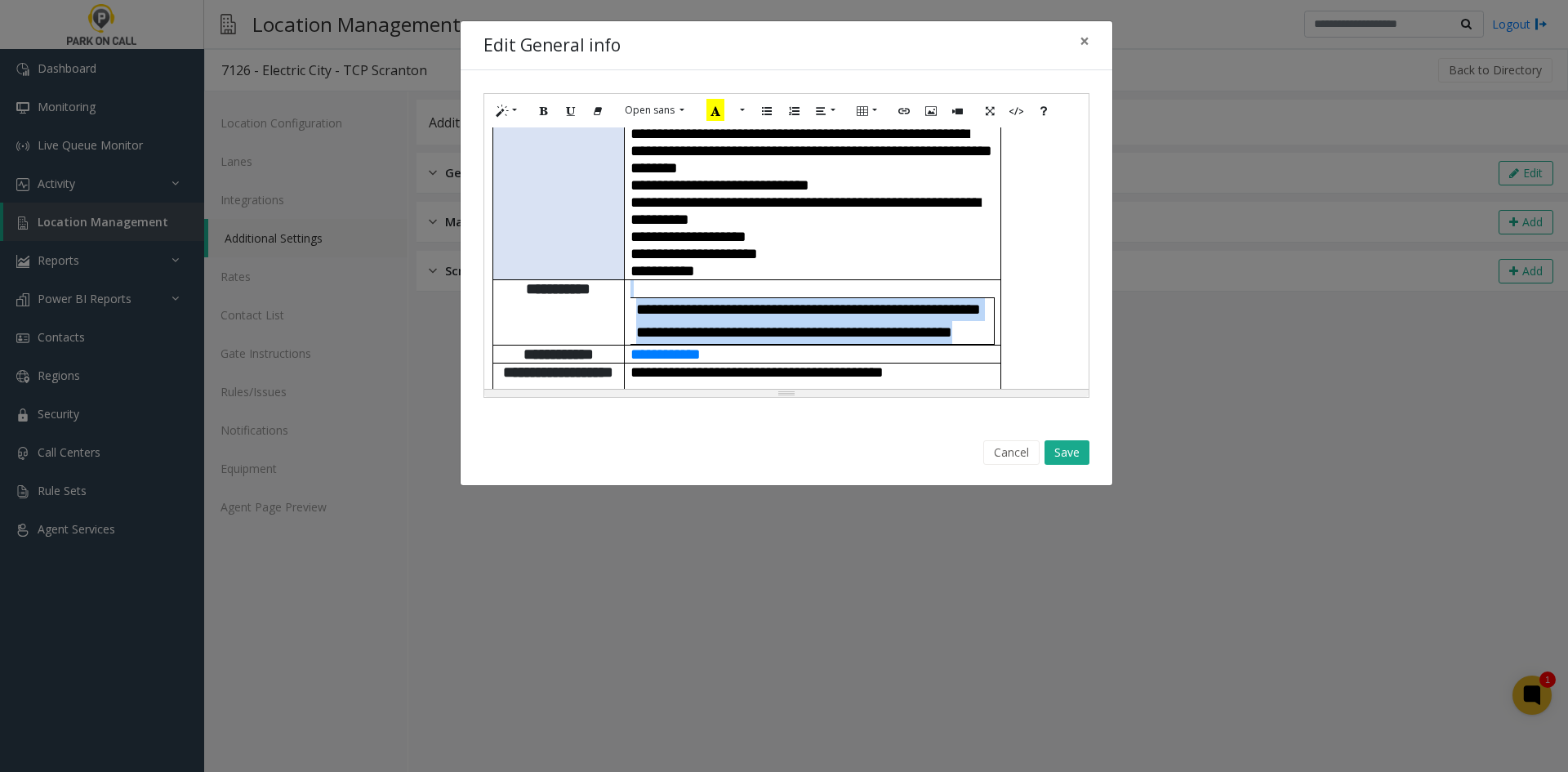
drag, startPoint x: 644, startPoint y: 229, endPoint x: 720, endPoint y: 325, distance: 122.4
click at [720, 325] on td "**********" at bounding box center [812, 311] width 376 height 65
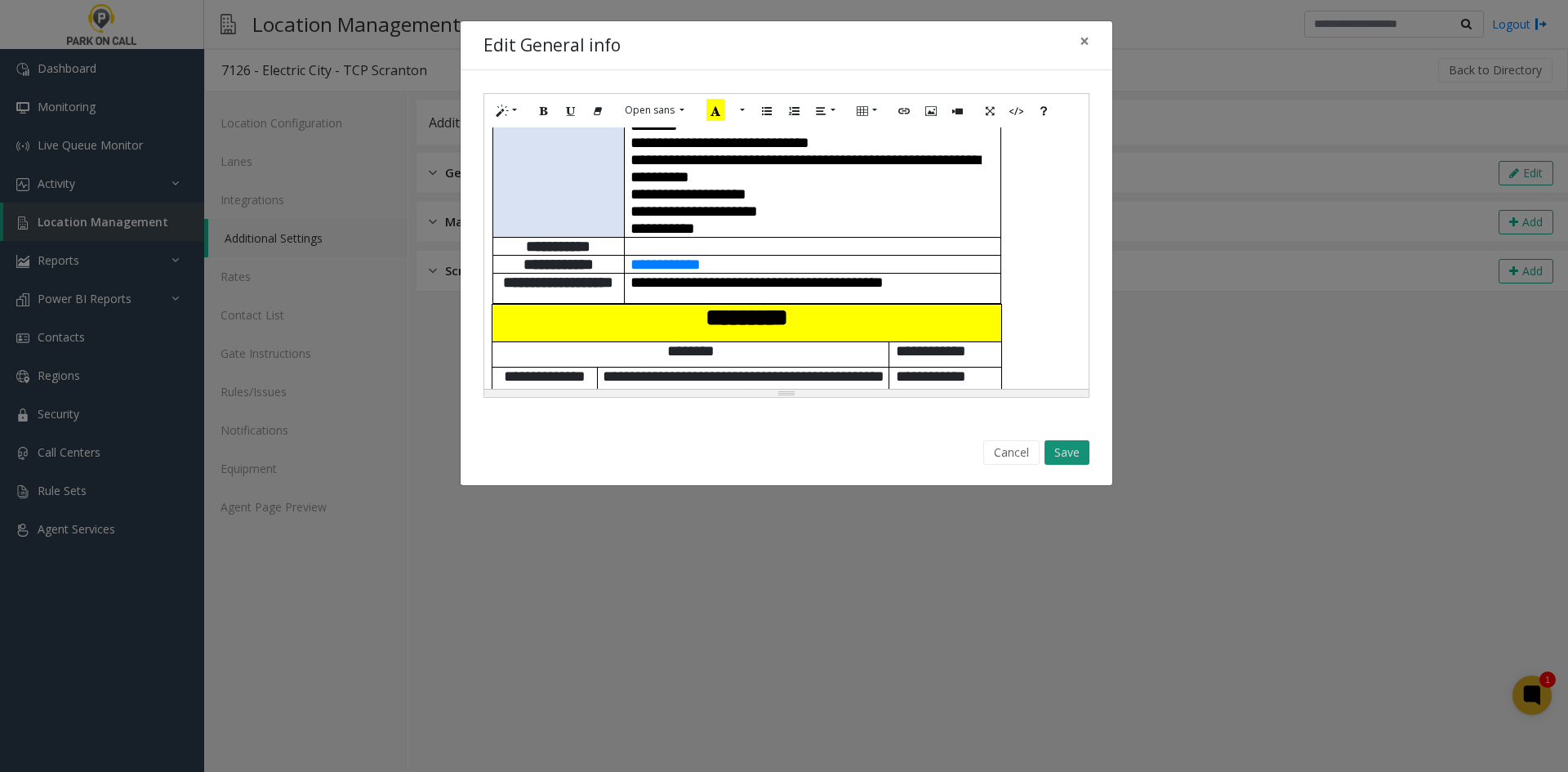
click at [1069, 441] on button "Save" at bounding box center [1066, 453] width 45 height 25
